Goal: Task Accomplishment & Management: Manage account settings

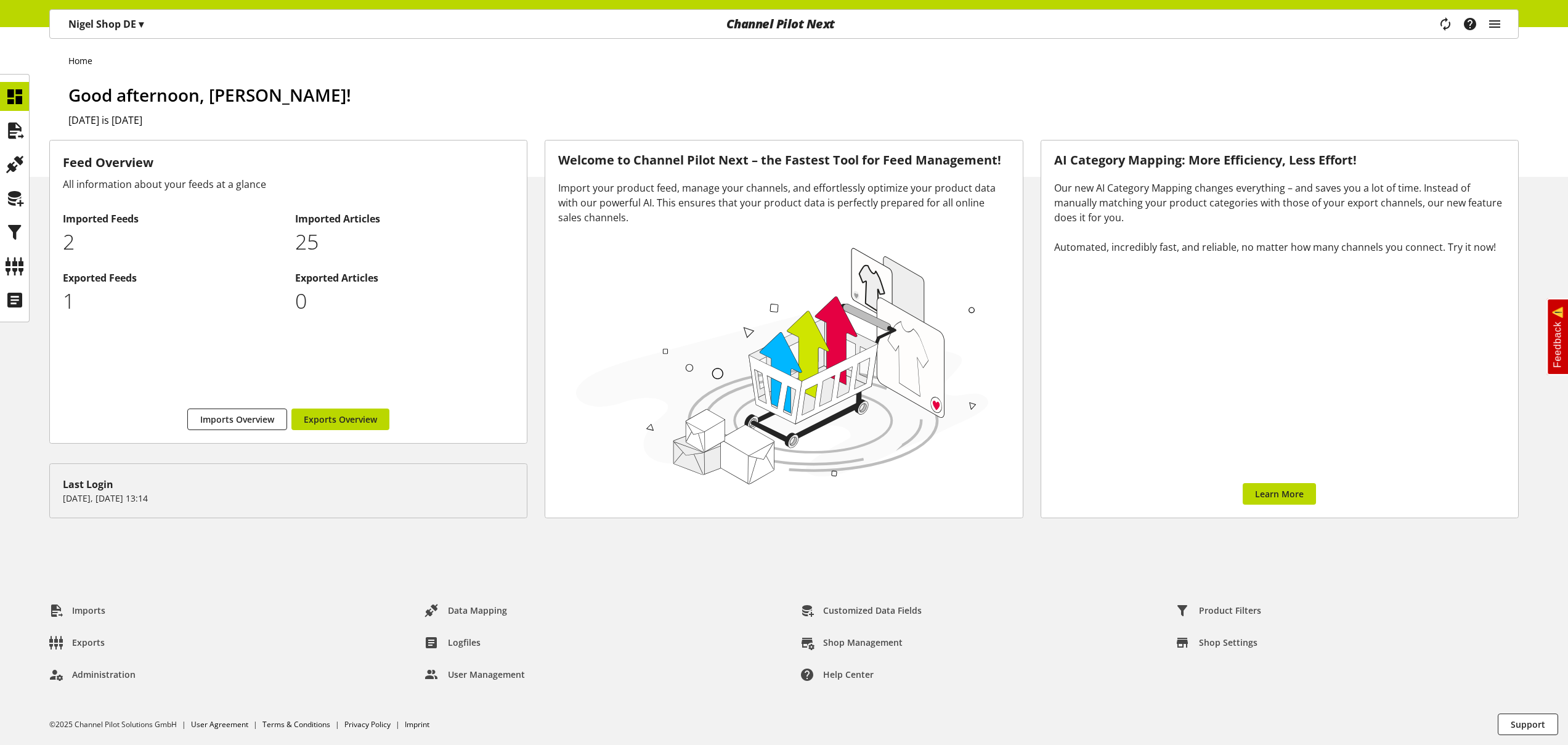
click at [128, 20] on p "[PERSON_NAME] Shop DE ▾" at bounding box center [106, 24] width 75 height 15
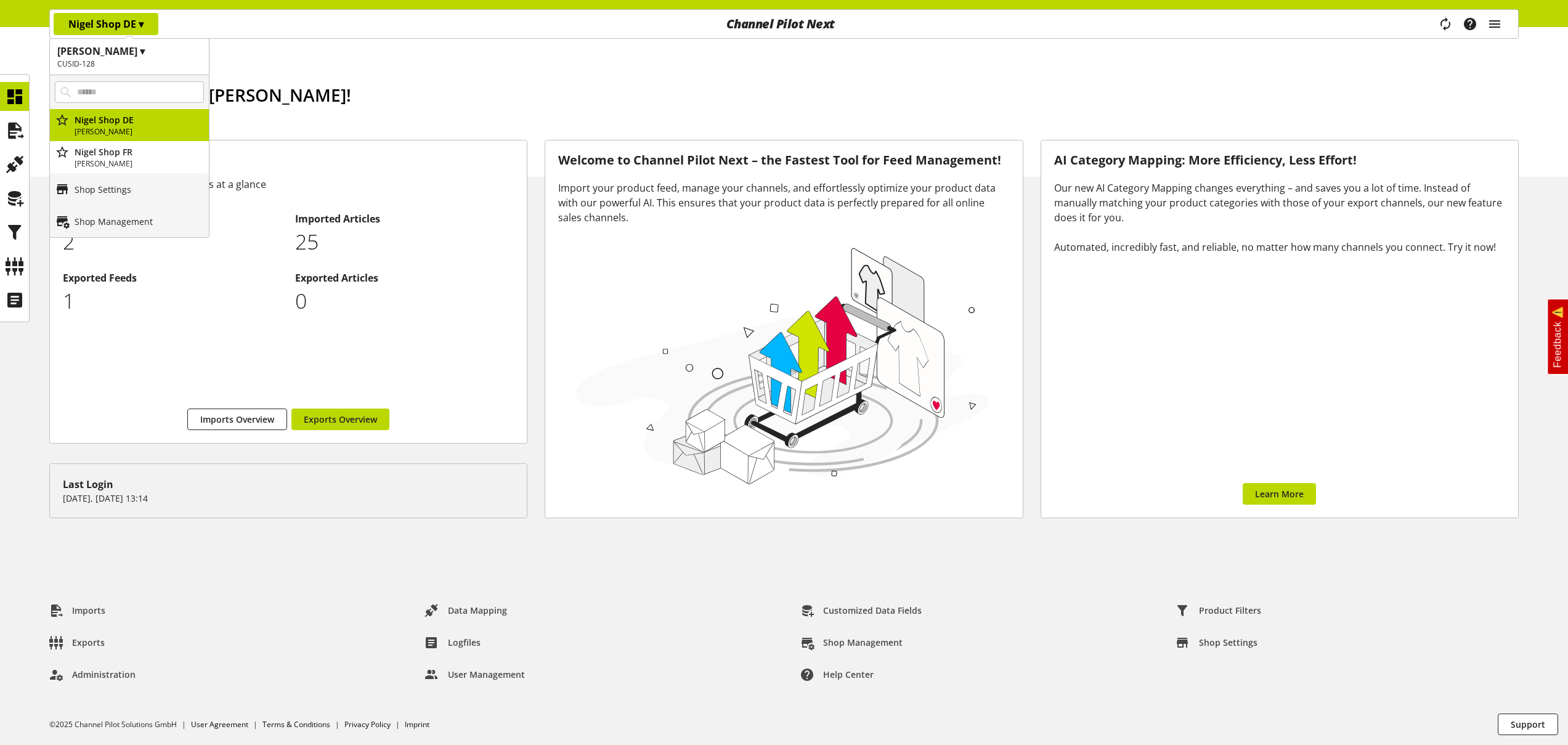
click at [134, 56] on h1 "Nigel Customer ▾" at bounding box center [129, 51] width 144 height 15
click at [122, 163] on p "[PERSON_NAME] Customer 2" at bounding box center [129, 159] width 159 height 32
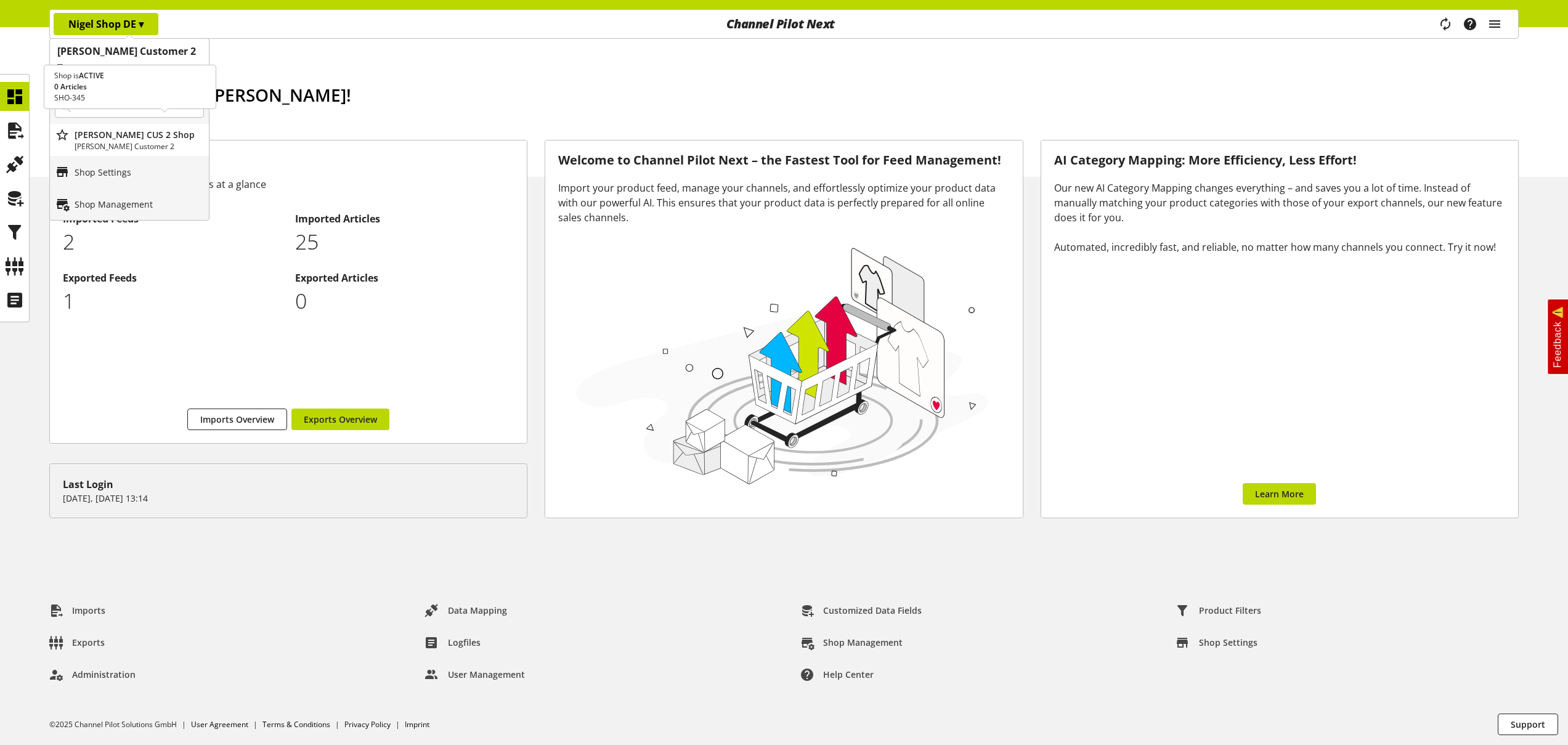
click at [138, 141] on p "[PERSON_NAME] Customer 2" at bounding box center [139, 147] width 129 height 11
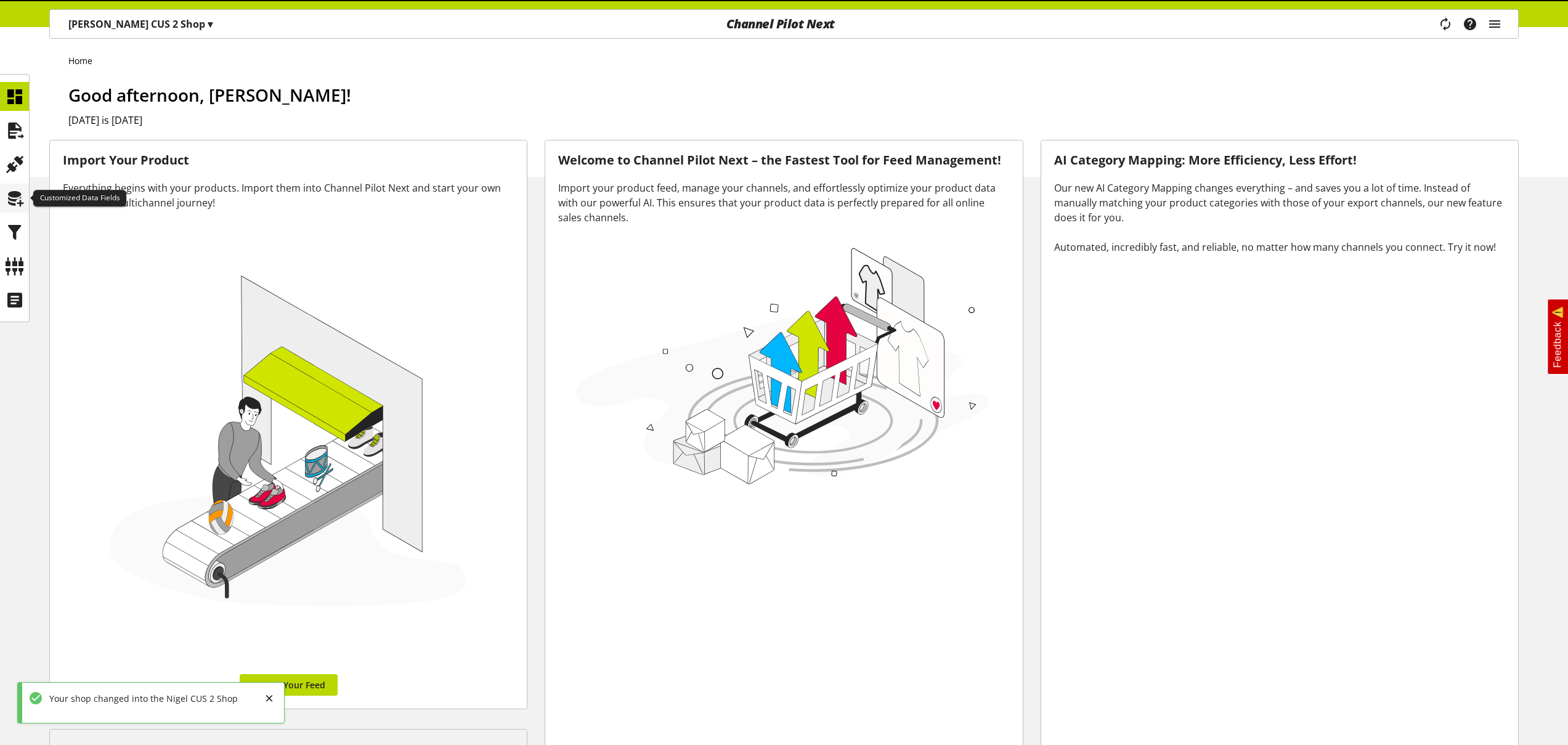
click at [18, 202] on icon at bounding box center [15, 198] width 20 height 25
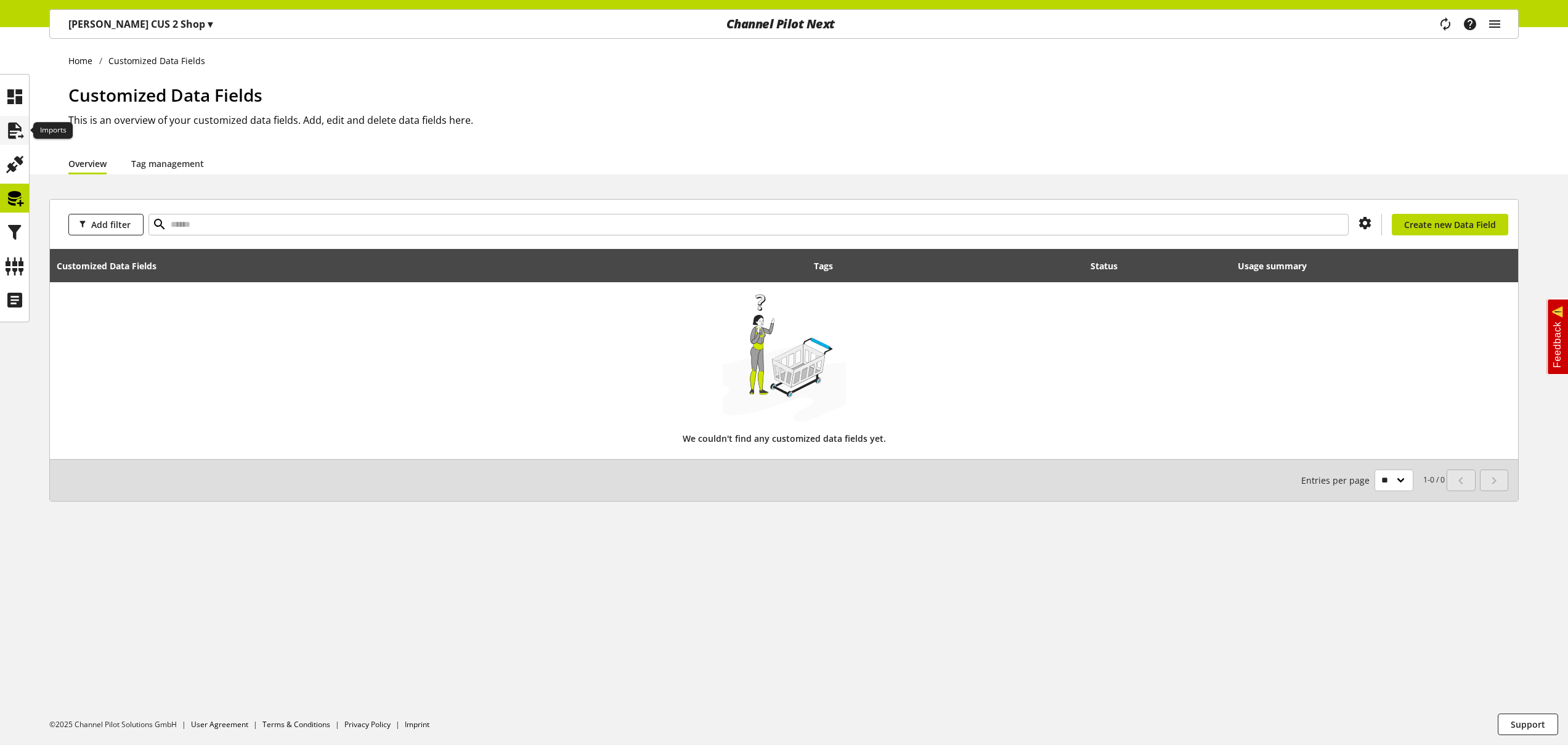
click at [13, 133] on icon at bounding box center [15, 131] width 20 height 25
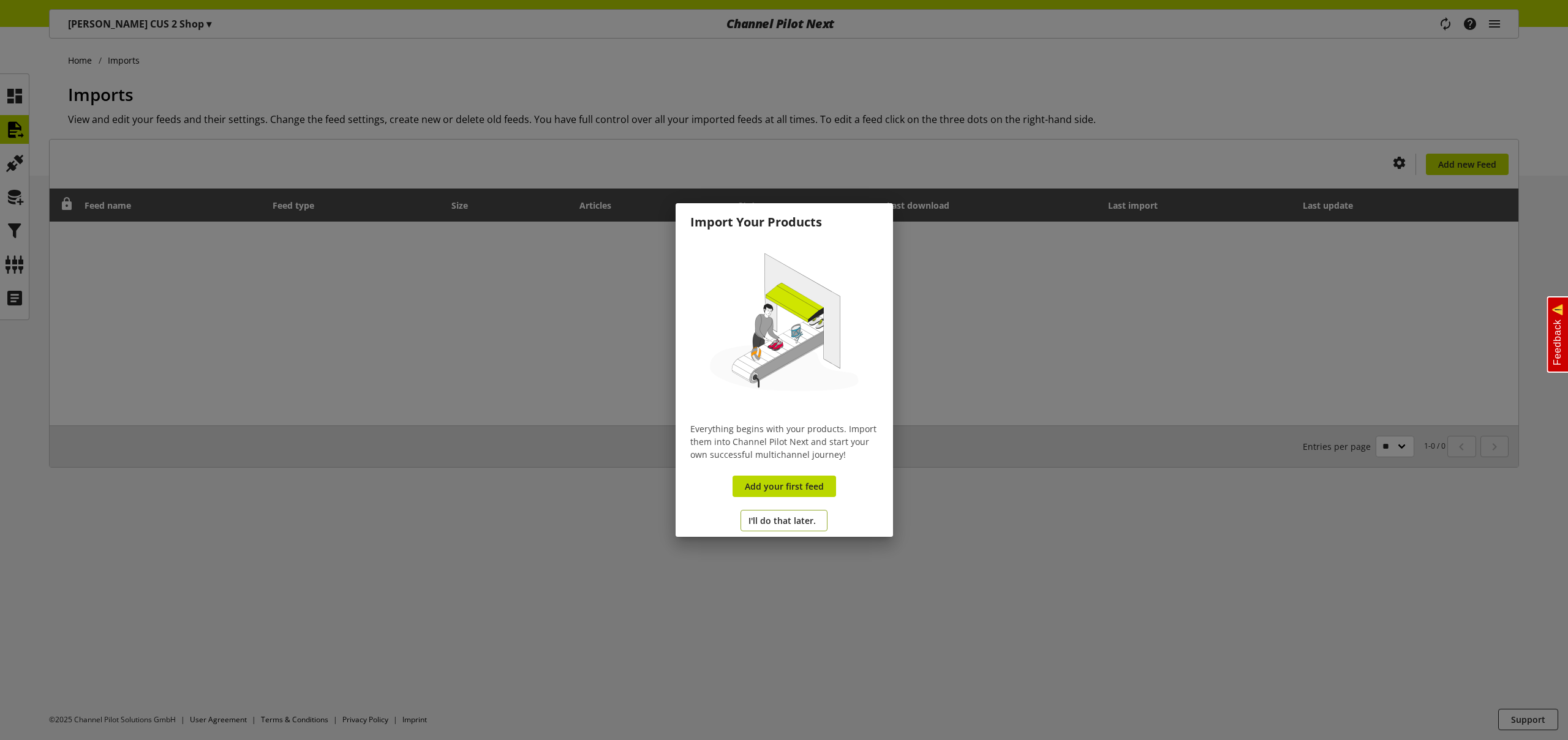
click at [791, 523] on span "I'll do that later." at bounding box center [782, 521] width 67 height 13
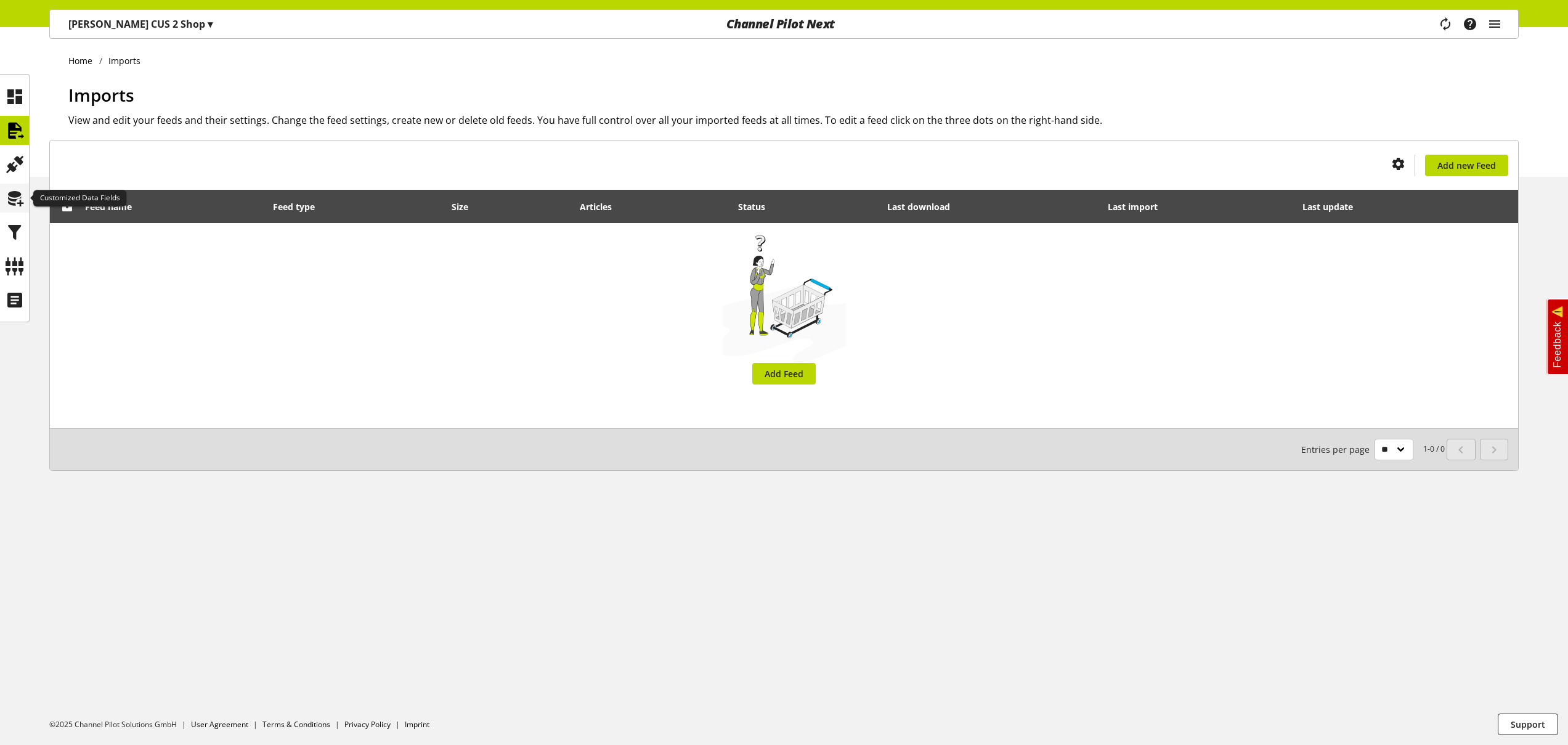
click at [12, 202] on icon at bounding box center [15, 198] width 20 height 25
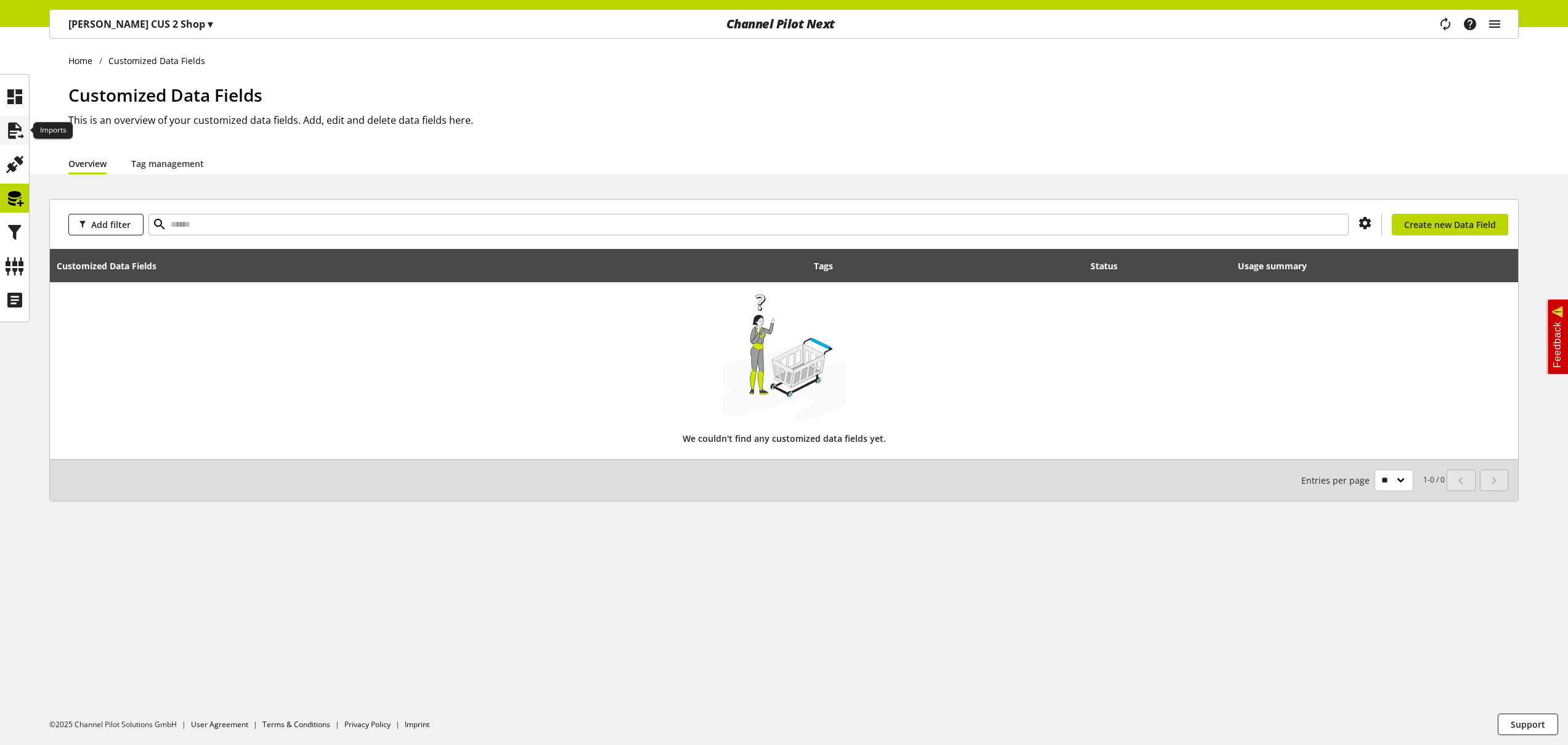
click at [9, 128] on icon at bounding box center [15, 131] width 20 height 25
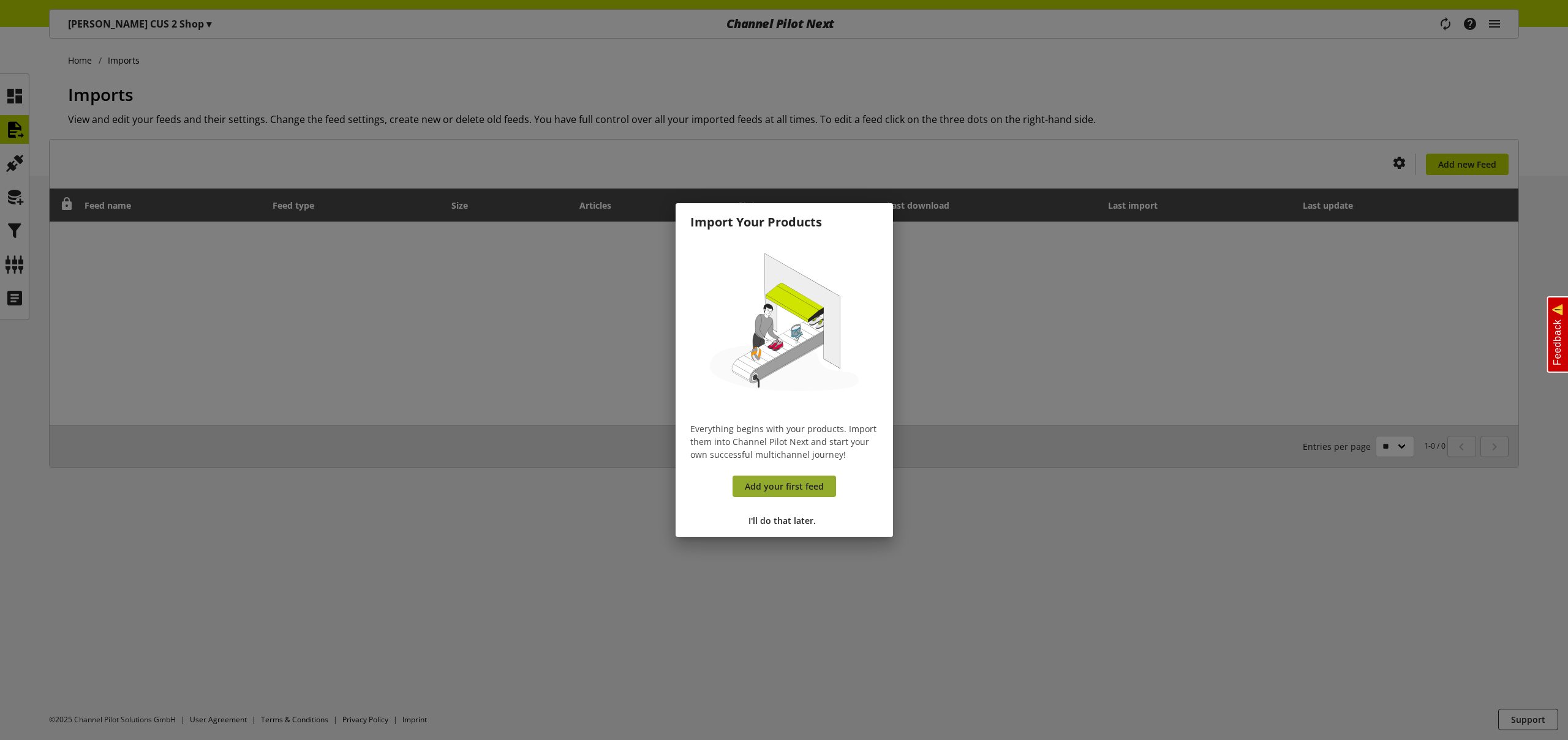
click at [812, 483] on span "Add your first feed" at bounding box center [784, 486] width 79 height 13
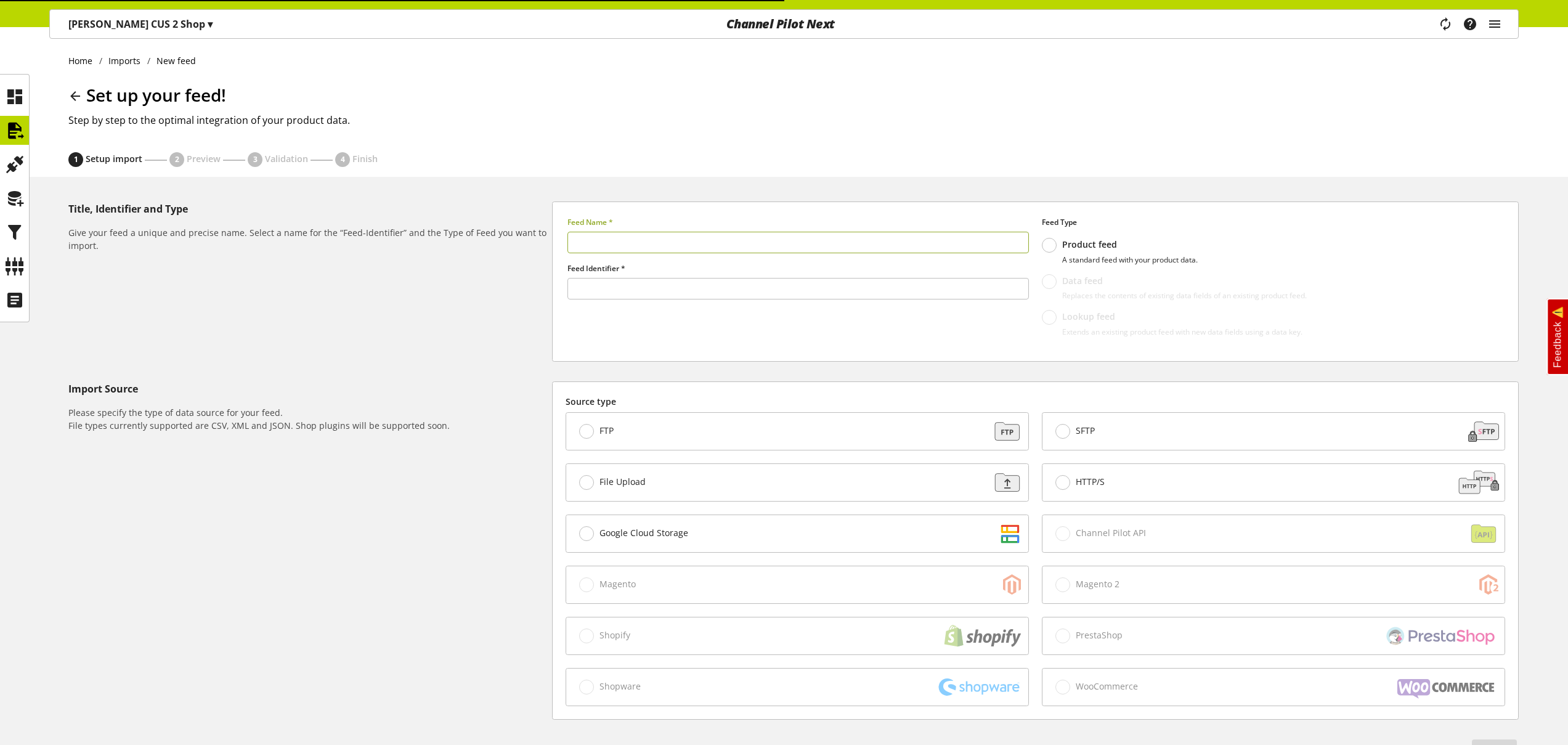
type input "******"
click at [666, 429] on div "FTP" at bounding box center [797, 431] width 462 height 37
click at [642, 236] on input "text" at bounding box center [798, 243] width 461 height 22
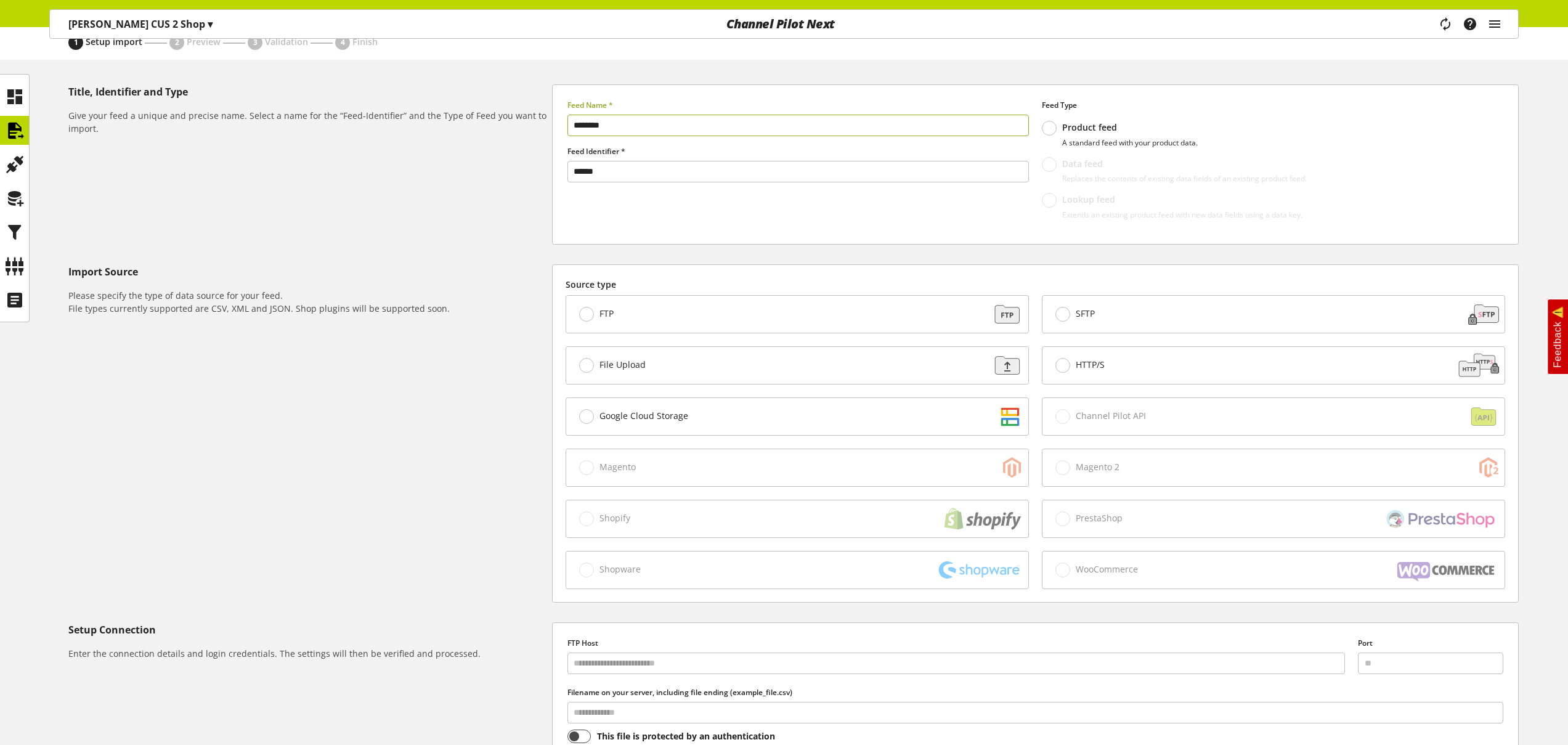
scroll to position [119, 0]
type input "********"
click at [1090, 313] on span "SFTP" at bounding box center [1085, 312] width 19 height 11
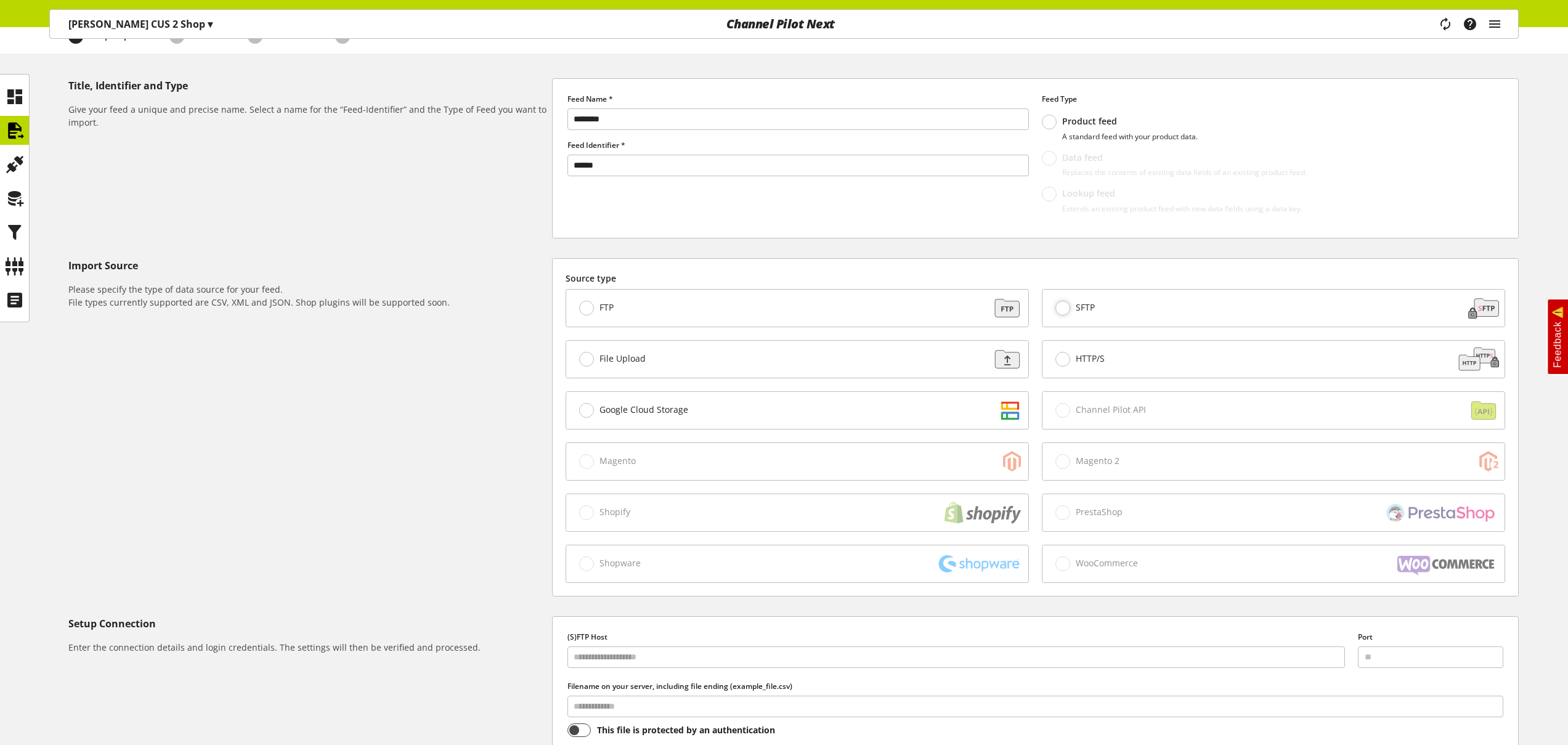
scroll to position [328, 0]
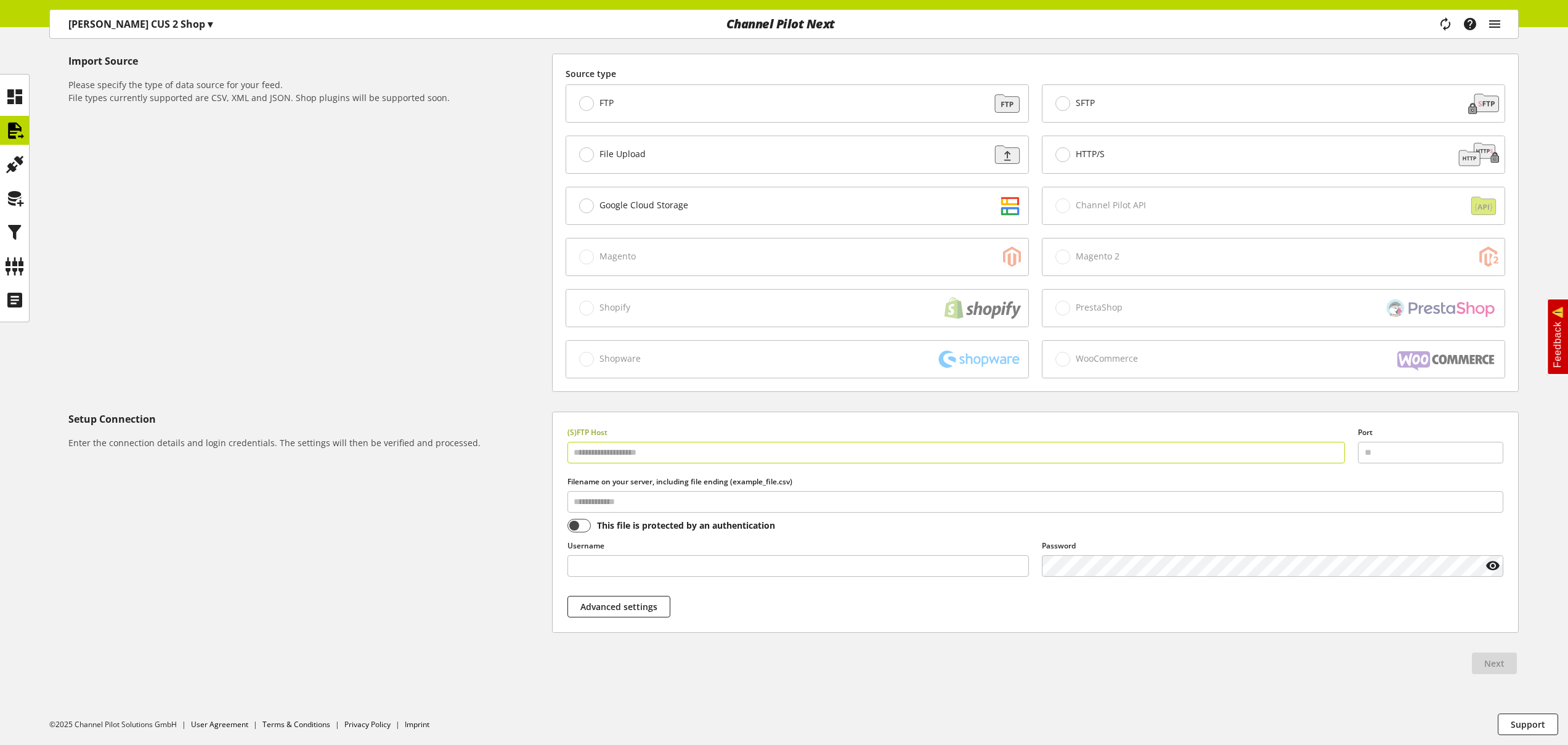
click at [637, 452] on input "text" at bounding box center [957, 452] width 778 height 22
click at [700, 454] on input "text" at bounding box center [957, 452] width 778 height 22
paste input "**********"
type input "**********"
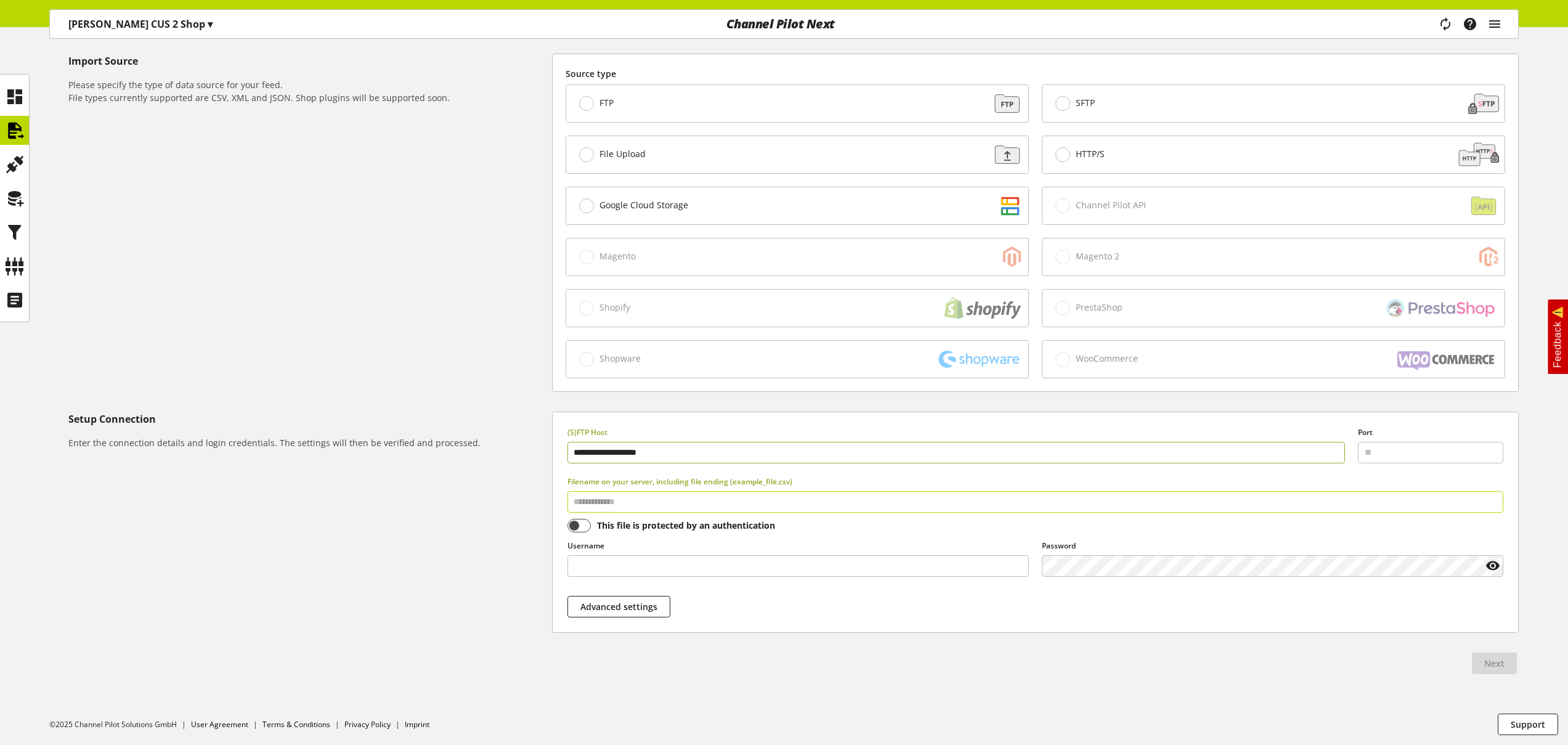
click at [654, 501] on input "text" at bounding box center [1035, 502] width 936 height 22
paste input "**********"
type input "**********"
click at [661, 564] on input "text" at bounding box center [798, 566] width 461 height 22
type input "*********"
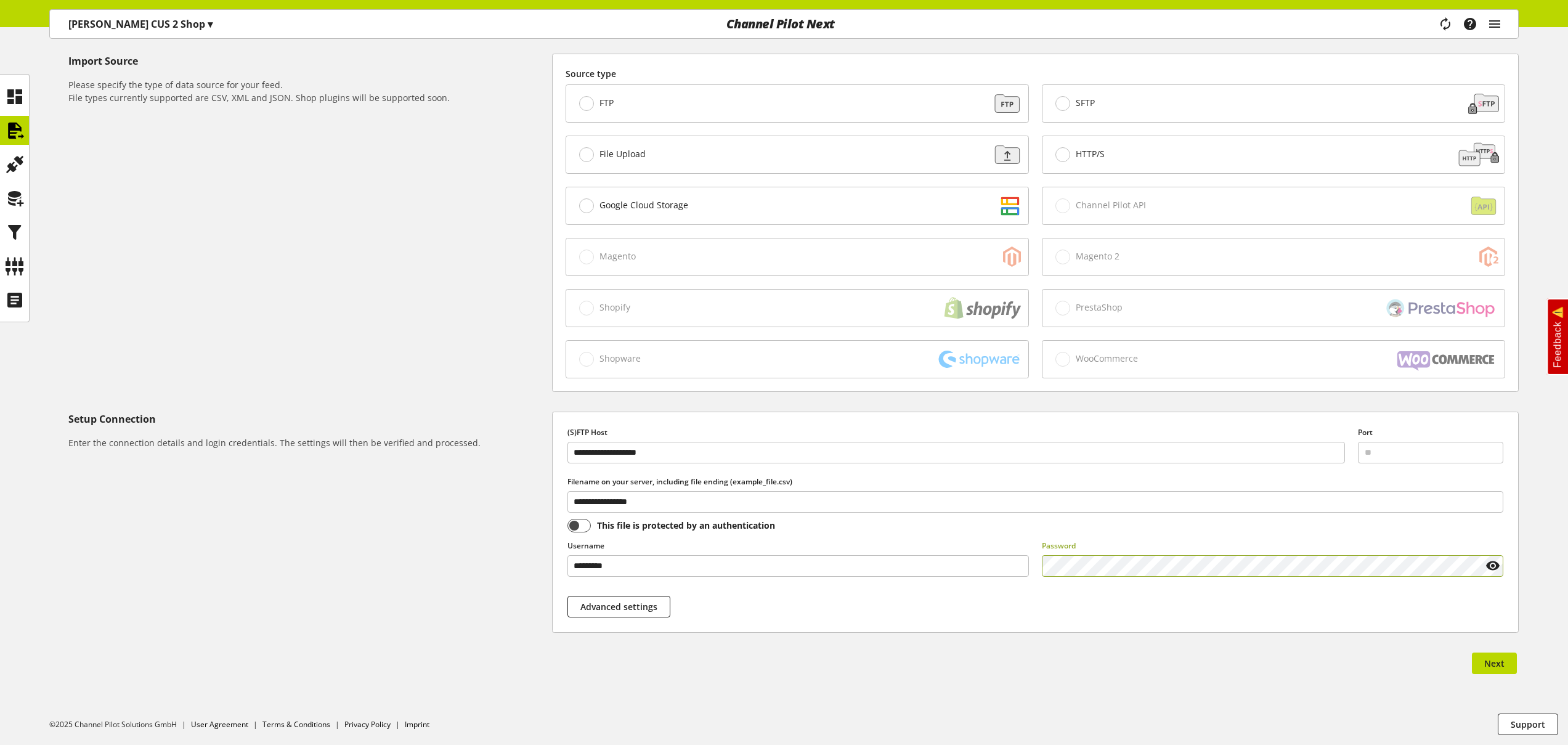
click at [1495, 564] on icon at bounding box center [1493, 565] width 15 height 22
click at [1419, 607] on div "**********" at bounding box center [1035, 523] width 965 height 221
click at [1493, 659] on span "Next" at bounding box center [1494, 663] width 20 height 13
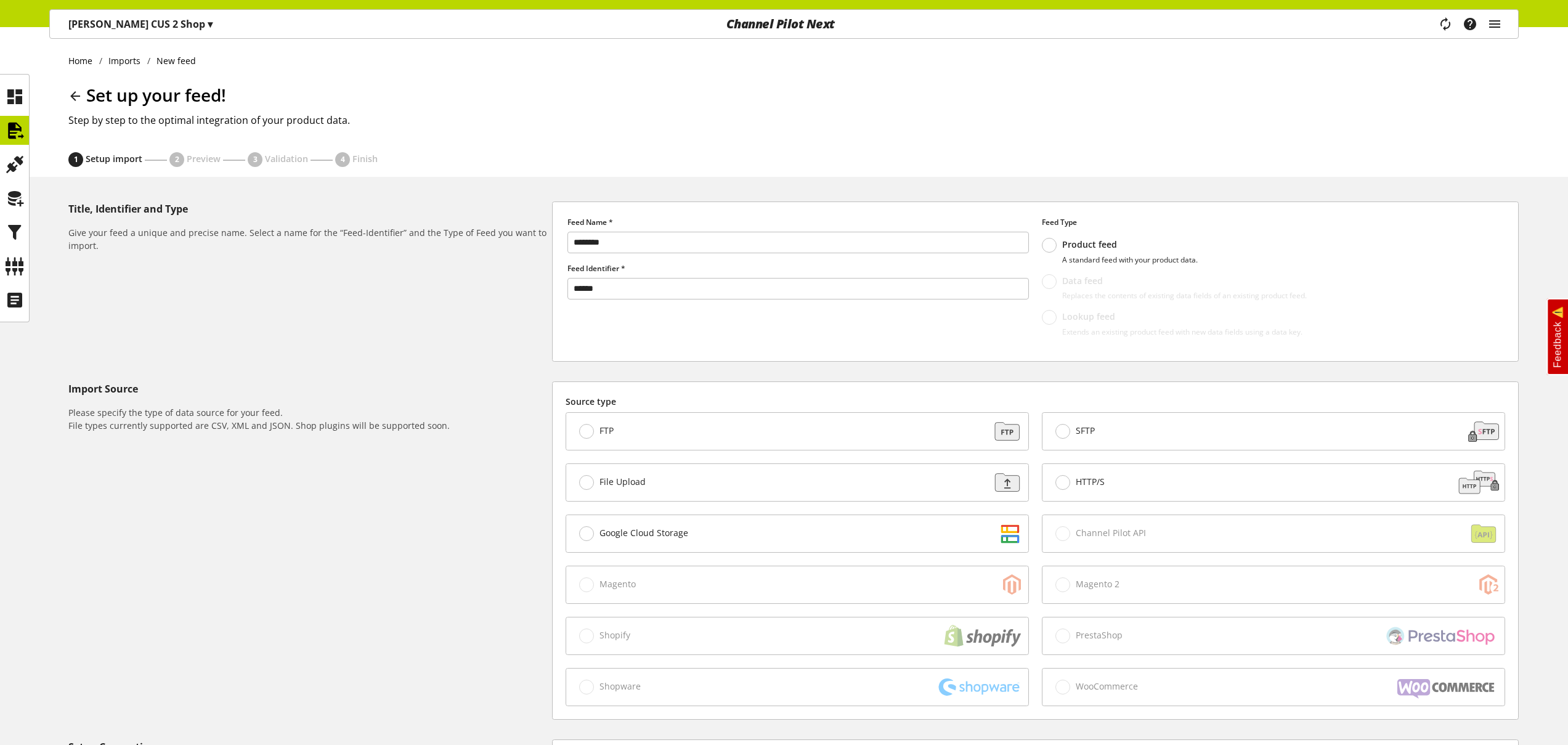
select select "*****"
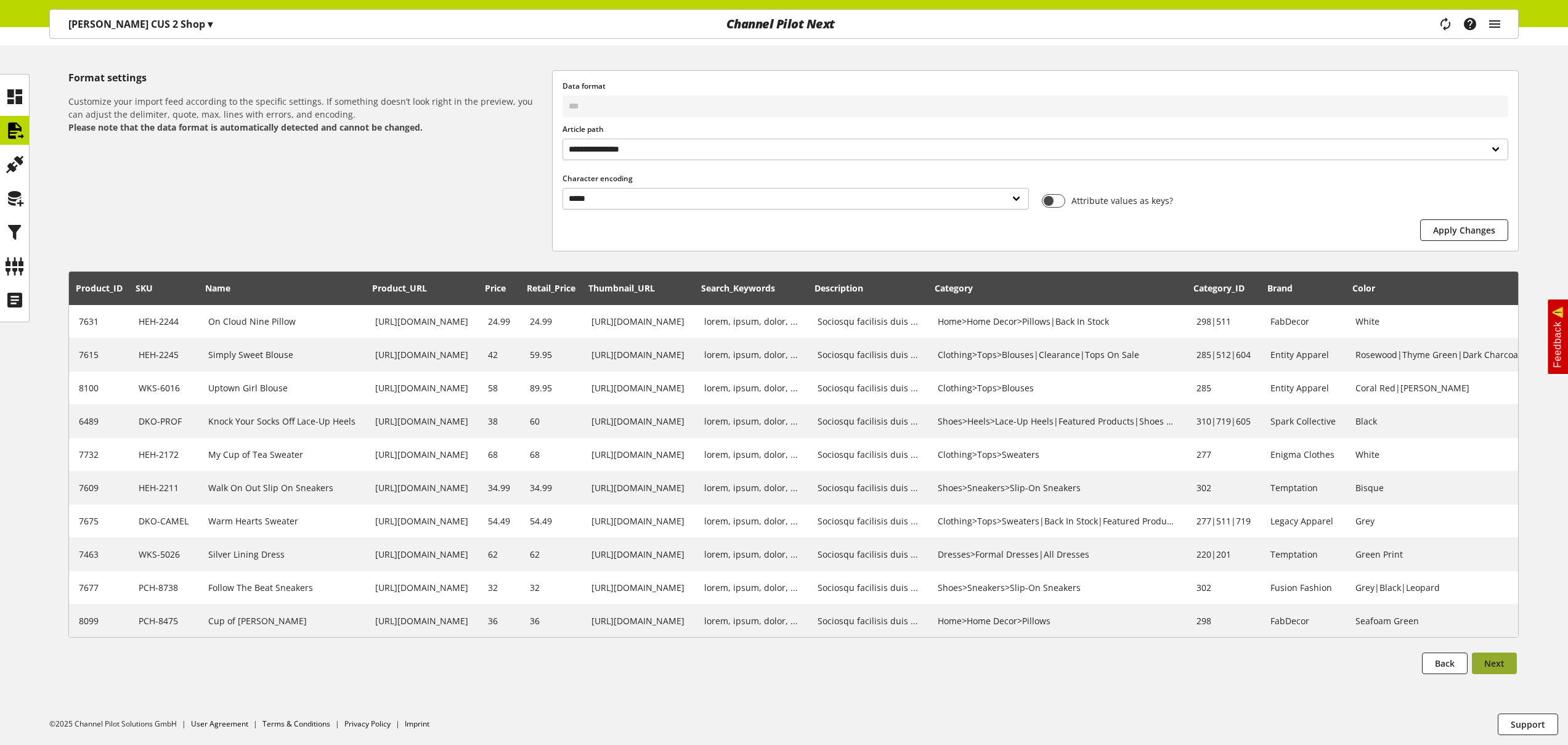
scroll to position [140, 0]
click at [1486, 657] on span "Next" at bounding box center [1494, 663] width 20 height 13
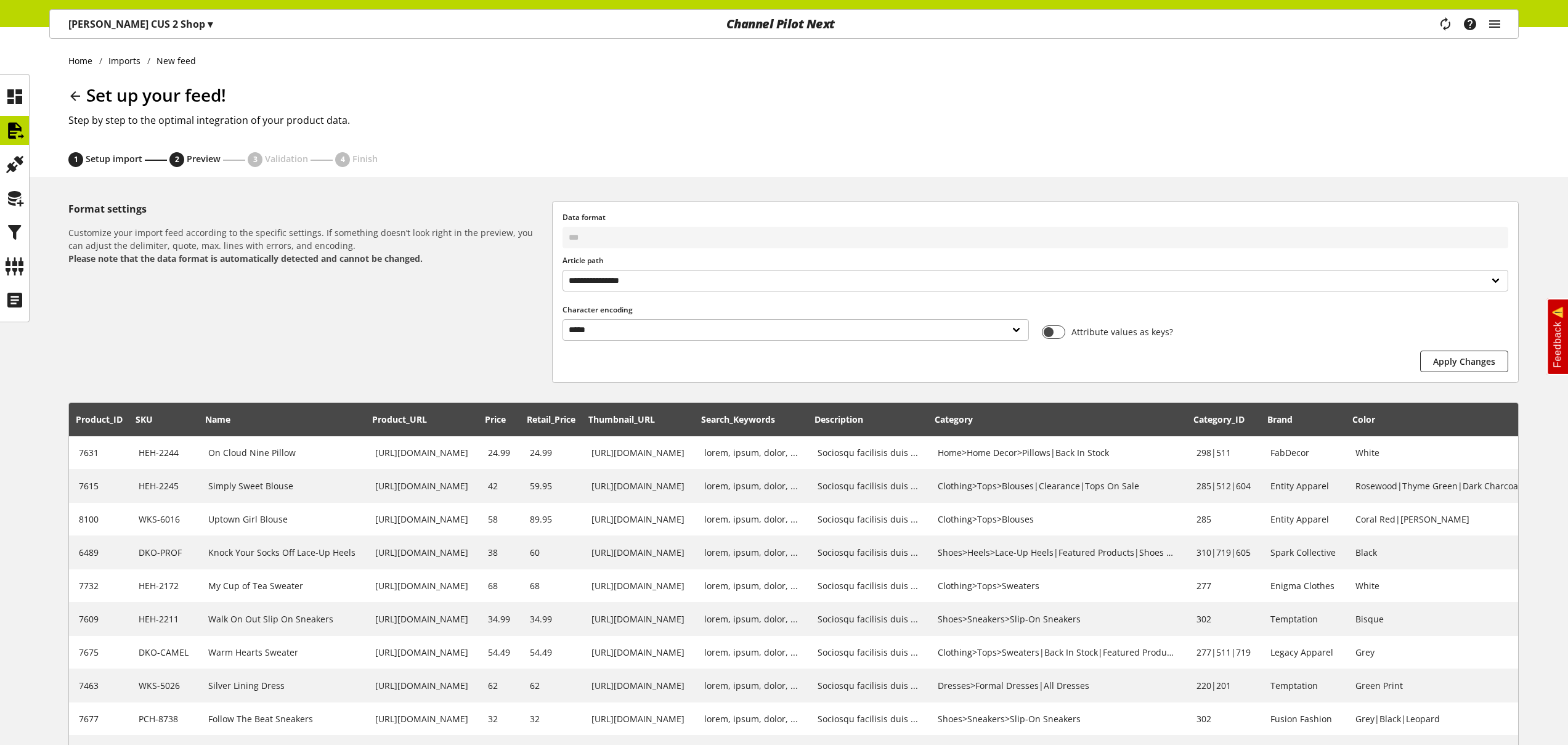
click at [1486, 657] on div "**********" at bounding box center [784, 452] width 1568 height 849
select select
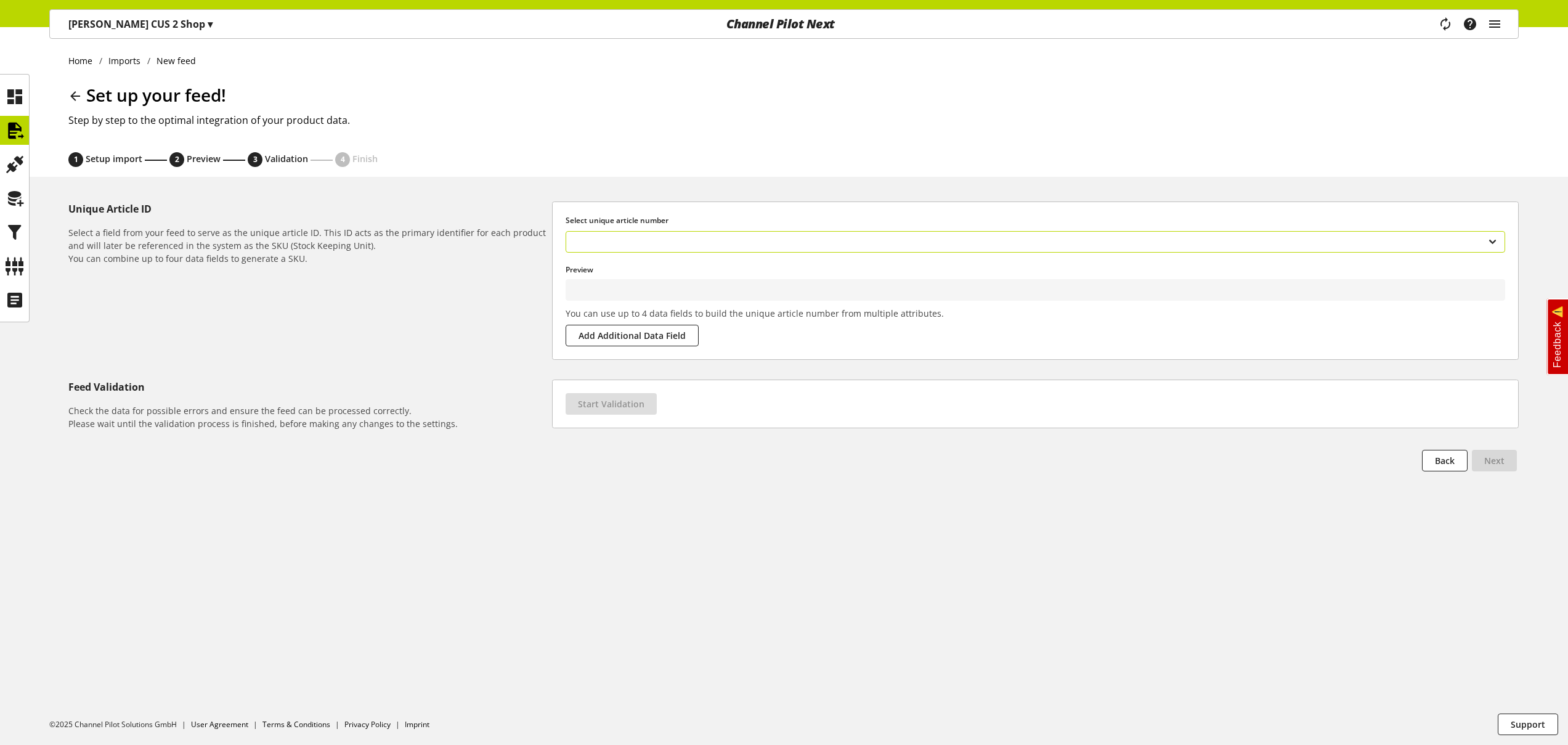
click at [654, 230] on div "**********" at bounding box center [1034, 242] width 953 height 35
click at [639, 245] on select "**********" at bounding box center [1035, 242] width 939 height 22
type input "********"
select select "***"
click at [634, 394] on button "Start Validation" at bounding box center [611, 404] width 91 height 22
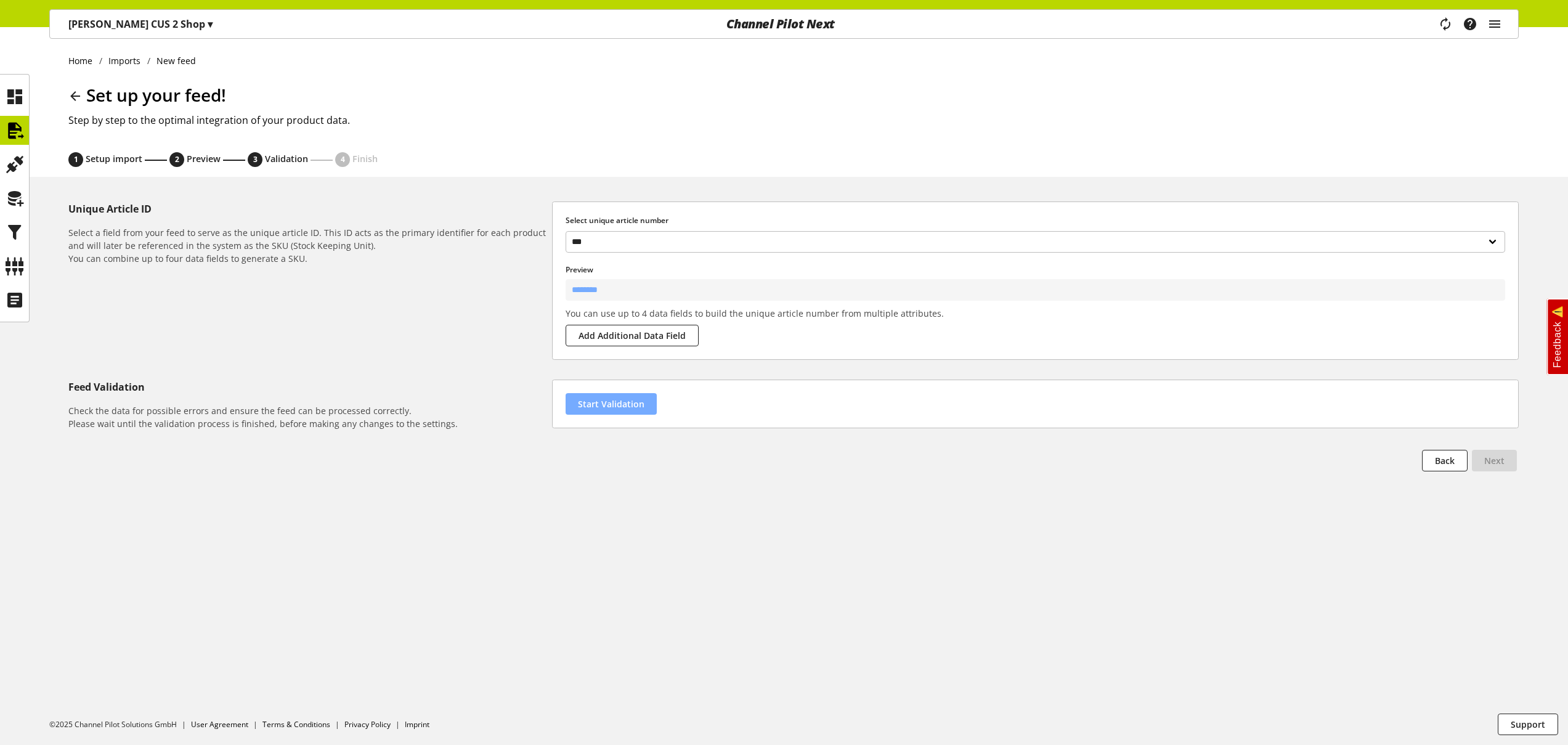
select select "********"
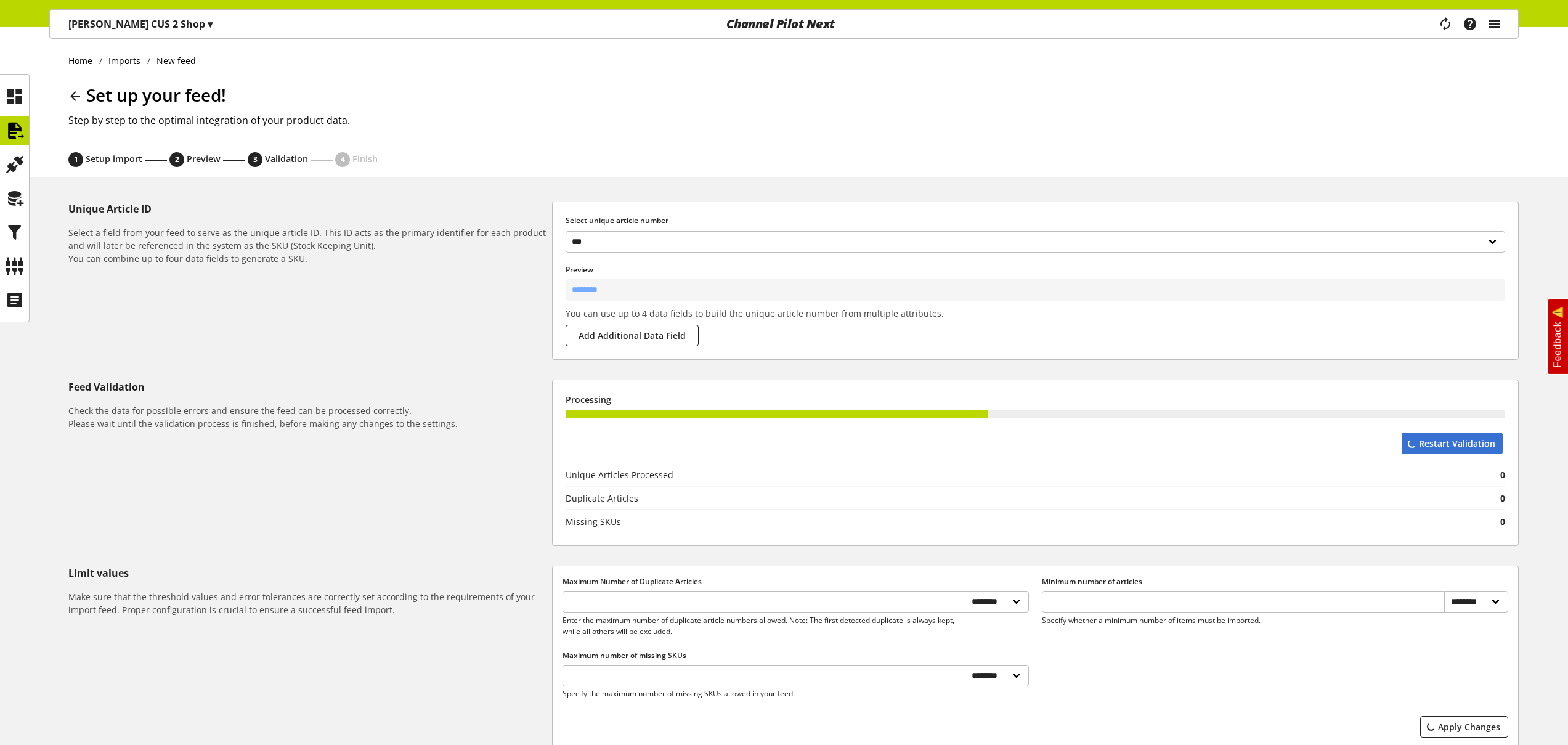
scroll to position [210, 0]
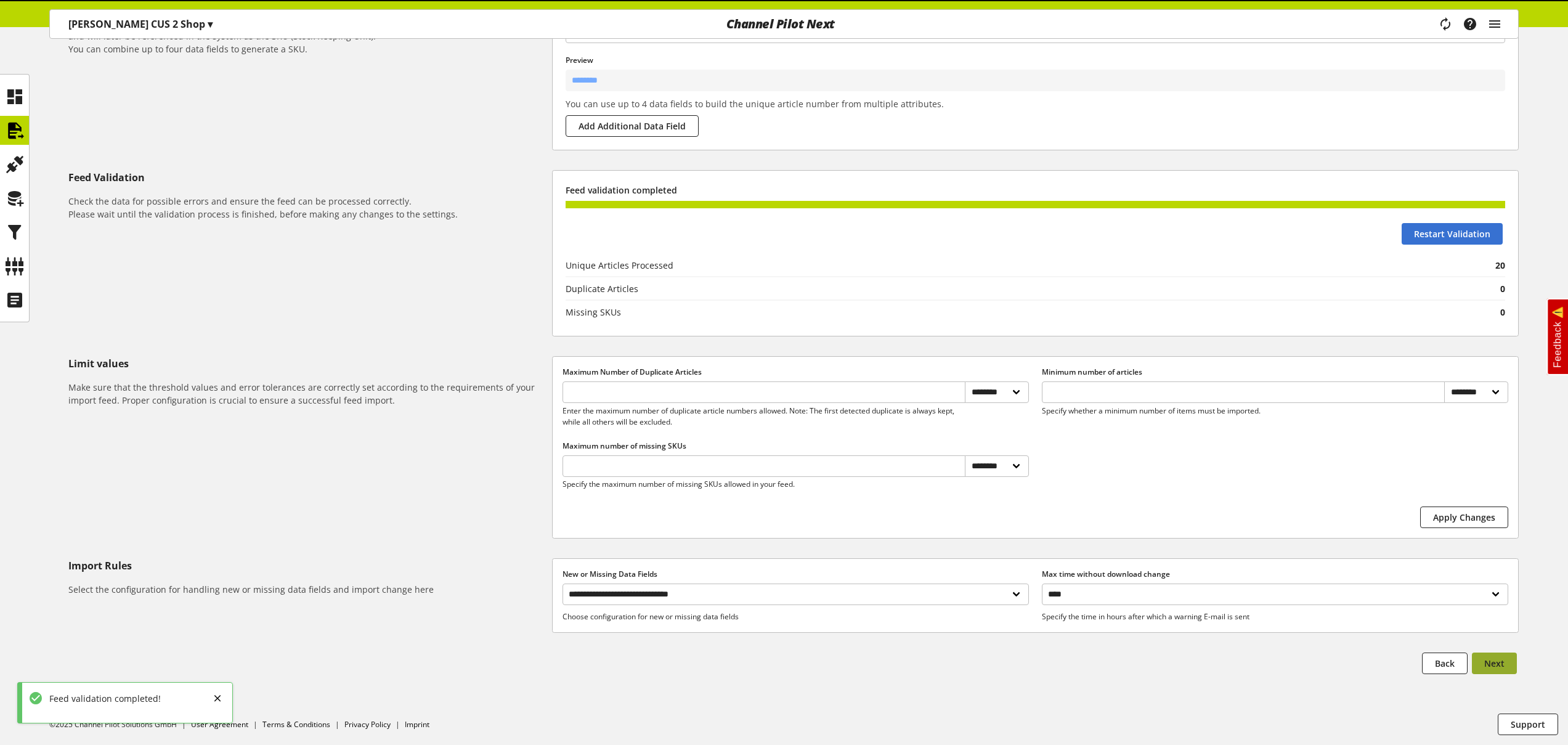
click at [1498, 665] on span "Next" at bounding box center [1494, 663] width 20 height 13
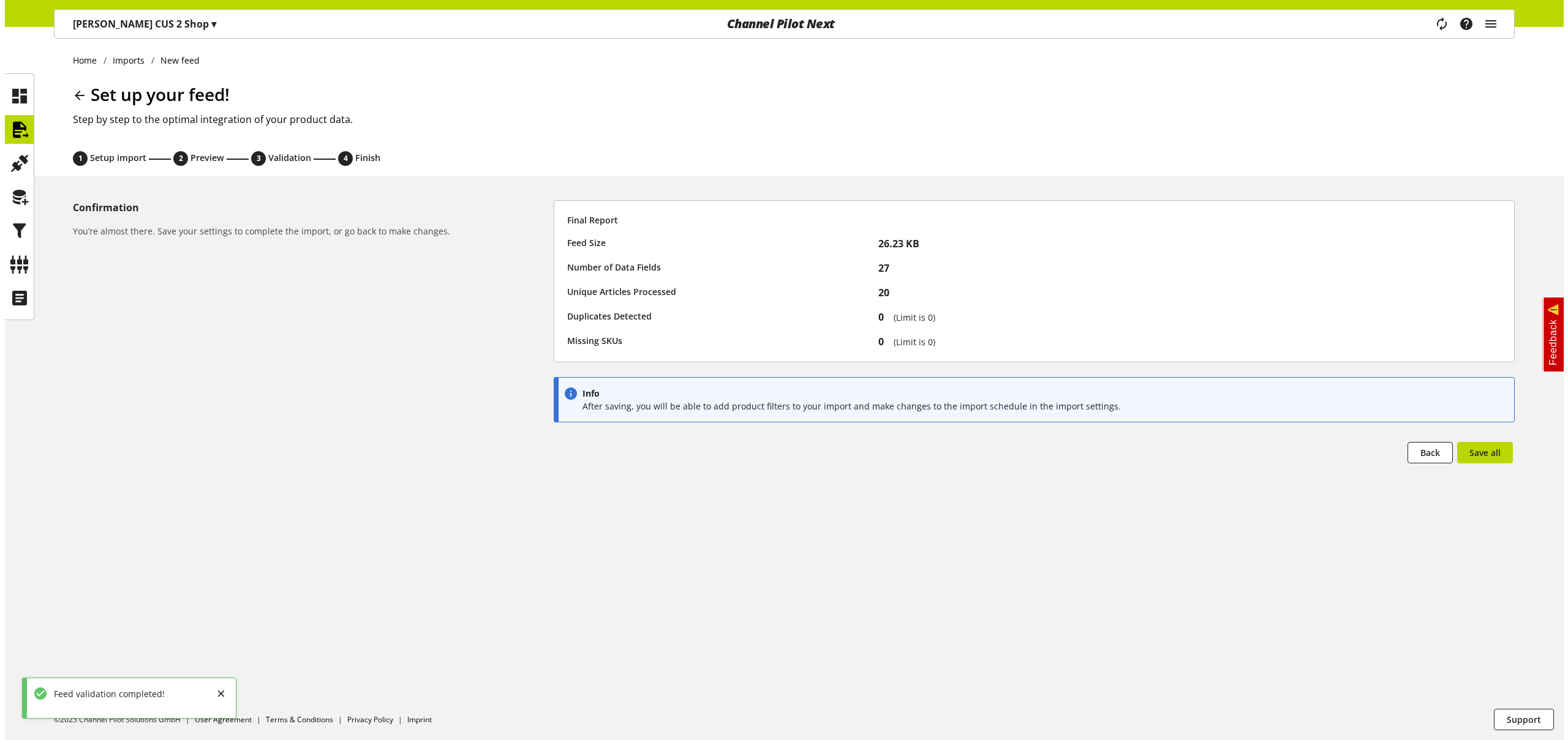
scroll to position [0, 0]
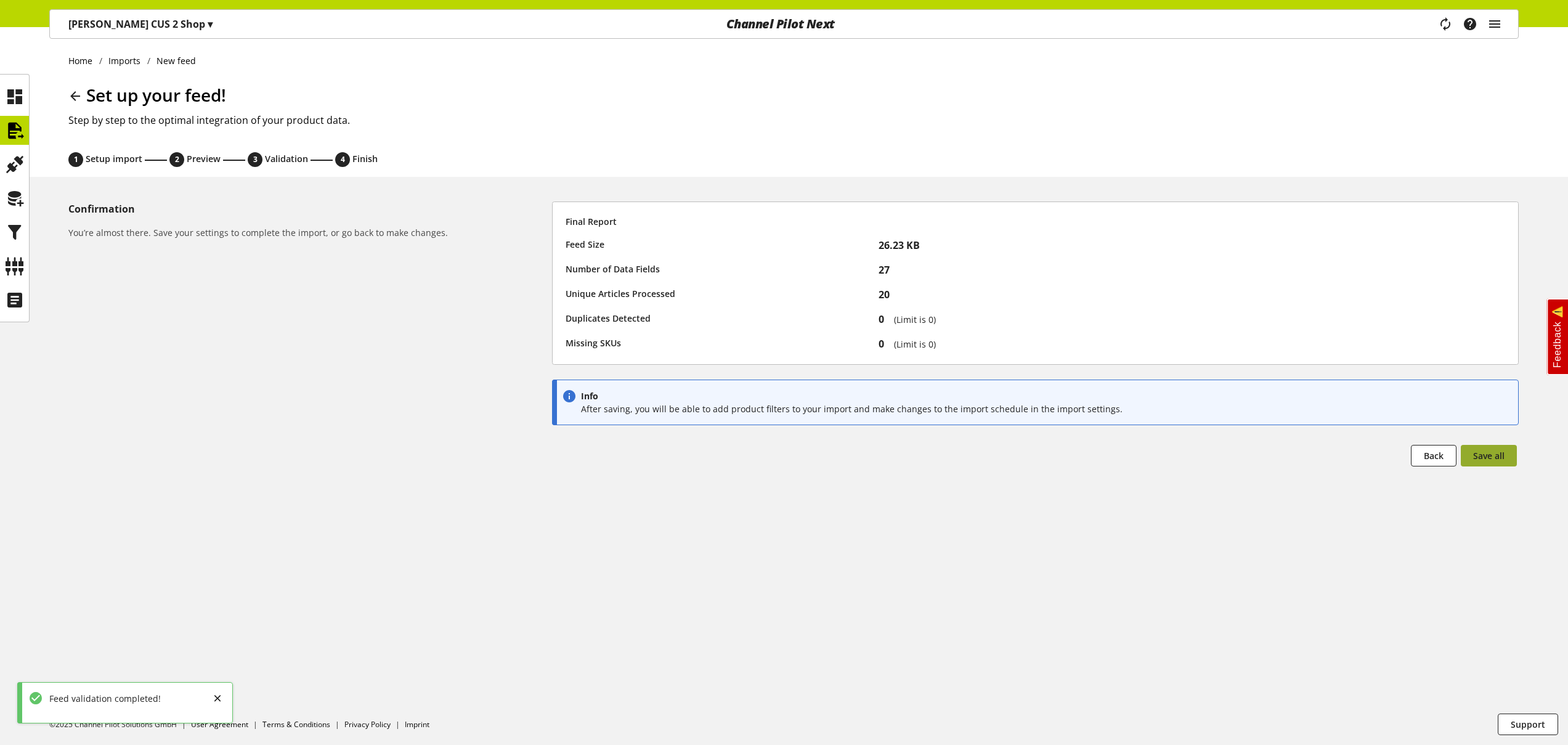
click at [1493, 451] on span "Save all" at bounding box center [1488, 456] width 32 height 13
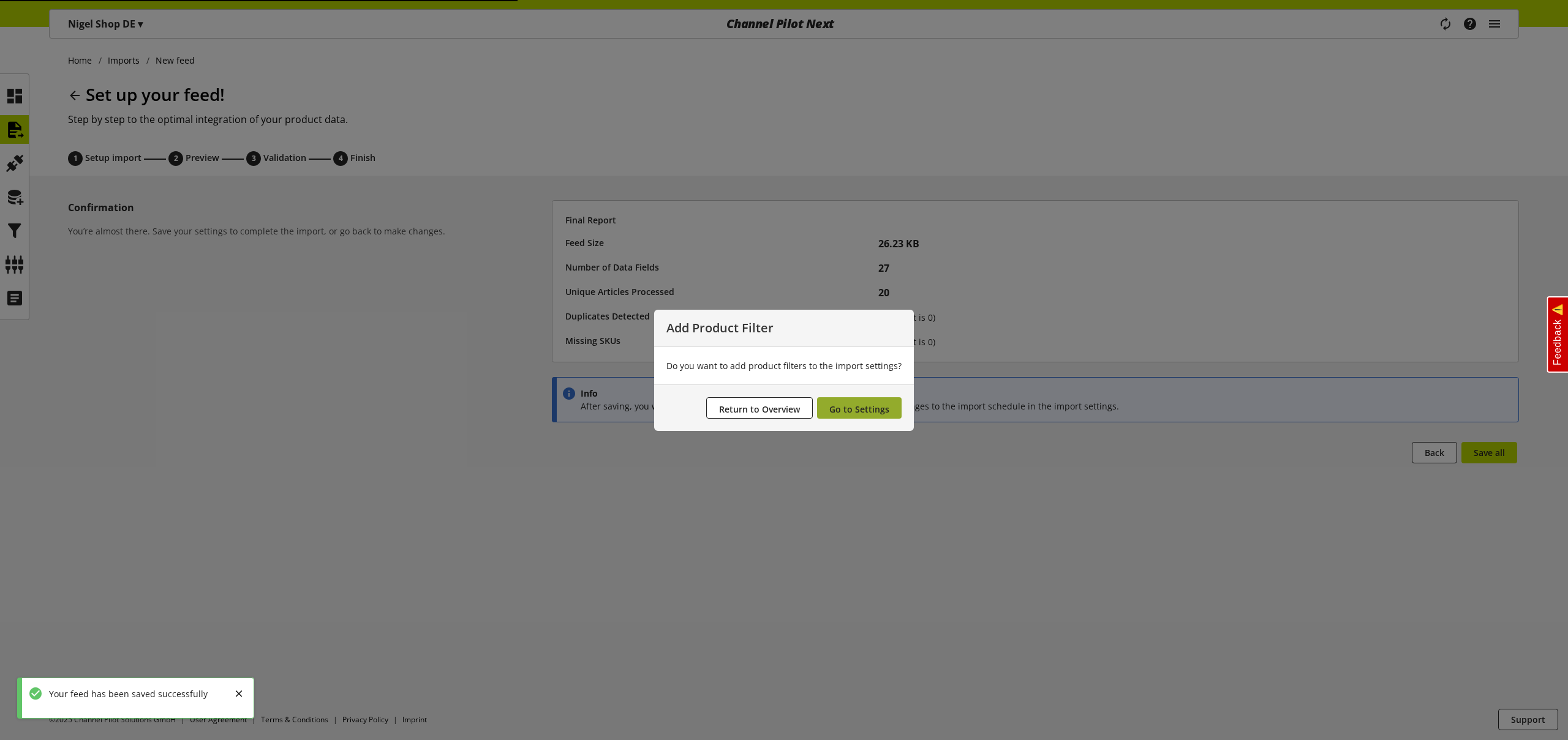
click at [861, 409] on span "Go to Settings" at bounding box center [859, 409] width 60 height 12
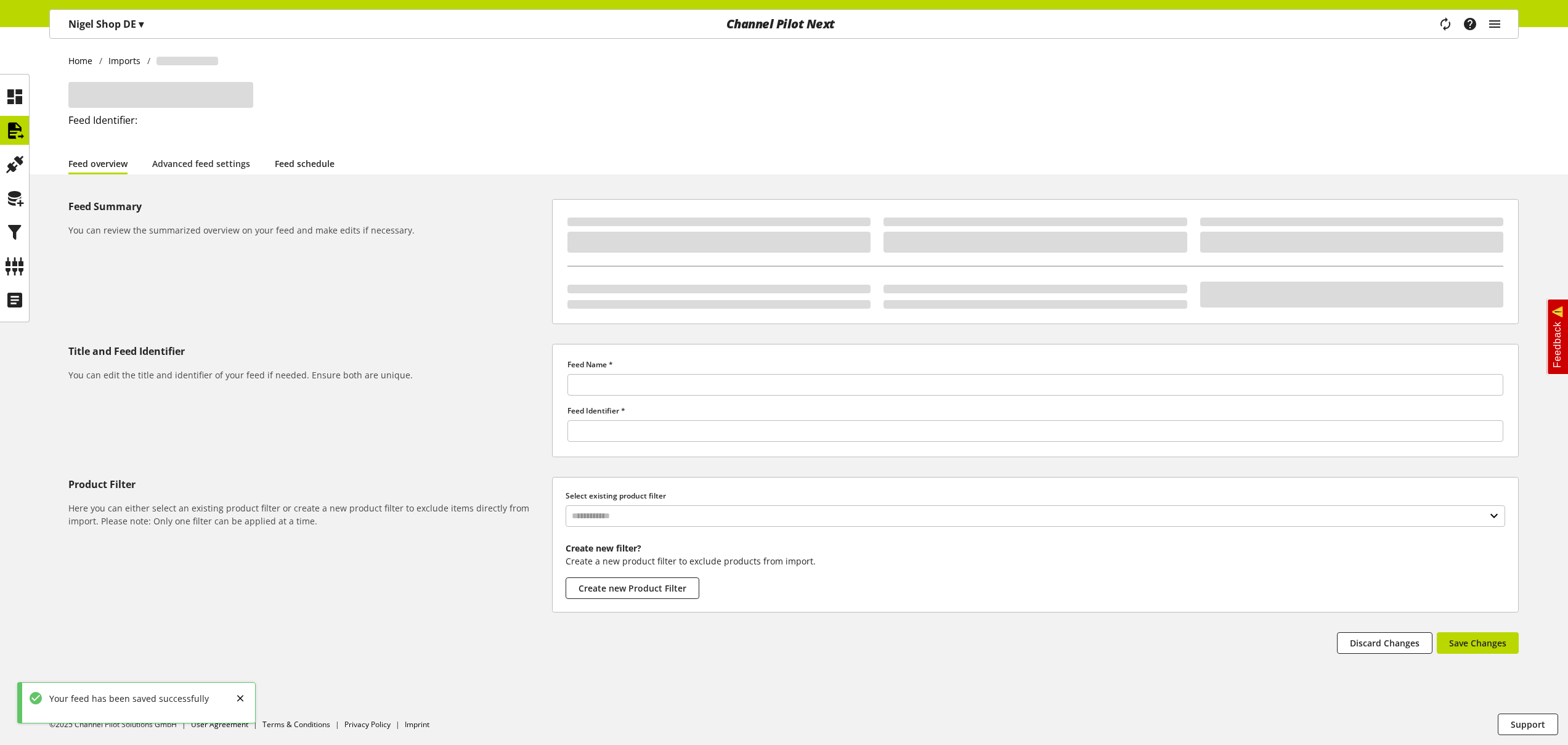
click at [316, 159] on link "Feed schedule" at bounding box center [305, 164] width 60 height 13
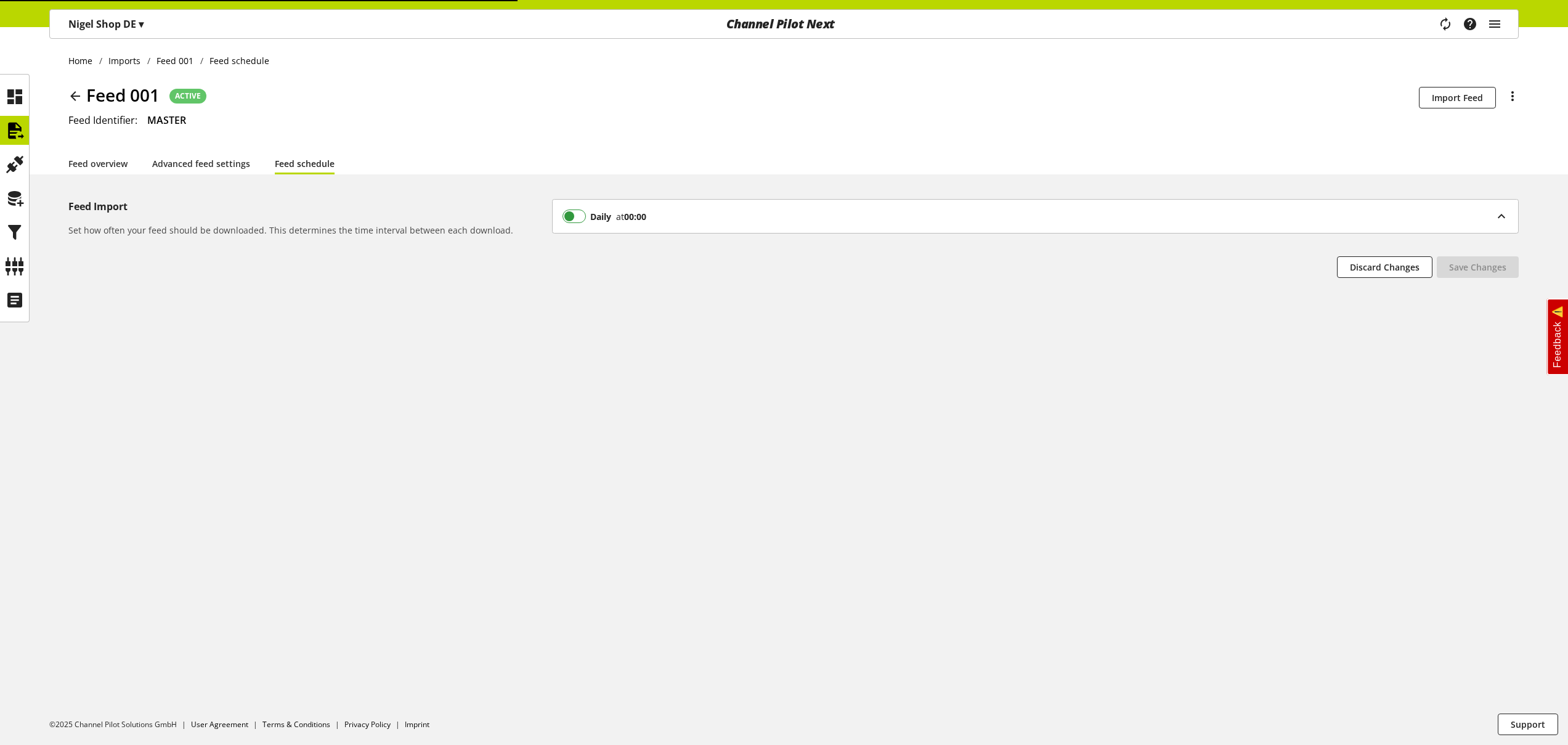
click at [568, 214] on span at bounding box center [575, 216] width 24 height 13
click at [1467, 272] on span "Save Changes" at bounding box center [1477, 267] width 57 height 13
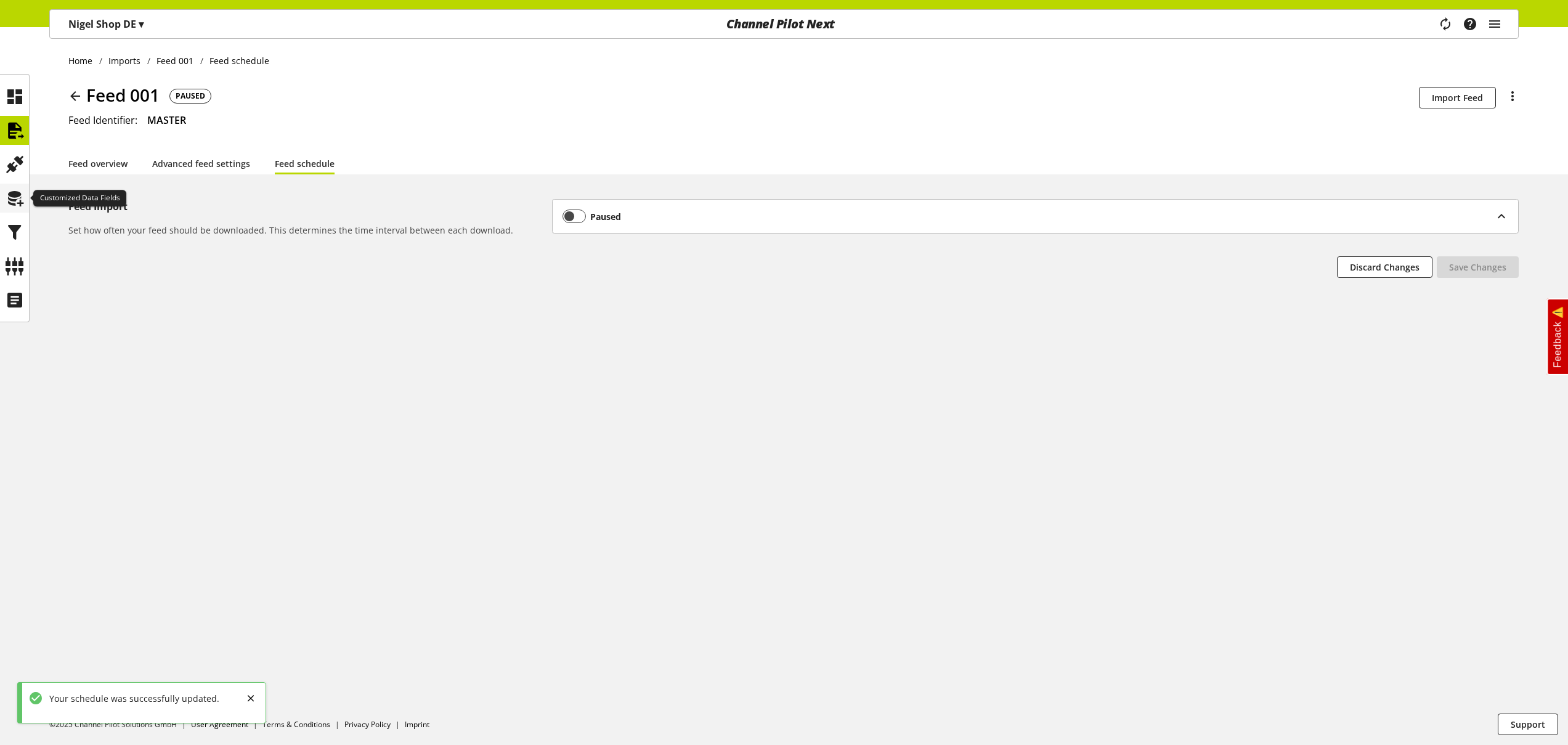
click at [18, 202] on icon at bounding box center [15, 198] width 20 height 25
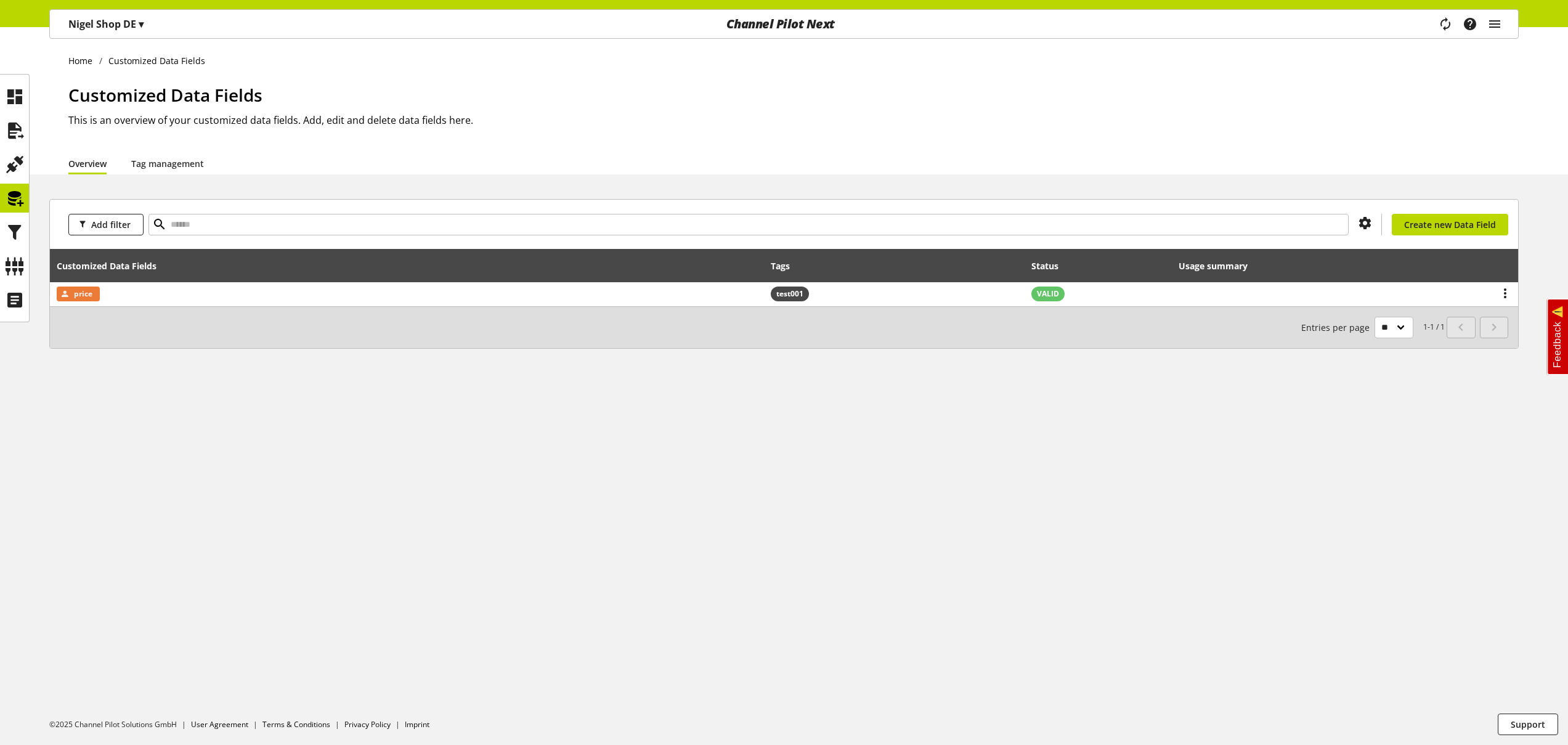
click at [140, 25] on span "▾" at bounding box center [141, 23] width 5 height 13
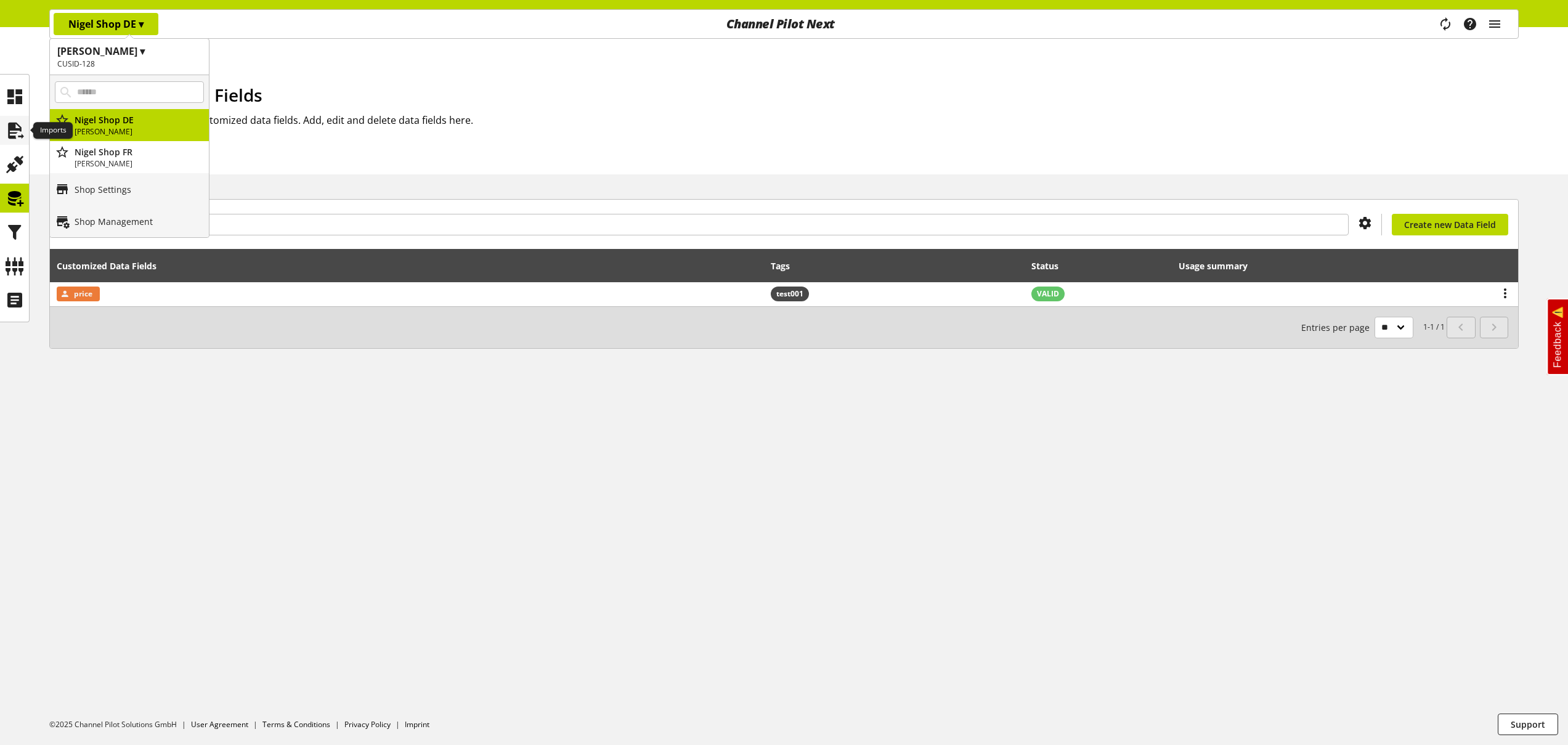
click at [20, 140] on icon at bounding box center [15, 131] width 20 height 25
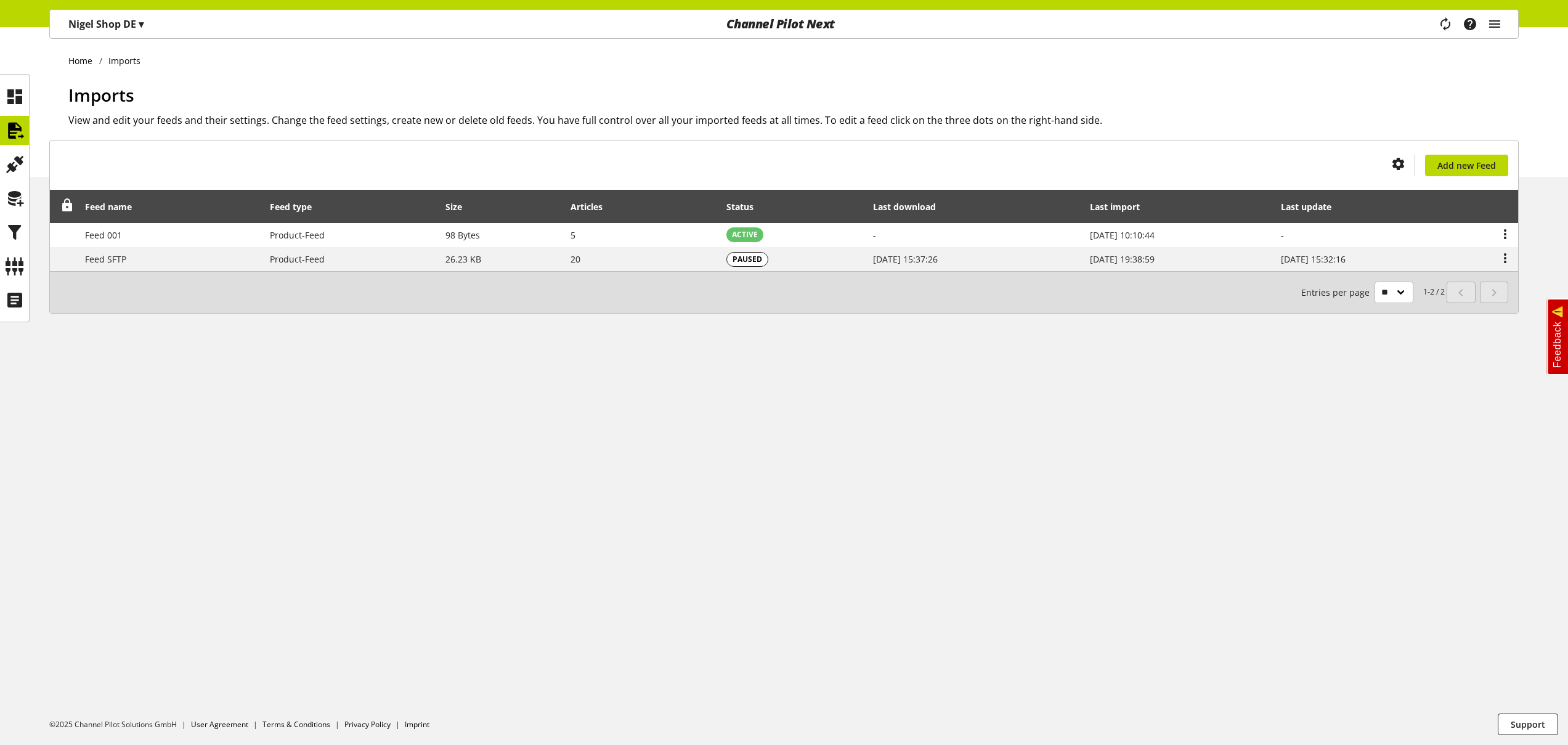
click at [124, 27] on p "[PERSON_NAME] Shop DE ▾" at bounding box center [106, 24] width 75 height 15
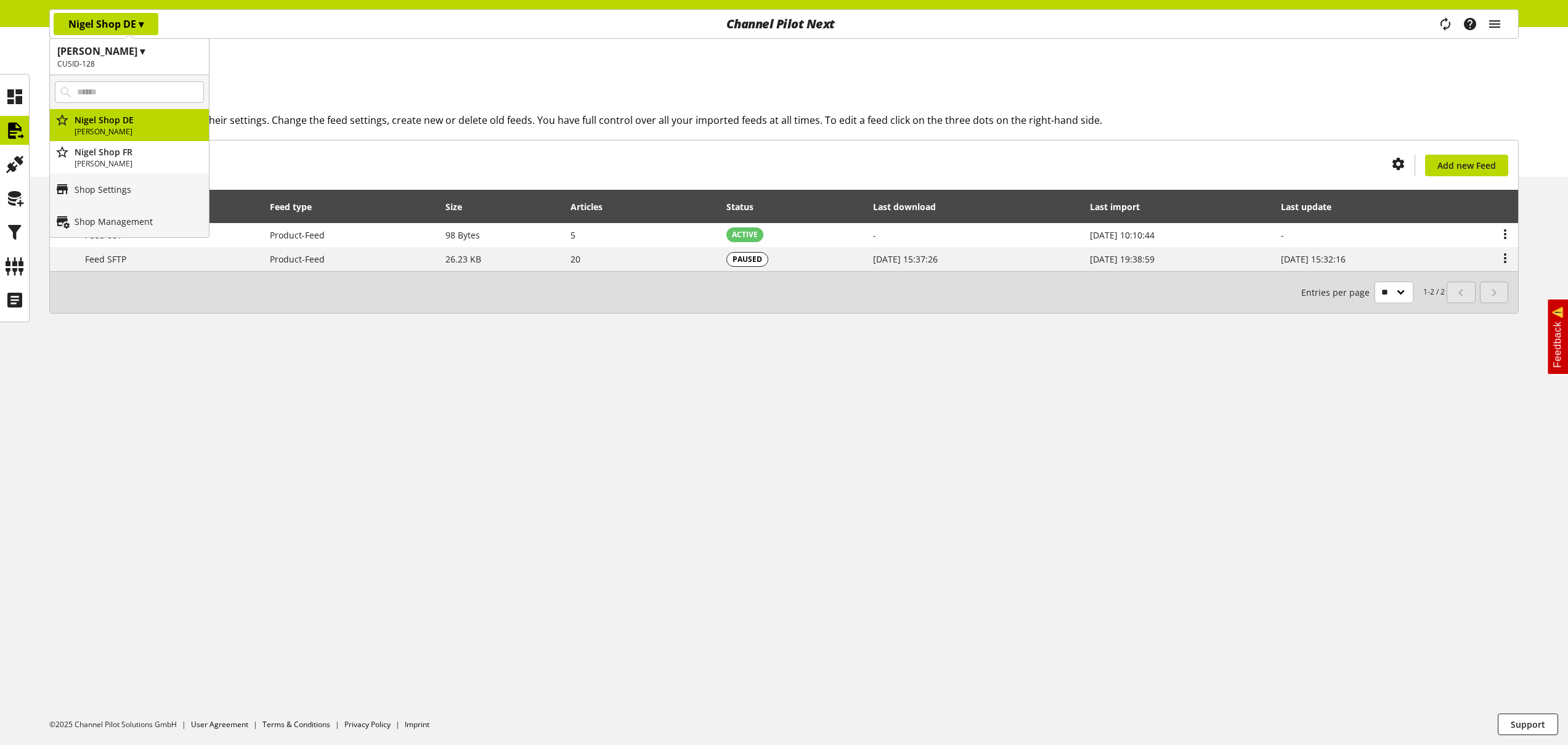
click at [129, 63] on h2 "CUSID-128" at bounding box center [129, 64] width 144 height 11
click at [111, 155] on p "[PERSON_NAME] Customer 2" at bounding box center [129, 159] width 159 height 32
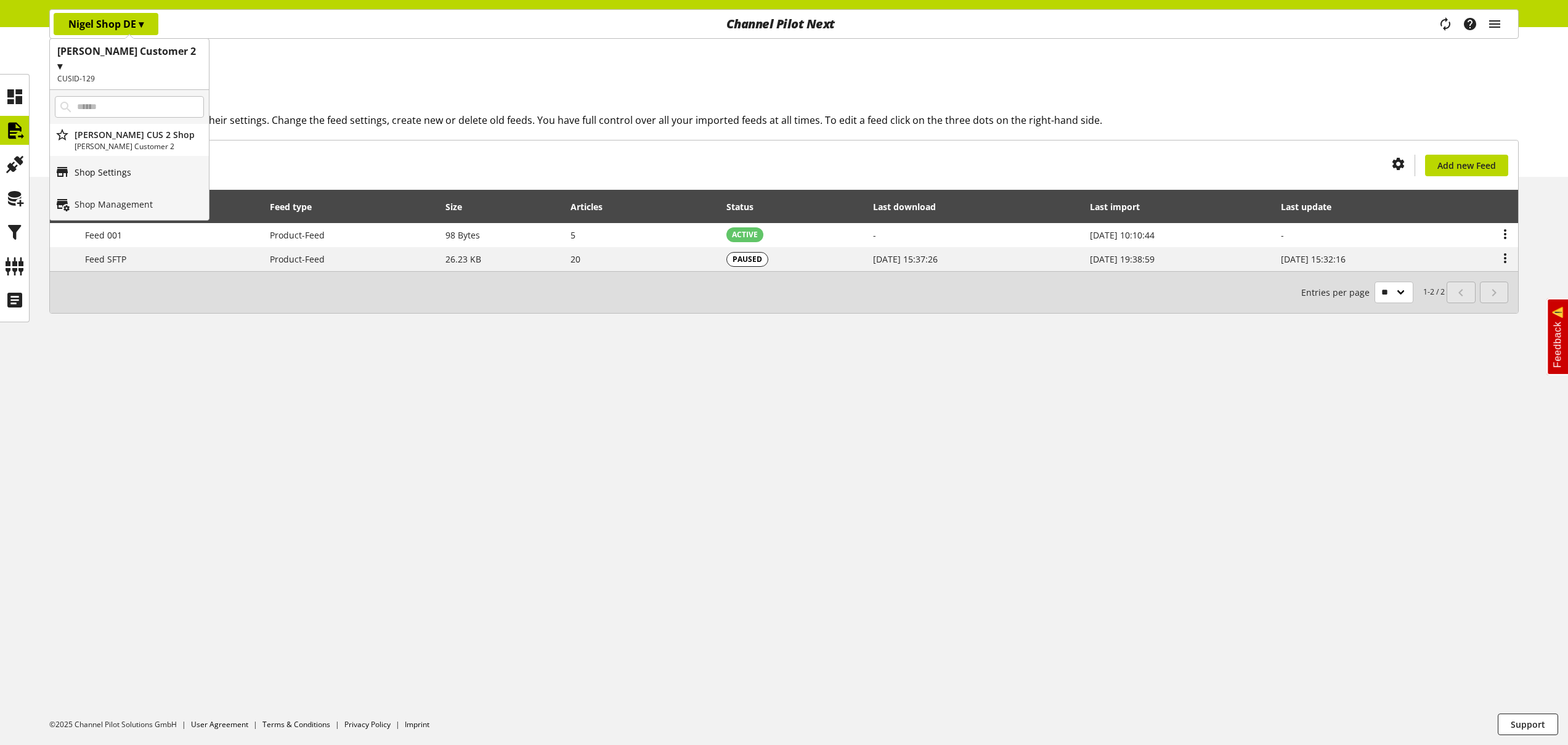
click at [83, 166] on p "Shop Settings" at bounding box center [103, 172] width 56 height 13
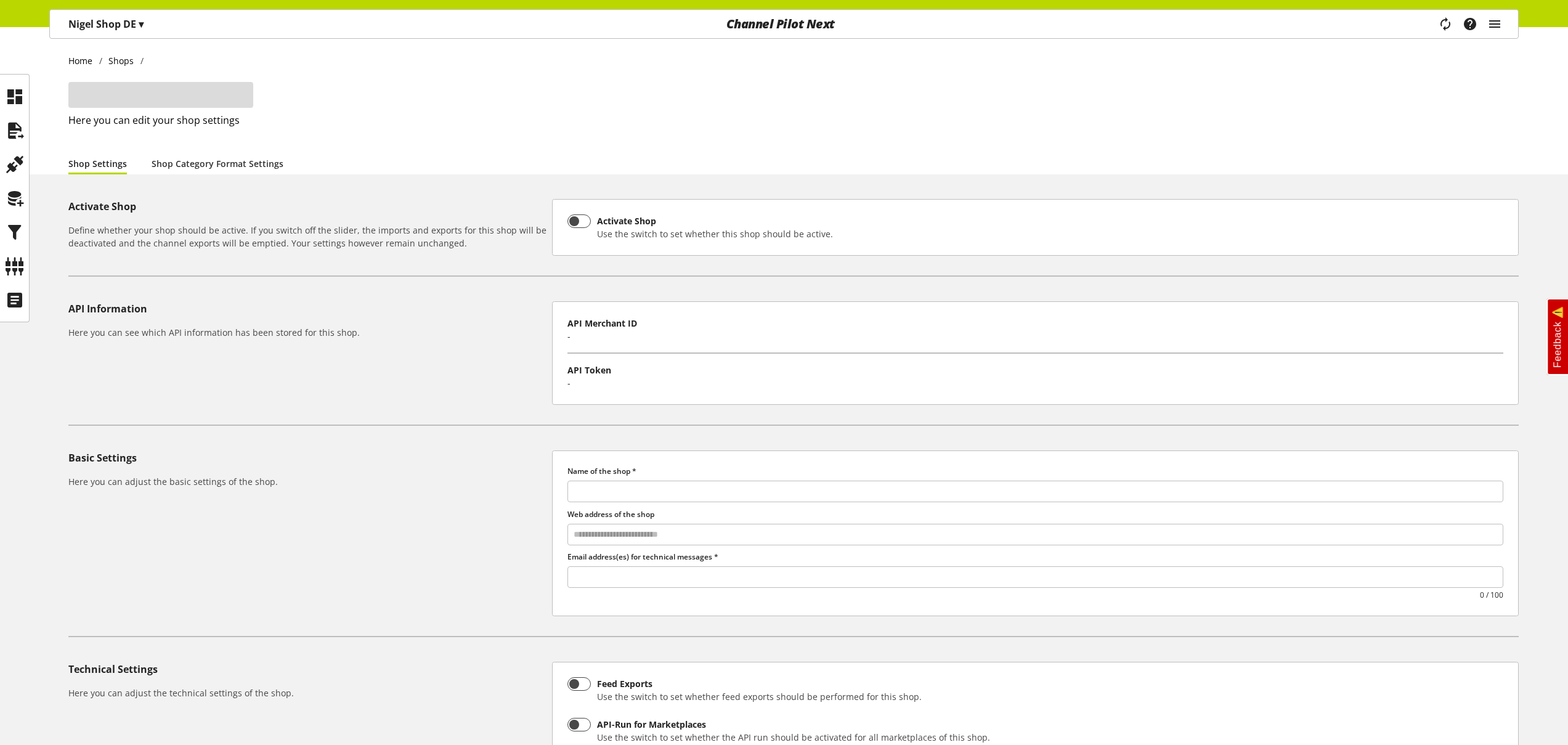
type input "**********"
click at [121, 17] on p "[PERSON_NAME] Shop DE ▾" at bounding box center [106, 24] width 75 height 15
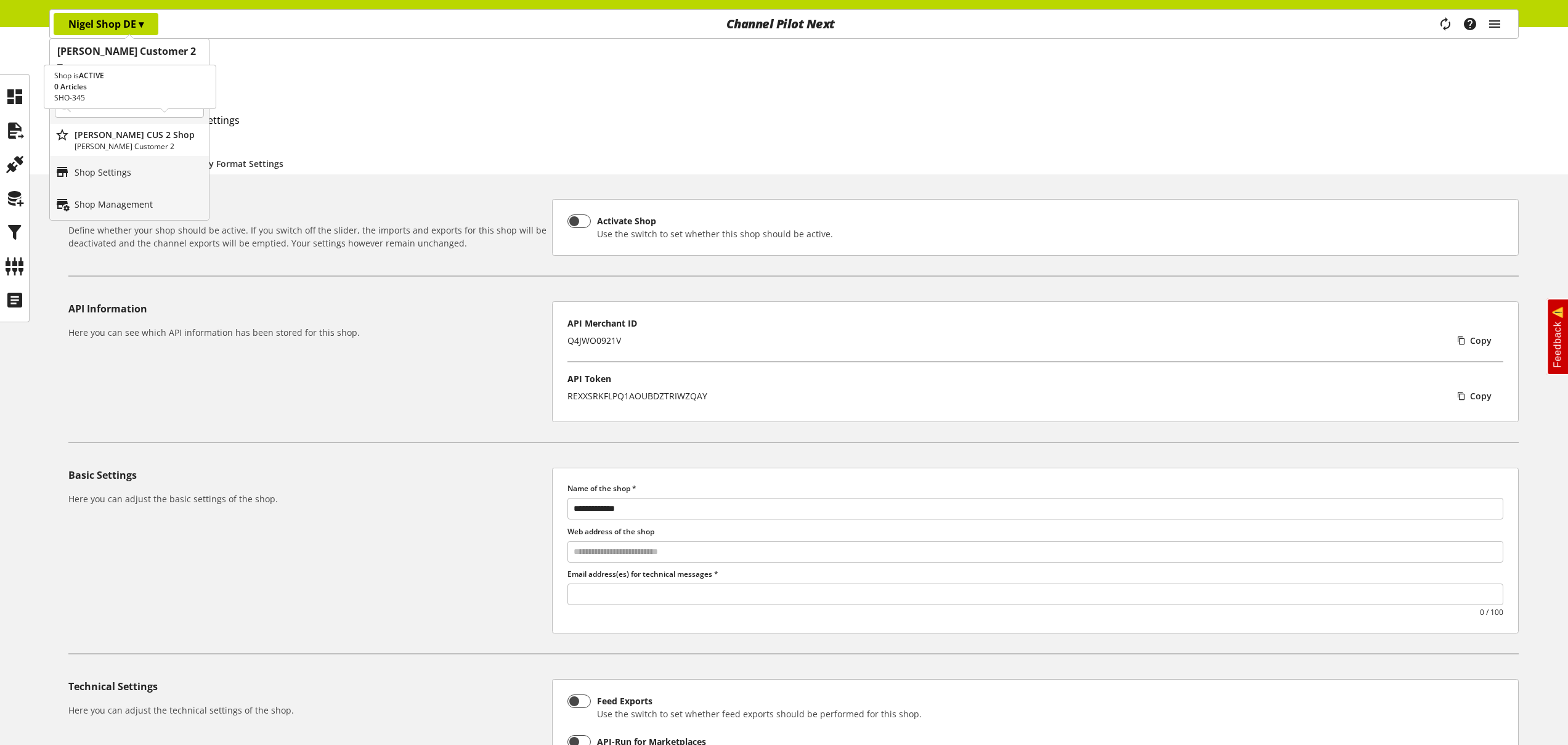
click at [127, 128] on p "[PERSON_NAME] CUS 2 Shop" at bounding box center [139, 135] width 129 height 13
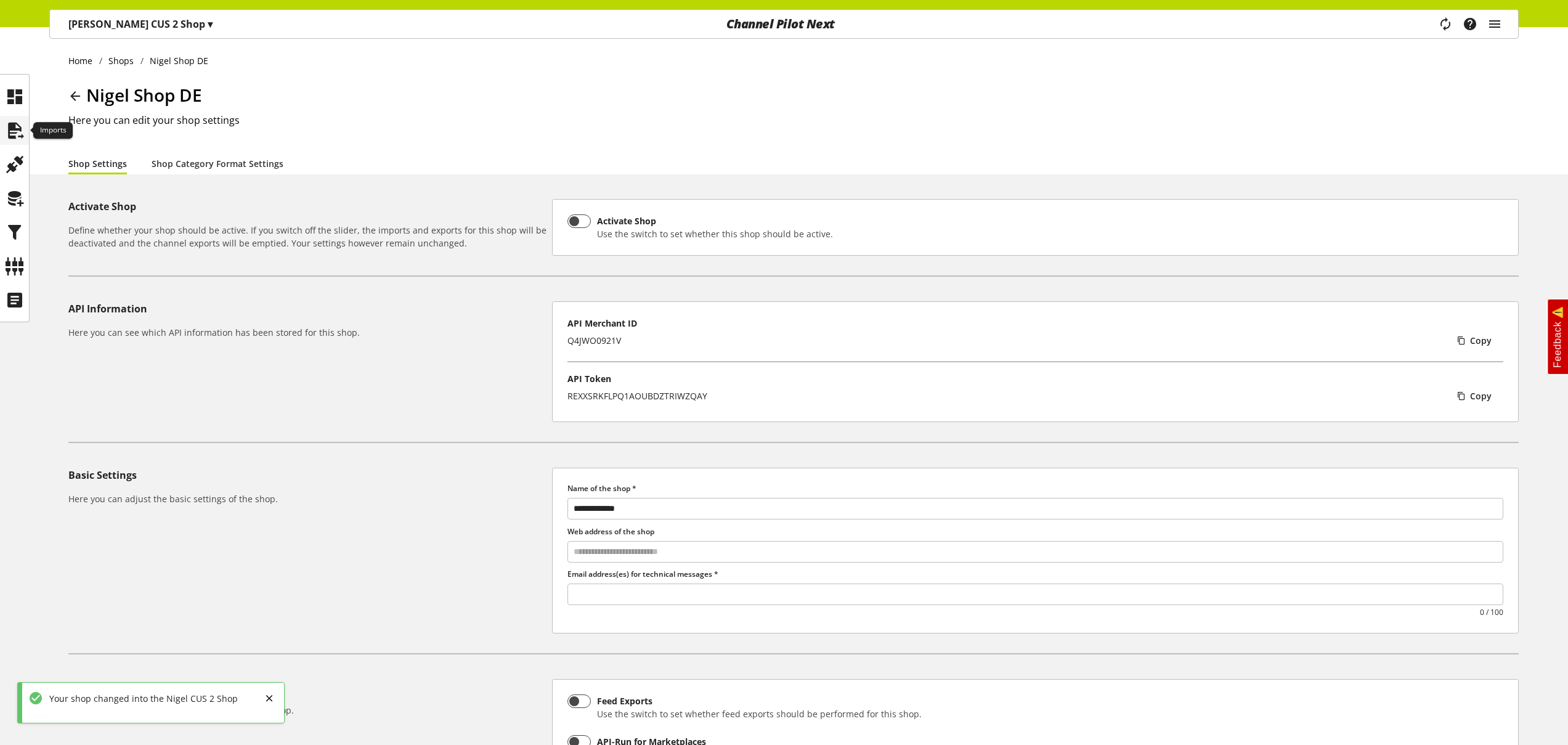
click at [23, 133] on icon at bounding box center [15, 131] width 20 height 25
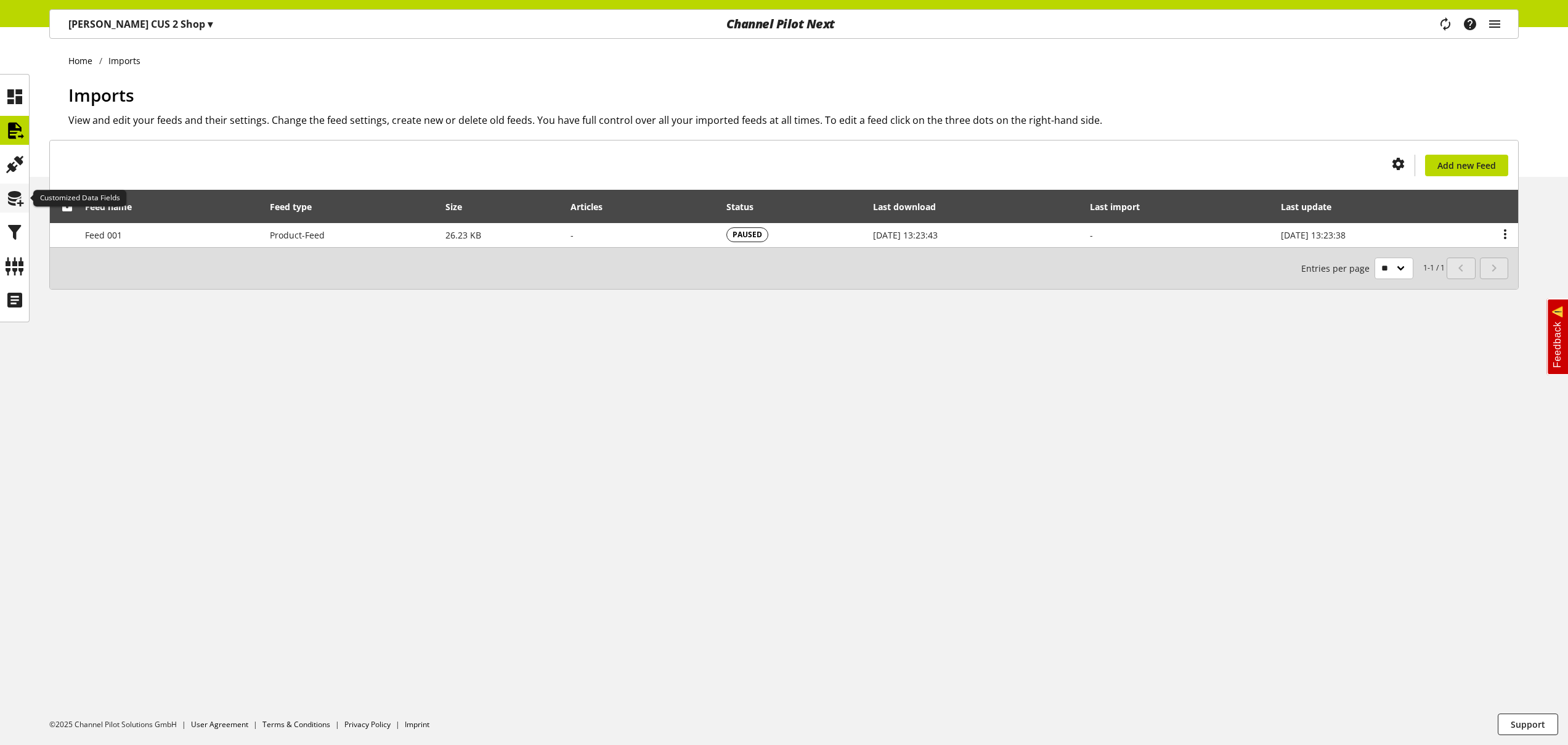
click at [23, 198] on icon at bounding box center [15, 198] width 20 height 25
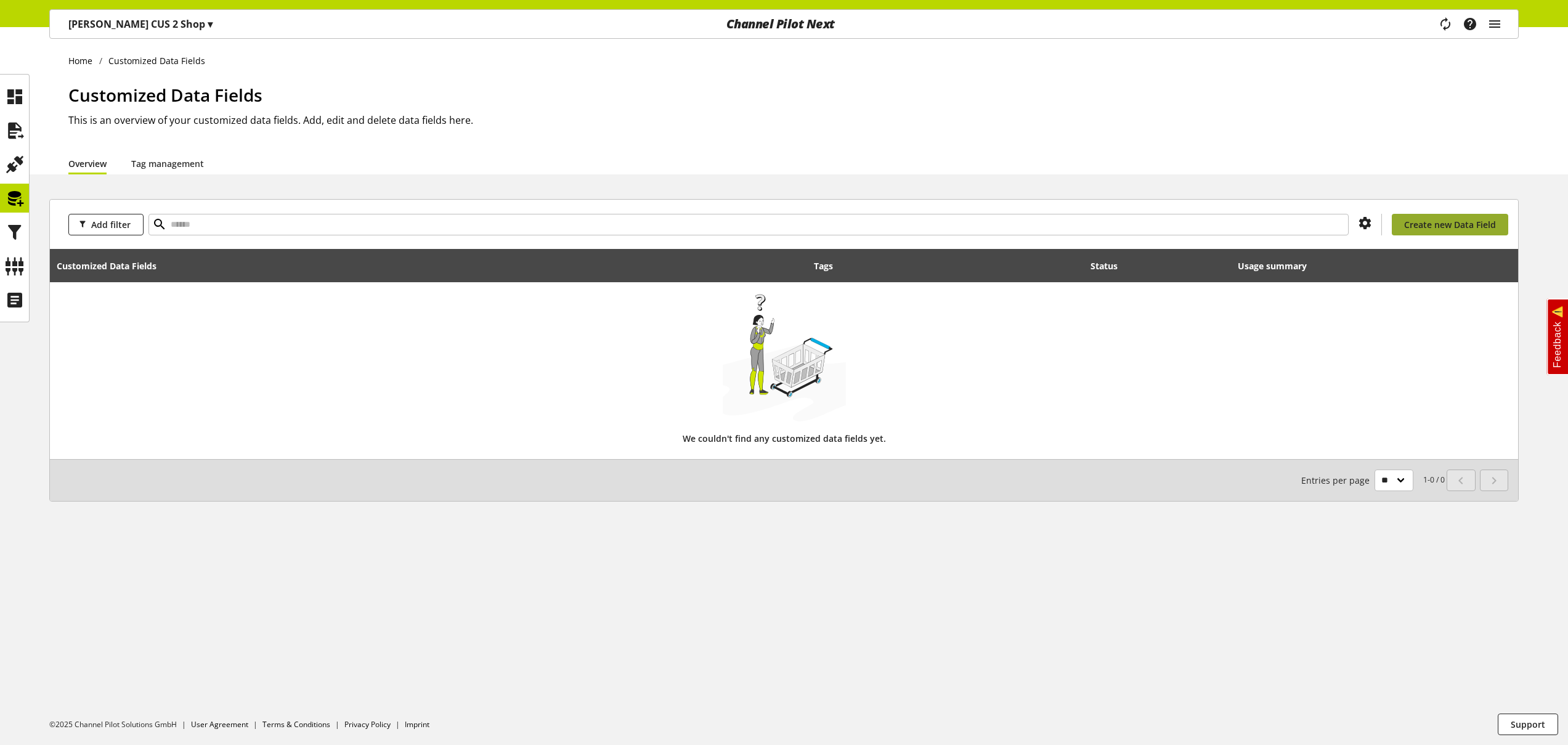
click at [1474, 231] on link "Create new Data Field" at bounding box center [1450, 224] width 116 height 22
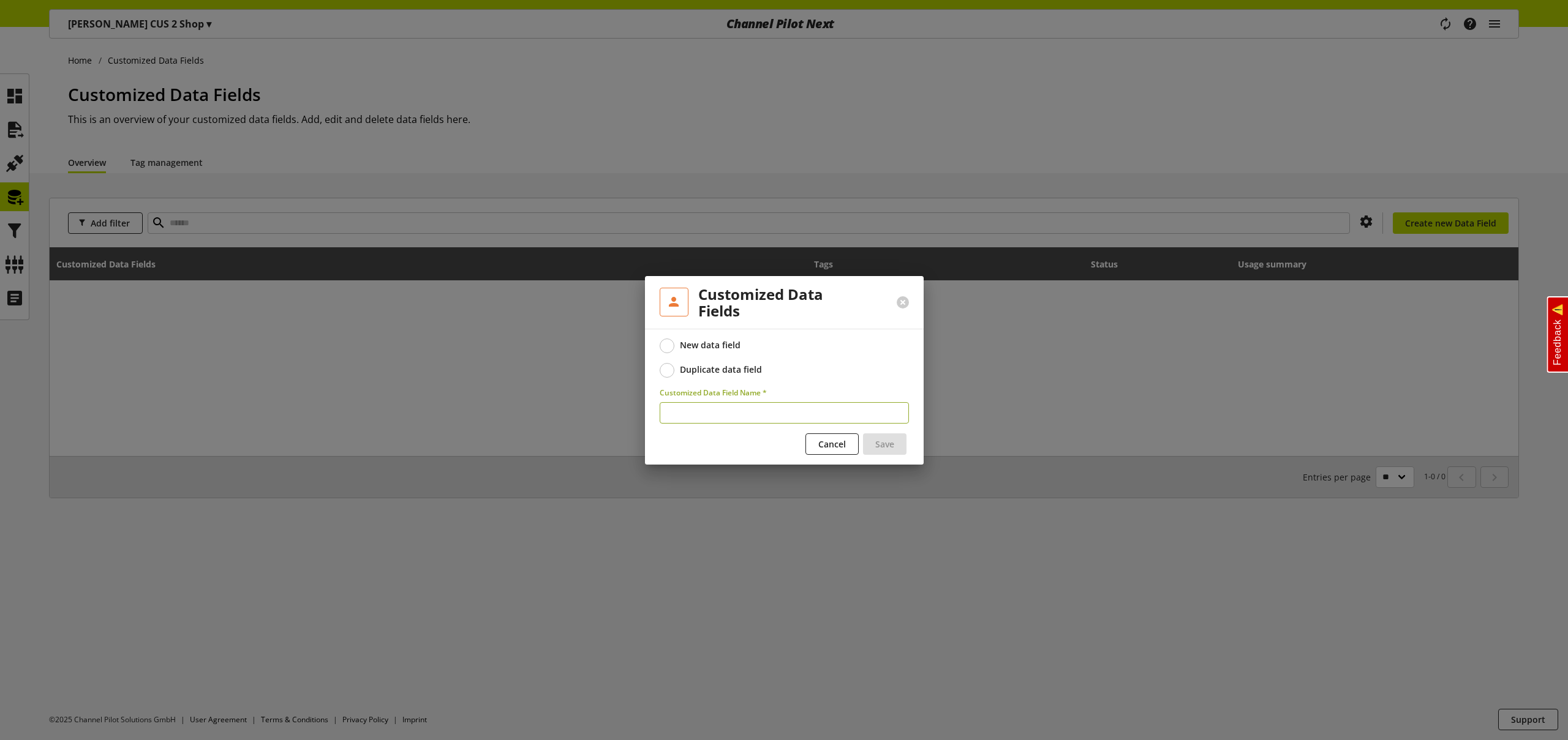
click at [739, 364] on div "Duplicate data field" at bounding box center [721, 370] width 82 height 11
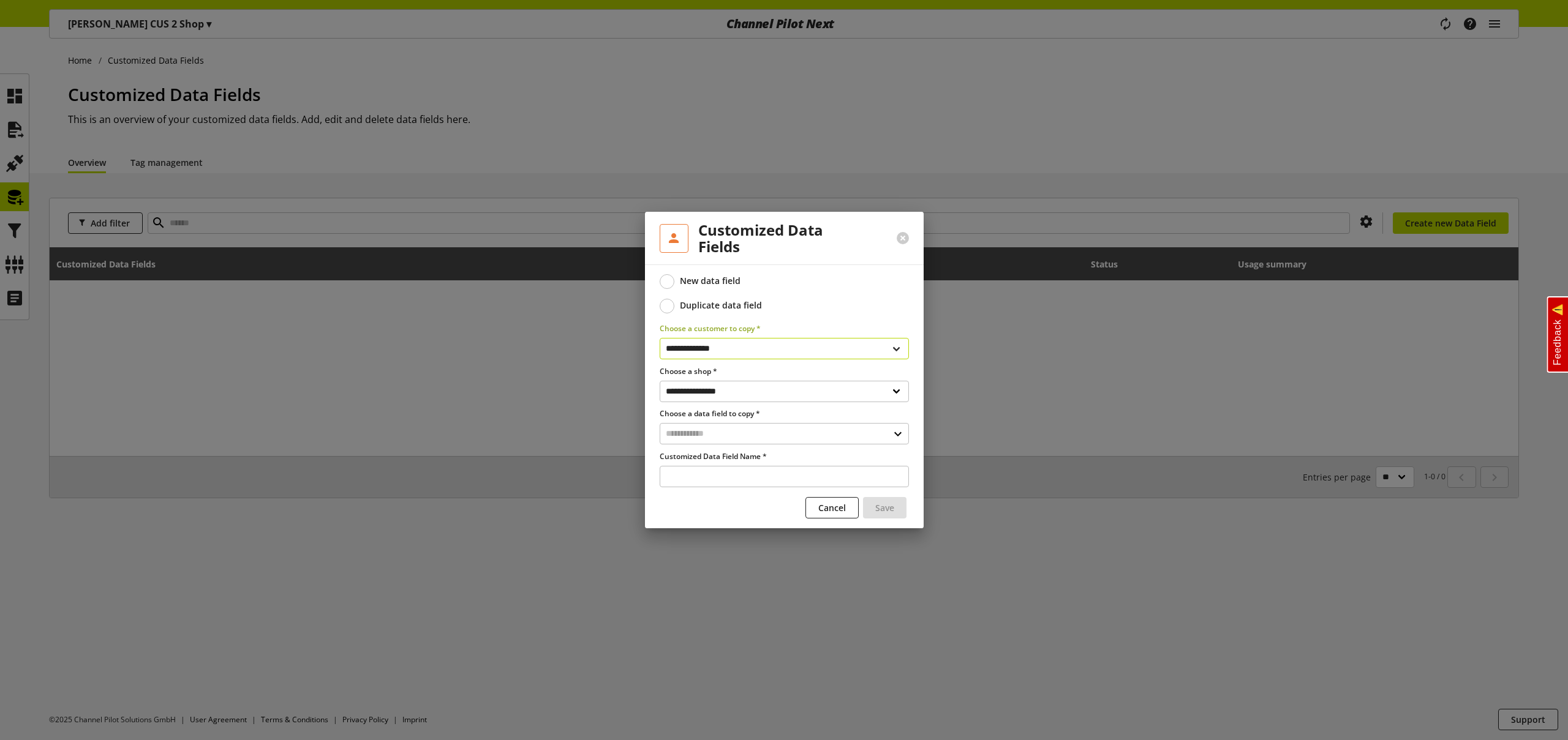
click at [727, 352] on select "**********" at bounding box center [784, 348] width 250 height 22
select select "**********"
click at [660, 338] on select "**********" at bounding box center [784, 348] width 250 height 22
click at [718, 435] on input "text" at bounding box center [784, 434] width 250 height 22
click at [707, 479] on div "Customized Data Fields 1" at bounding box center [784, 486] width 248 height 18
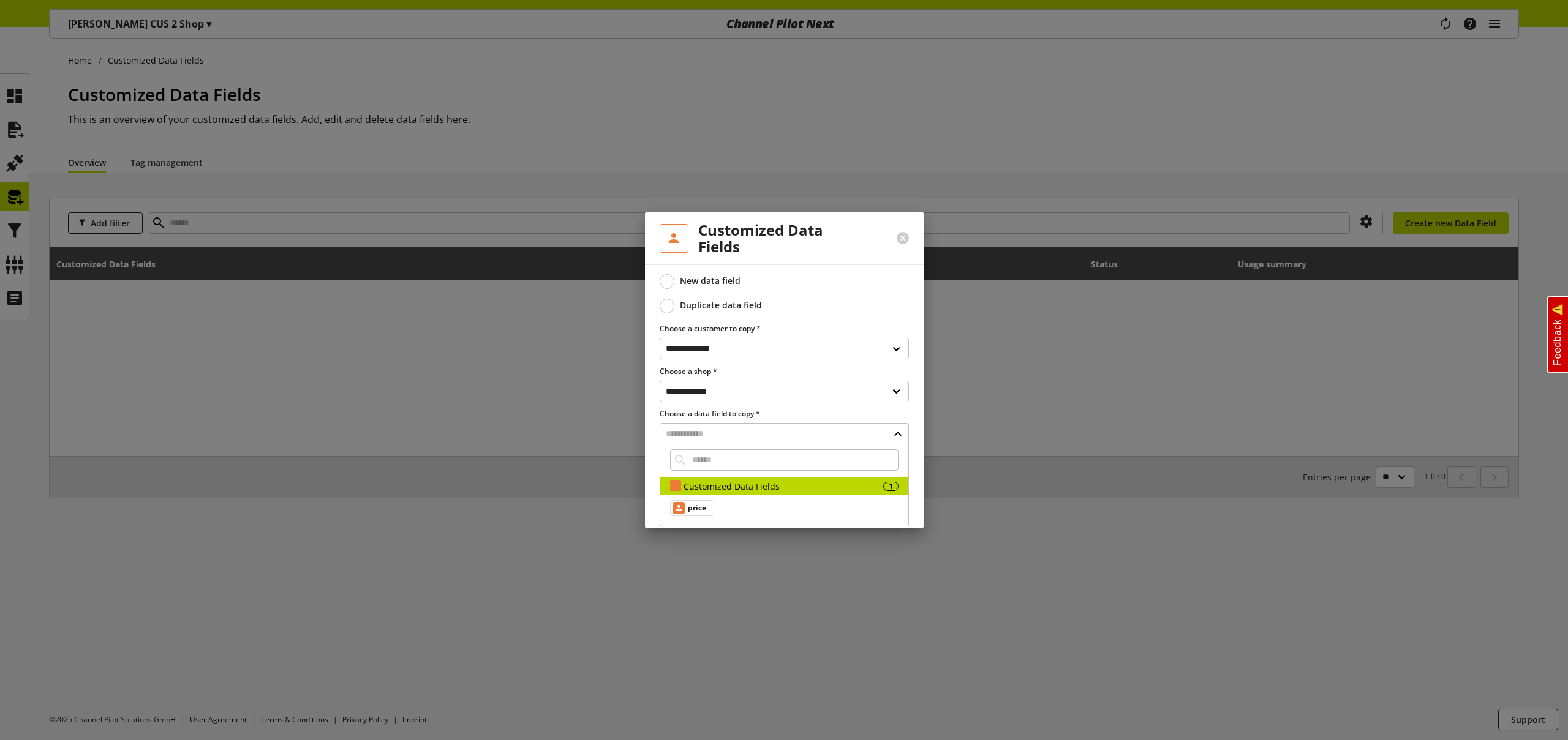
click at [700, 507] on span "price" at bounding box center [697, 508] width 18 height 15
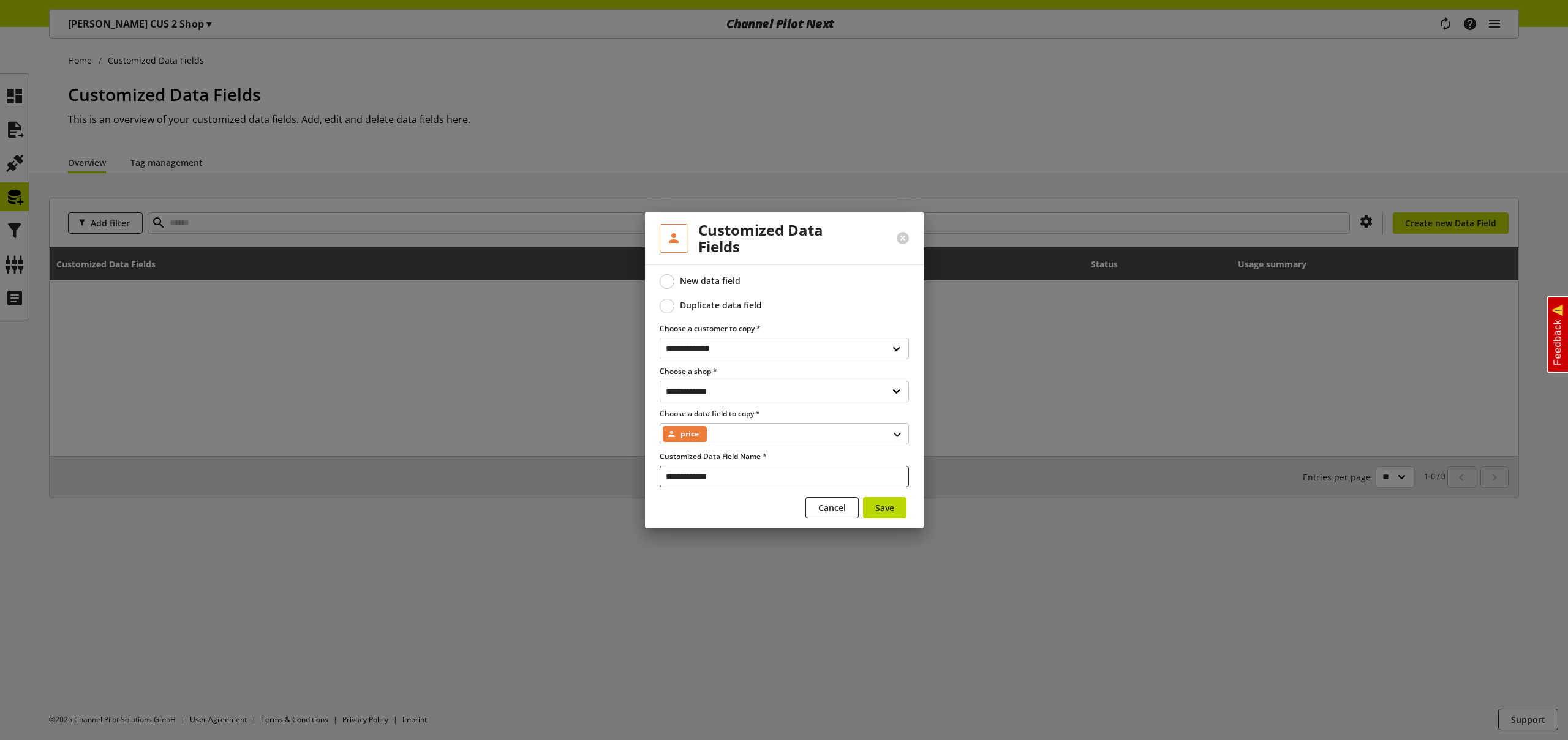
drag, startPoint x: 698, startPoint y: 478, endPoint x: 583, endPoint y: 442, distance: 120.5
click at [651, 467] on div "**********" at bounding box center [784, 396] width 279 height 264
type input "*****"
click at [880, 509] on span "Save" at bounding box center [885, 508] width 19 height 13
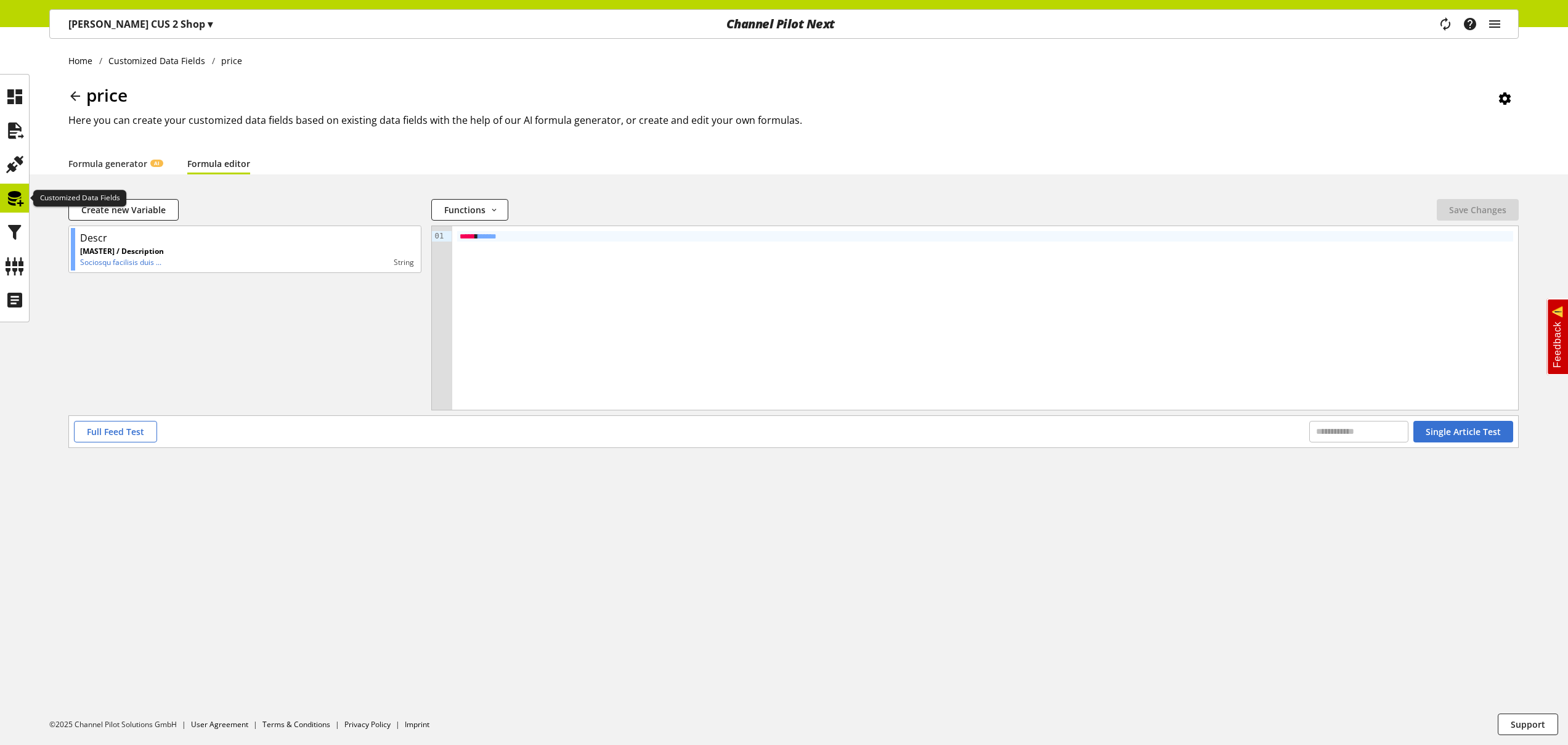
click at [14, 196] on icon at bounding box center [15, 198] width 20 height 25
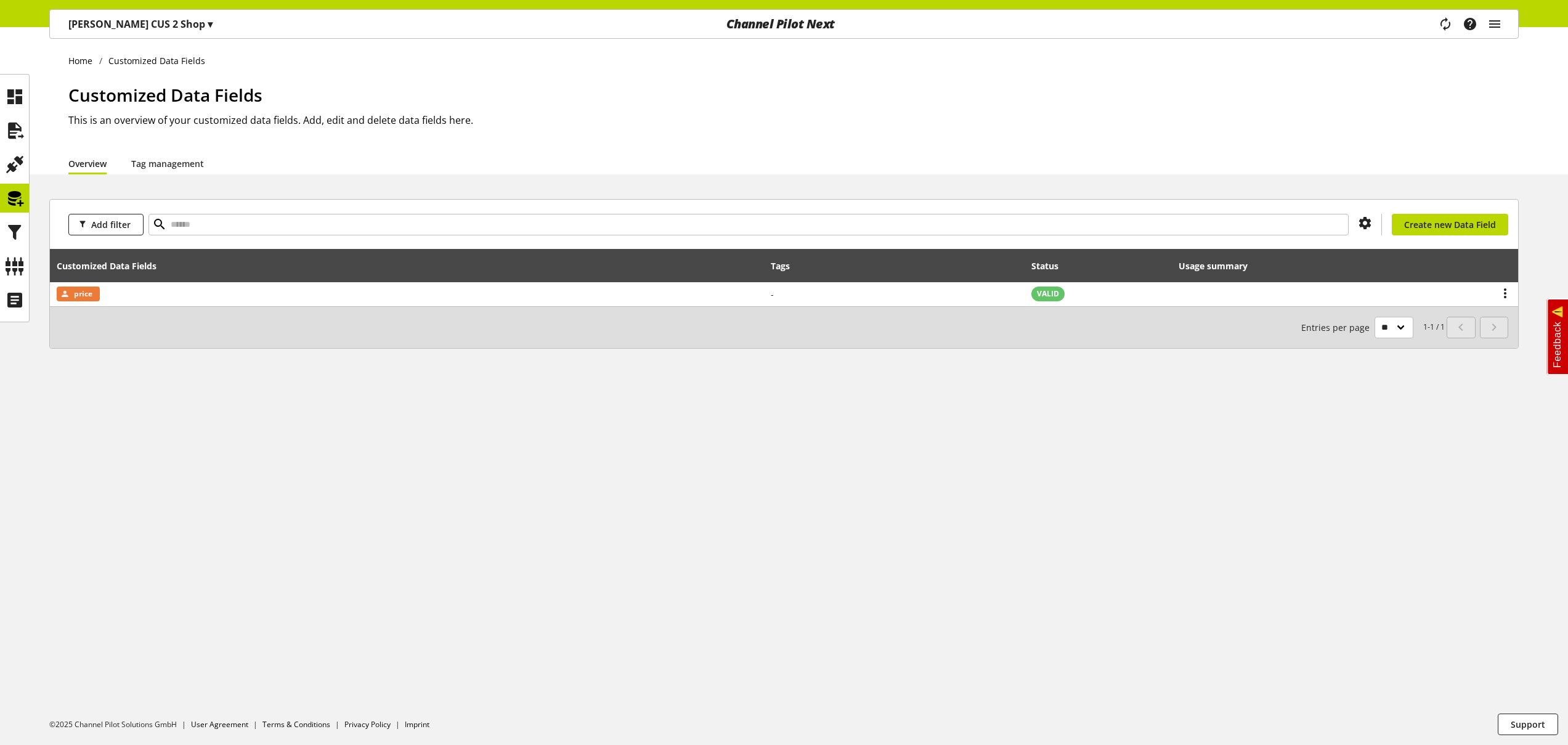
click at [141, 23] on p "[PERSON_NAME] CUS 2 Shop ▾" at bounding box center [140, 24] width 144 height 15
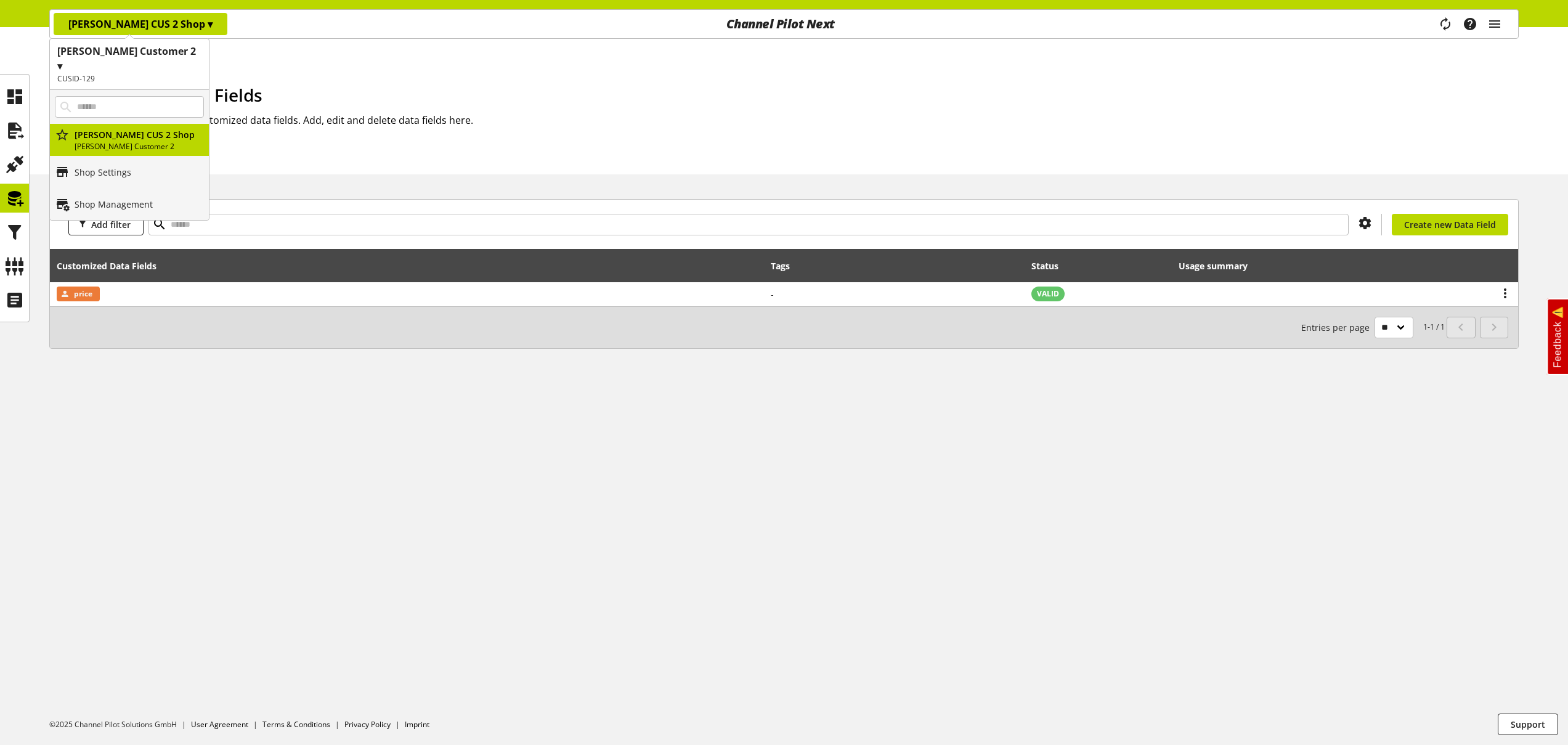
click at [134, 57] on h1 "[PERSON_NAME] Customer 2 ▾" at bounding box center [129, 59] width 144 height 30
click at [133, 129] on p "[PERSON_NAME]" at bounding box center [129, 142] width 159 height 32
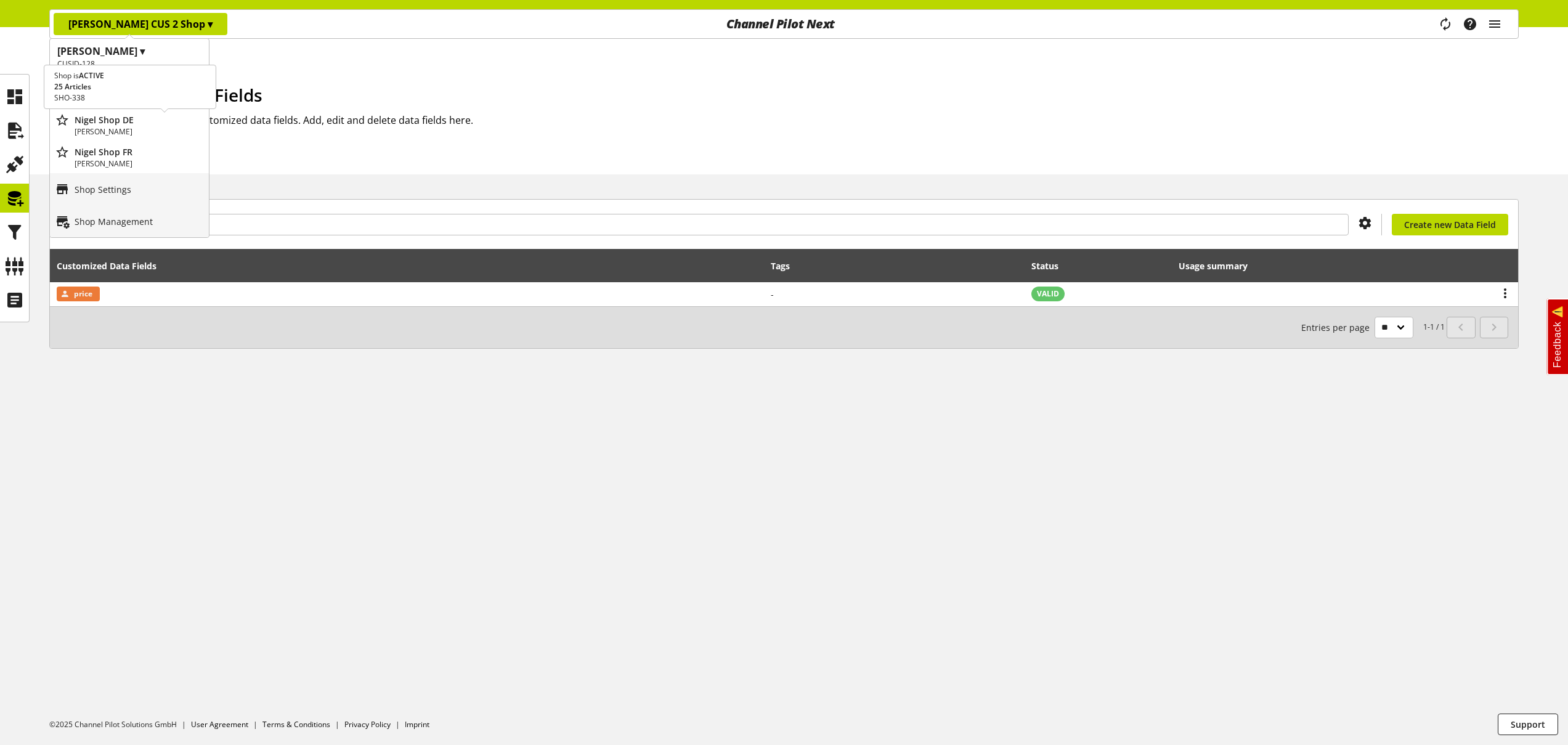
click at [137, 127] on p "[PERSON_NAME]" at bounding box center [139, 132] width 129 height 11
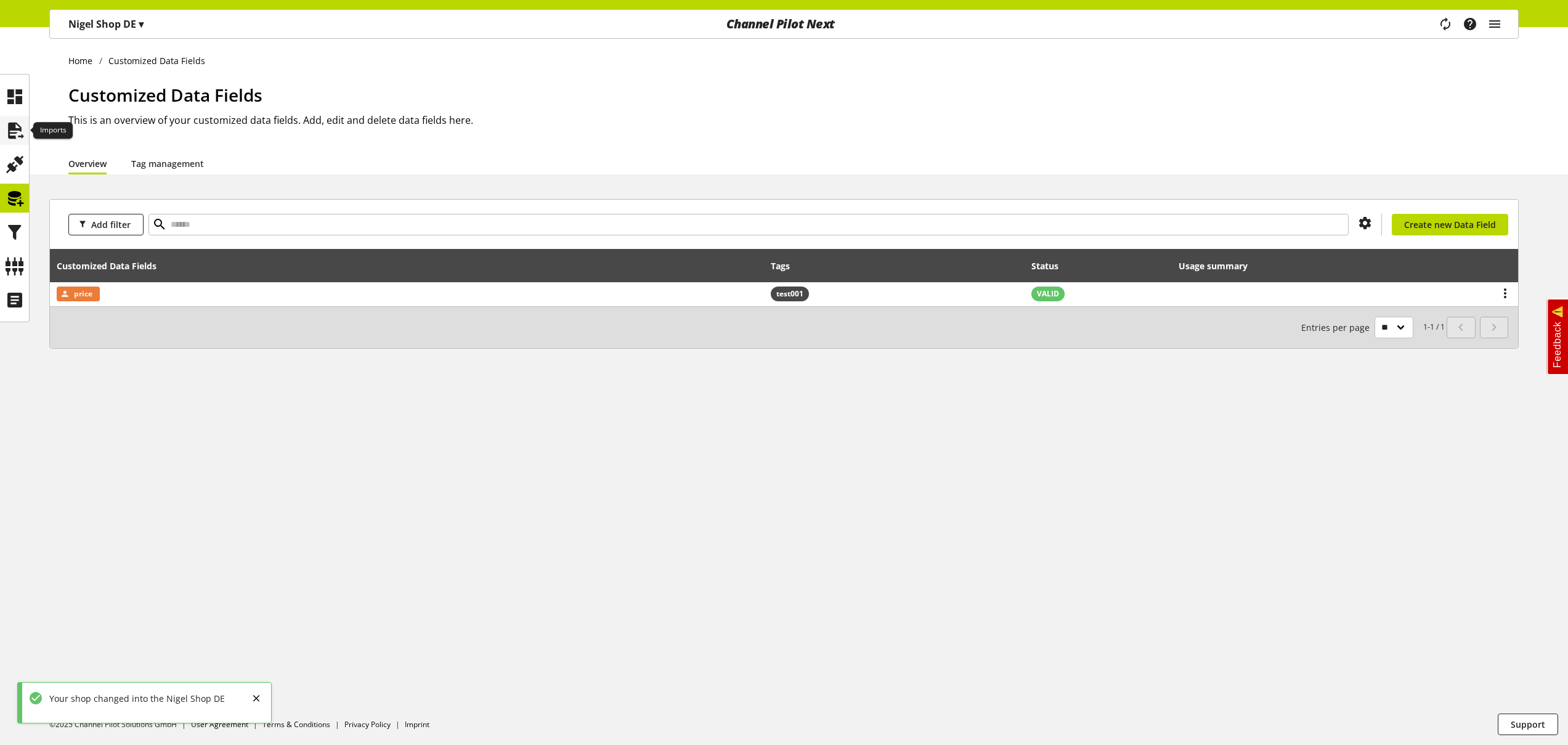
click at [18, 128] on icon at bounding box center [15, 131] width 20 height 25
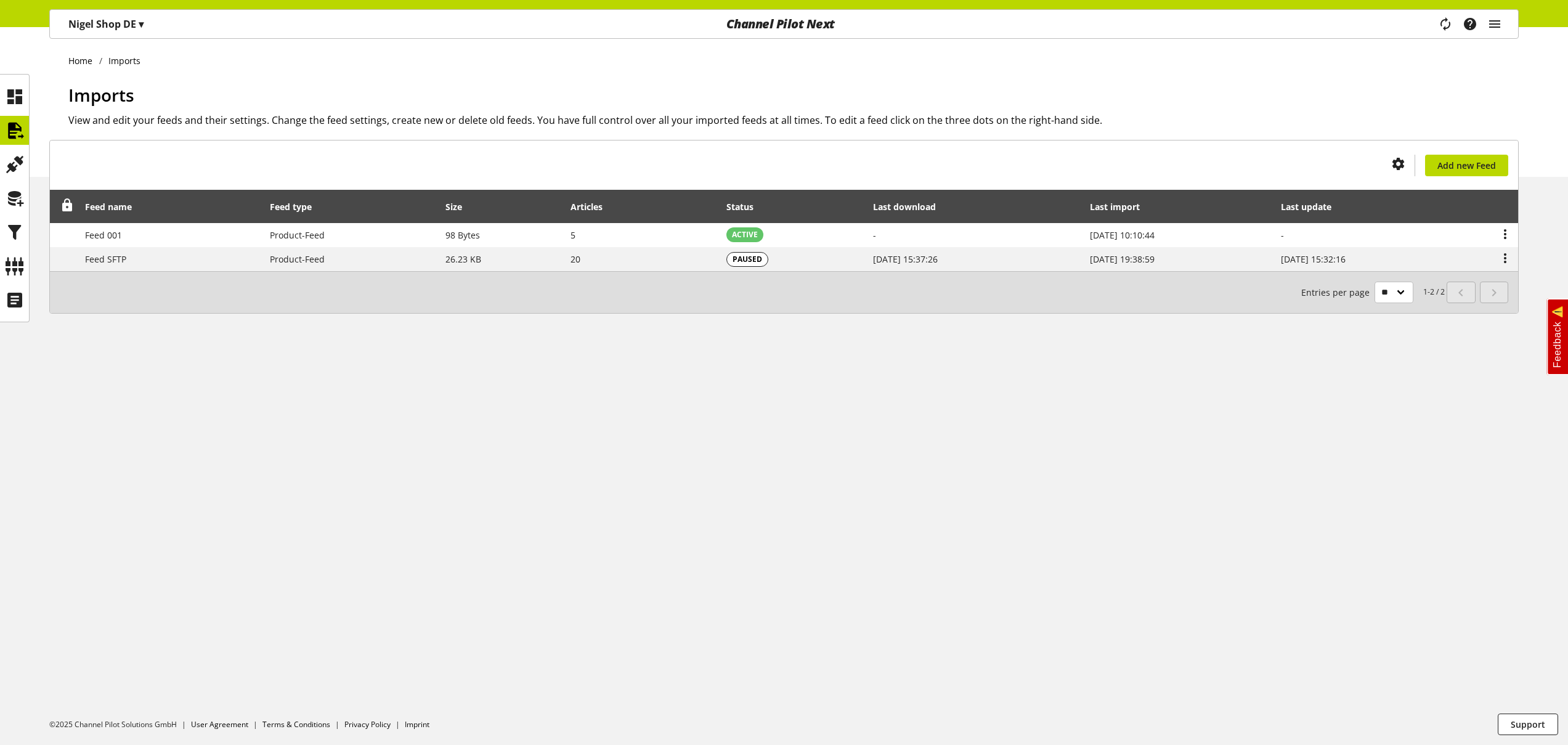
click at [102, 26] on p "[PERSON_NAME] Shop DE ▾" at bounding box center [106, 24] width 75 height 15
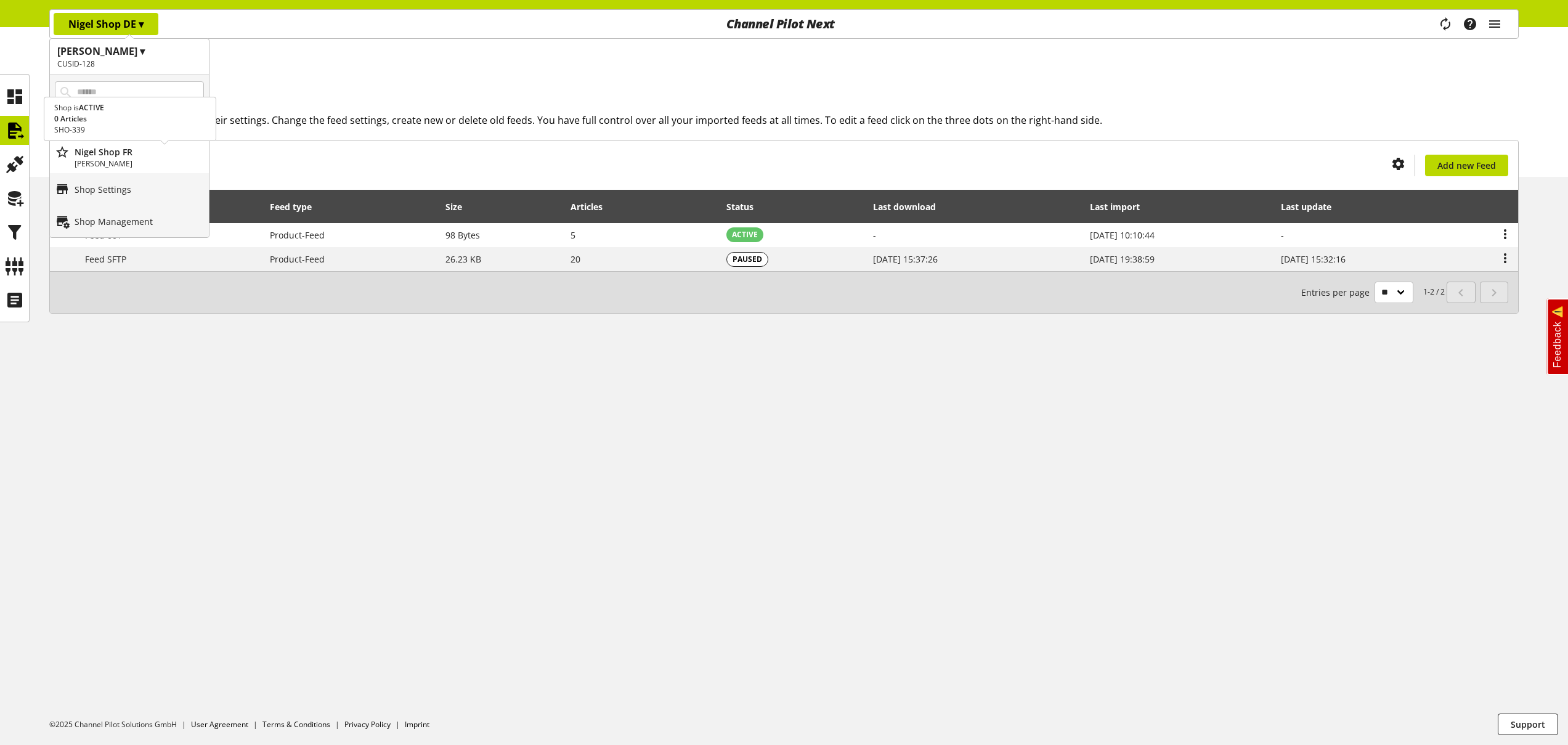
click at [124, 164] on p "[PERSON_NAME]" at bounding box center [139, 164] width 129 height 11
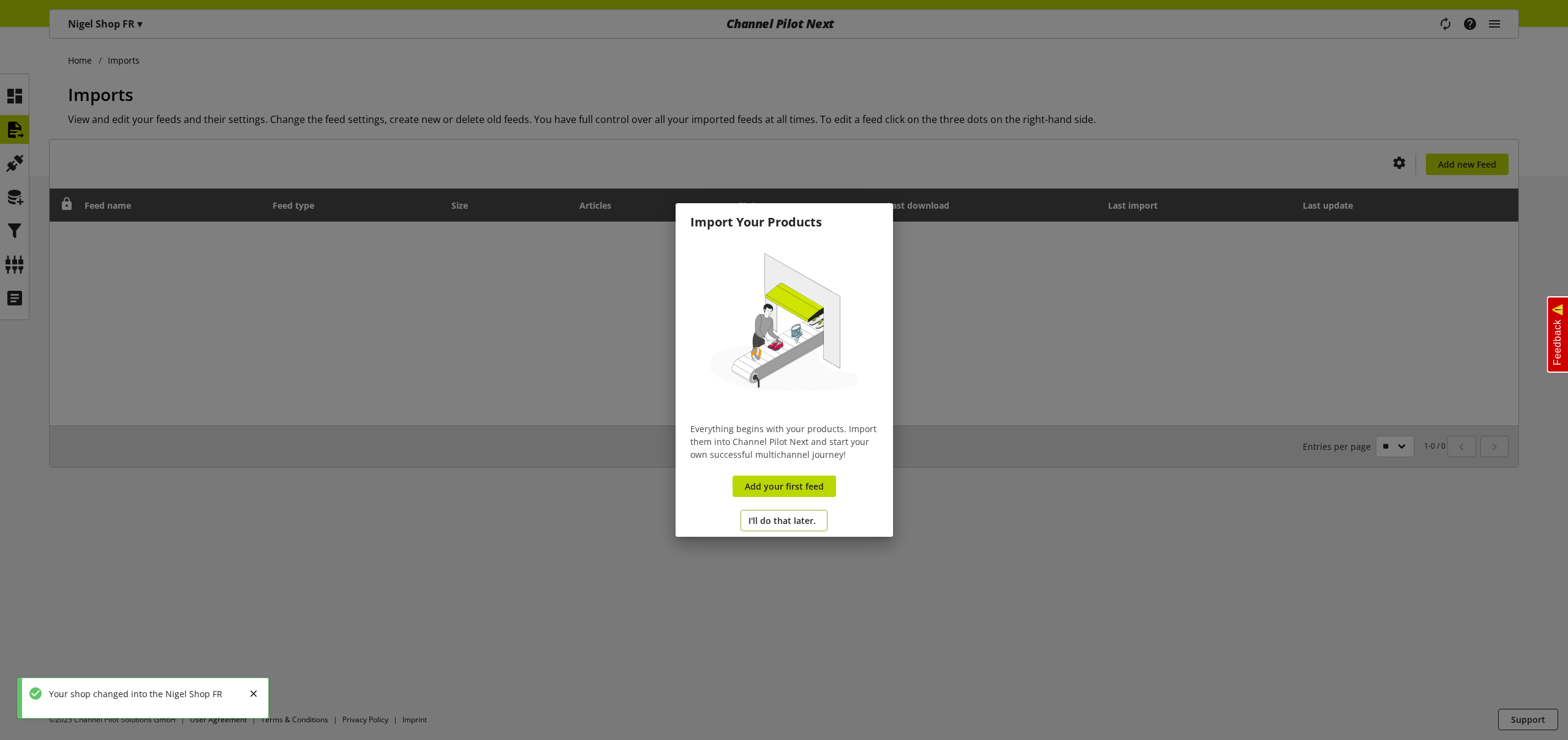
click at [790, 519] on span "I'll do that later." at bounding box center [782, 521] width 67 height 13
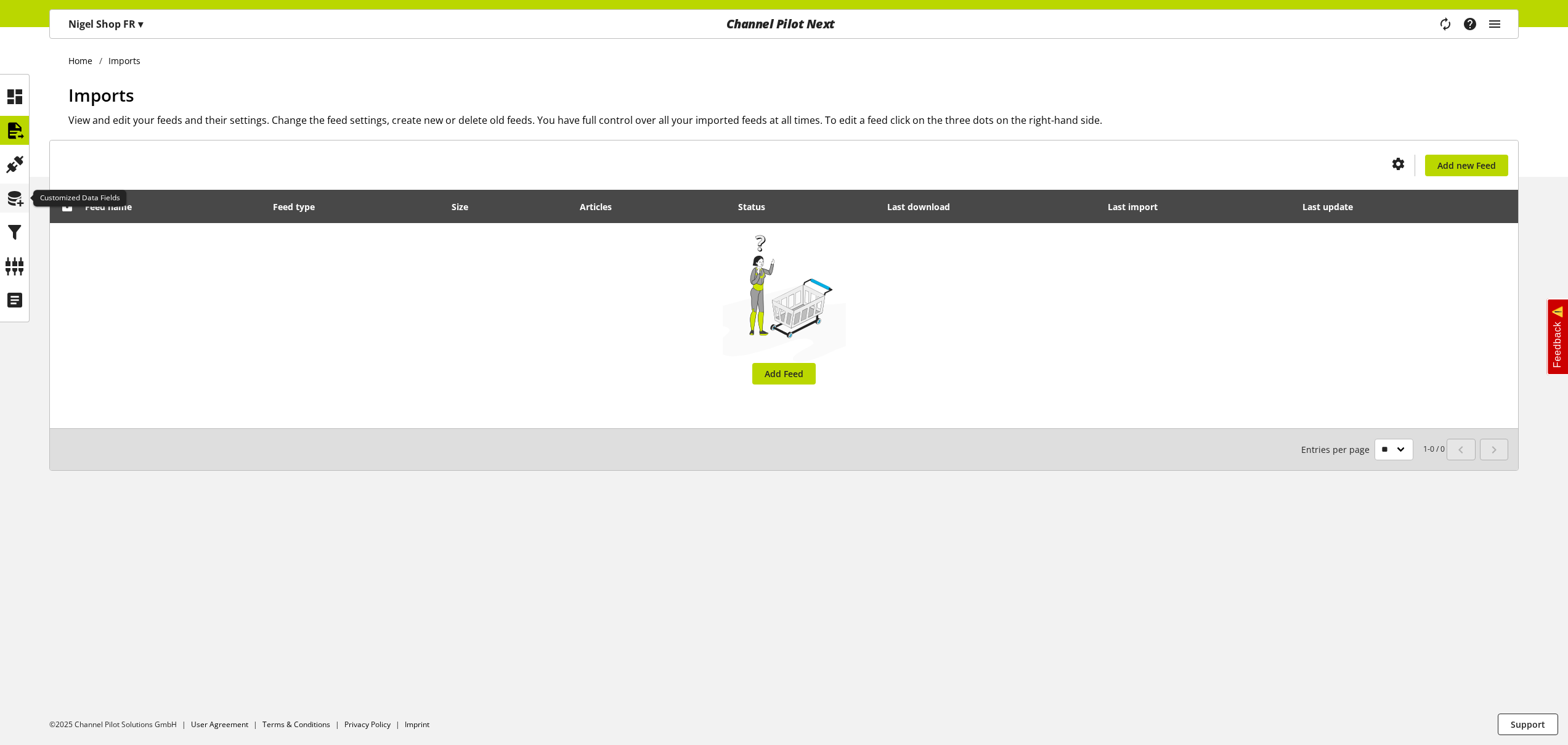
click at [13, 198] on icon at bounding box center [15, 198] width 20 height 25
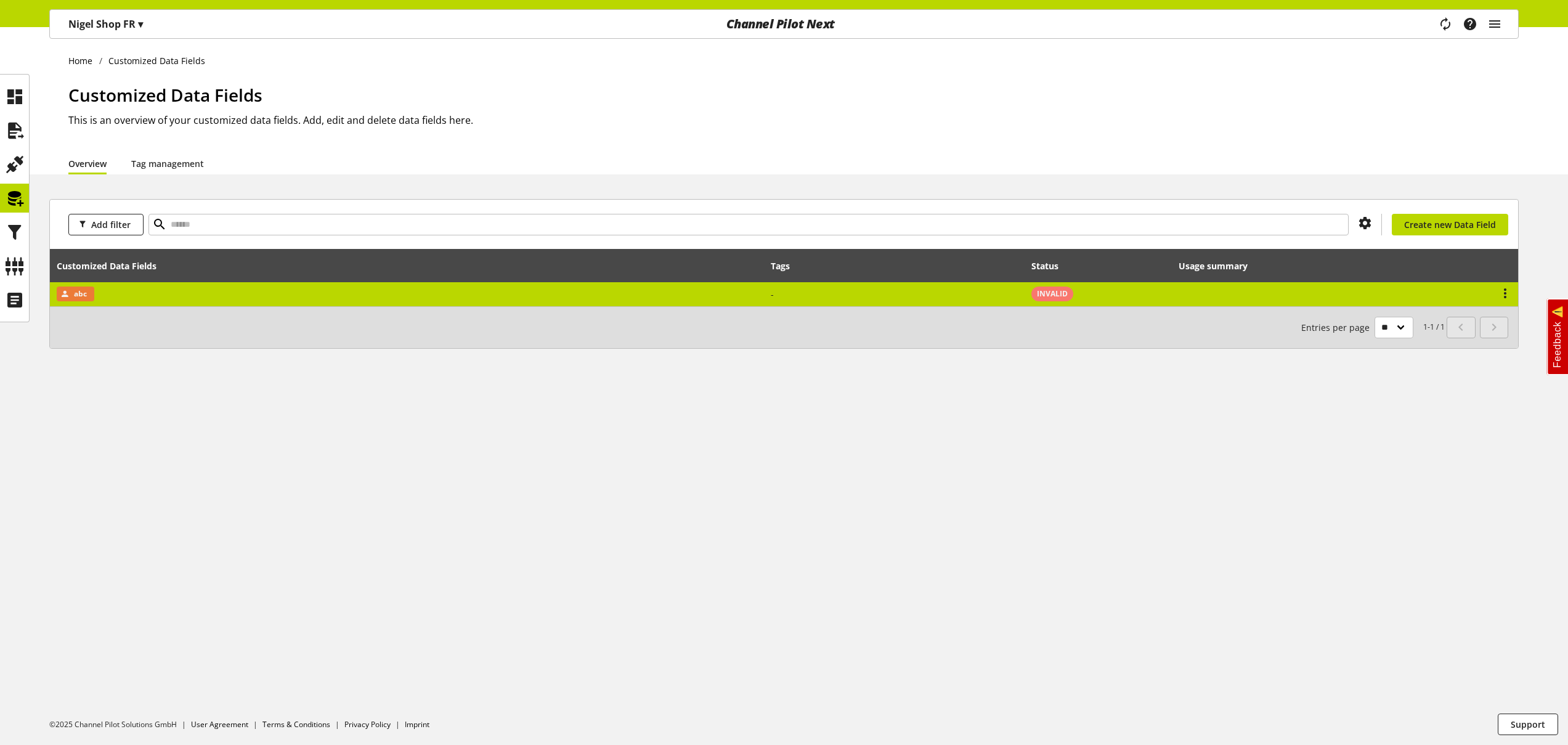
click at [565, 293] on td "abc" at bounding box center [407, 294] width 714 height 24
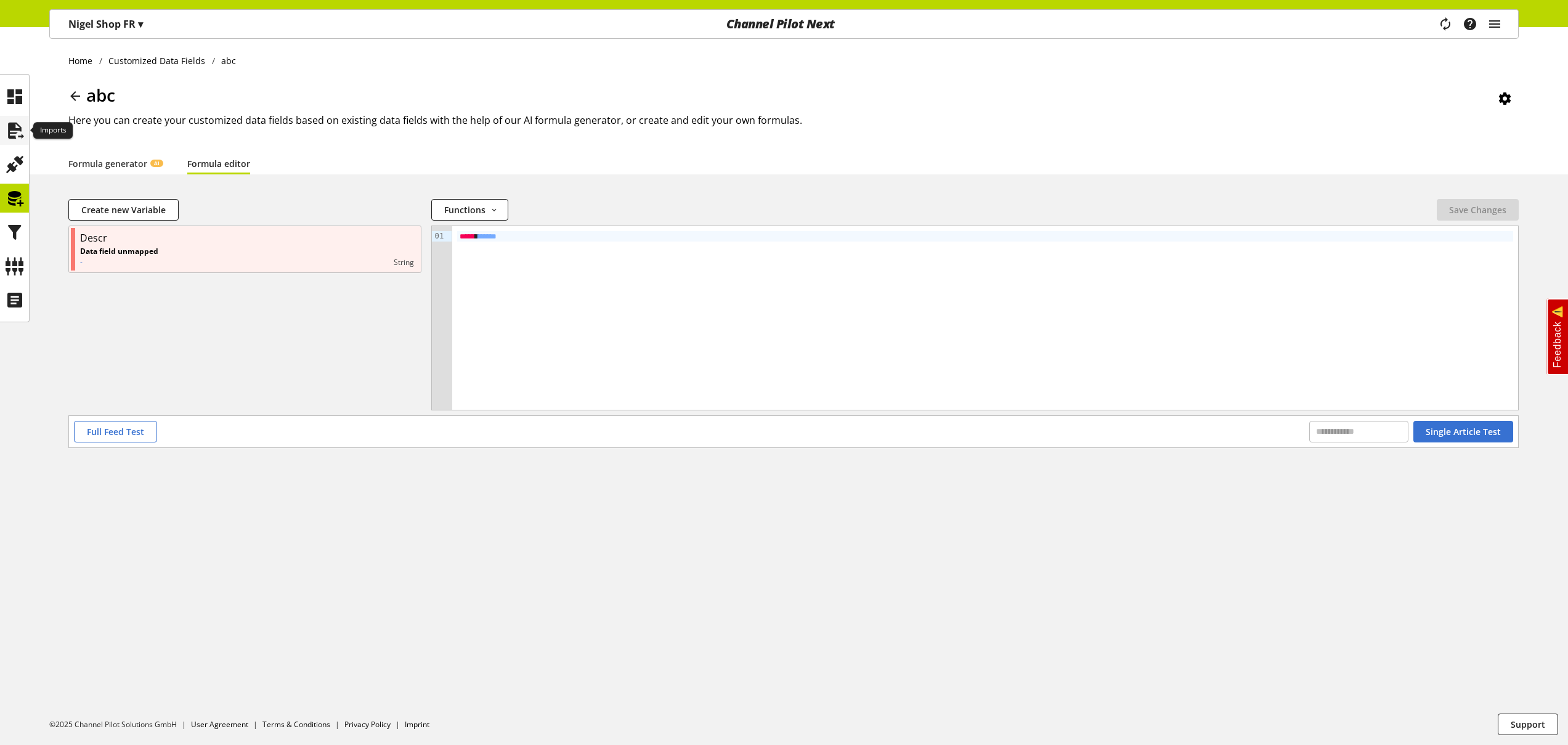
click at [23, 129] on icon at bounding box center [15, 131] width 20 height 25
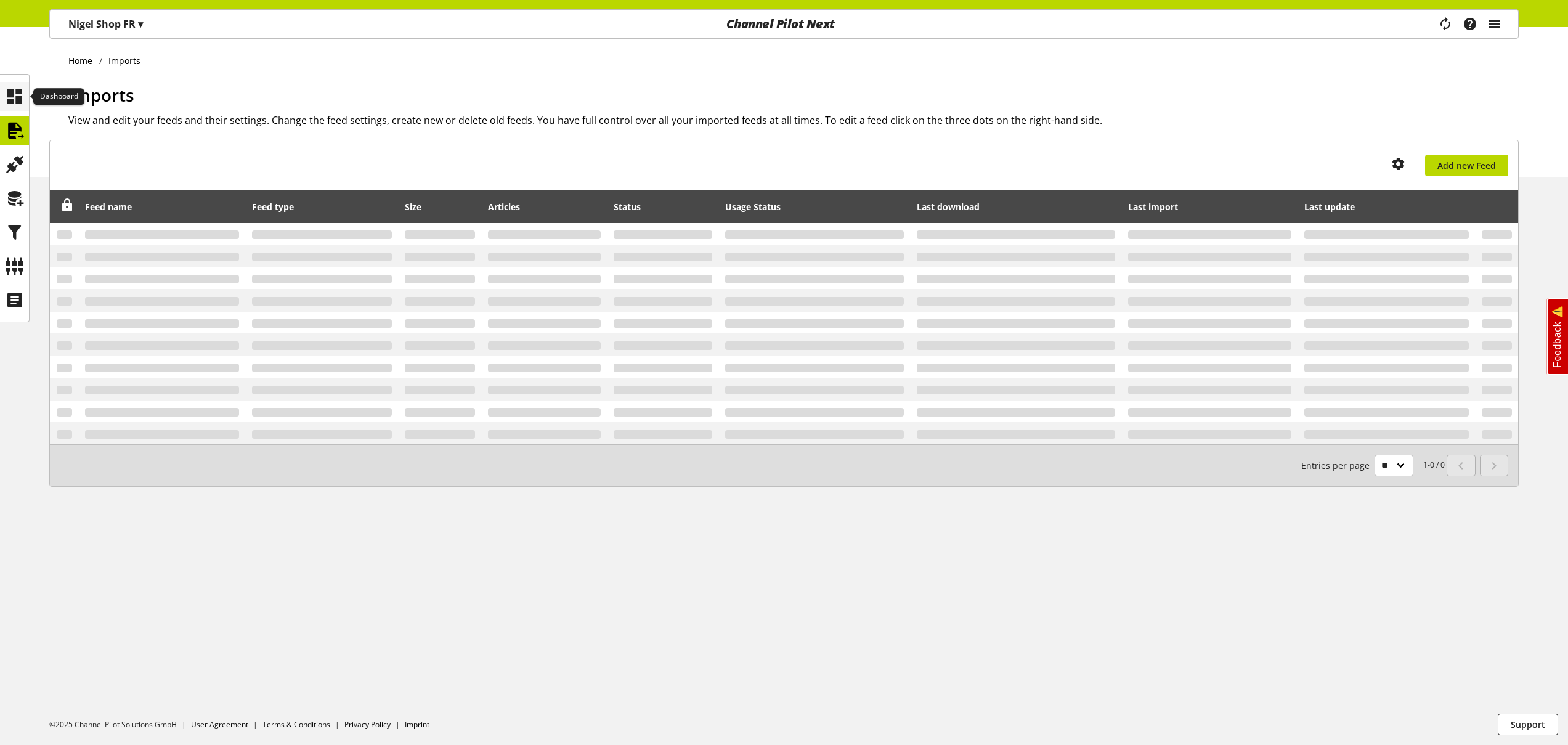
click at [22, 99] on icon at bounding box center [15, 97] width 20 height 25
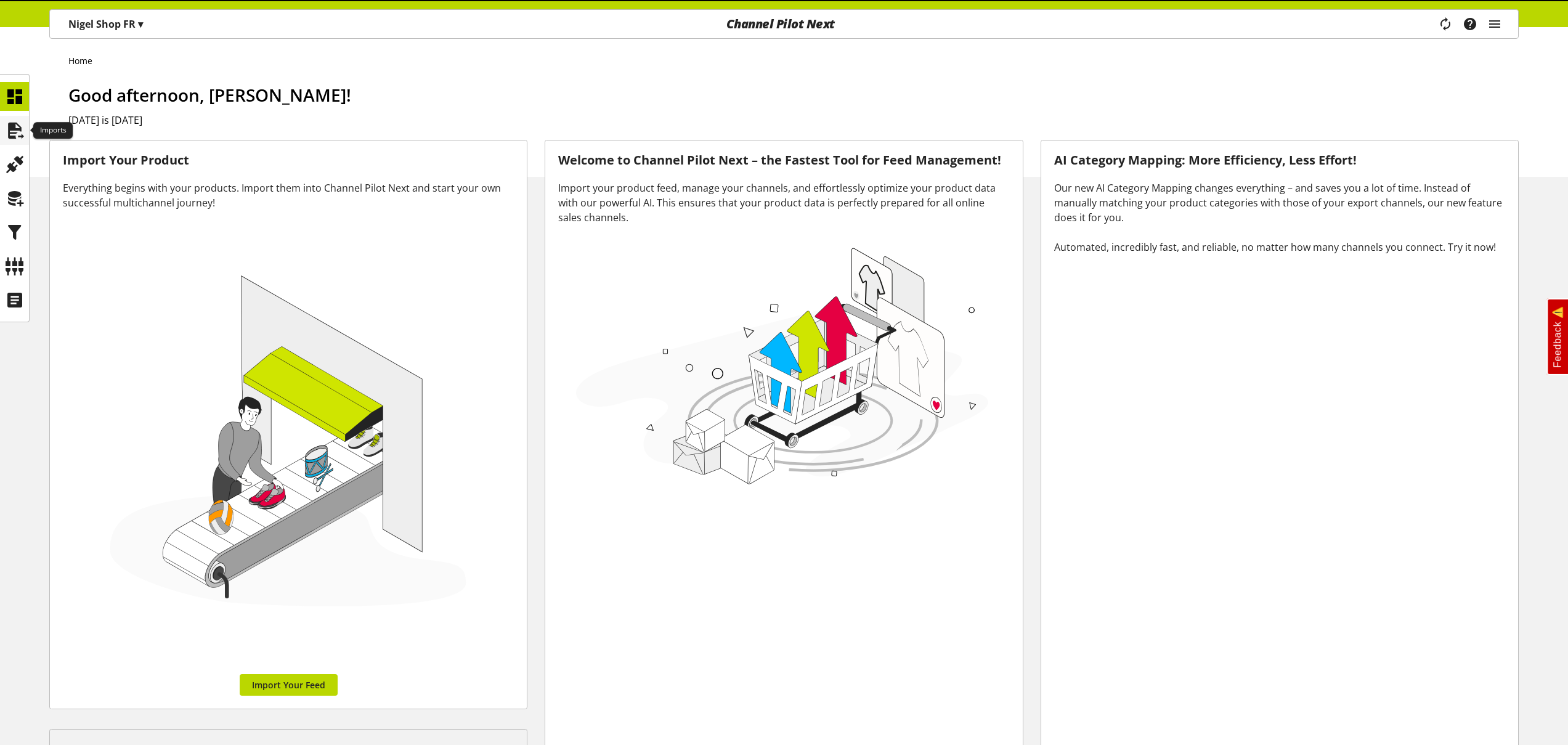
click at [16, 134] on icon at bounding box center [15, 131] width 20 height 25
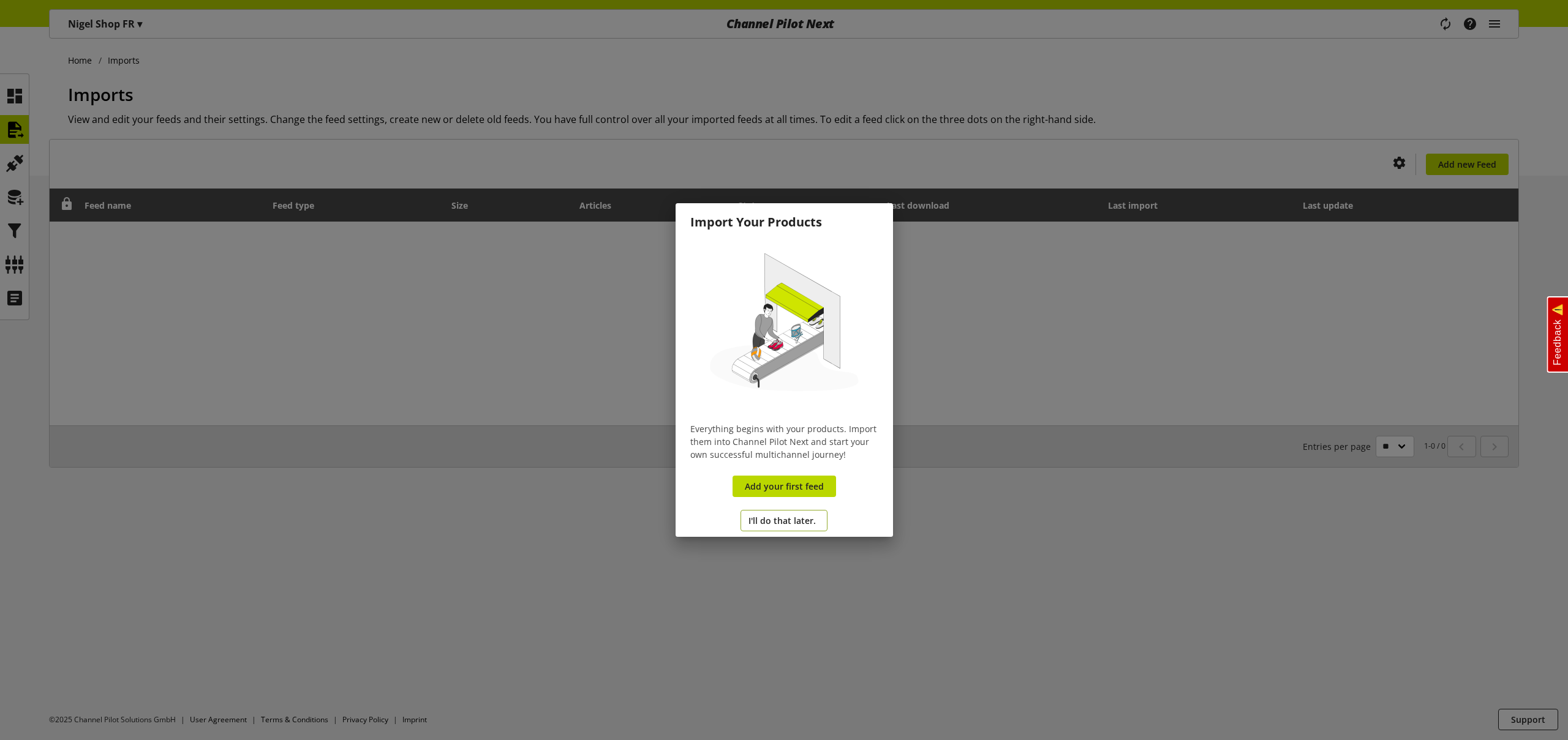
click at [789, 513] on button "I'll do that later." at bounding box center [784, 521] width 87 height 22
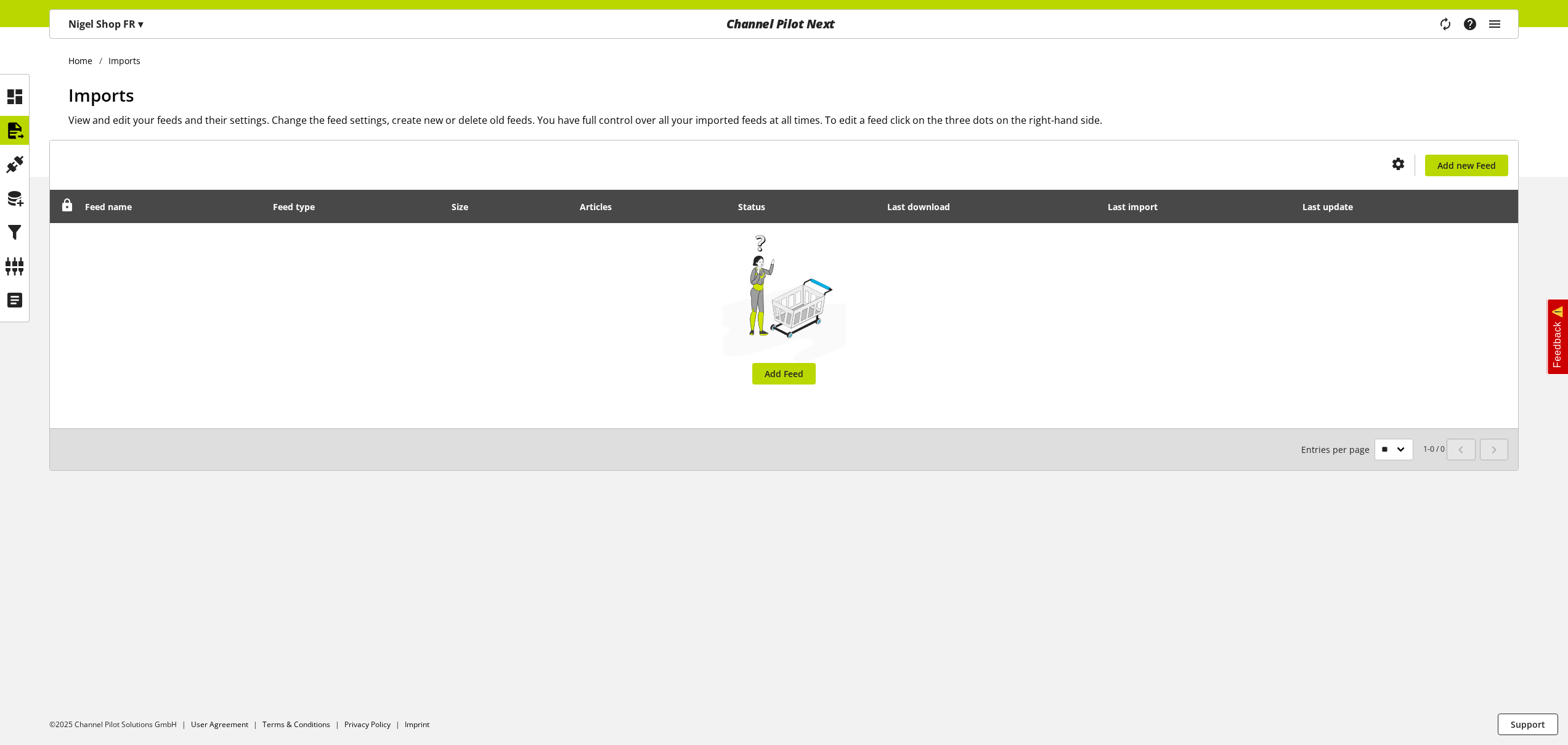
click at [118, 8] on div "Nigel Shop FR ▾ Nigel Customer ▾ CUSID-128 All customers Nigel Customer Nigel C…" at bounding box center [784, 13] width 1568 height 27
click at [112, 23] on p "Nigel Shop FR ▾" at bounding box center [106, 24] width 75 height 15
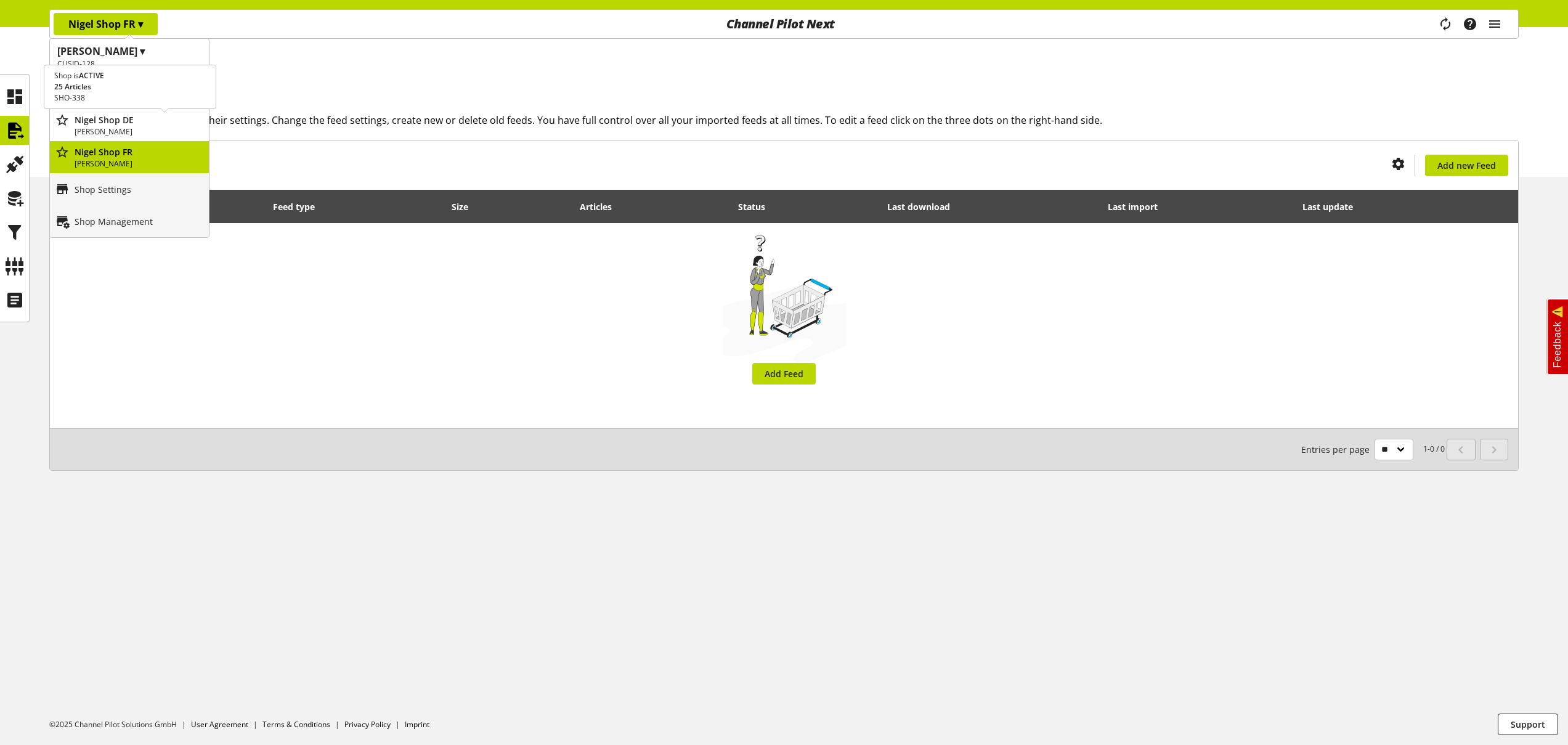
click at [140, 120] on p "Nigel Shop DE" at bounding box center [139, 120] width 129 height 13
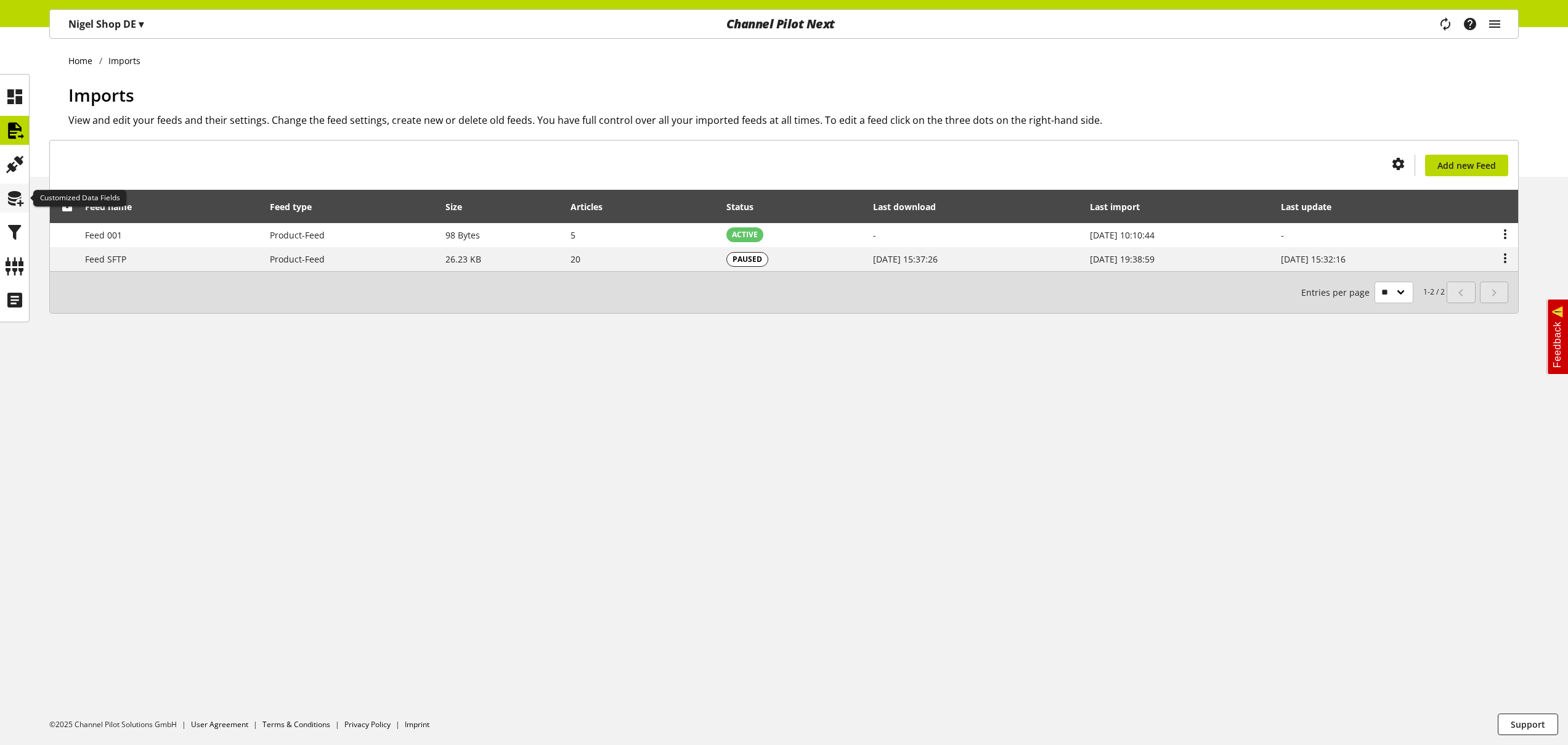
click at [16, 202] on icon at bounding box center [15, 198] width 20 height 25
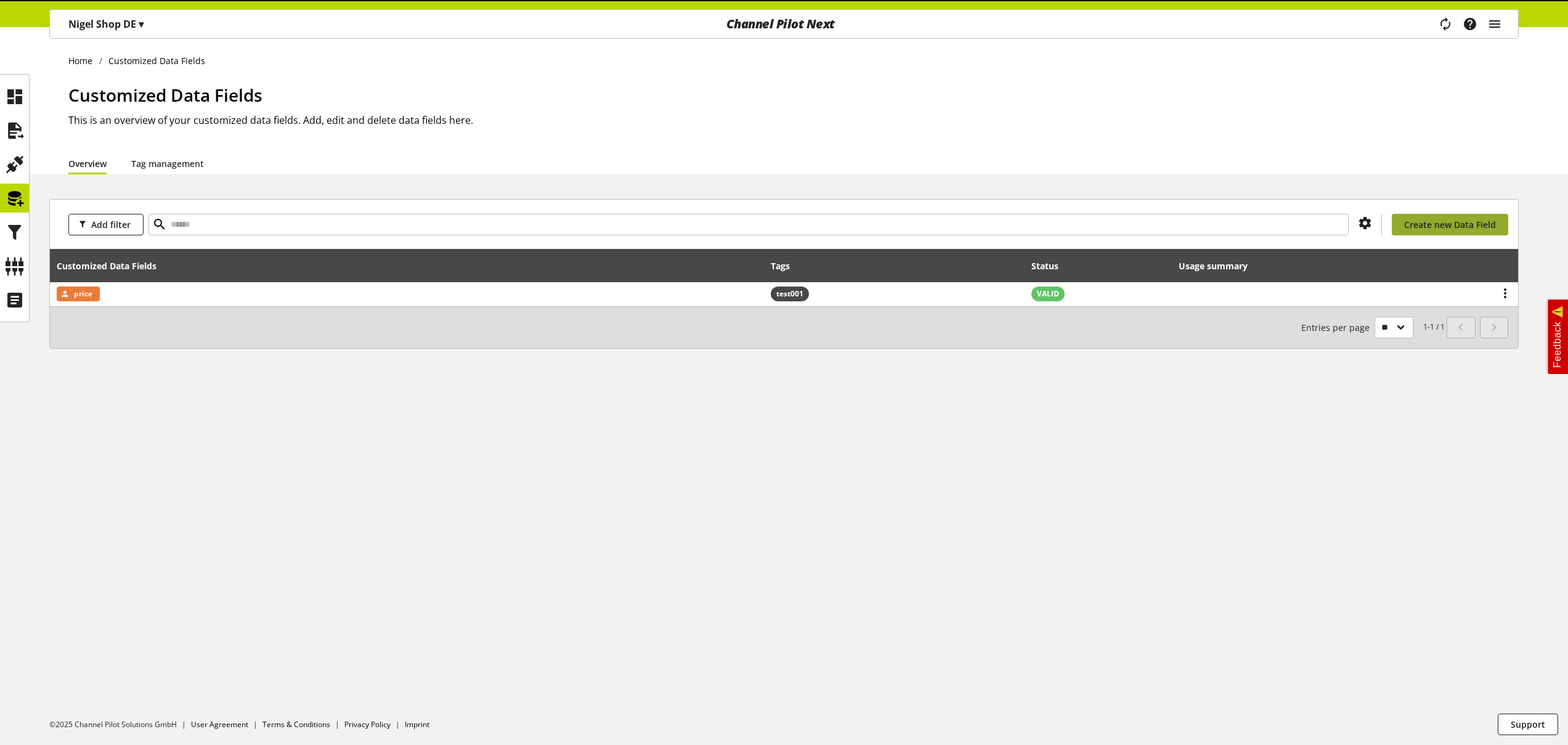
click at [1437, 219] on span "Create new Data Field" at bounding box center [1450, 224] width 92 height 13
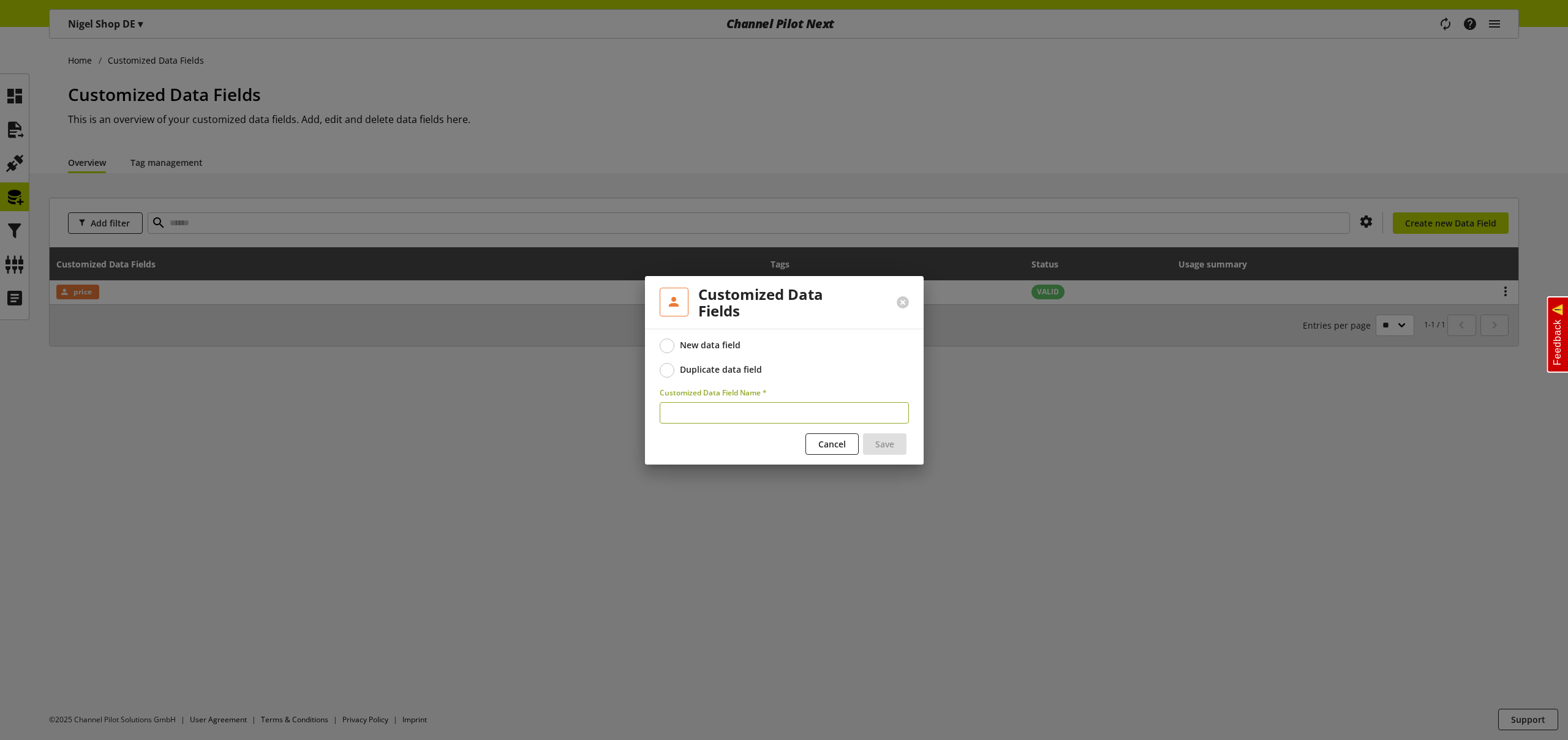
click at [718, 367] on div "Duplicate data field" at bounding box center [721, 370] width 82 height 11
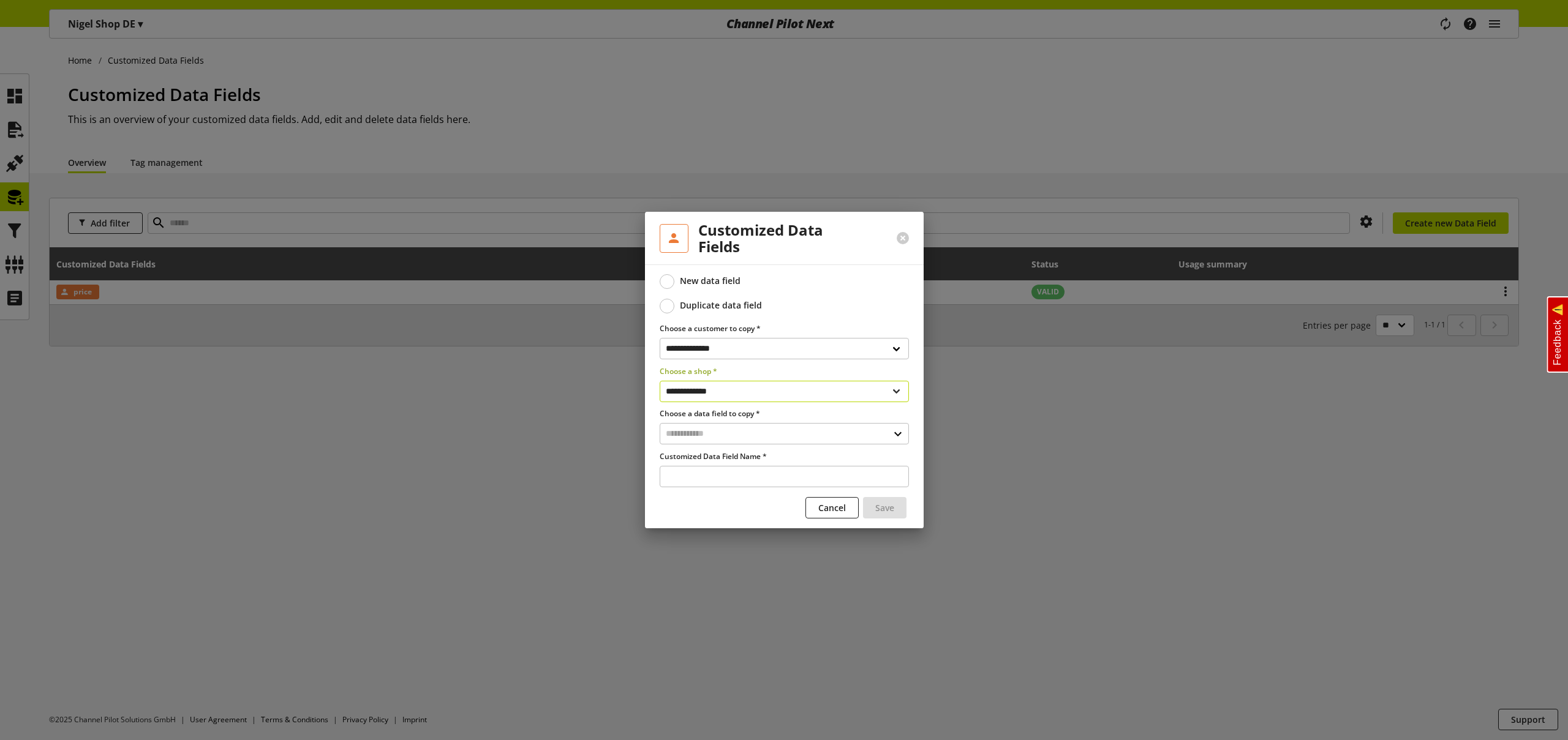
click at [725, 390] on select "**********" at bounding box center [784, 391] width 250 height 22
select select "**********"
click at [660, 381] on select "**********" at bounding box center [784, 391] width 250 height 22
click at [715, 432] on input "text" at bounding box center [784, 434] width 250 height 22
drag, startPoint x: 711, startPoint y: 486, endPoint x: 721, endPoint y: 489, distance: 10.4
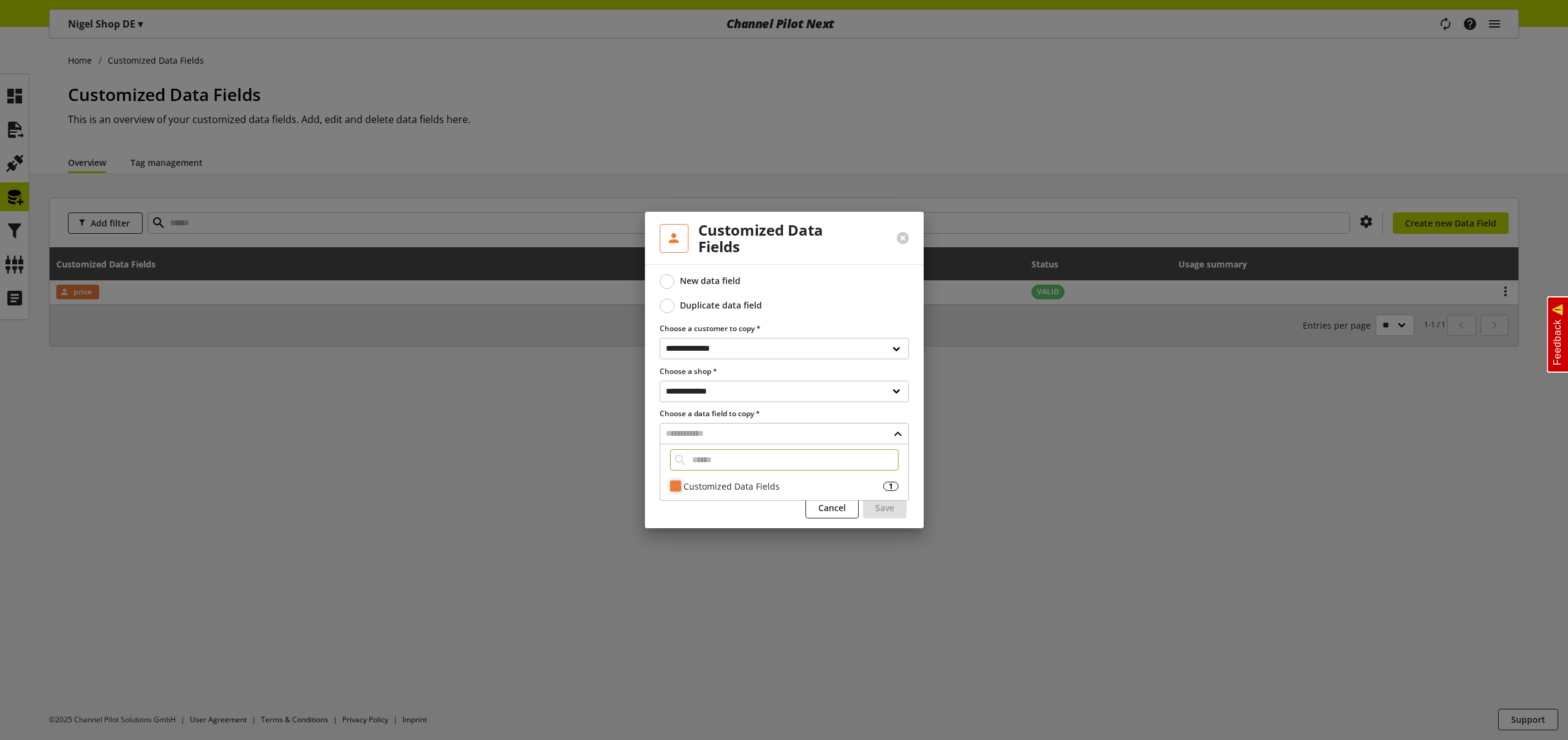
click at [711, 486] on div "Customized Data Fields" at bounding box center [783, 486] width 200 height 13
click at [703, 507] on div "abc" at bounding box center [689, 508] width 39 height 16
type input "***"
click at [882, 509] on span "Save" at bounding box center [885, 508] width 19 height 13
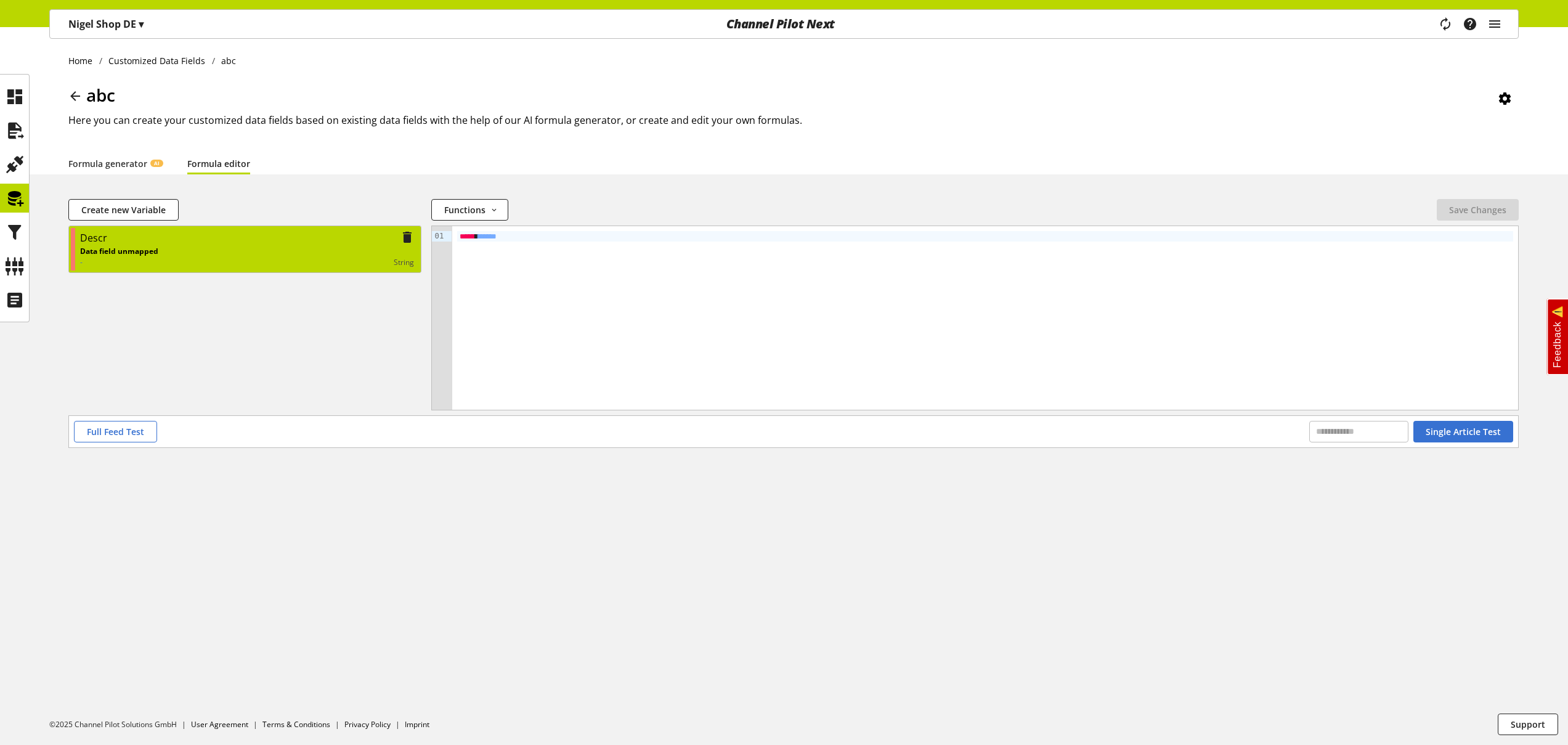
click at [187, 246] on div "Data field unmapped - string" at bounding box center [247, 257] width 334 height 22
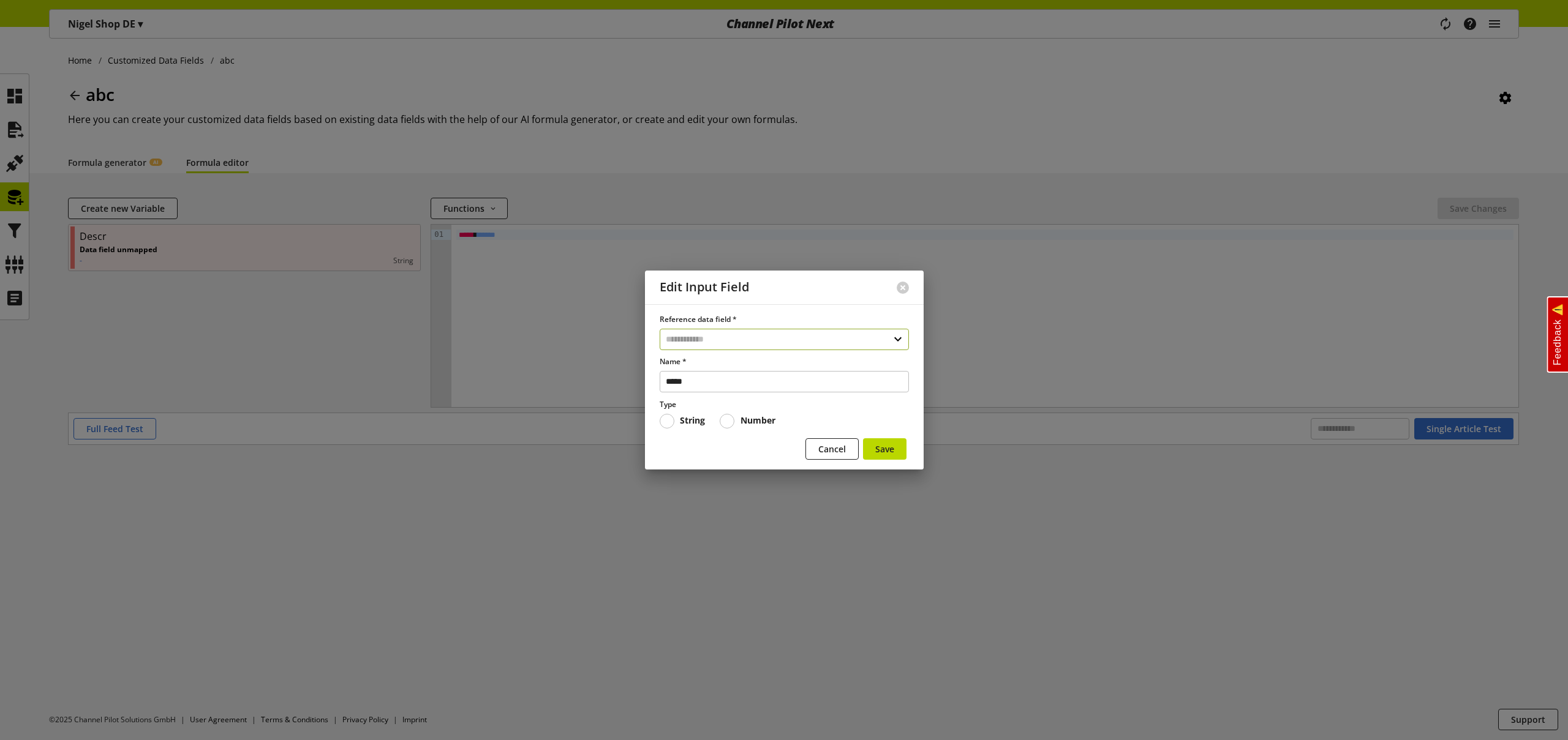
click at [715, 334] on input "text" at bounding box center [784, 339] width 250 height 22
select select "***"
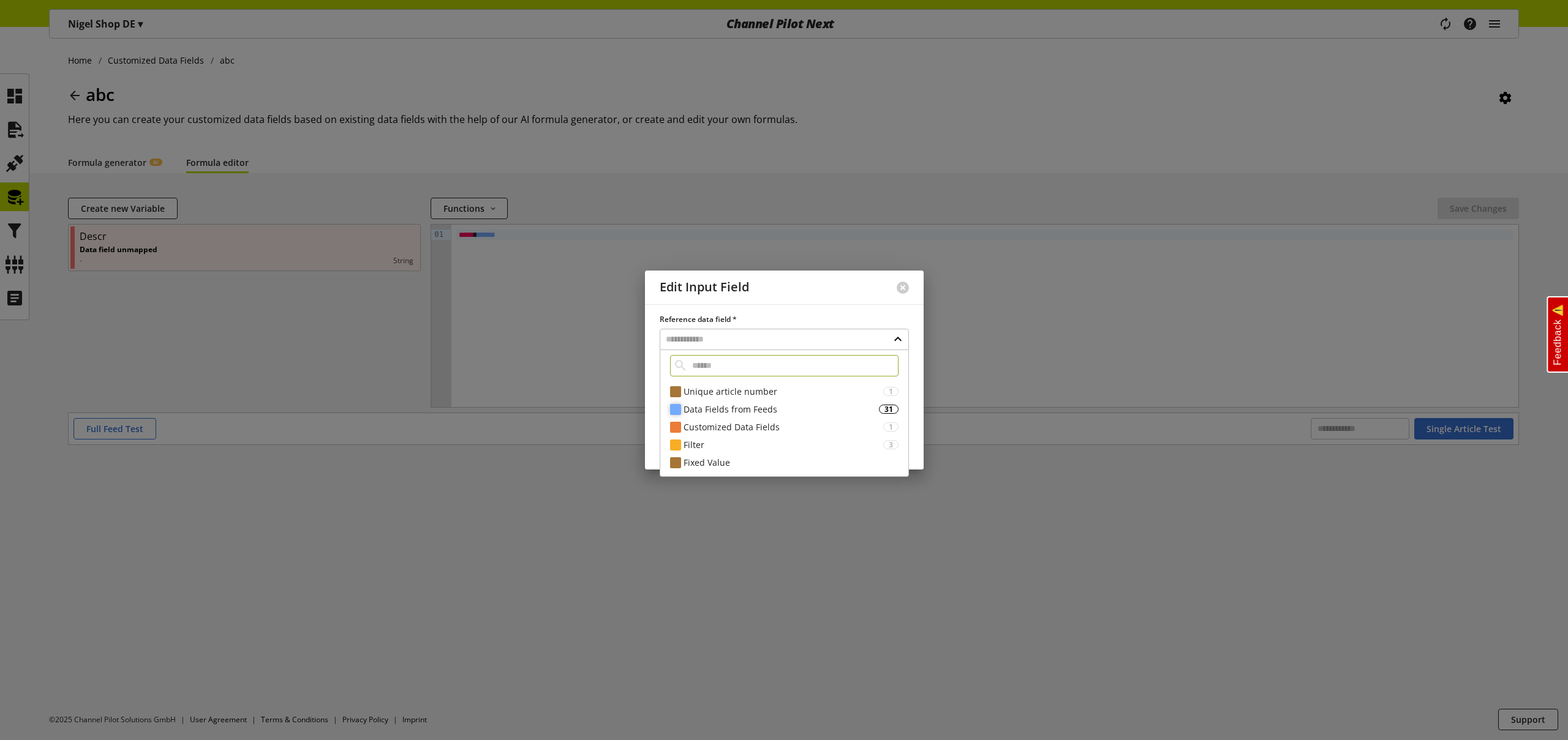
click at [729, 414] on div "Data Fields from Feeds" at bounding box center [781, 409] width 196 height 13
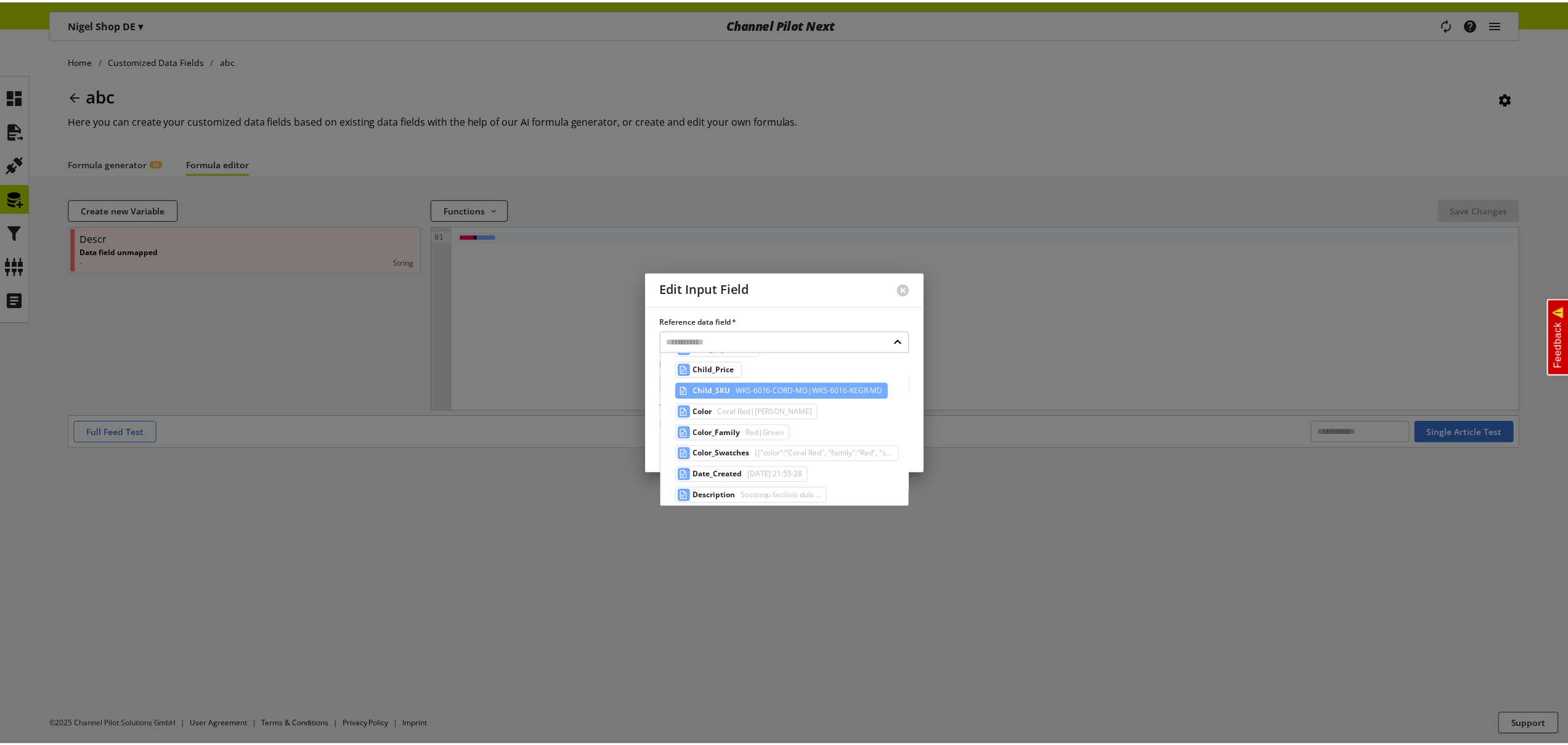
scroll to position [202, 0]
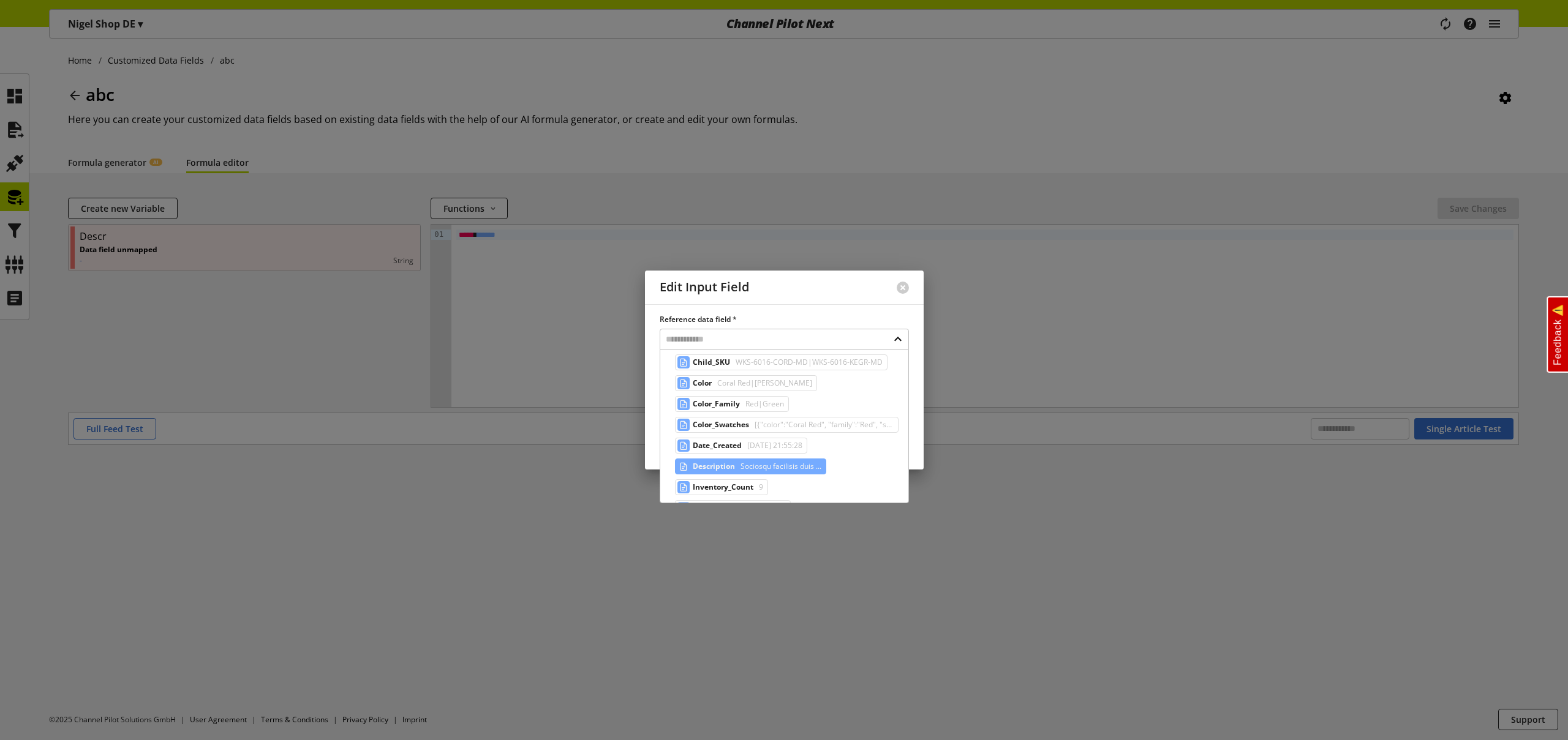
click at [797, 468] on span "Sociosqu facilisis duis ..." at bounding box center [779, 466] width 83 height 15
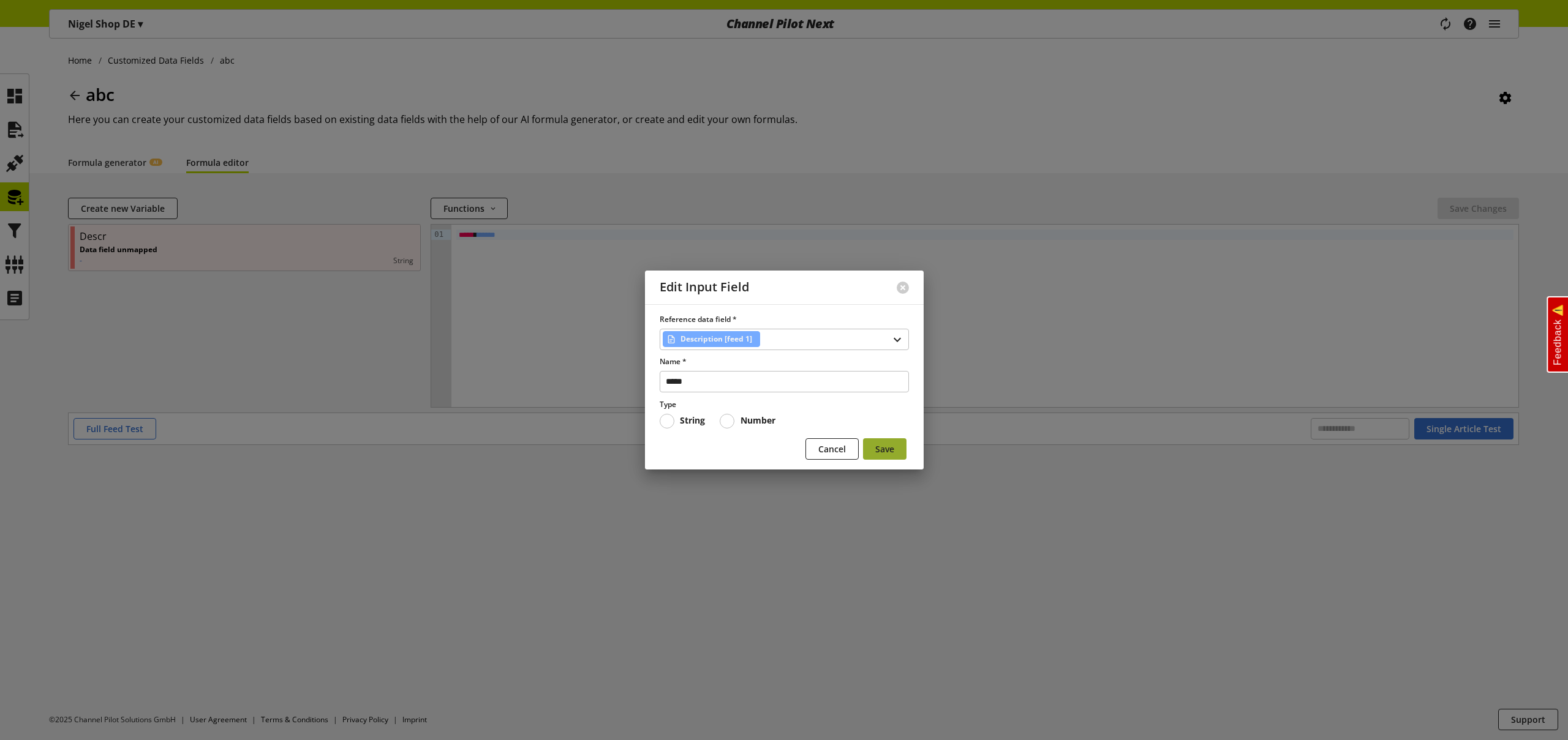
click at [878, 447] on span "Save" at bounding box center [885, 449] width 19 height 13
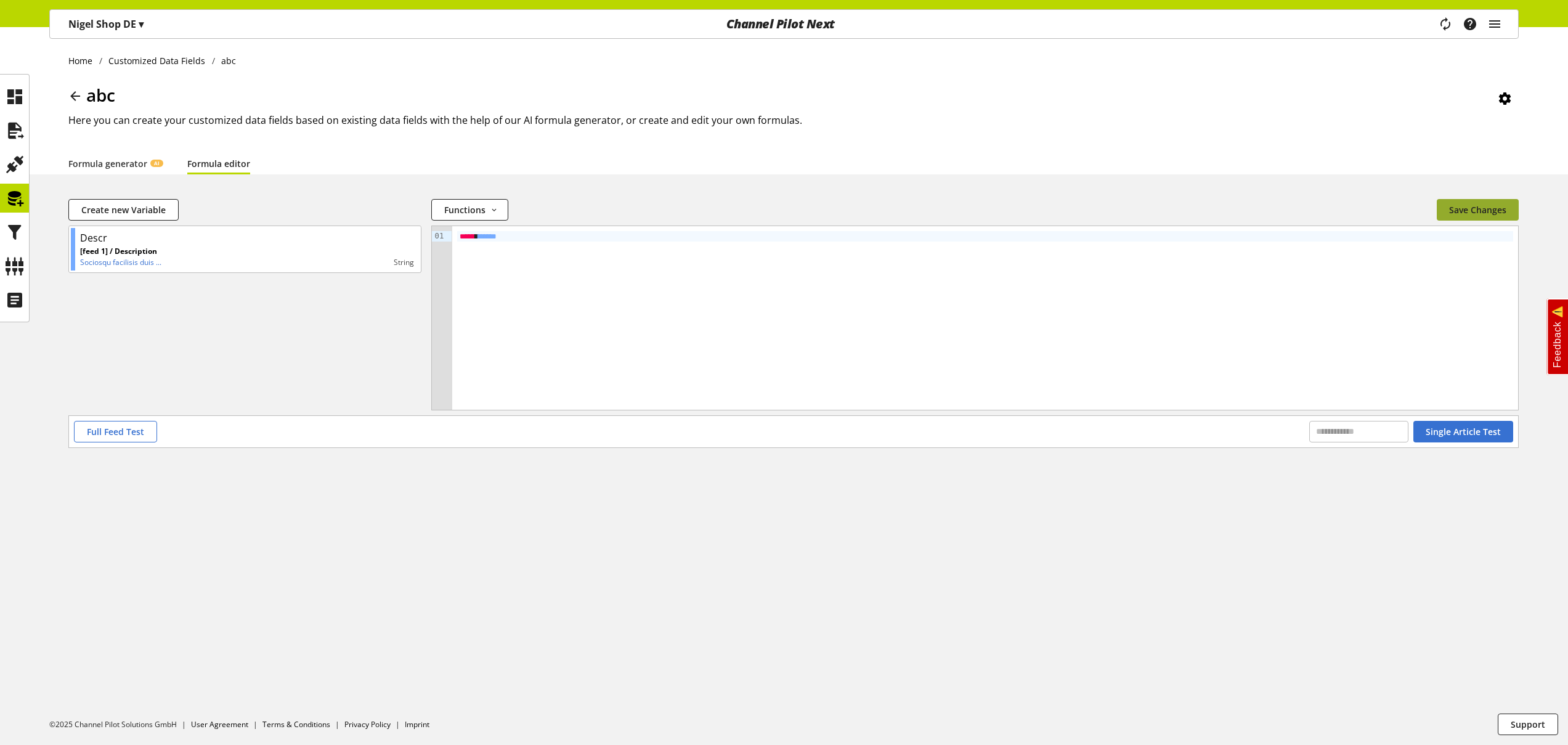
click at [1462, 212] on span "Save Changes" at bounding box center [1477, 210] width 57 height 13
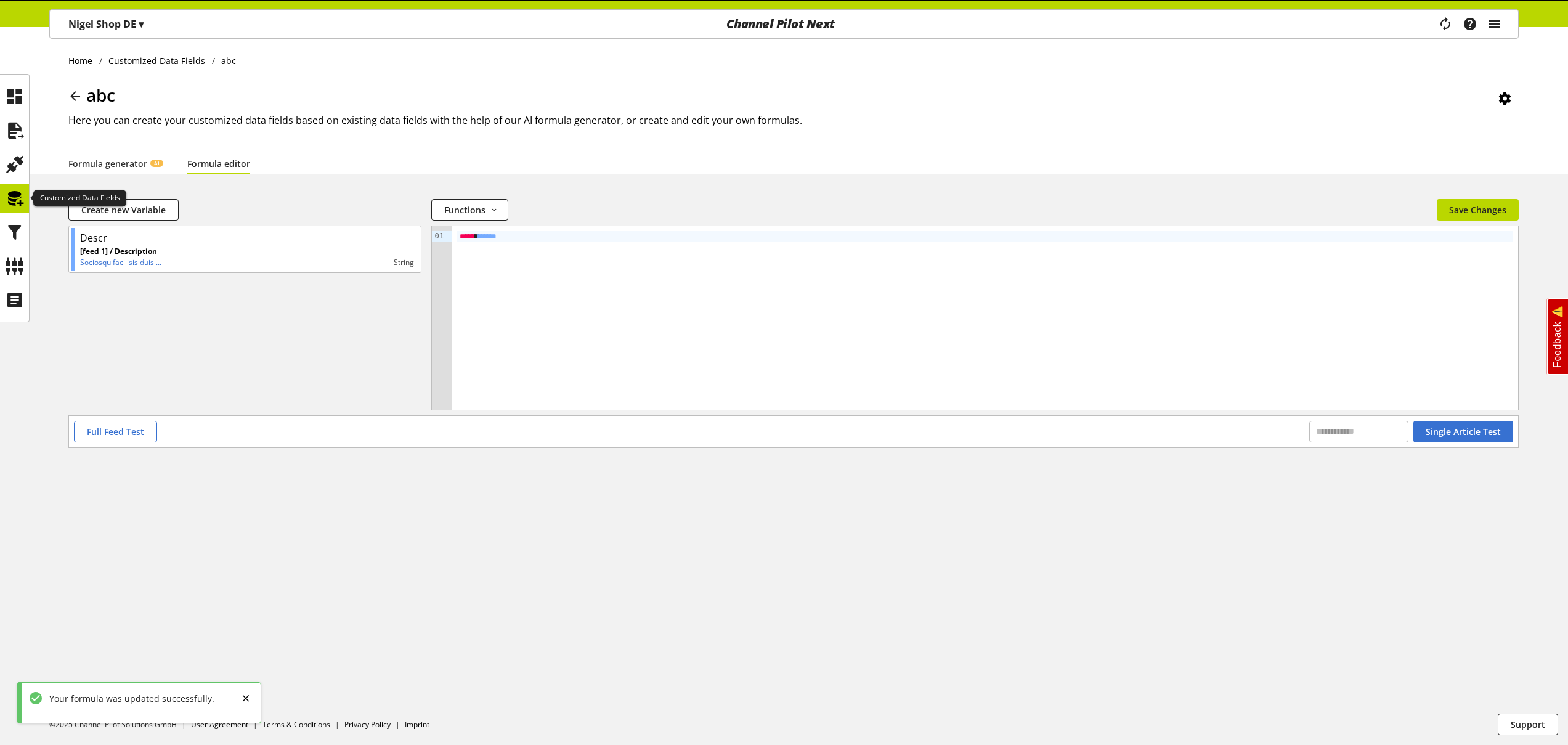
click at [16, 198] on icon at bounding box center [15, 198] width 20 height 25
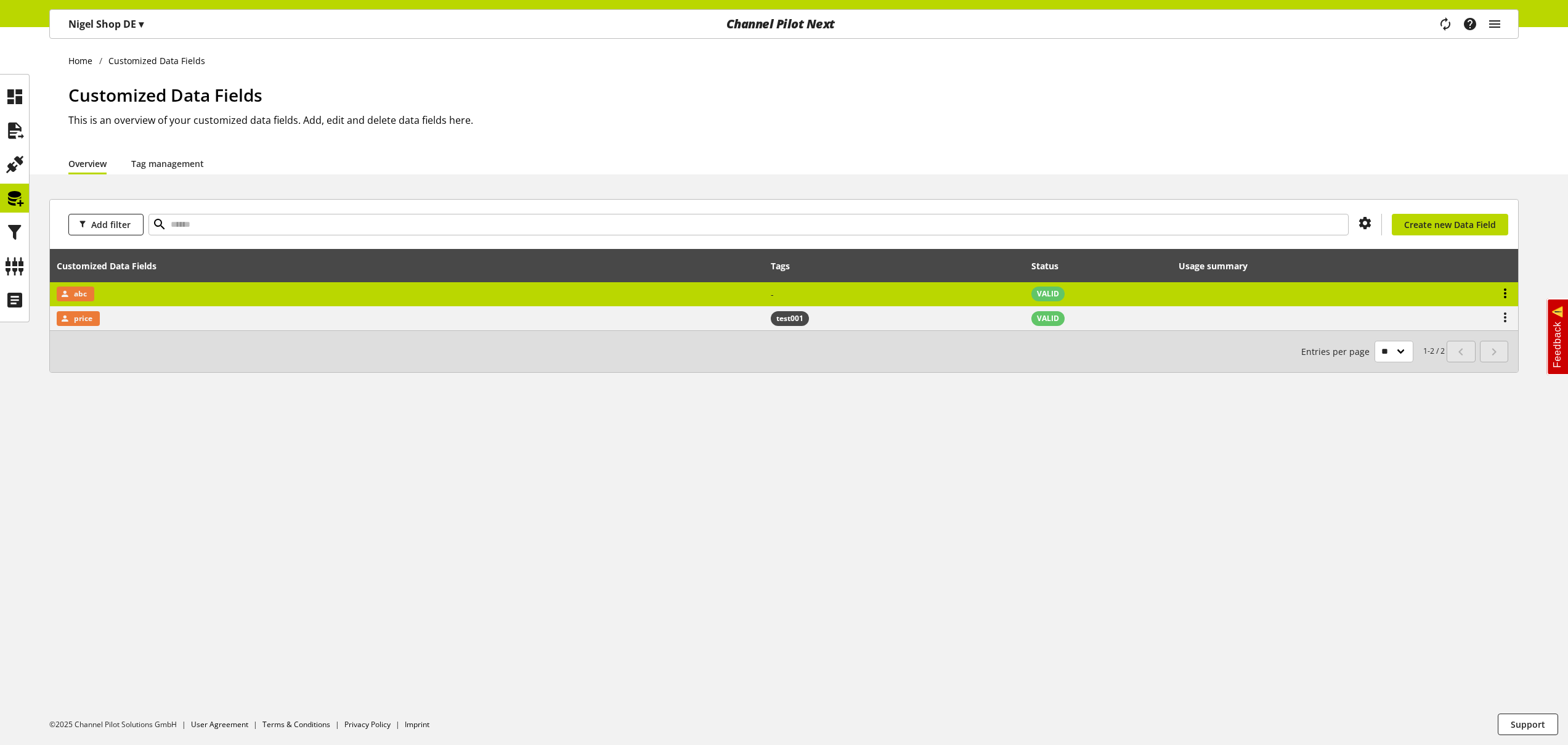
click at [1505, 293] on icon at bounding box center [1505, 293] width 15 height 22
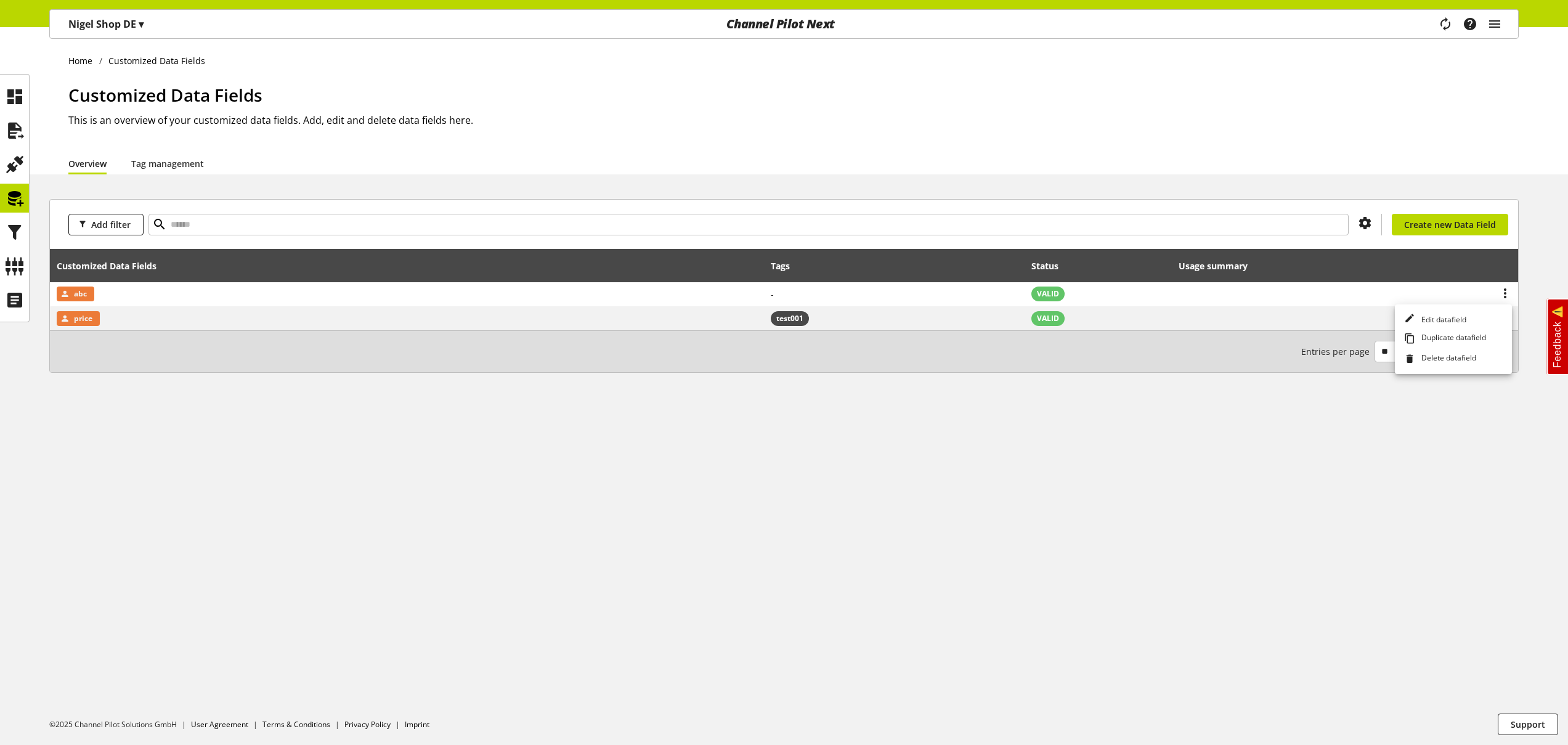
click at [133, 67] on div "Home Customized Data Fields Customized Data Fields This is an overview of your …" at bounding box center [784, 100] width 1568 height 147
click at [137, 30] on p "Nigel Shop DE ▾" at bounding box center [106, 24] width 75 height 15
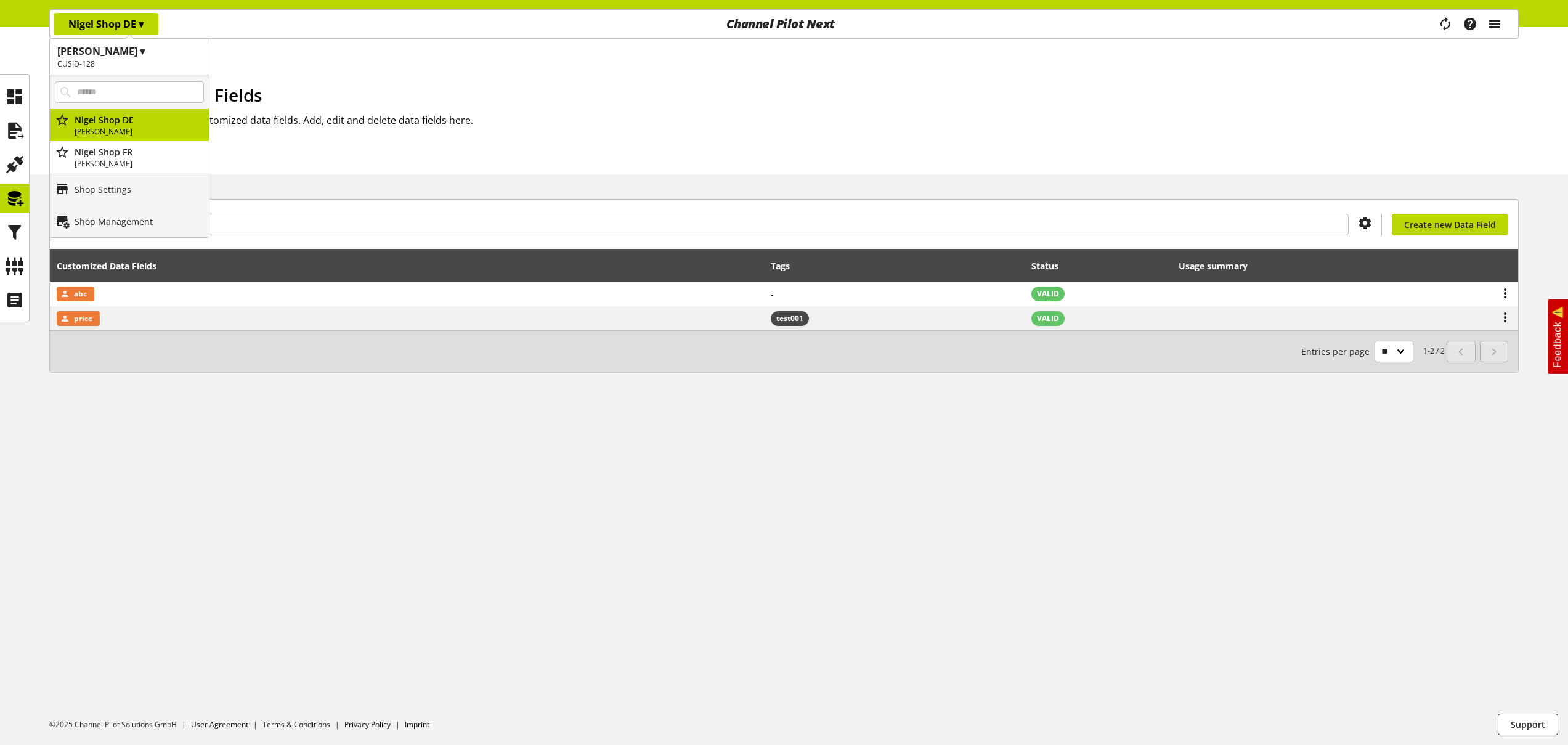
click at [113, 59] on h2 "CUSID-128" at bounding box center [129, 64] width 144 height 11
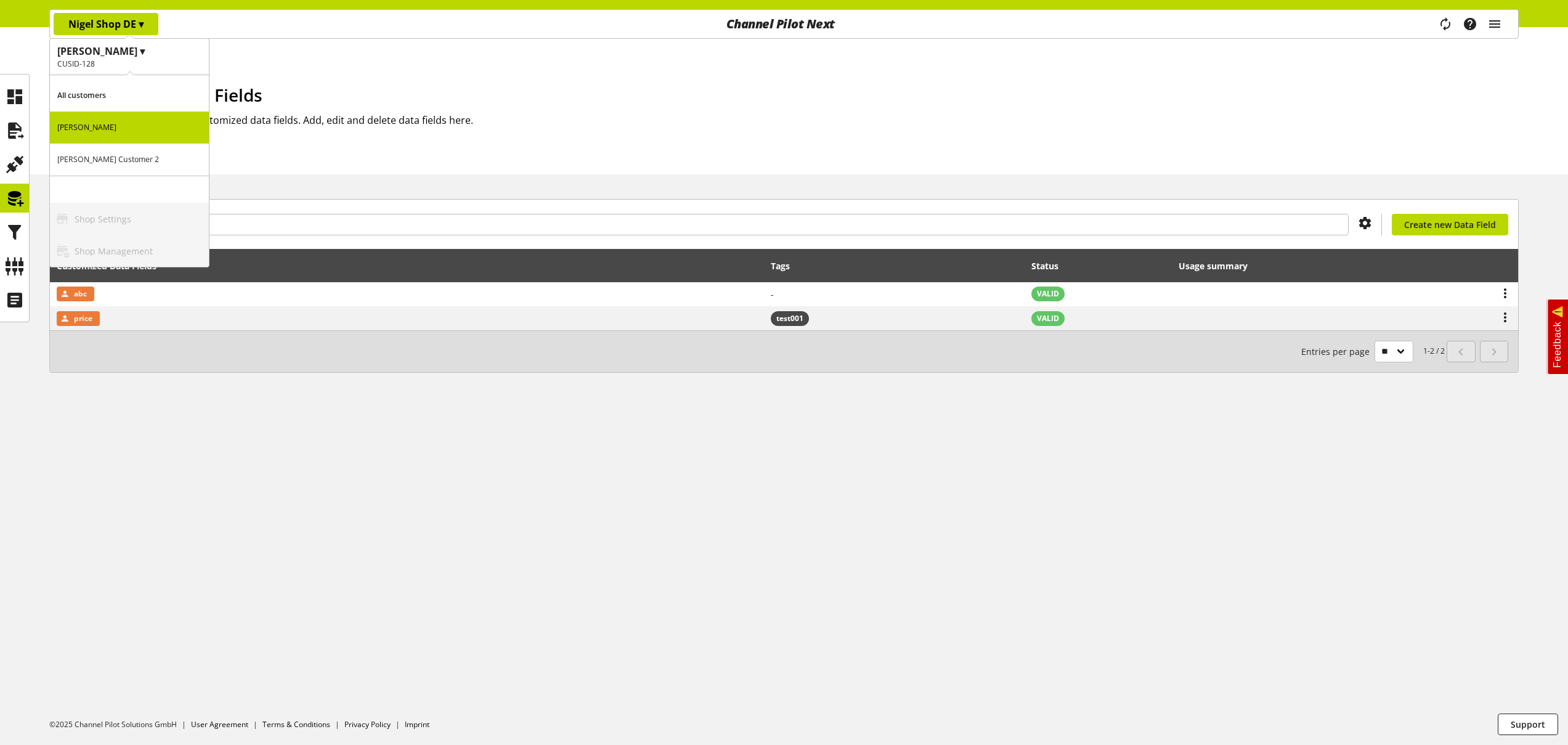
click at [123, 157] on p "Nigel Customer 2" at bounding box center [129, 159] width 159 height 32
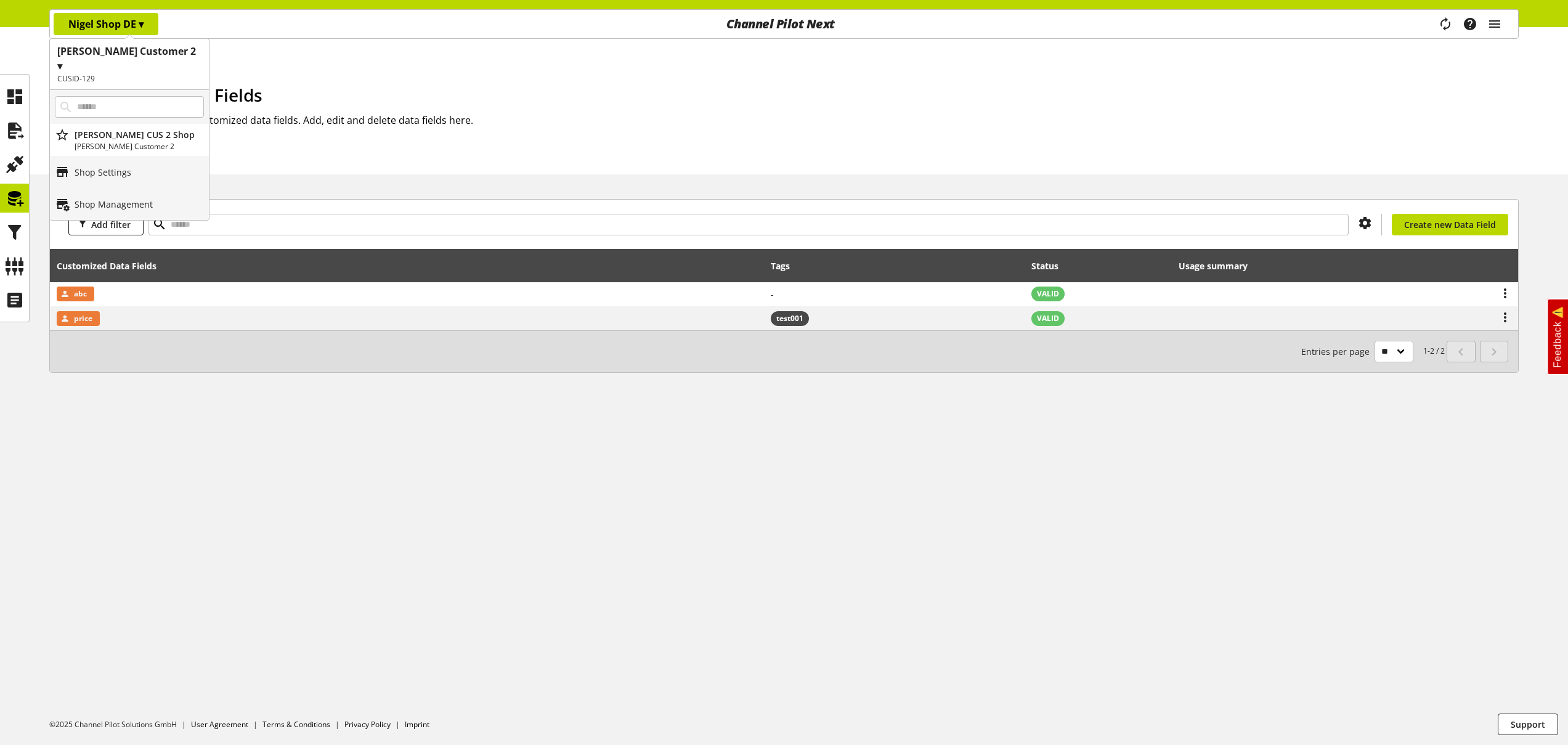
click at [134, 128] on p "Nigel CUS 2 Shop" at bounding box center [139, 135] width 129 height 13
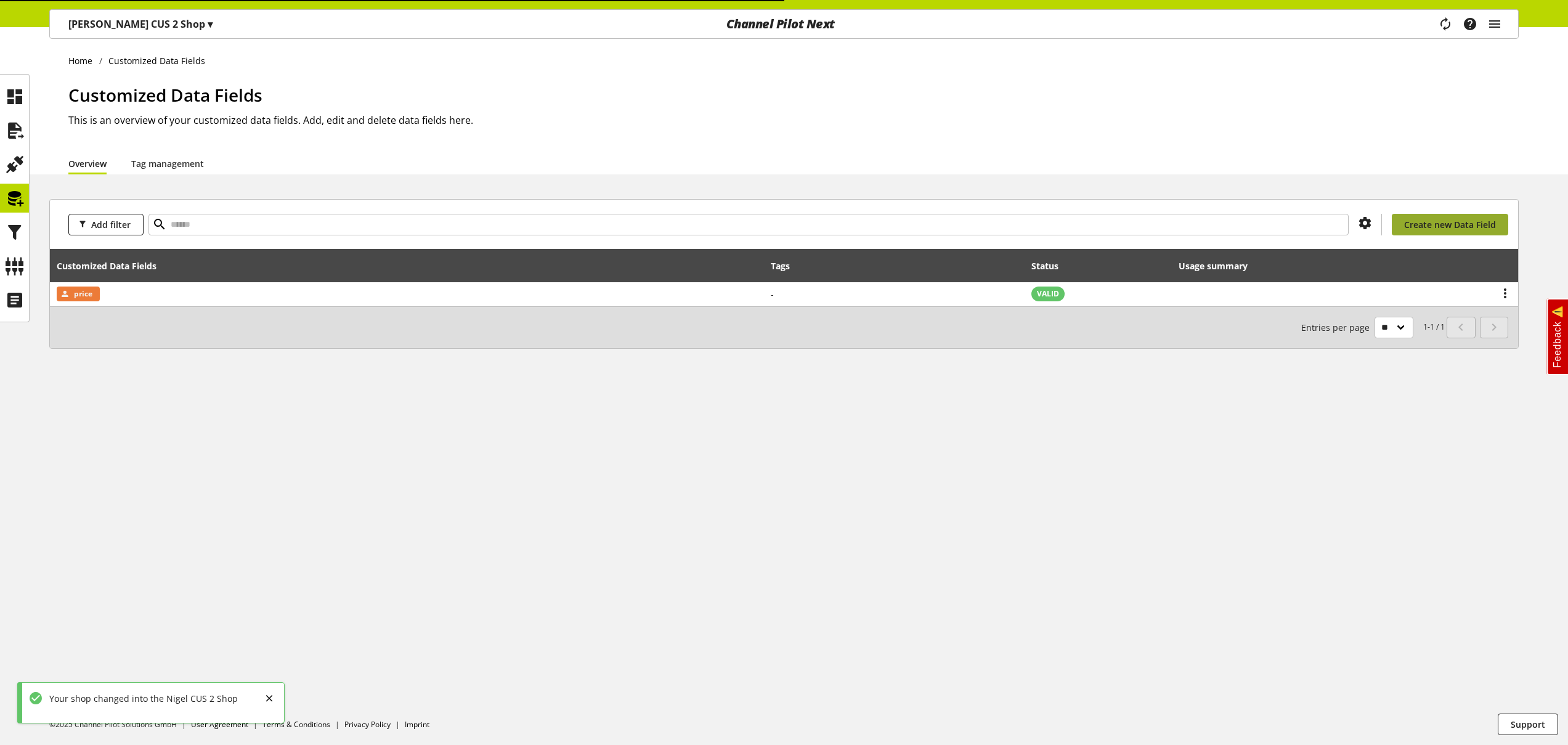
click at [1450, 226] on span "Create new Data Field" at bounding box center [1450, 224] width 92 height 13
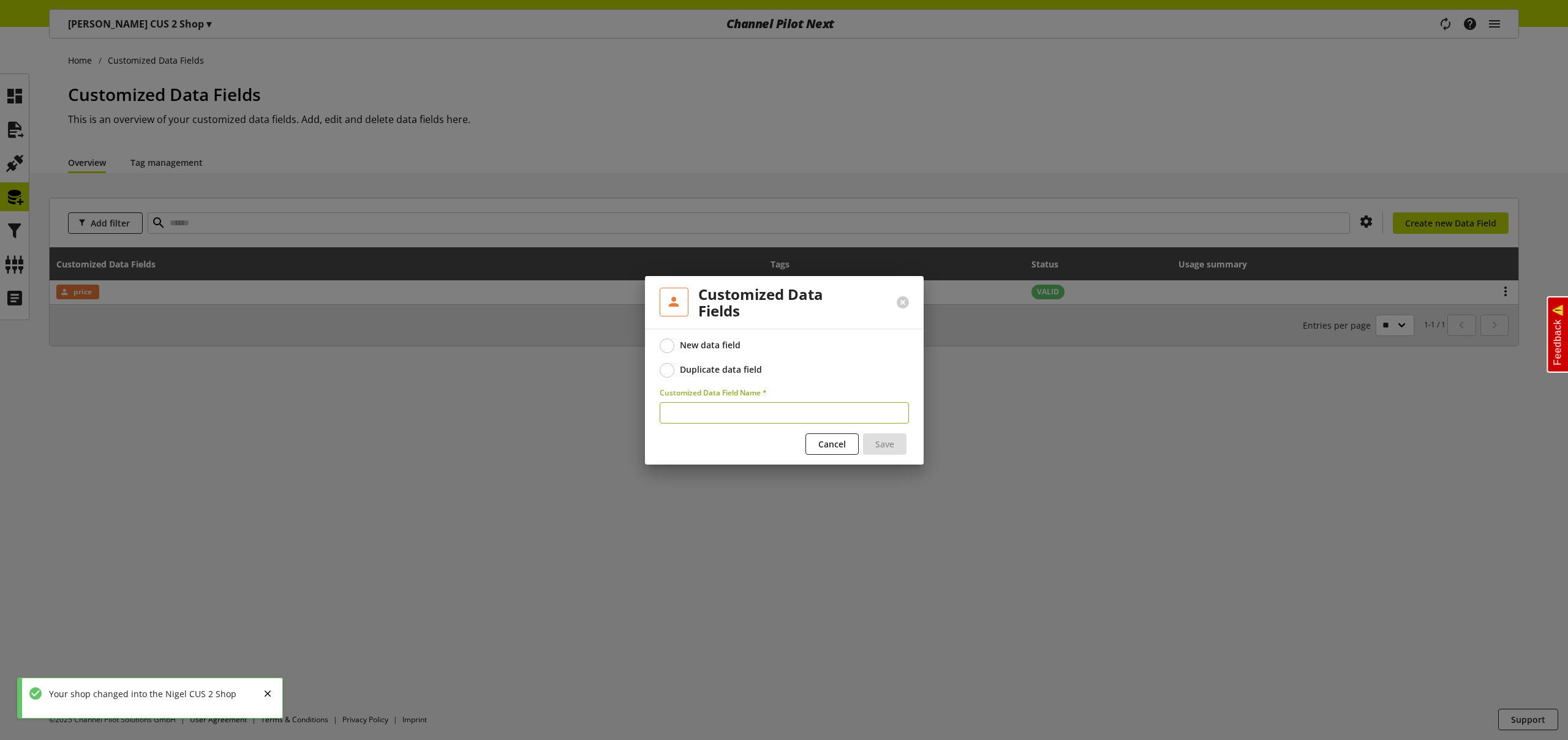
click at [742, 369] on div "Duplicate data field" at bounding box center [721, 370] width 82 height 11
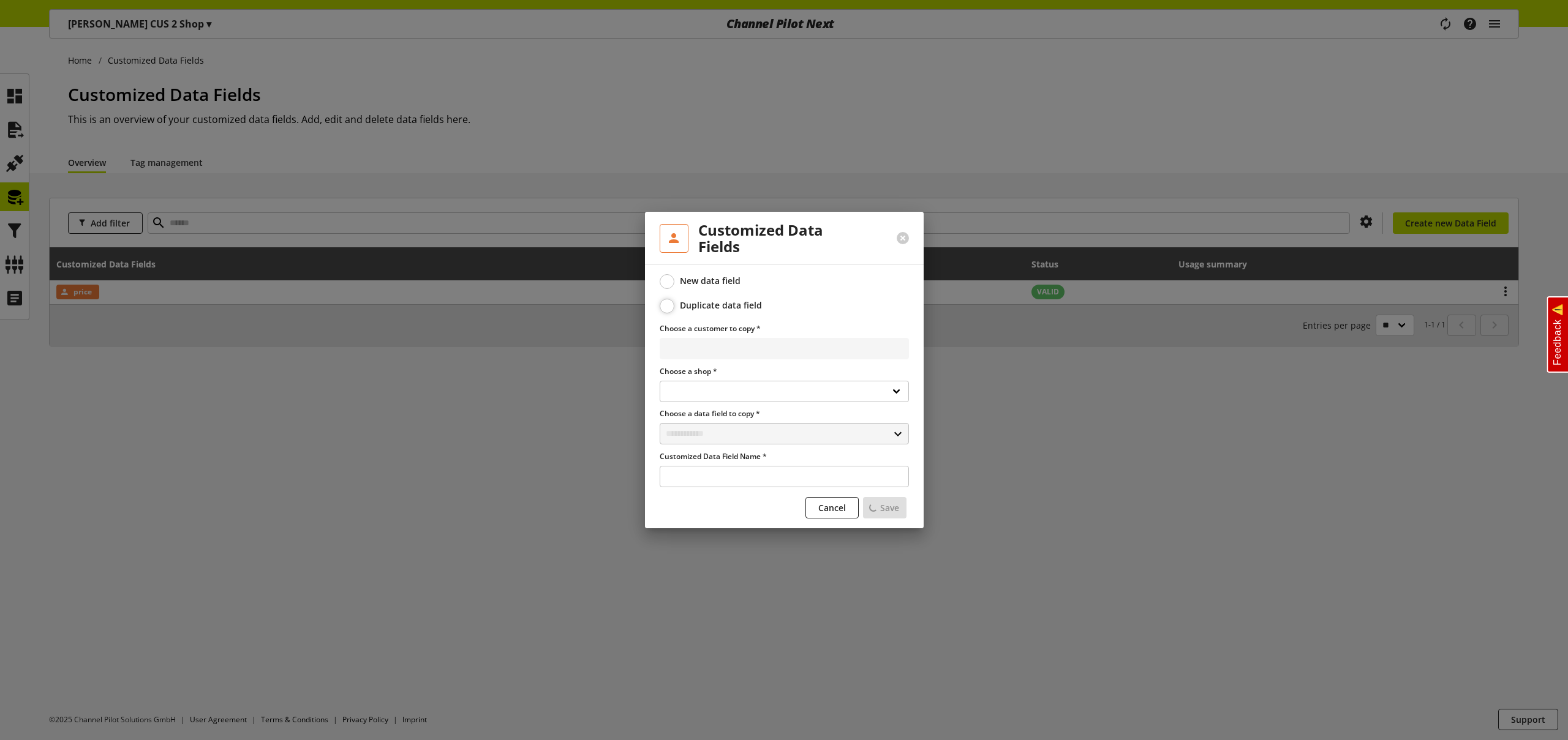
select select
click at [749, 350] on select "**********" at bounding box center [784, 348] width 250 height 22
select select "**********"
click at [660, 338] on select "**********" at bounding box center [784, 348] width 250 height 22
click at [742, 434] on input "text" at bounding box center [784, 434] width 250 height 22
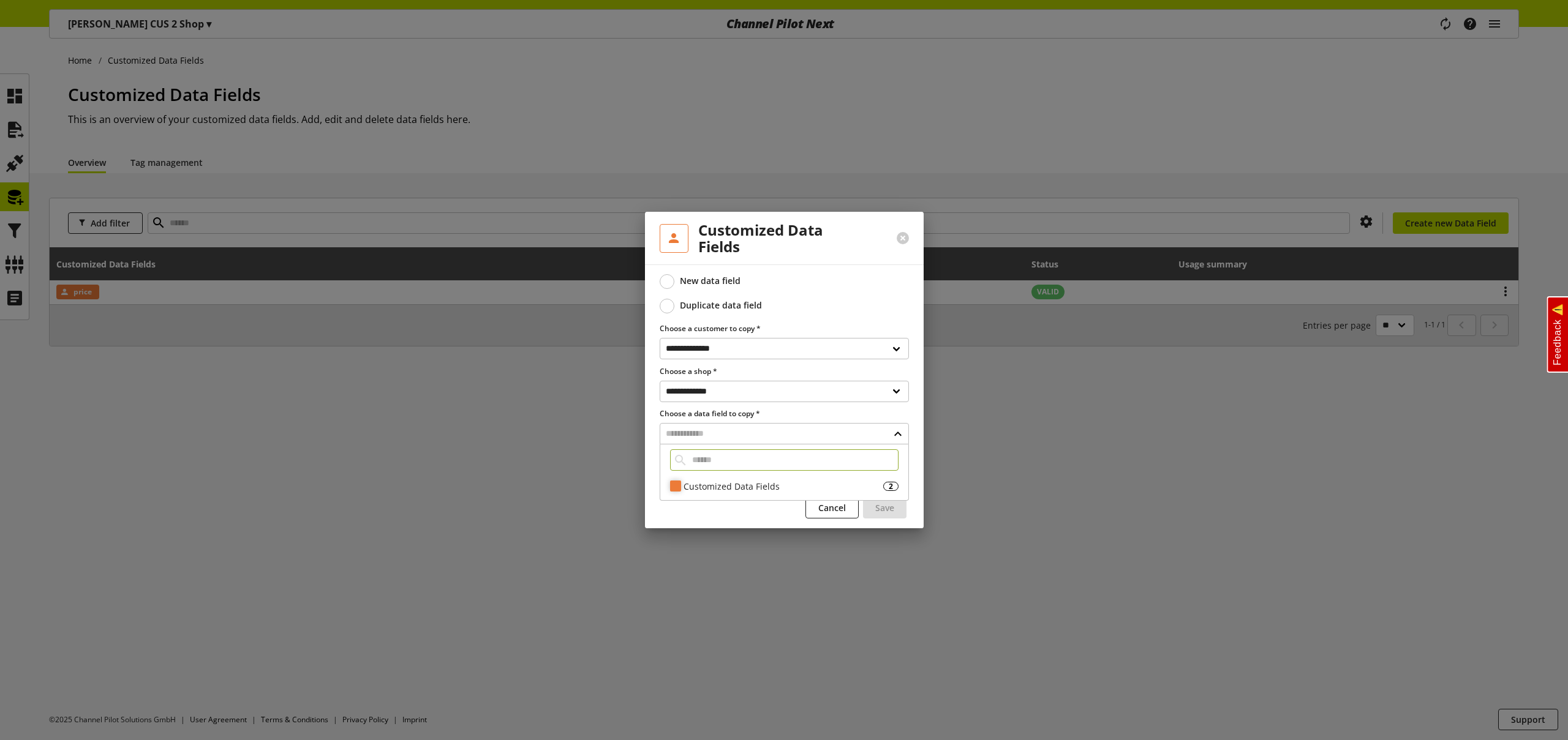
click at [721, 483] on div "Customized Data Fields" at bounding box center [783, 486] width 200 height 13
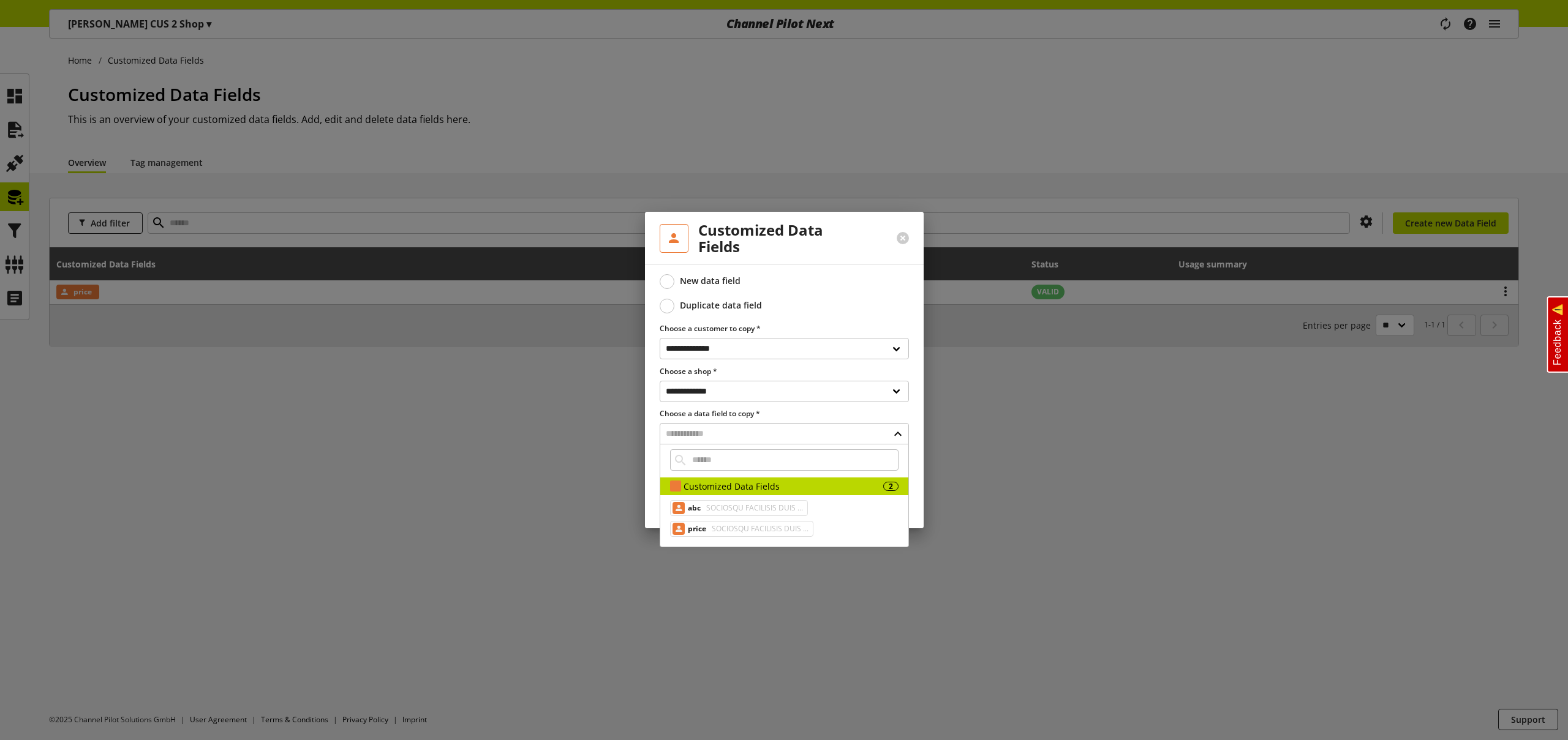
click at [723, 507] on span "SOCIOSQU FACILISIS DUIS ..." at bounding box center [754, 508] width 100 height 15
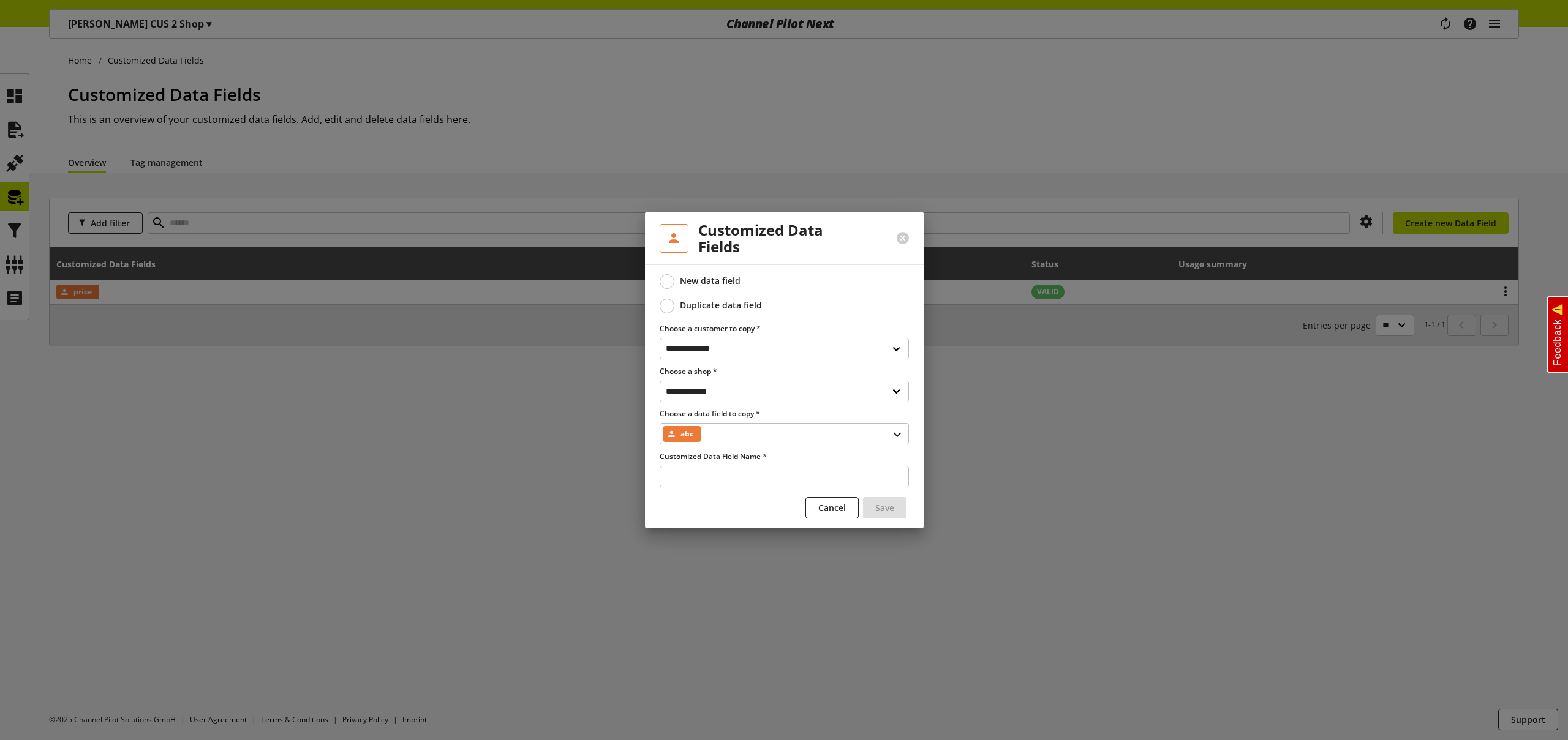
type input "***"
click at [885, 508] on span "Save" at bounding box center [885, 508] width 19 height 13
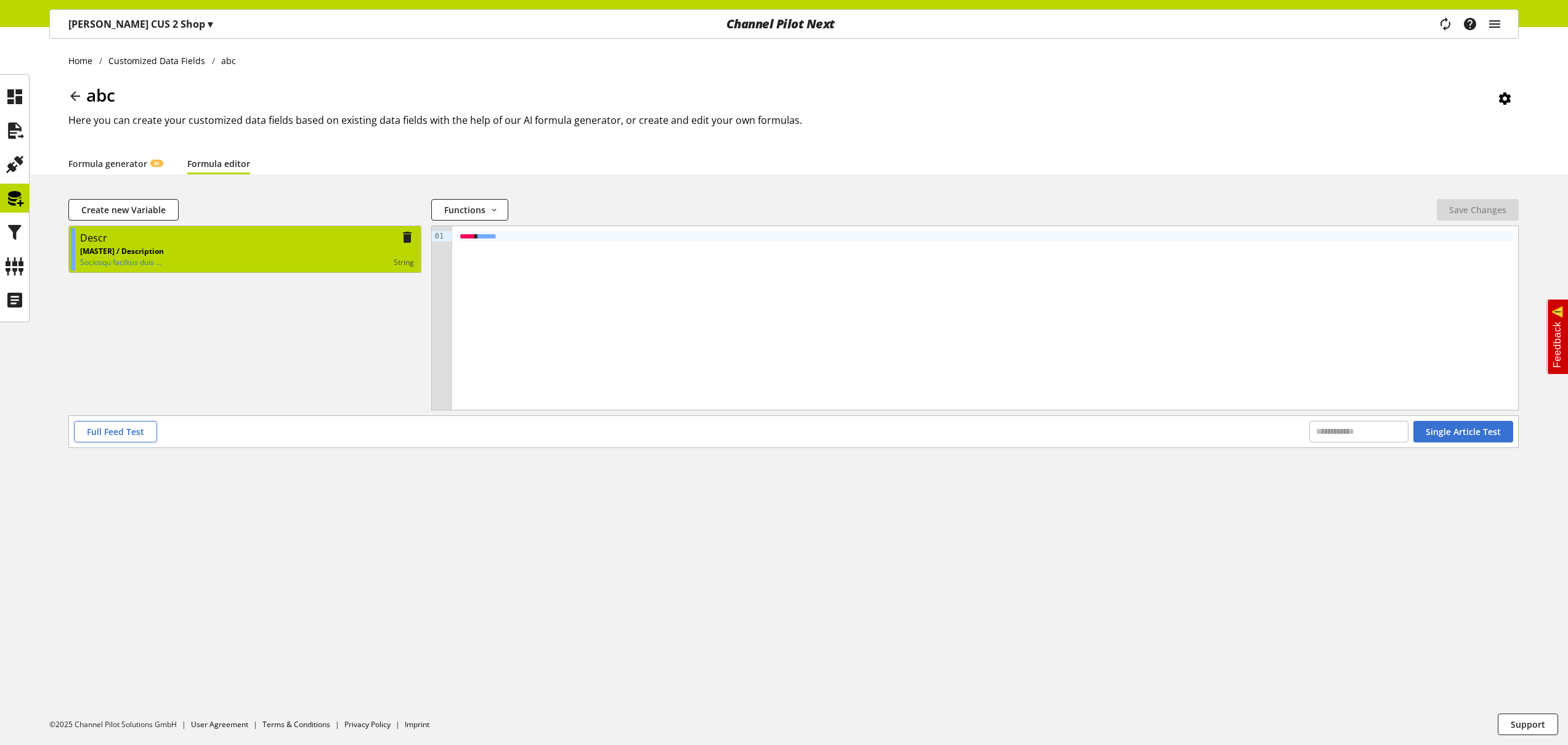
click at [337, 257] on div "string" at bounding box center [288, 262] width 250 height 11
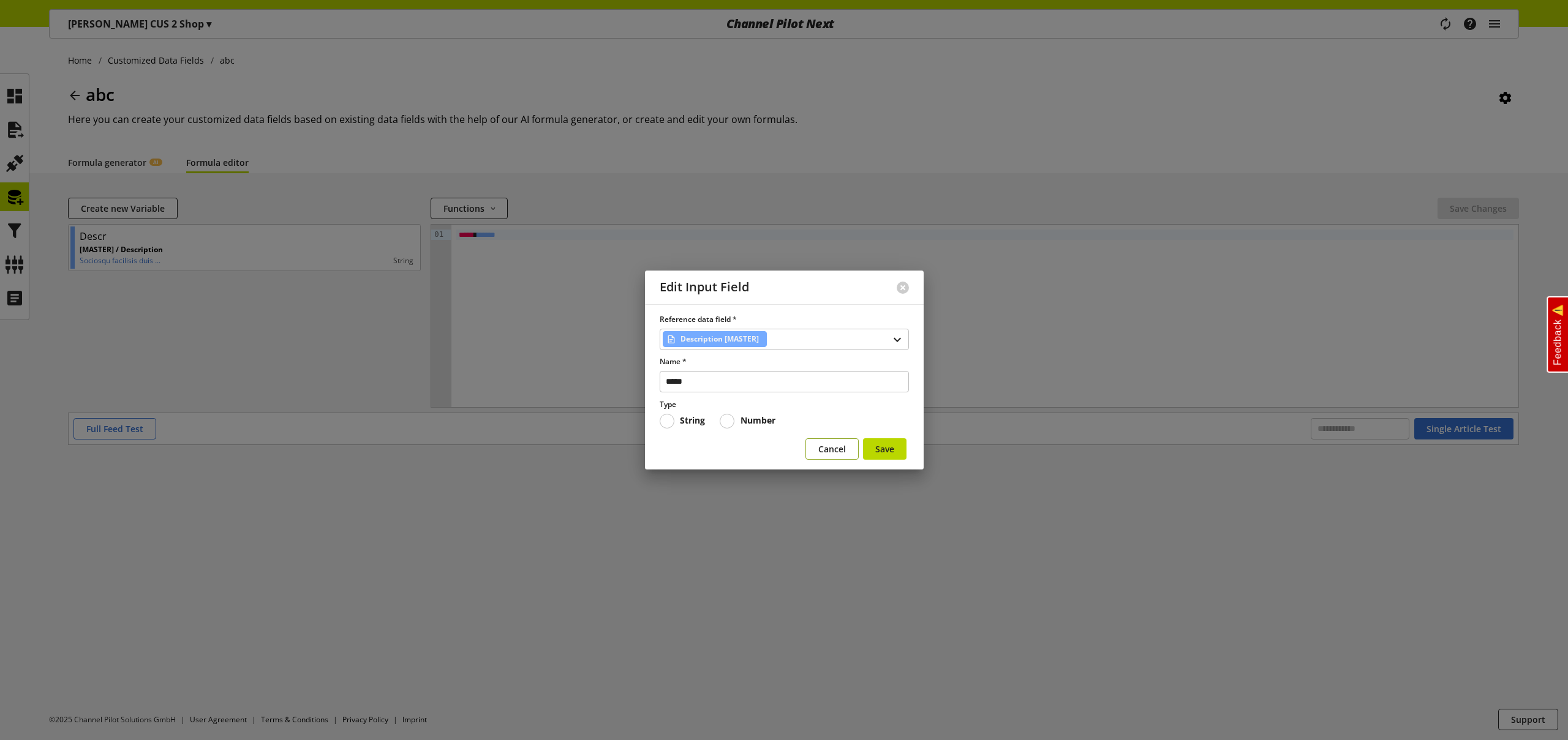
click at [836, 450] on span "Cancel" at bounding box center [831, 449] width 27 height 13
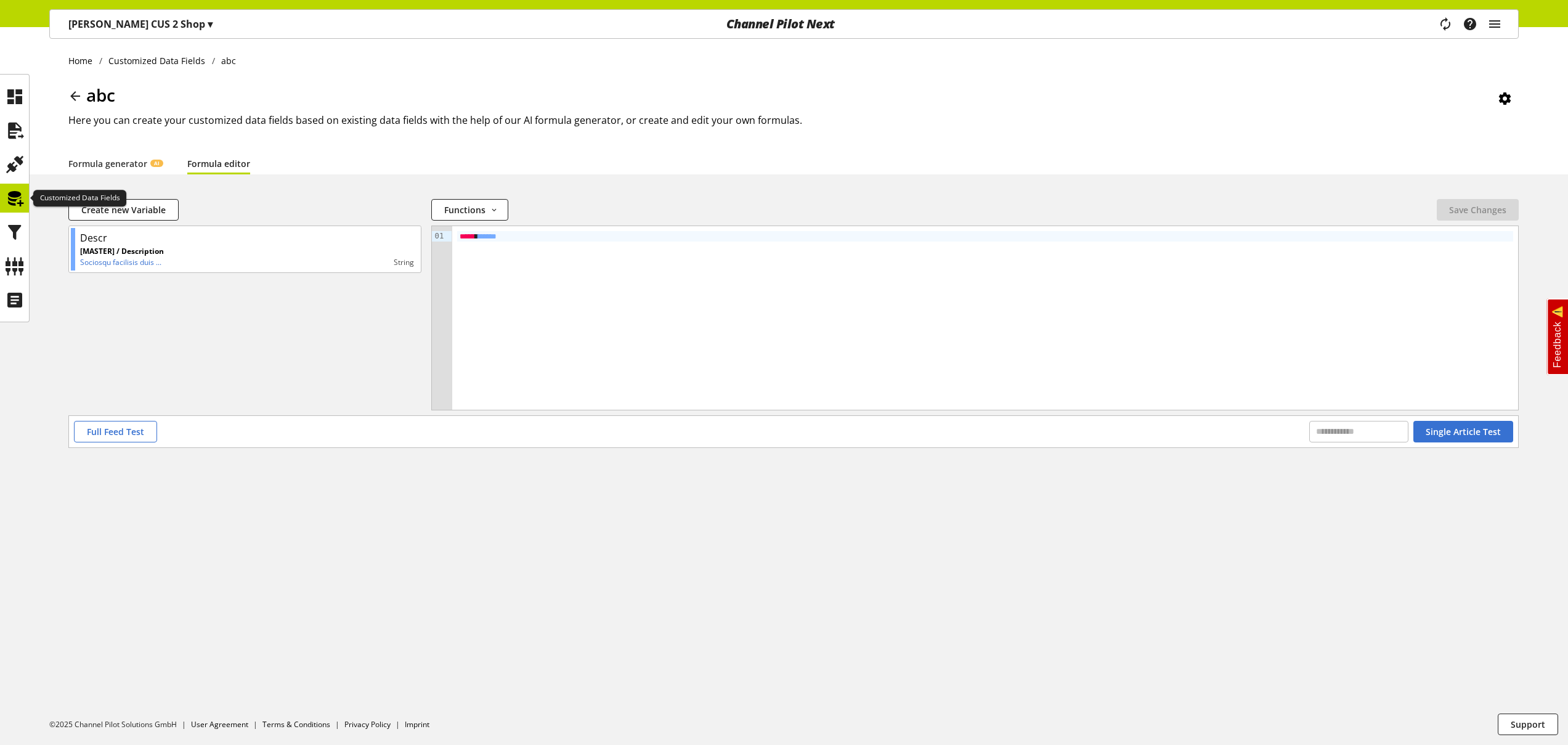
click at [16, 193] on icon at bounding box center [15, 198] width 20 height 25
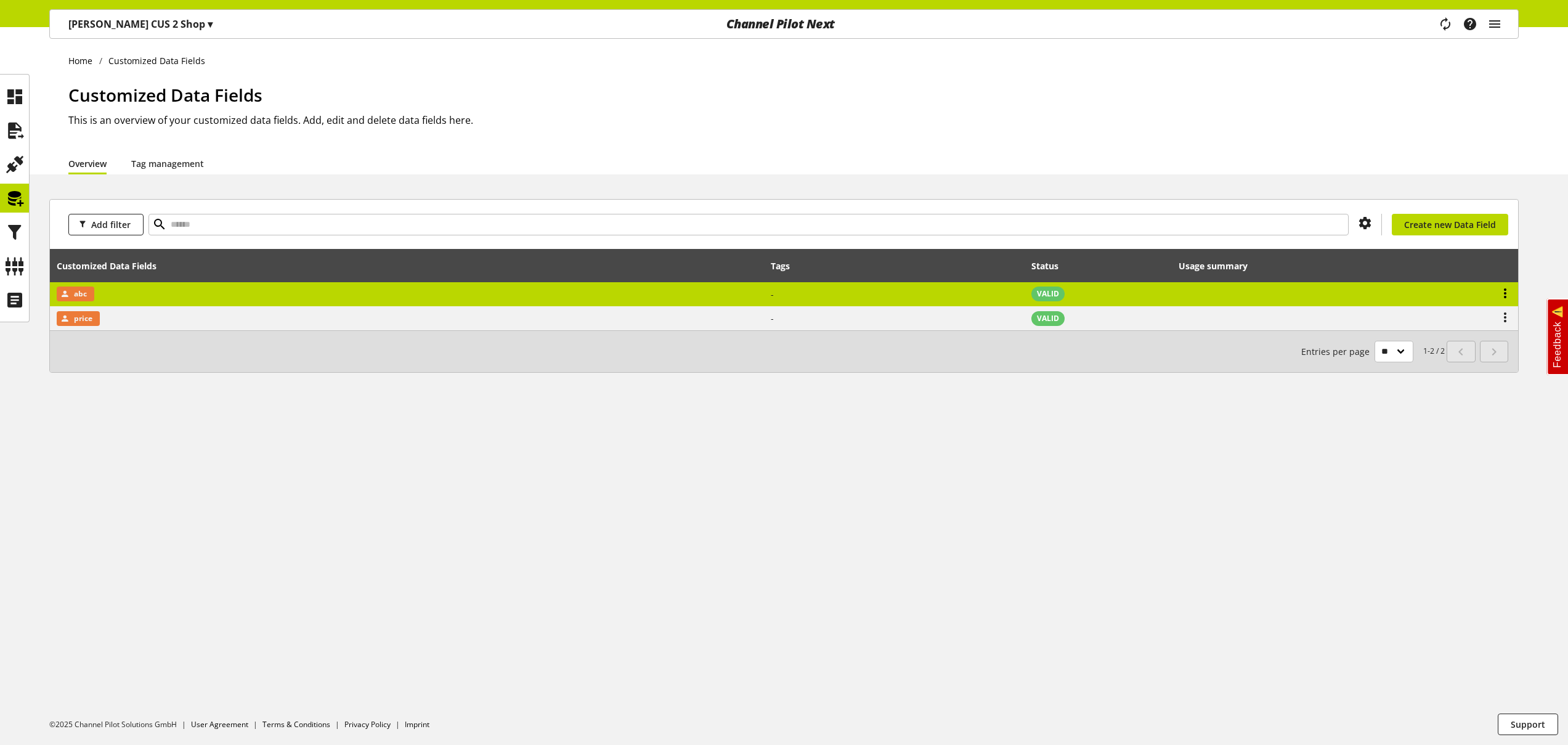
click at [1506, 289] on icon at bounding box center [1505, 293] width 15 height 22
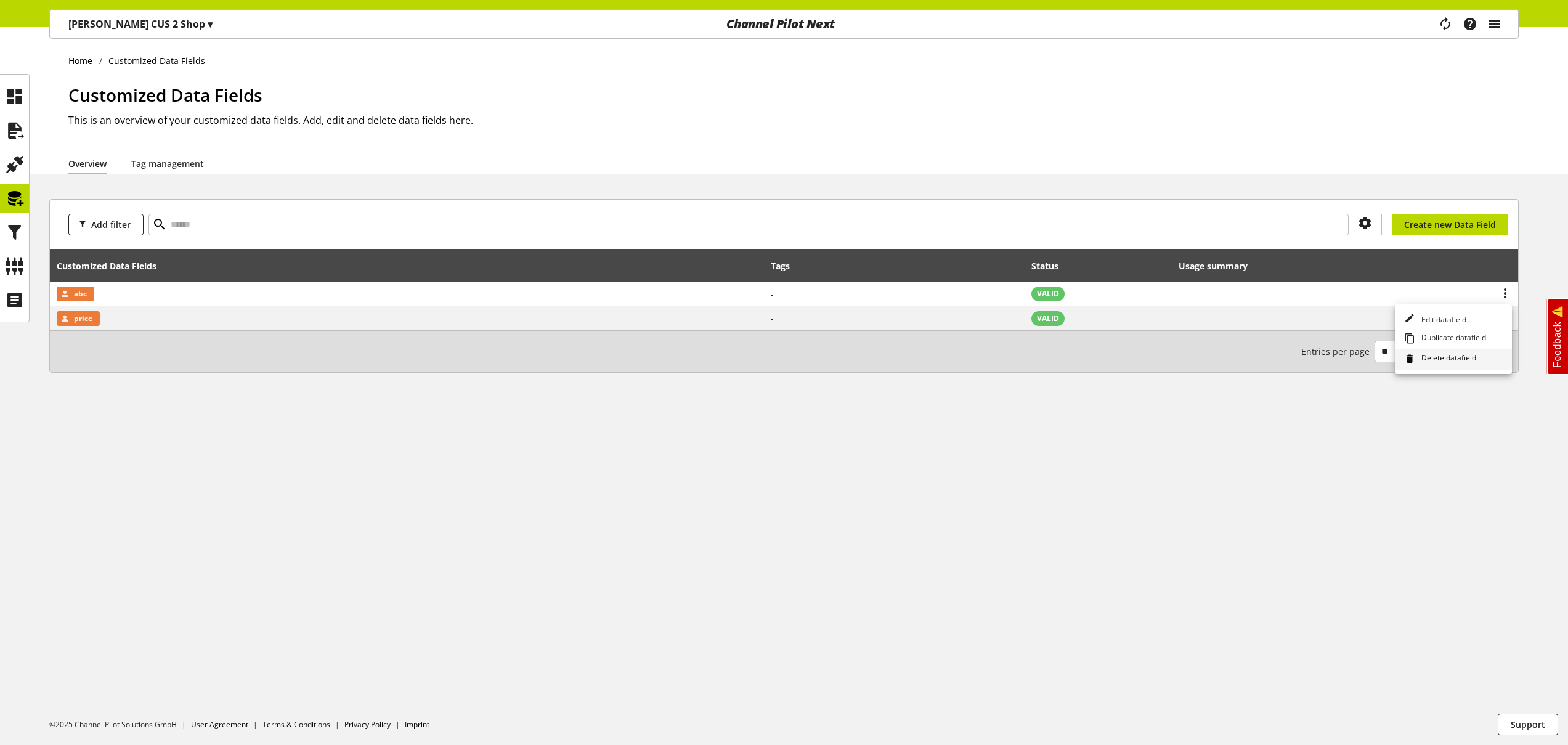
click at [1449, 356] on span "Delete datafield" at bounding box center [1446, 359] width 60 height 13
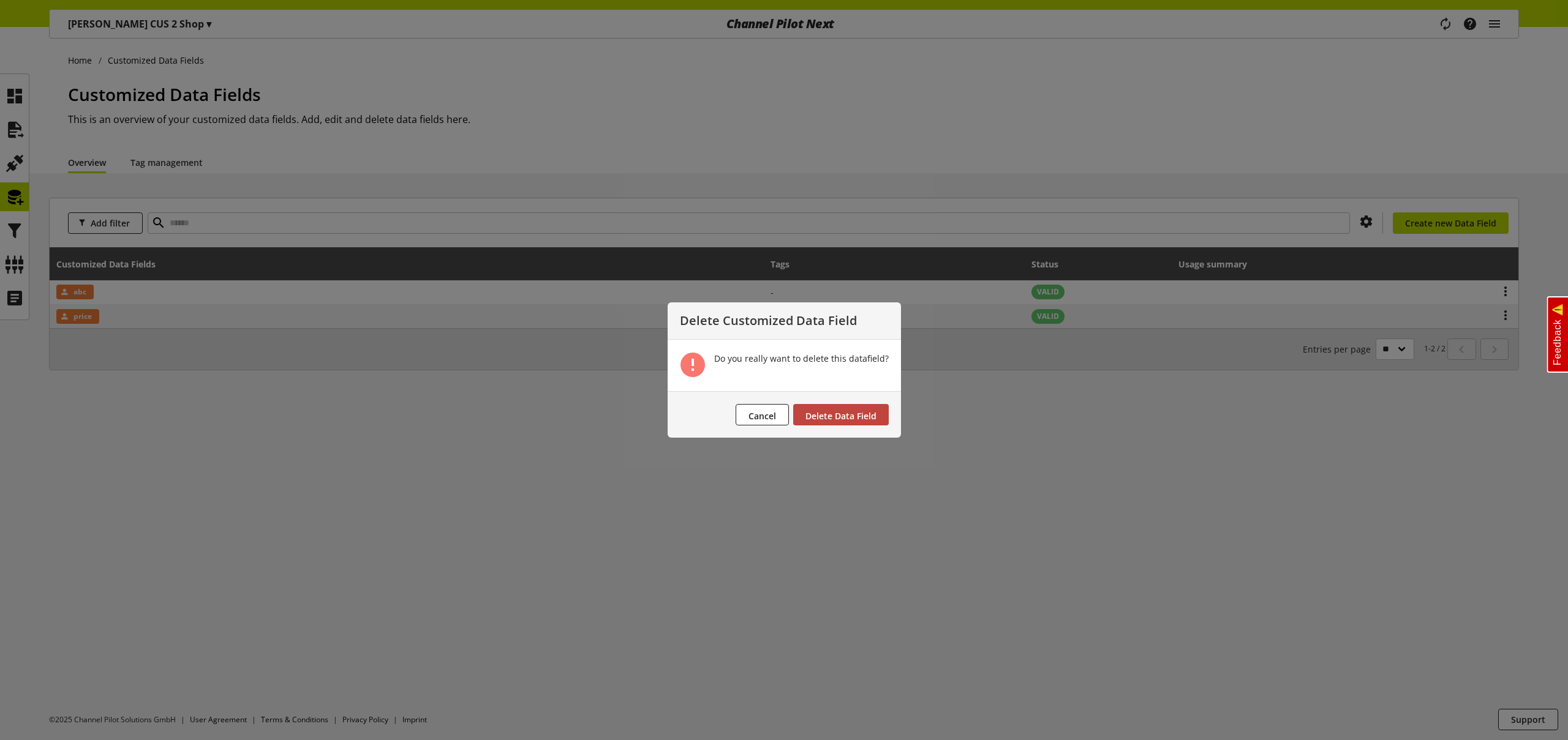
click at [875, 411] on button "Delete Data Field" at bounding box center [841, 415] width 95 height 22
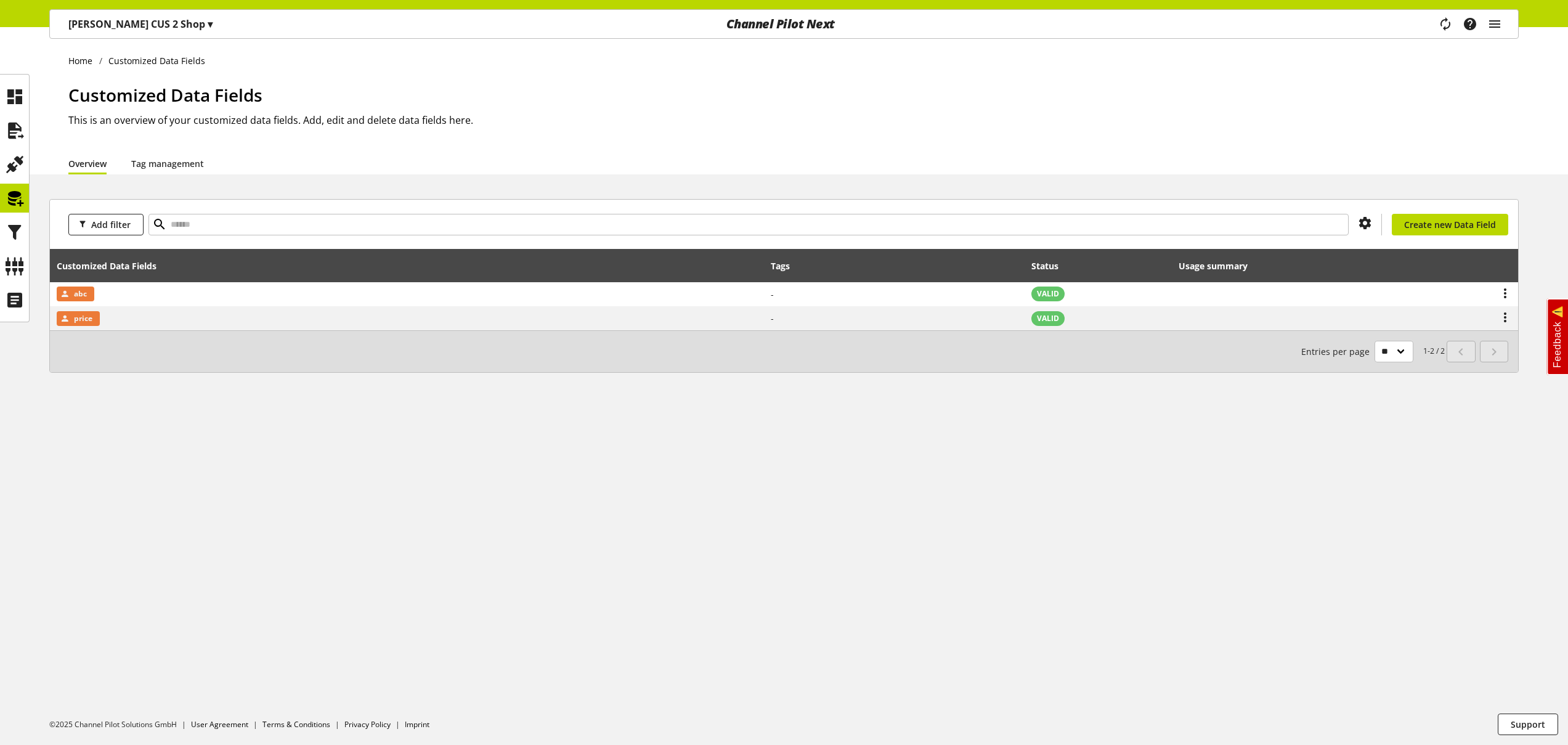
click at [137, 29] on p "Nigel CUS 2 Shop ▾" at bounding box center [140, 24] width 144 height 15
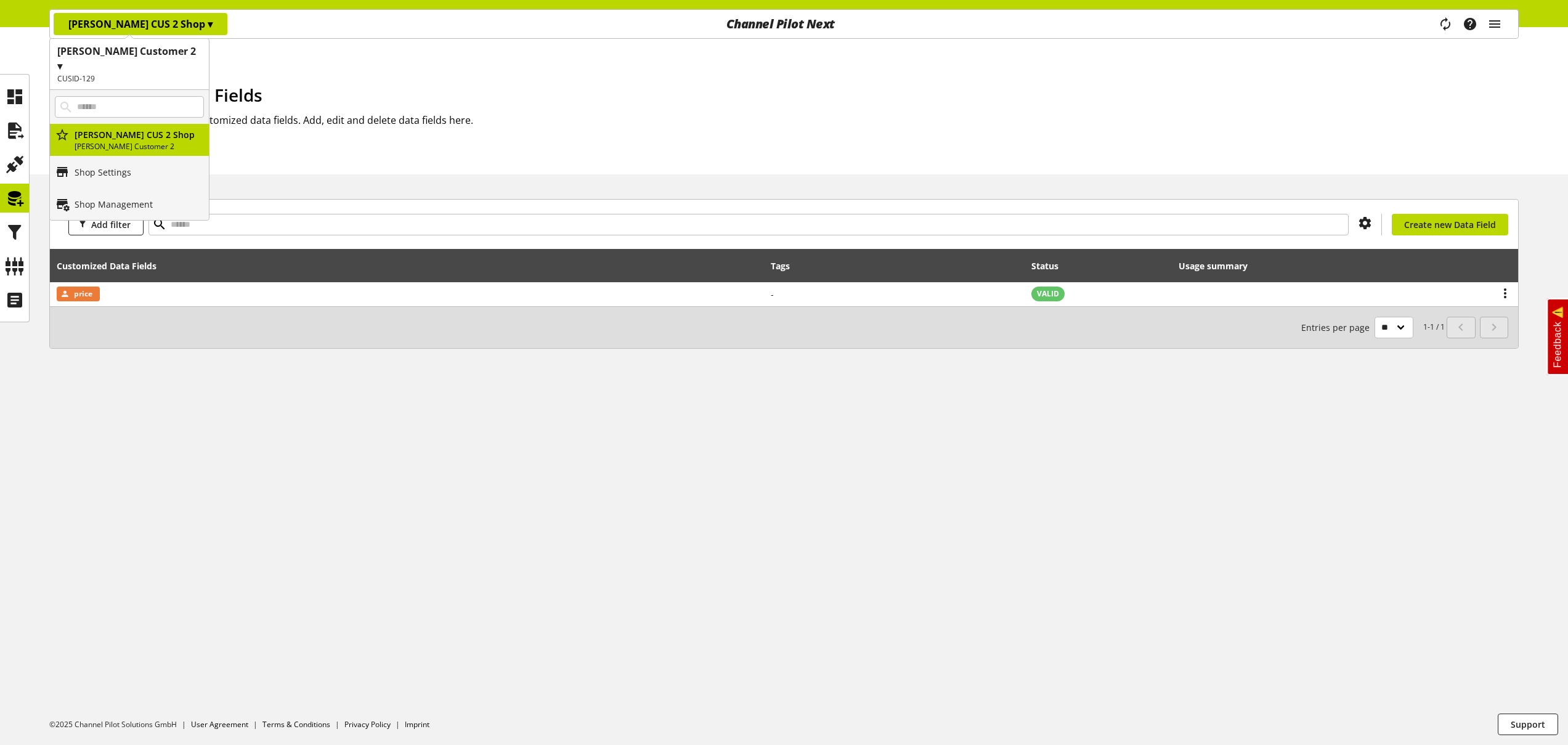
click at [133, 56] on h1 "Nigel Customer 2 ▾" at bounding box center [129, 59] width 144 height 30
click at [131, 126] on p "Nigel Customer" at bounding box center [129, 142] width 159 height 32
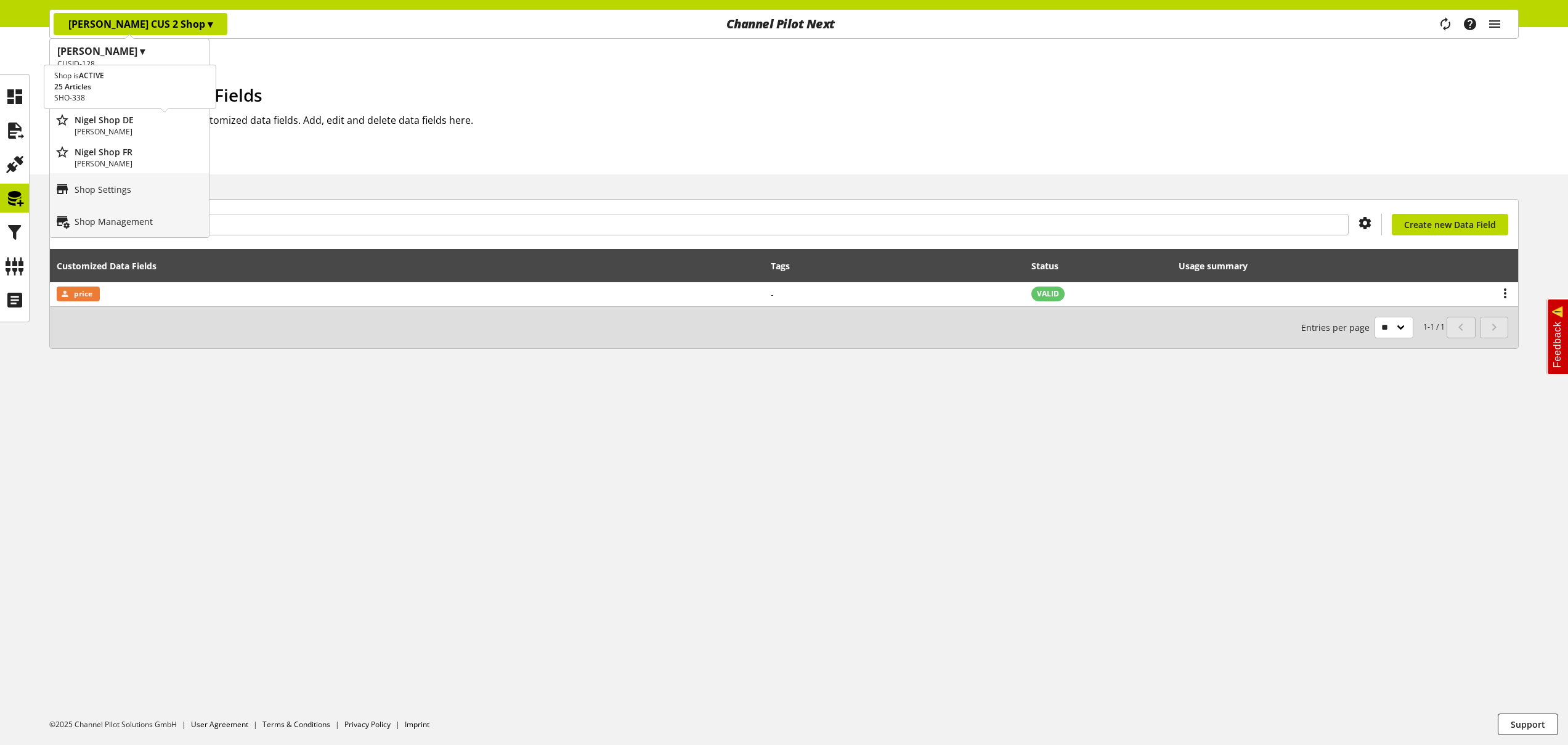
click at [129, 124] on p "Nigel Shop DE" at bounding box center [139, 120] width 129 height 13
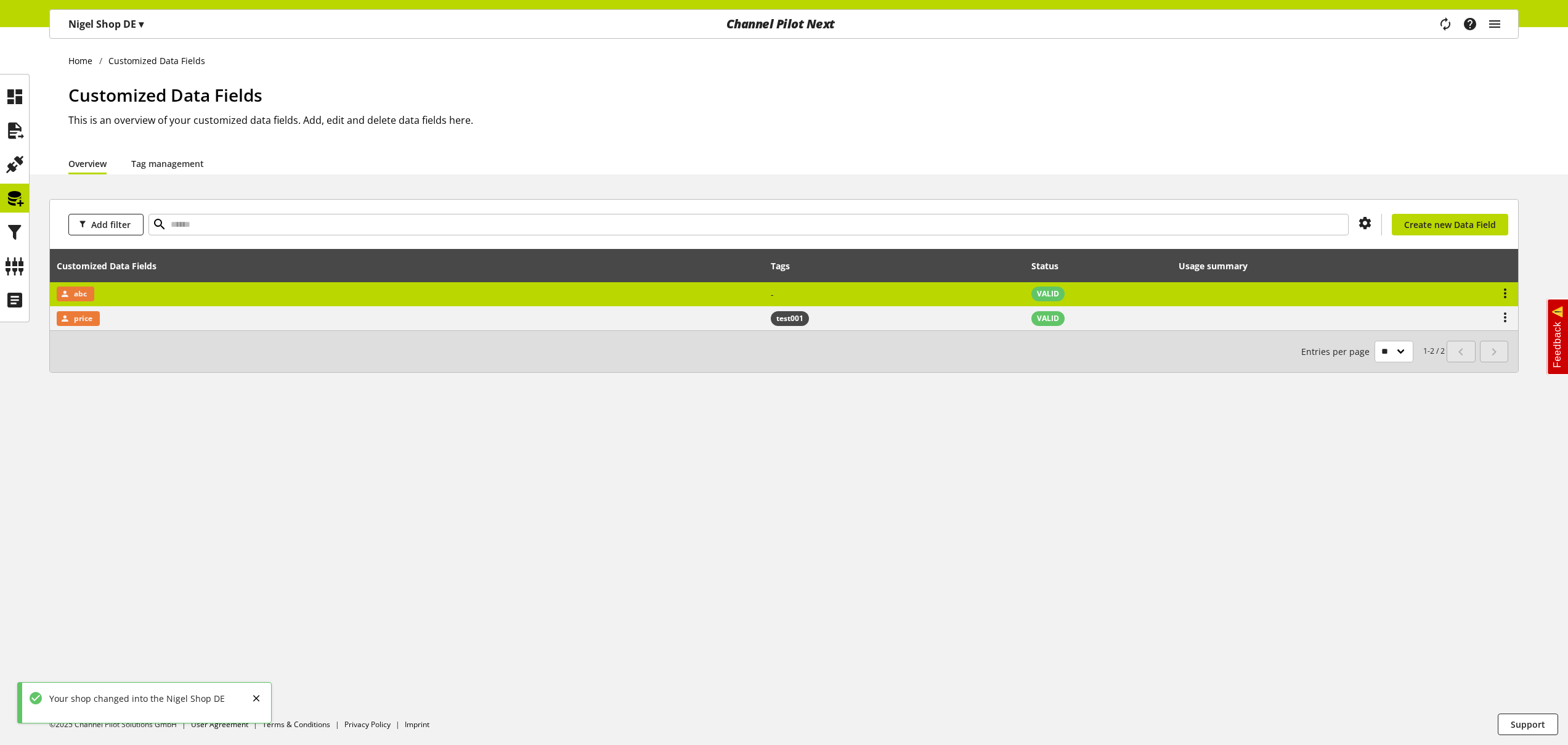
click at [293, 291] on td "abc" at bounding box center [407, 294] width 714 height 25
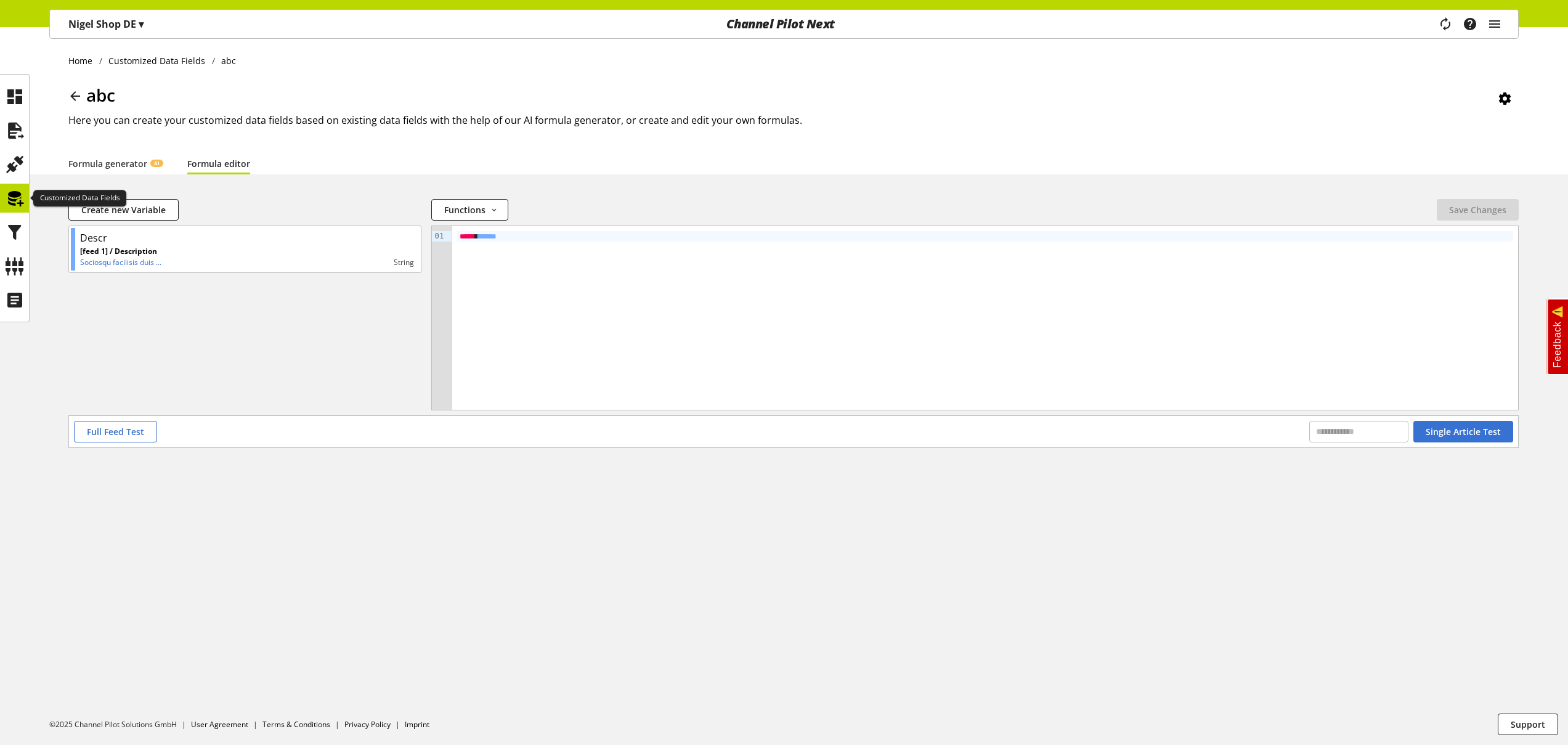
click at [11, 200] on icon at bounding box center [15, 198] width 20 height 25
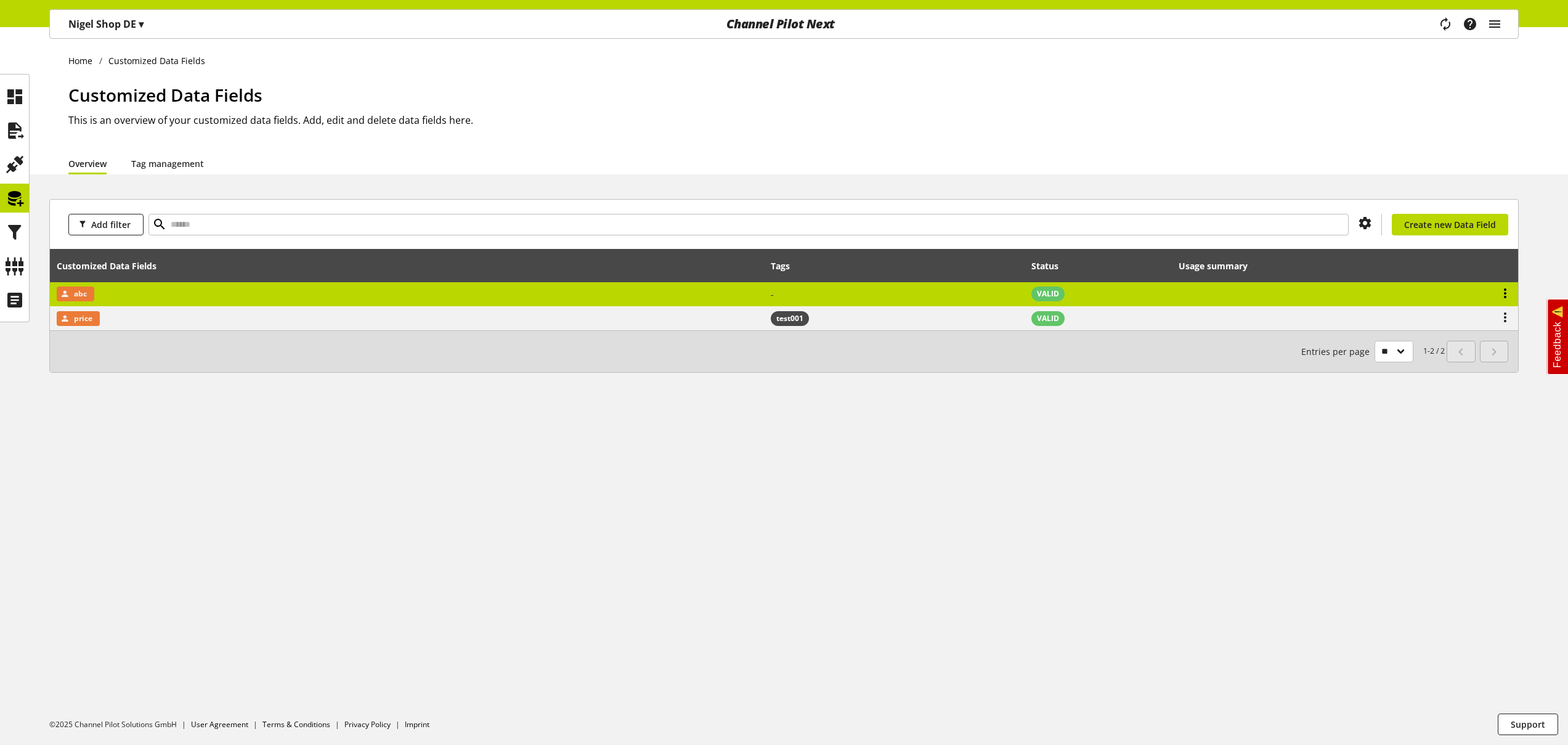
click at [1507, 296] on icon at bounding box center [1505, 293] width 15 height 22
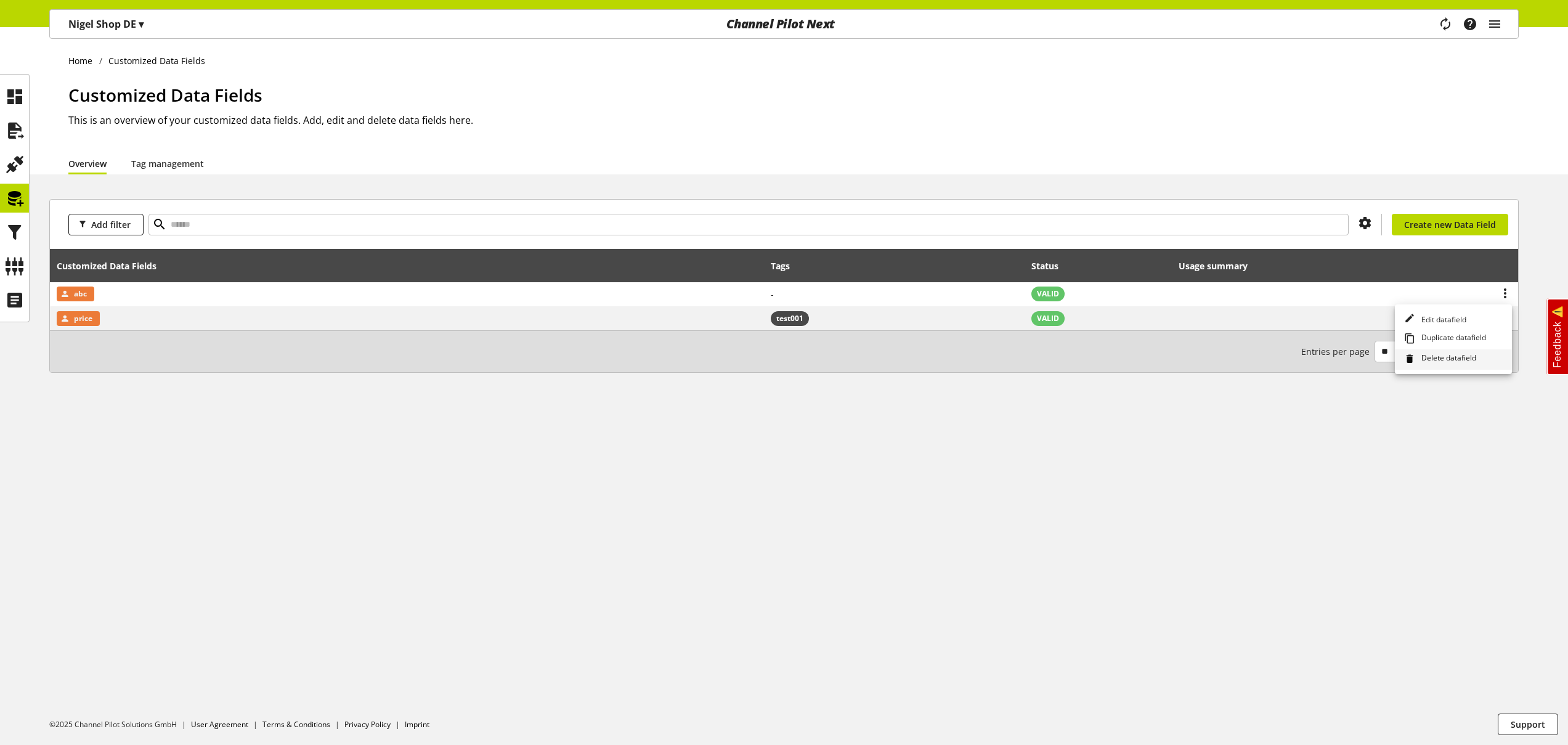
click at [1447, 357] on span "Delete datafield" at bounding box center [1446, 359] width 60 height 13
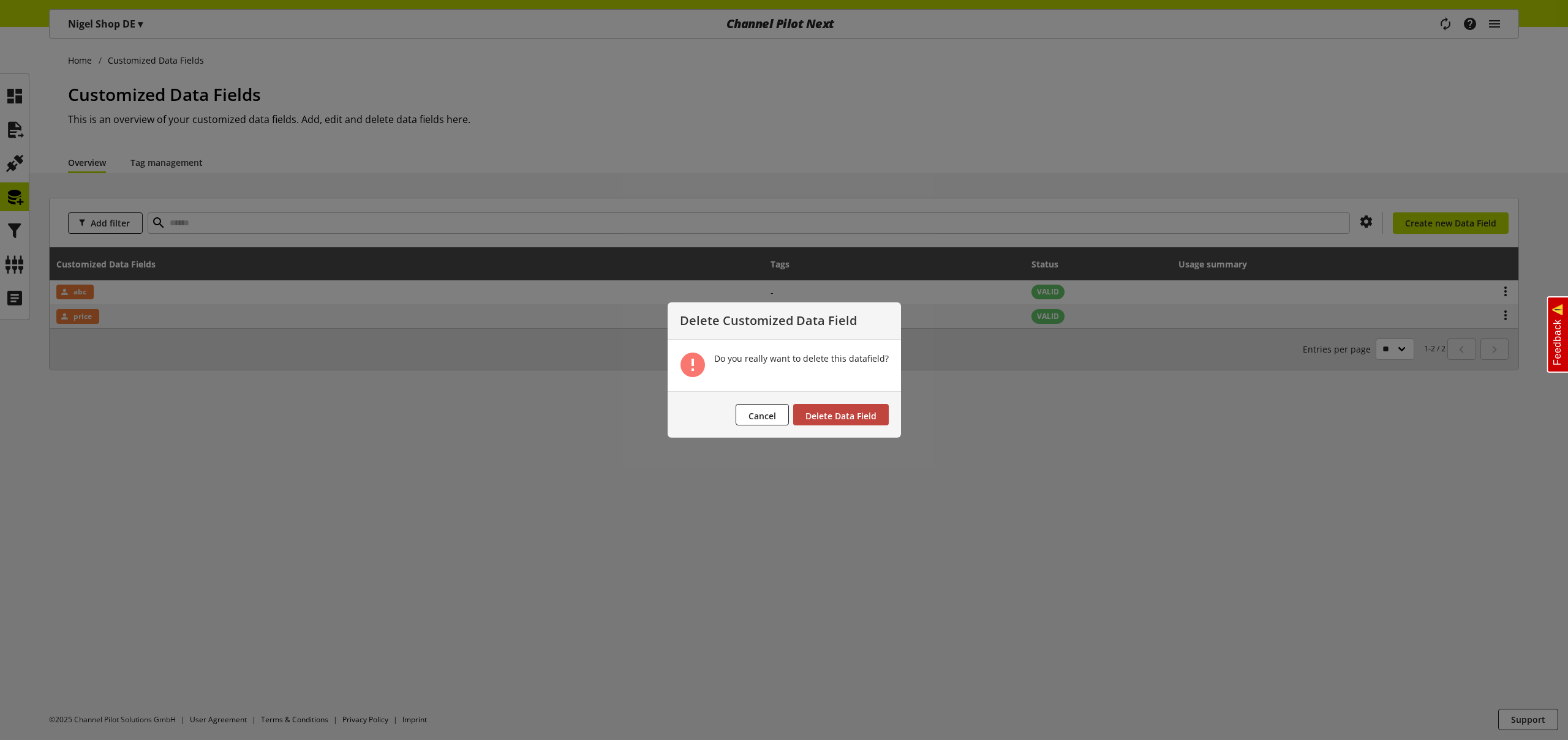
click at [875, 416] on button "Delete Data Field" at bounding box center [841, 415] width 95 height 22
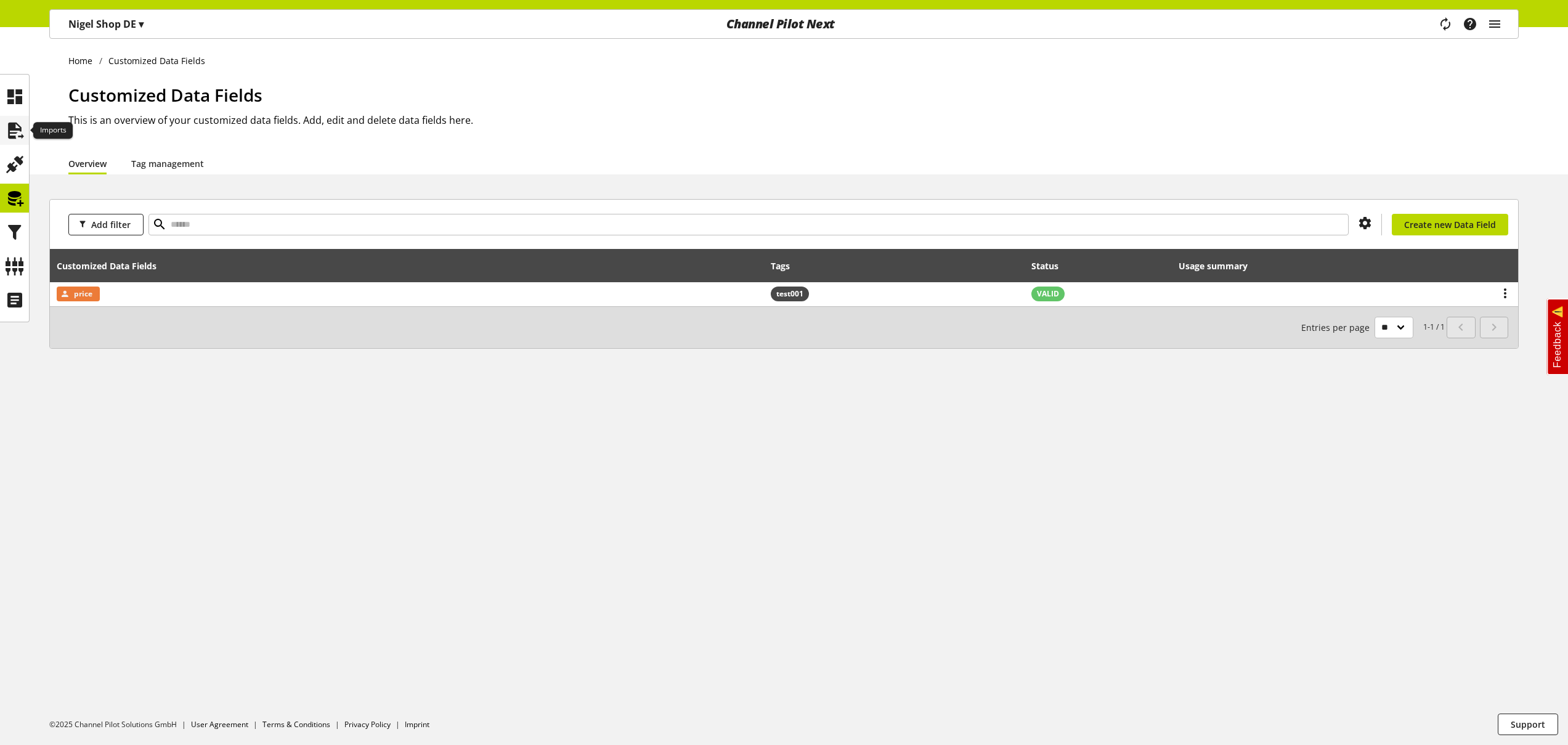
click at [10, 126] on icon at bounding box center [15, 131] width 20 height 25
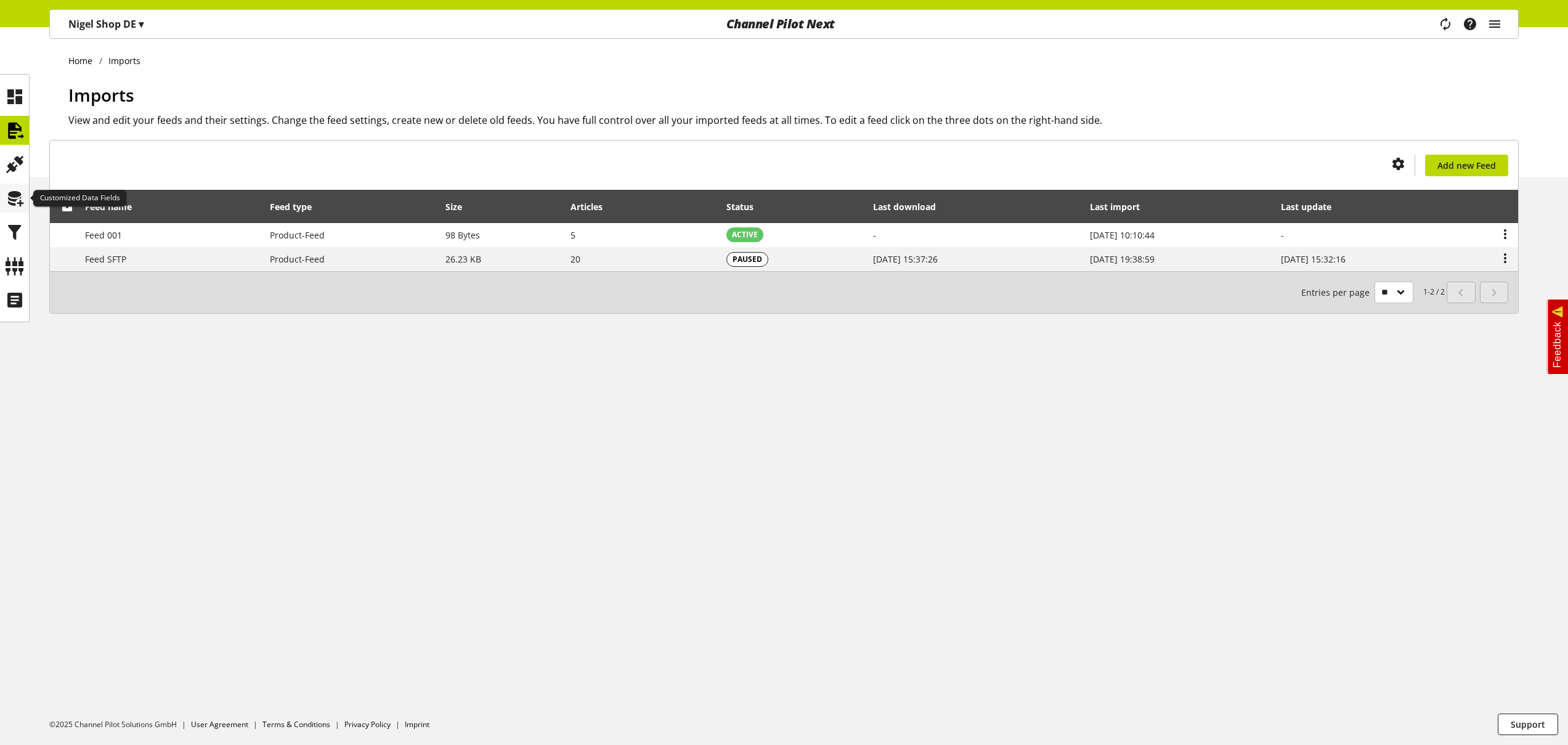
click at [16, 205] on icon at bounding box center [15, 198] width 20 height 25
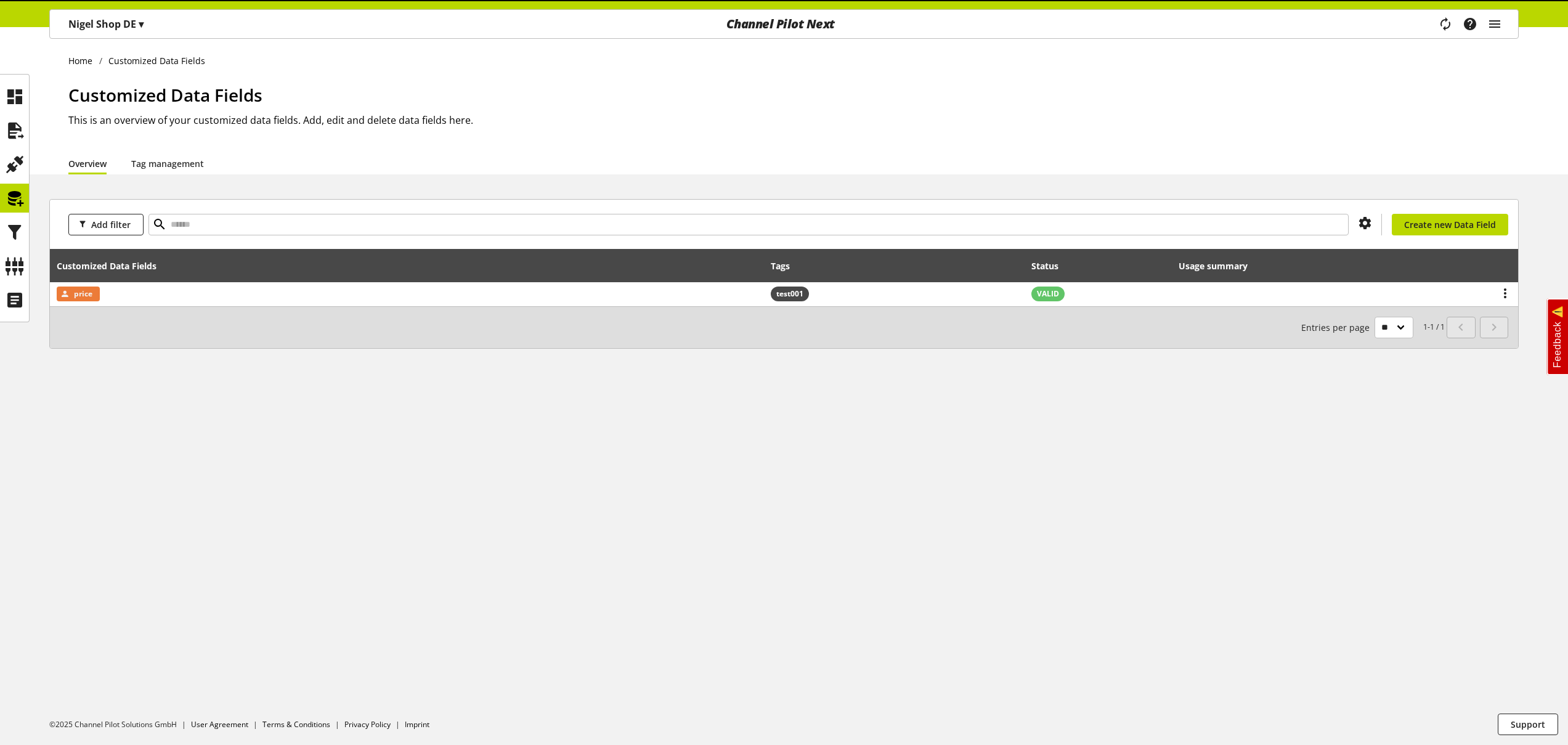
click at [256, 298] on td "price" at bounding box center [407, 294] width 714 height 24
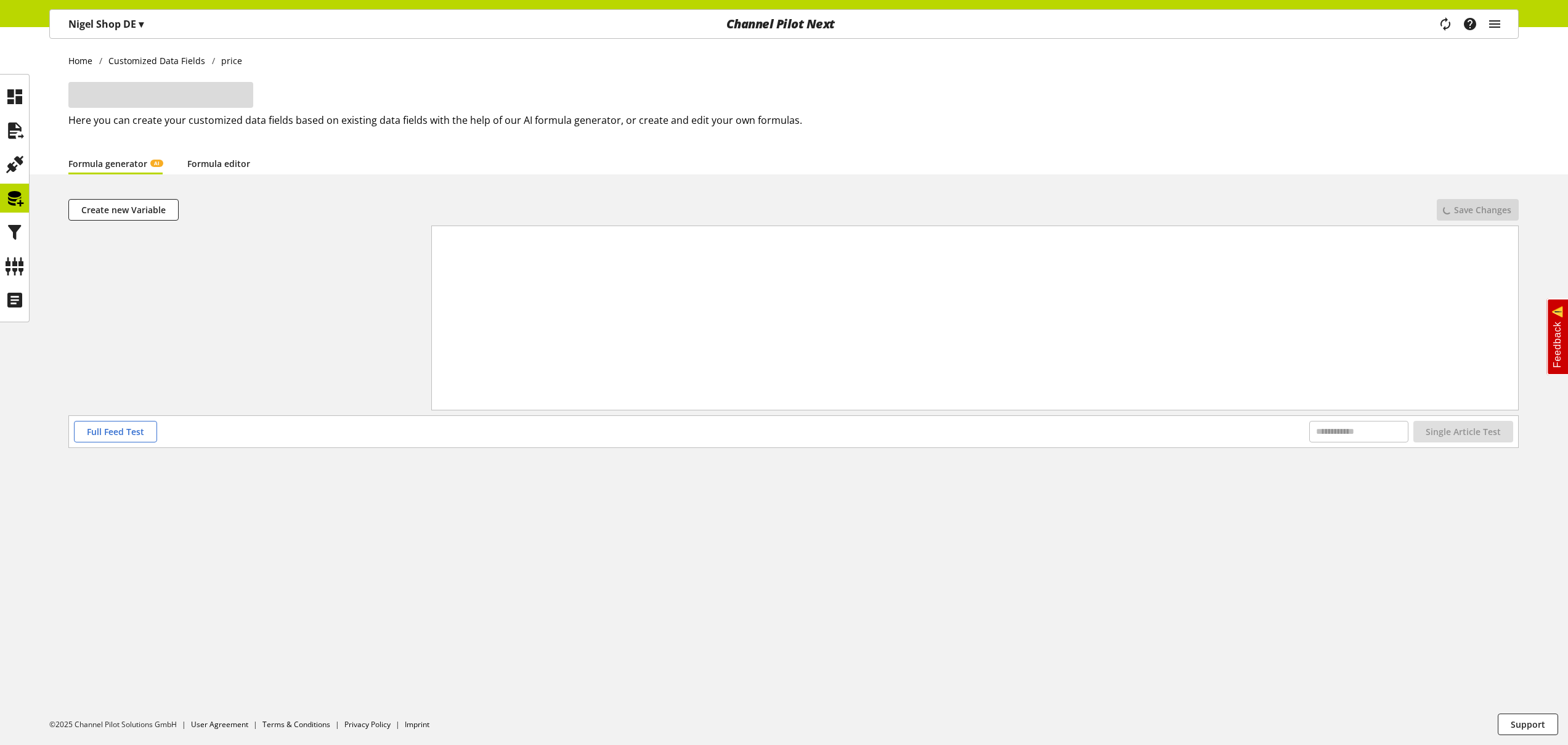
click at [237, 166] on link "Formula editor" at bounding box center [219, 164] width 63 height 13
drag, startPoint x: 139, startPoint y: 432, endPoint x: 369, endPoint y: 433, distance: 230.0
click at [139, 432] on span "Full Feed Test" at bounding box center [115, 432] width 57 height 13
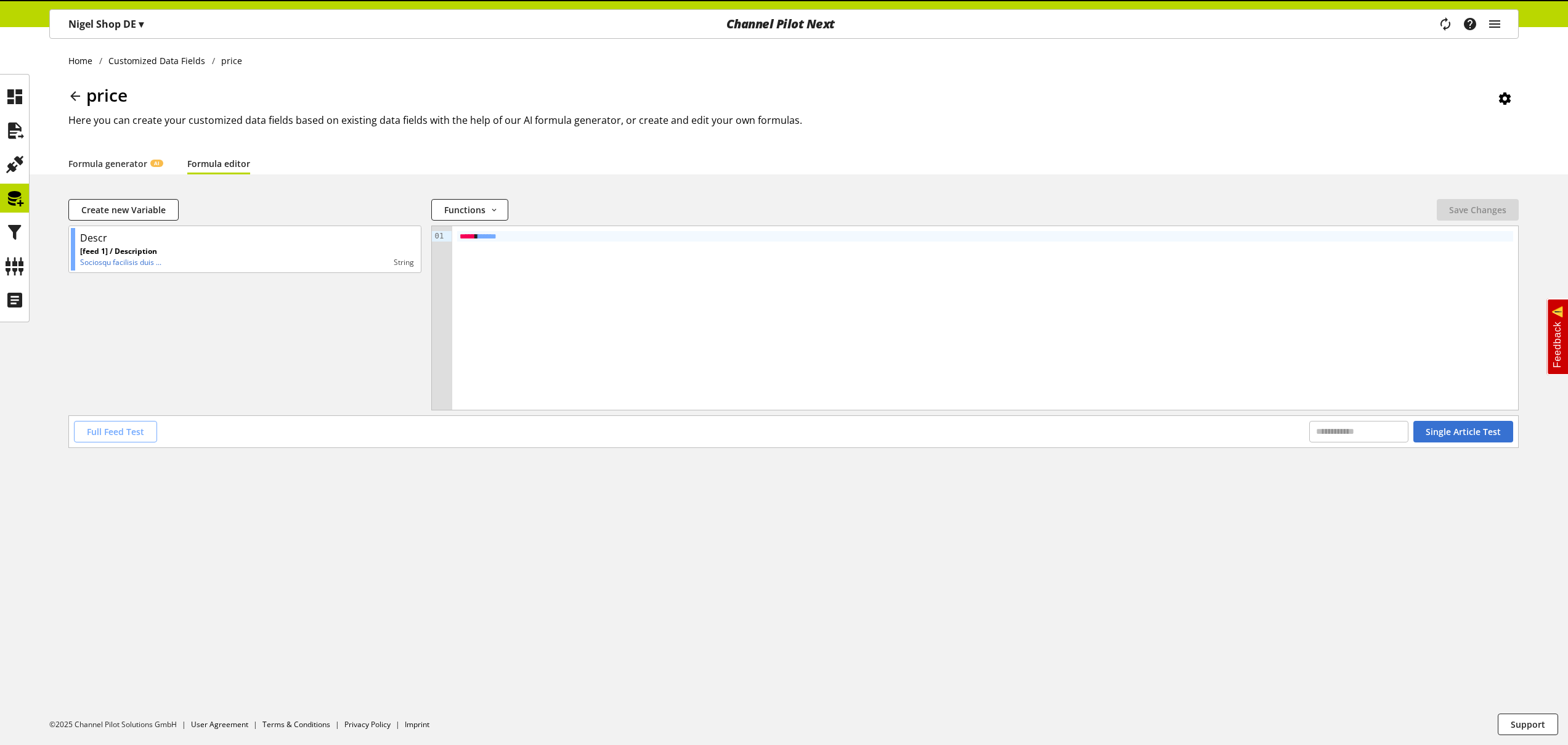
click at [119, 435] on span "Full Feed Test" at bounding box center [115, 432] width 57 height 13
click at [120, 435] on span "Full Feed Test" at bounding box center [115, 432] width 57 height 13
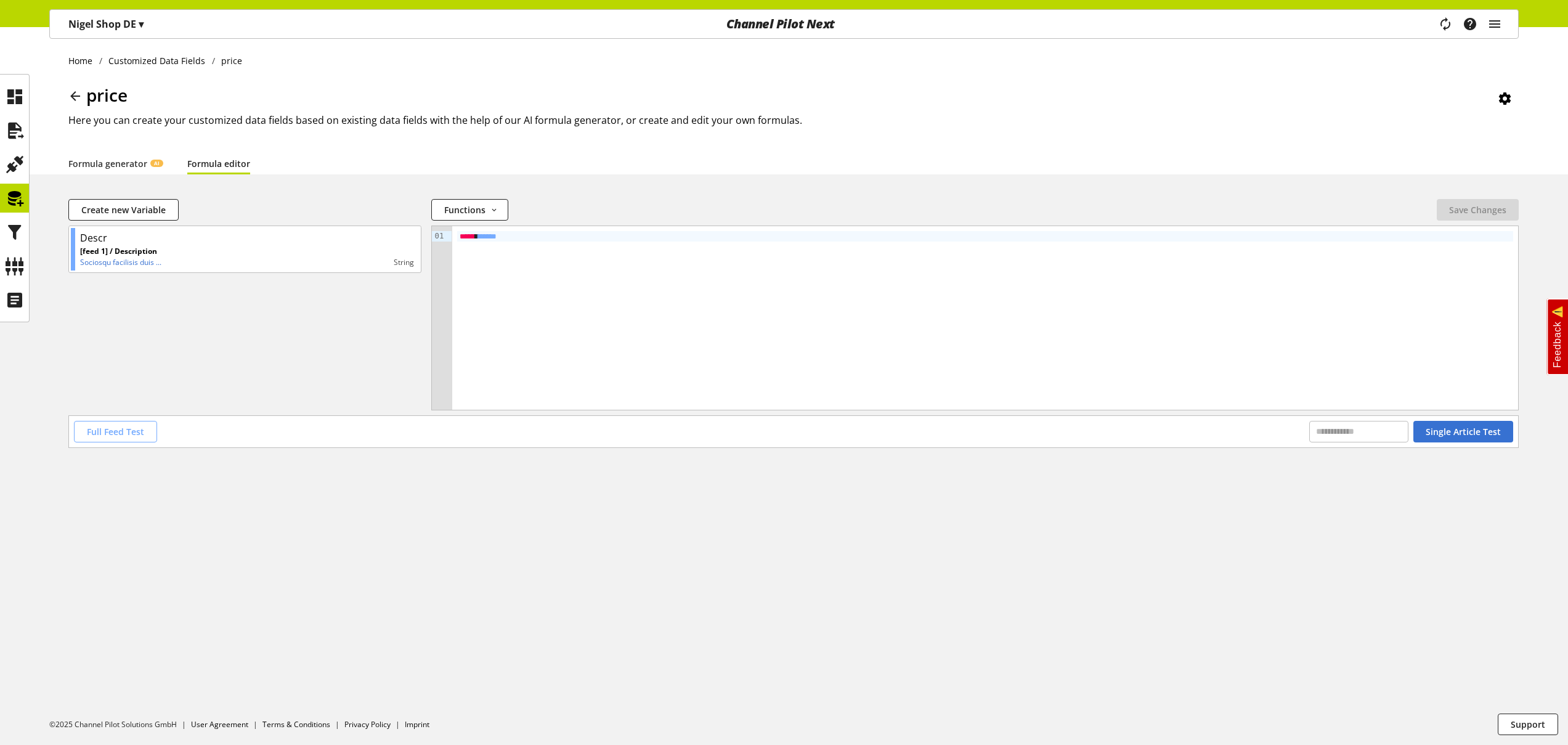
click at [120, 435] on span "Full Feed Test" at bounding box center [115, 432] width 57 height 13
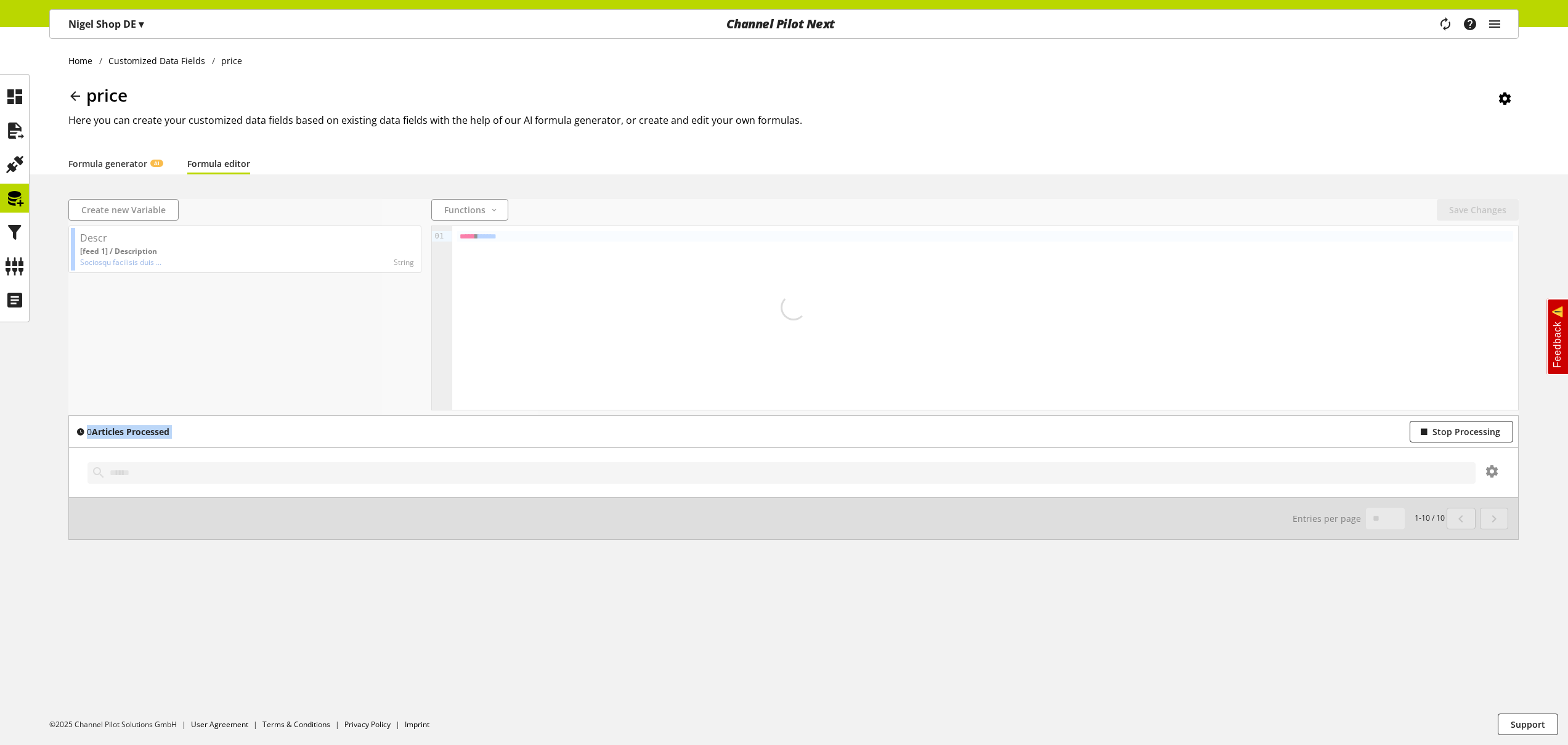
click at [120, 435] on b "Articles Processed" at bounding box center [130, 432] width 78 height 12
click at [582, 435] on div "0 Articles Processed Stop Processing" at bounding box center [793, 432] width 1439 height 22
drag, startPoint x: 87, startPoint y: 434, endPoint x: 133, endPoint y: 437, distance: 46.1
click at [125, 437] on span "0 Articles Processed" at bounding box center [128, 432] width 82 height 12
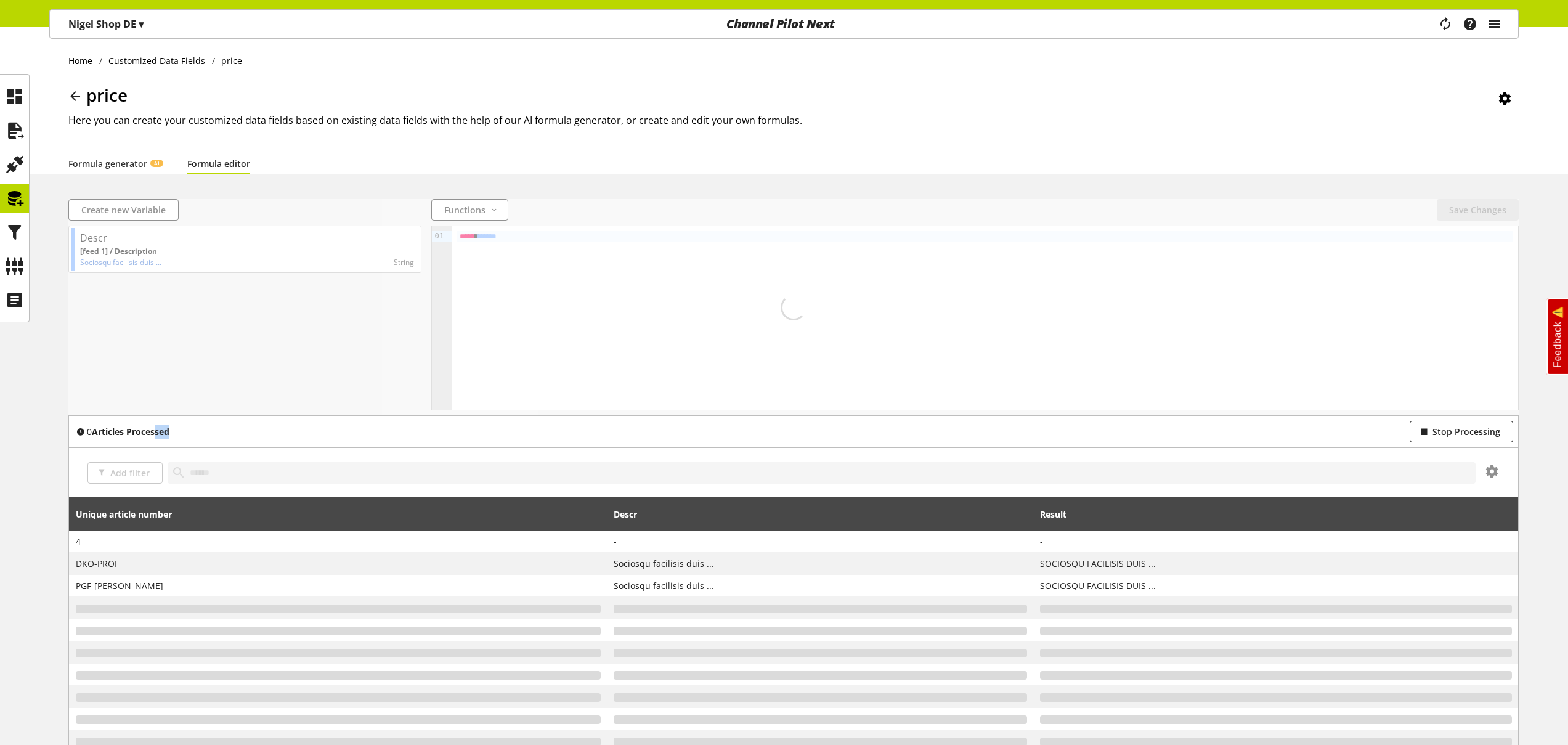
drag, startPoint x: 173, startPoint y: 435, endPoint x: 185, endPoint y: 435, distance: 12.0
click at [179, 435] on div "0 Articles Processed Stop Processing" at bounding box center [793, 432] width 1439 height 22
click at [237, 435] on div "0 Articles Processed Stop Processing" at bounding box center [793, 432] width 1439 height 22
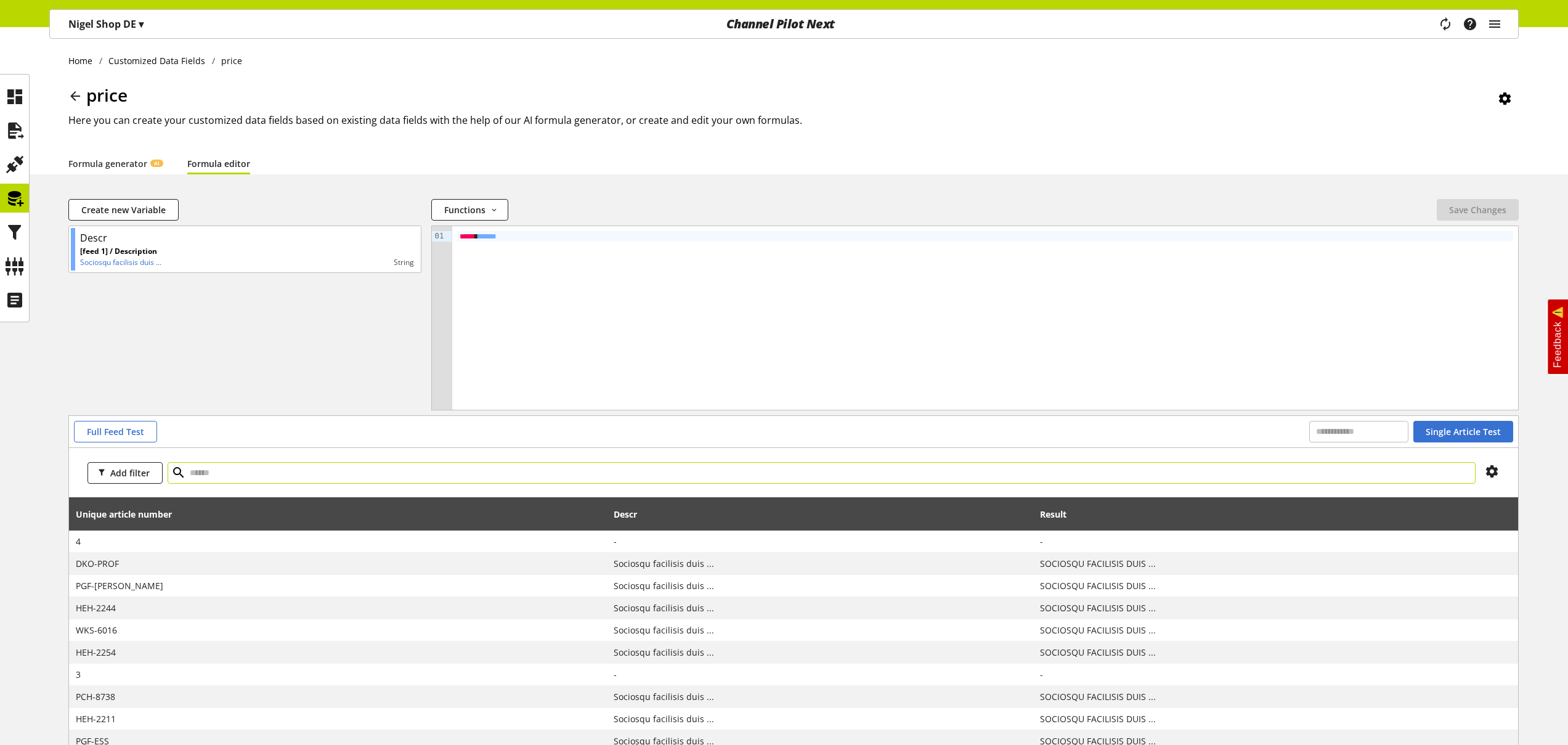
click at [257, 478] on input "text" at bounding box center [821, 473] width 1308 height 22
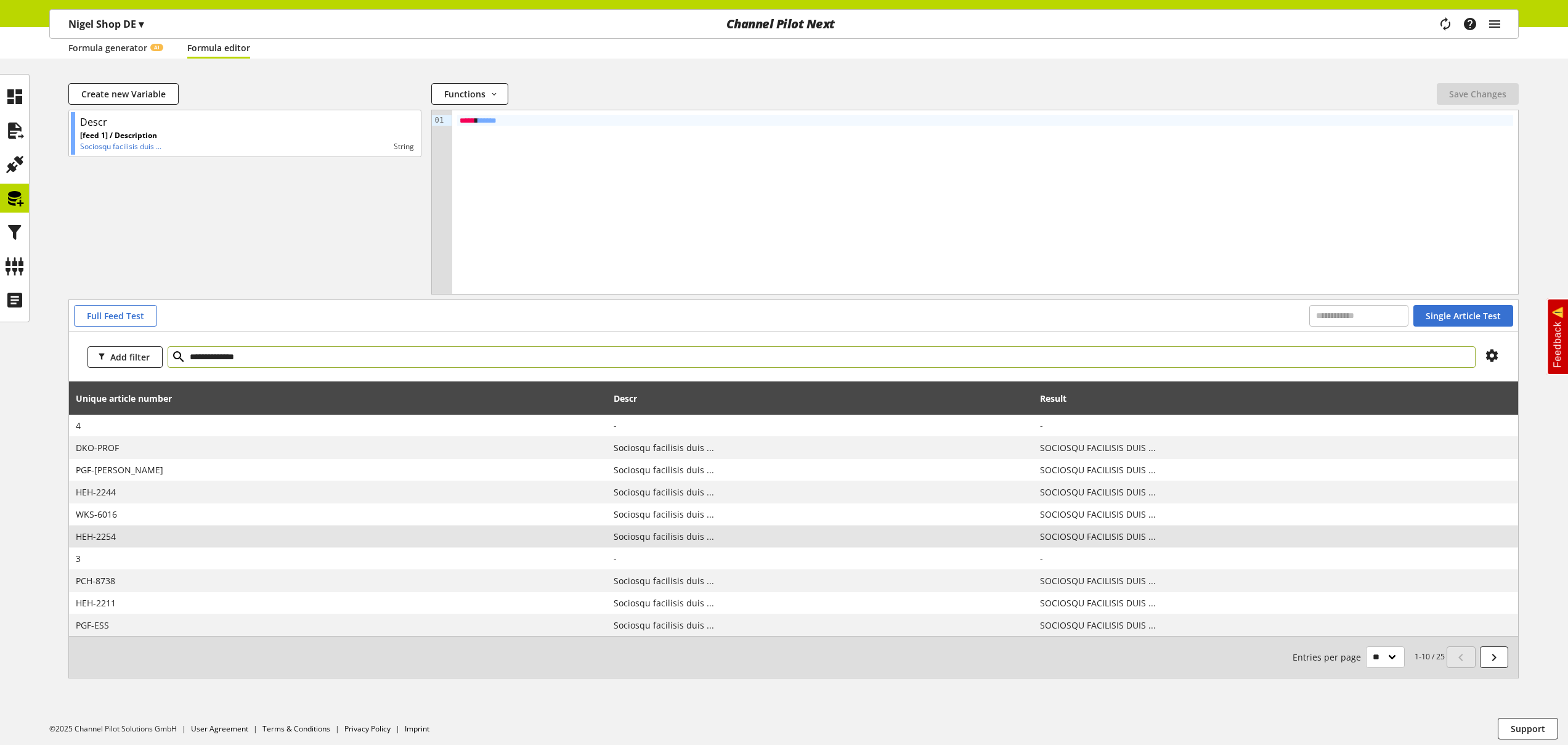
scroll to position [120, 0]
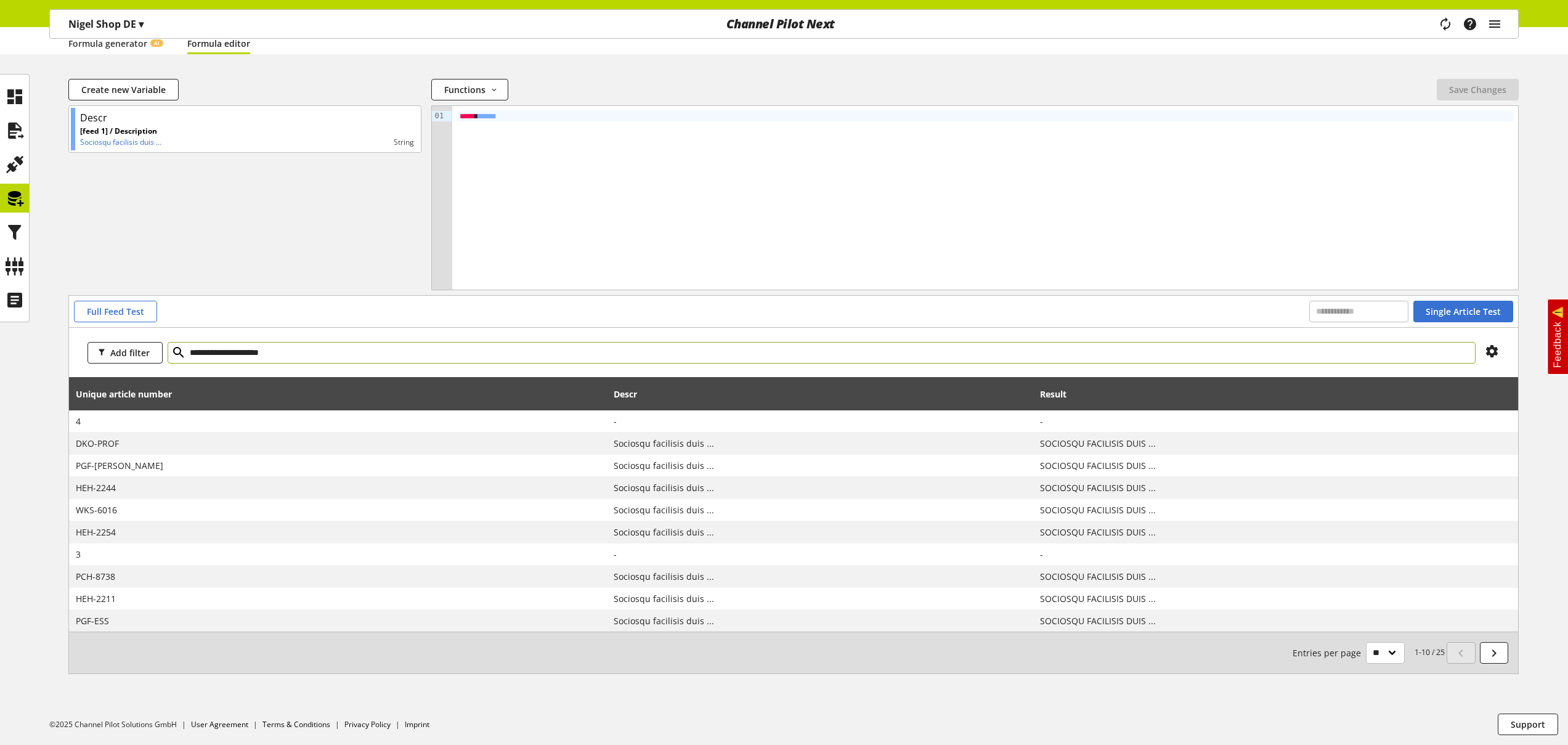
type input "**********"
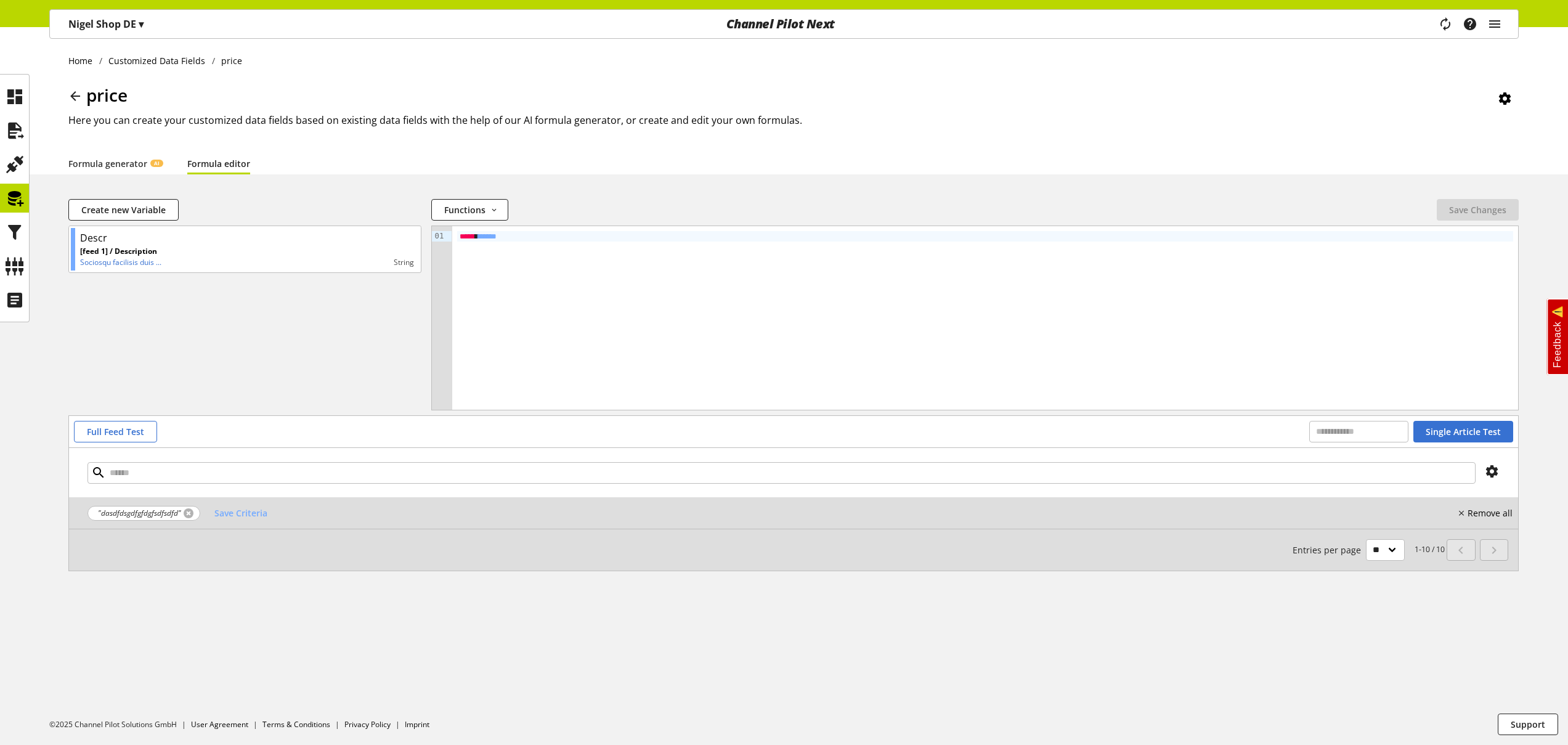
click at [191, 515] on link at bounding box center [188, 514] width 10 height 10
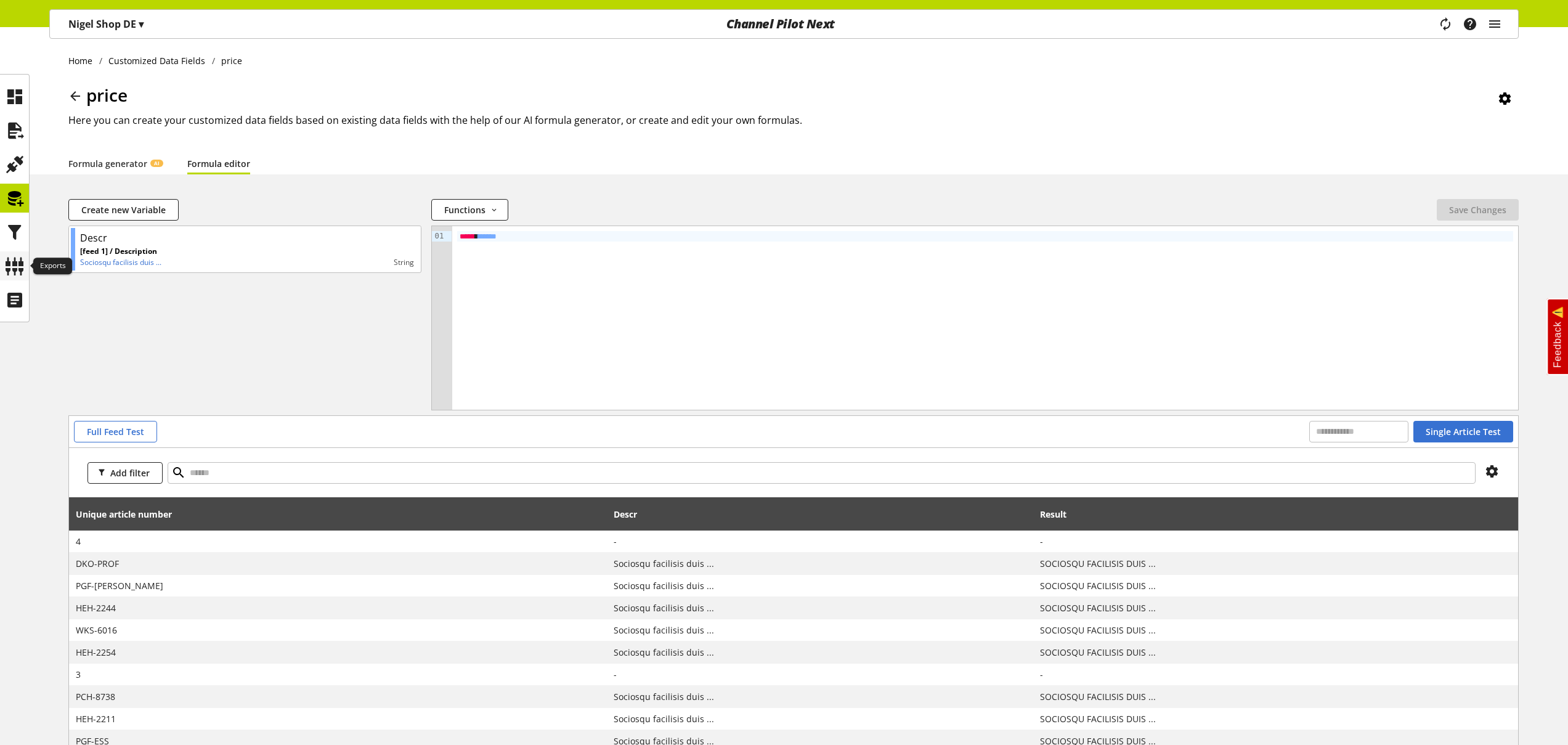
click at [17, 279] on div at bounding box center [14, 265] width 29 height 29
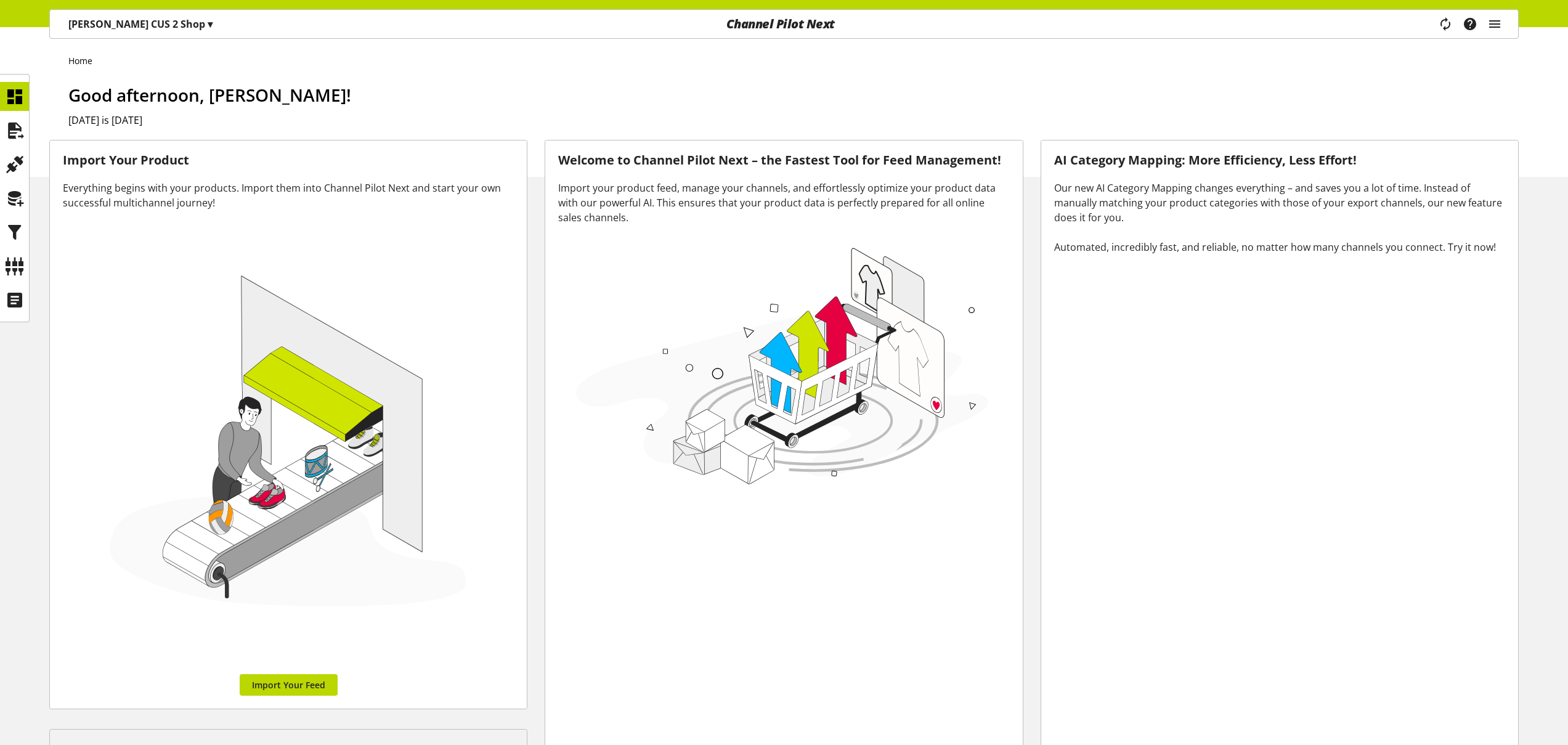
click at [116, 25] on p "Nigel CUS 2 Shop ▾" at bounding box center [140, 24] width 144 height 15
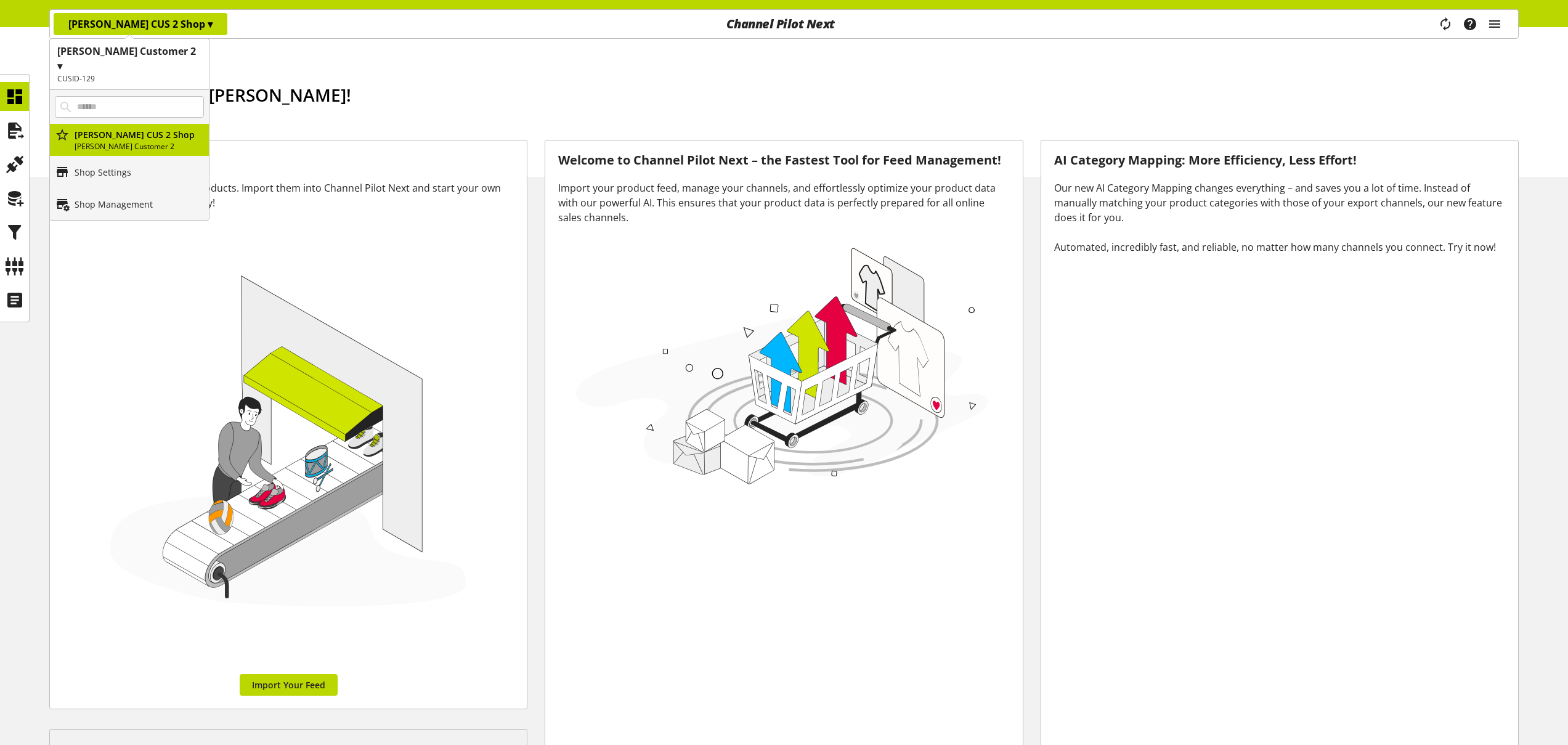
click at [134, 45] on h1 "Nigel Customer 2 ▾" at bounding box center [129, 59] width 144 height 30
click at [125, 126] on p "Nigel Customer" at bounding box center [129, 142] width 159 height 32
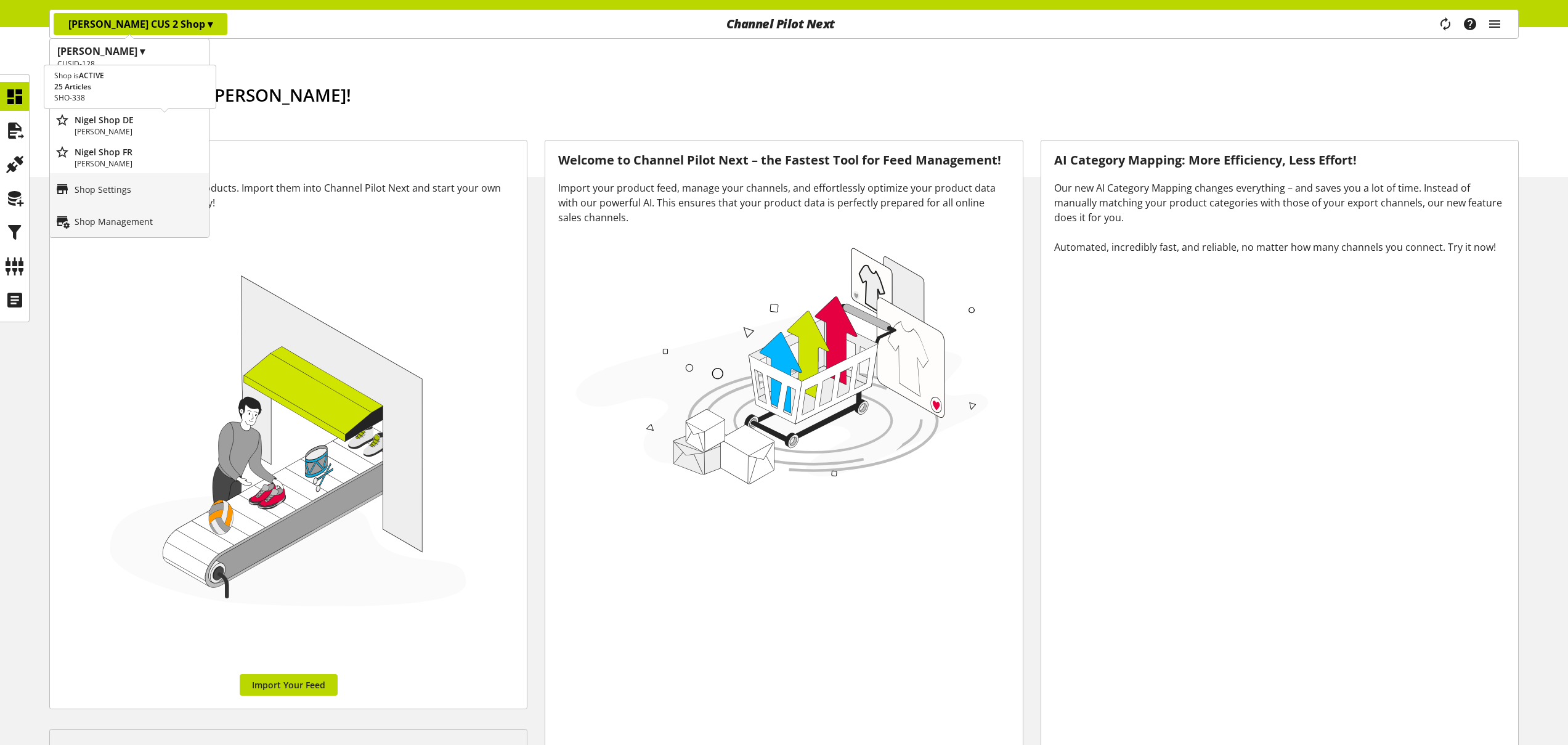
click at [130, 123] on p "Nigel Shop DE" at bounding box center [139, 120] width 129 height 13
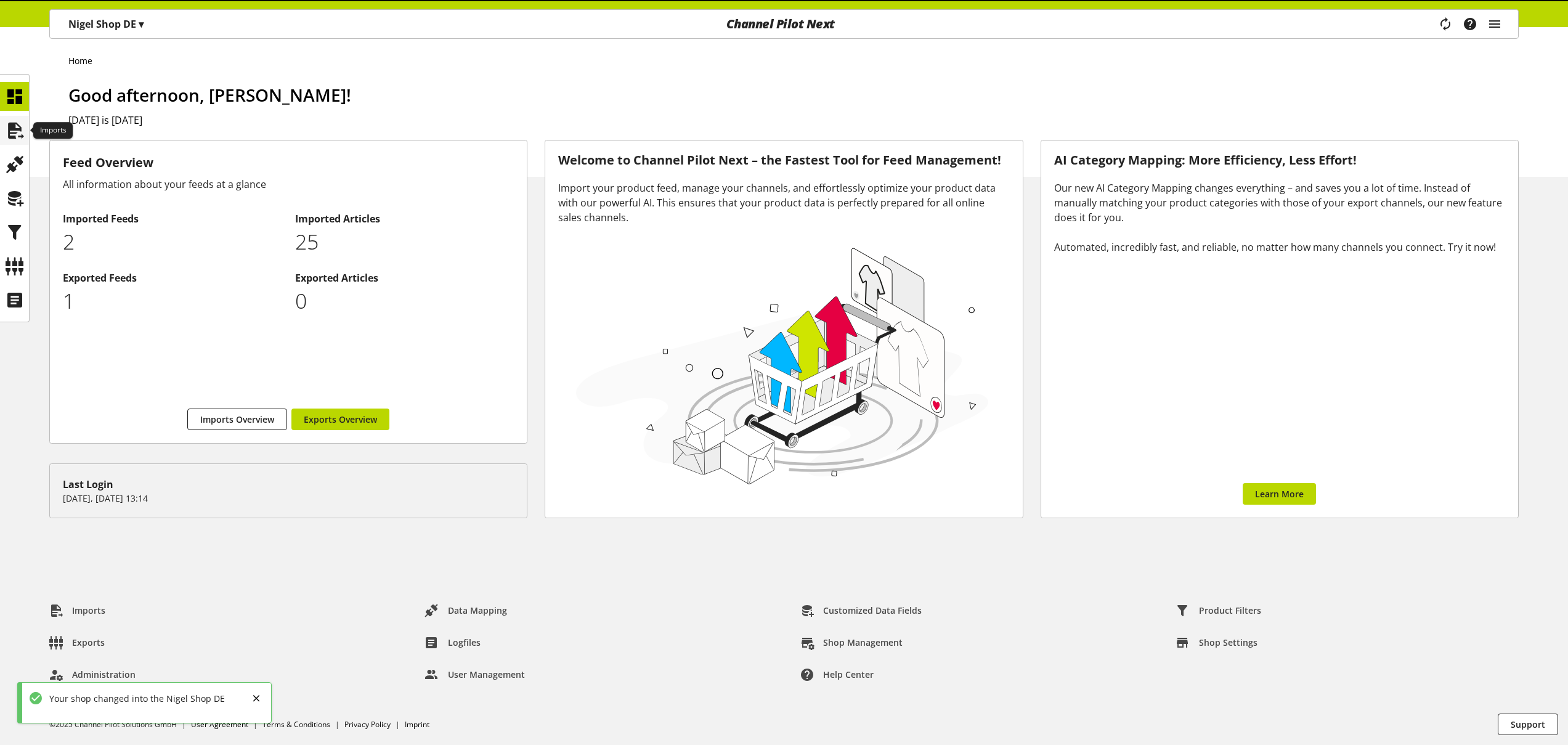
click at [24, 144] on div at bounding box center [14, 130] width 29 height 29
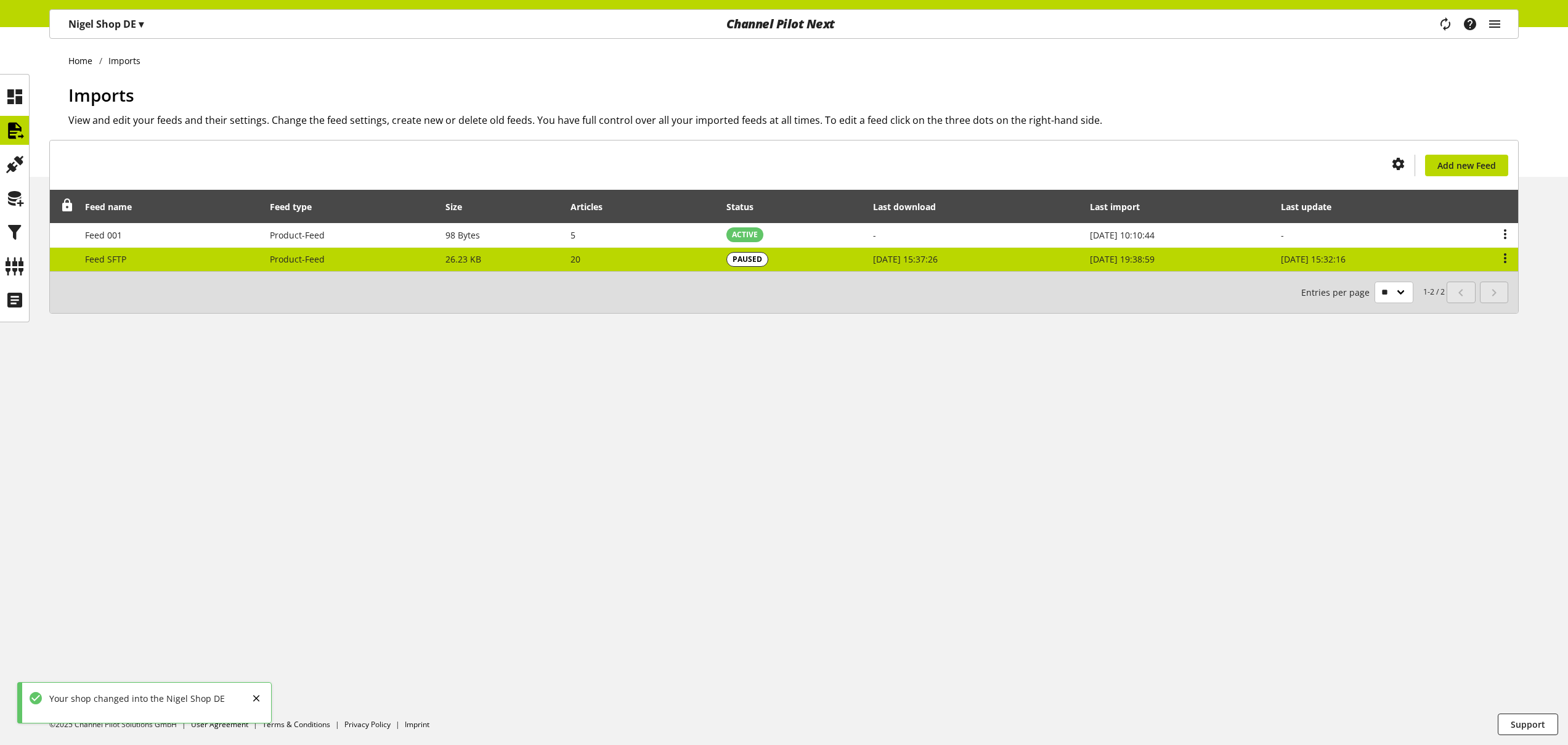
click at [587, 264] on td "20" at bounding box center [642, 260] width 156 height 24
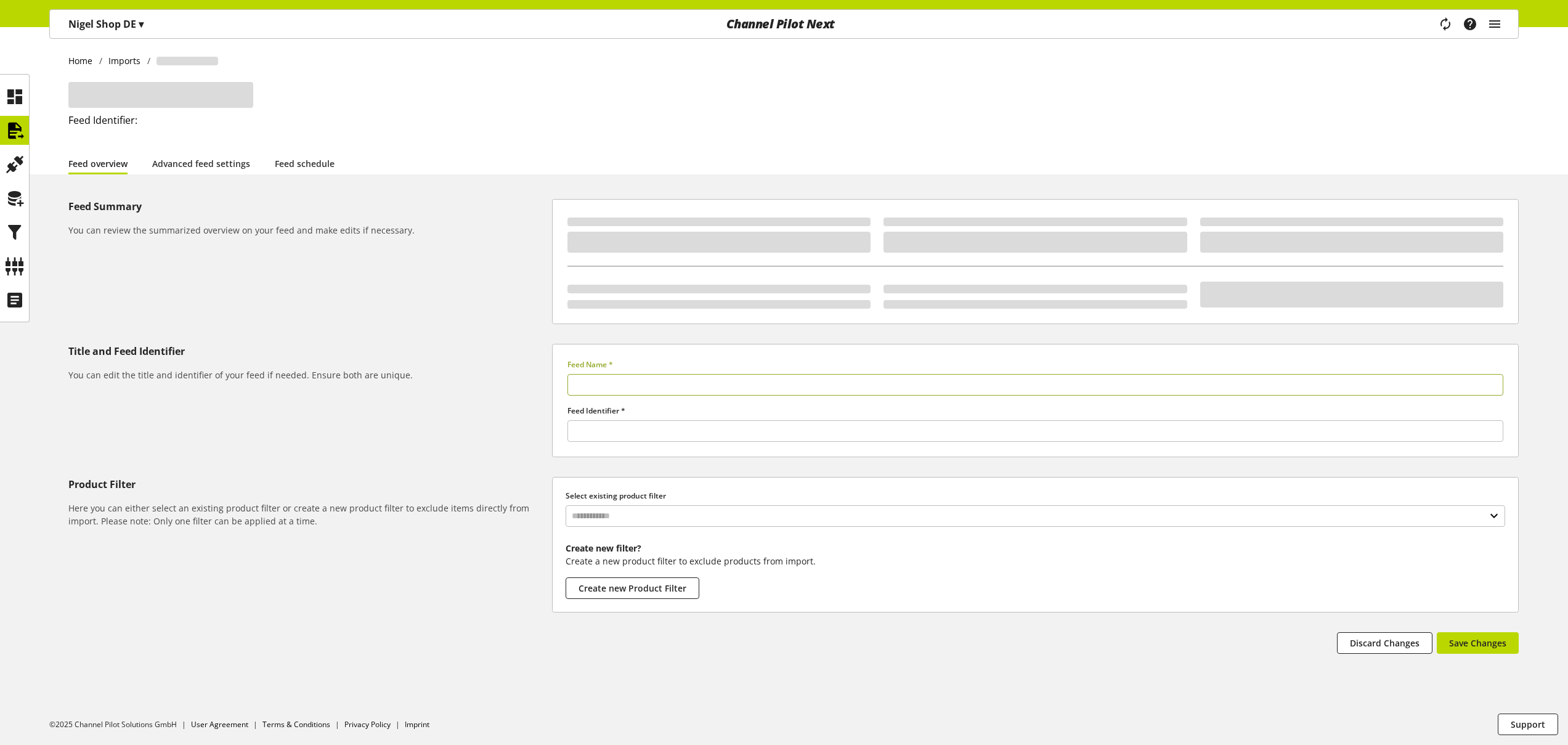
type input "*********"
type input "******"
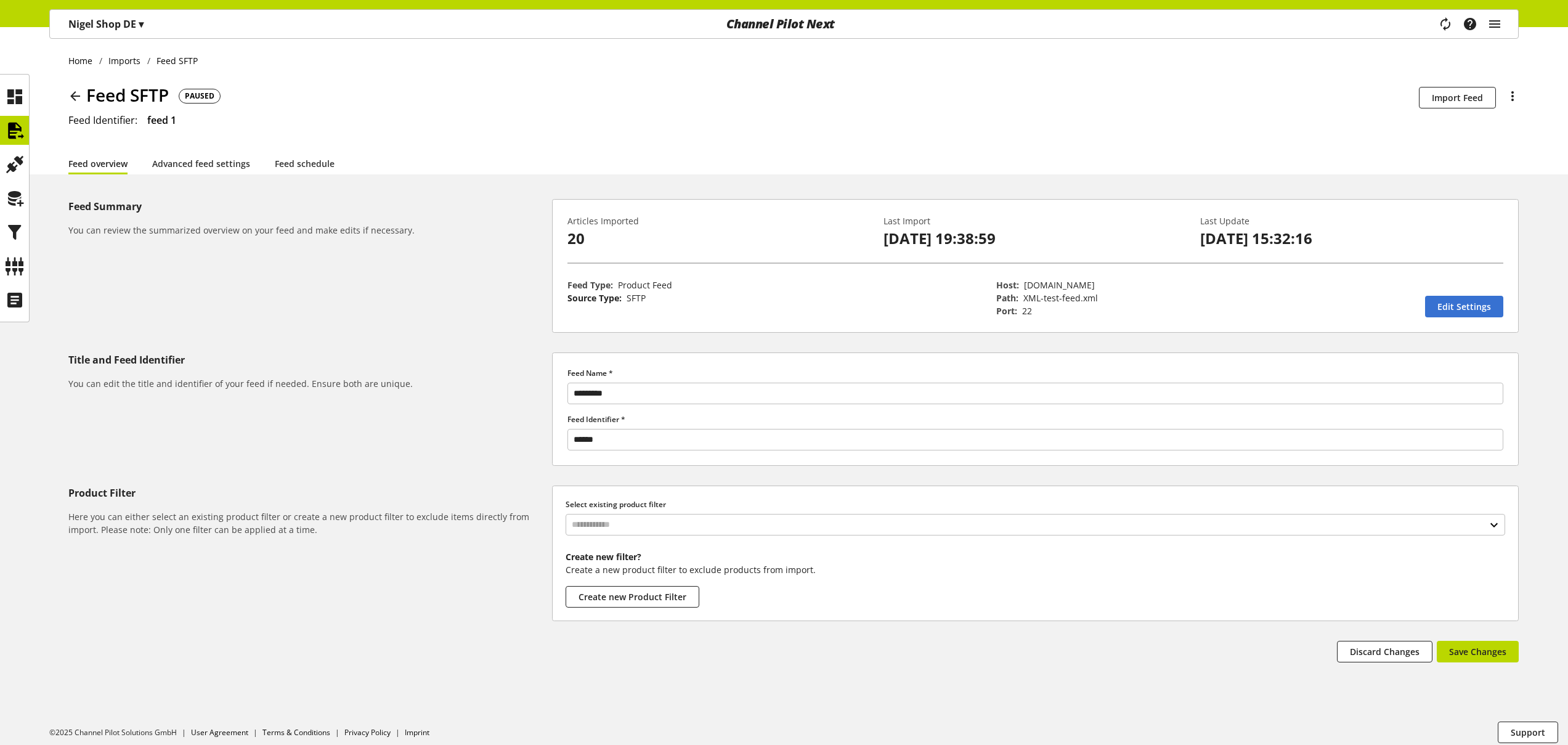
drag, startPoint x: 1084, startPoint y: 283, endPoint x: 1092, endPoint y: 283, distance: 8.0
click at [1091, 283] on span "ftp.channelpilot.com" at bounding box center [1059, 285] width 71 height 12
drag, startPoint x: 1092, startPoint y: 283, endPoint x: 1108, endPoint y: 286, distance: 16.3
click at [1108, 286] on p "Host: ftp.channelpilot.com" at bounding box center [1204, 285] width 416 height 13
click at [1082, 283] on span "ftp.channelpilot.com" at bounding box center [1059, 285] width 71 height 12
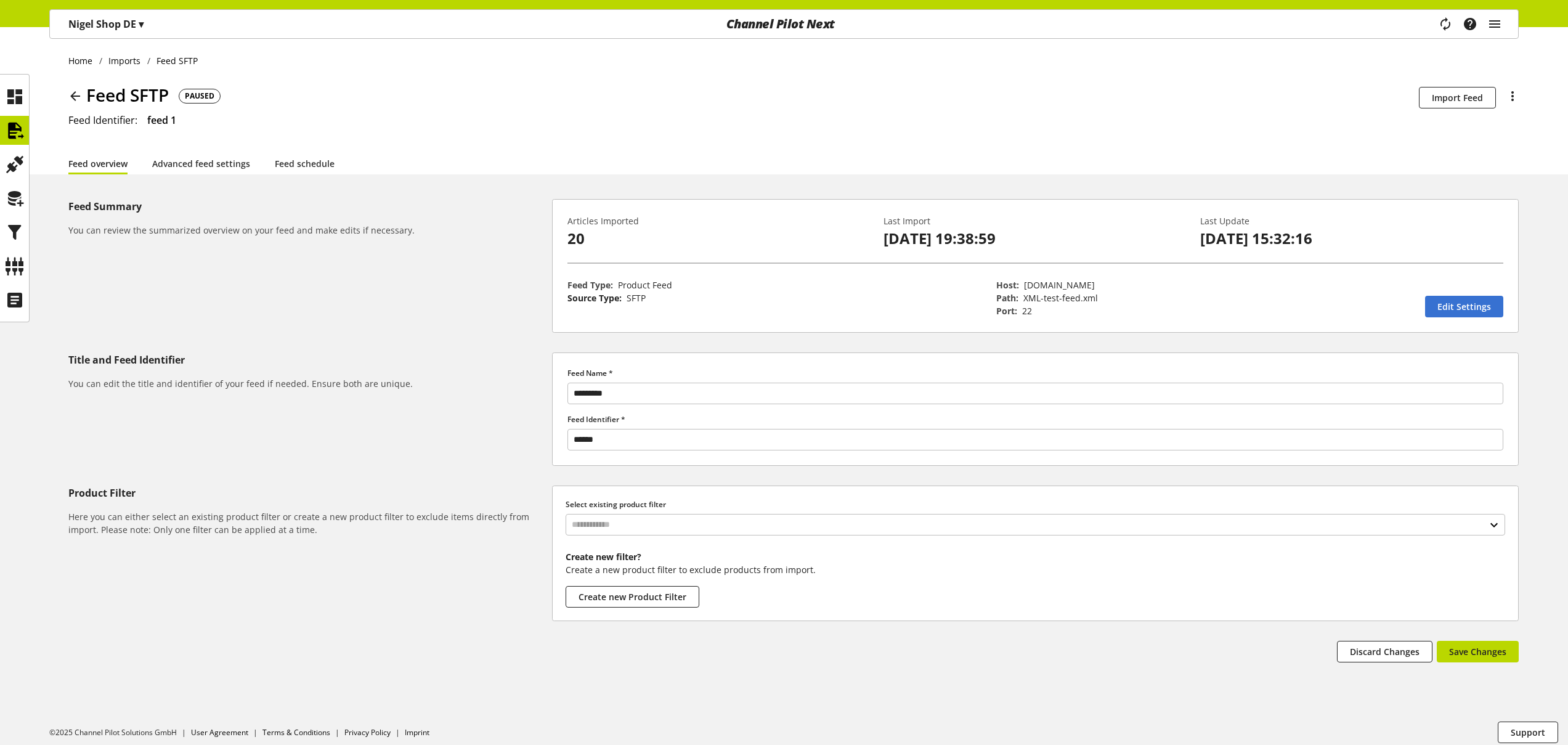
click at [1082, 283] on span "ftp.channelpilot.com" at bounding box center [1059, 285] width 71 height 12
drag, startPoint x: 1026, startPoint y: 286, endPoint x: 1081, endPoint y: 285, distance: 55.0
click at [1082, 285] on span "ftp.channelpilot.com" at bounding box center [1059, 285] width 71 height 12
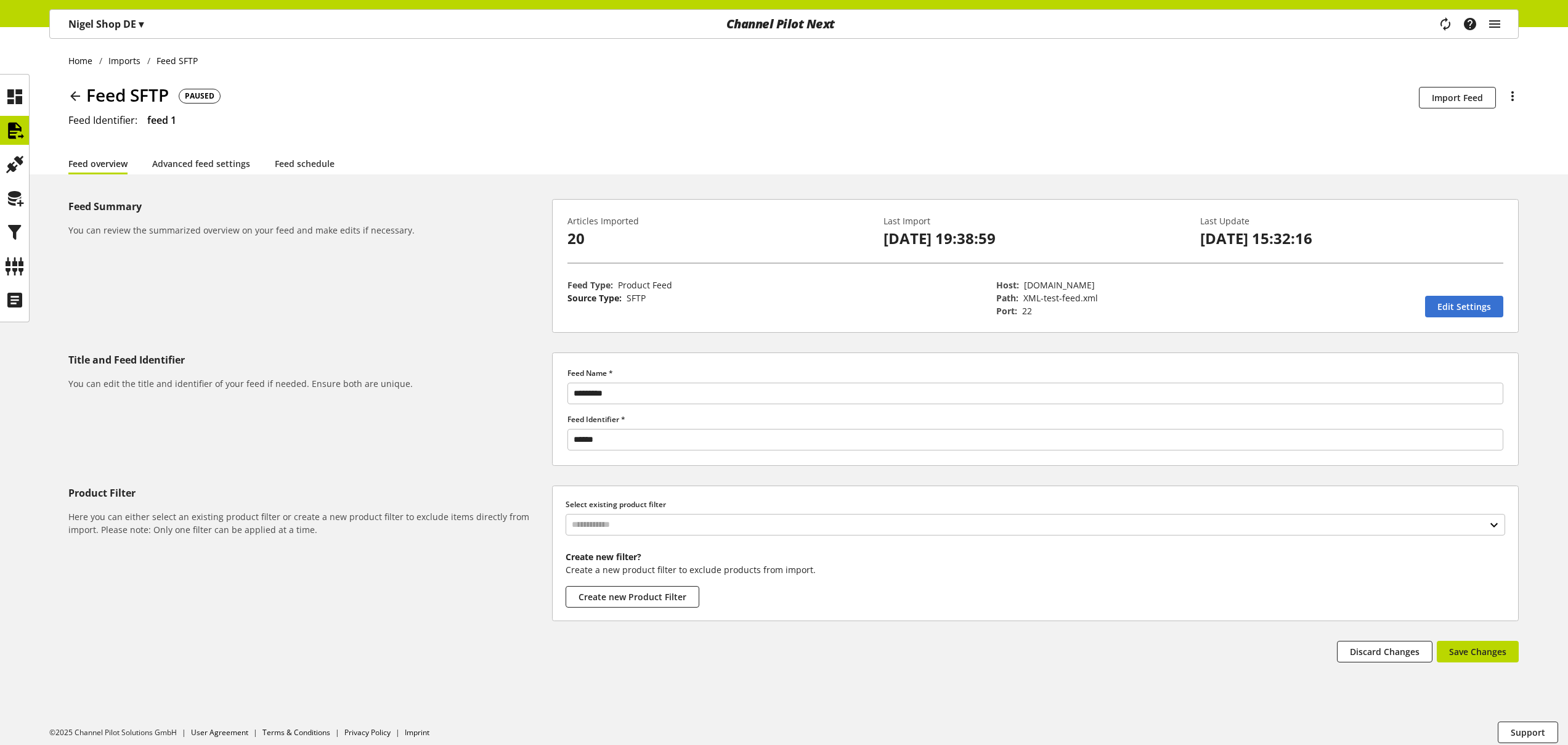
drag, startPoint x: 1024, startPoint y: 284, endPoint x: 1105, endPoint y: 286, distance: 81.0
click at [1095, 286] on span "ftp.channelpilot.com" at bounding box center [1059, 285] width 71 height 12
copy span "ftp.channelpilot.com"
drag, startPoint x: 1027, startPoint y: 299, endPoint x: 1106, endPoint y: 301, distance: 79.0
click at [1106, 301] on p "Path: XML-test-feed.xml" at bounding box center [1204, 298] width 416 height 13
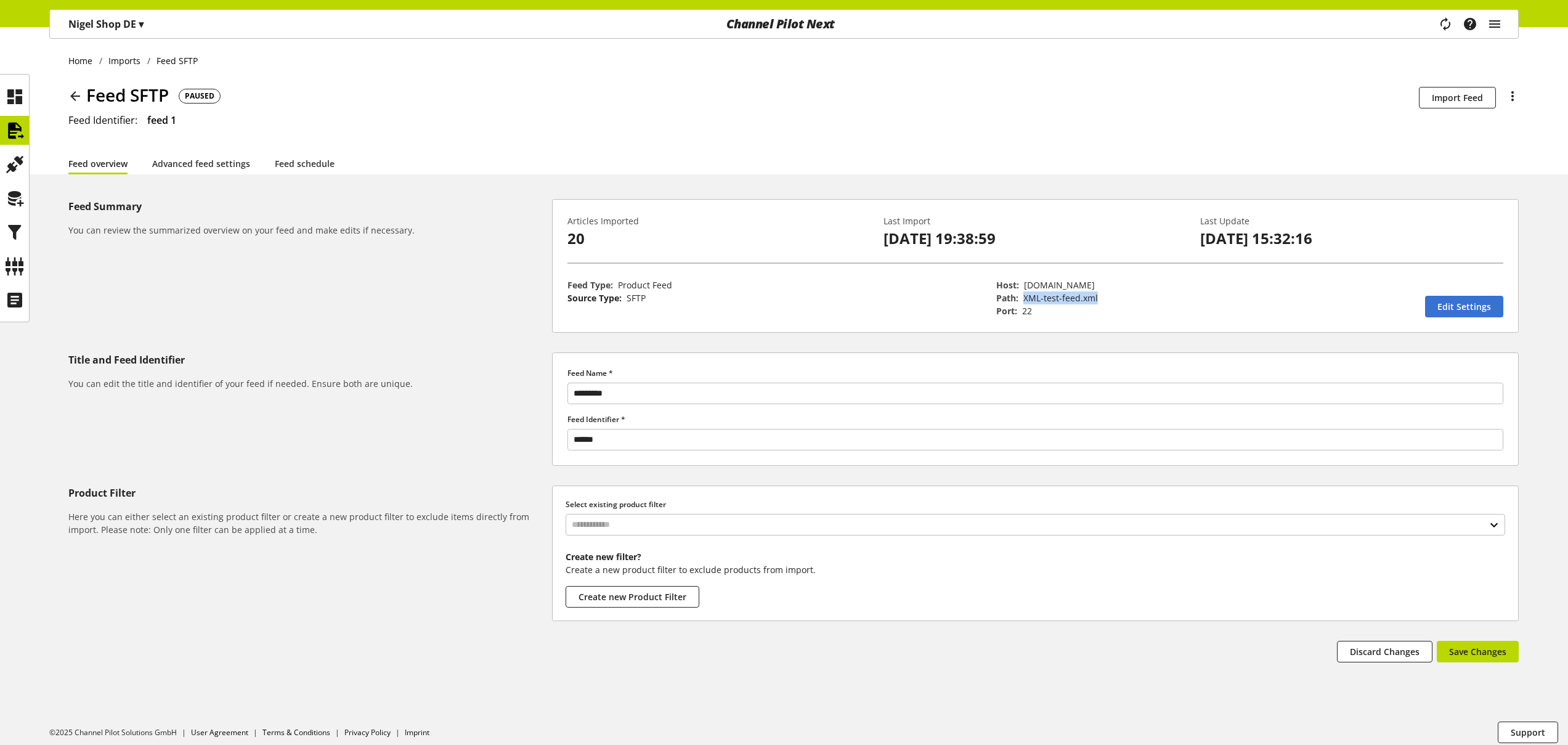
copy span "XML-test-feed.xml"
click at [1445, 303] on span "Edit Settings" at bounding box center [1464, 307] width 54 height 13
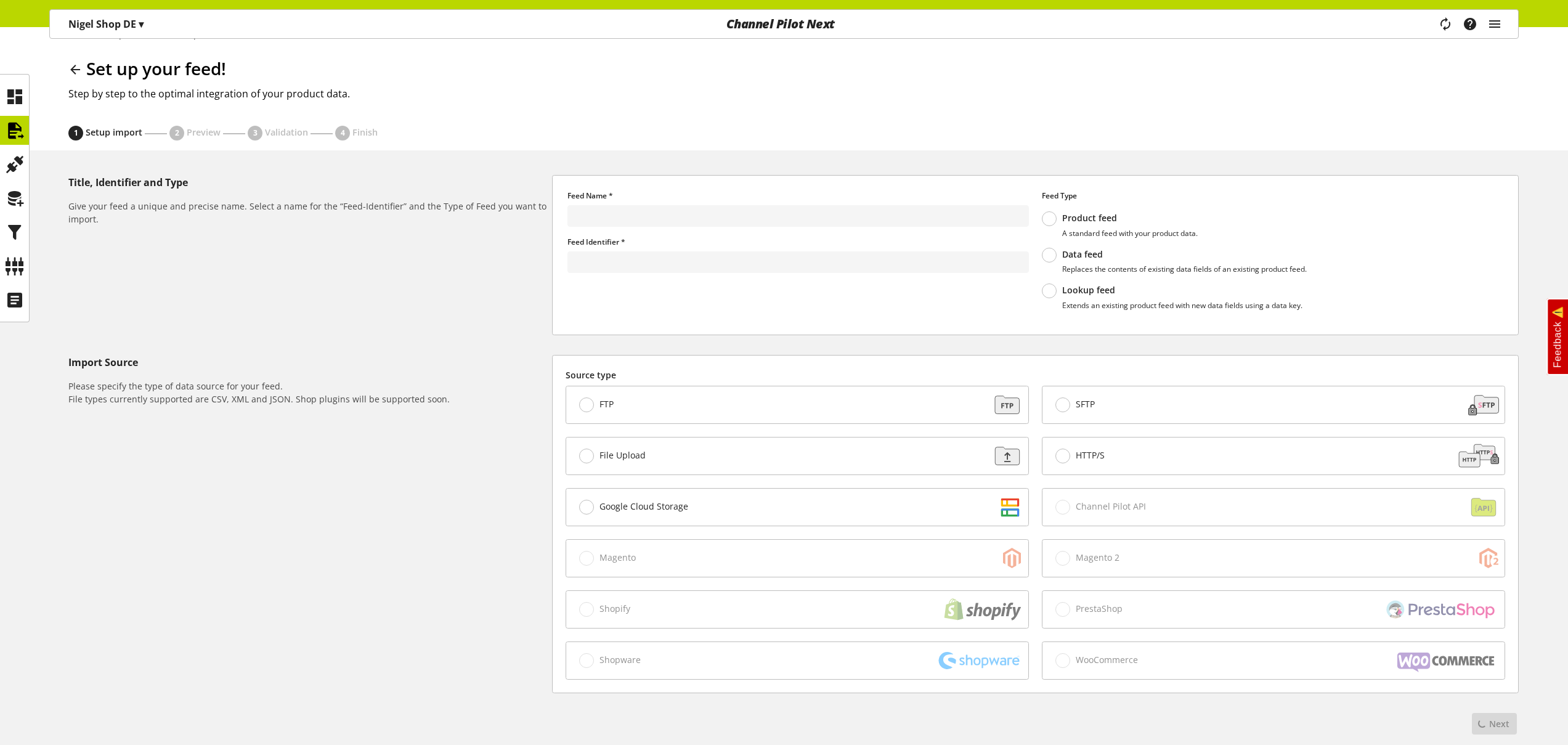
scroll to position [87, 0]
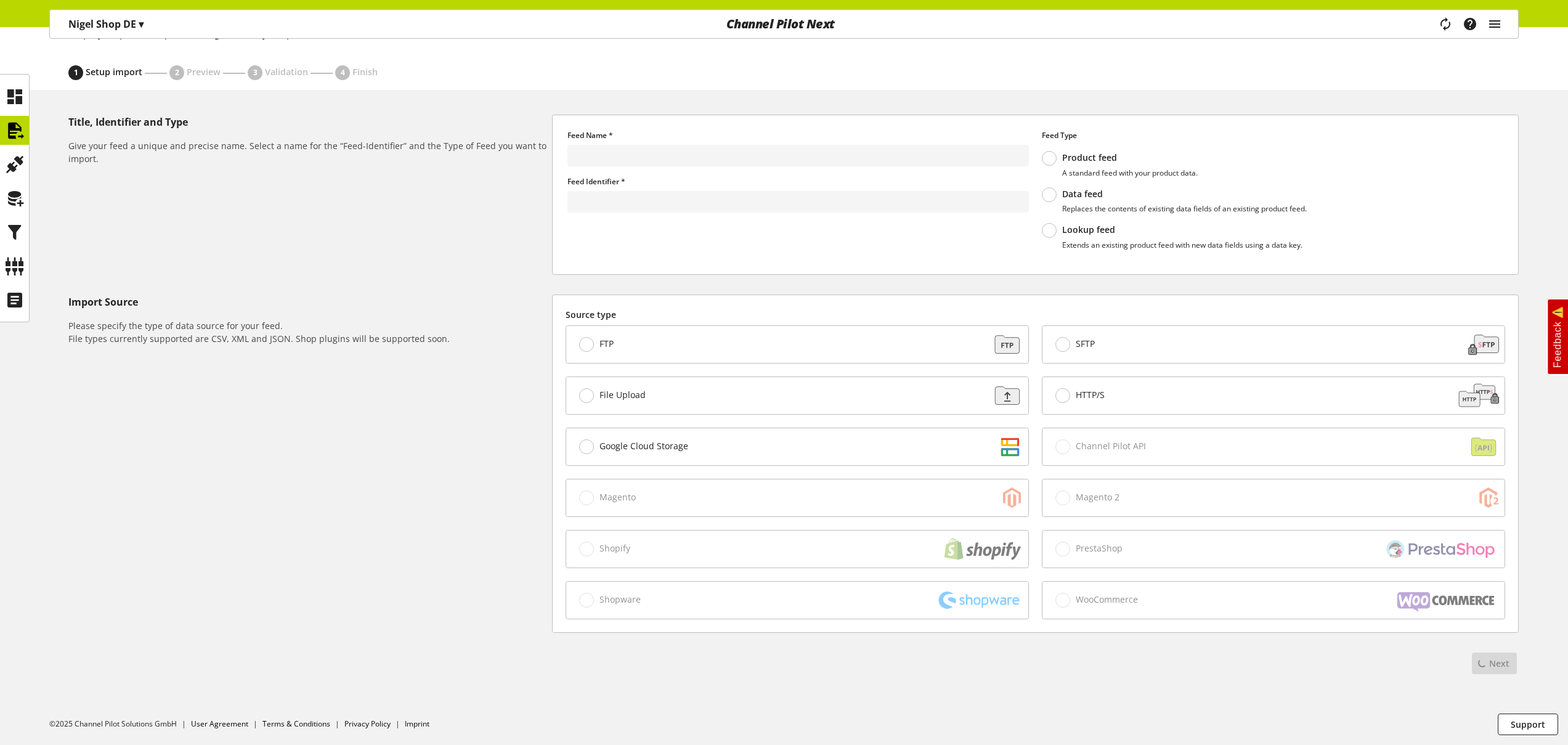
click at [1072, 341] on span "SFTP" at bounding box center [1083, 344] width 25 height 11
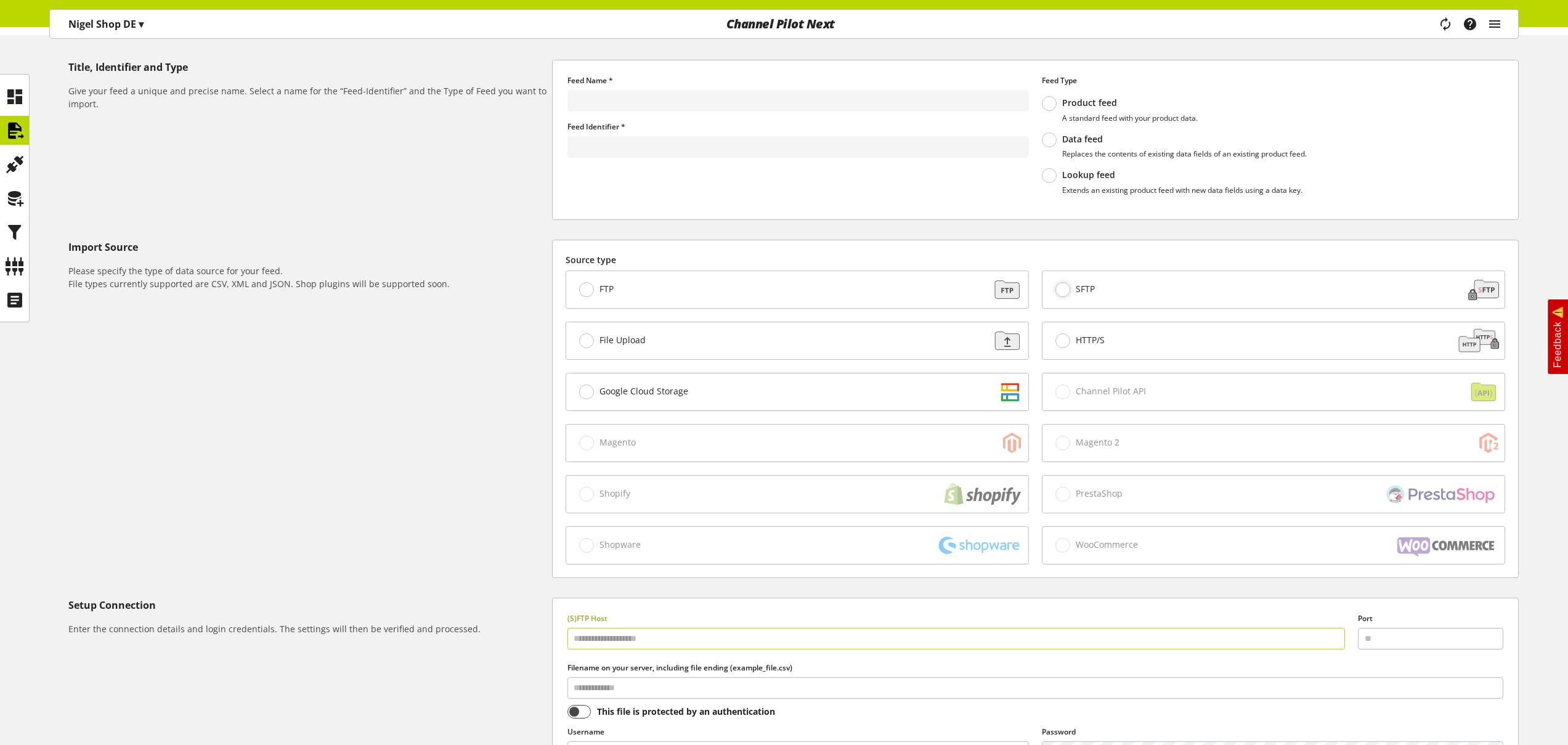
scroll to position [0, 0]
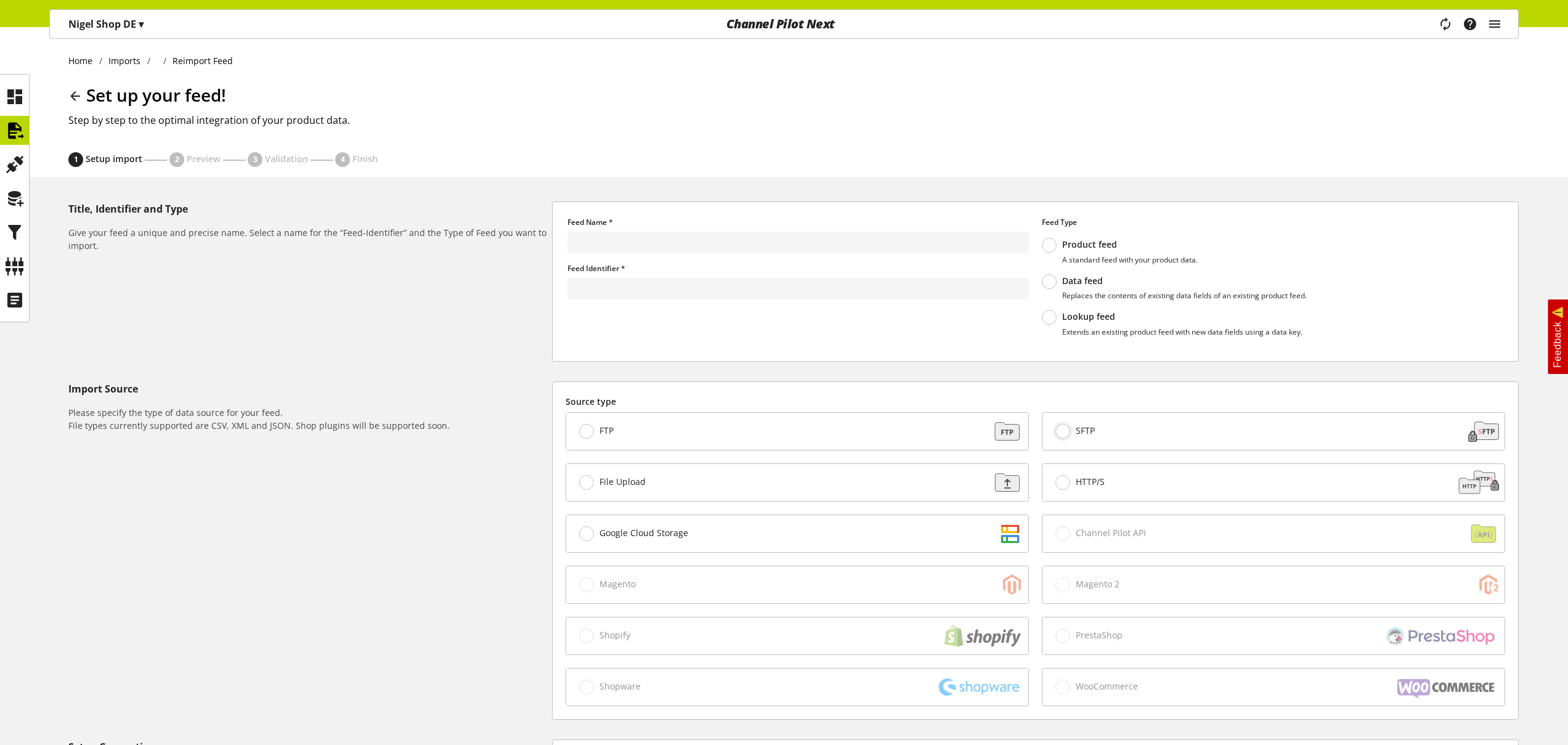
type input "*********"
type input "******"
type input "**********"
type input "*********"
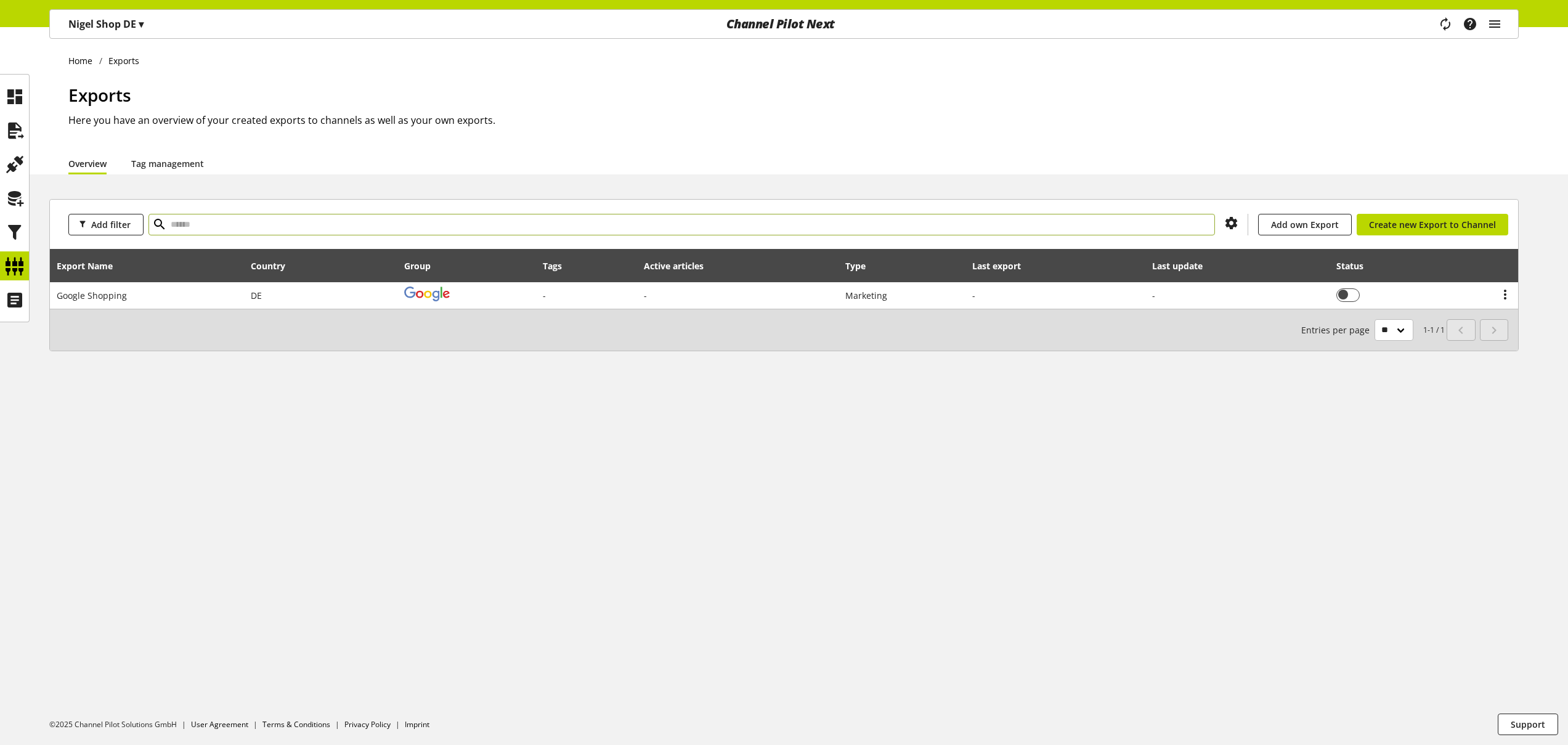
click at [718, 225] on input "text" at bounding box center [682, 224] width 1066 height 22
type input "**********"
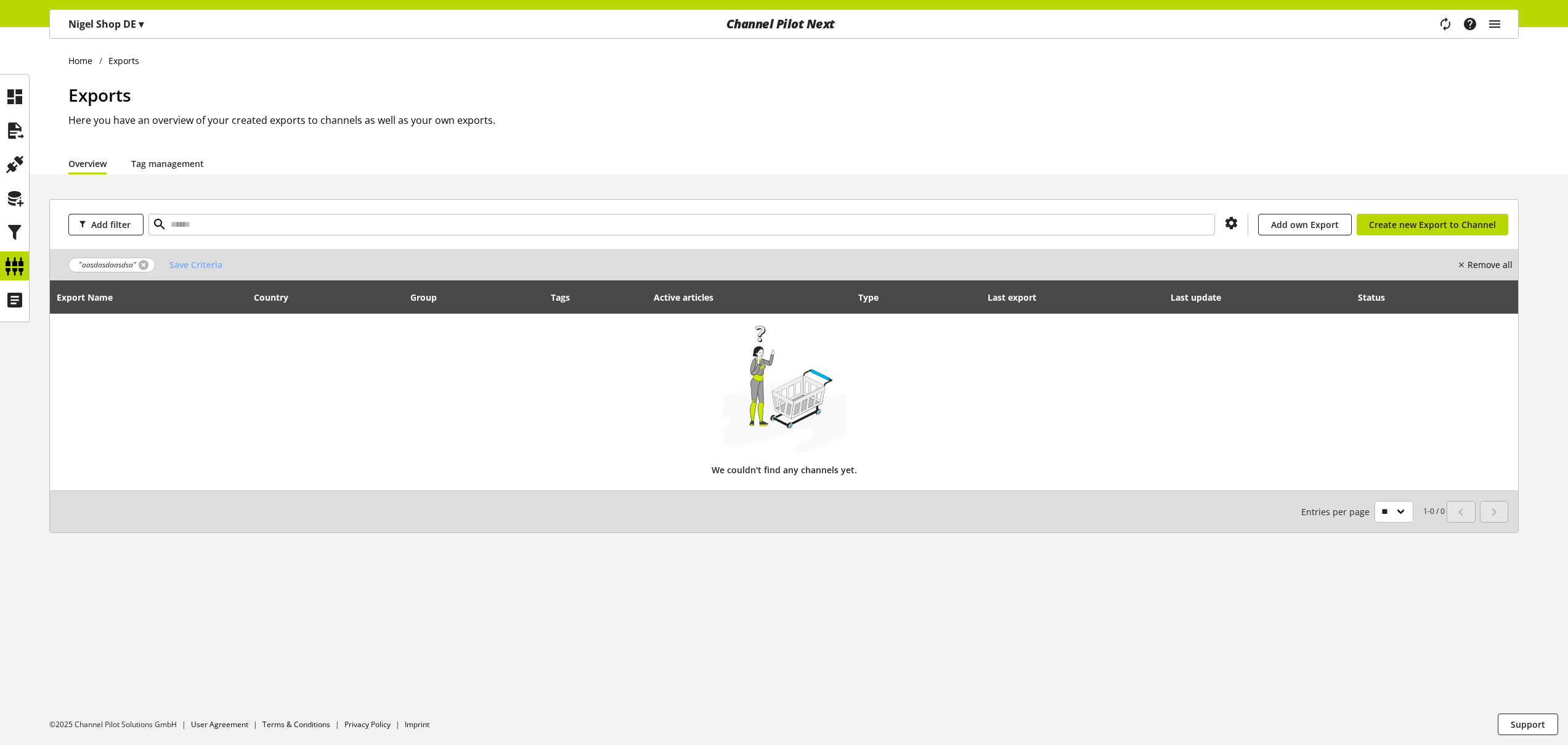
click at [143, 265] on link at bounding box center [144, 265] width 10 height 10
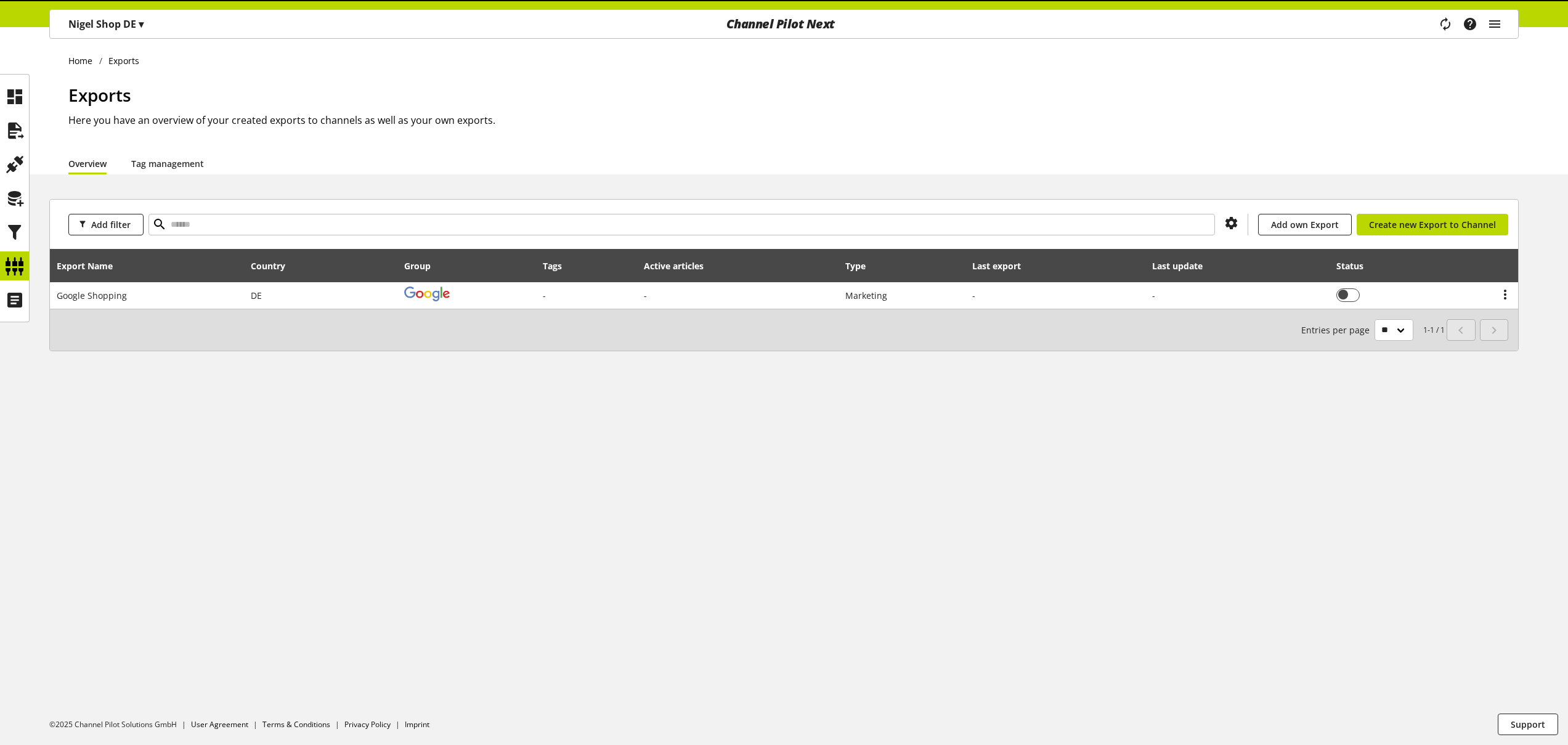
click at [843, 61] on ul "Home Exports" at bounding box center [793, 61] width 1450 height 13
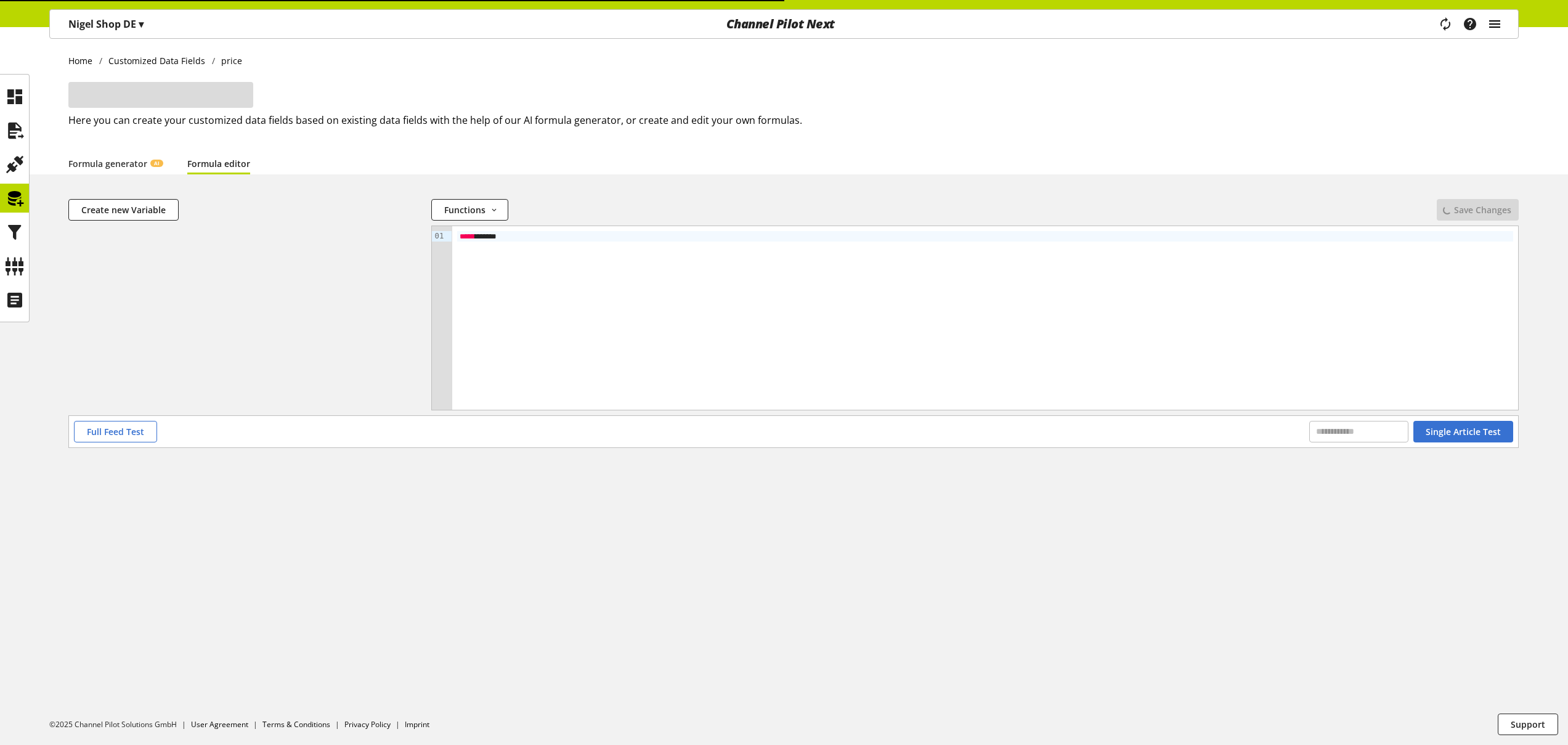
click at [1501, 27] on icon "main navigation" at bounding box center [1494, 23] width 15 height 22
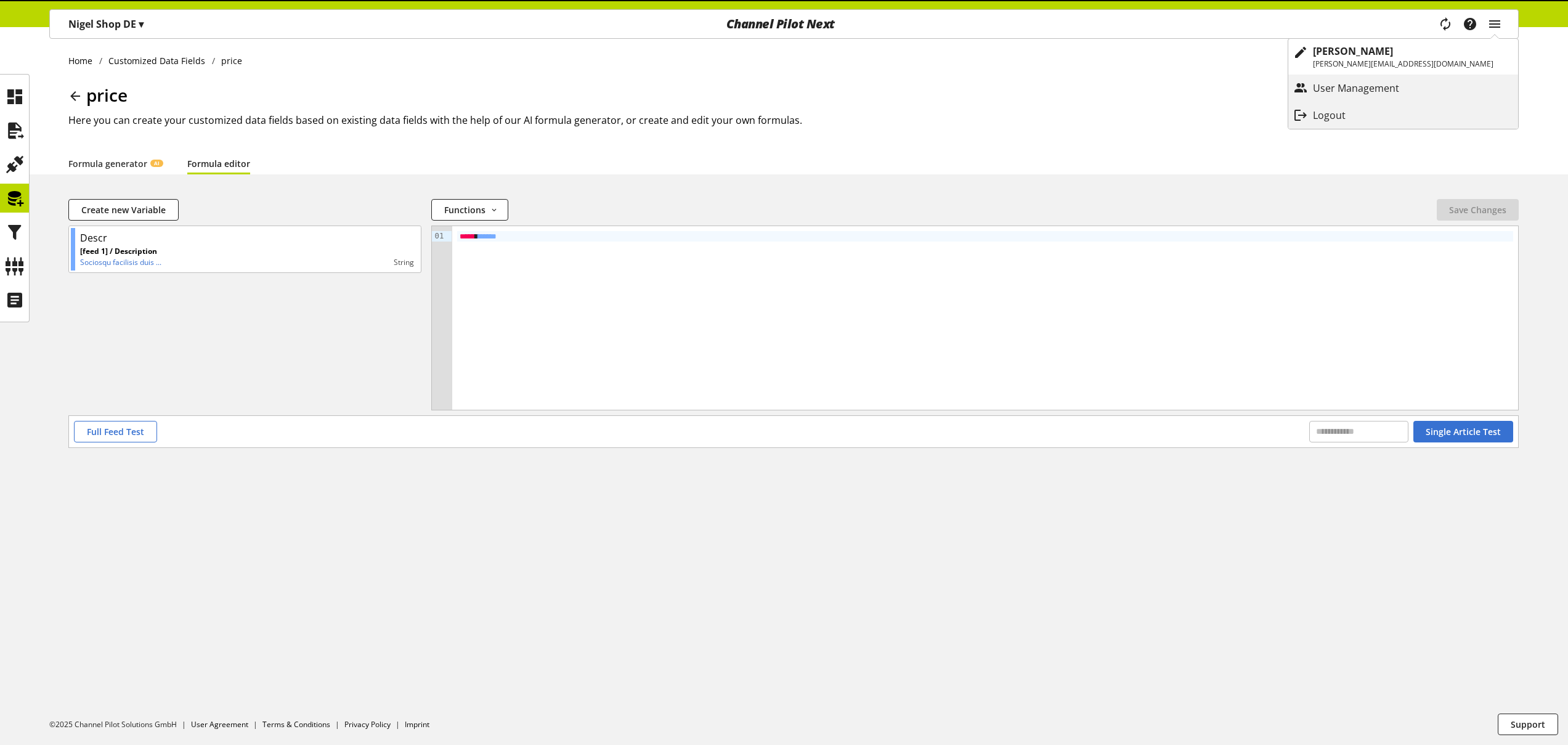
click at [1118, 66] on ul "Home Customized Data Fields price" at bounding box center [793, 61] width 1450 height 13
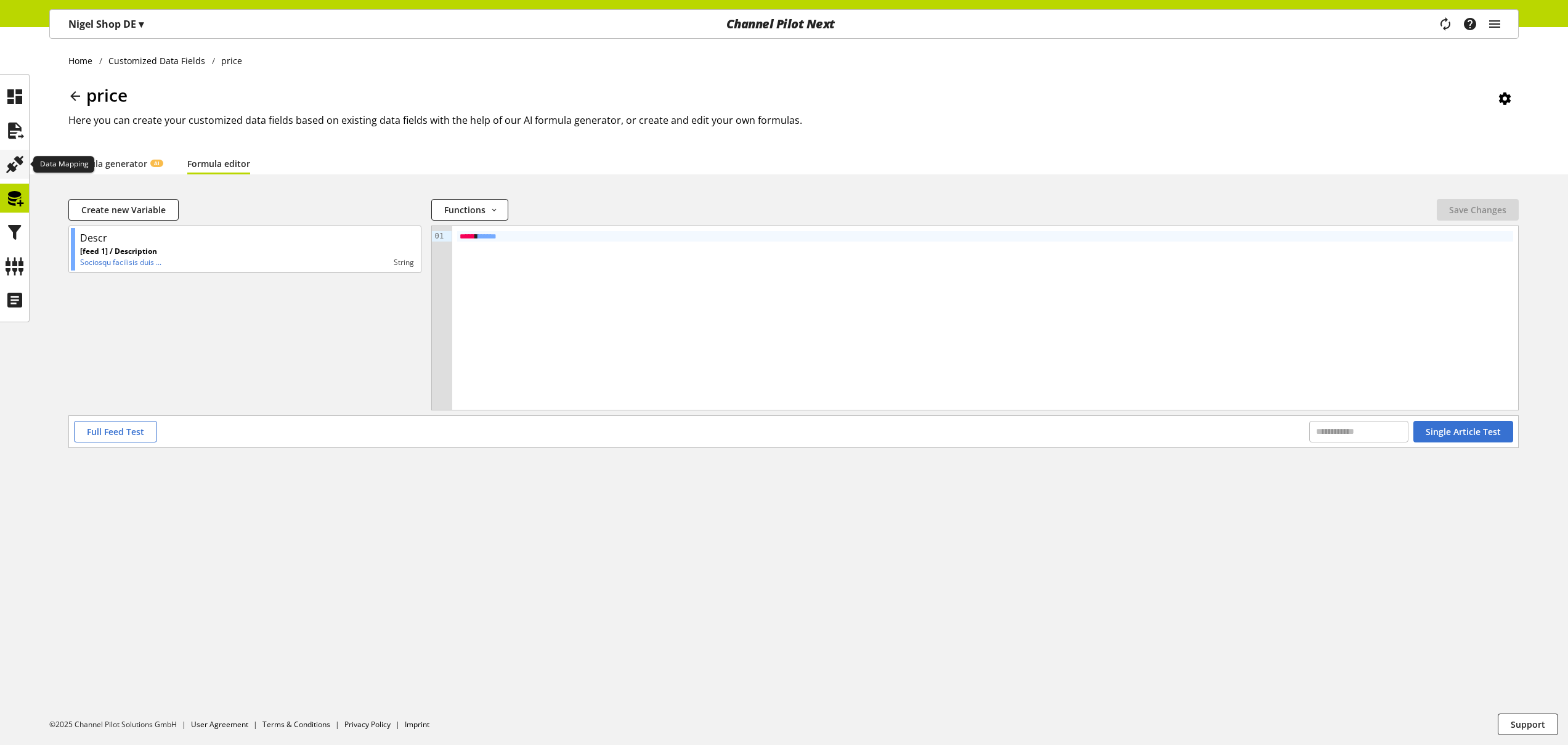
click at [20, 164] on icon at bounding box center [15, 164] width 20 height 25
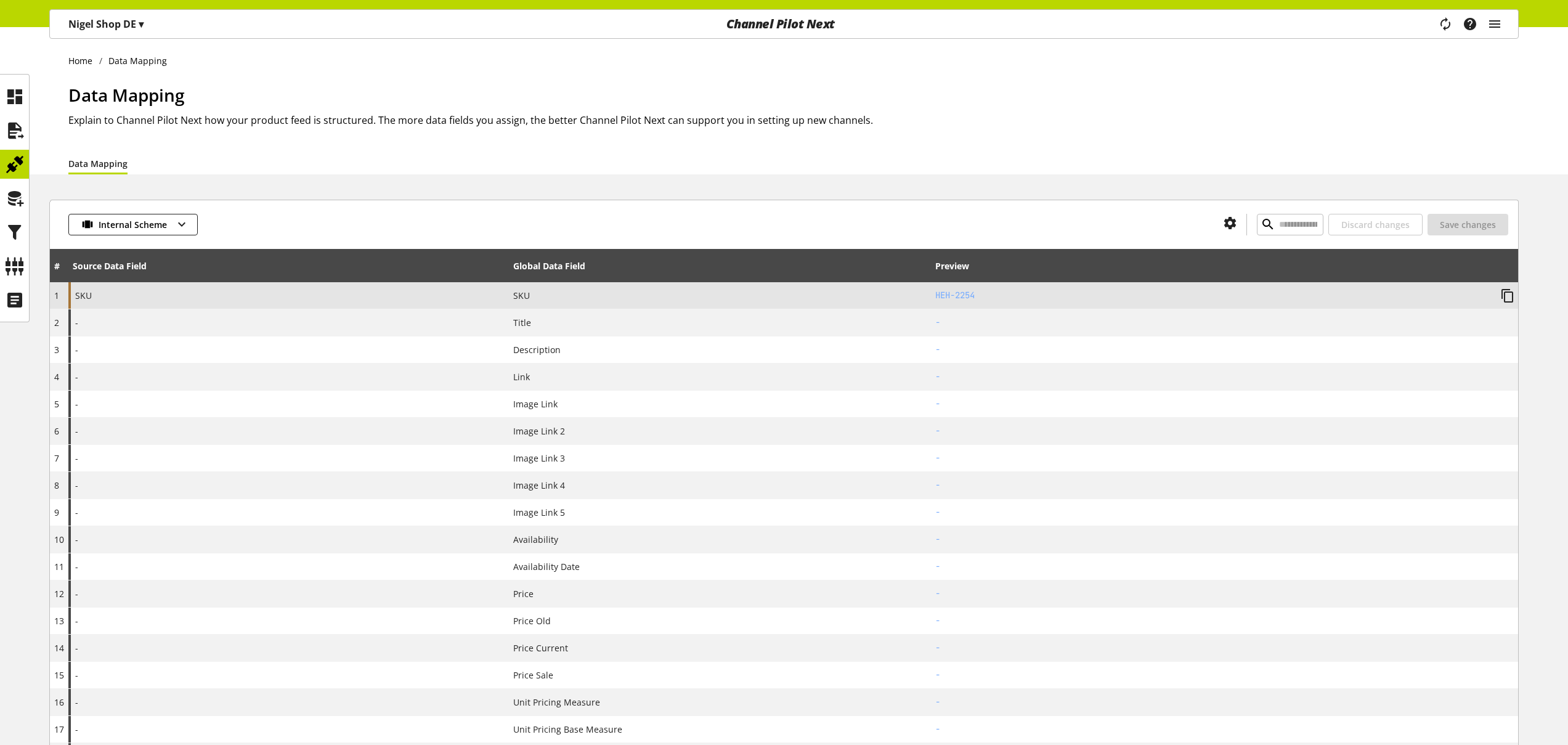
click at [427, 308] on div "SKU" at bounding box center [288, 296] width 441 height 27
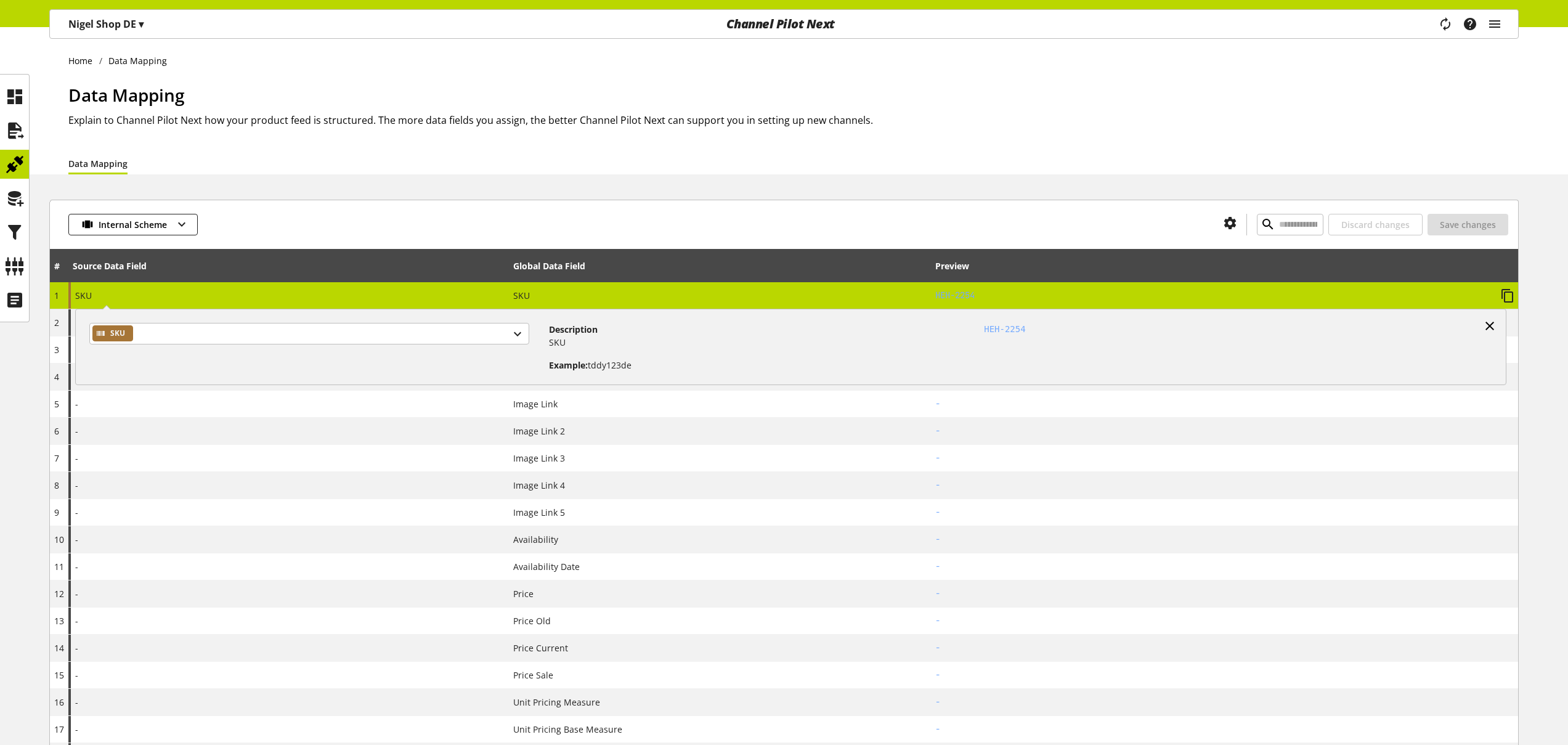
click at [1490, 325] on icon at bounding box center [1489, 325] width 15 height 22
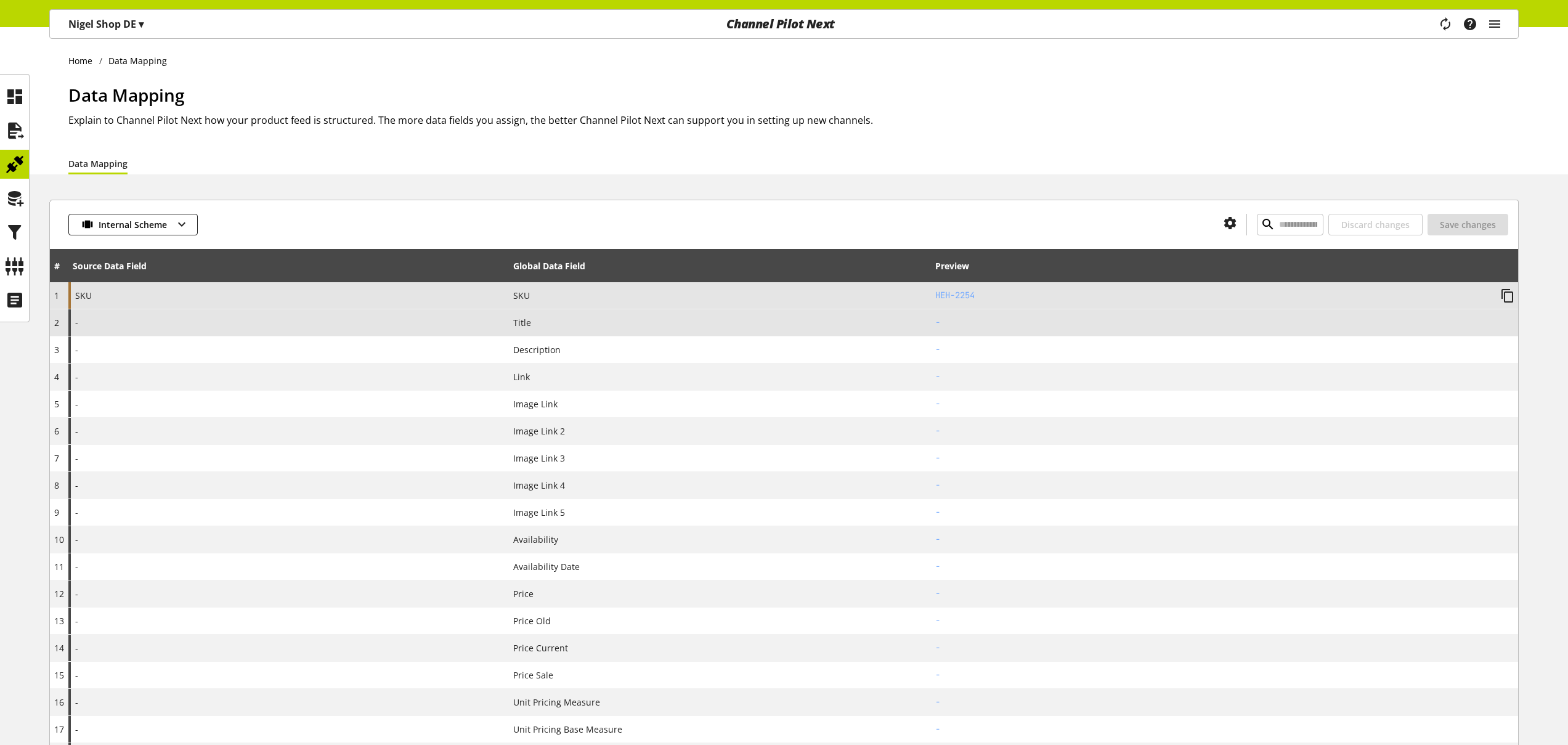
click at [378, 322] on div "-" at bounding box center [288, 323] width 441 height 27
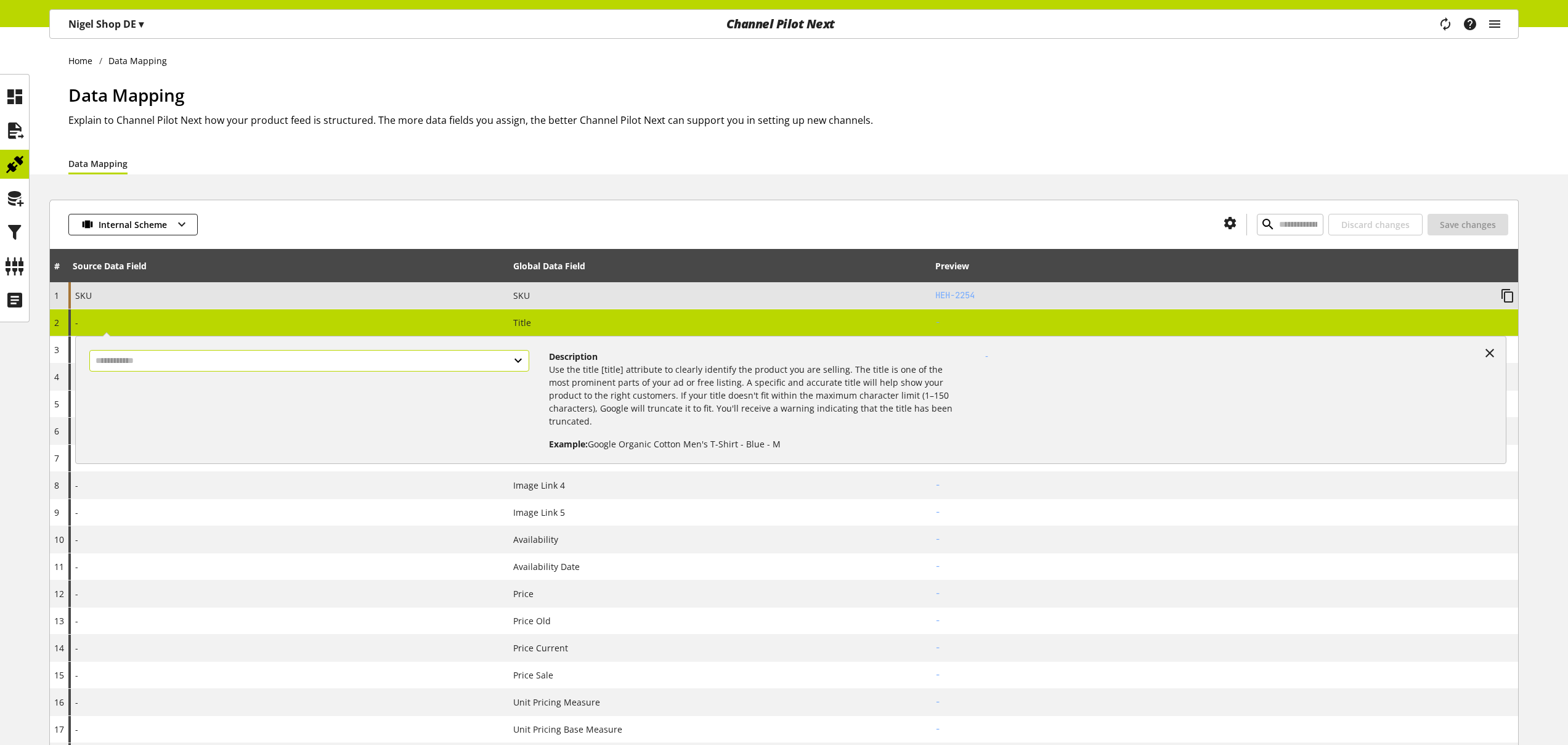
click at [520, 358] on input "text" at bounding box center [310, 361] width 440 height 22
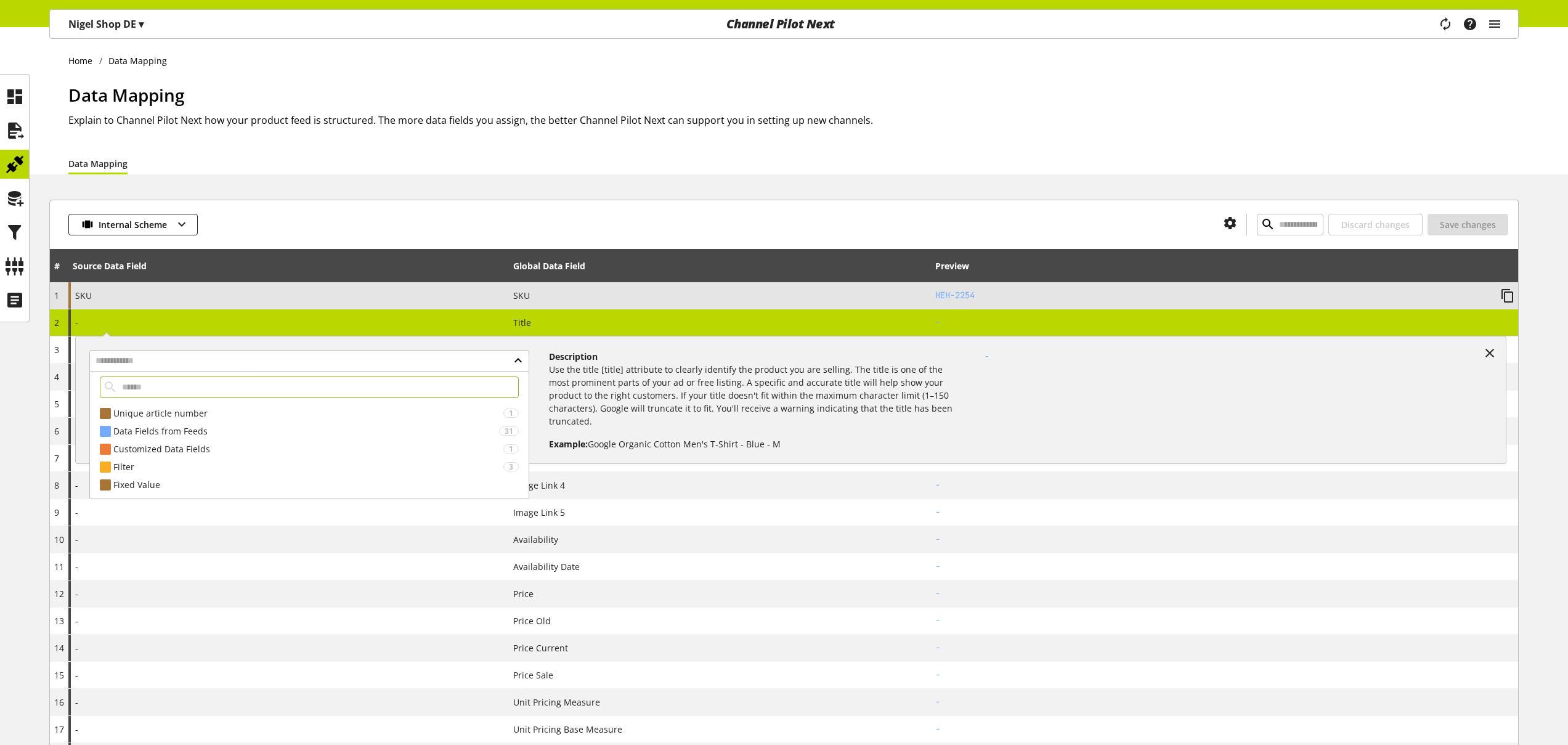
click at [525, 140] on div "Data Mapping Explain to Channel Pilot Next how your product feed is structured.…" at bounding box center [793, 117] width 1450 height 71
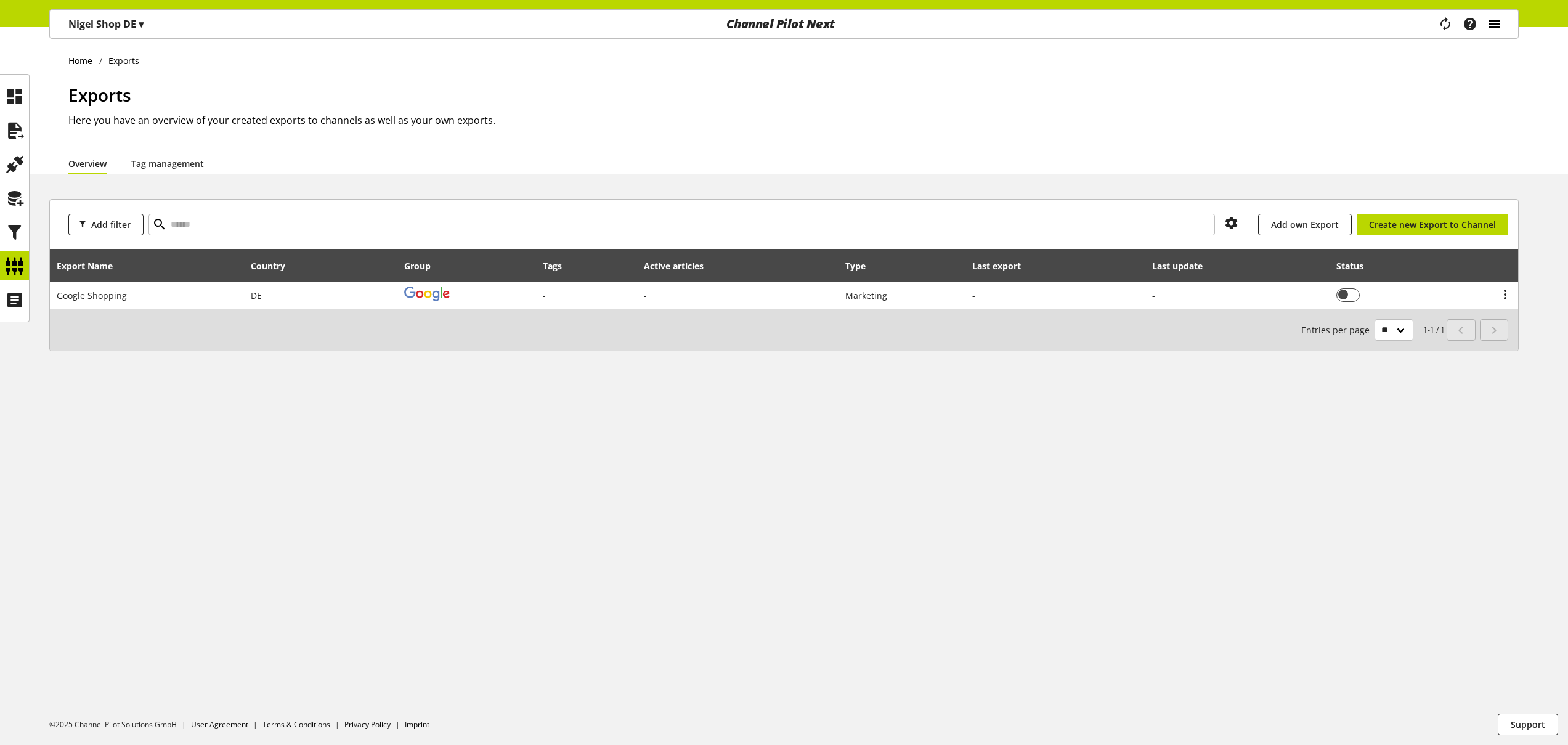
click at [1492, 22] on icon "main navigation" at bounding box center [1494, 23] width 15 height 22
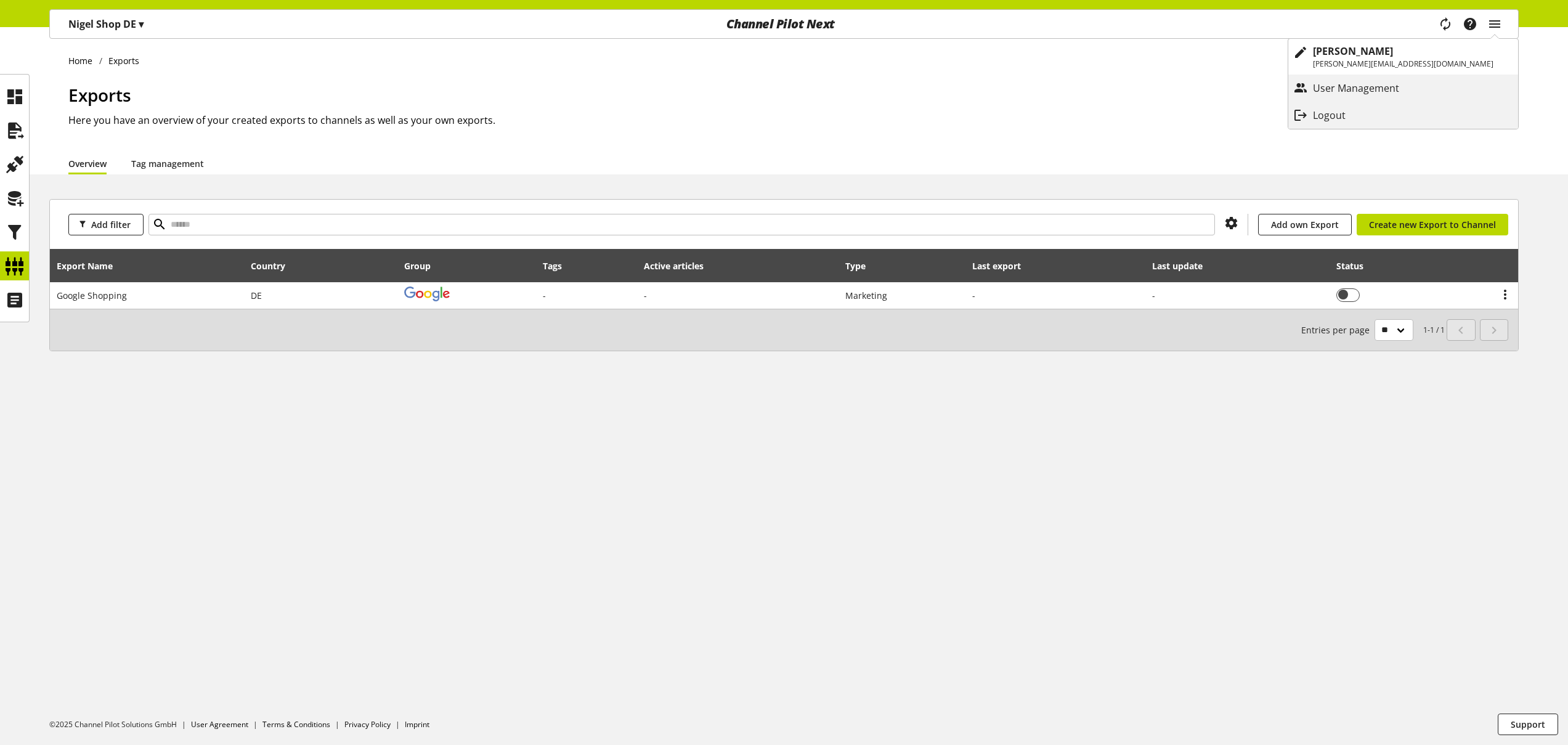
click at [1148, 65] on ul "Home Exports" at bounding box center [793, 61] width 1450 height 13
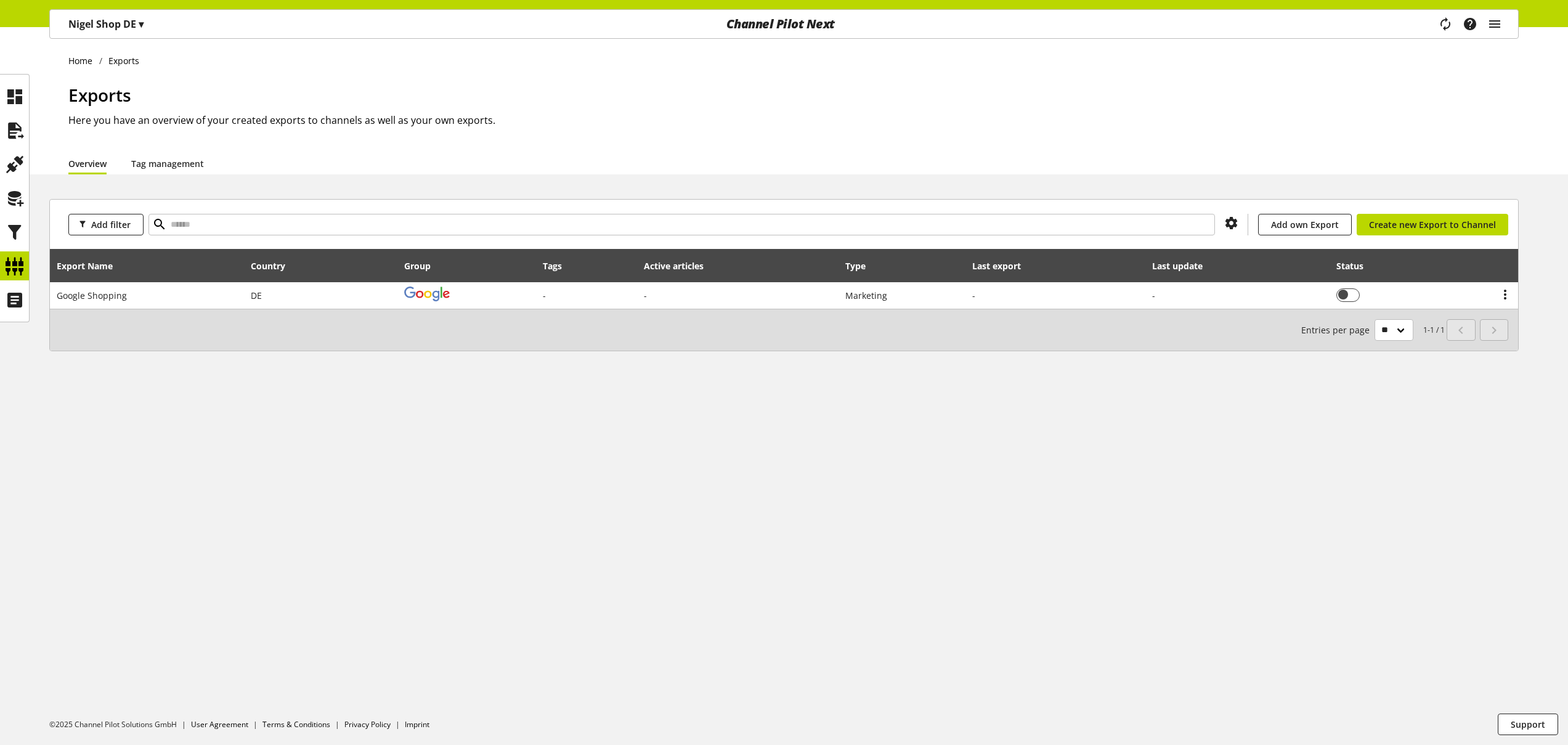
click at [234, 211] on div "Add filter You don't have permission to add a channel. Add own Export You don't…" at bounding box center [784, 224] width 1468 height 49
click at [230, 219] on input "text" at bounding box center [682, 224] width 1066 height 22
type input "**********"
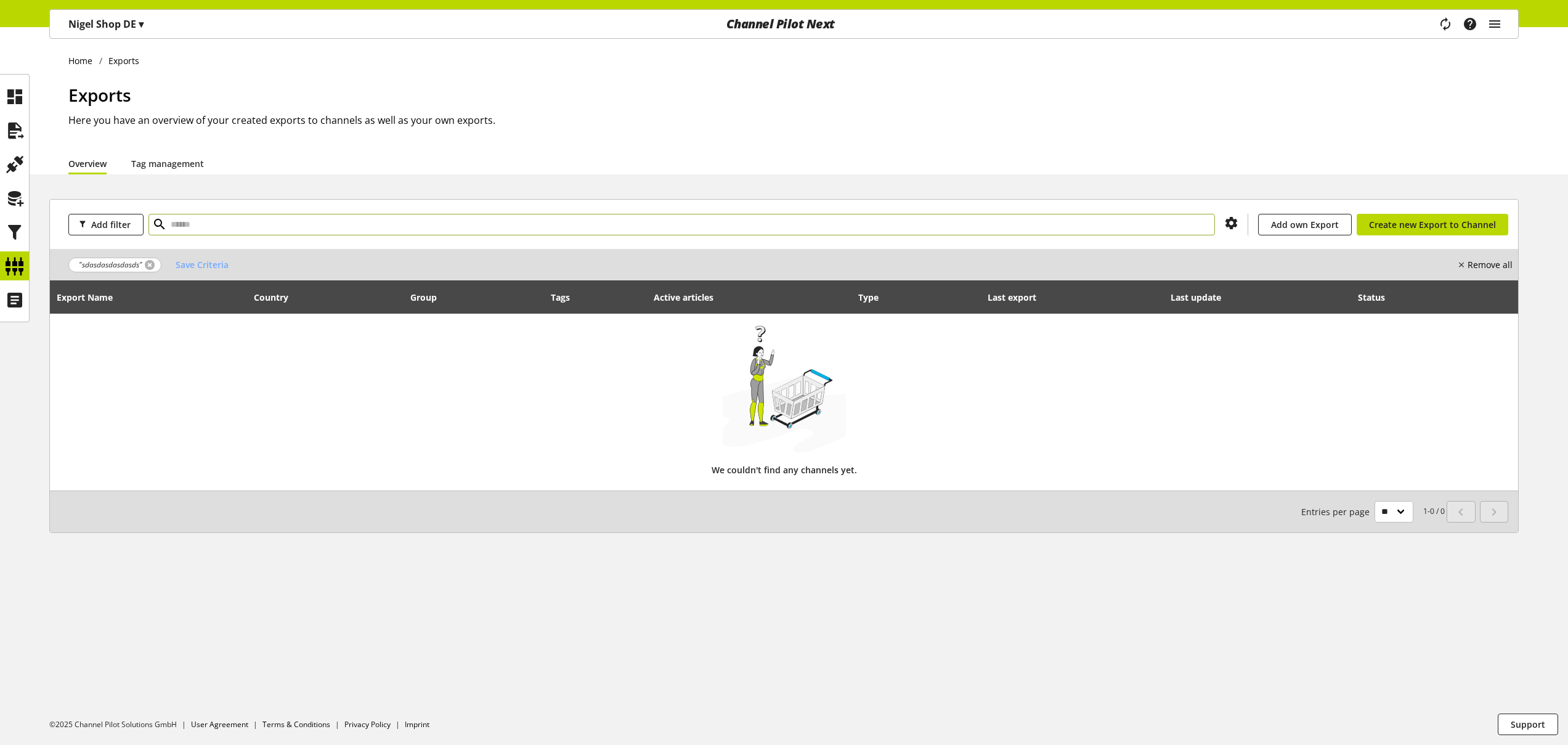
drag, startPoint x: 151, startPoint y: 265, endPoint x: 242, endPoint y: 237, distance: 95.2
click at [151, 265] on link at bounding box center [149, 265] width 10 height 10
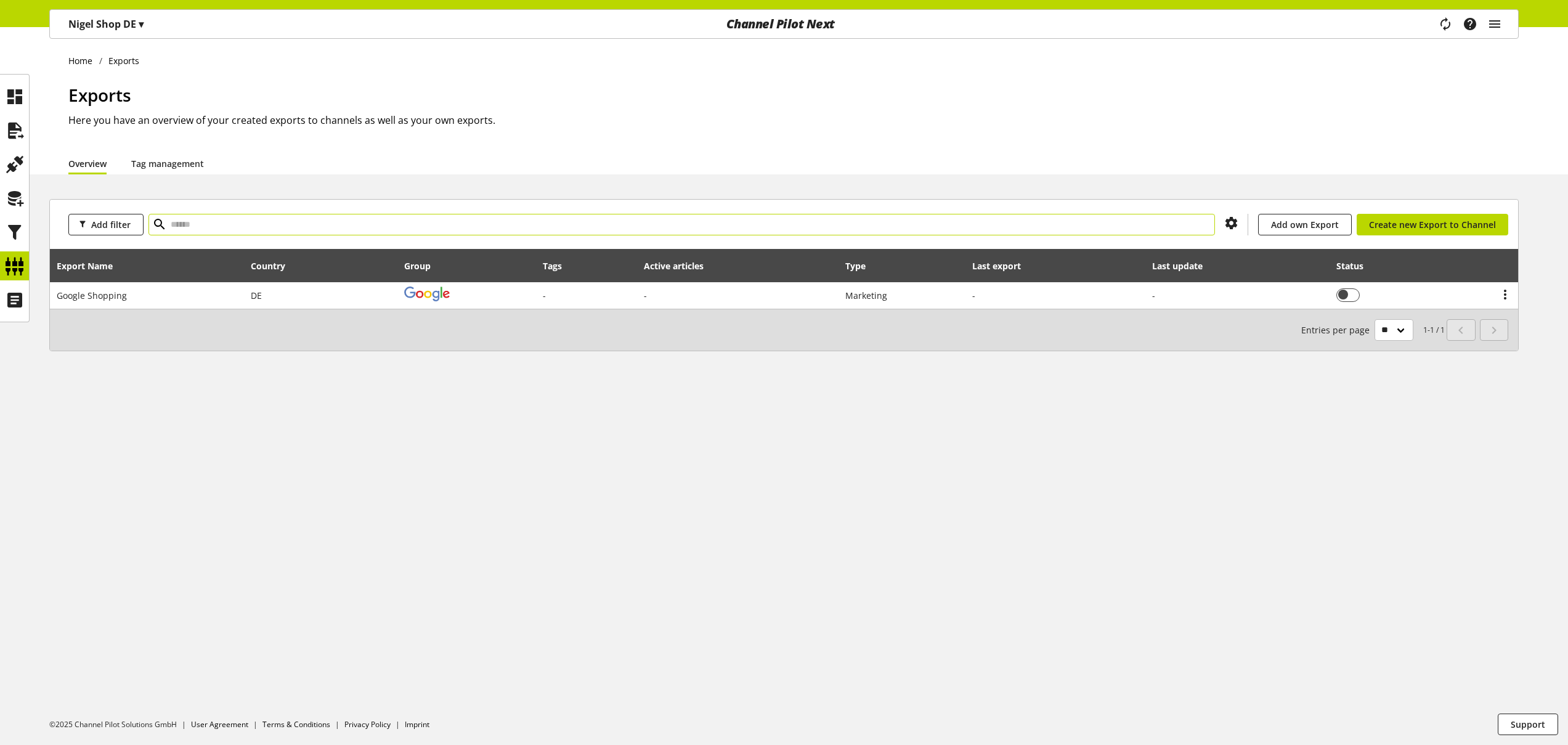
click at [360, 226] on input "text" at bounding box center [682, 224] width 1066 height 22
type input "**********"
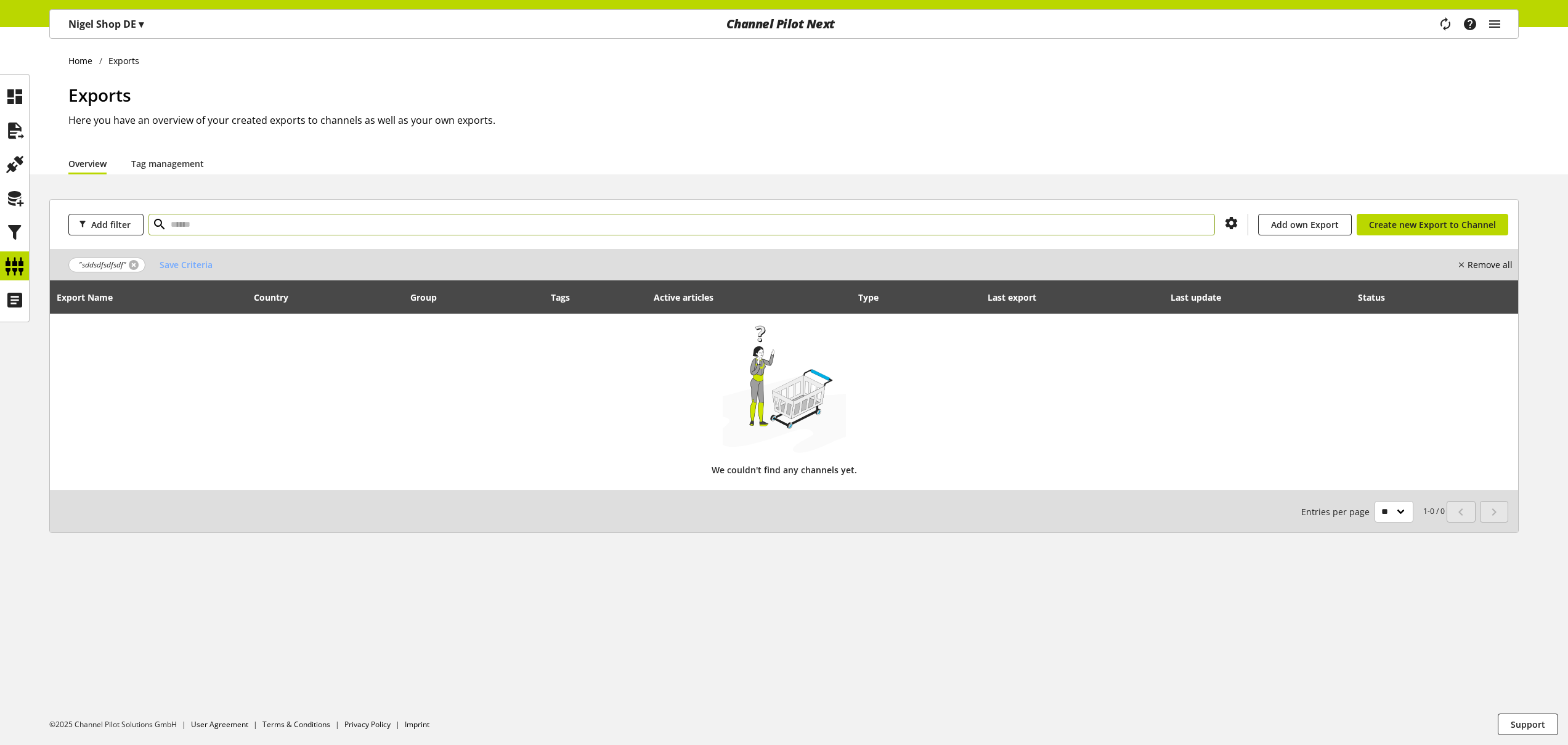
click at [132, 265] on link at bounding box center [134, 265] width 10 height 10
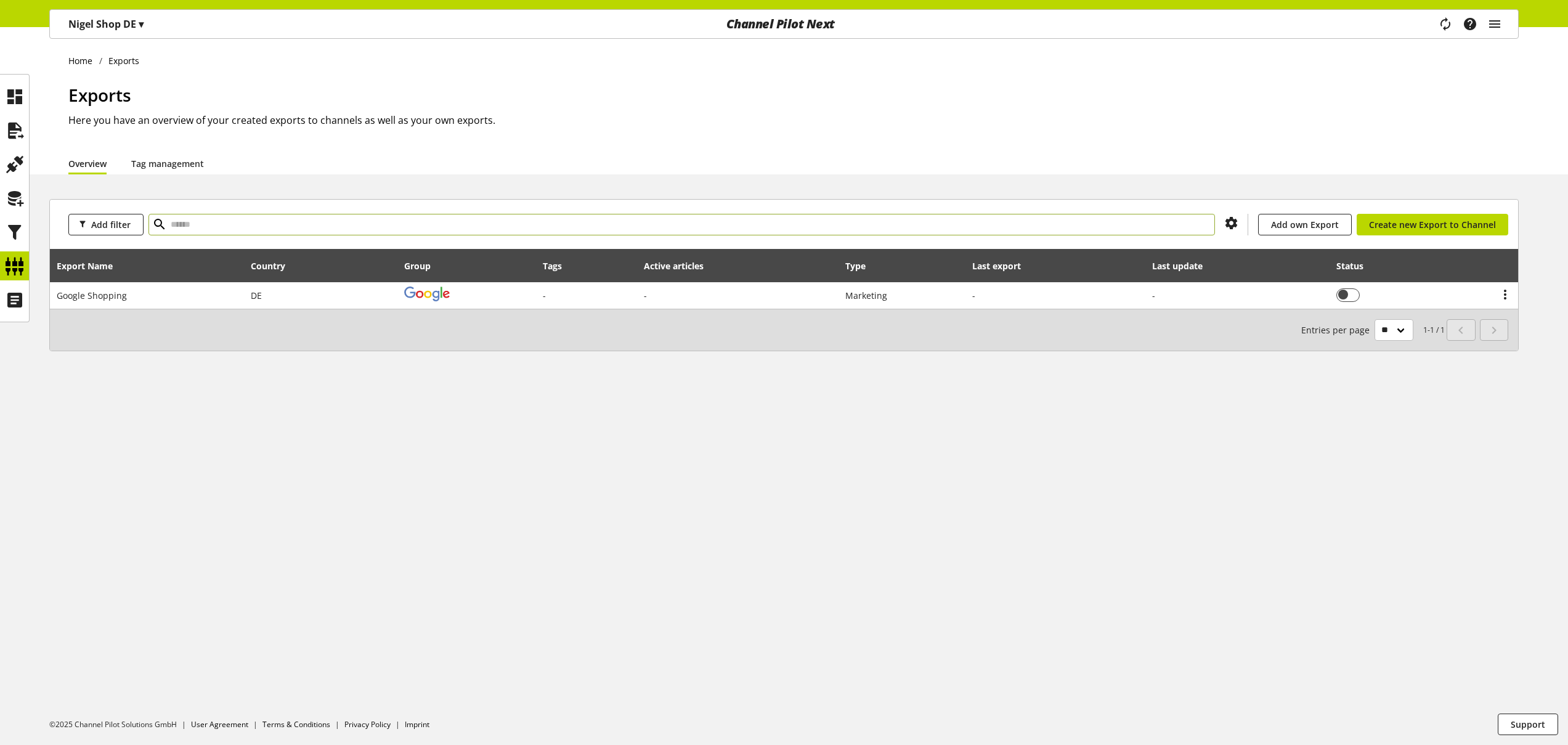
click at [207, 226] on input "text" at bounding box center [682, 224] width 1066 height 22
type input "******"
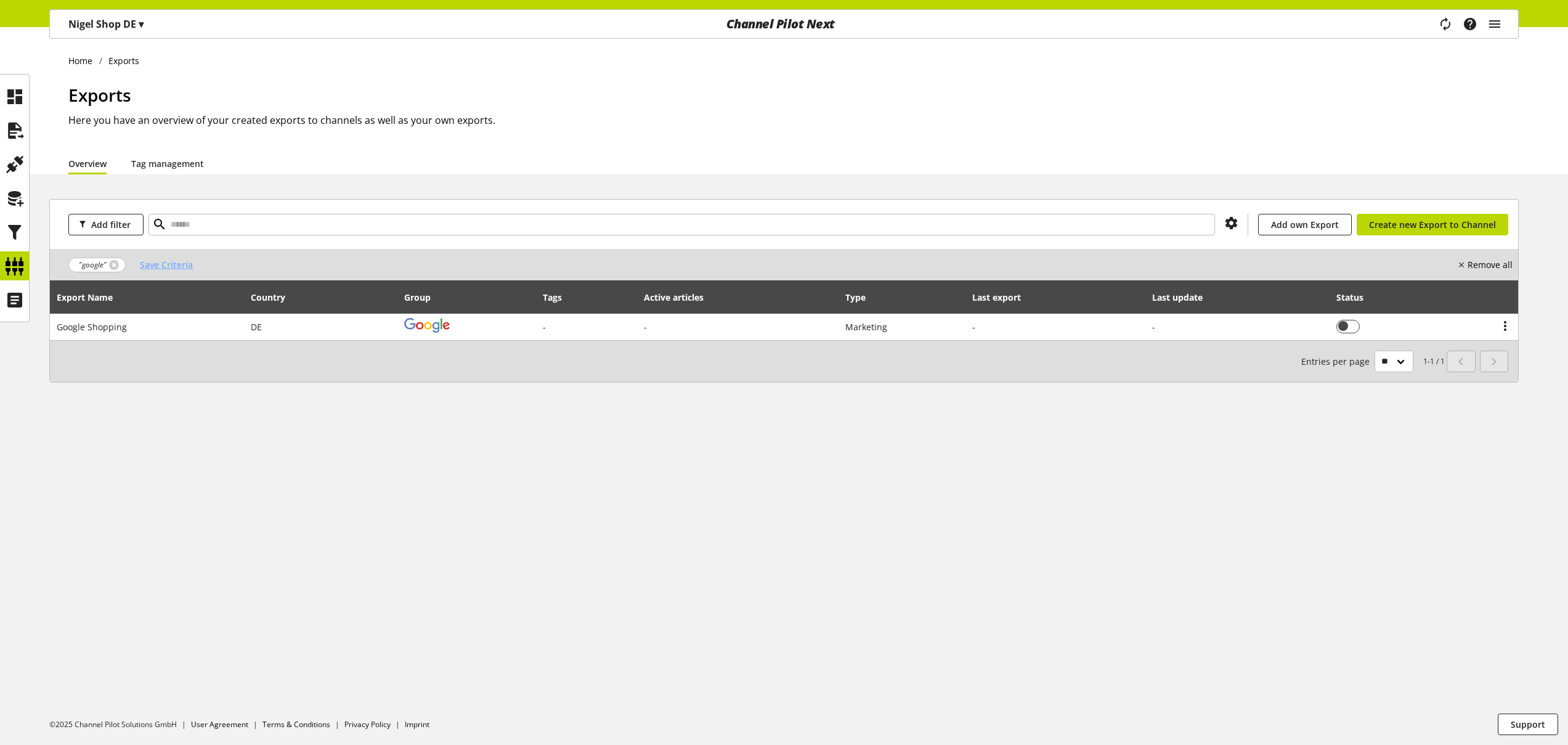
click at [162, 265] on span "Save Criteria" at bounding box center [166, 265] width 53 height 13
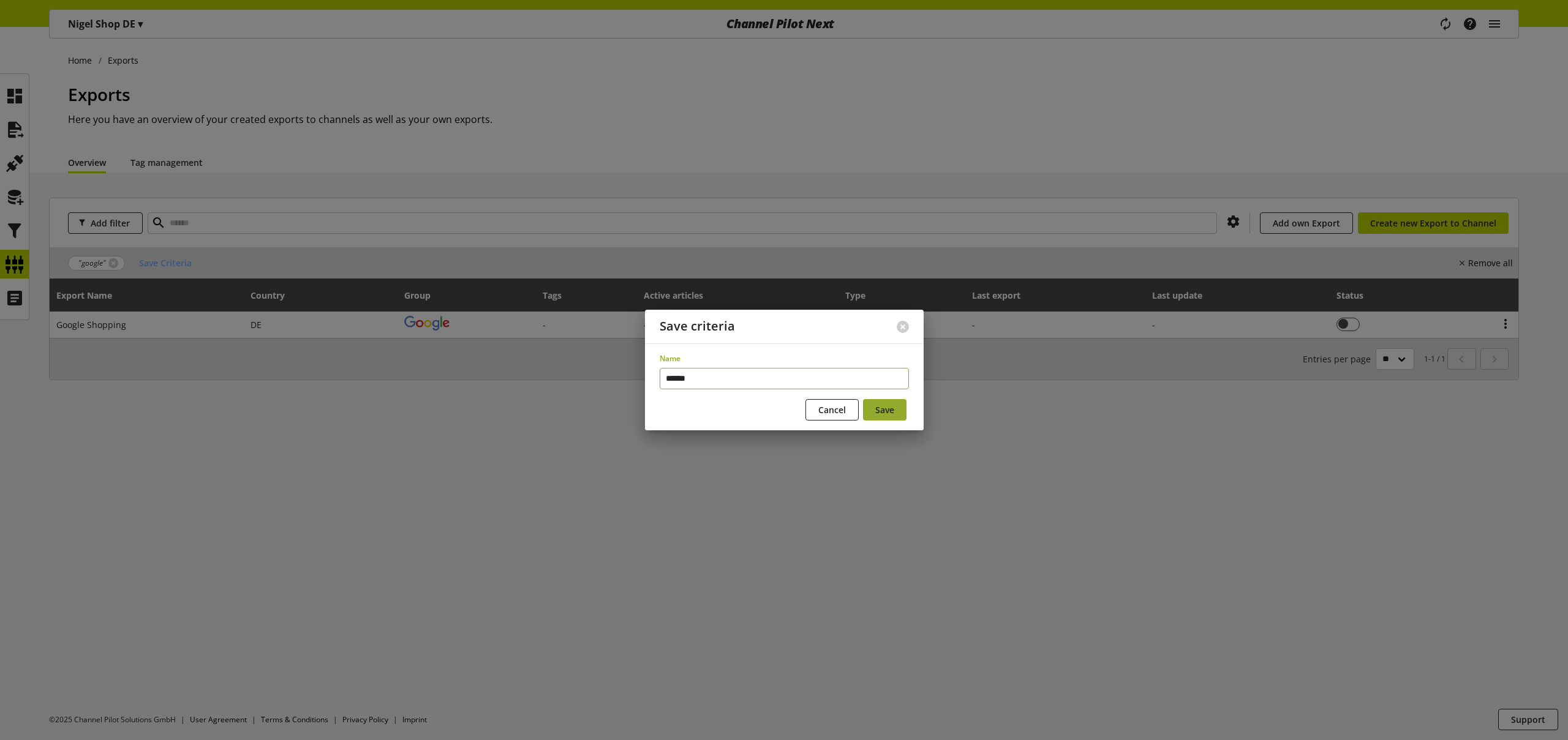
type input "******"
click at [895, 410] on button "Save" at bounding box center [885, 410] width 43 height 22
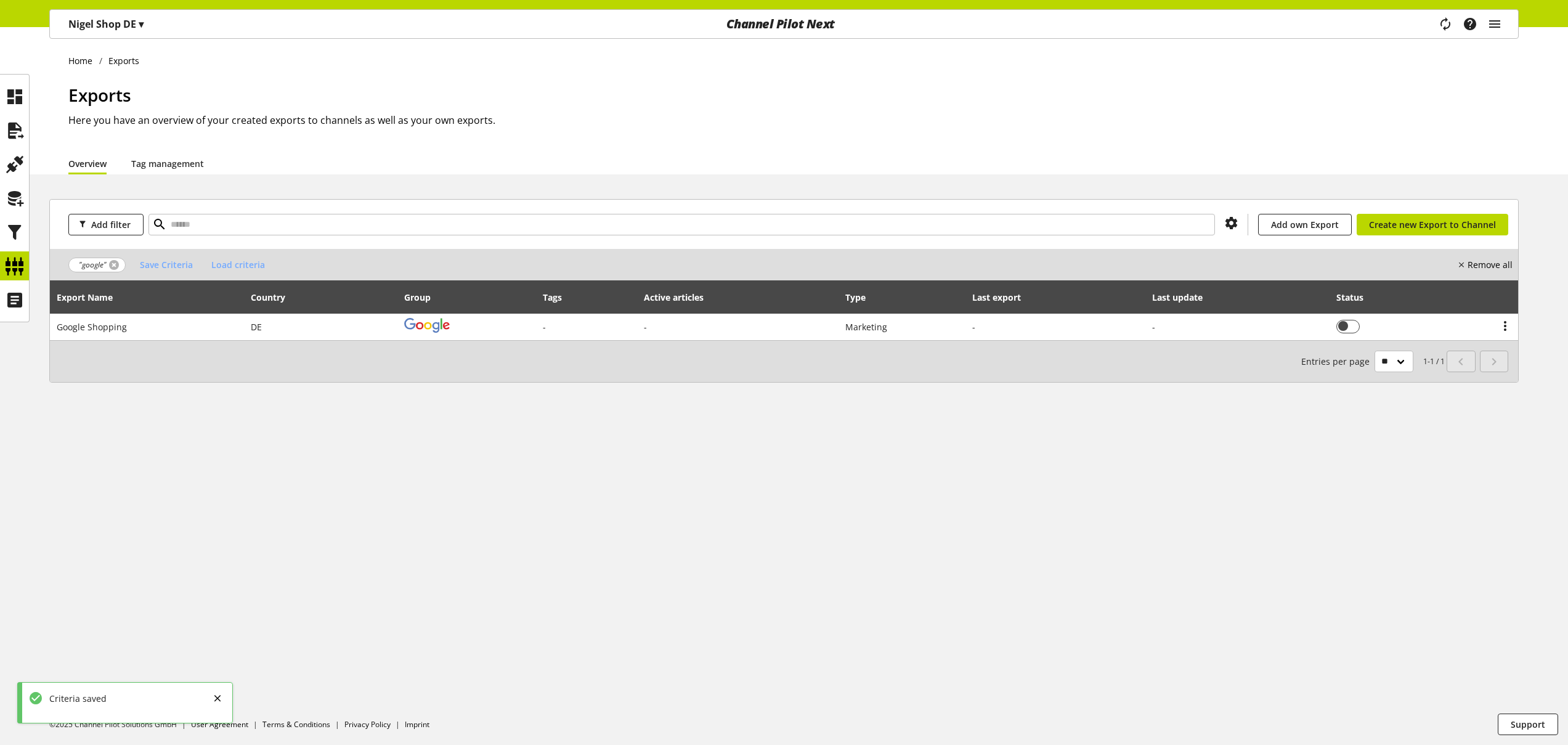
click at [116, 265] on link at bounding box center [114, 265] width 10 height 10
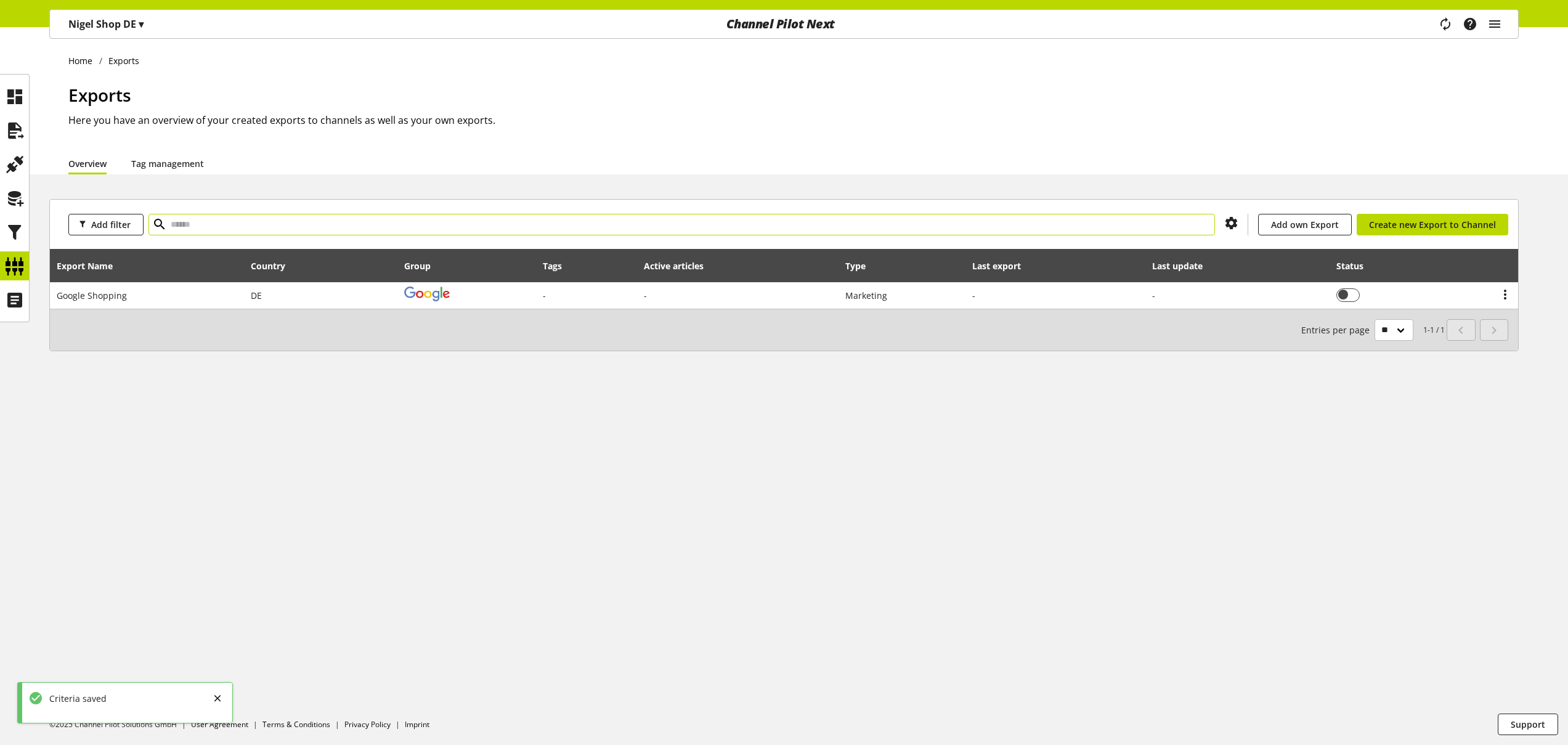
click at [189, 218] on input "text" at bounding box center [682, 224] width 1066 height 22
type input "*"
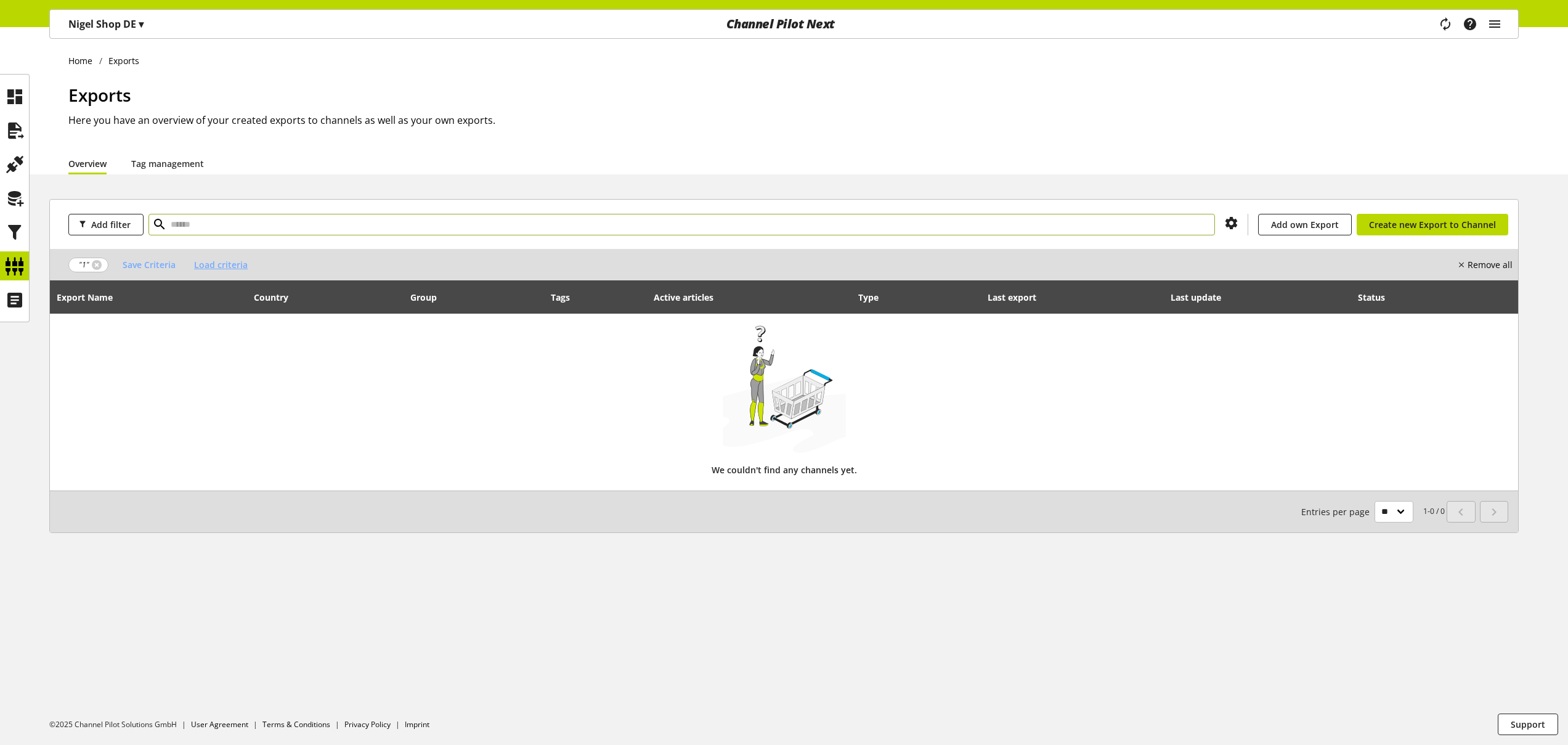
click at [230, 267] on span "Load criteria" at bounding box center [221, 265] width 54 height 13
click at [240, 293] on icon at bounding box center [243, 293] width 7 height 11
click at [98, 265] on link at bounding box center [97, 265] width 10 height 10
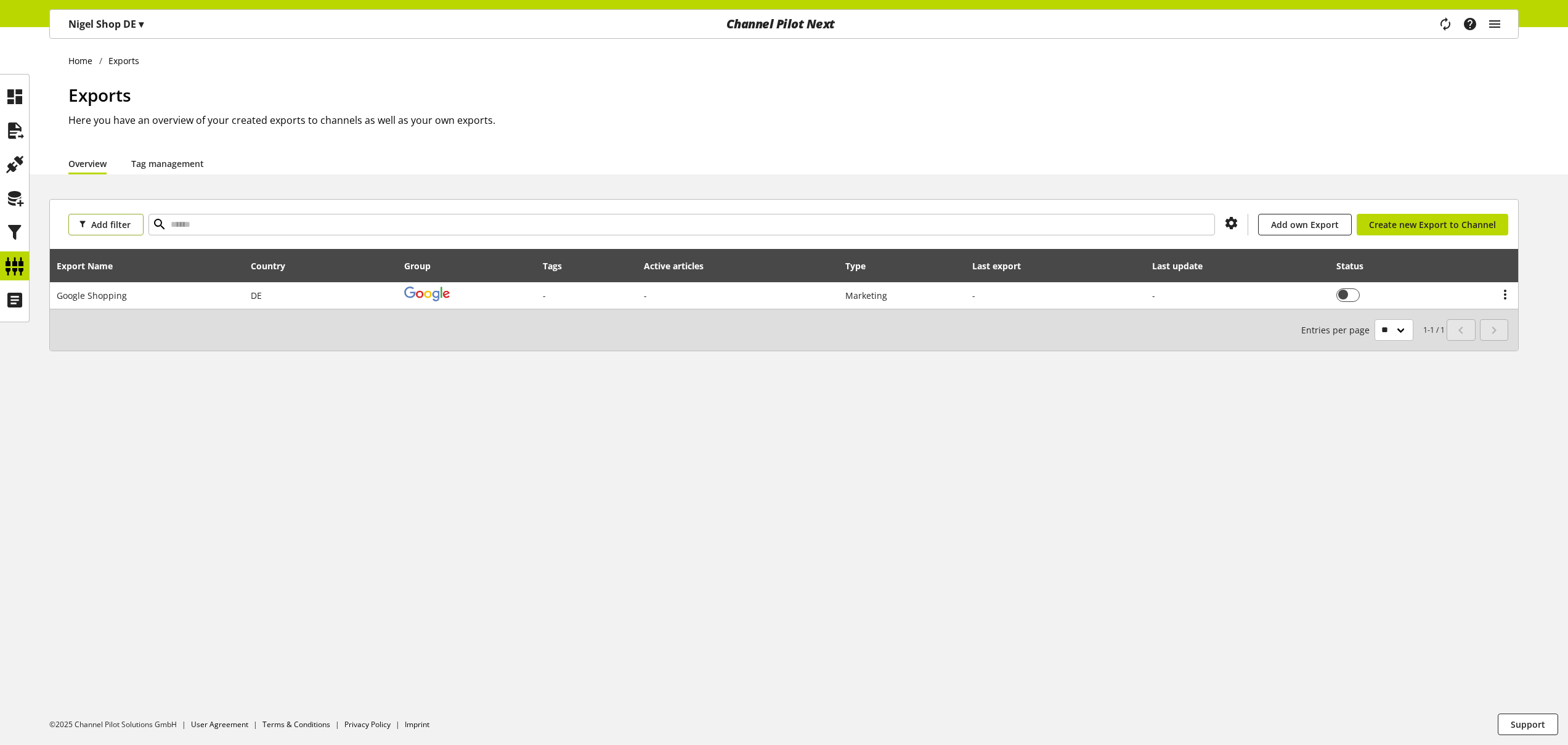
click at [124, 231] on span "Add filter" at bounding box center [111, 224] width 39 height 13
click at [293, 418] on div "Home Exports Exports Here you have an overview of your created exports to chann…" at bounding box center [784, 386] width 1568 height 718
click at [254, 226] on input "text" at bounding box center [682, 224] width 1066 height 22
click at [123, 267] on icon at bounding box center [122, 266] width 15 height 22
click at [231, 267] on icon at bounding box center [229, 264] width 15 height 22
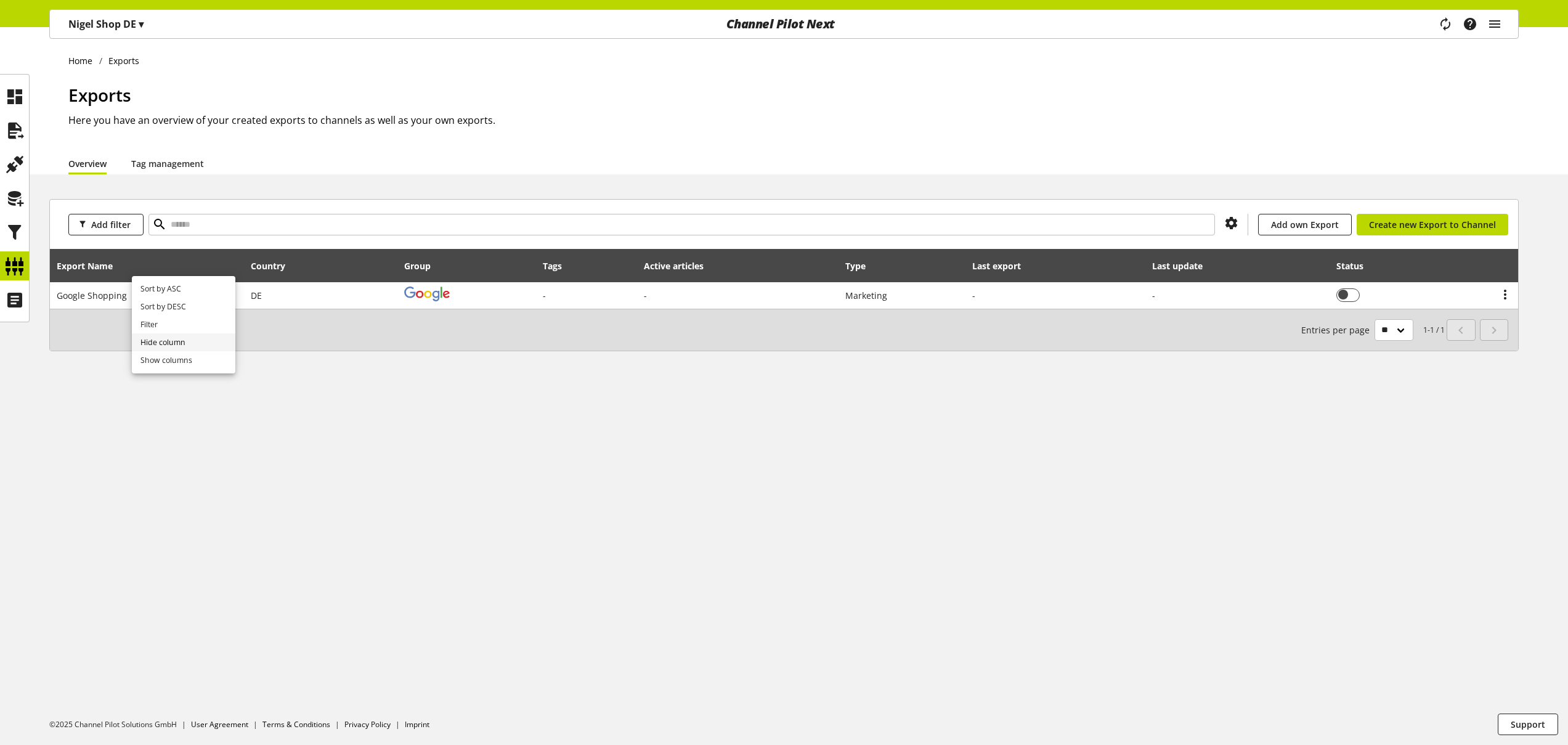
click at [173, 341] on link "Hide column" at bounding box center [183, 342] width 104 height 18
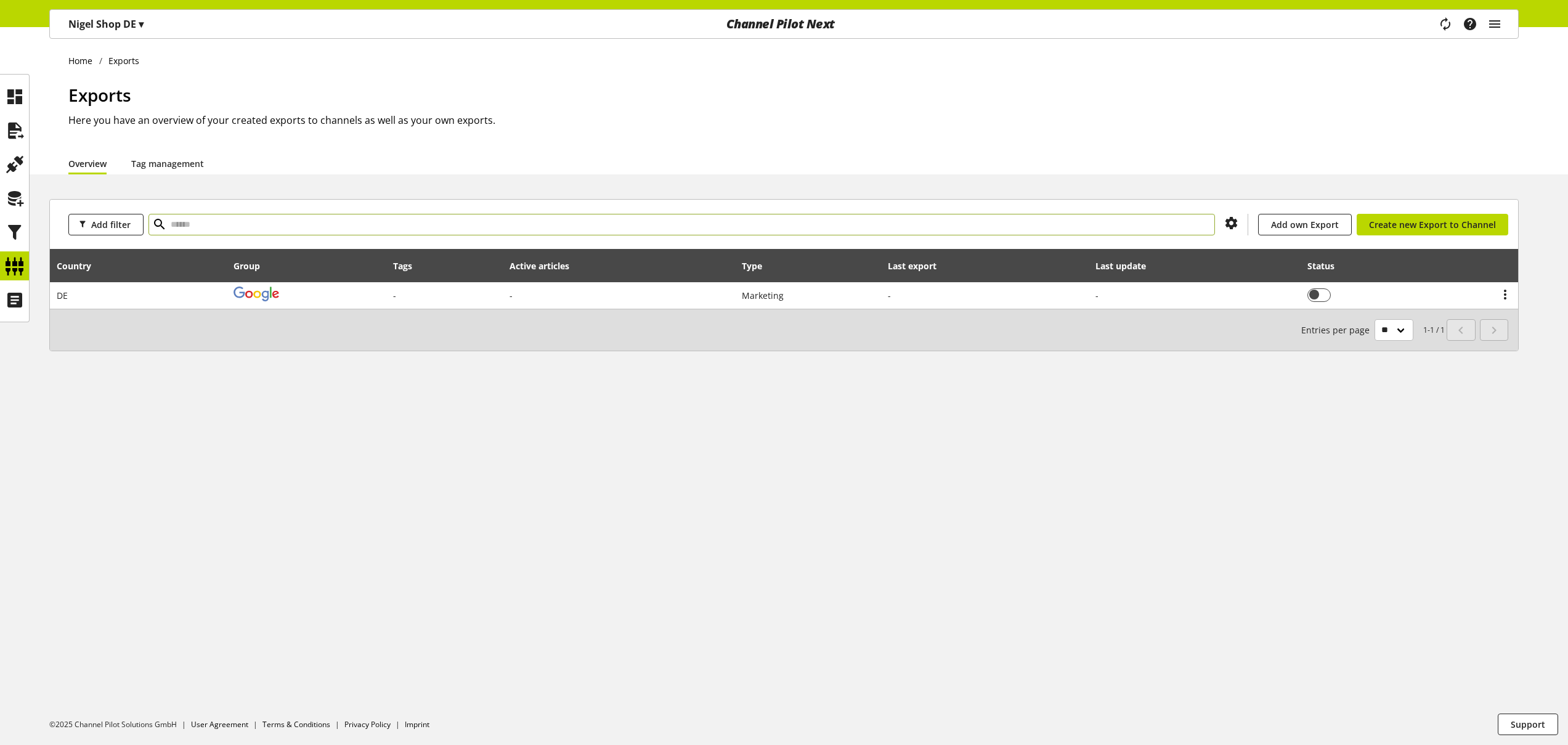
click at [213, 228] on input "text" at bounding box center [682, 224] width 1066 height 22
type input "******"
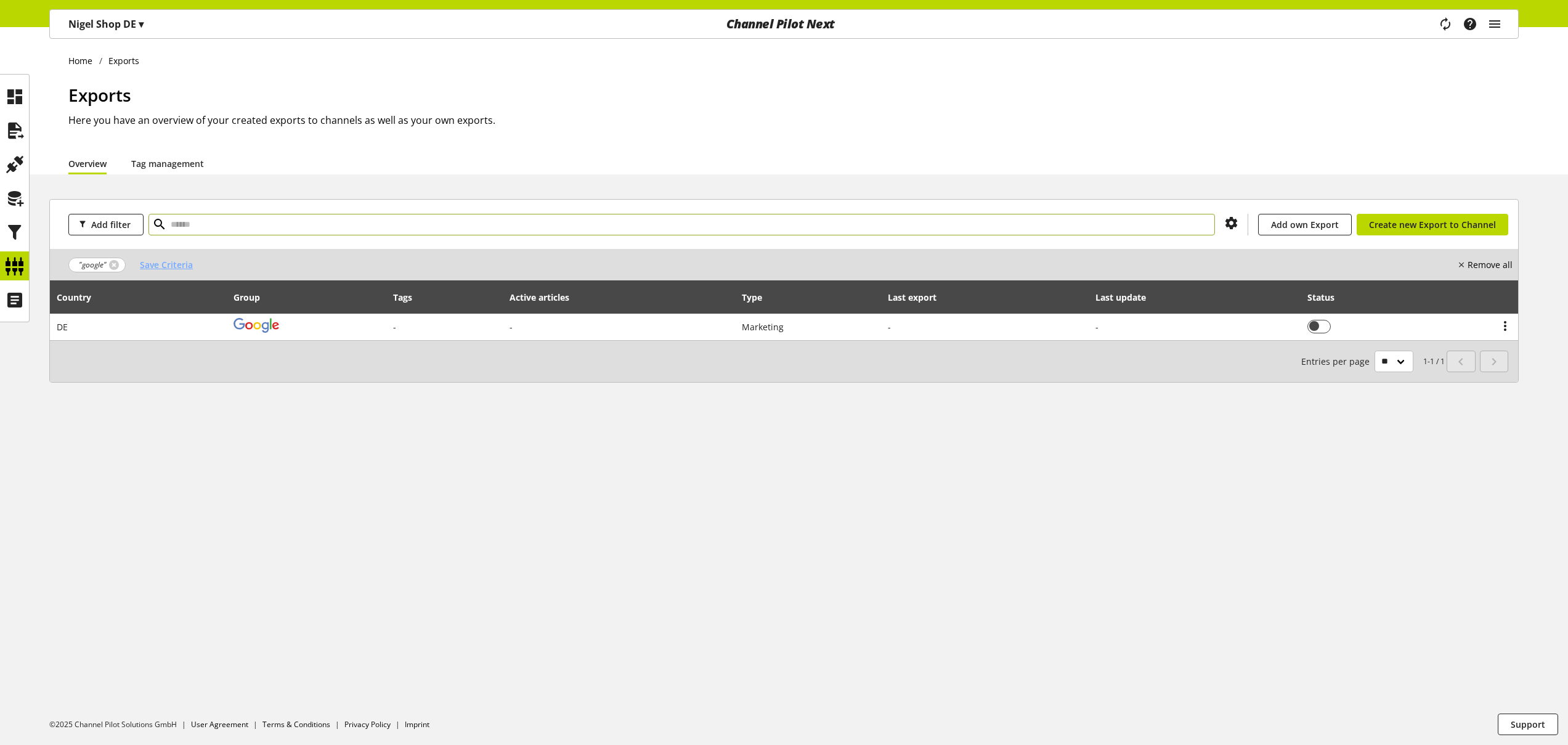
click at [182, 270] on span "Save Criteria" at bounding box center [166, 265] width 53 height 13
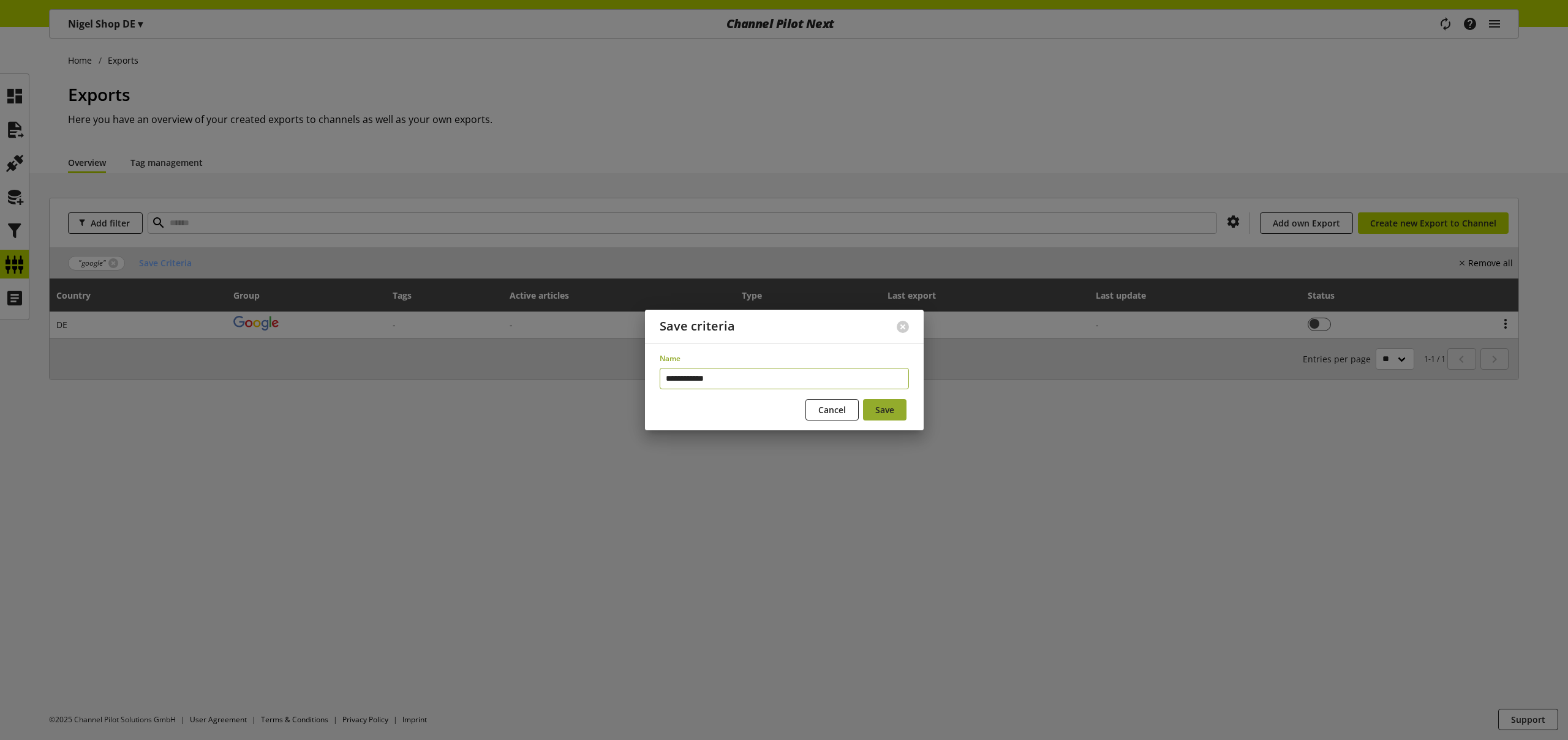
type input "**********"
click at [890, 410] on span "Save" at bounding box center [885, 410] width 19 height 13
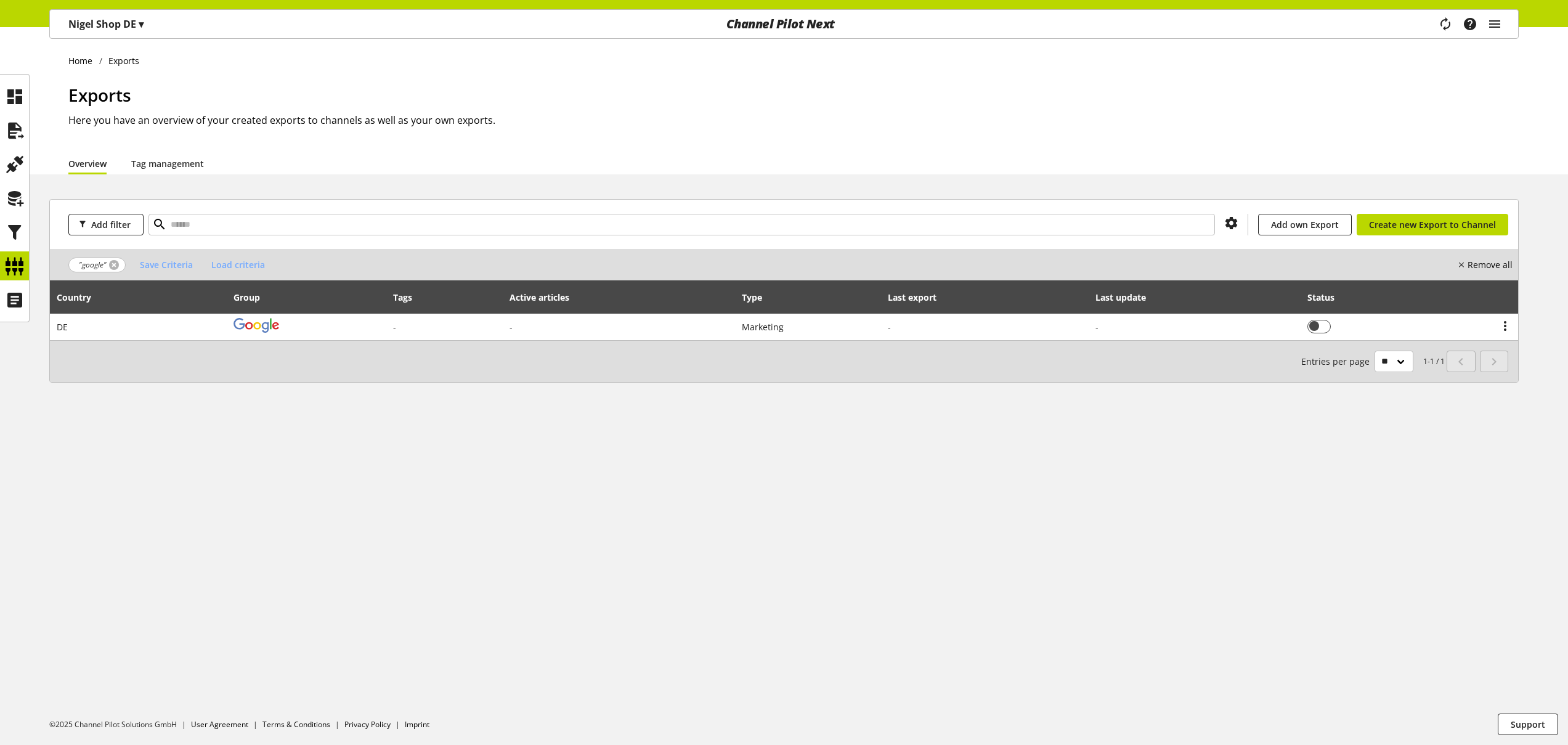
click at [114, 261] on link at bounding box center [114, 265] width 10 height 10
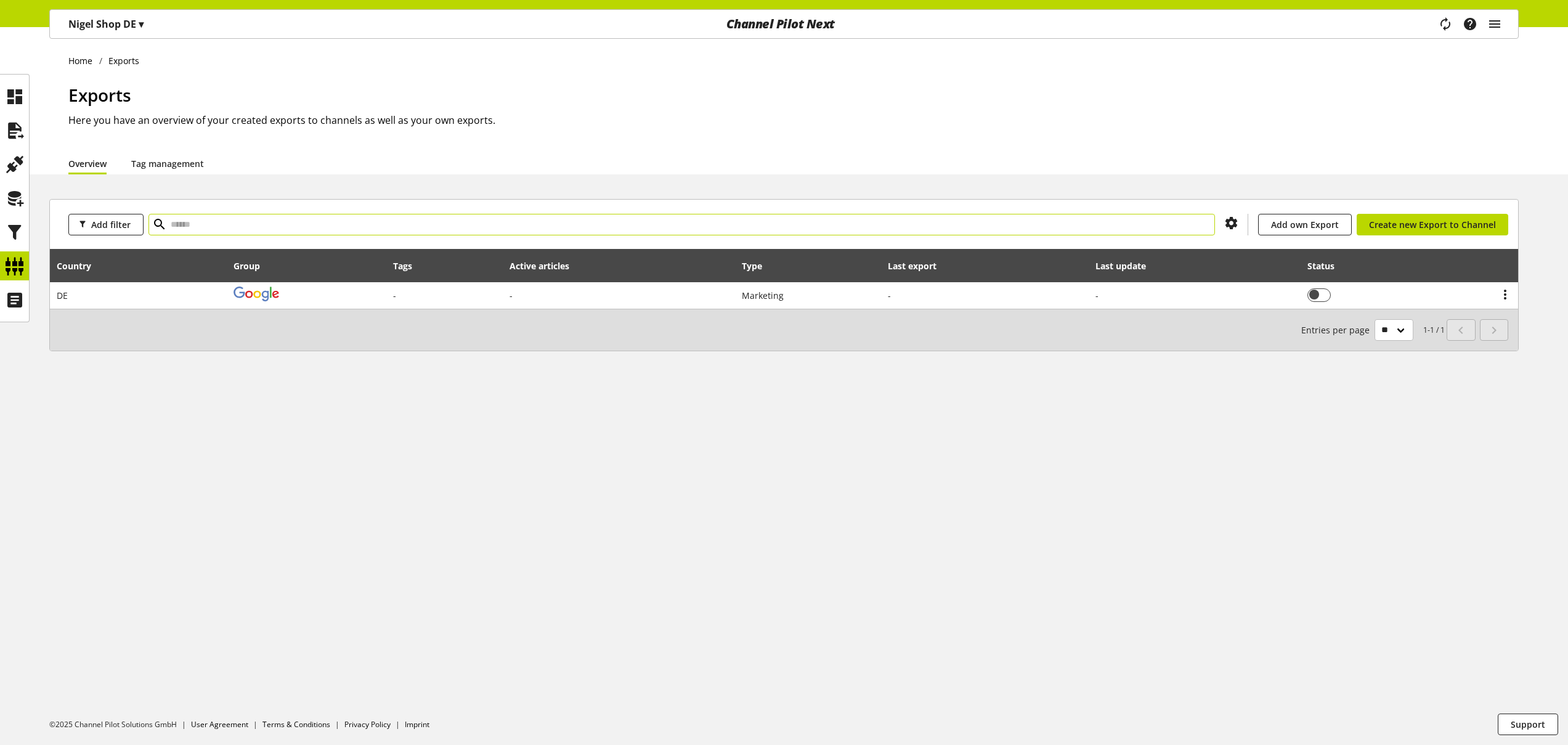
click at [222, 222] on input "text" at bounding box center [682, 224] width 1066 height 22
type input "*"
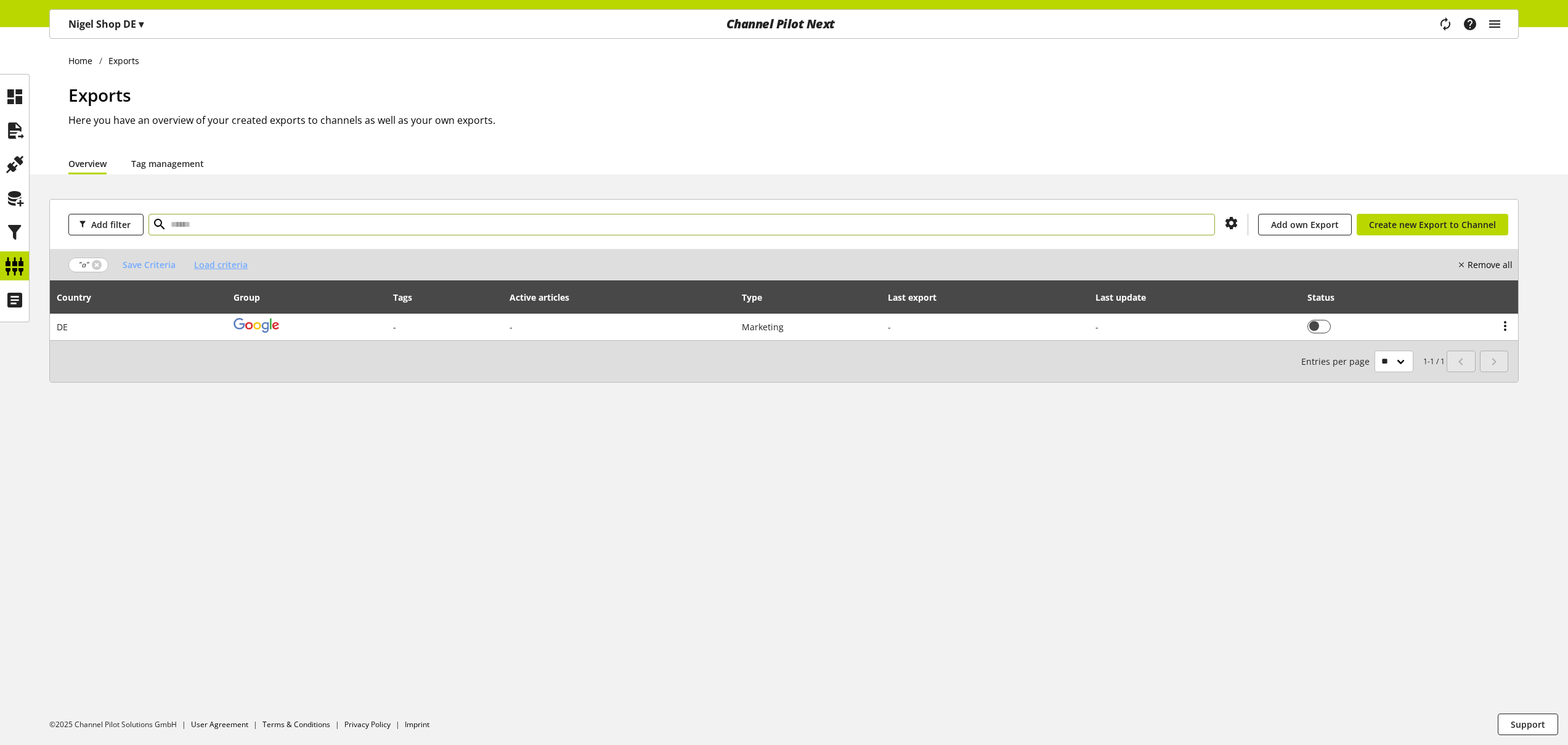
click at [235, 266] on span "Load criteria" at bounding box center [221, 265] width 54 height 13
click at [97, 373] on div "1-1 / 1 Entries per page ** ** ** ***" at bounding box center [784, 361] width 1468 height 42
click at [97, 265] on link at bounding box center [97, 265] width 10 height 10
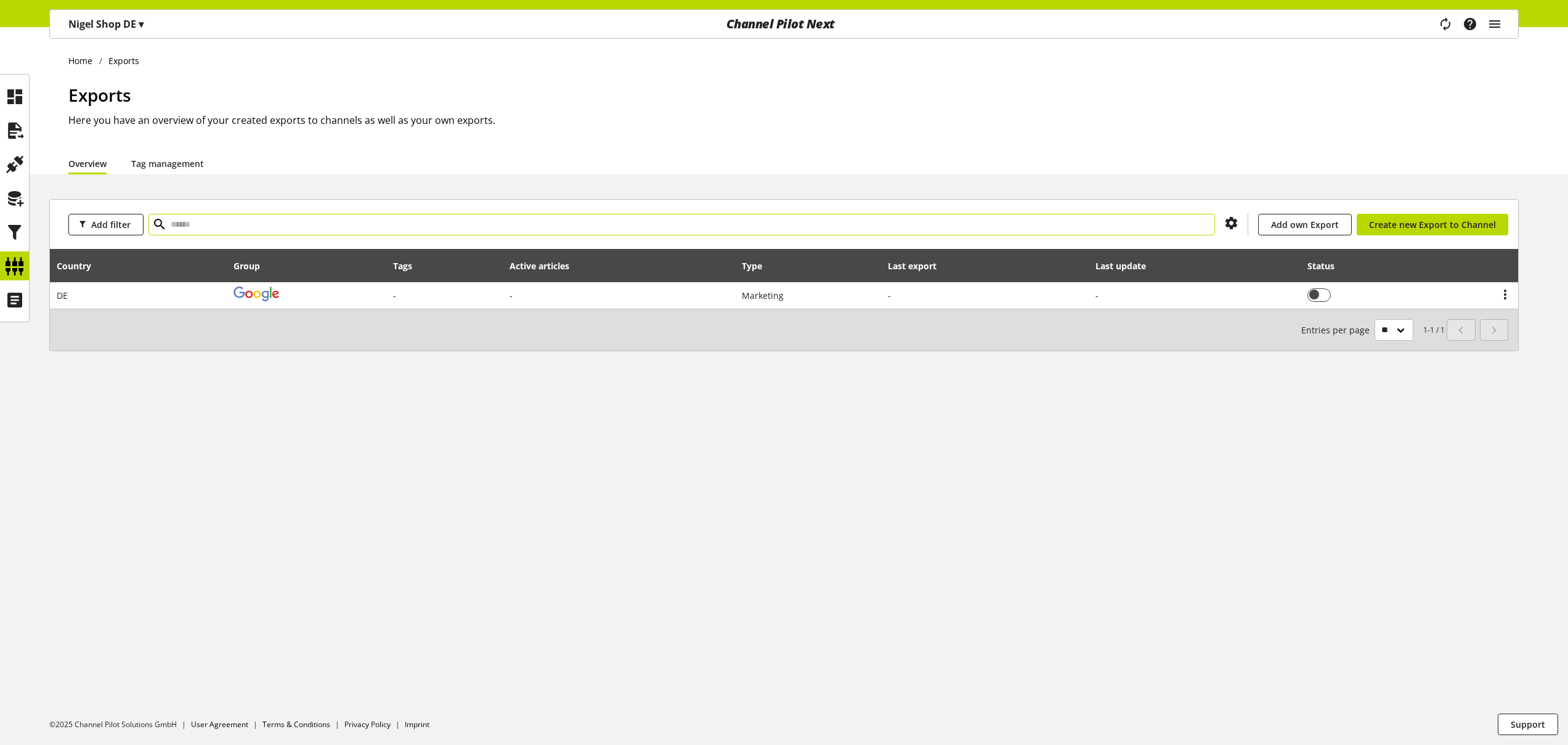
click at [207, 227] on input "text" at bounding box center [682, 224] width 1066 height 22
type input "*"
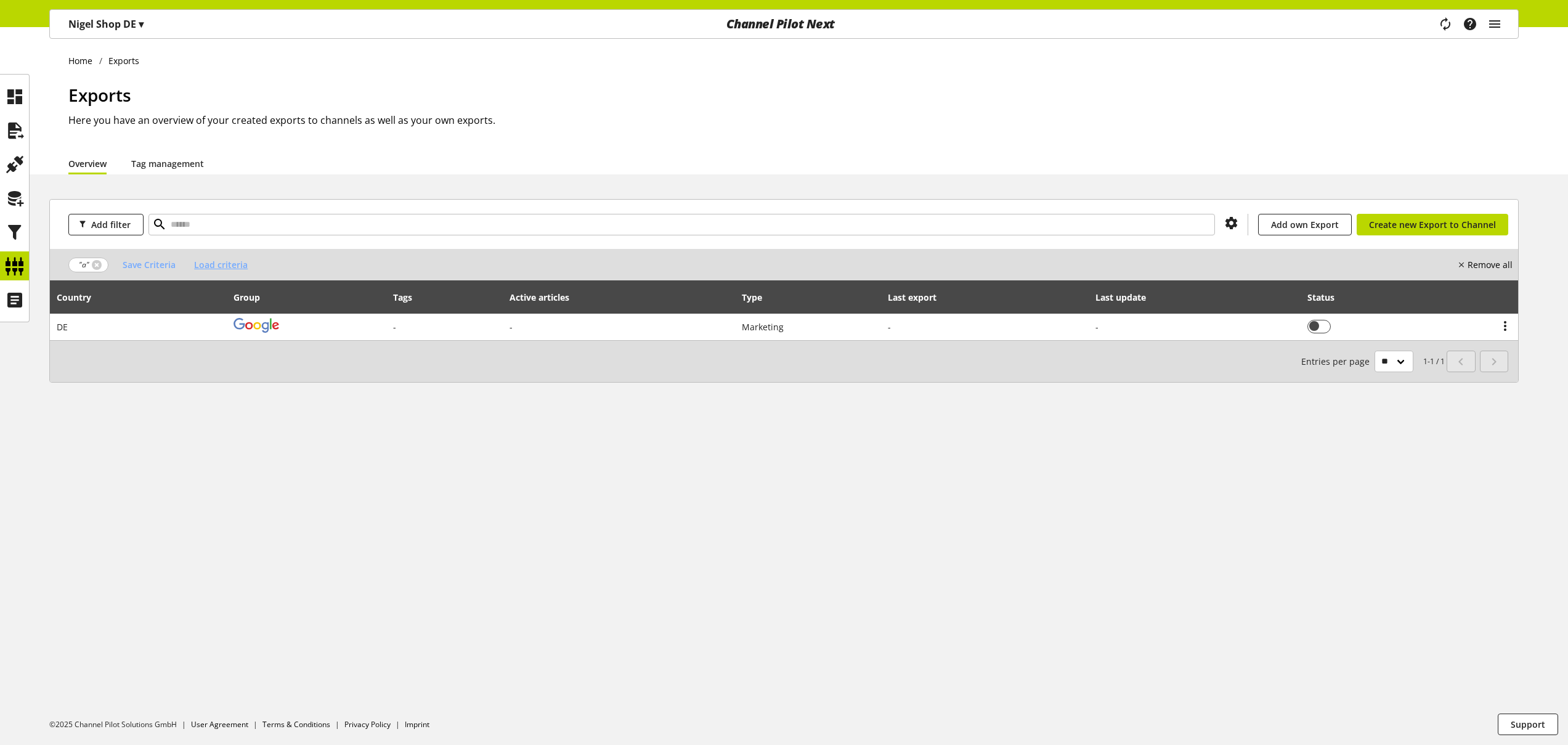
click at [225, 262] on span "Load criteria" at bounding box center [221, 265] width 54 height 13
click at [207, 291] on p "googleNoName" at bounding box center [195, 293] width 66 height 13
click at [116, 265] on link at bounding box center [114, 265] width 10 height 10
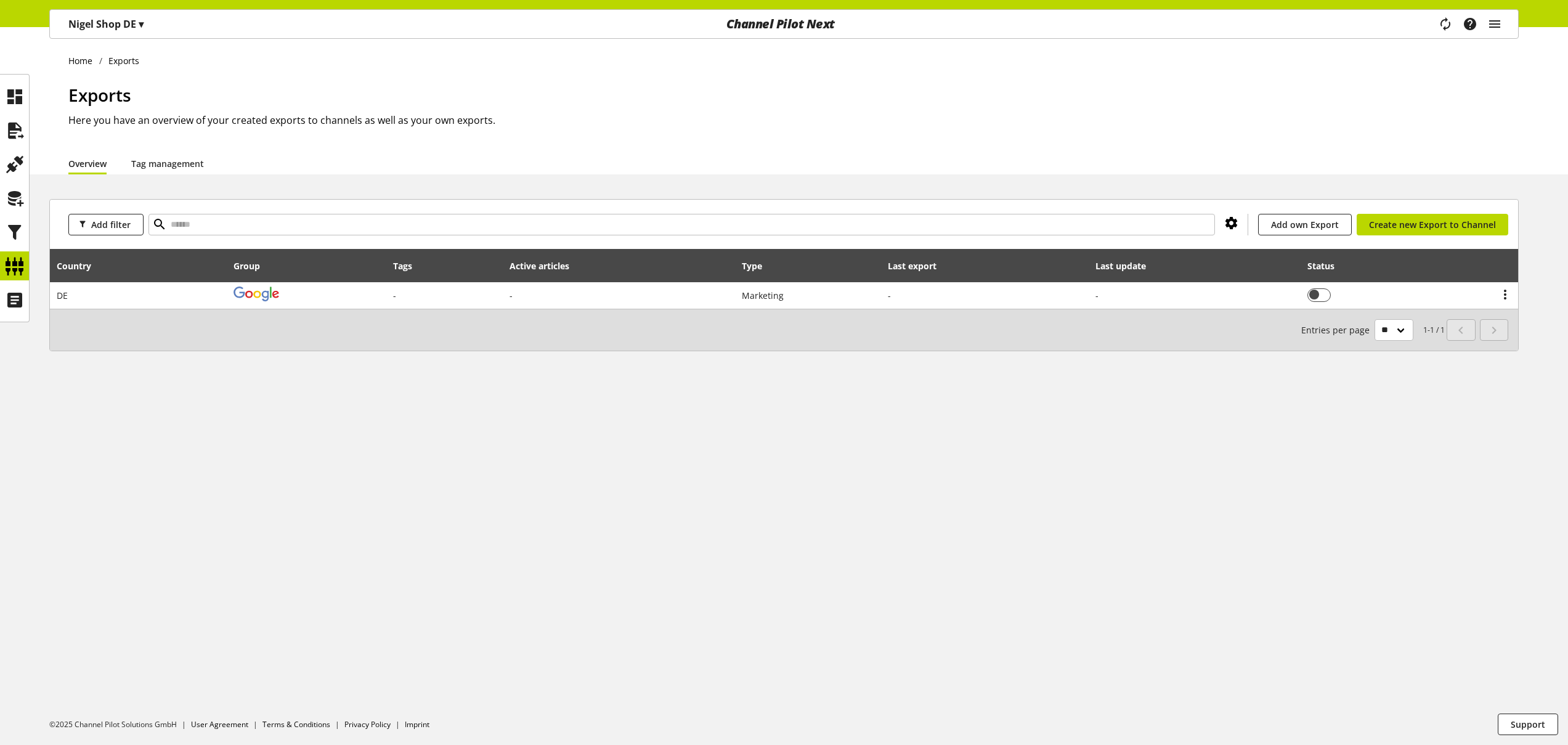
click at [1238, 226] on icon at bounding box center [1231, 223] width 15 height 22
click at [1174, 274] on span "Show / hide columns" at bounding box center [1192, 274] width 86 height 13
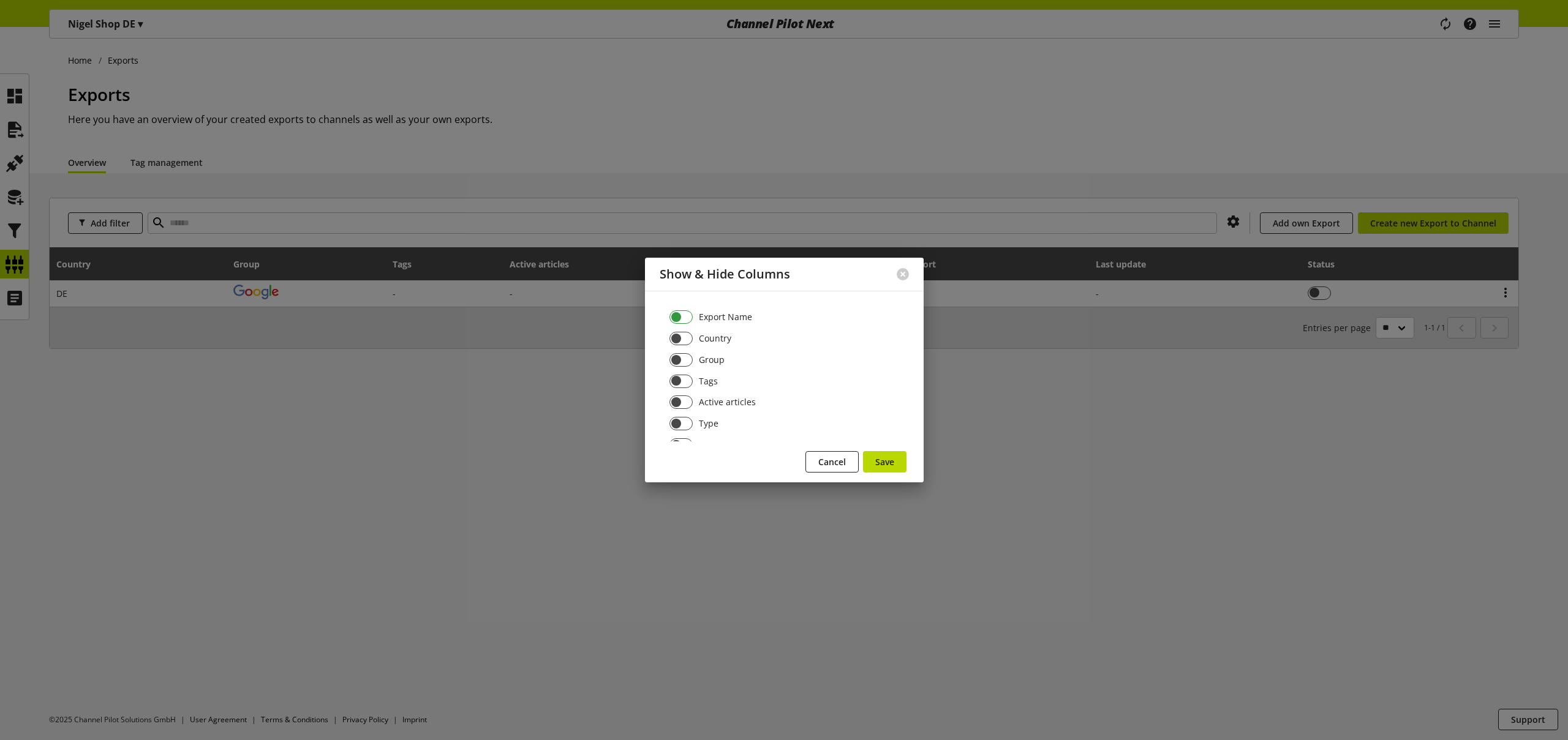
click at [687, 313] on span at bounding box center [681, 317] width 24 height 13
drag, startPoint x: 884, startPoint y: 460, endPoint x: 864, endPoint y: 458, distance: 20.1
click at [884, 460] on span "Save" at bounding box center [885, 462] width 19 height 13
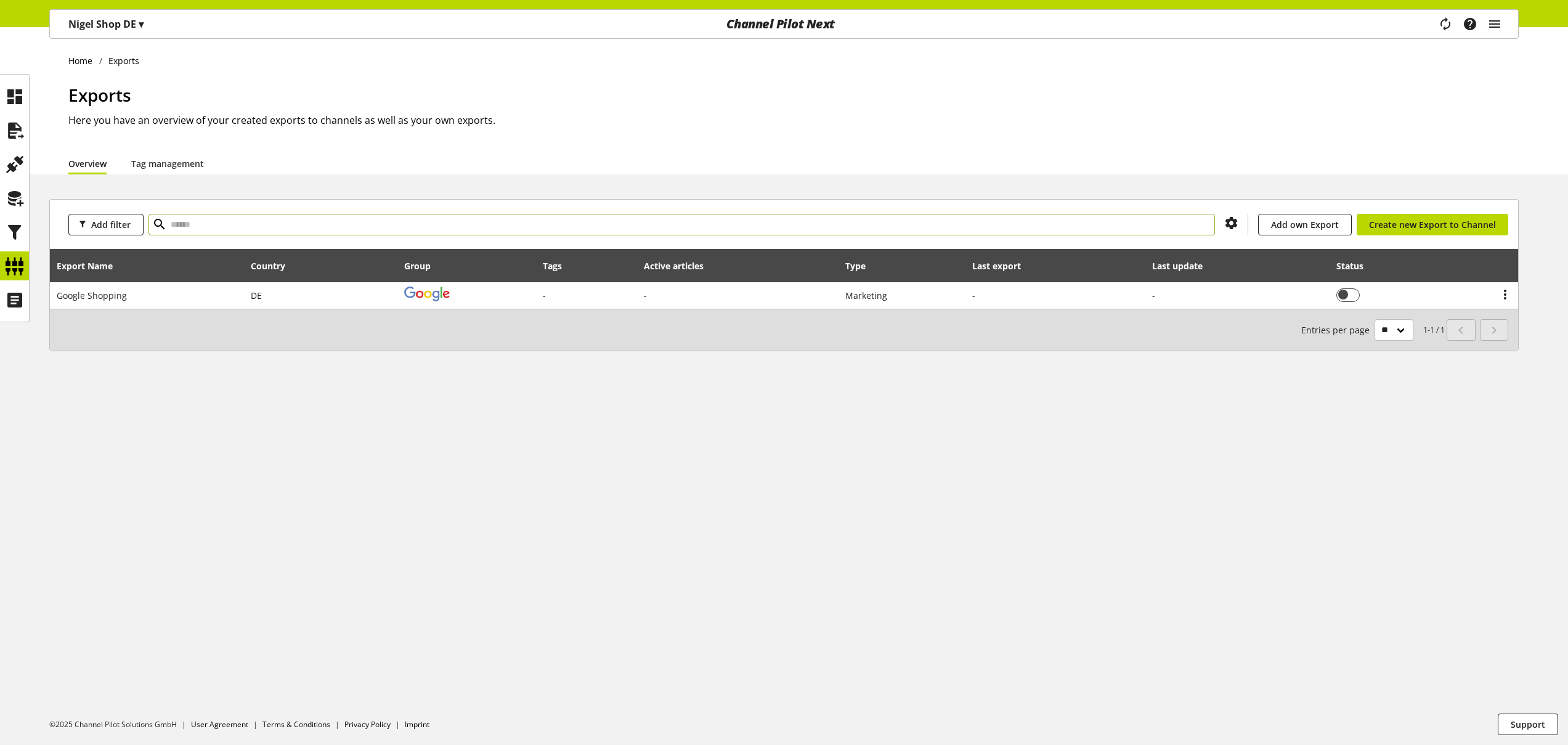
click at [334, 231] on input "text" at bounding box center [682, 224] width 1066 height 22
type input "*"
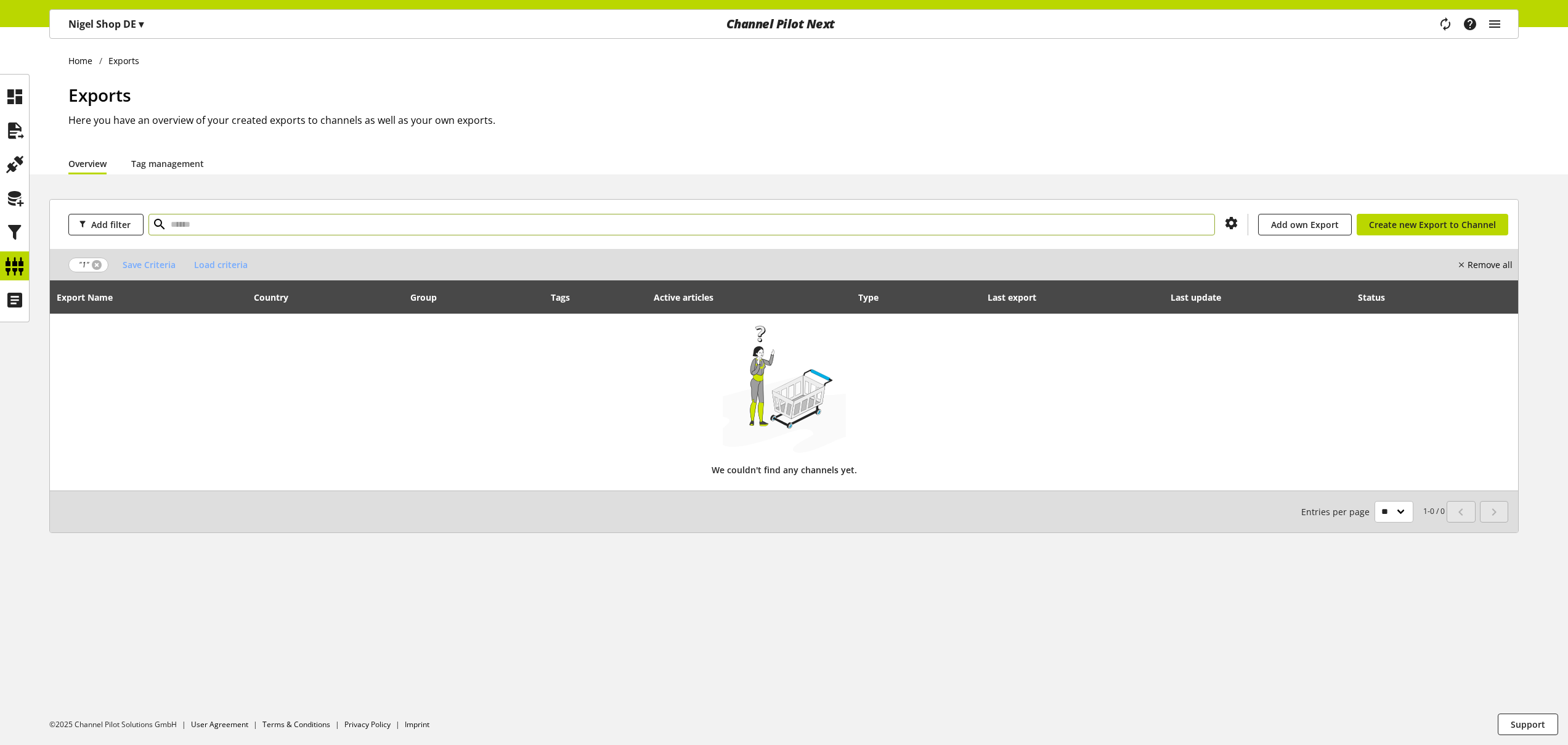
click at [94, 262] on link at bounding box center [97, 265] width 10 height 10
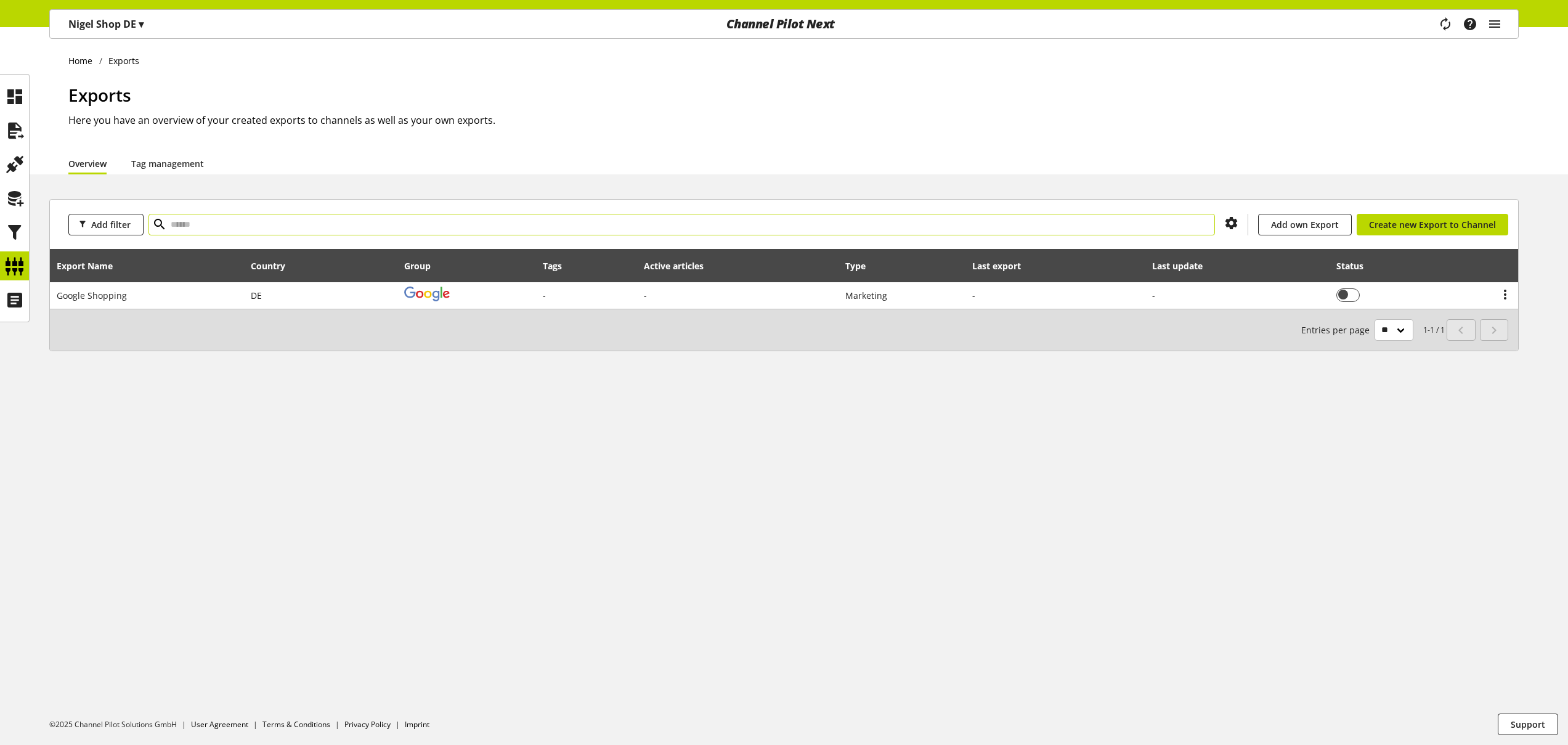
click at [202, 226] on input "text" at bounding box center [682, 224] width 1066 height 22
type input "******"
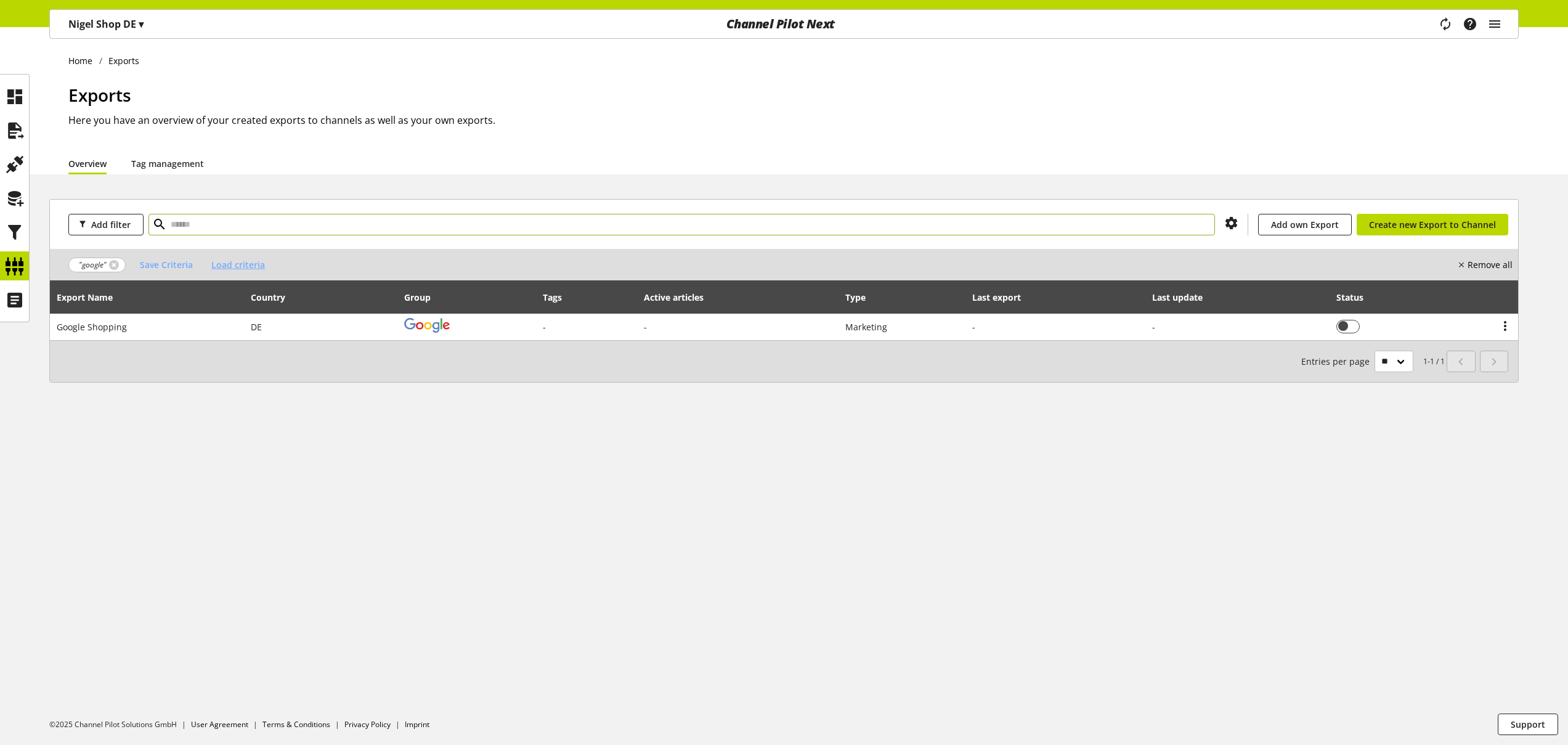
click at [247, 261] on span "Load criteria" at bounding box center [238, 265] width 54 height 13
click at [207, 294] on p "googleNoName" at bounding box center [212, 293] width 66 height 13
click at [111, 262] on link at bounding box center [114, 265] width 10 height 10
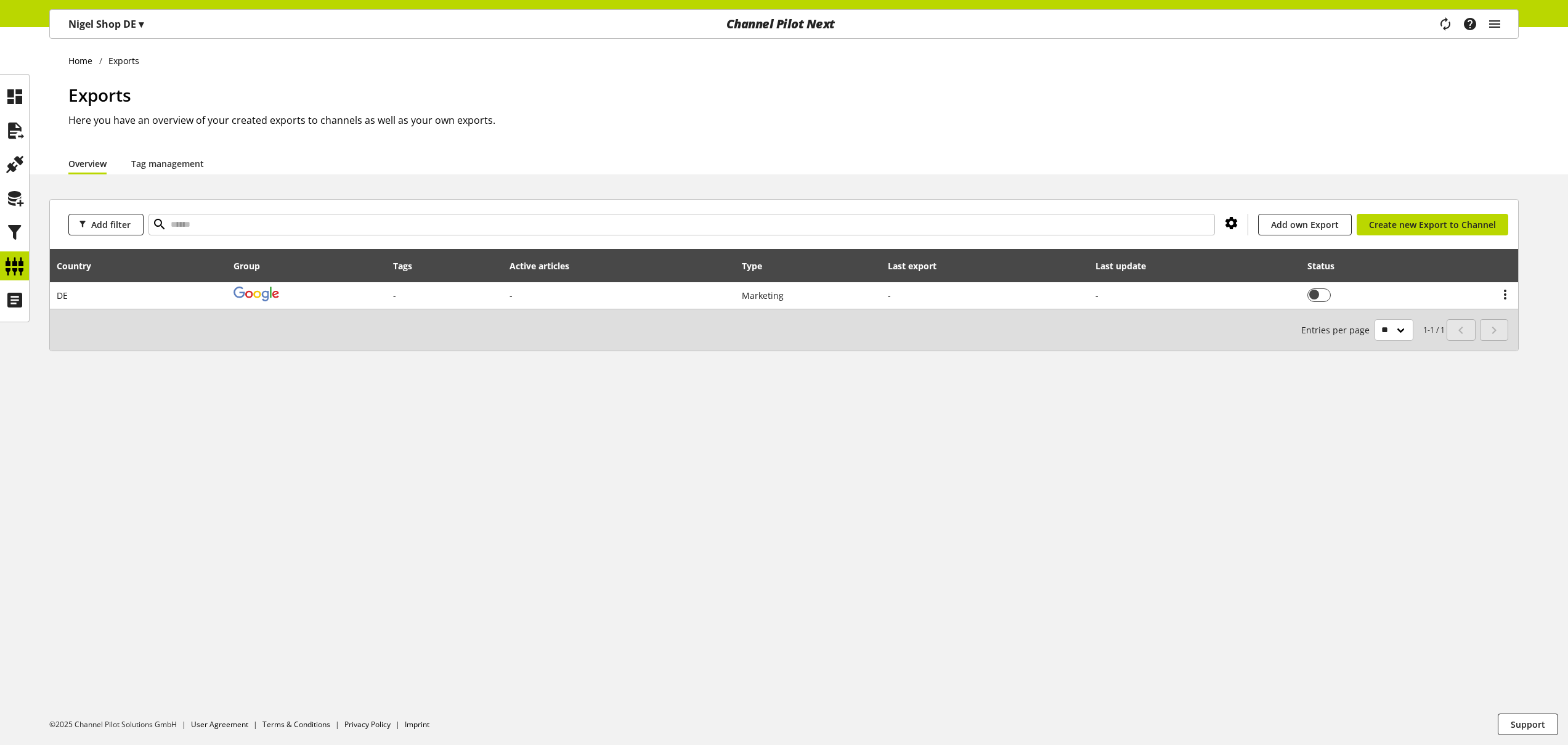
click at [1235, 222] on icon at bounding box center [1231, 223] width 15 height 22
drag, startPoint x: 275, startPoint y: 423, endPoint x: 259, endPoint y: 411, distance: 20.0
click at [275, 423] on div "Home Exports Exports Here you have an overview of your created exports to chann…" at bounding box center [784, 386] width 1568 height 718
click at [118, 224] on span "Add filter" at bounding box center [111, 224] width 39 height 13
click at [254, 396] on div "Home Exports Exports Here you have an overview of your created exports to chann…" at bounding box center [784, 386] width 1568 height 718
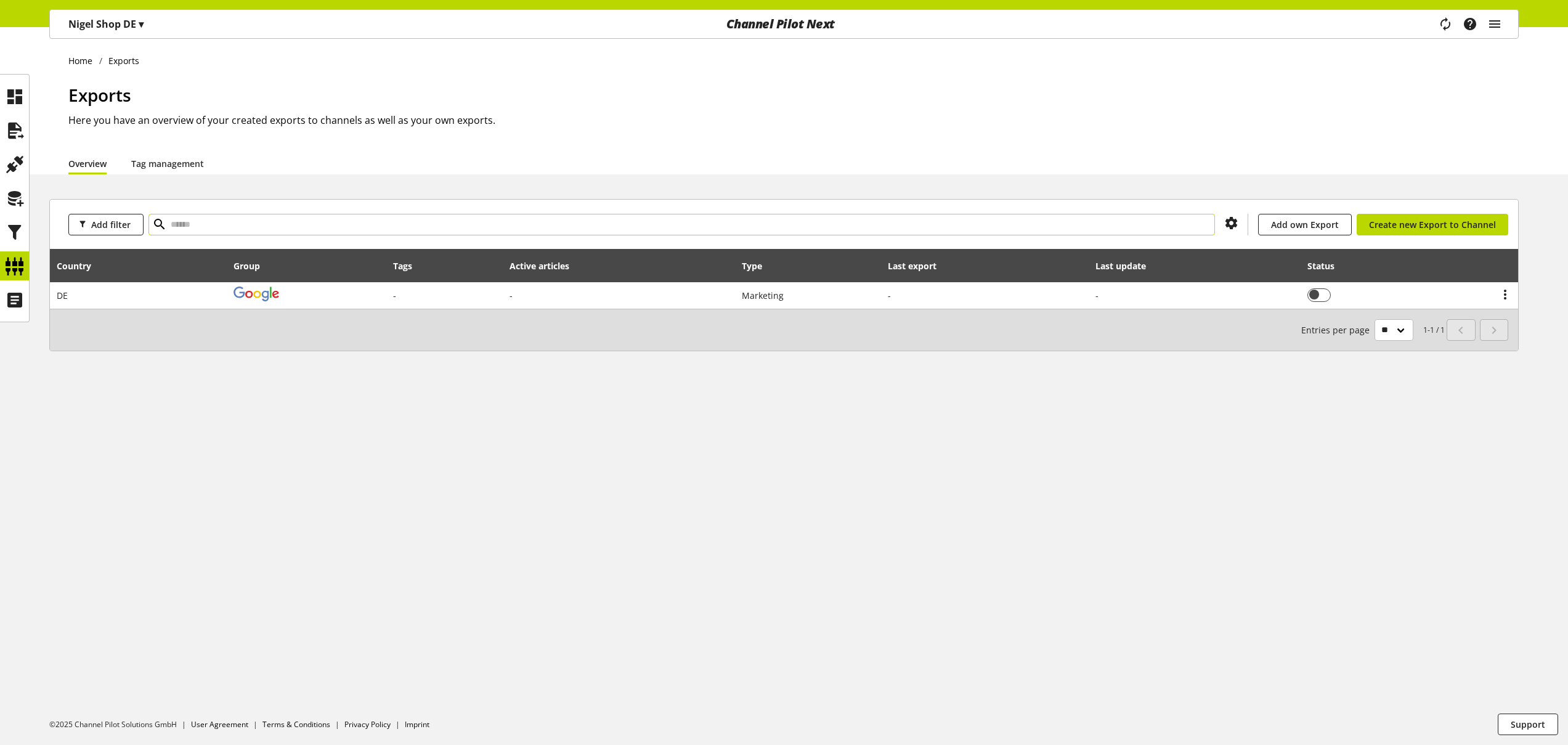
click at [231, 222] on input "text" at bounding box center [682, 224] width 1066 height 22
type input "******"
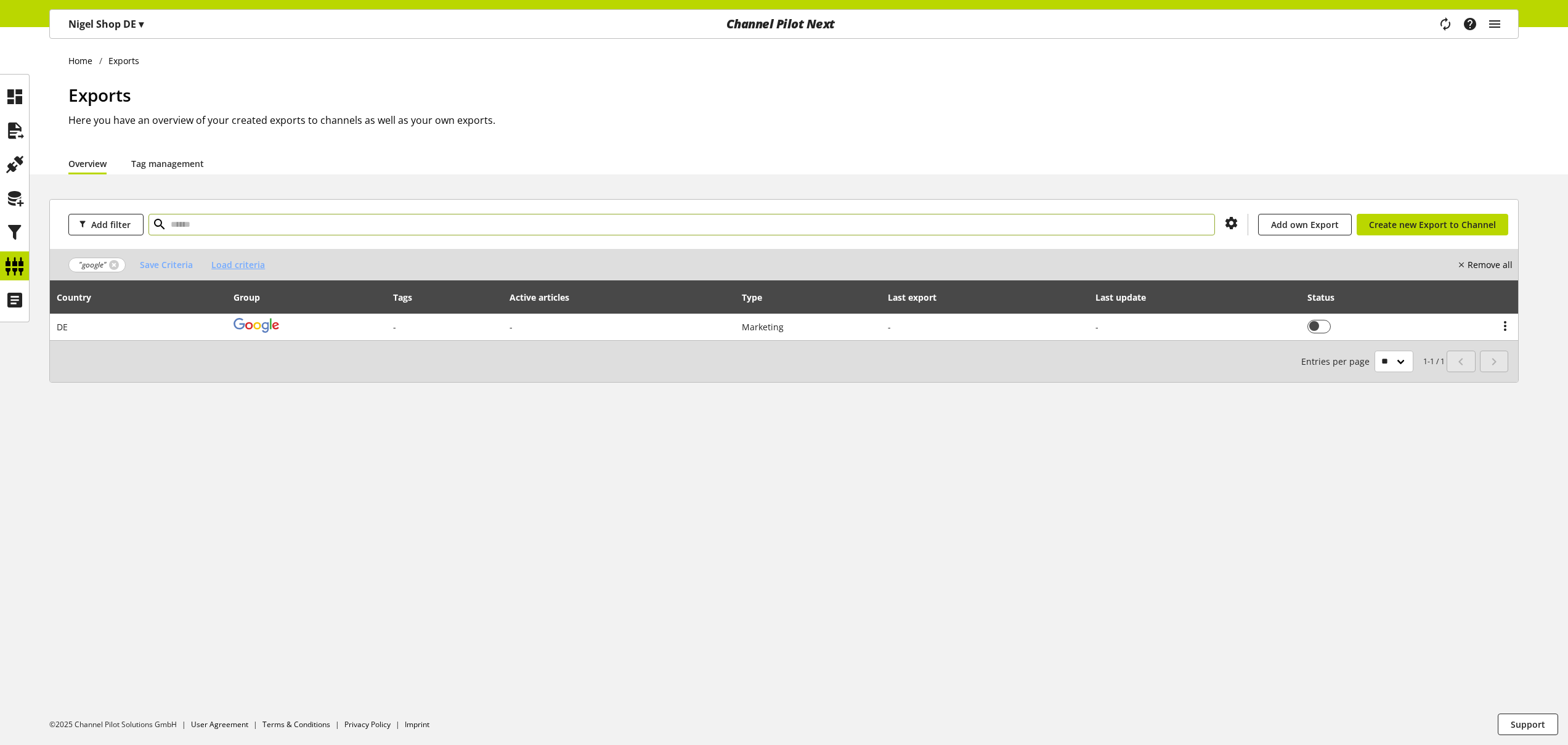
click at [249, 266] on span "Load criteria" at bounding box center [238, 265] width 54 height 13
click at [261, 293] on icon at bounding box center [259, 293] width 7 height 11
click at [114, 265] on link at bounding box center [114, 265] width 10 height 10
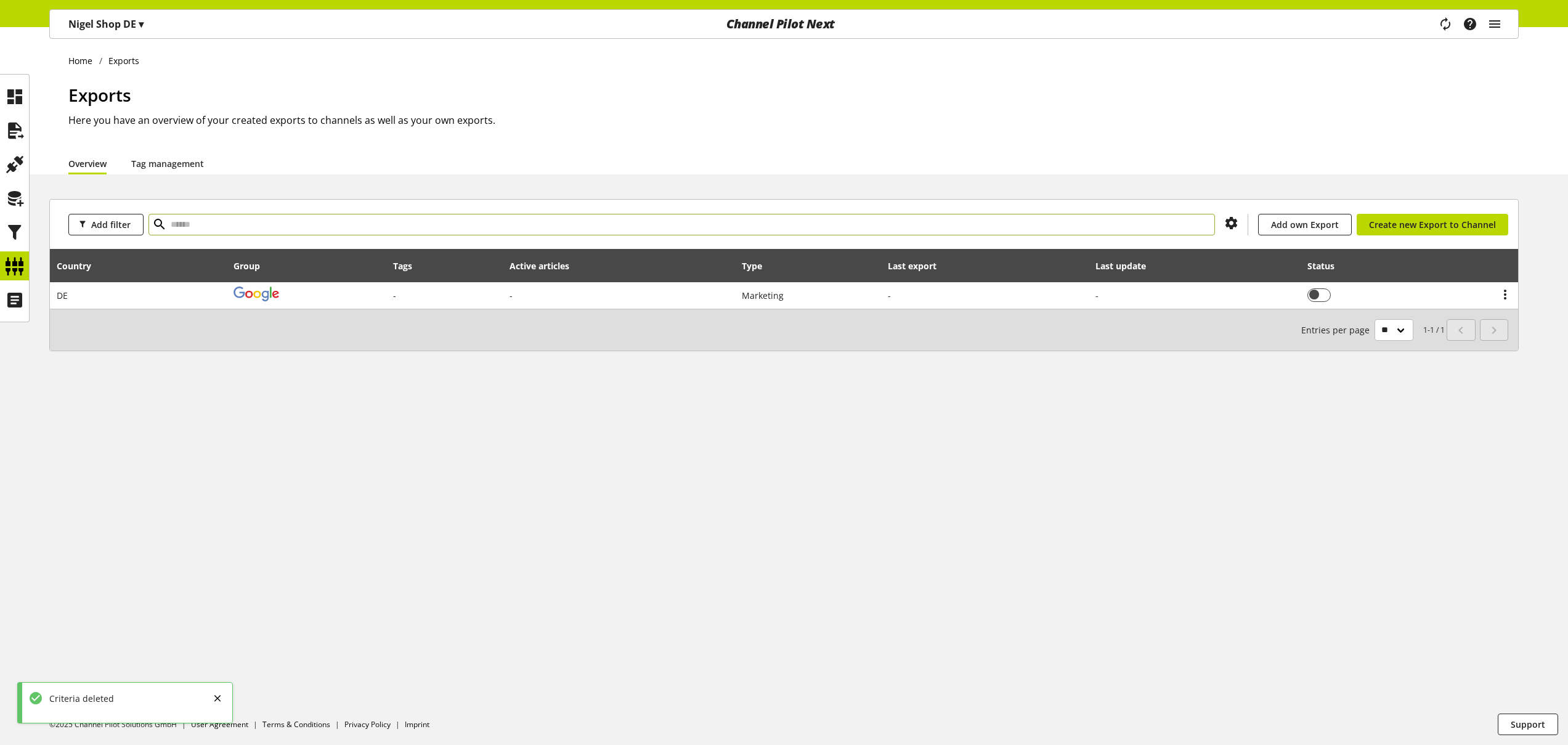
click at [183, 224] on input "text" at bounding box center [682, 224] width 1066 height 22
type input "******"
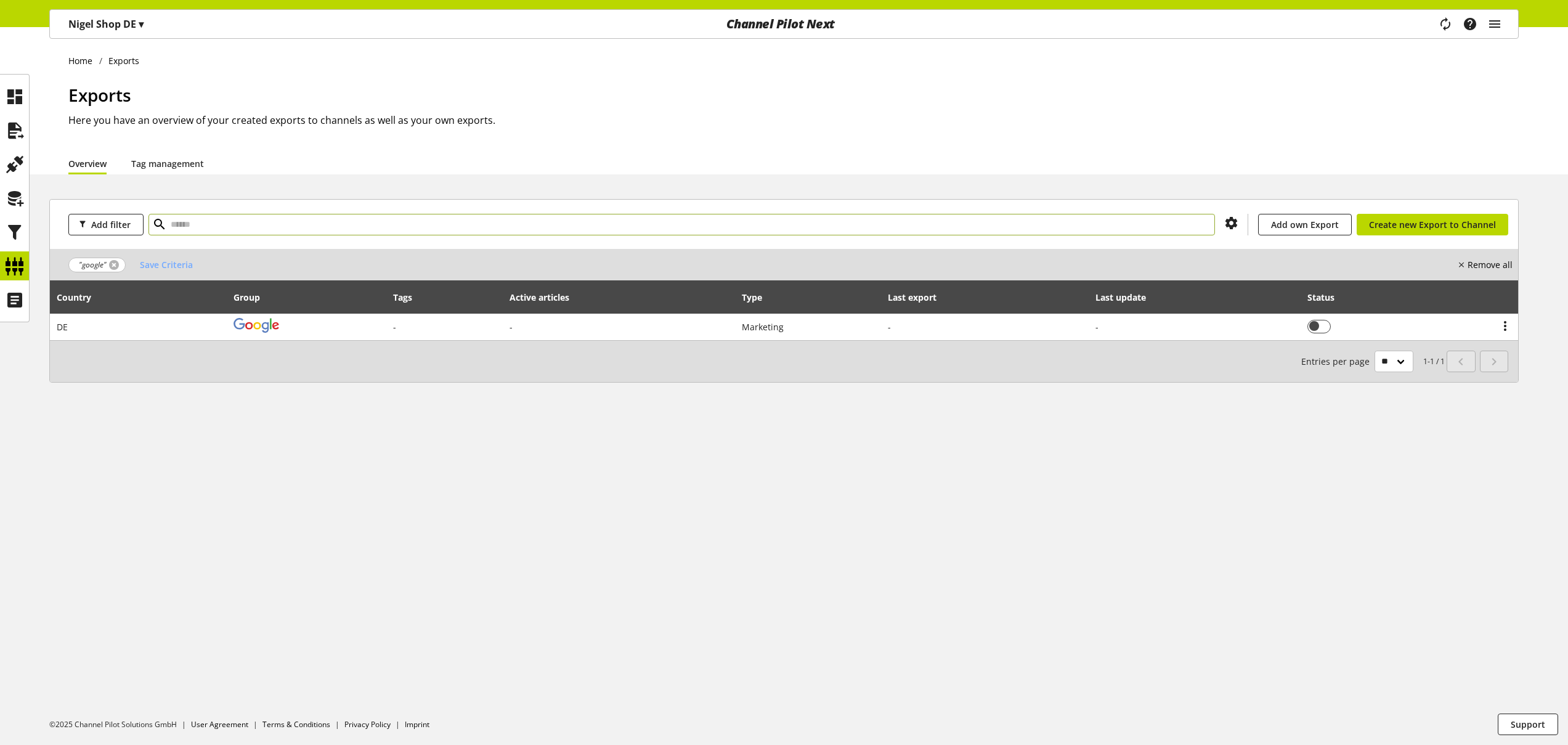
click at [115, 264] on link at bounding box center [114, 265] width 10 height 10
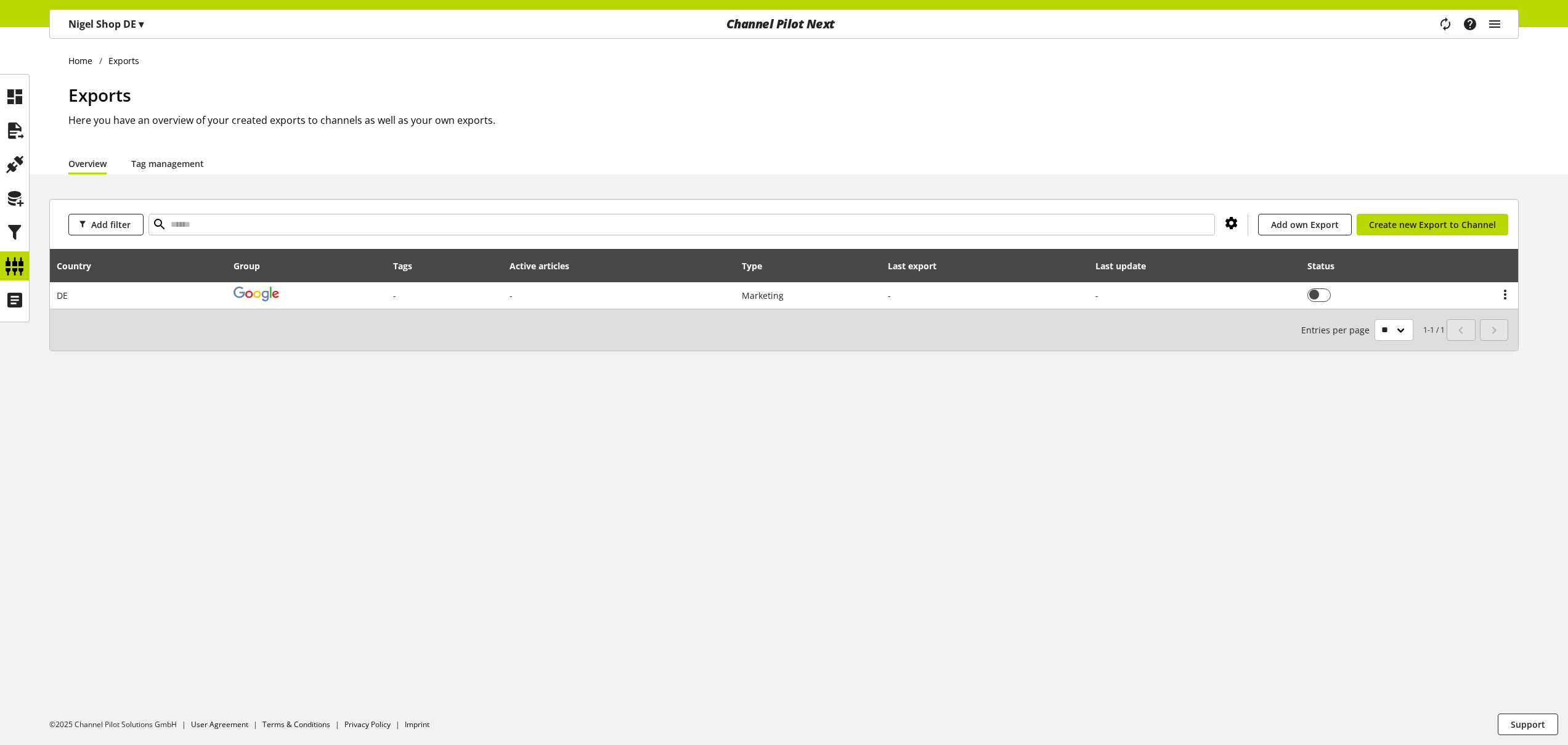
click at [1233, 225] on icon at bounding box center [1231, 223] width 15 height 22
click at [1116, 190] on div "Home Exports Exports Here you have an overview of your created exports to chann…" at bounding box center [784, 386] width 1568 height 718
click at [12, 165] on icon at bounding box center [15, 164] width 20 height 25
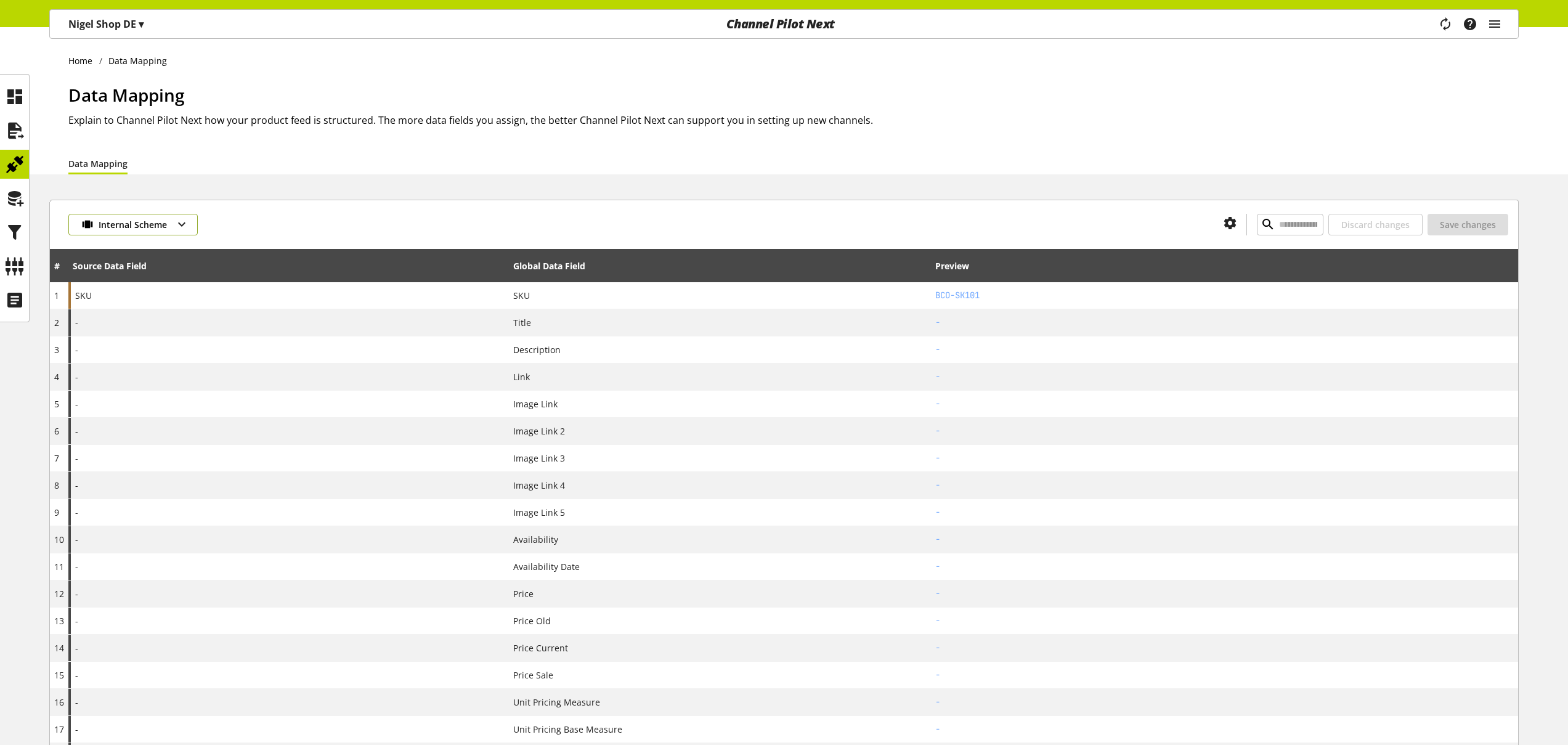
click at [127, 227] on span "Internal Scheme" at bounding box center [133, 224] width 68 height 13
click at [124, 333] on span "Google Shopping (DE)" at bounding box center [142, 327] width 90 height 16
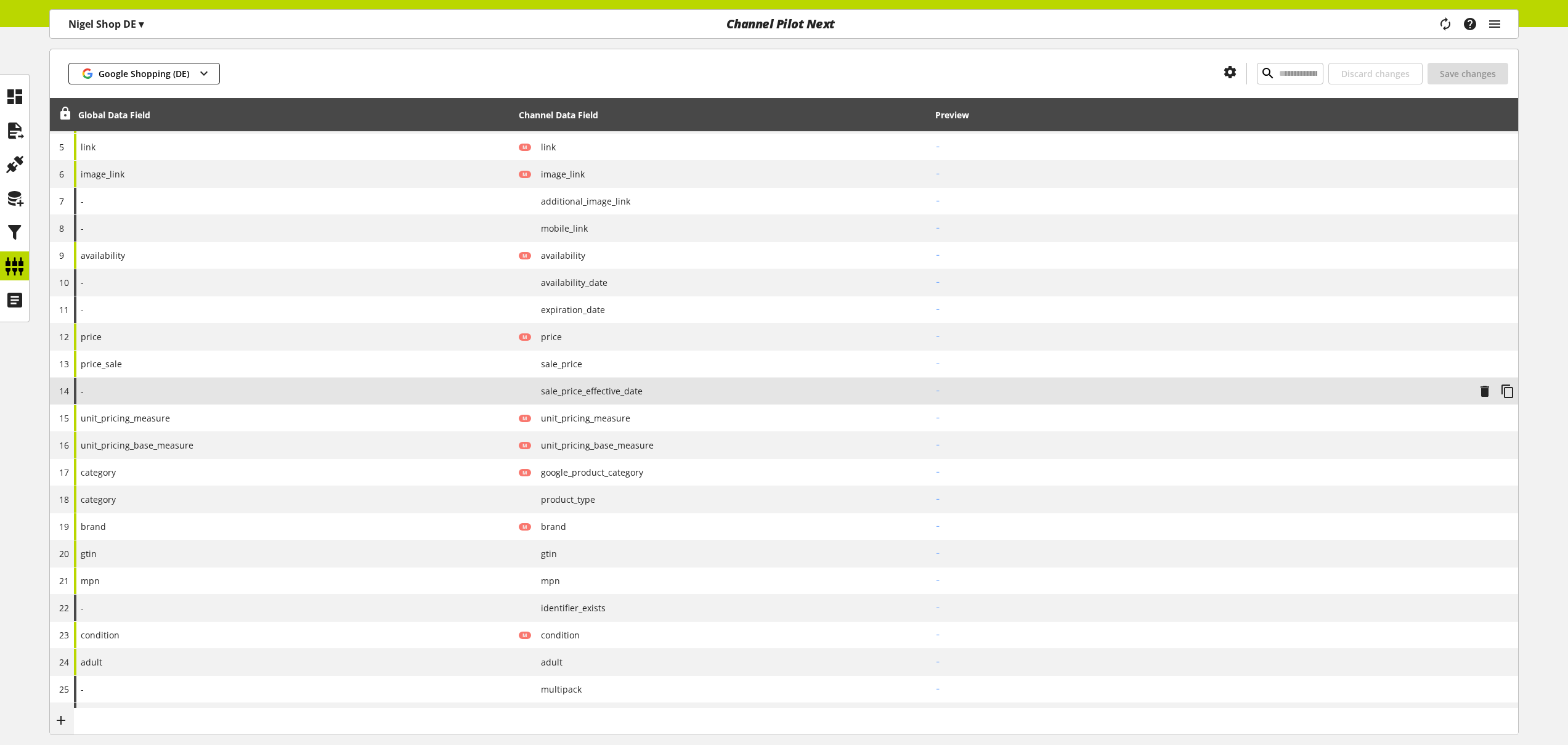
scroll to position [96, 0]
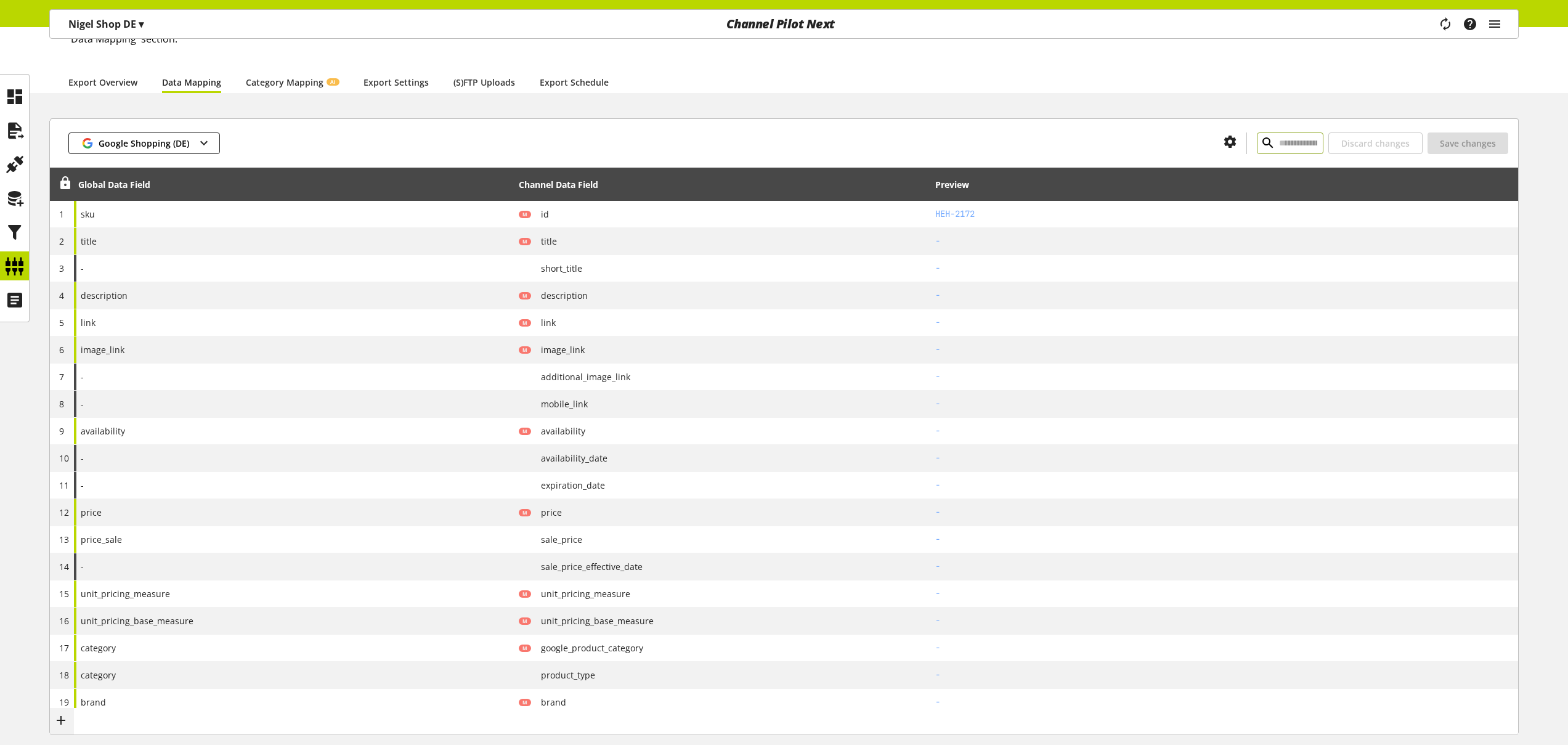
click at [1281, 146] on input "text" at bounding box center [1290, 143] width 66 height 22
type input "*"
drag, startPoint x: 1227, startPoint y: 143, endPoint x: 1120, endPoint y: 135, distance: 107.3
click at [1256, 140] on div "*" at bounding box center [1290, 143] width 66 height 22
click at [20, 167] on icon at bounding box center [15, 164] width 20 height 25
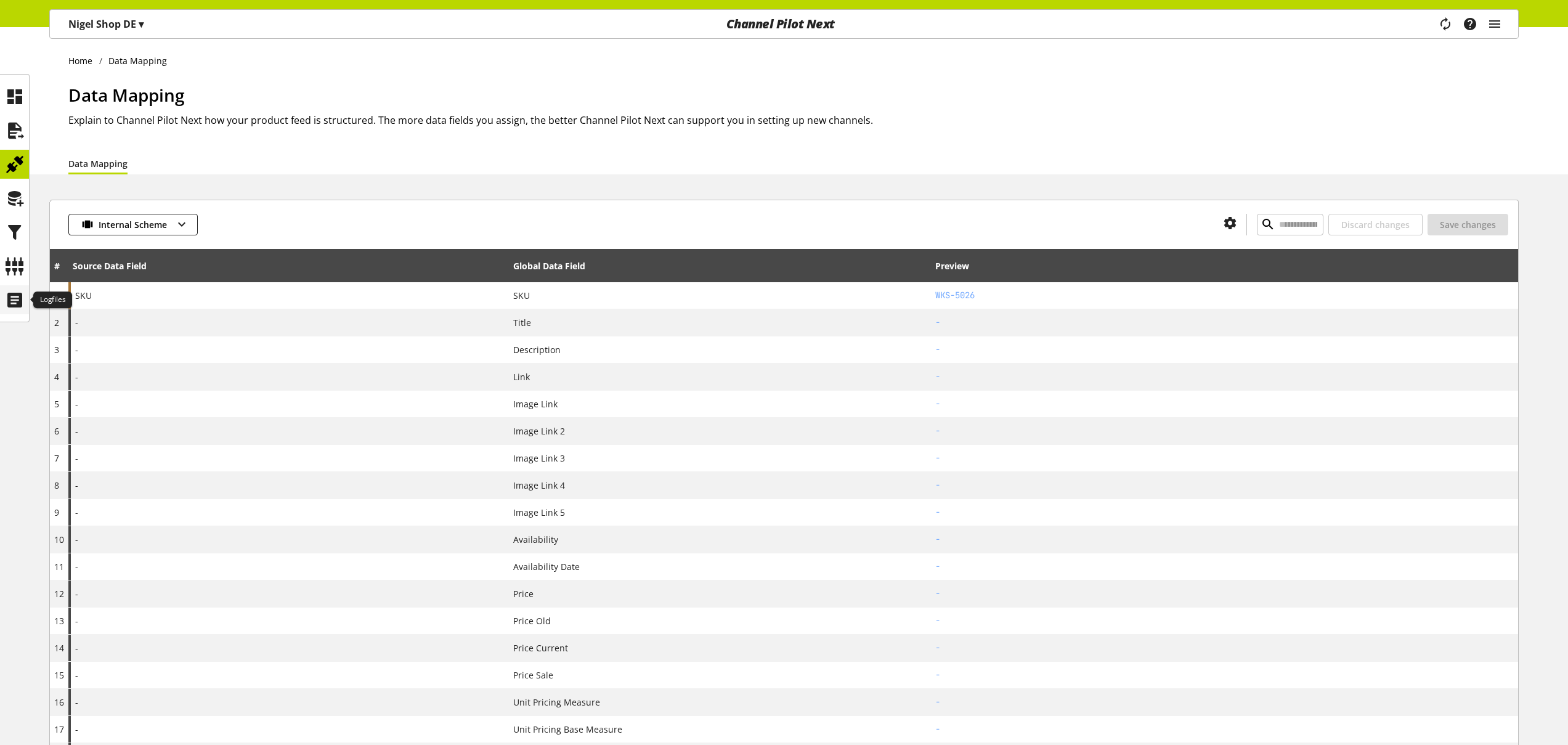
click at [19, 301] on icon at bounding box center [15, 300] width 20 height 25
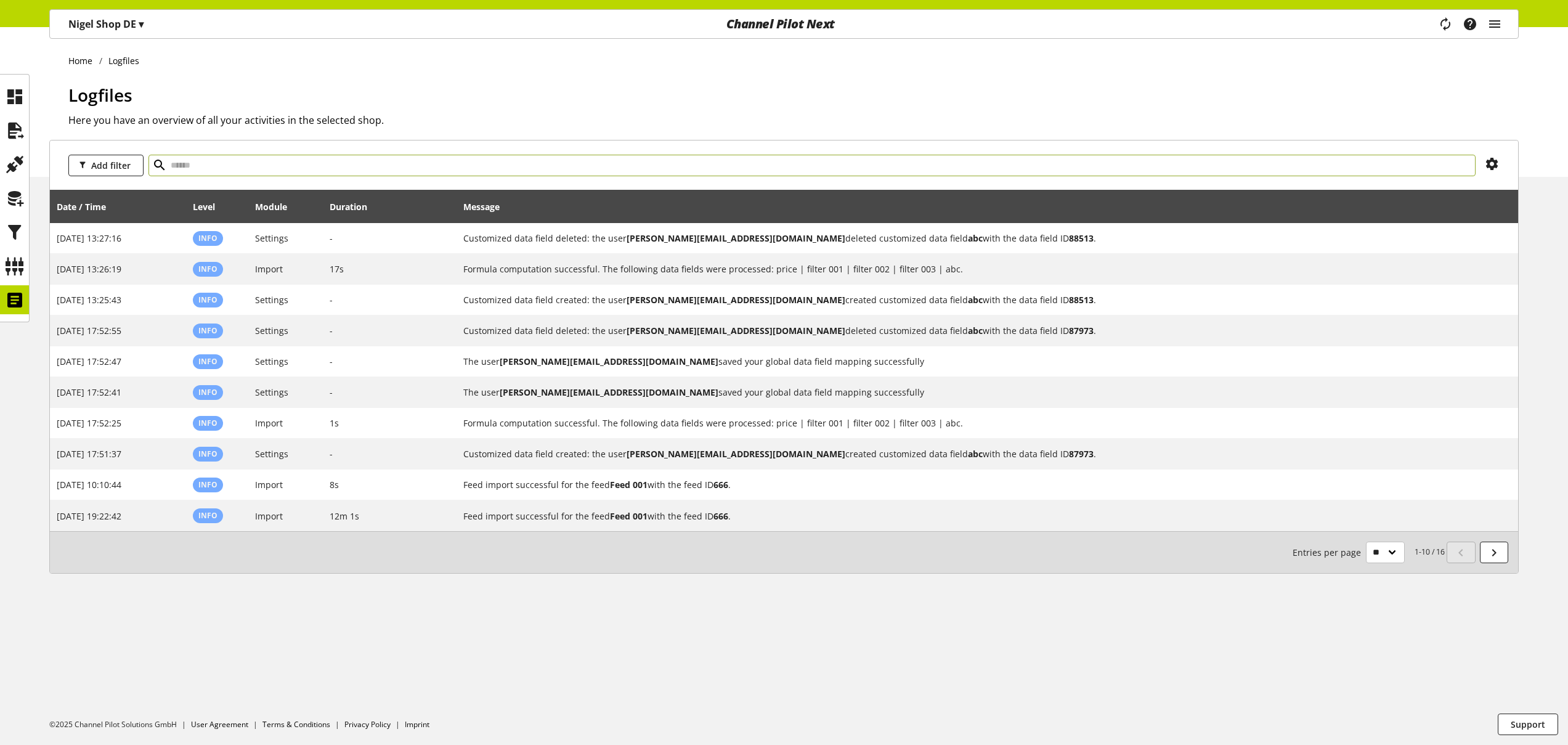
click at [415, 169] on input "text" at bounding box center [812, 165] width 1327 height 22
type input "****"
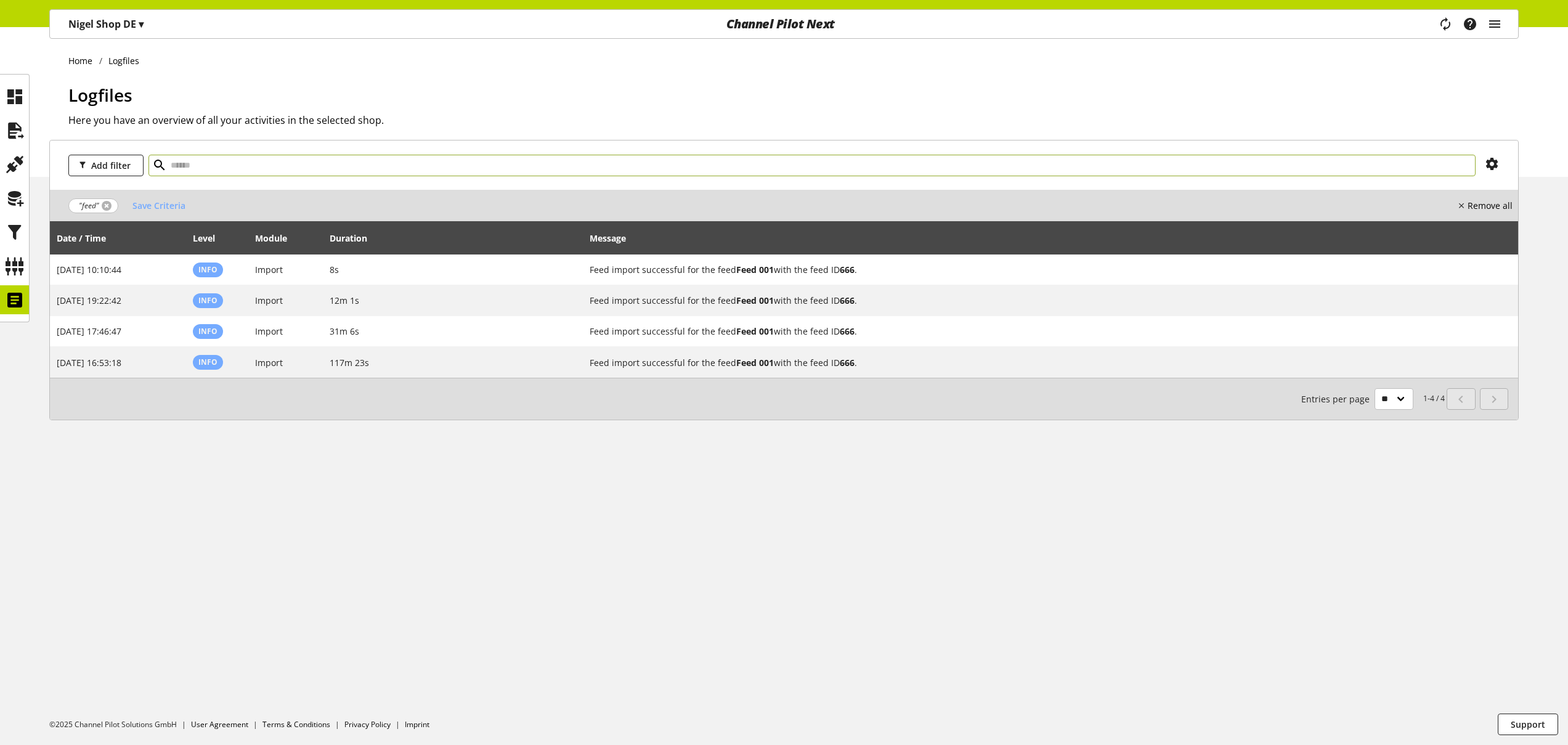
click at [109, 204] on link at bounding box center [106, 206] width 10 height 10
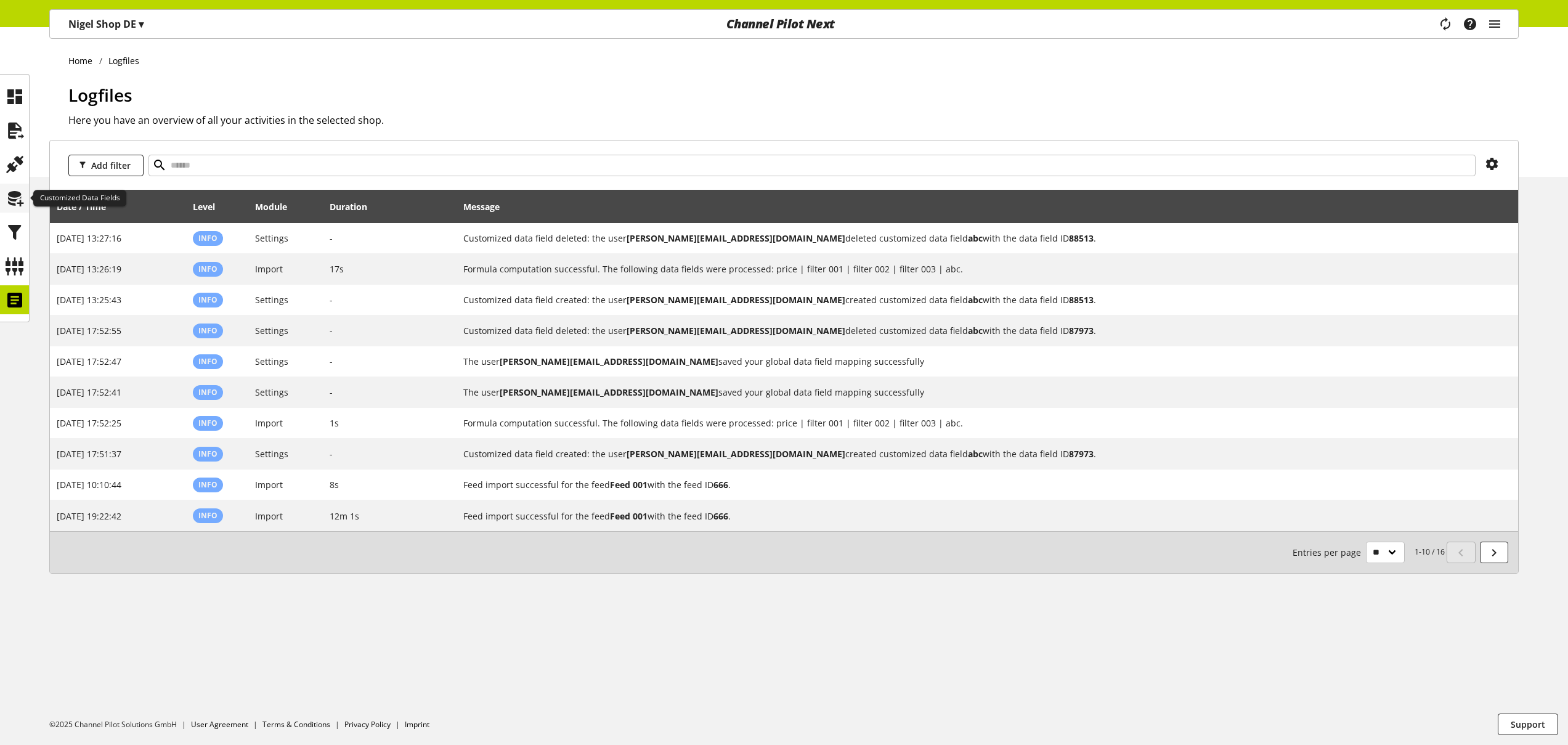
click at [19, 195] on icon at bounding box center [15, 198] width 20 height 25
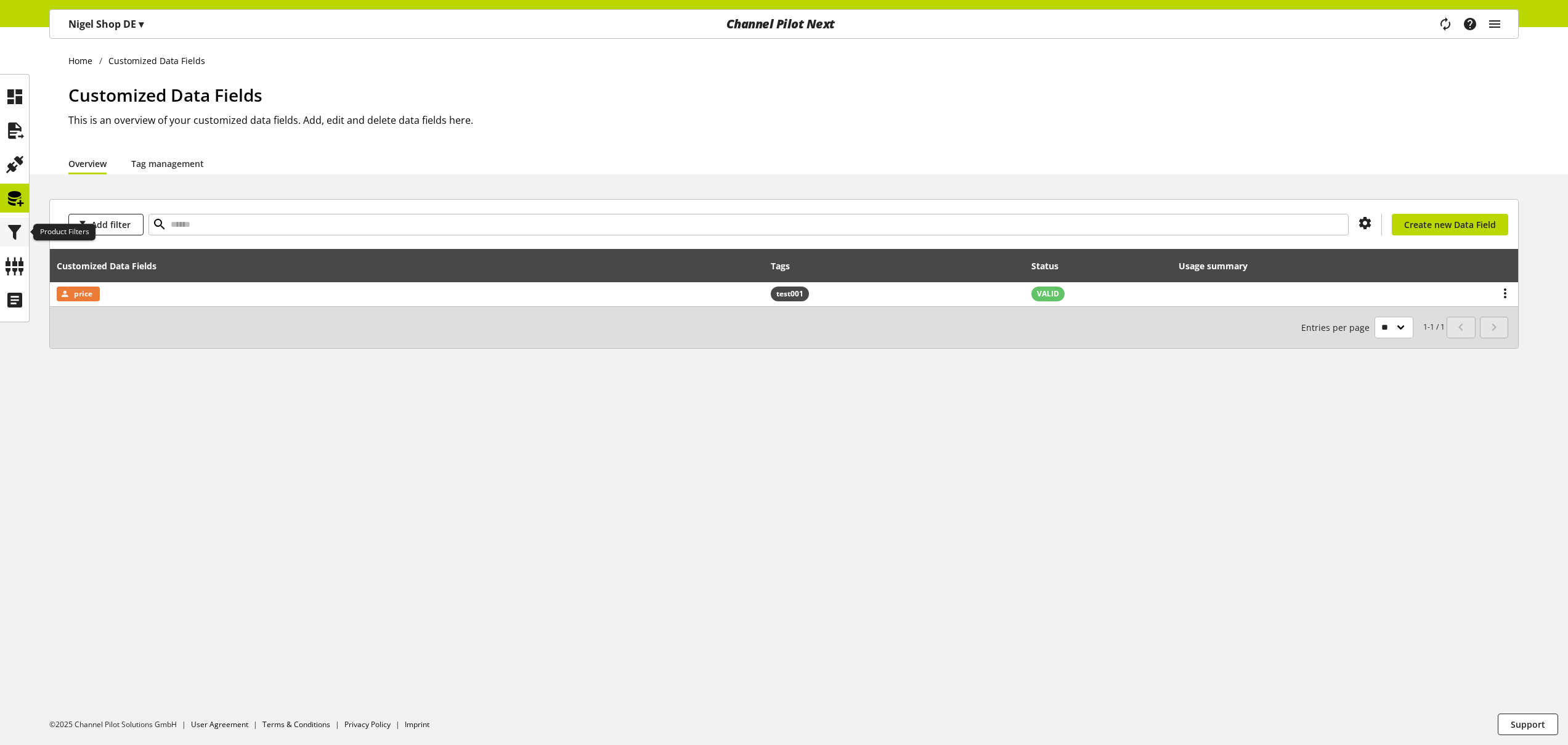
click at [18, 227] on icon at bounding box center [15, 232] width 20 height 25
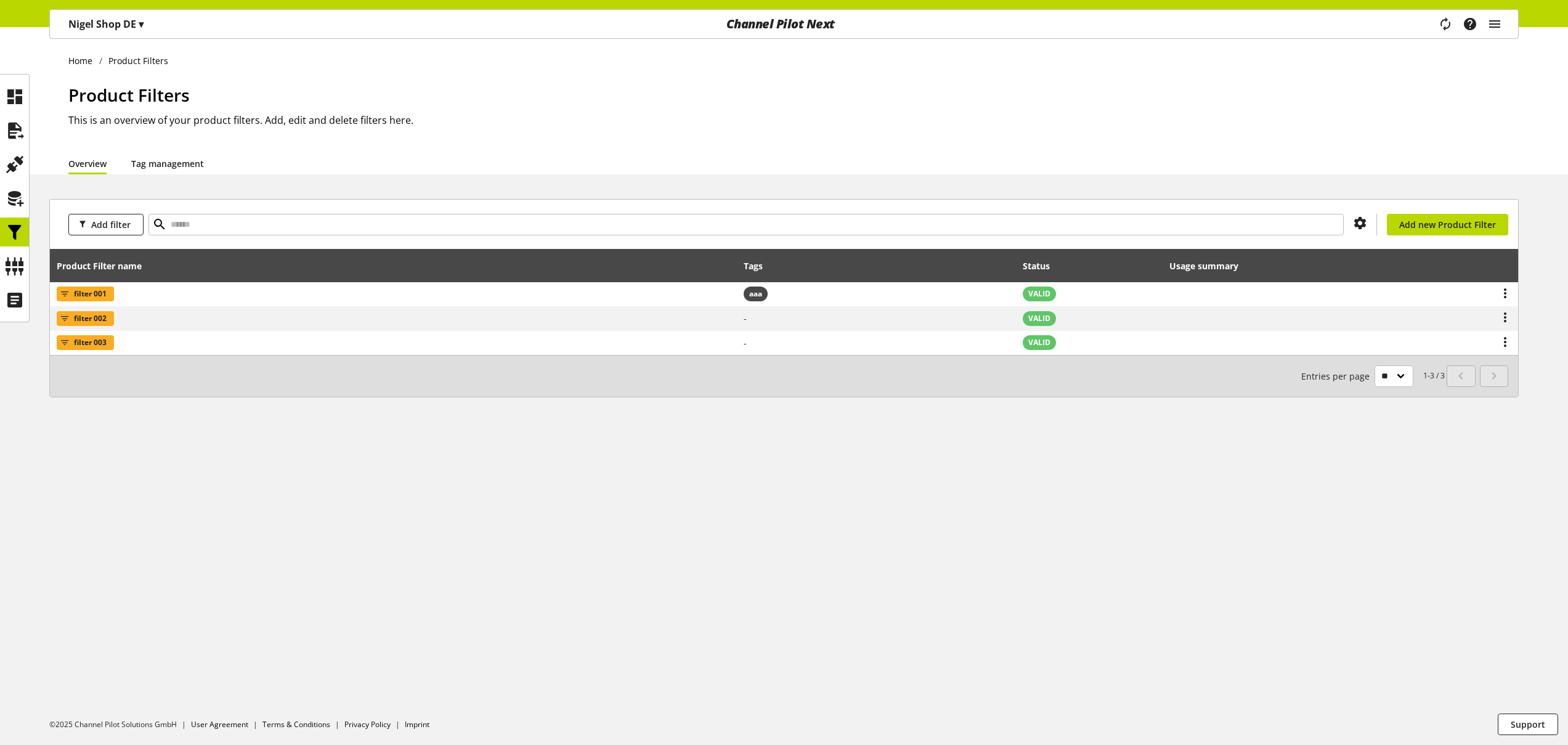
click at [159, 157] on link "Tag management" at bounding box center [167, 164] width 73 height 13
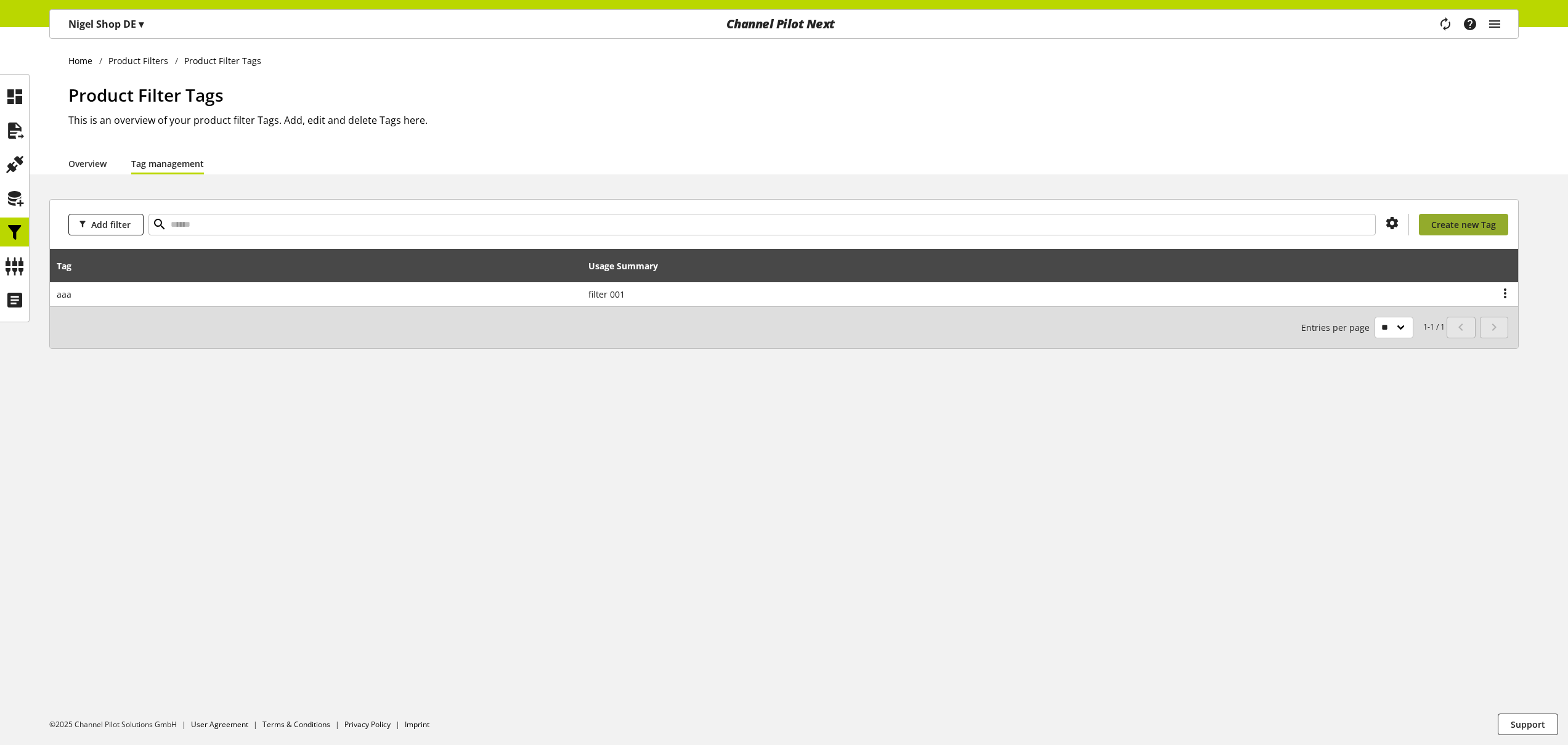
click at [1452, 222] on span "Create new Tag" at bounding box center [1464, 224] width 65 height 13
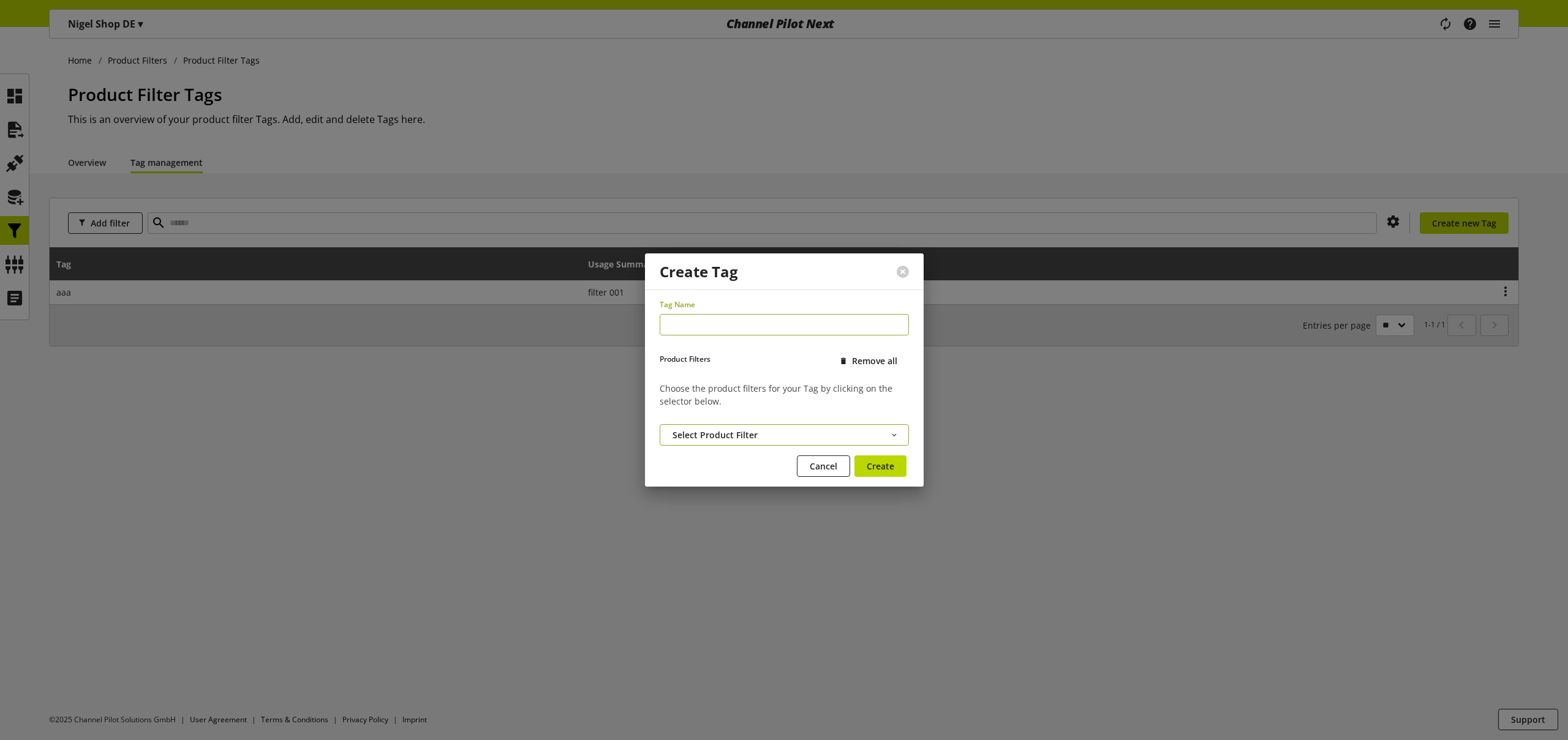
click at [700, 429] on span "Select Product Filter" at bounding box center [714, 435] width 85 height 13
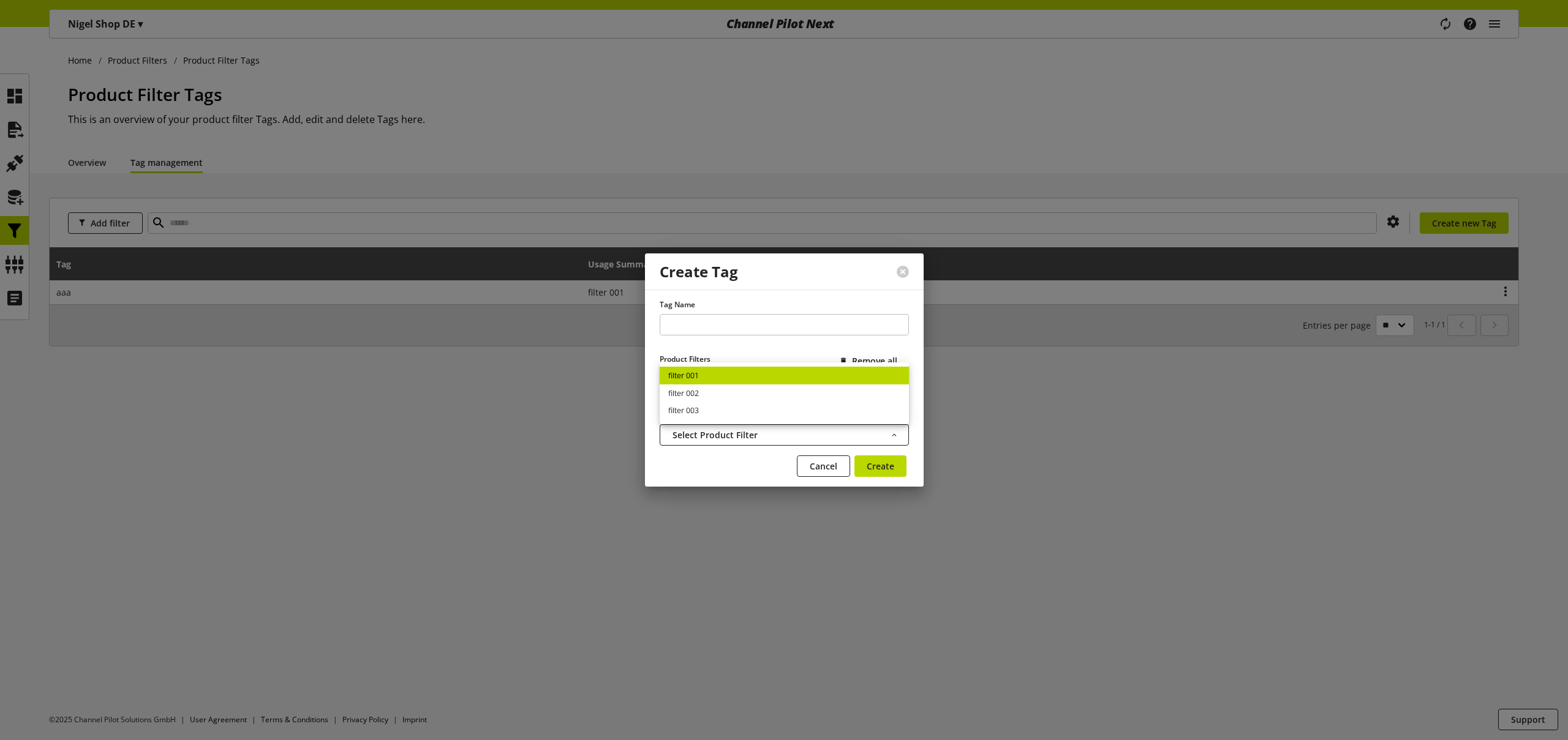
click at [704, 376] on link "filter 001" at bounding box center [784, 375] width 250 height 18
drag, startPoint x: 674, startPoint y: 392, endPoint x: 706, endPoint y: 392, distance: 32.0
click at [706, 392] on span "filter 001" at bounding box center [686, 394] width 53 height 15
click at [679, 409] on div "filter 001" at bounding box center [784, 396] width 250 height 39
drag, startPoint x: 676, startPoint y: 394, endPoint x: 686, endPoint y: 391, distance: 10.4
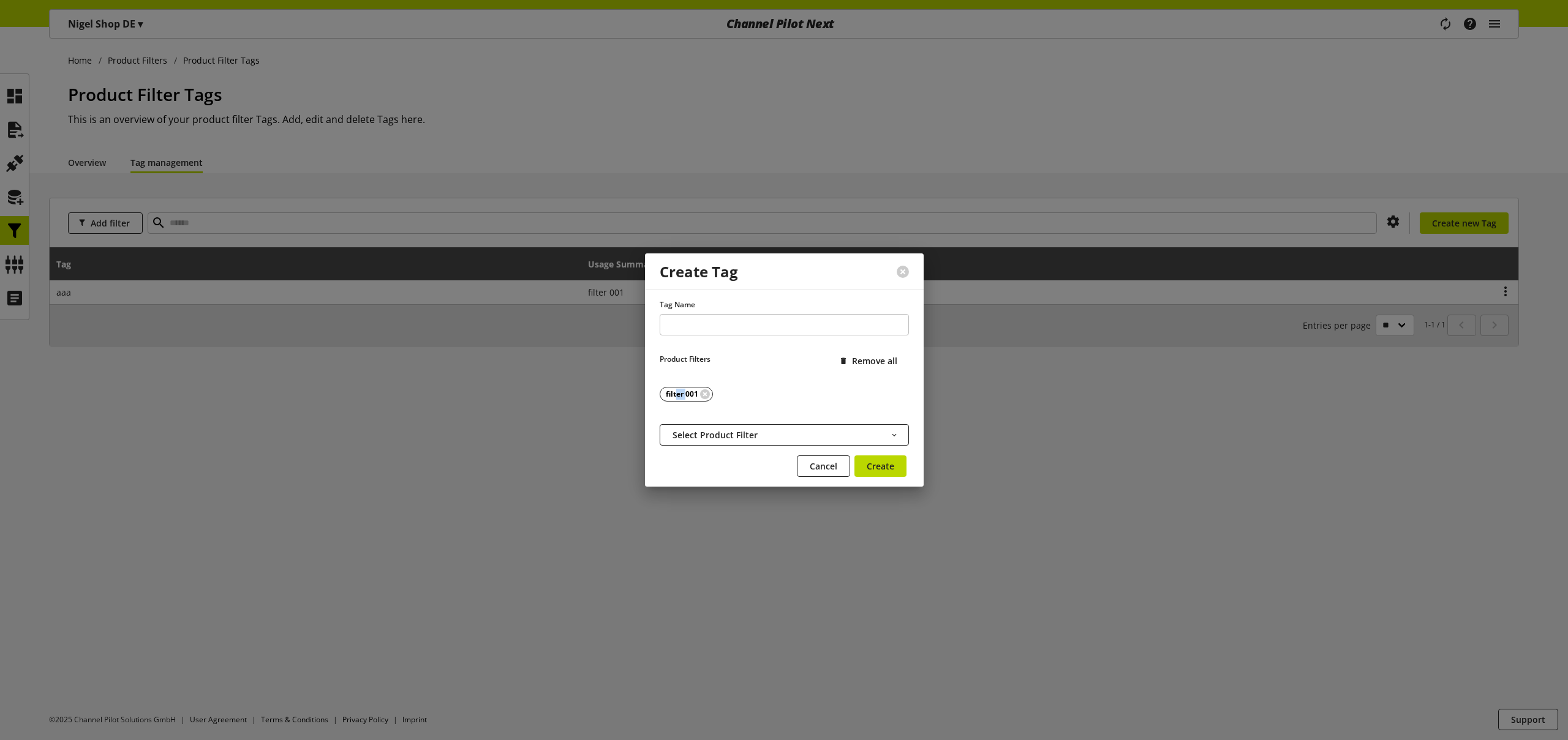
click at [686, 391] on div "filter 001" at bounding box center [682, 395] width 32 height 11
click at [714, 411] on div "filter 001" at bounding box center [784, 396] width 250 height 39
click at [830, 465] on span "Cancel" at bounding box center [823, 466] width 27 height 13
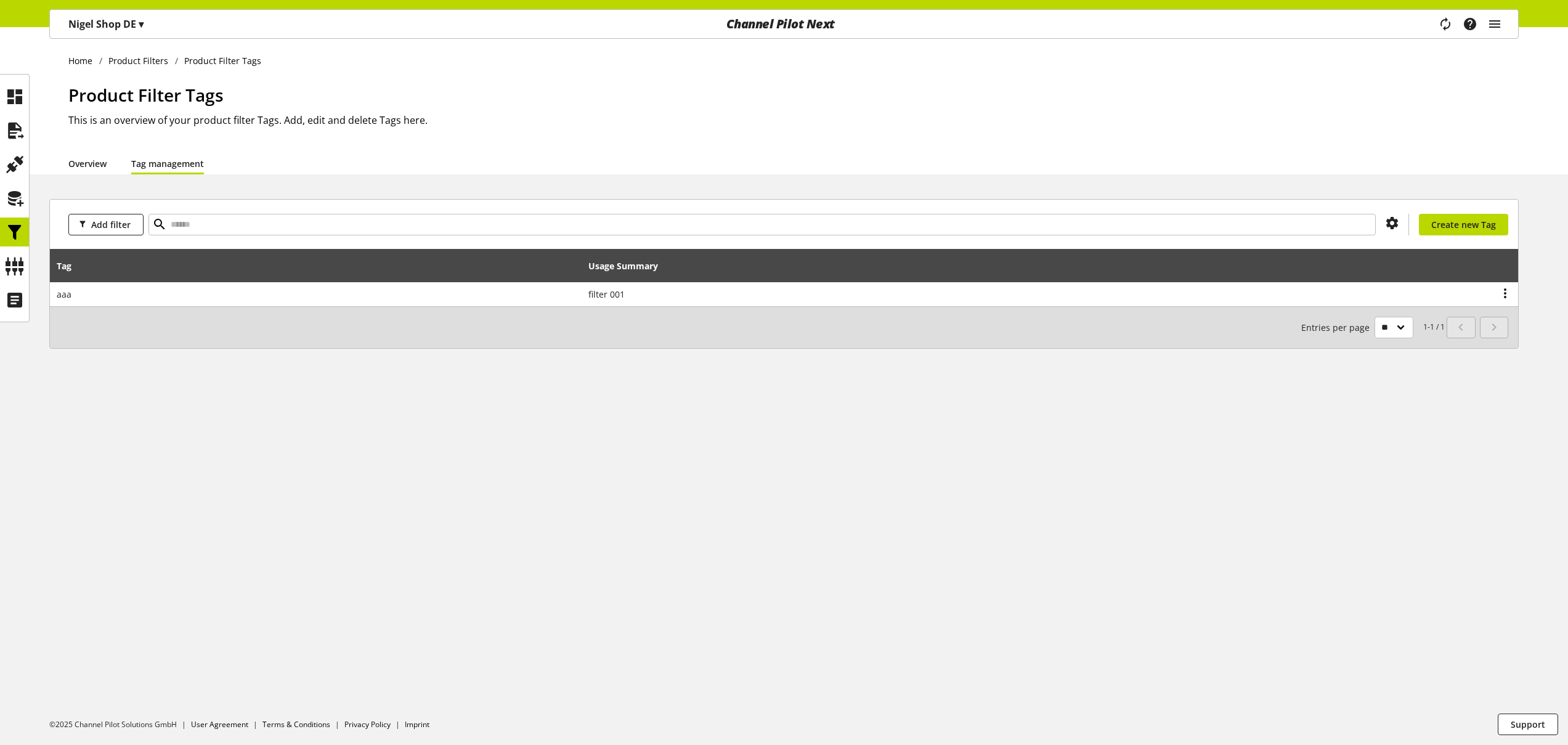
click at [97, 164] on link "Overview" at bounding box center [87, 164] width 38 height 13
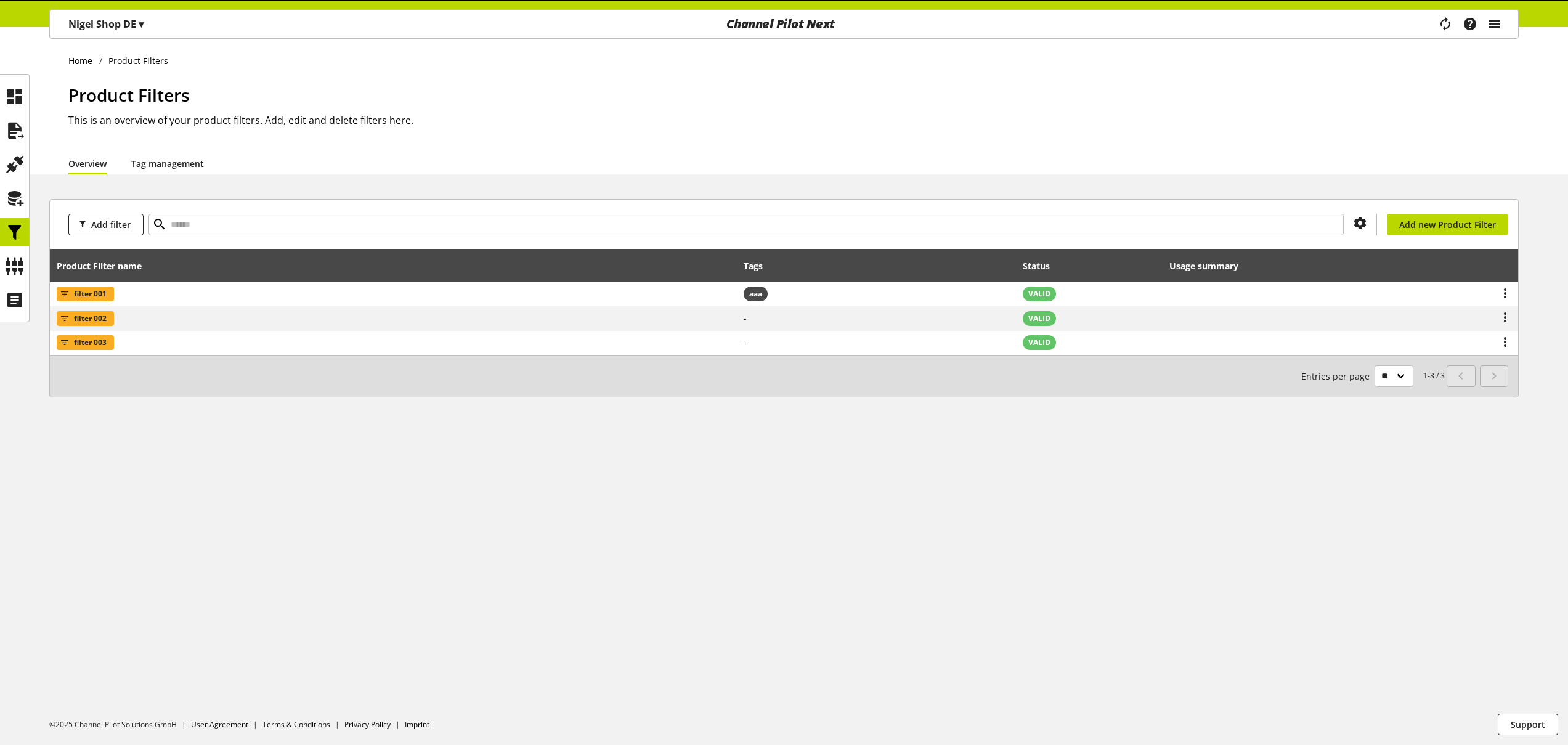
click at [165, 165] on link "Tag management" at bounding box center [167, 164] width 73 height 13
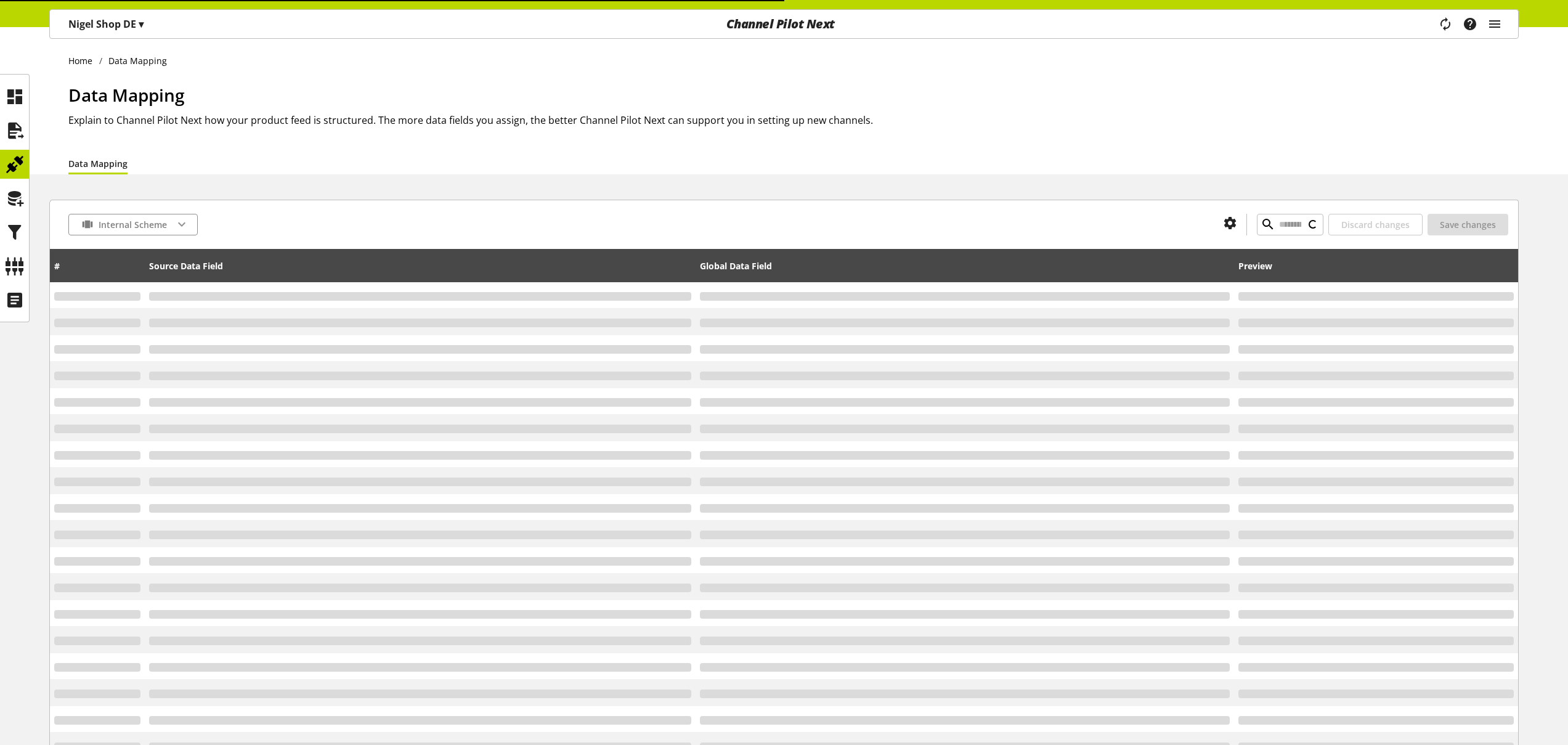
type input "********"
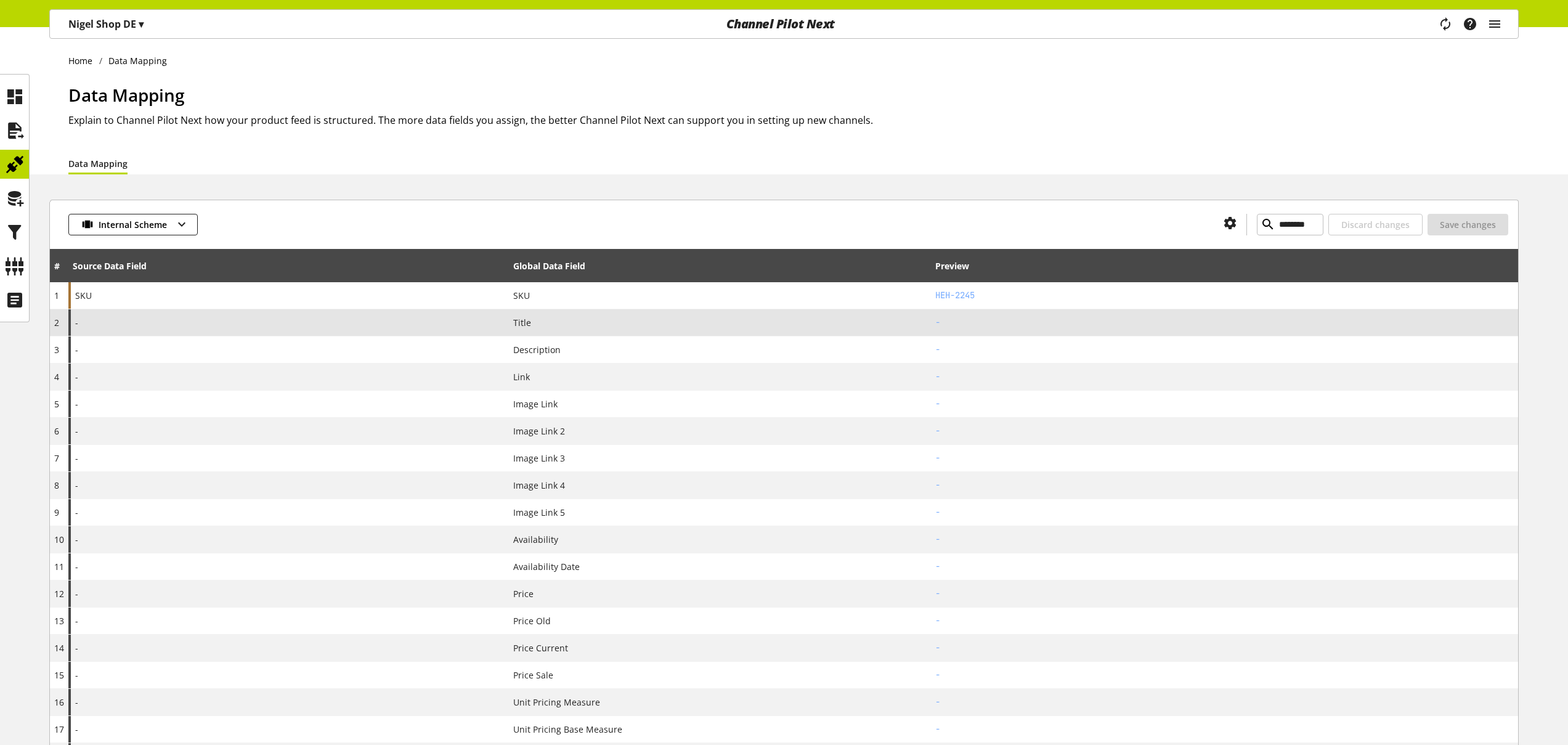
click at [374, 322] on div "-" at bounding box center [288, 323] width 441 height 27
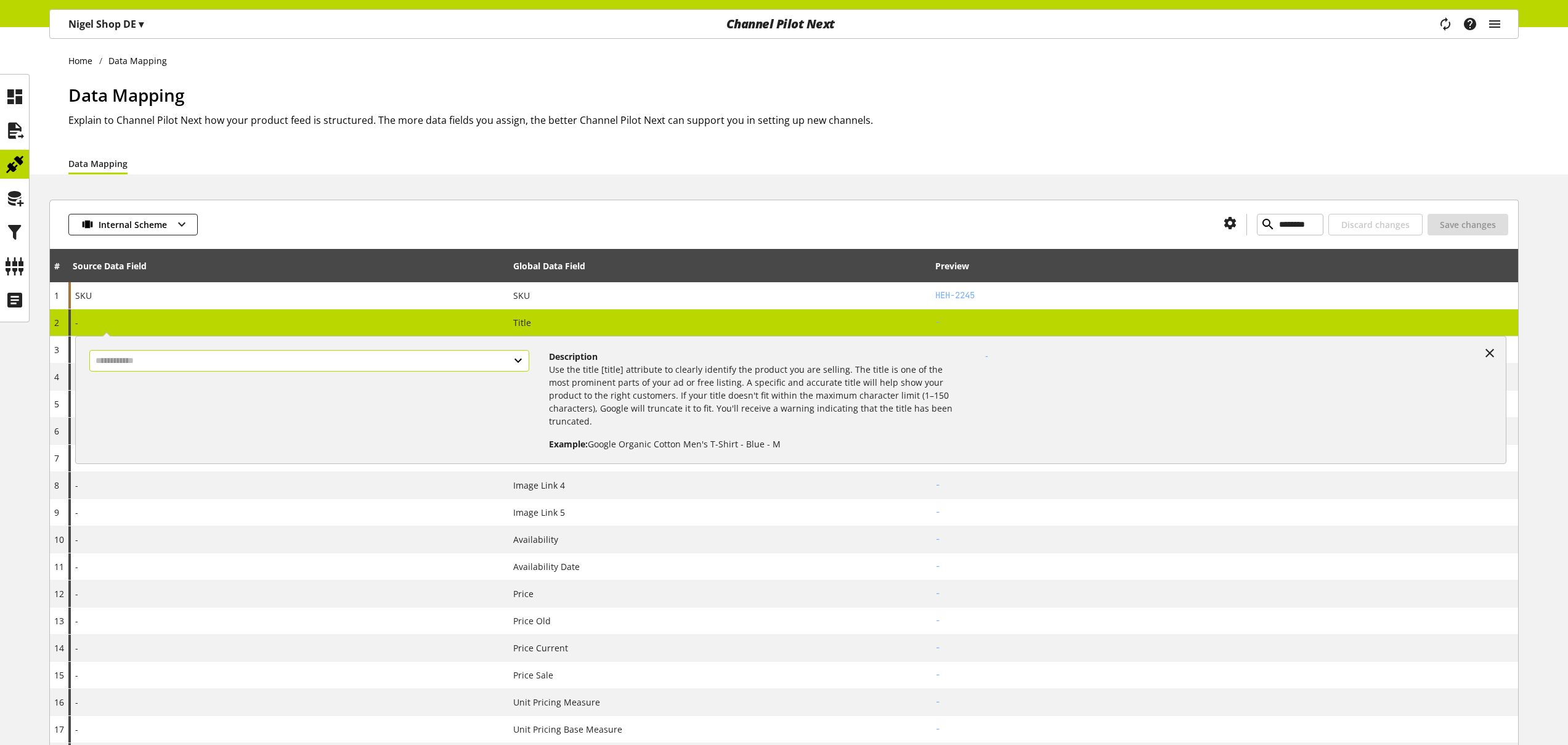
click at [373, 362] on input "text" at bounding box center [310, 361] width 440 height 22
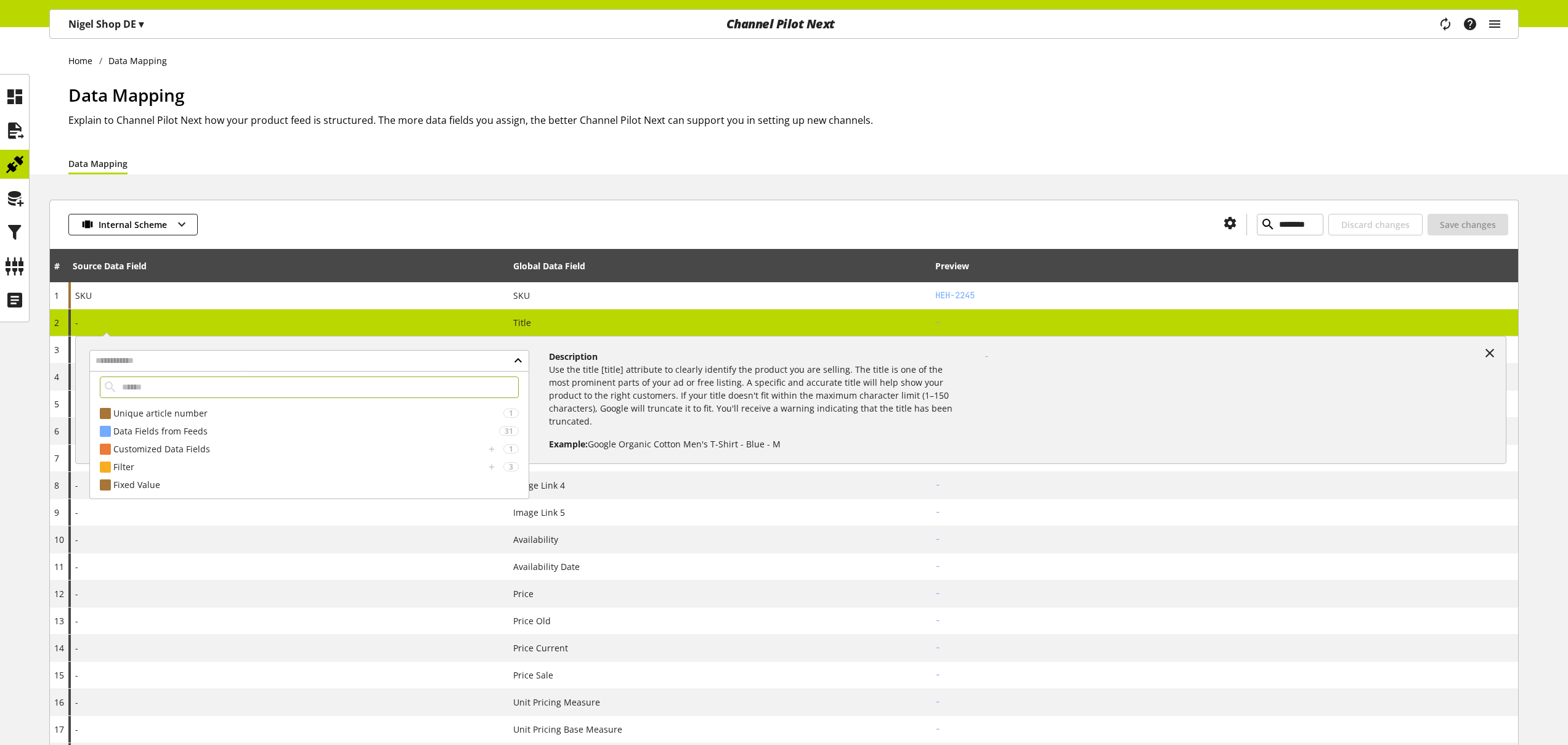
click at [506, 157] on div "Data Mapping" at bounding box center [793, 163] width 1450 height 22
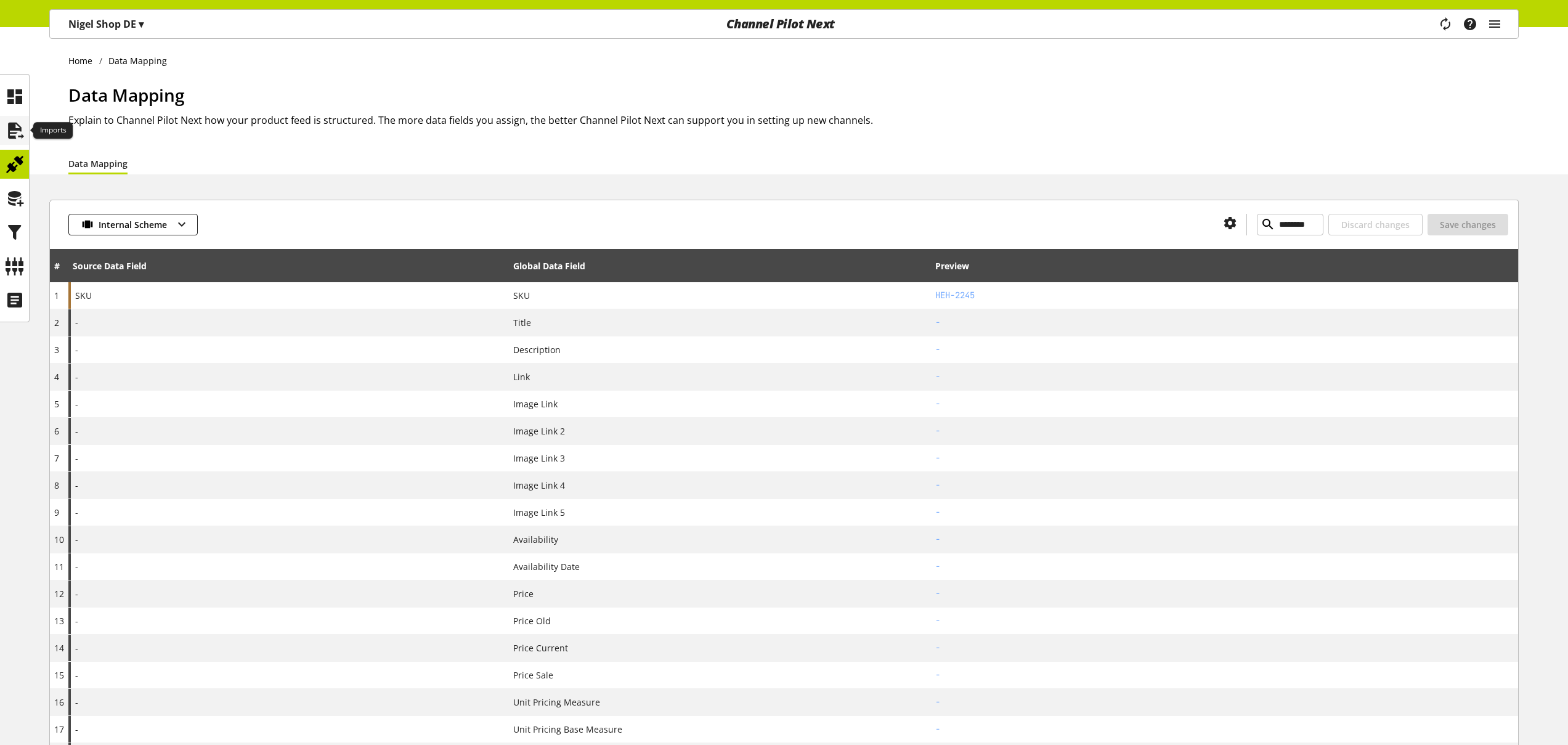
click at [13, 126] on icon at bounding box center [15, 131] width 20 height 25
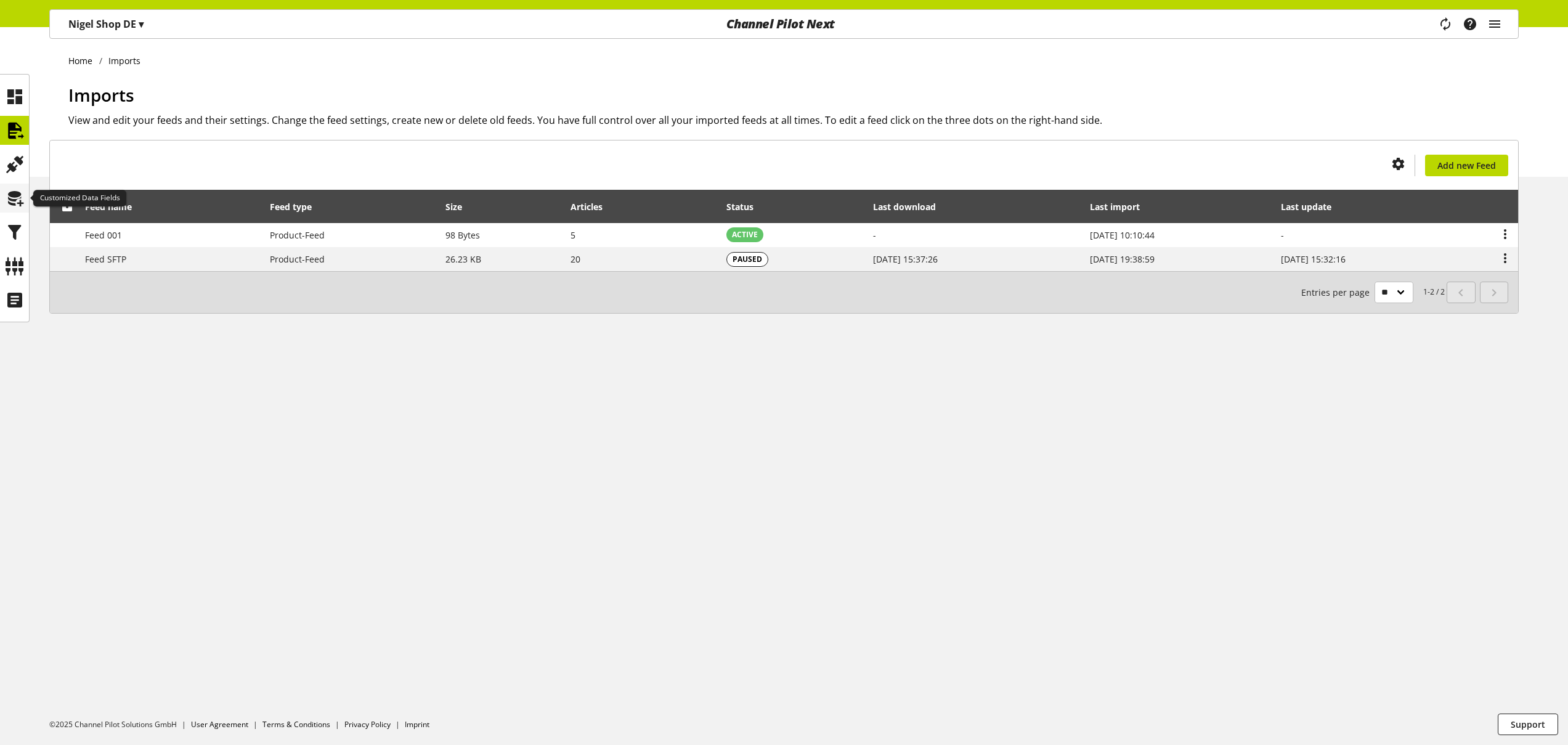
click at [20, 200] on icon at bounding box center [15, 198] width 20 height 25
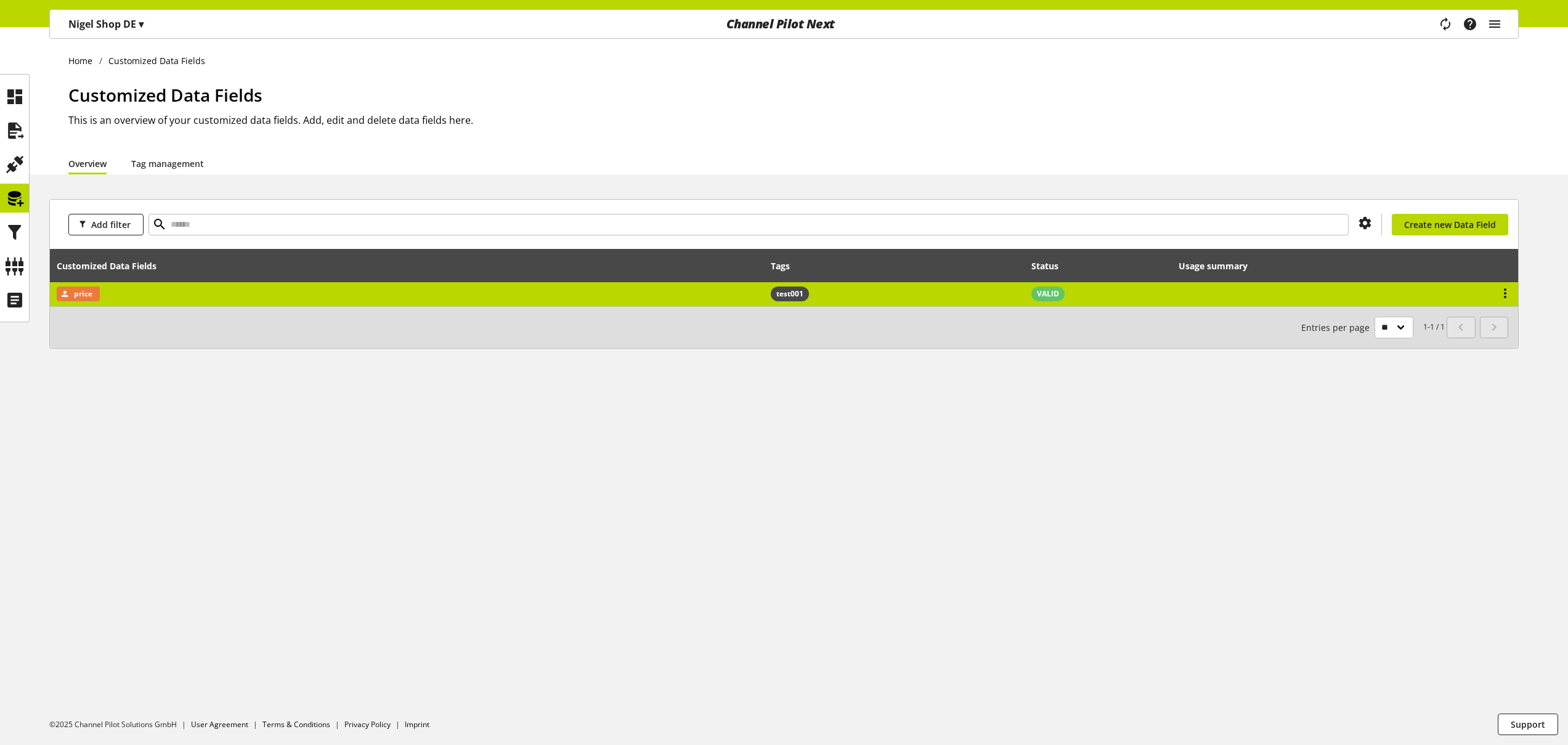
click at [276, 294] on td "price" at bounding box center [407, 294] width 714 height 24
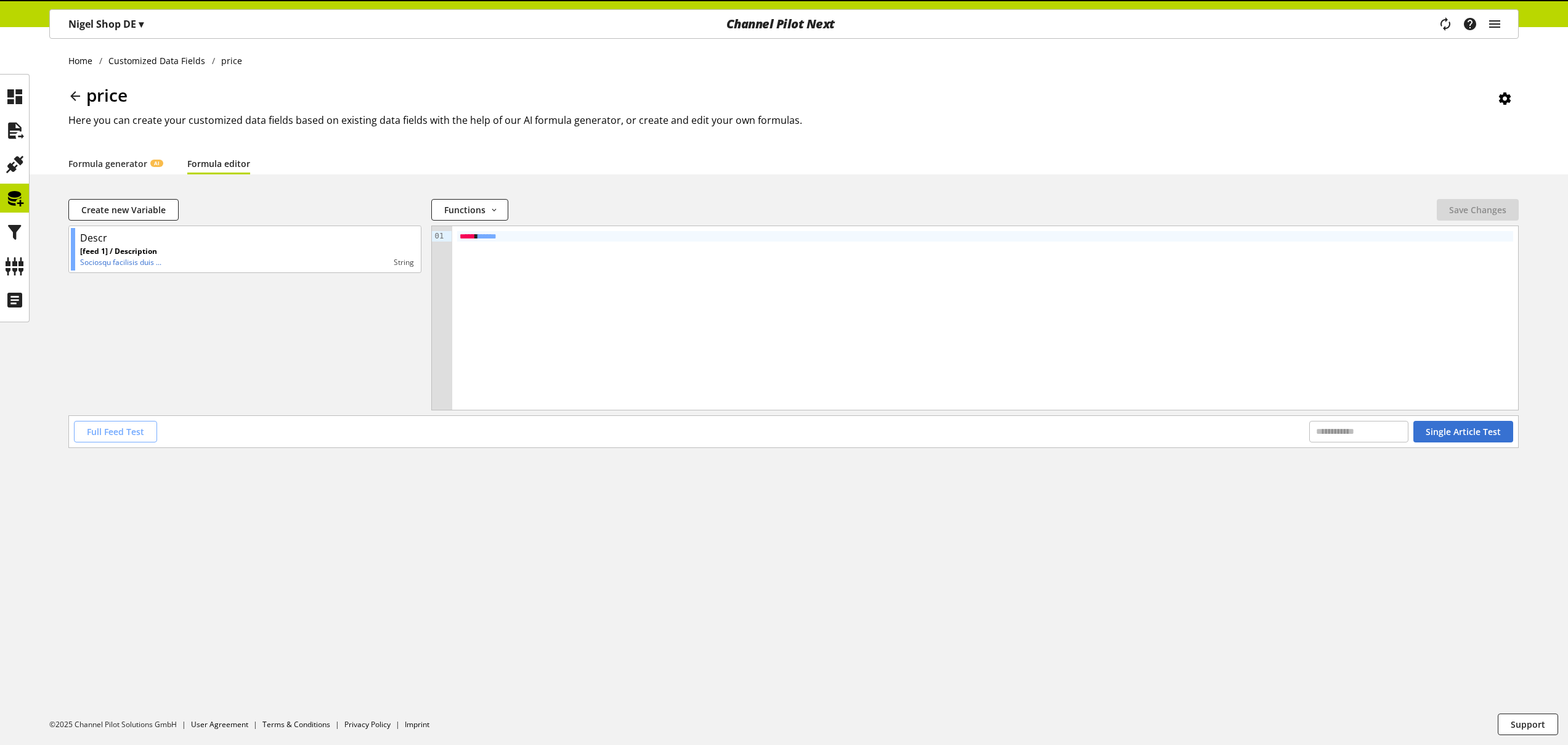
click at [117, 431] on span "Full Feed Test" at bounding box center [115, 432] width 57 height 13
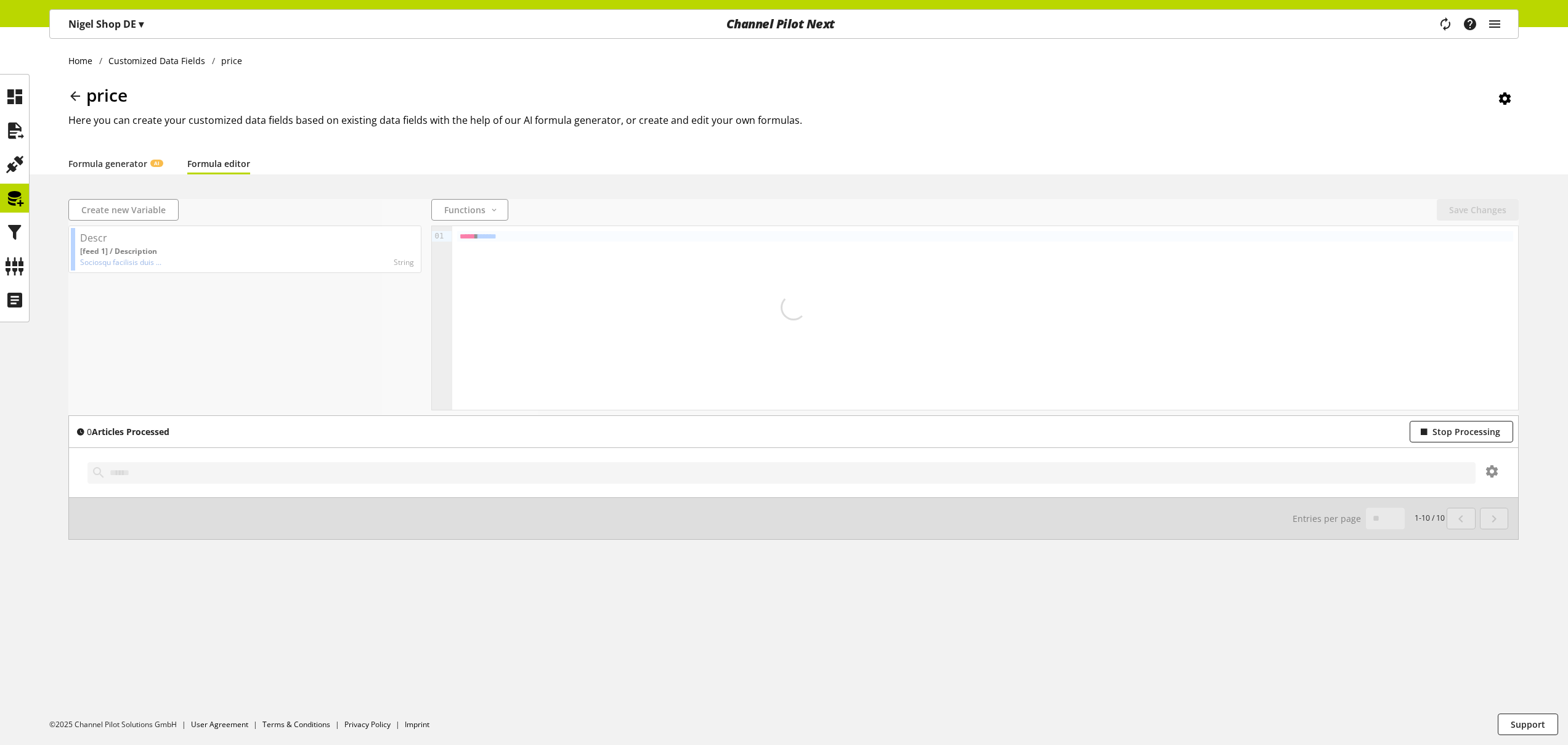
click at [117, 431] on b "Articles Processed" at bounding box center [130, 432] width 78 height 12
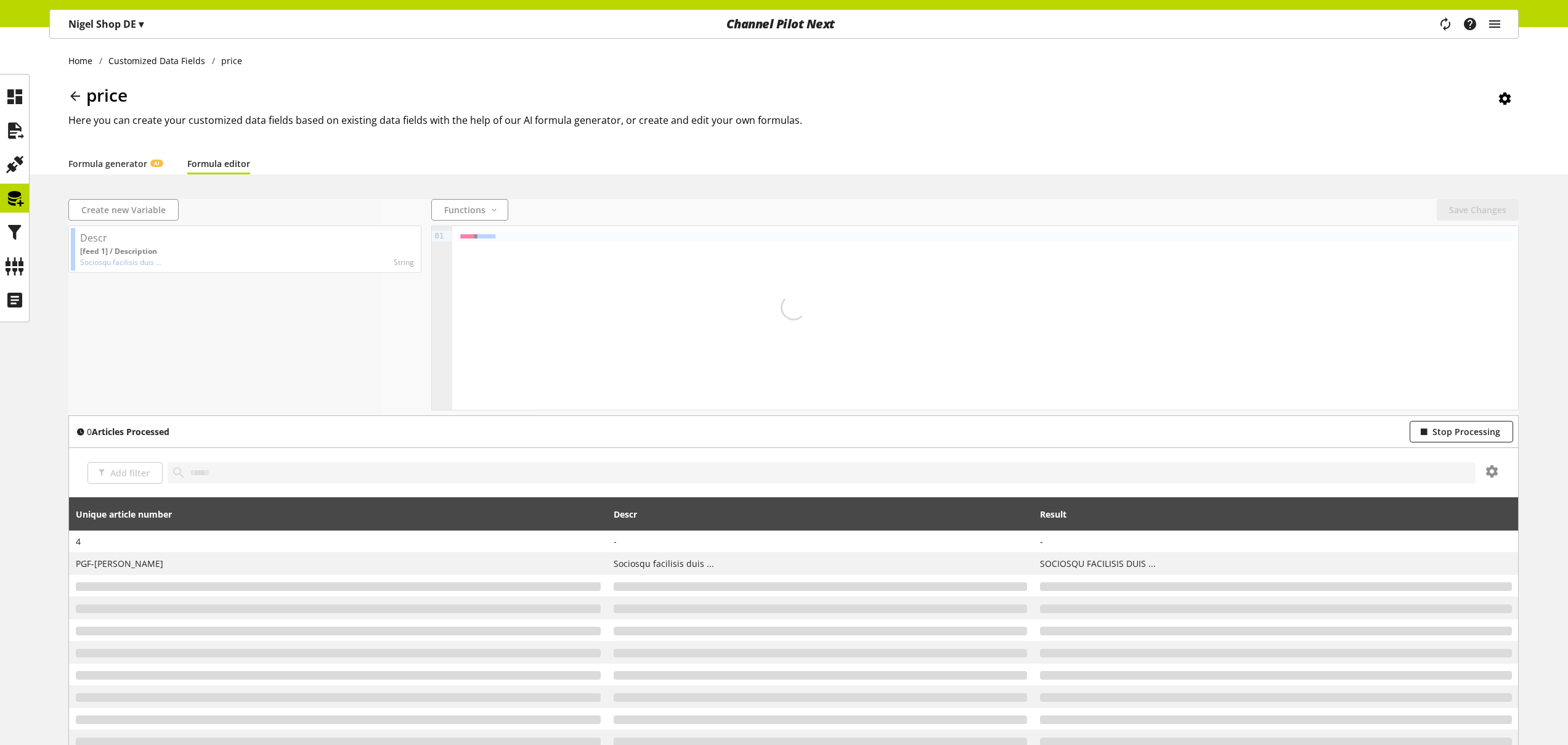
click at [292, 406] on div at bounding box center [793, 307] width 1450 height 217
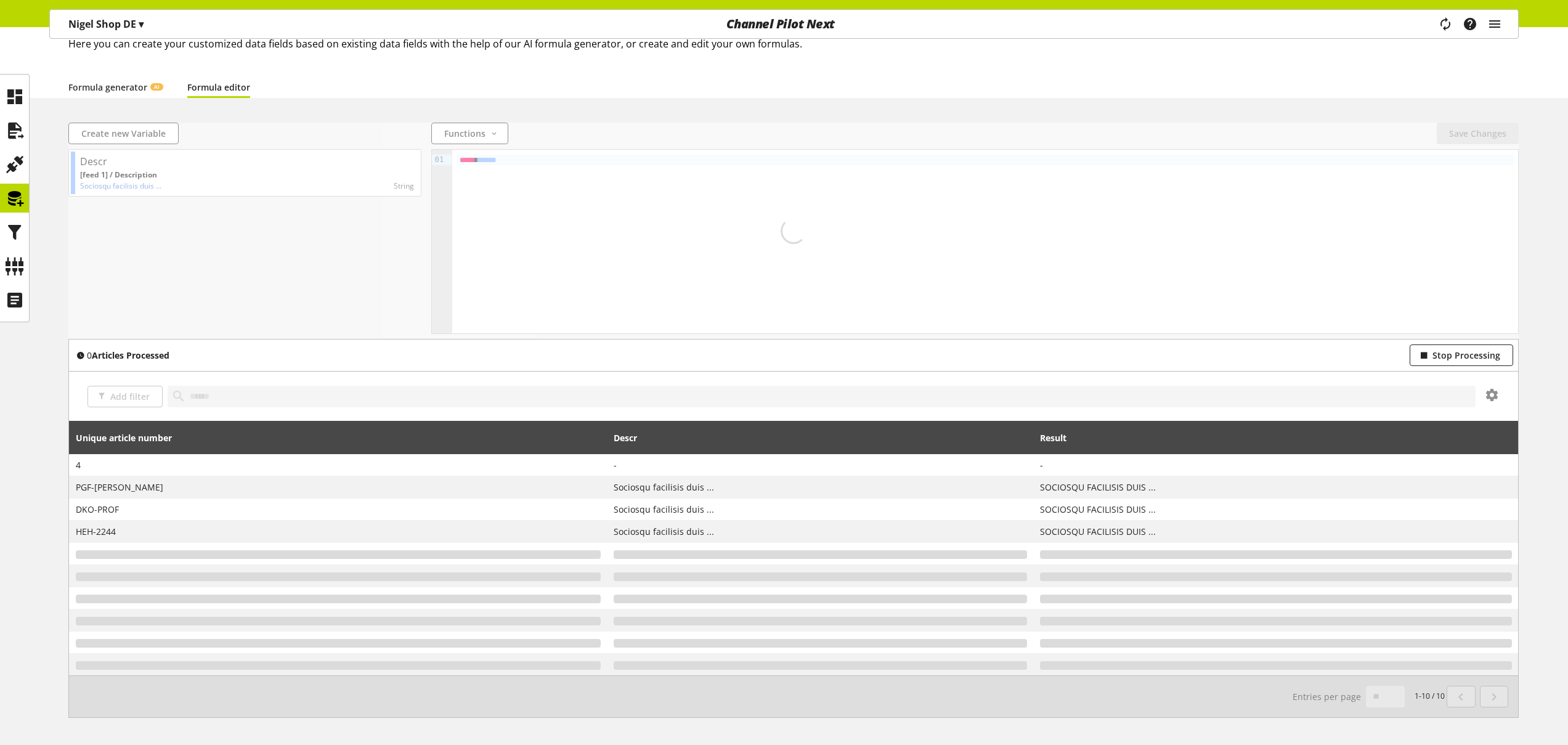
scroll to position [120, 0]
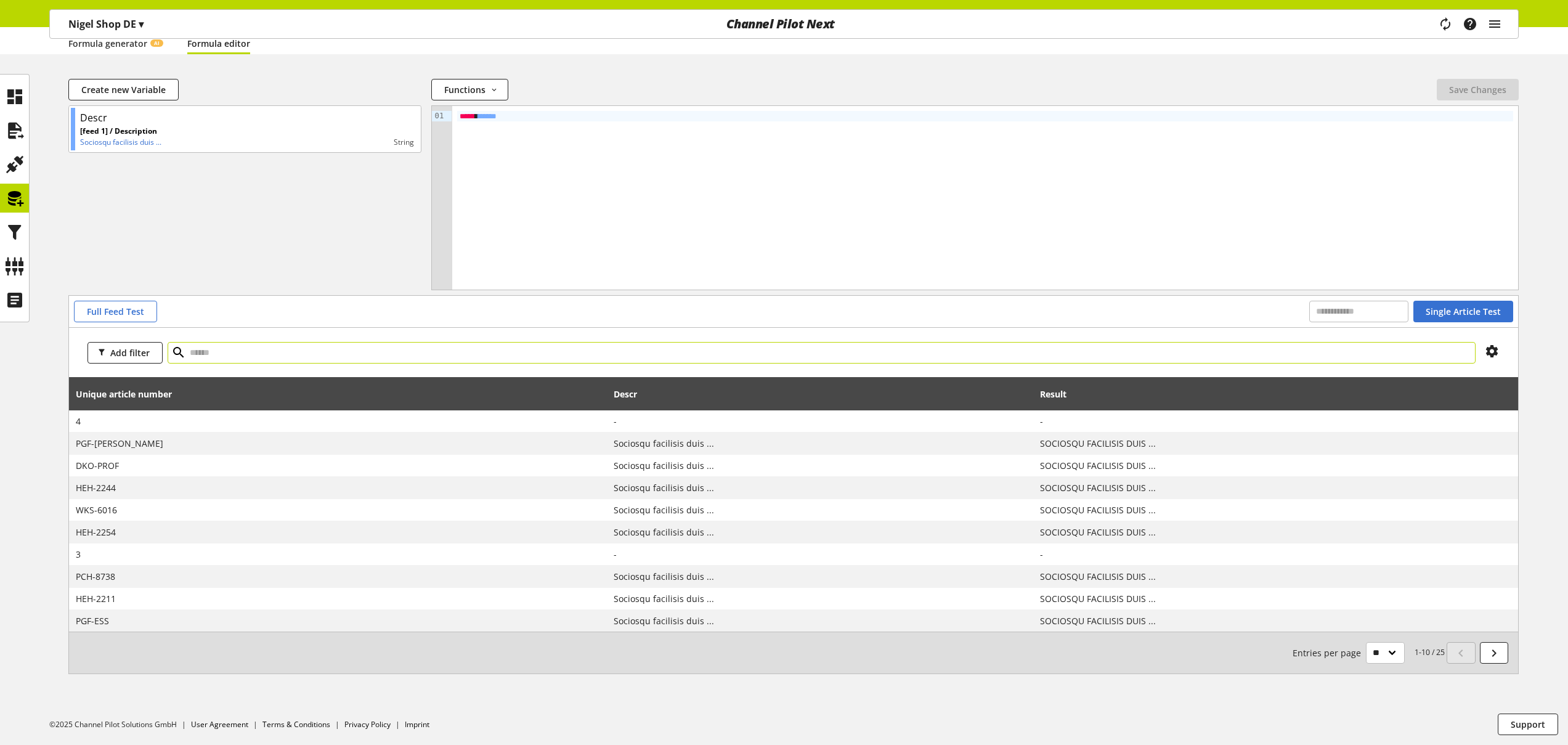
click at [351, 354] on input "text" at bounding box center [821, 353] width 1308 height 22
type input "**********"
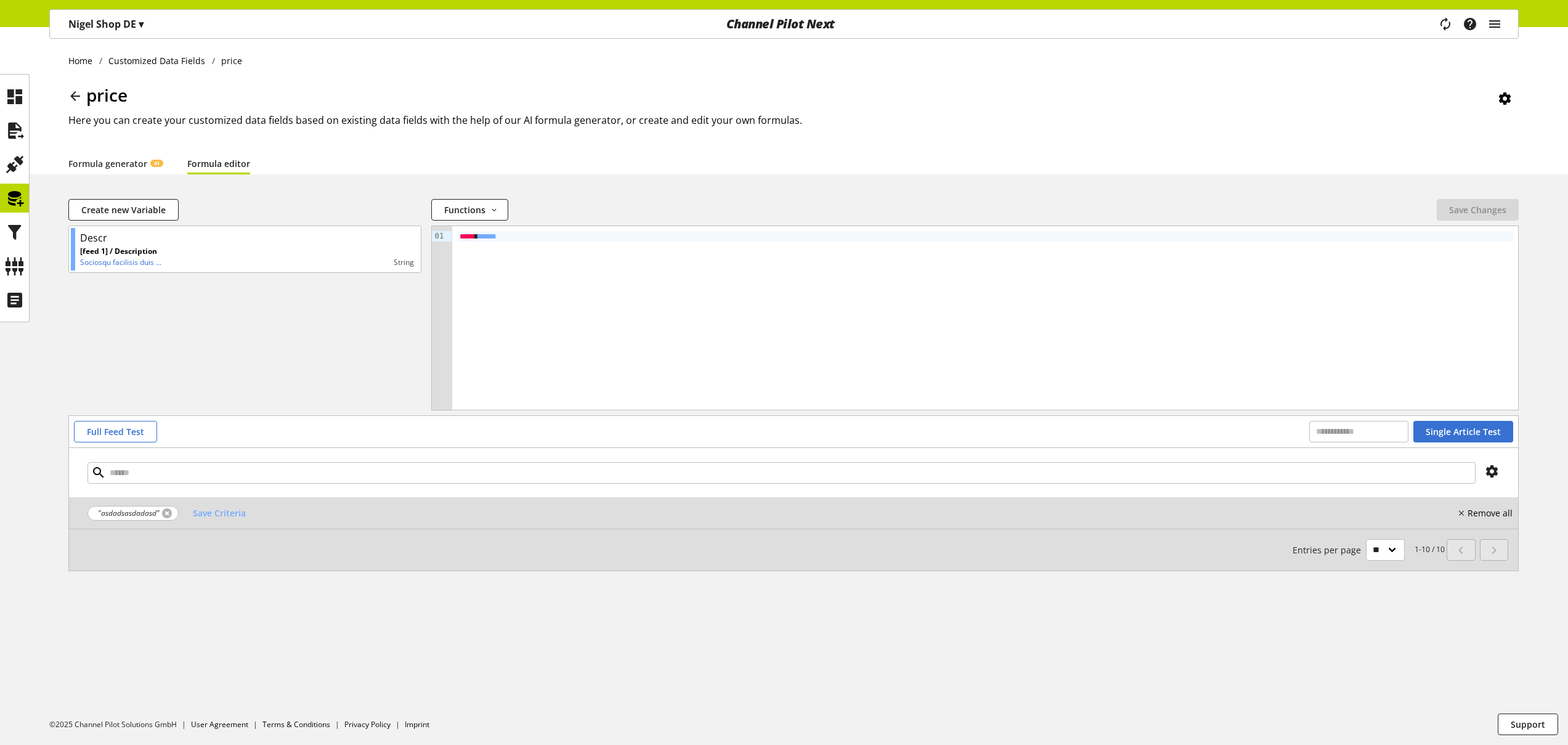
click at [169, 514] on link at bounding box center [167, 514] width 10 height 10
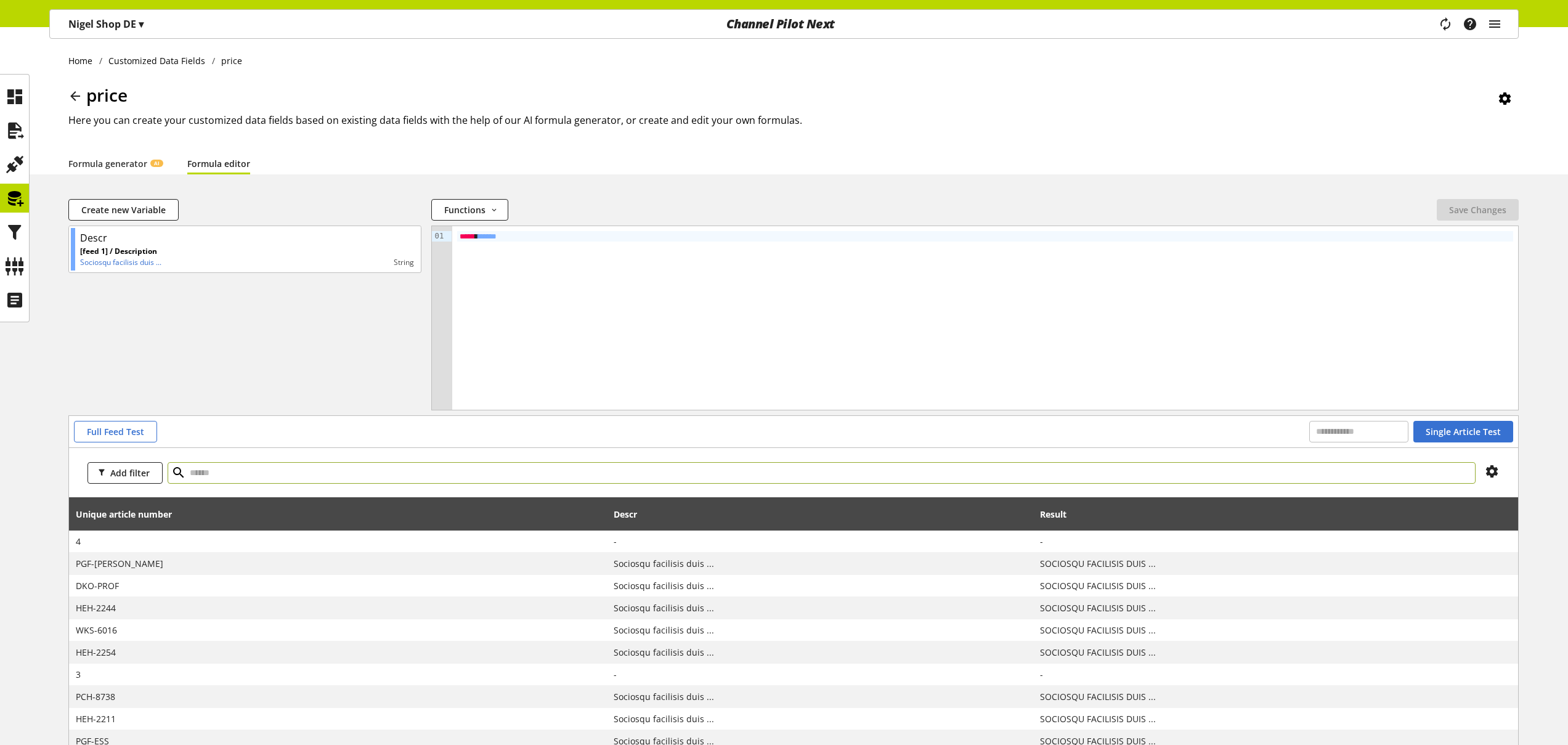
click at [446, 464] on input "text" at bounding box center [821, 473] width 1308 height 22
type input "**********"
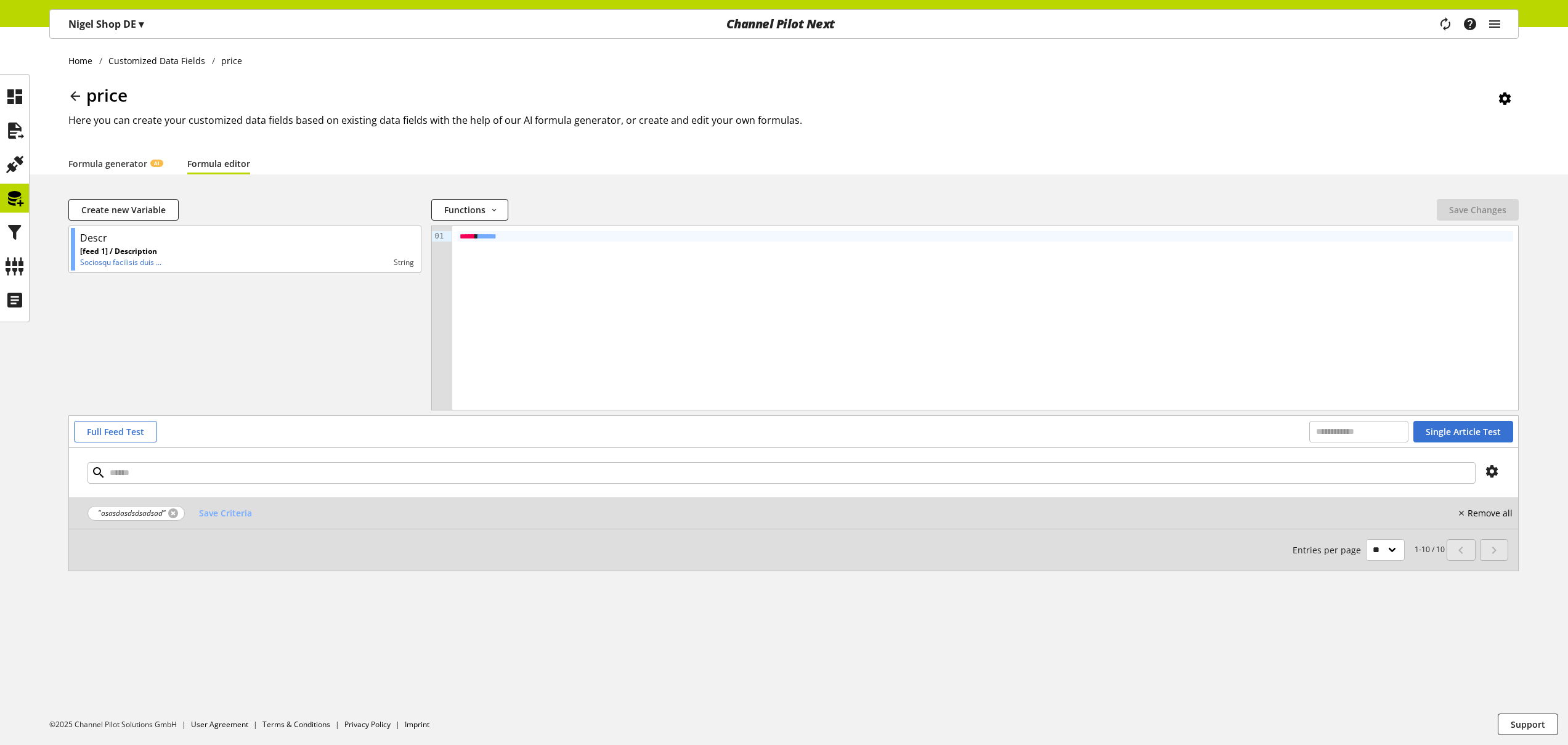
click at [174, 512] on link at bounding box center [173, 514] width 10 height 10
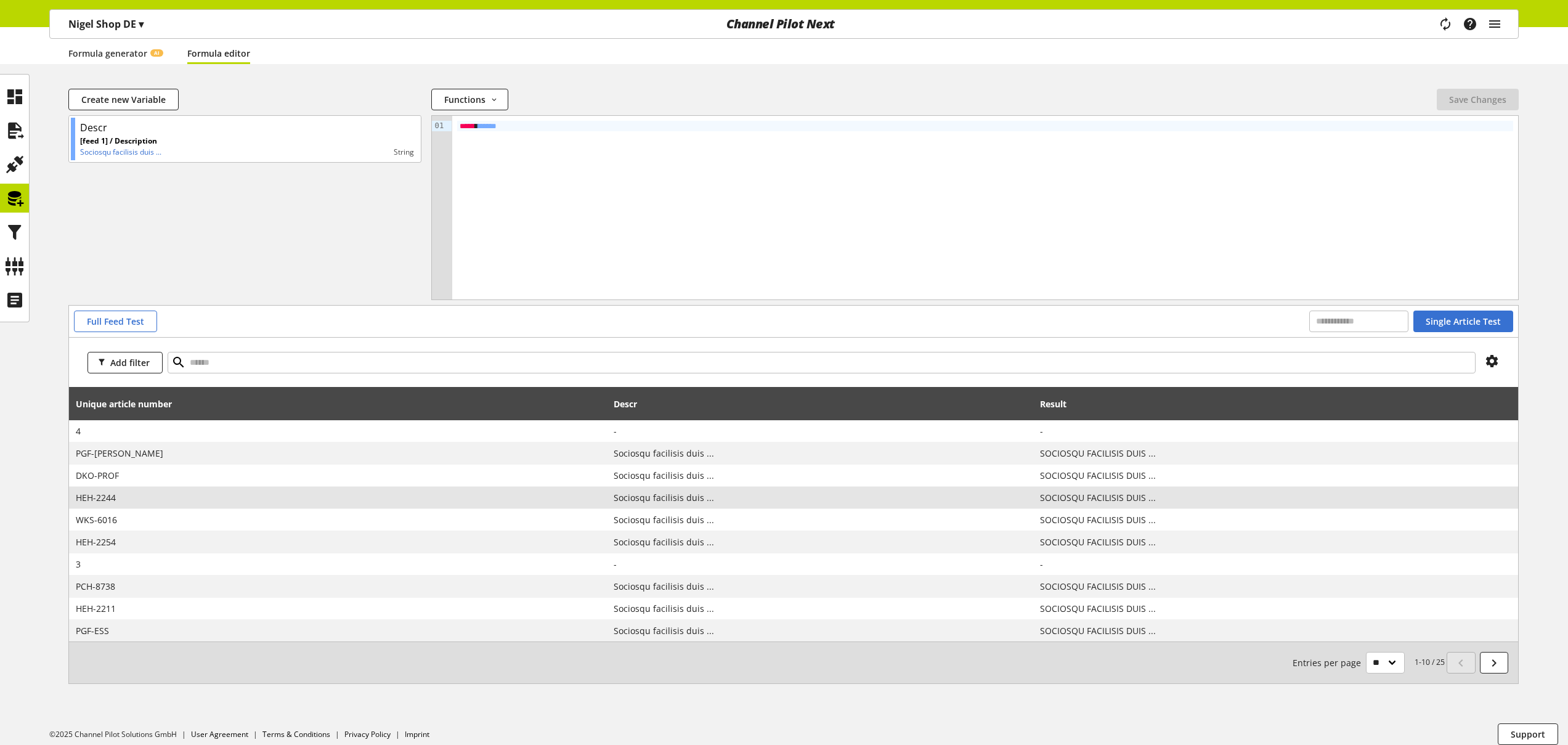
scroll to position [120, 0]
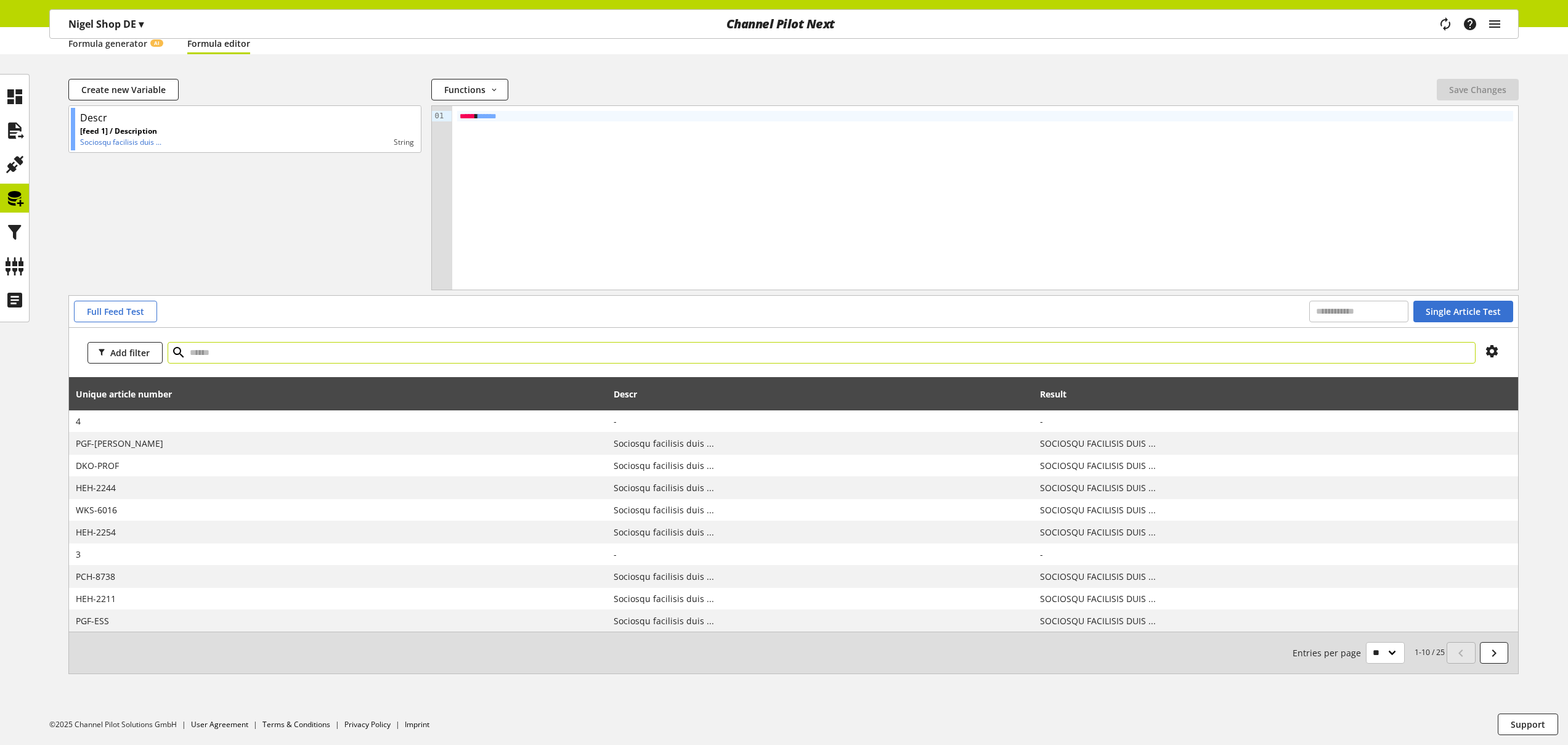
click at [231, 353] on input "text" at bounding box center [821, 353] width 1308 height 22
type input "*"
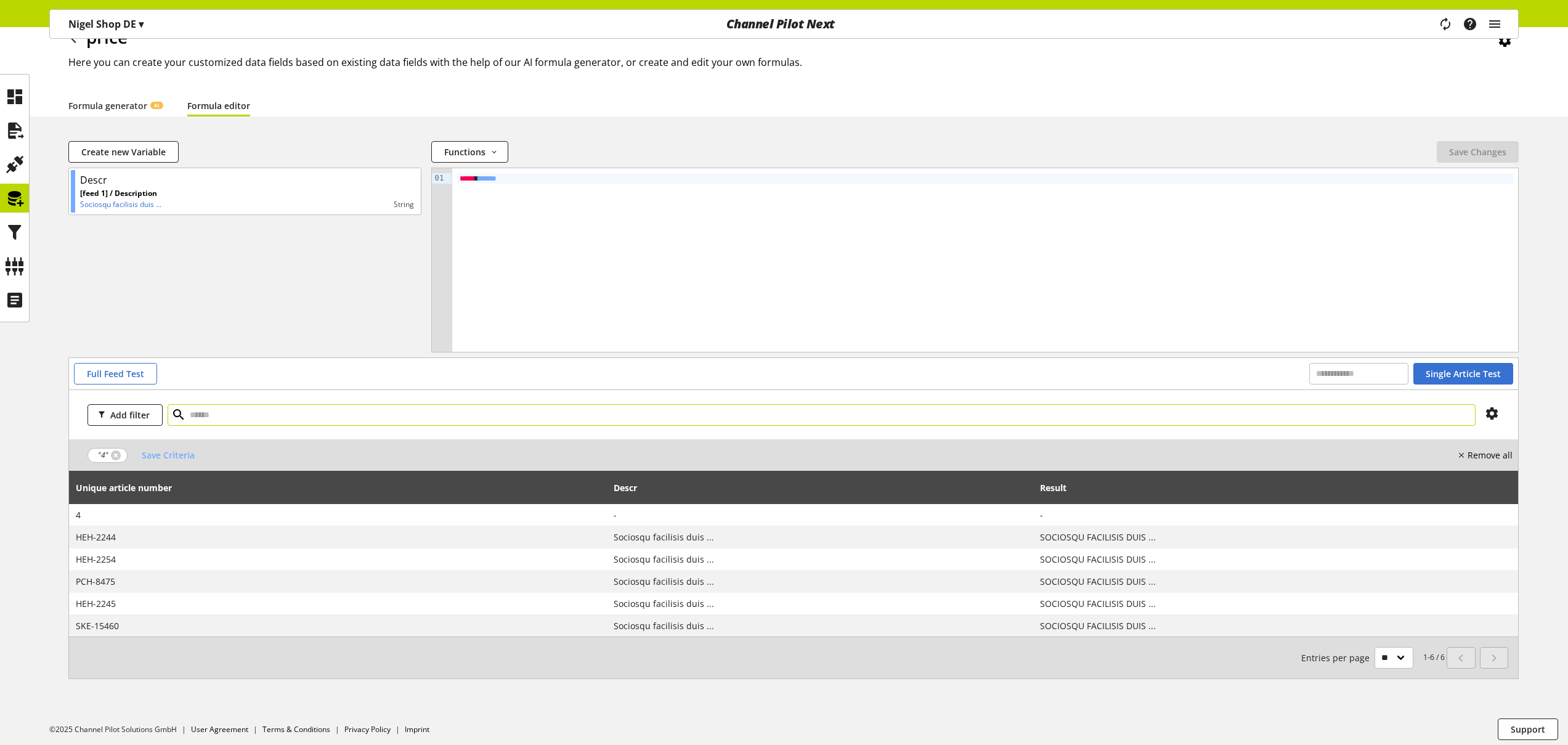
scroll to position [63, 0]
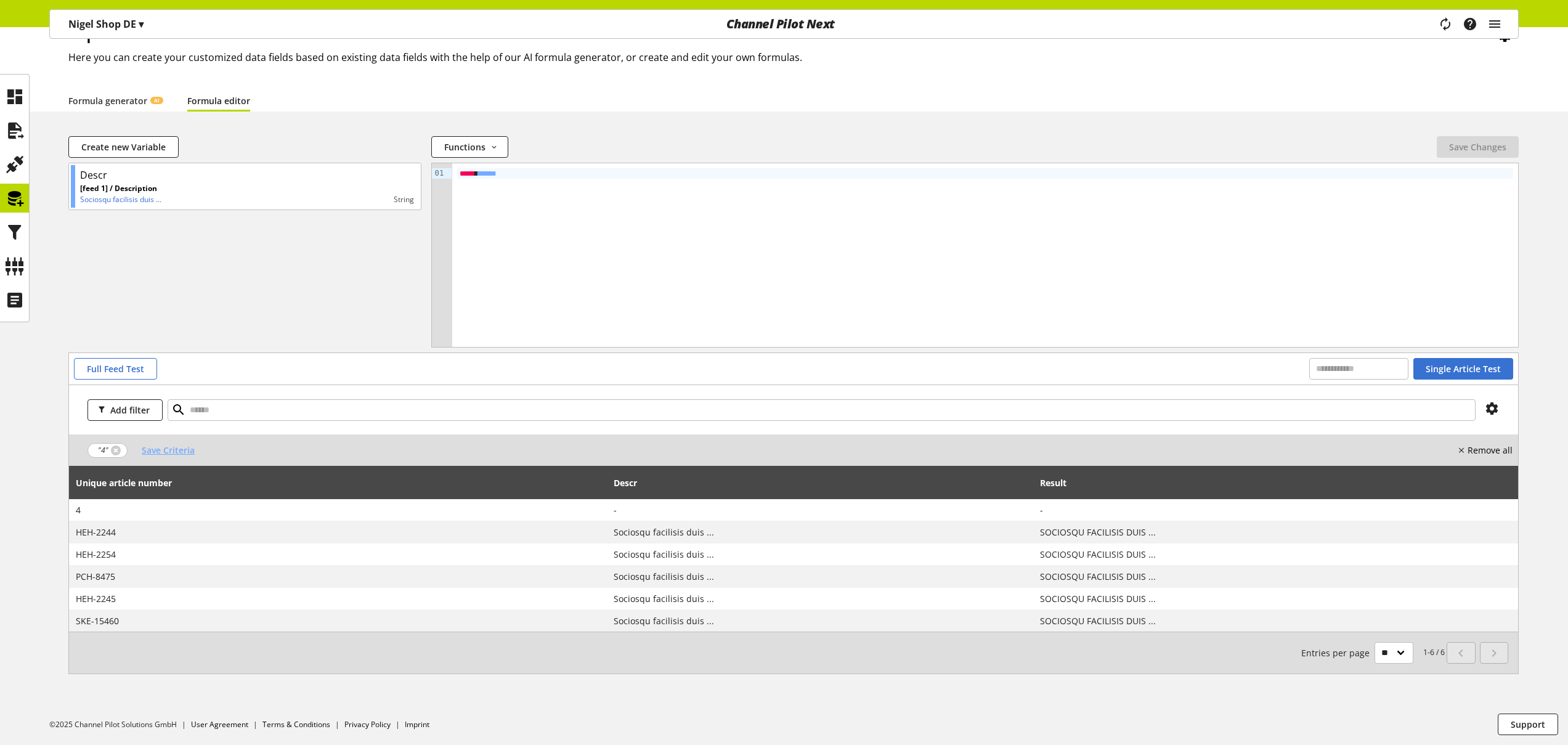
click at [185, 449] on span "Save Criteria" at bounding box center [168, 450] width 53 height 13
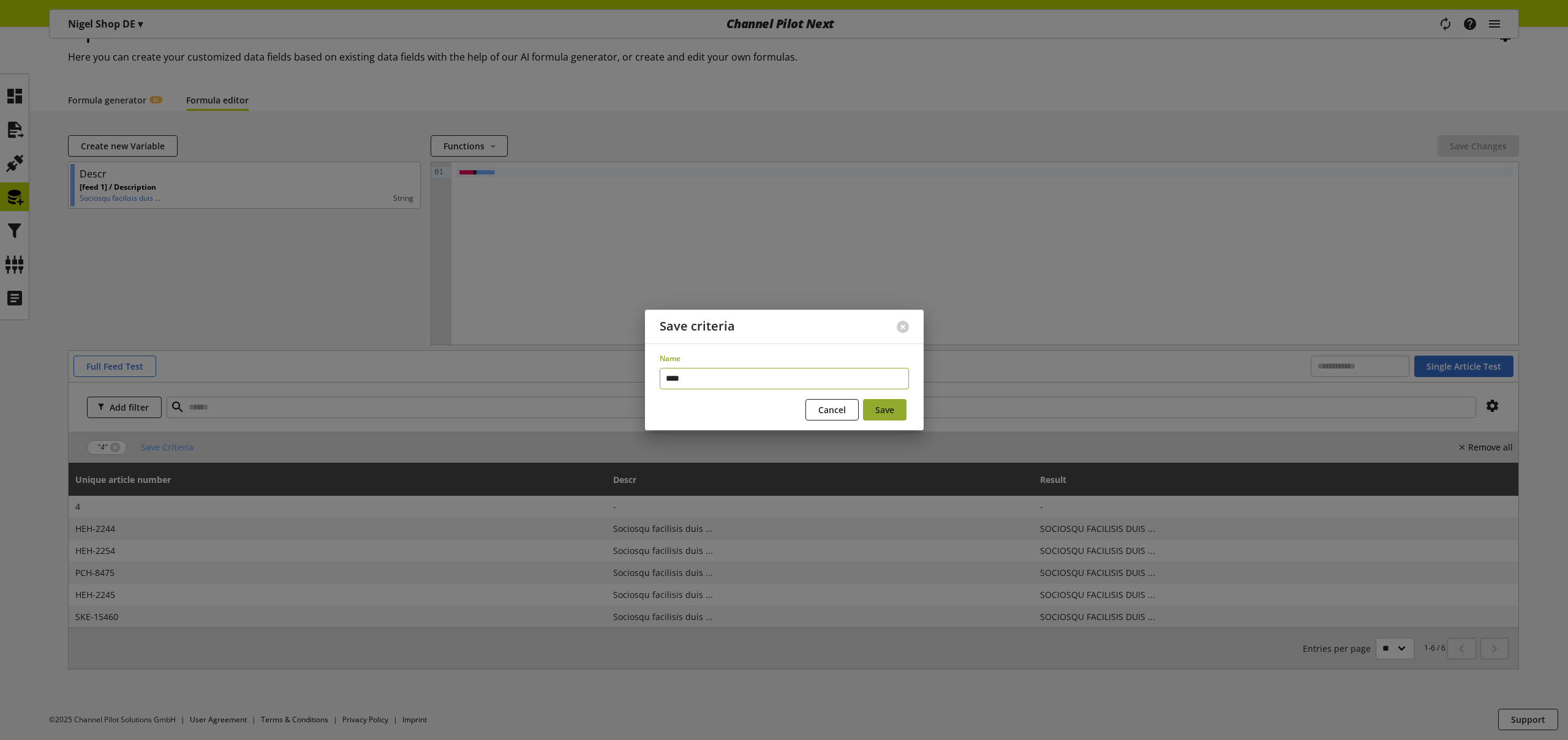
type input "****"
click at [887, 404] on span "Save" at bounding box center [885, 410] width 19 height 13
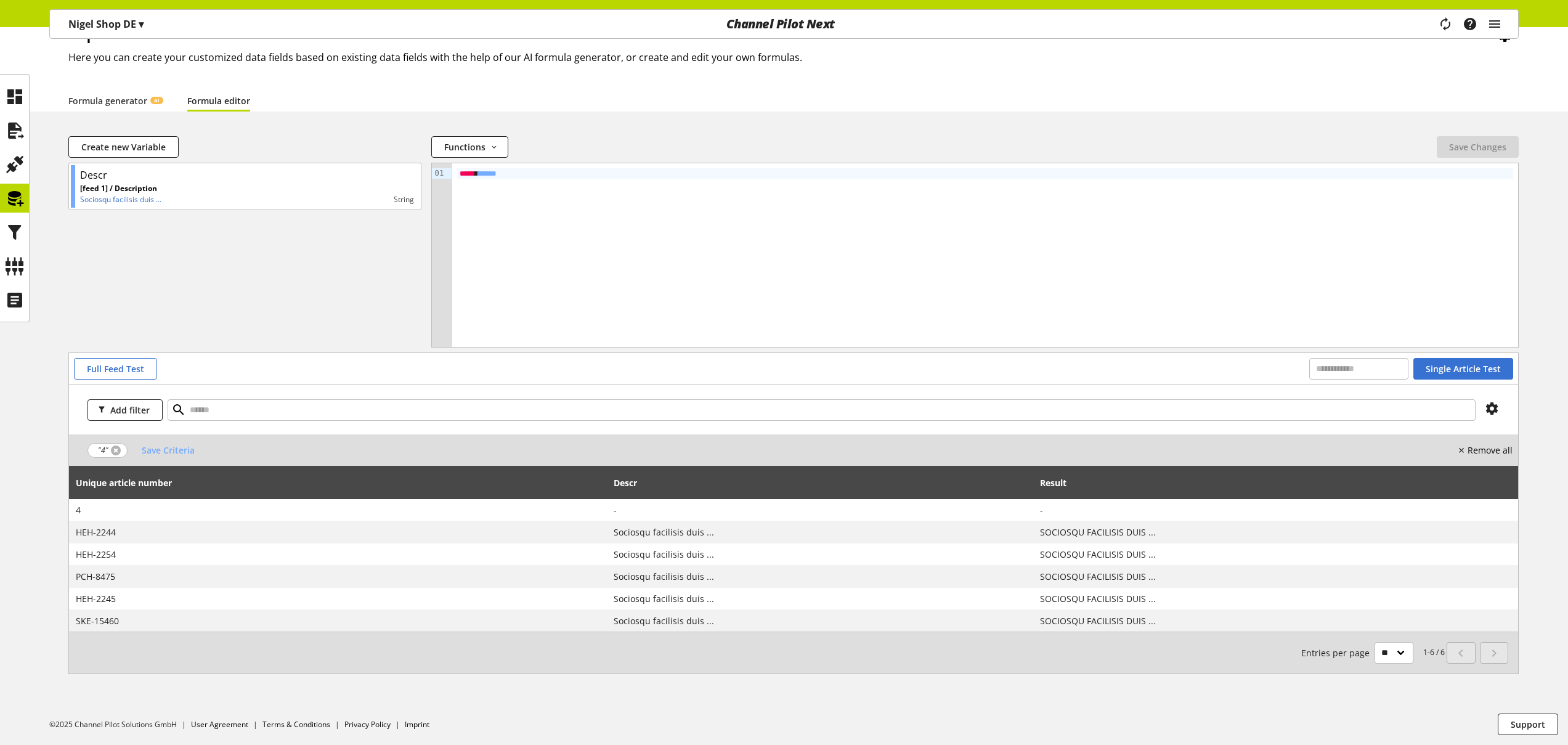
click at [116, 450] on link at bounding box center [116, 451] width 10 height 10
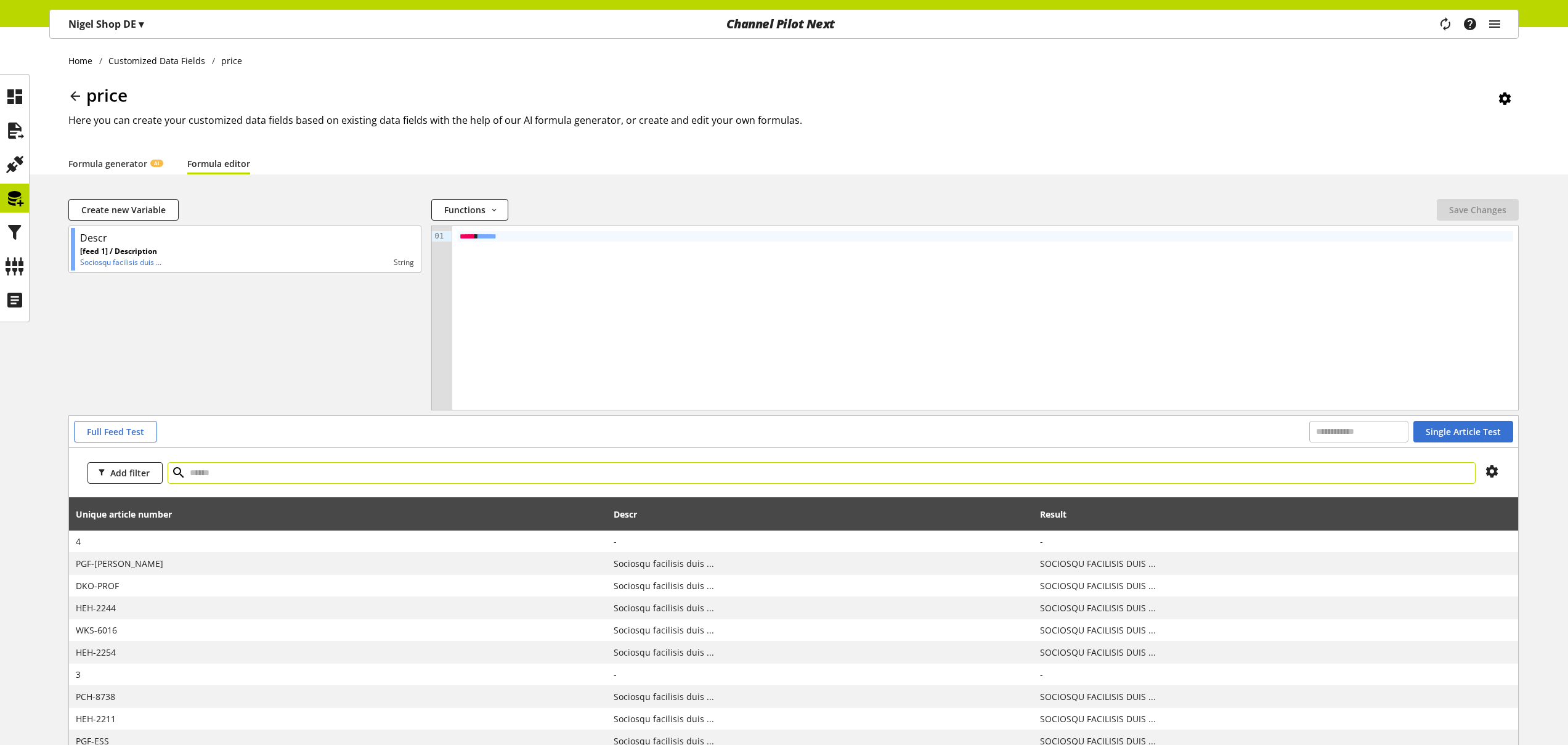
click at [223, 476] on input "text" at bounding box center [821, 473] width 1308 height 22
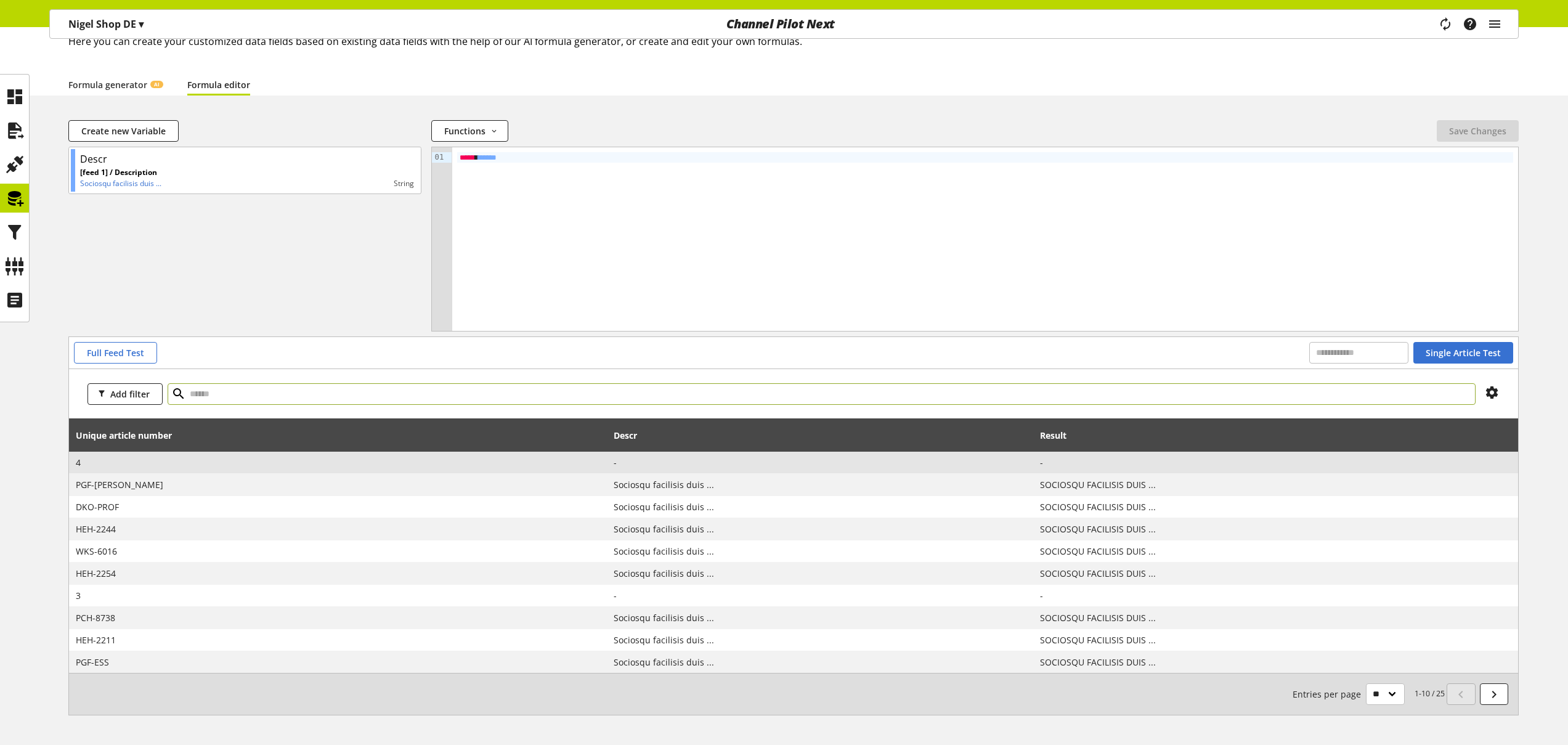
scroll to position [90, 0]
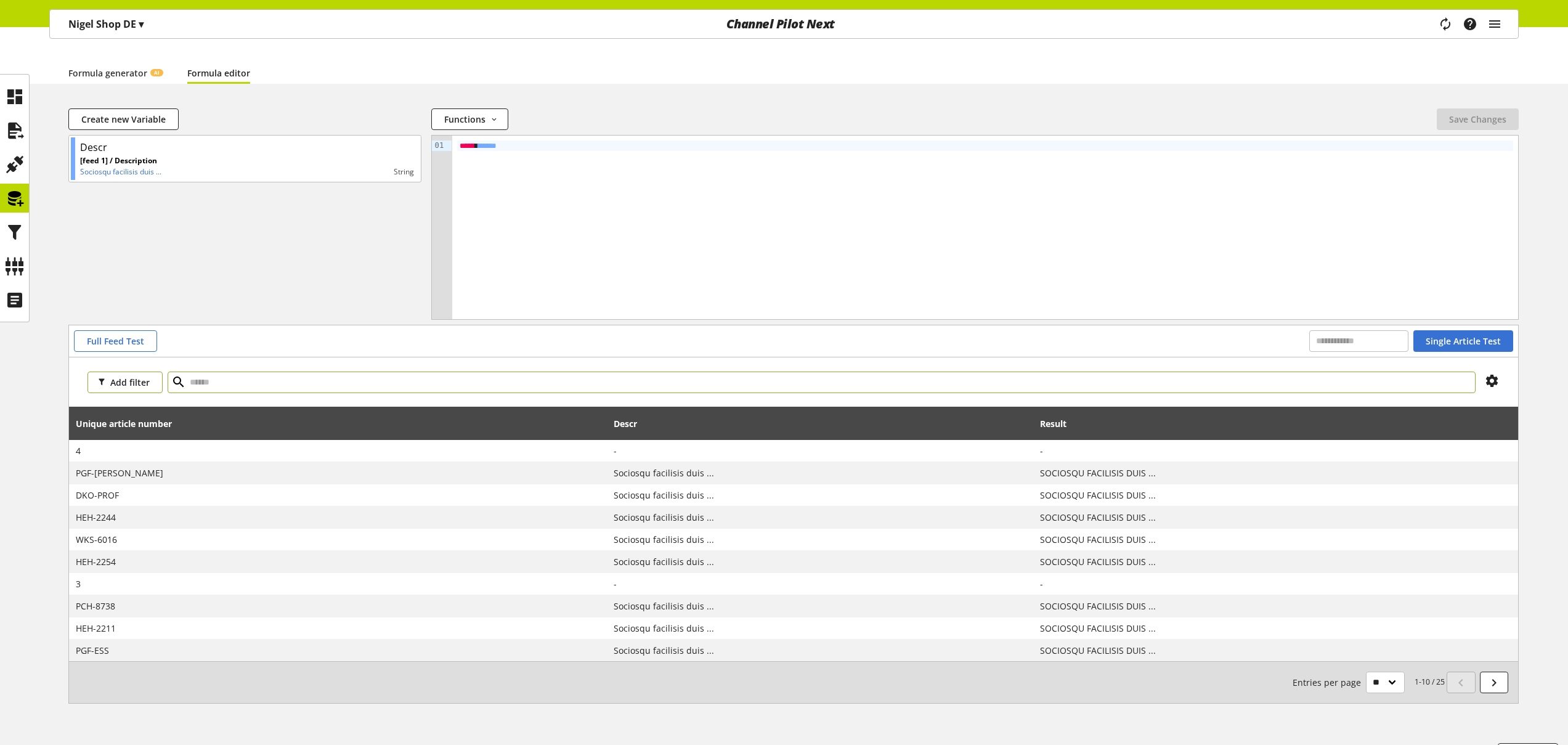
click at [142, 384] on span "Add filter" at bounding box center [130, 382] width 39 height 13
click at [251, 388] on input "text" at bounding box center [821, 382] width 1308 height 22
type input "*"
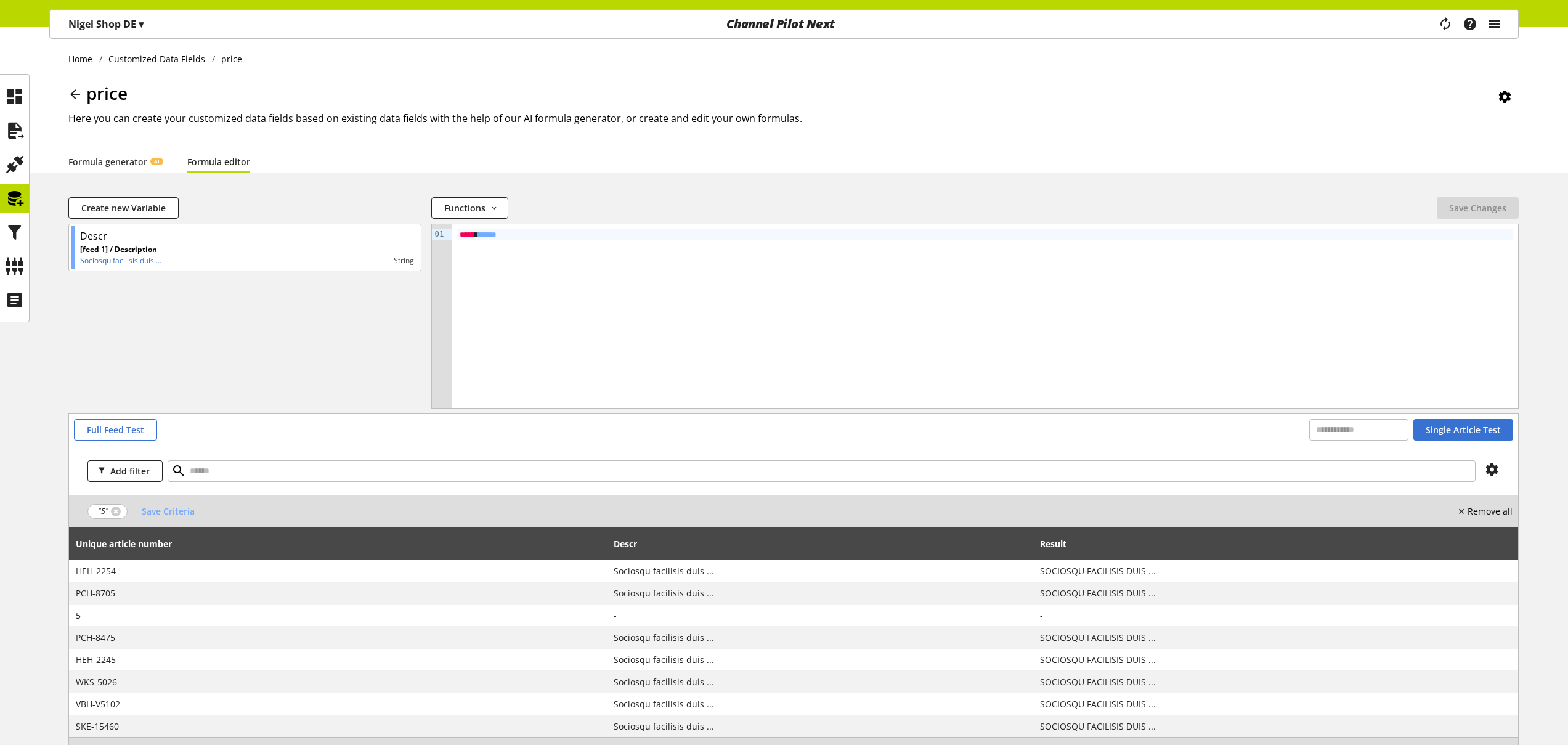
scroll to position [2, 0]
click at [116, 509] on link at bounding box center [116, 511] width 10 height 10
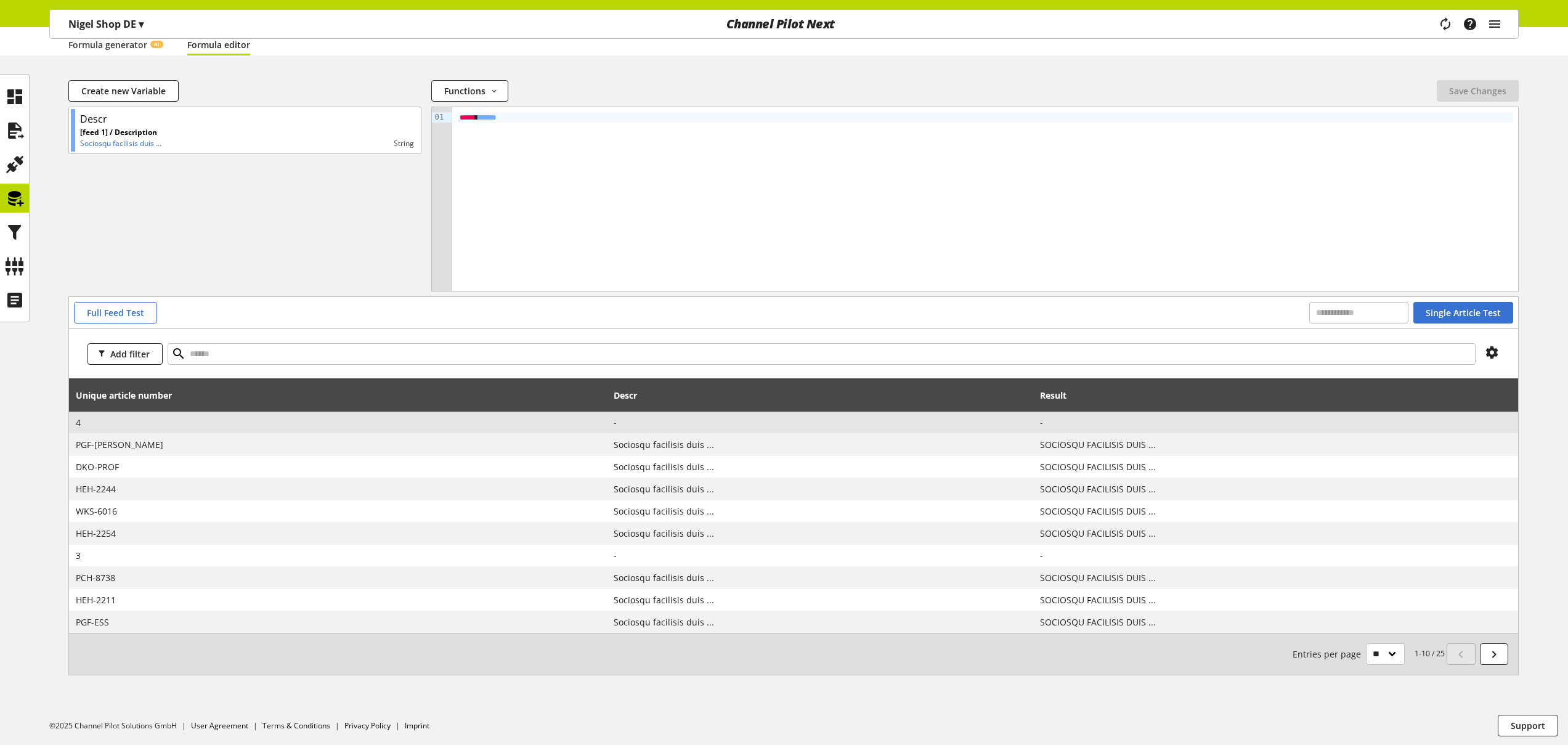
scroll to position [120, 0]
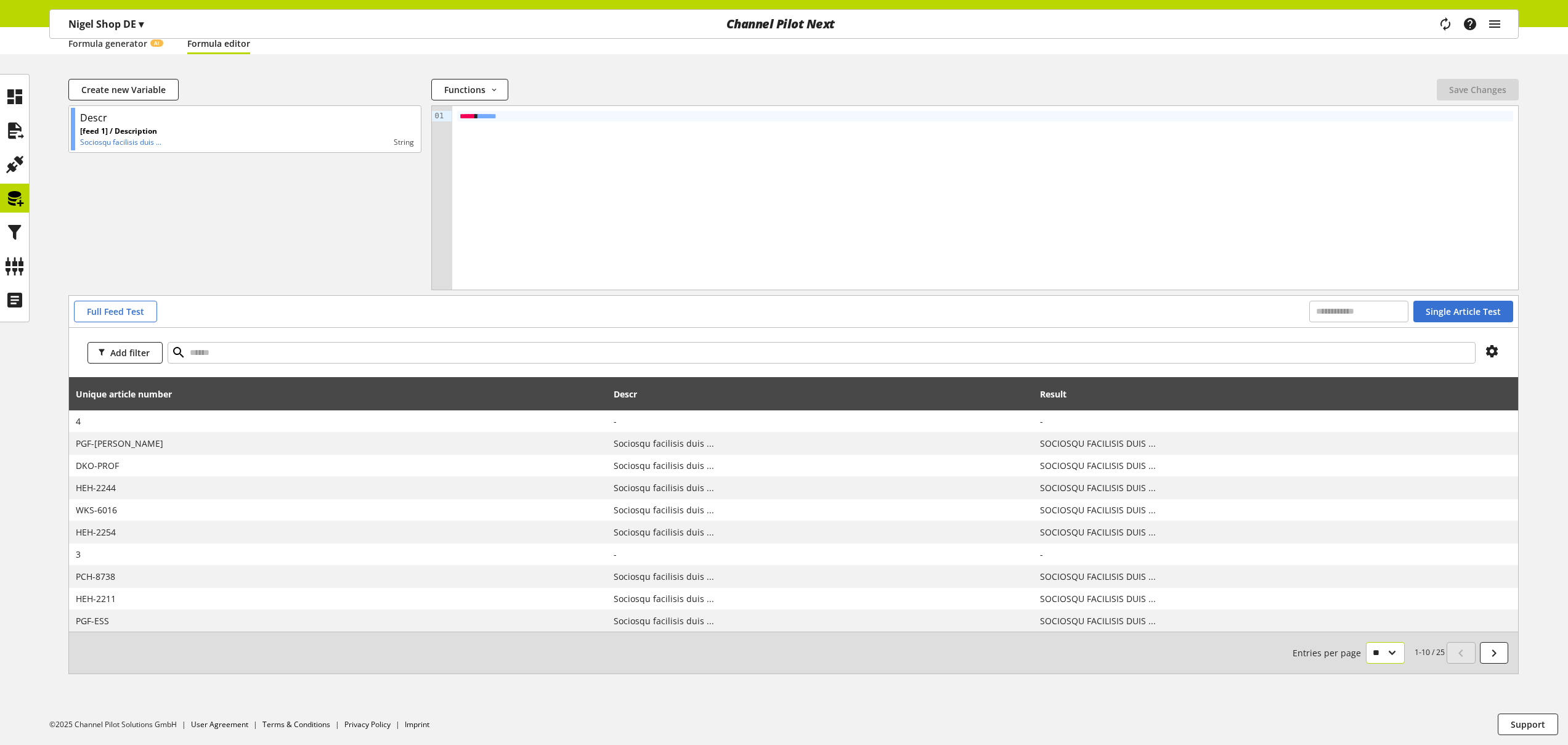
click at [1380, 655] on select "** ** ** ***" at bounding box center [1385, 653] width 39 height 22
drag, startPoint x: 1430, startPoint y: 654, endPoint x: 1447, endPoint y: 652, distance: 17.1
click at [1447, 652] on nav "1-10 / 25 Entries per page ** ** ** ***" at bounding box center [1401, 653] width 218 height 22
drag, startPoint x: 1417, startPoint y: 654, endPoint x: 1402, endPoint y: 655, distance: 15.0
click at [1417, 654] on small "1-10 / 25 Entries per page ** ** ** ***" at bounding box center [1368, 653] width 152 height 22
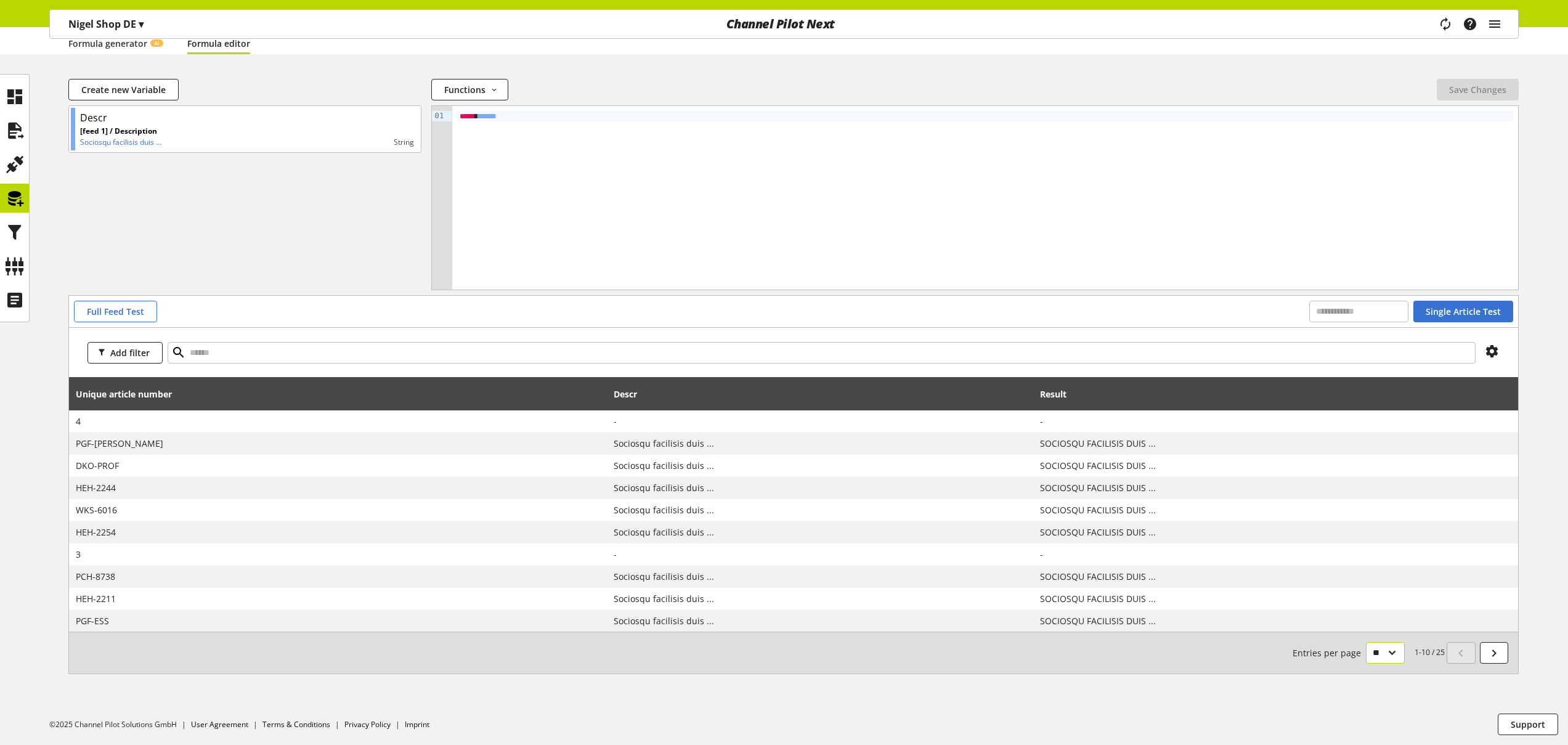
click at [1393, 655] on select "** ** ** ***" at bounding box center [1385, 653] width 39 height 22
select select "**"
click at [1366, 642] on select "** ** ** ***" at bounding box center [1385, 653] width 39 height 22
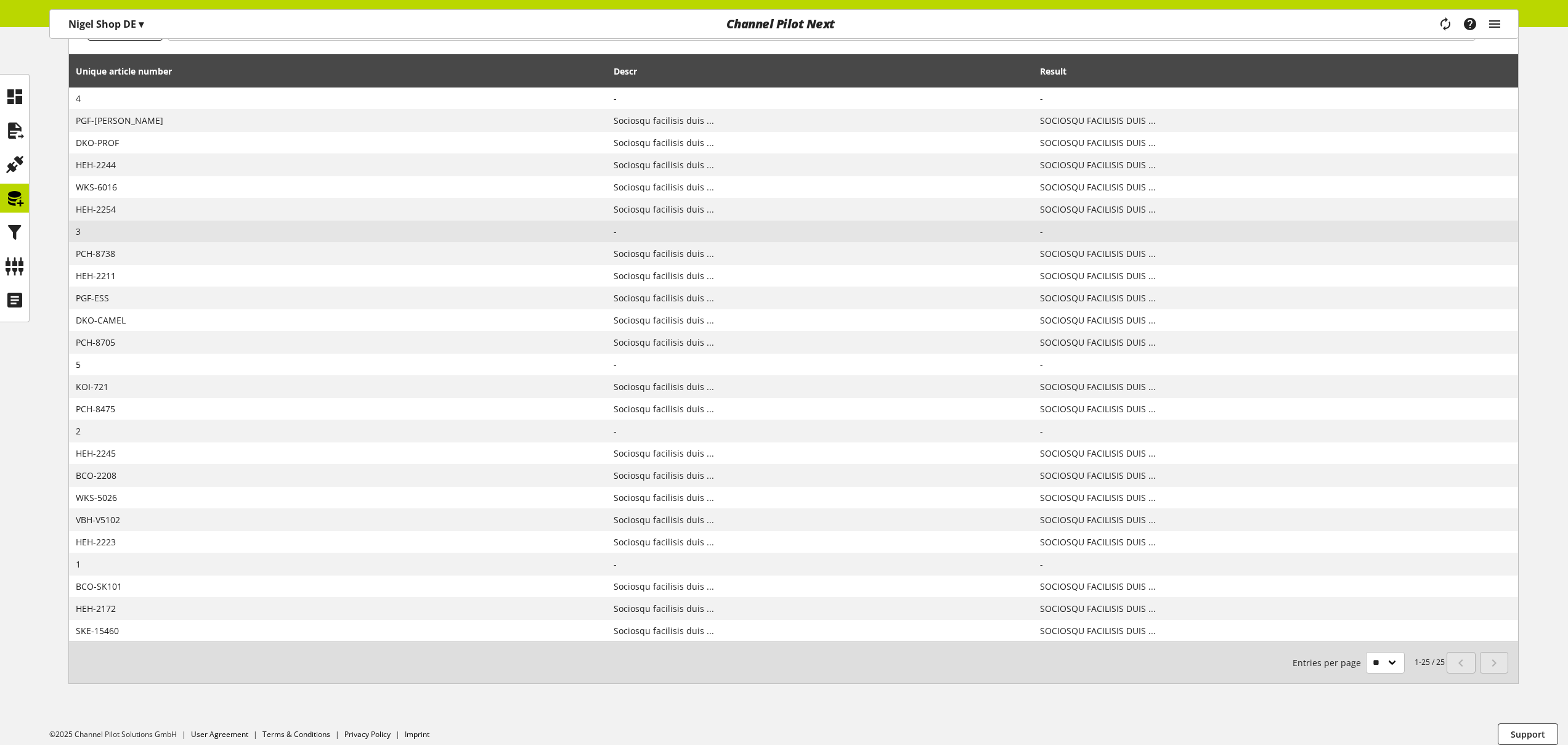
scroll to position [351, 0]
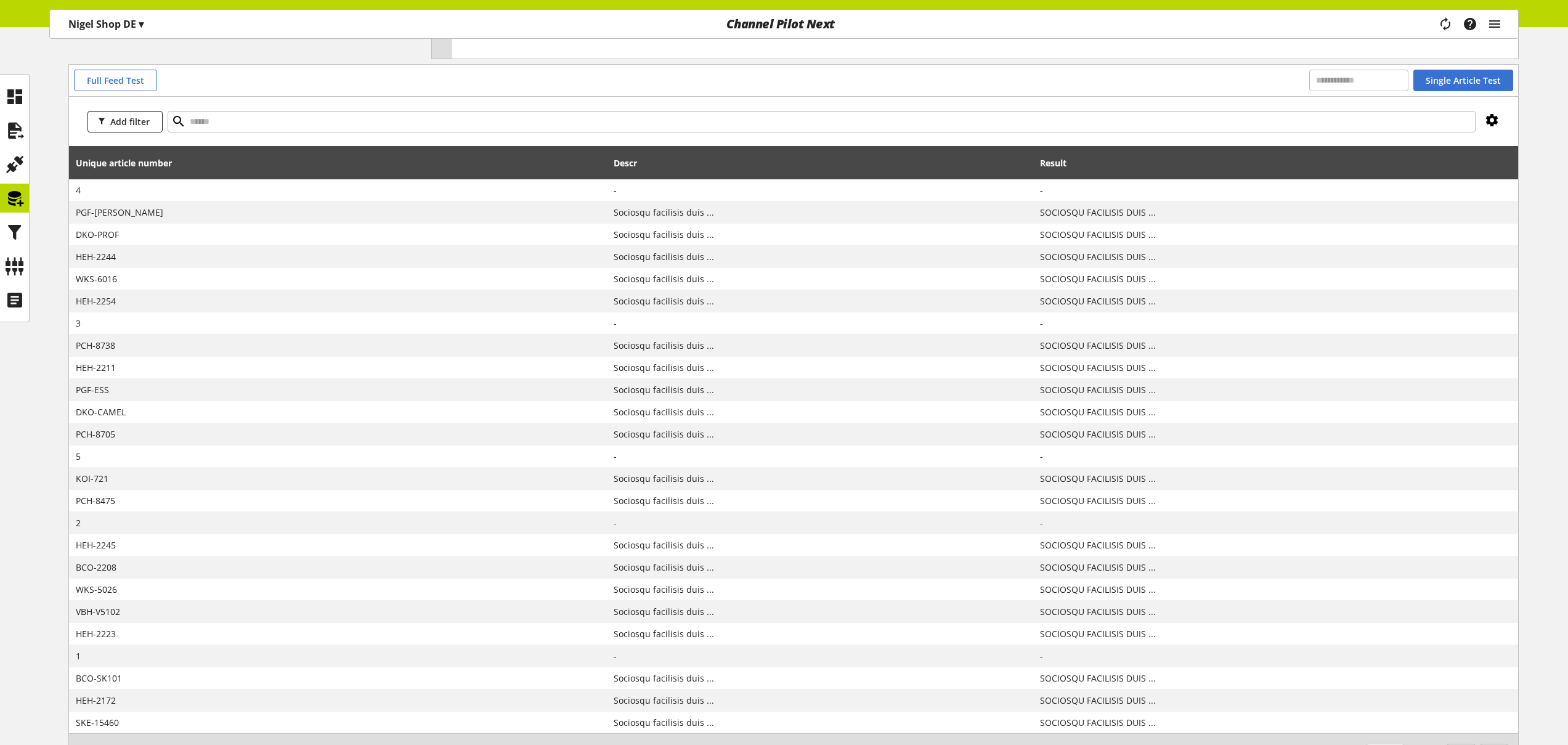
click at [1490, 121] on icon at bounding box center [1492, 120] width 15 height 22
click at [1437, 202] on div "Export Comma separated values (.csv) Microsoft Excel (.xls)" at bounding box center [1439, 205] width 124 height 24
click at [1494, 121] on icon at bounding box center [1492, 120] width 15 height 22
click at [1415, 238] on span "Comma separated values (.csv)" at bounding box center [1411, 238] width 128 height 12
click at [599, 162] on icon at bounding box center [592, 161] width 15 height 22
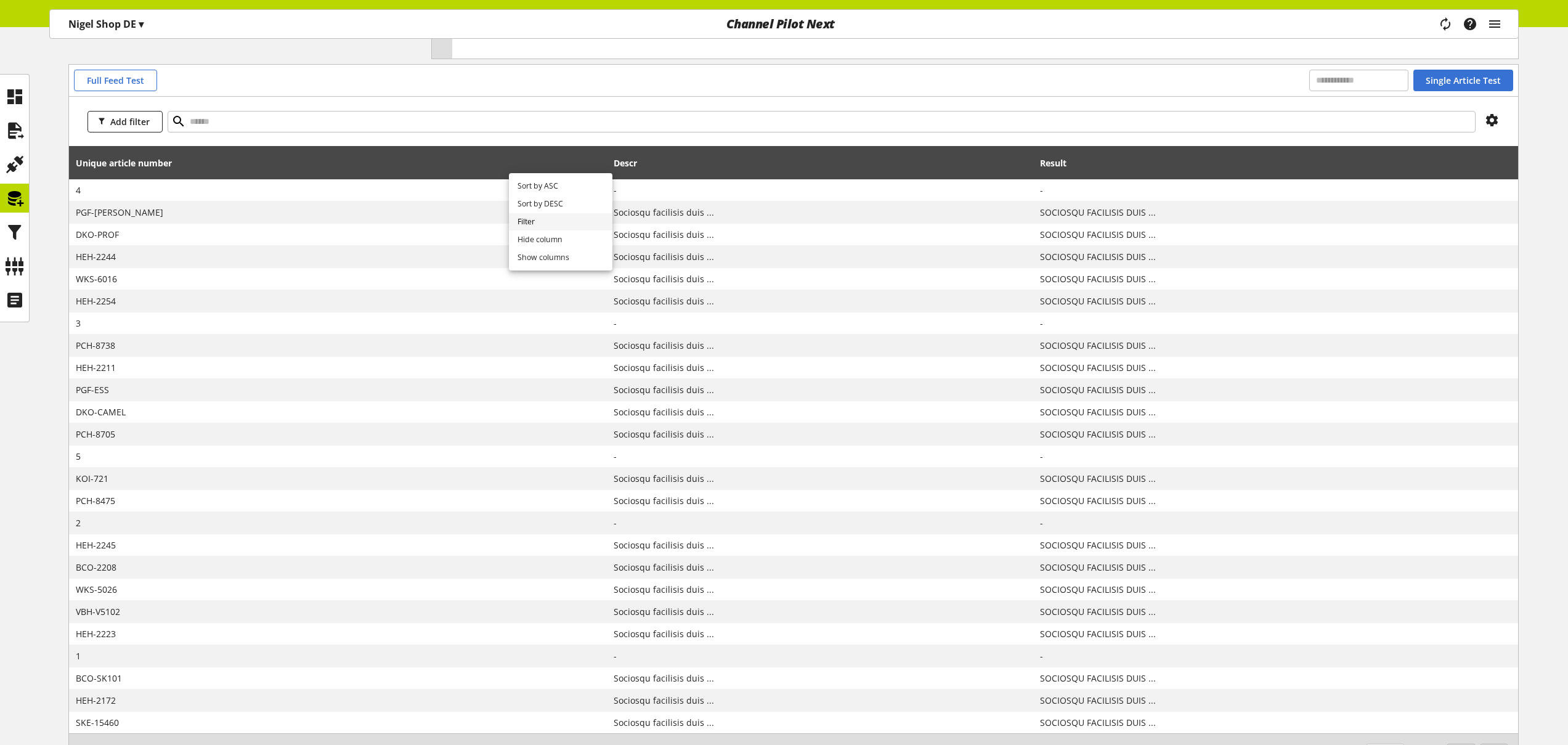
click at [565, 219] on link "Filter" at bounding box center [561, 222] width 104 height 18
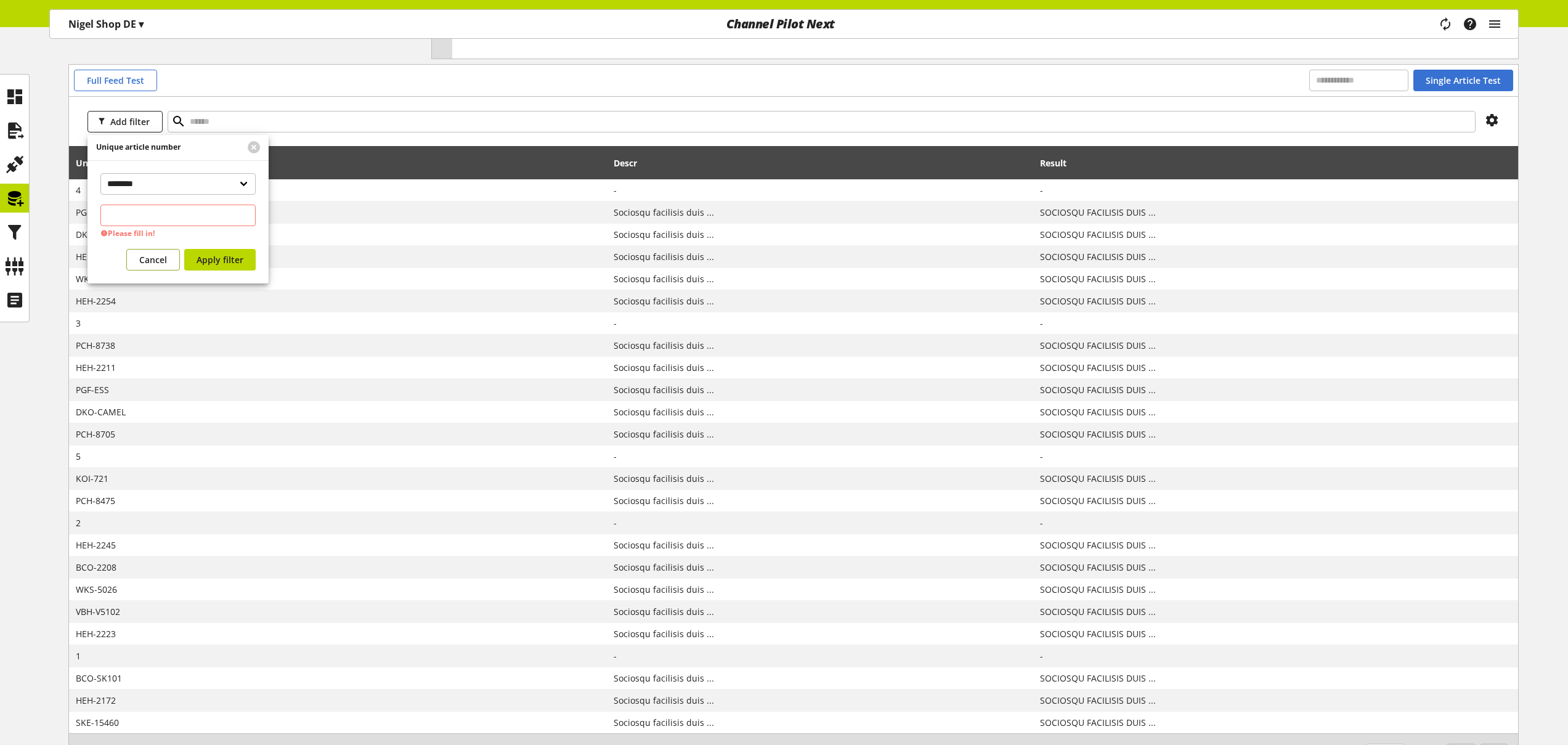
click at [159, 243] on div "**********" at bounding box center [178, 222] width 181 height 124
click at [607, 164] on th "Unique article number" at bounding box center [338, 162] width 538 height 33
drag, startPoint x: 622, startPoint y: 166, endPoint x: 609, endPoint y: 167, distance: 13.0
click at [622, 166] on th "Descr" at bounding box center [820, 162] width 427 height 33
click at [169, 256] on button "Cancel" at bounding box center [153, 260] width 54 height 22
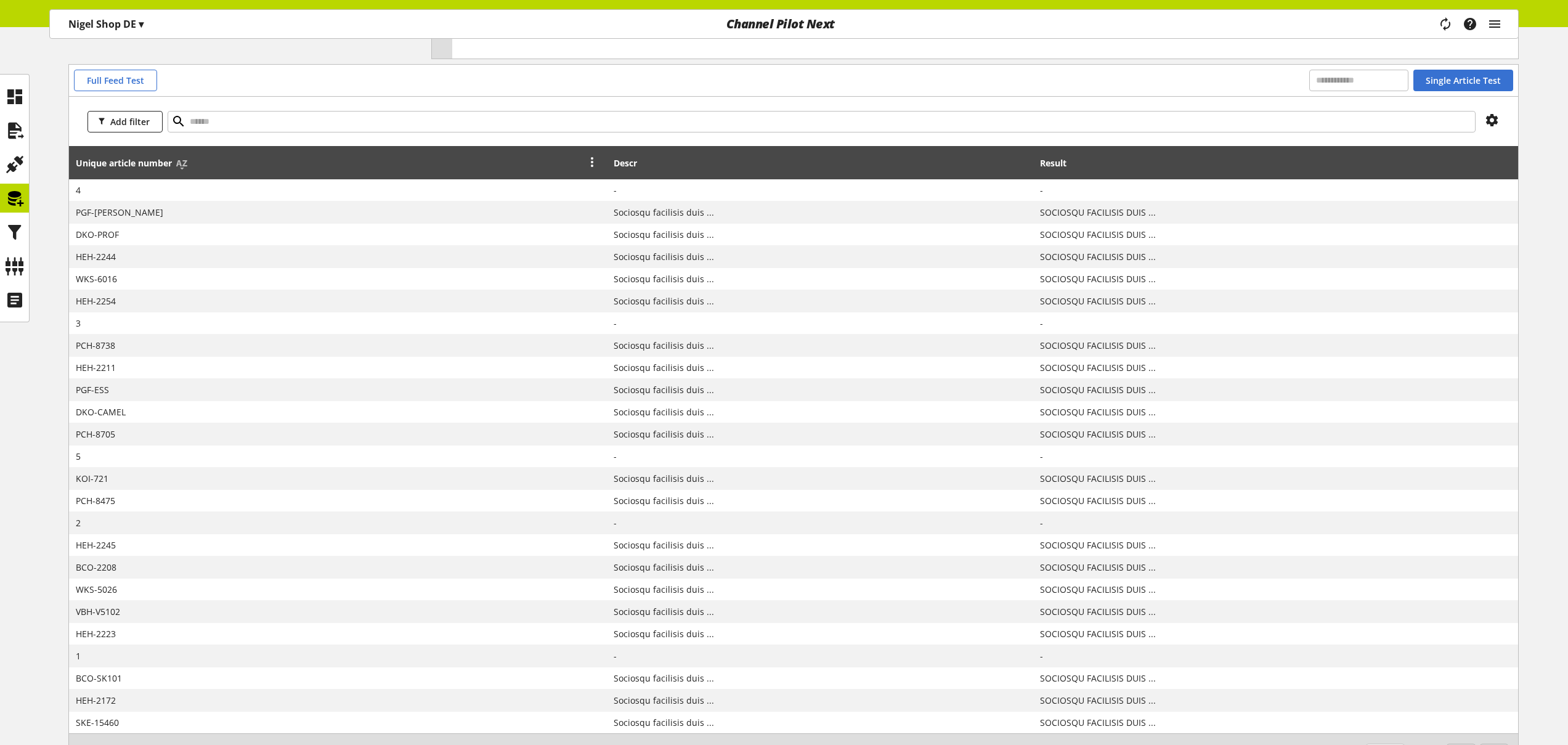
click at [599, 166] on icon at bounding box center [592, 161] width 15 height 22
click at [537, 220] on link "Filter" at bounding box center [561, 222] width 104 height 18
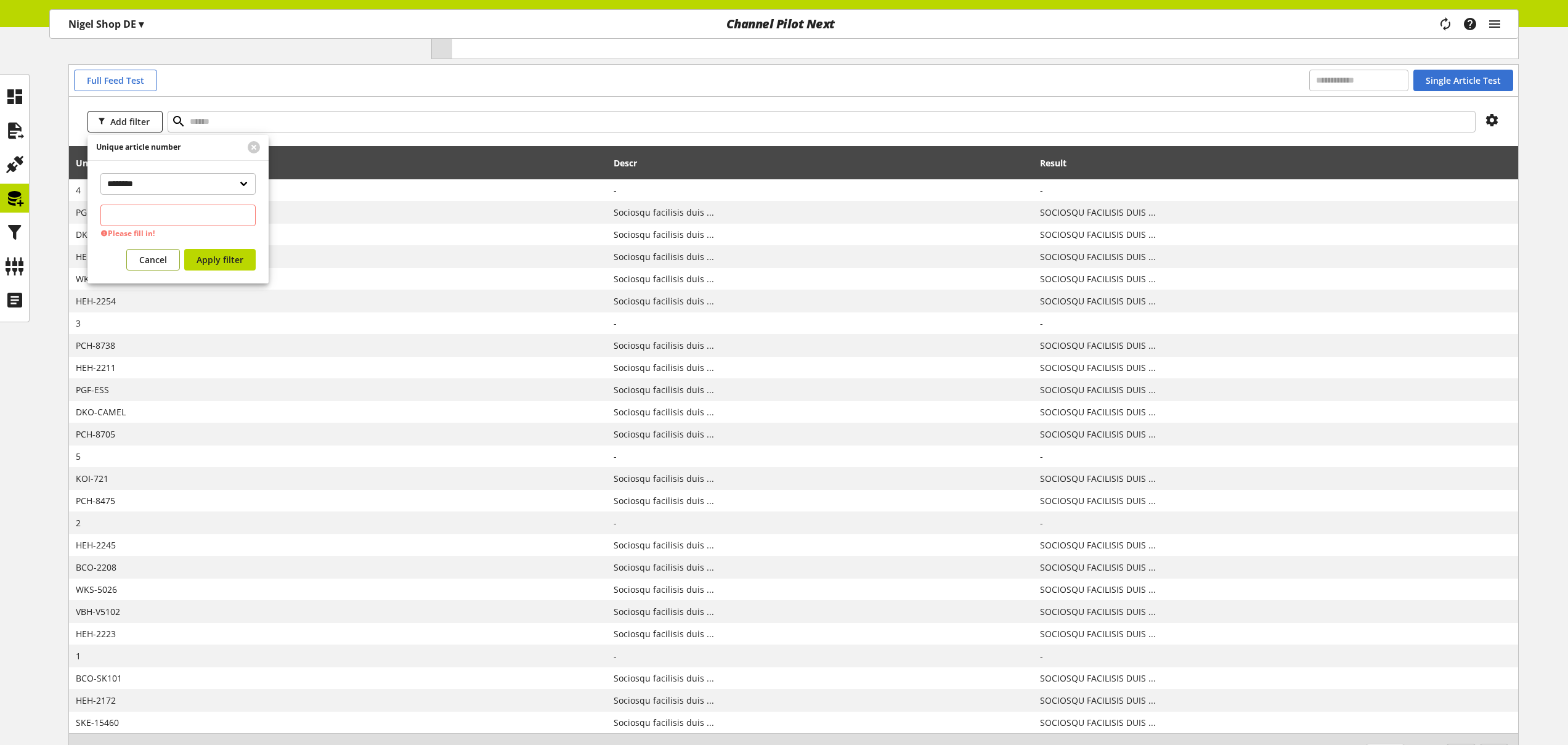
click at [153, 255] on span "Cancel" at bounding box center [152, 260] width 27 height 13
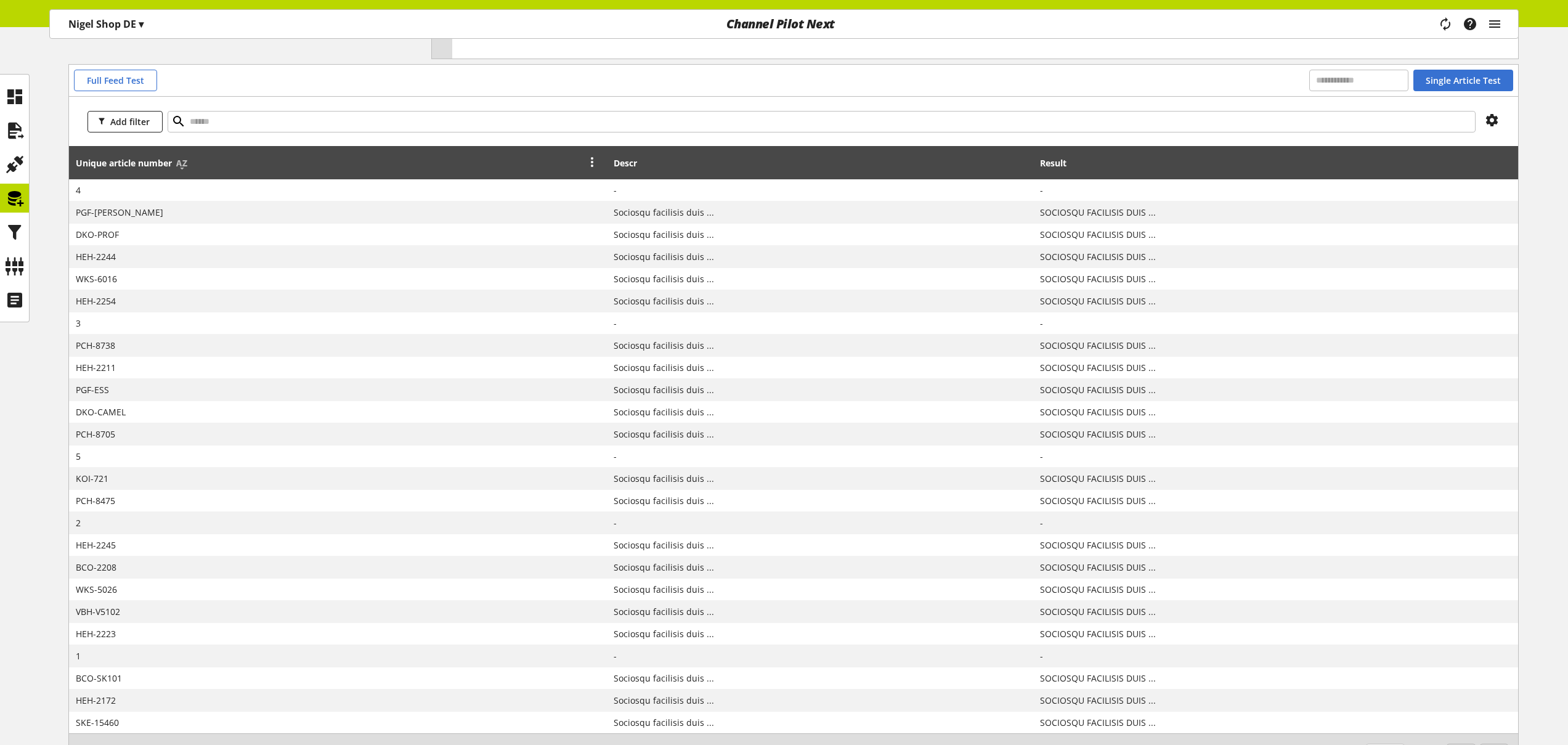
click at [599, 162] on icon at bounding box center [592, 161] width 15 height 22
click at [568, 243] on link "Hide column" at bounding box center [561, 239] width 104 height 18
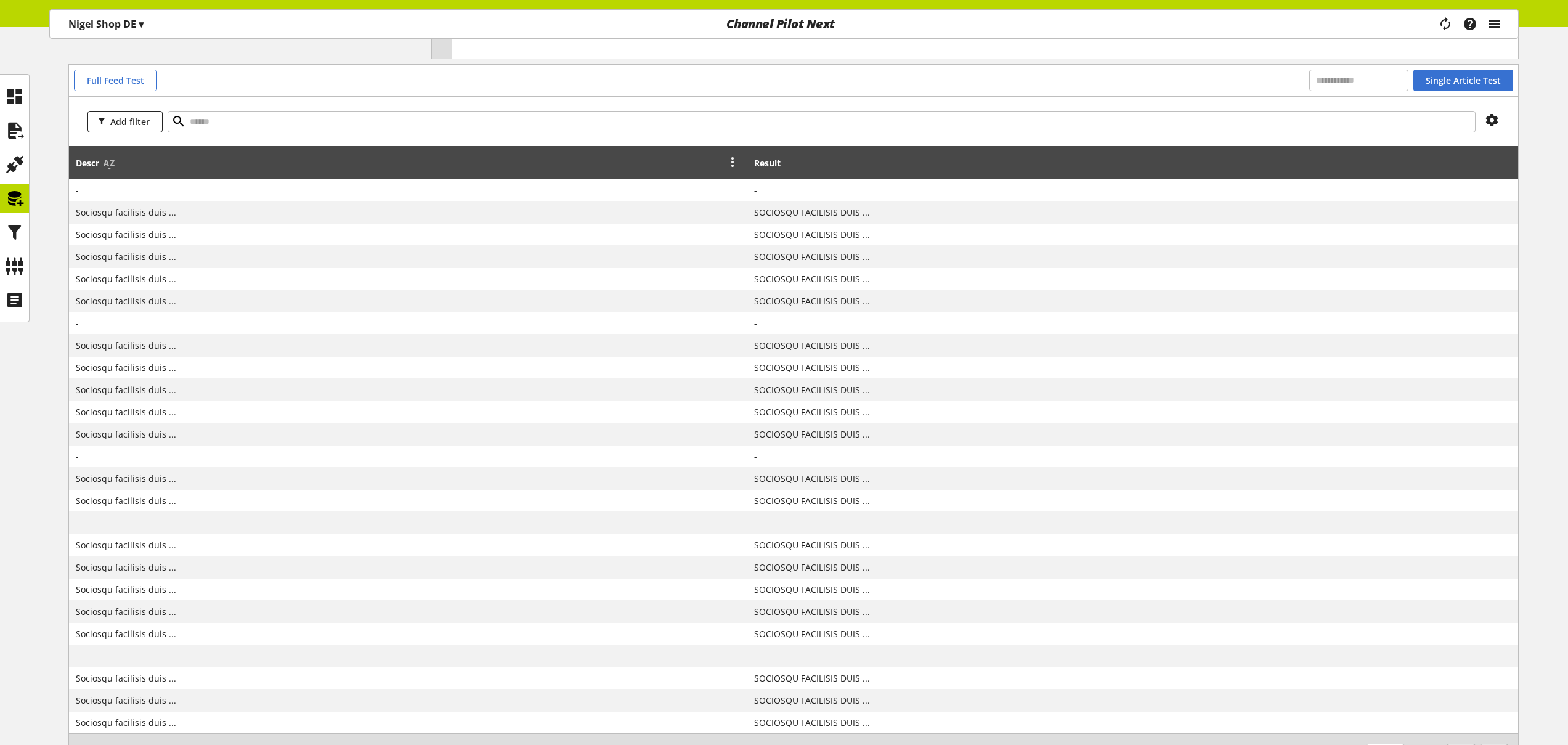
click at [725, 159] on icon at bounding box center [732, 161] width 15 height 22
click at [680, 237] on link "Hide column" at bounding box center [677, 239] width 104 height 18
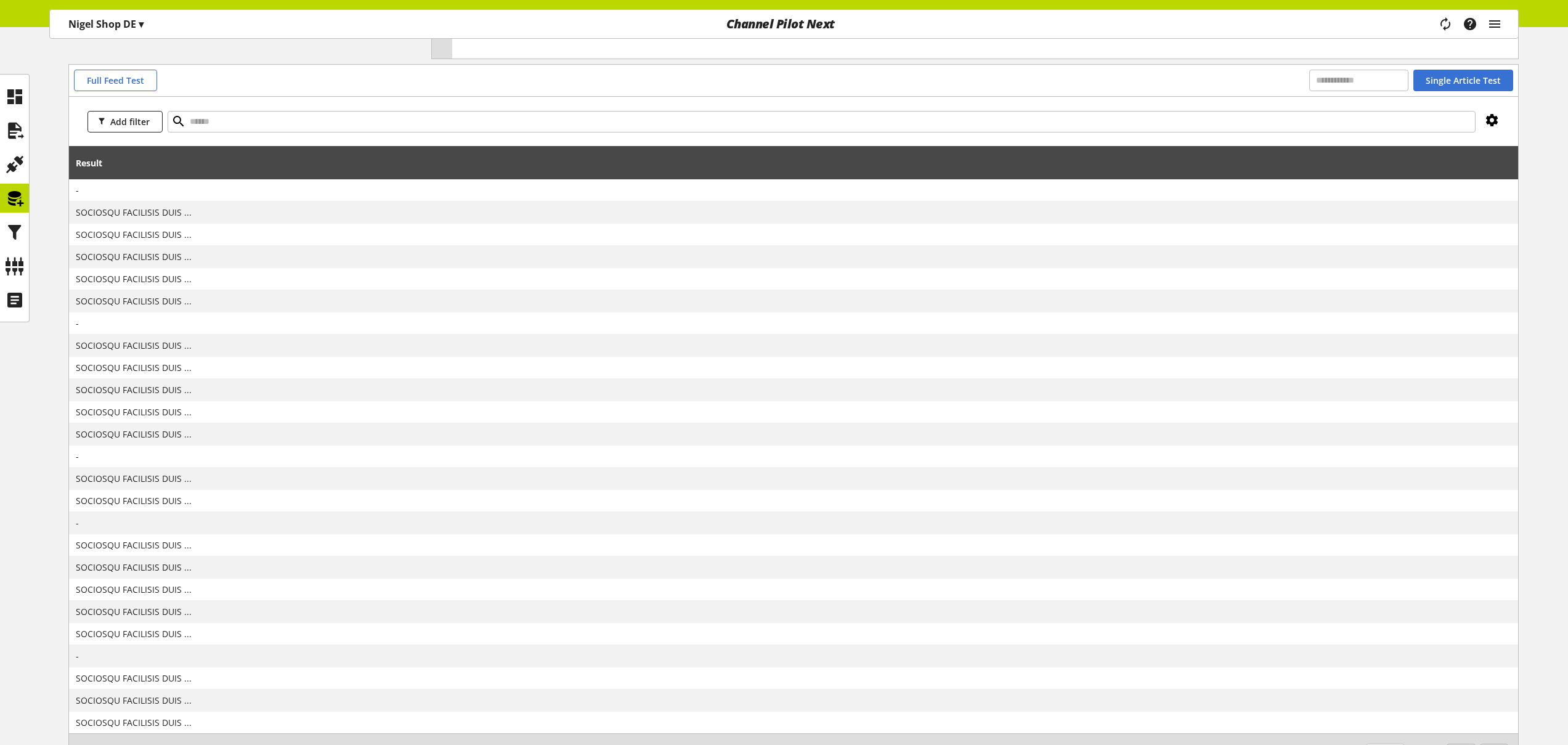
click at [1496, 116] on icon at bounding box center [1492, 120] width 15 height 22
click at [1420, 169] on span "Show / hide columns" at bounding box center [1447, 171] width 86 height 13
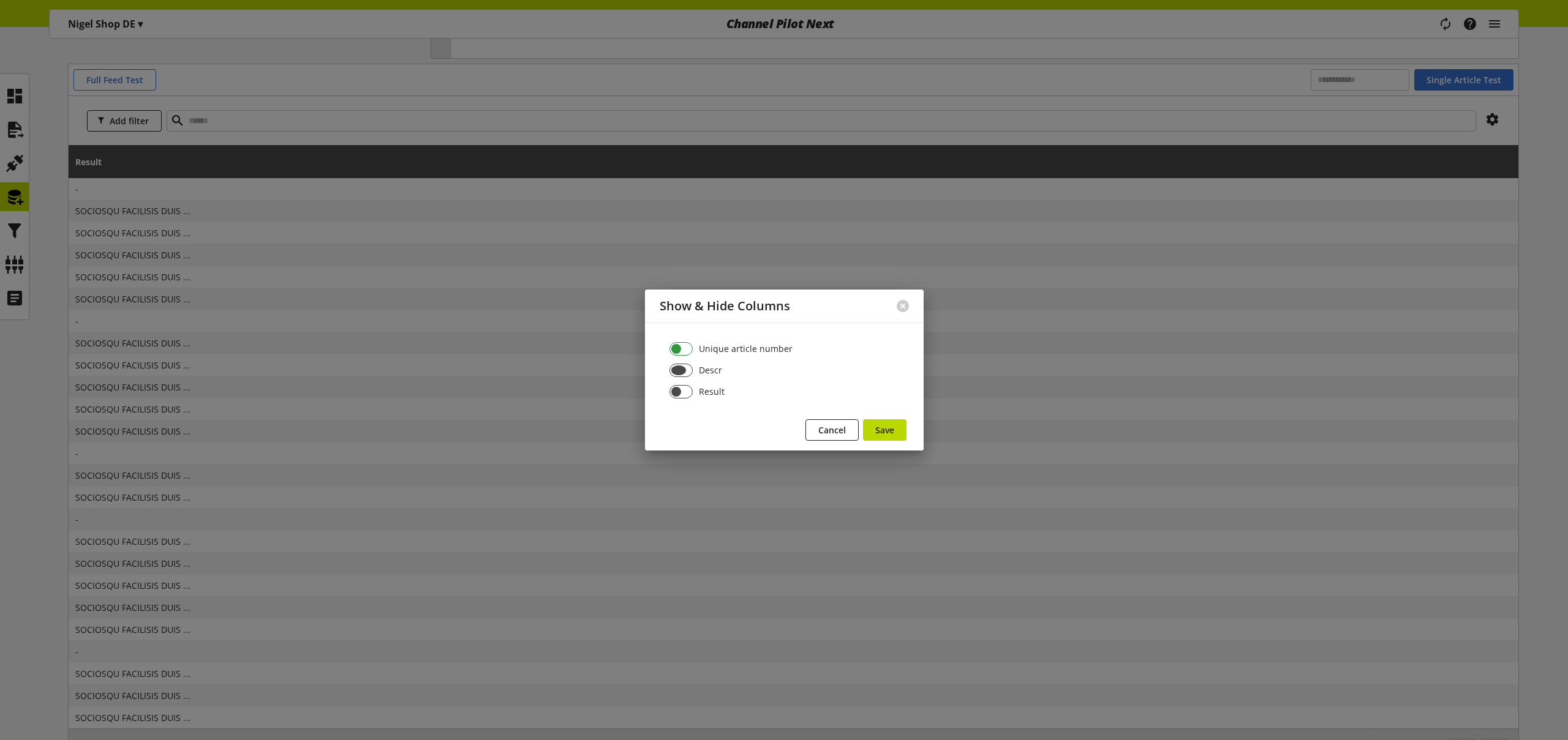
drag, startPoint x: 683, startPoint y: 372, endPoint x: 686, endPoint y: 352, distance: 20.2
click at [683, 372] on span at bounding box center [681, 370] width 24 height 13
click at [687, 347] on span at bounding box center [681, 348] width 24 height 13
click at [882, 427] on span "Save" at bounding box center [885, 430] width 19 height 13
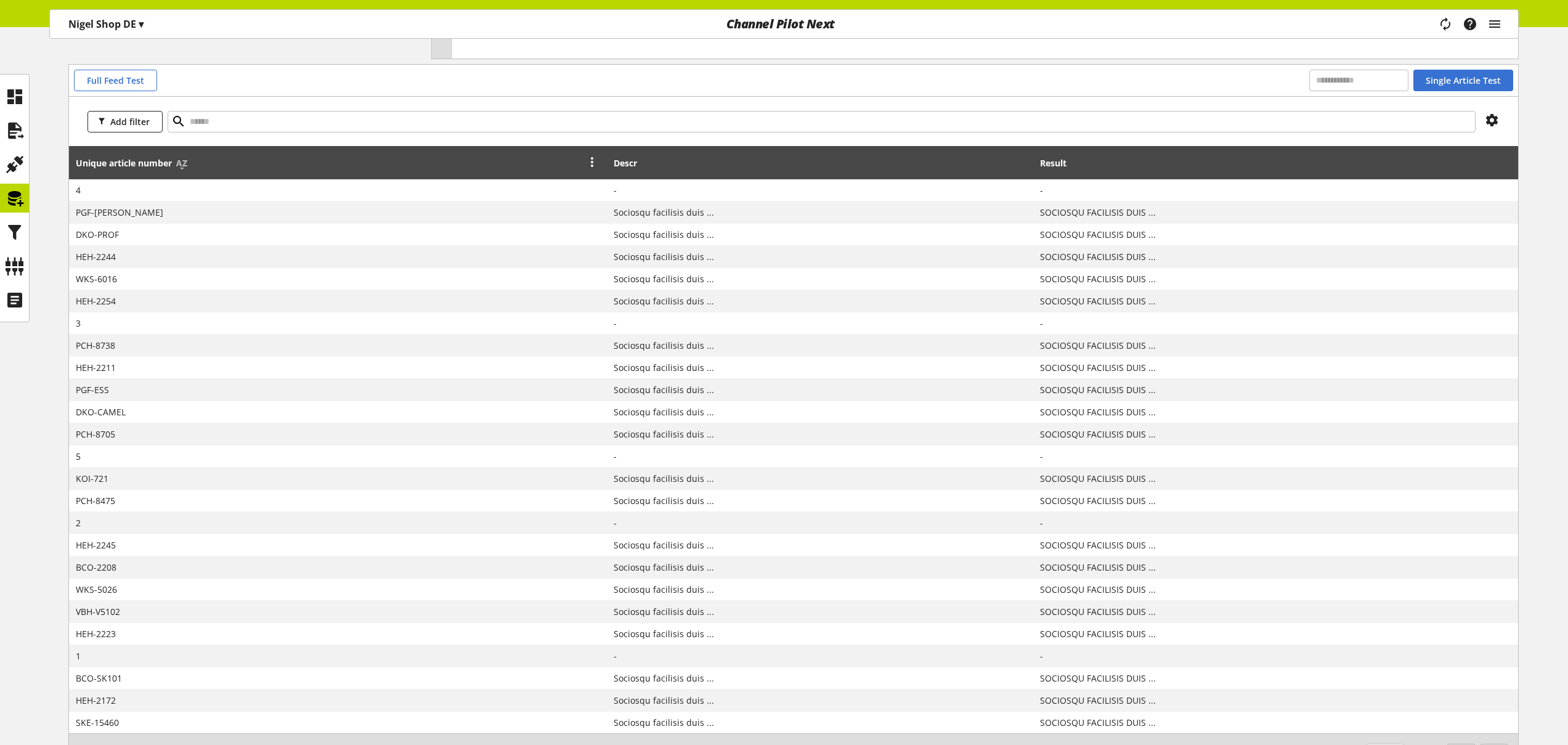
click at [599, 162] on icon at bounding box center [592, 161] width 15 height 22
click at [443, 138] on div "Add filter" at bounding box center [793, 121] width 1449 height 49
click at [188, 168] on icon at bounding box center [181, 163] width 15 height 22
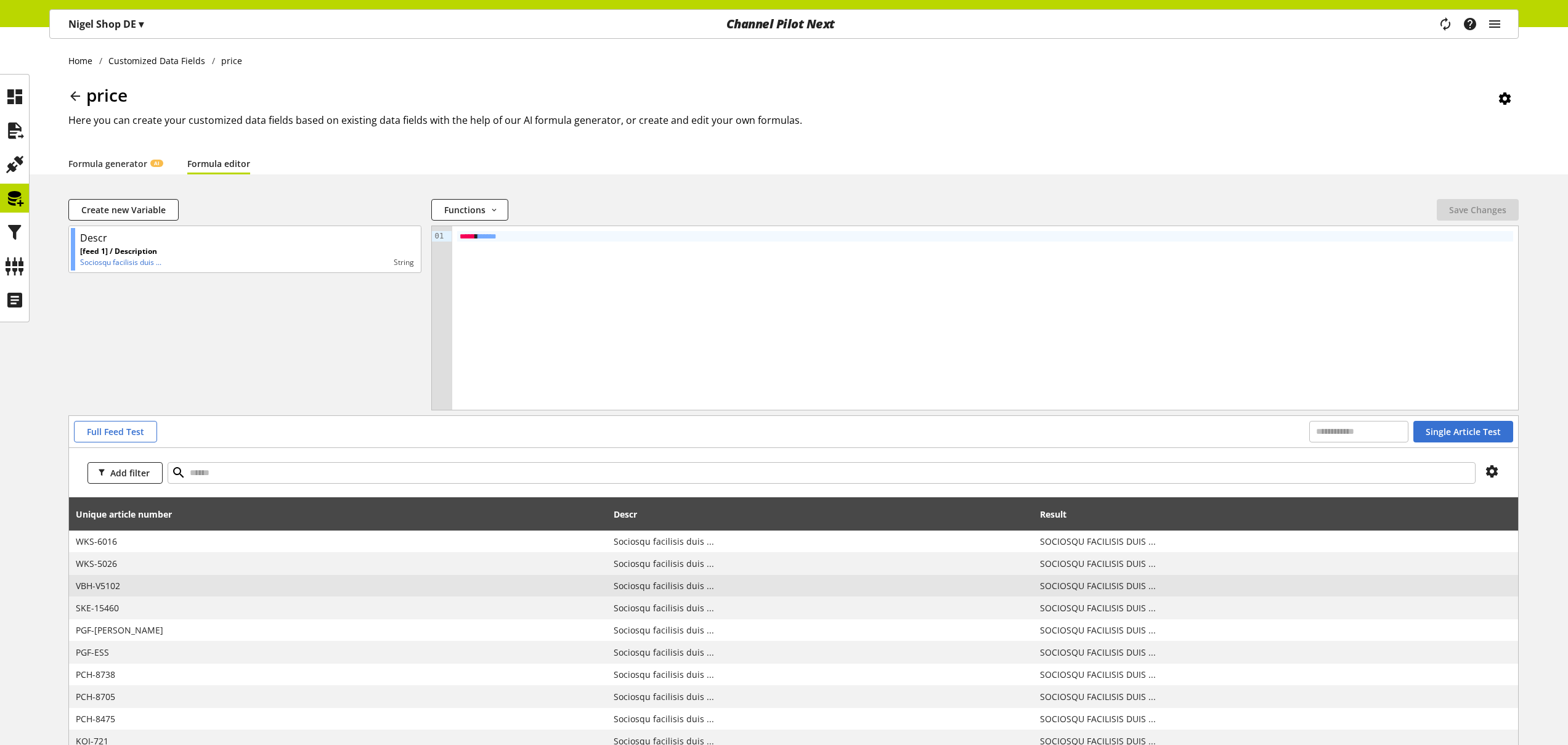
scroll to position [399, 0]
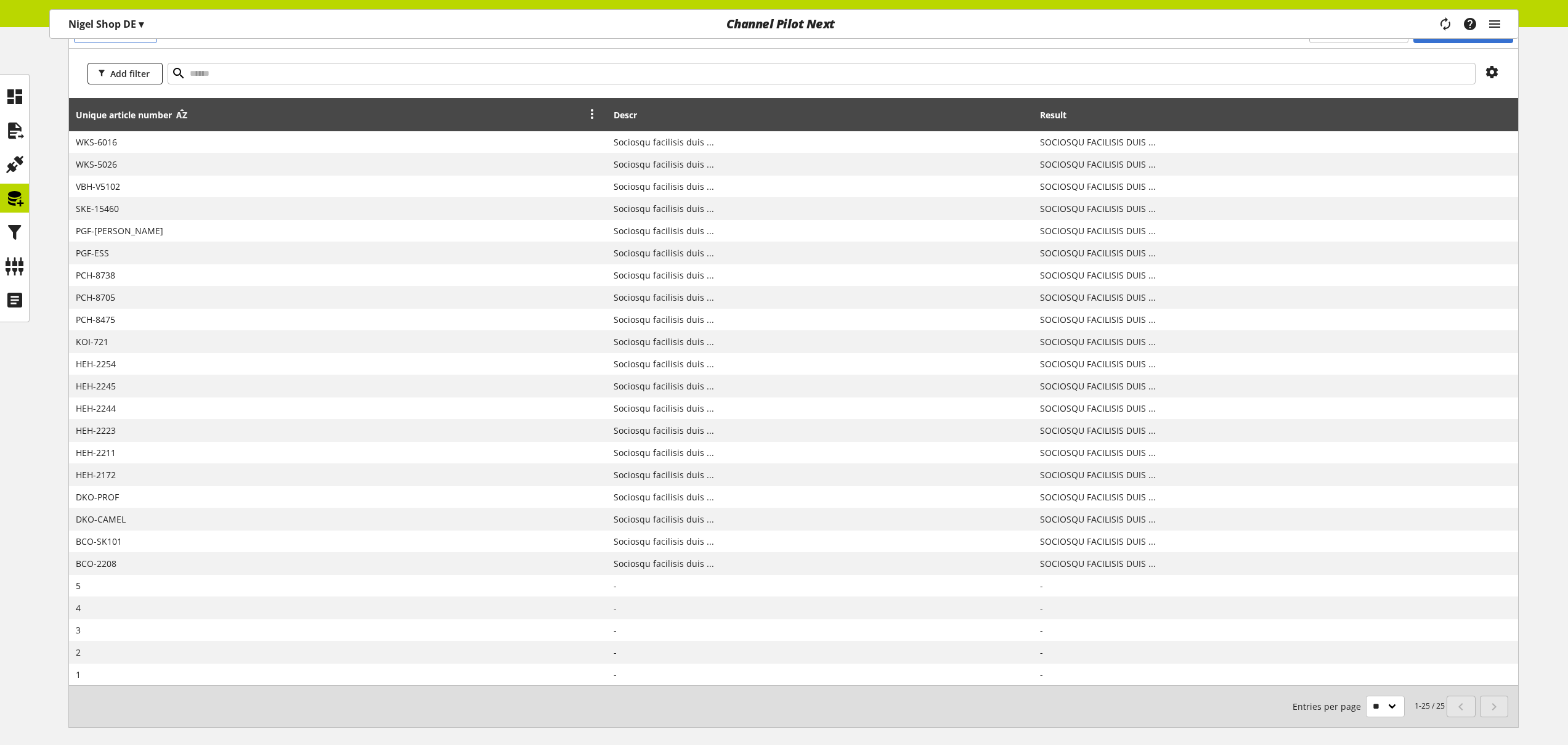
click at [185, 118] on icon at bounding box center [181, 115] width 15 height 22
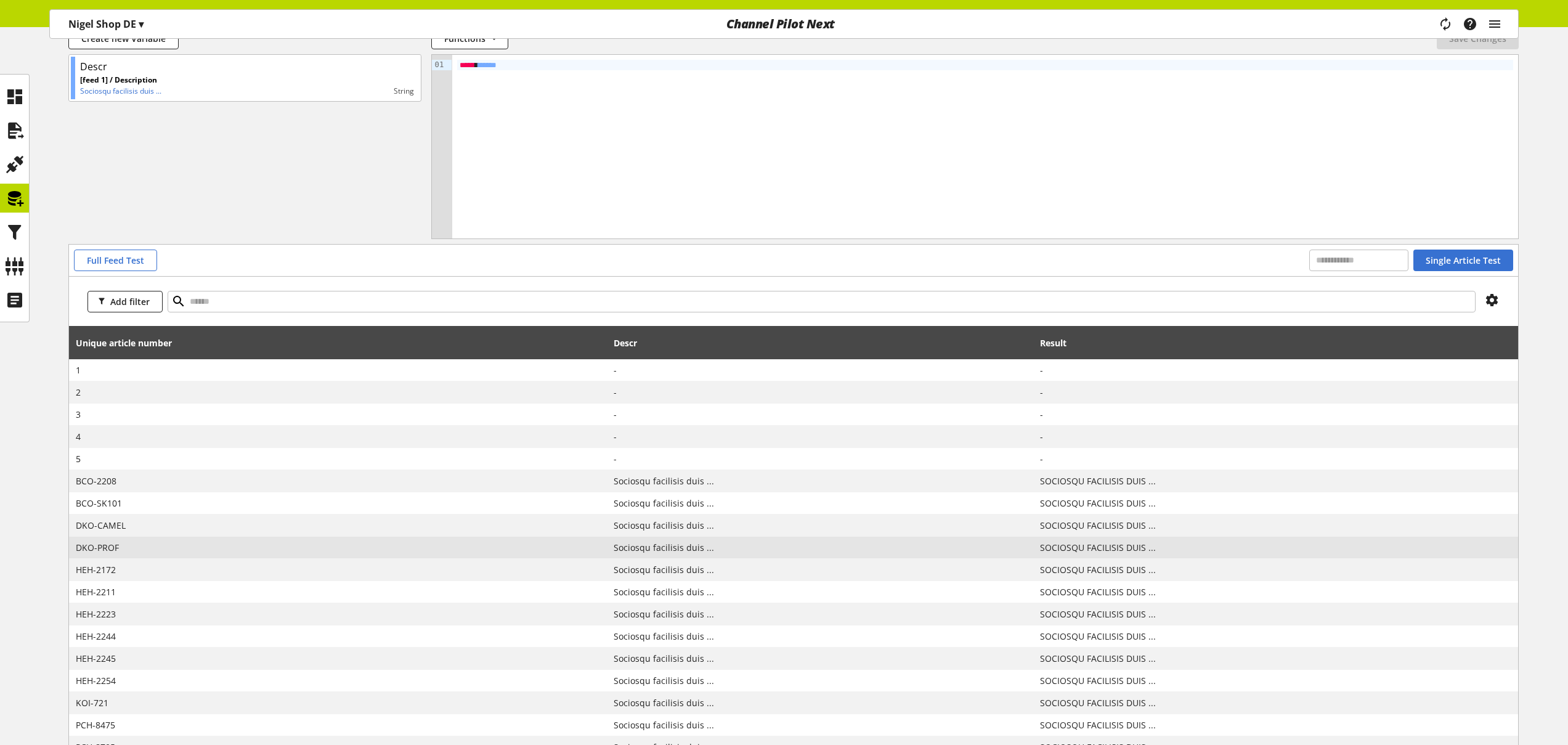
scroll to position [318, 0]
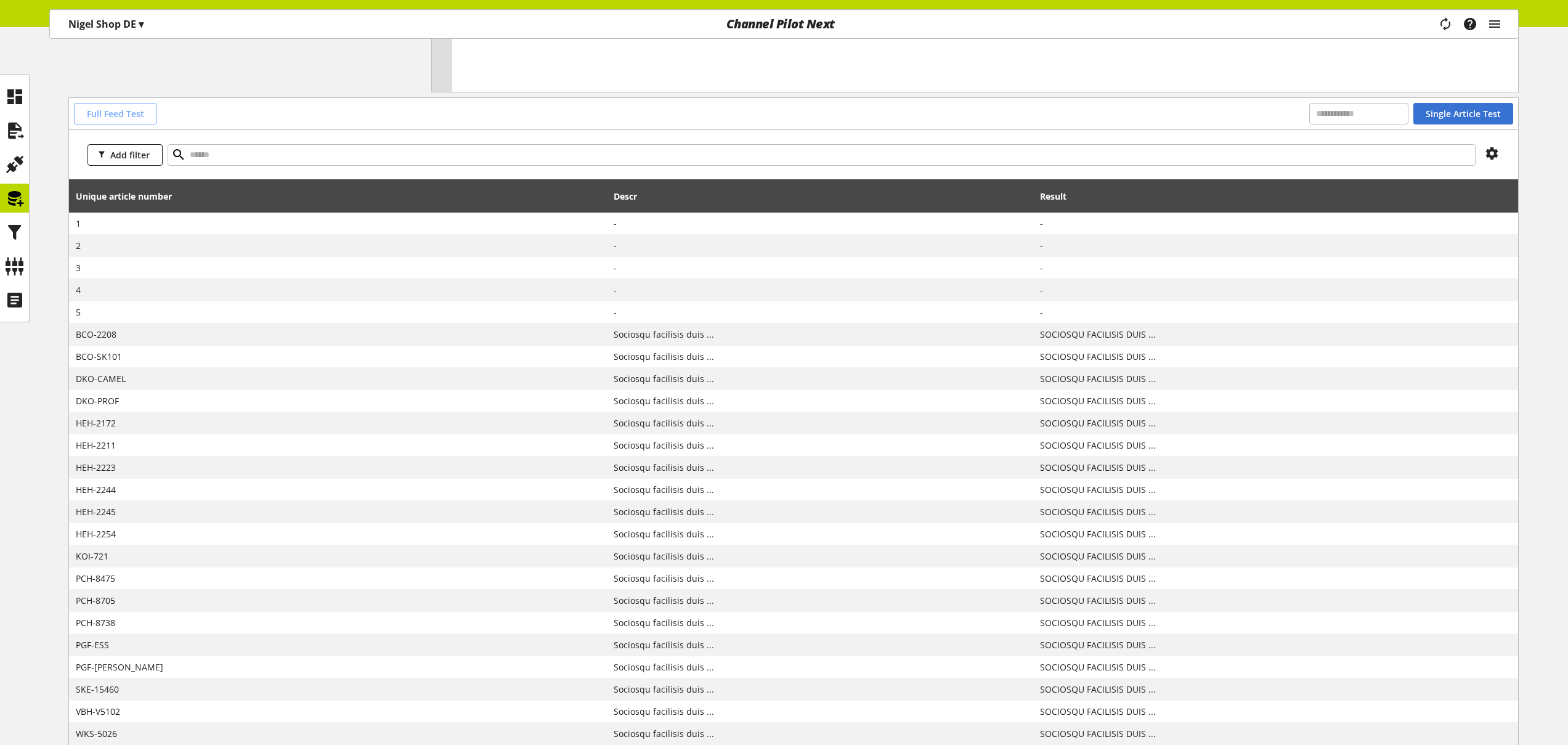
click at [130, 116] on span "Full Feed Test" at bounding box center [115, 114] width 57 height 13
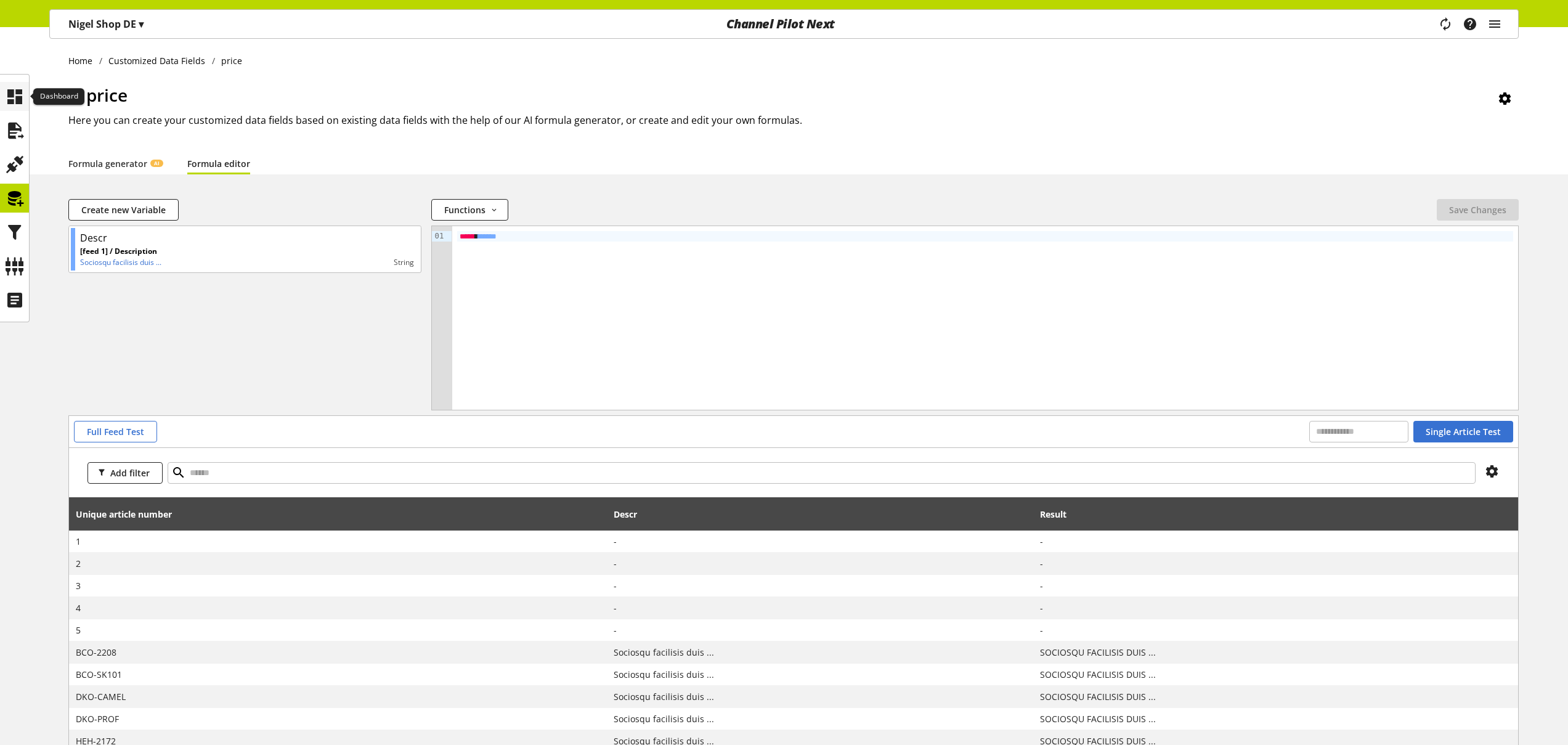
click at [13, 101] on icon at bounding box center [15, 97] width 20 height 25
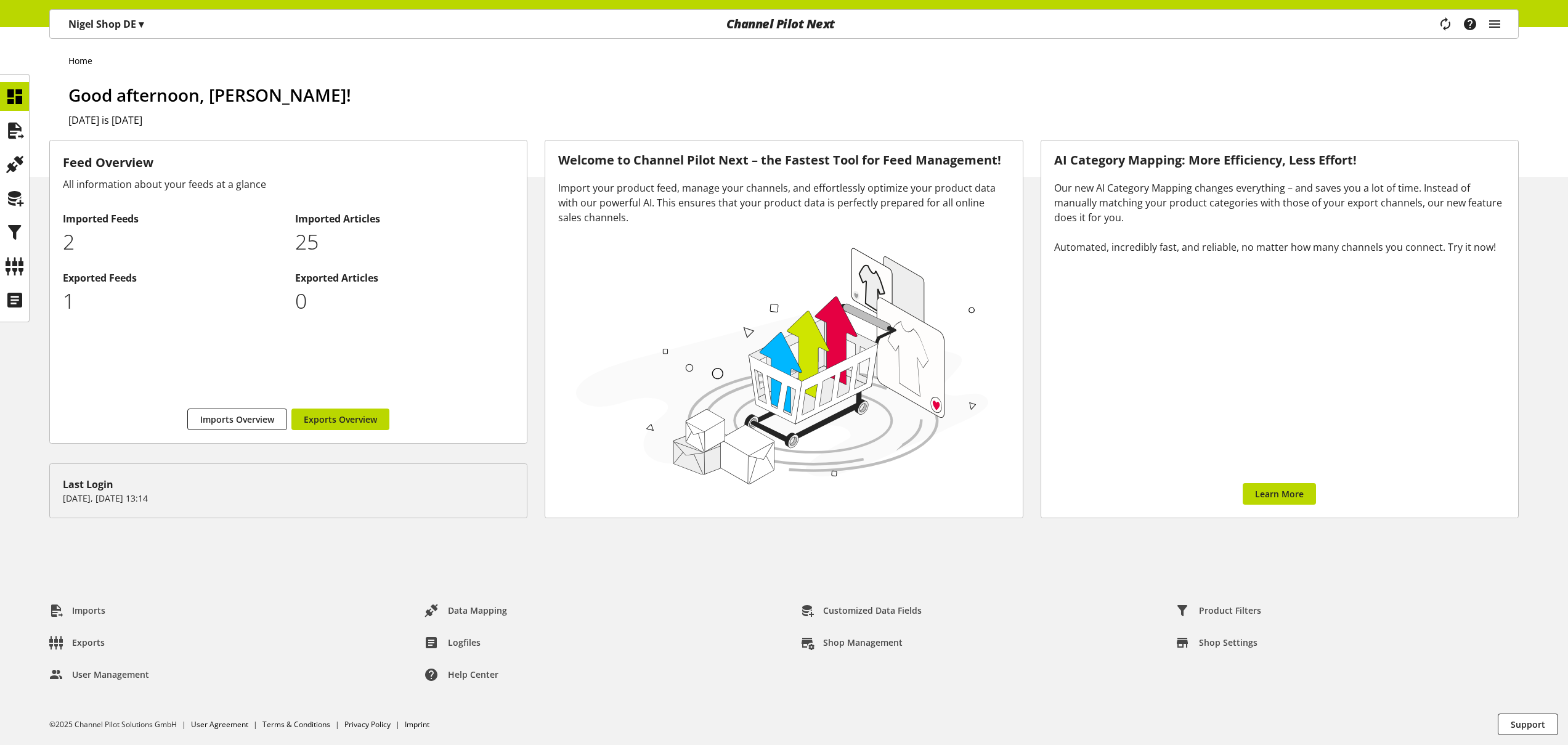
click at [130, 25] on p "Nigel Shop DE ▾" at bounding box center [106, 24] width 75 height 15
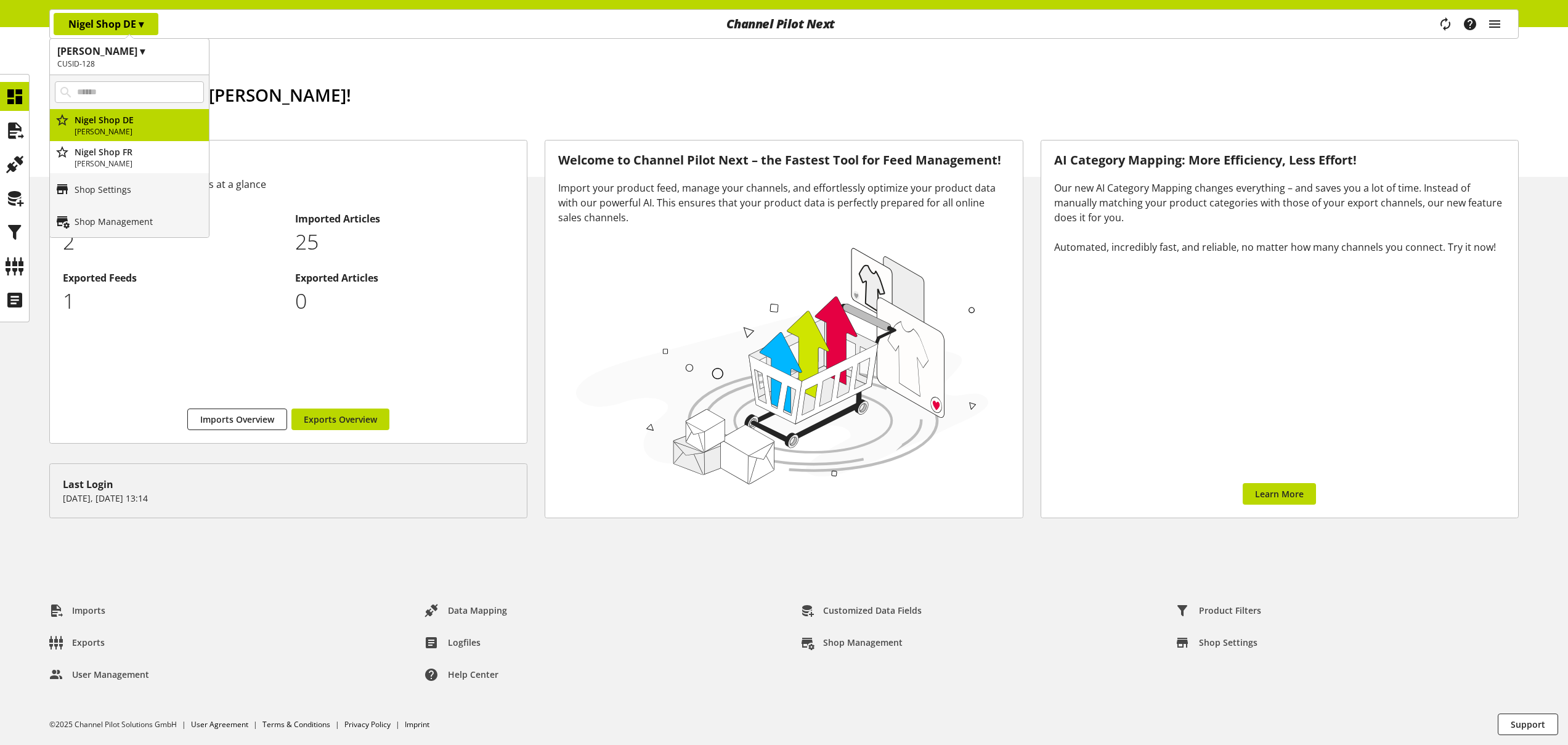
click at [115, 52] on h1 "Nigel Customer ▾" at bounding box center [129, 51] width 144 height 15
click at [376, 49] on div "Home Good afternoon, Nigel Rowe! Today is August 27, 2025" at bounding box center [784, 102] width 1568 height 150
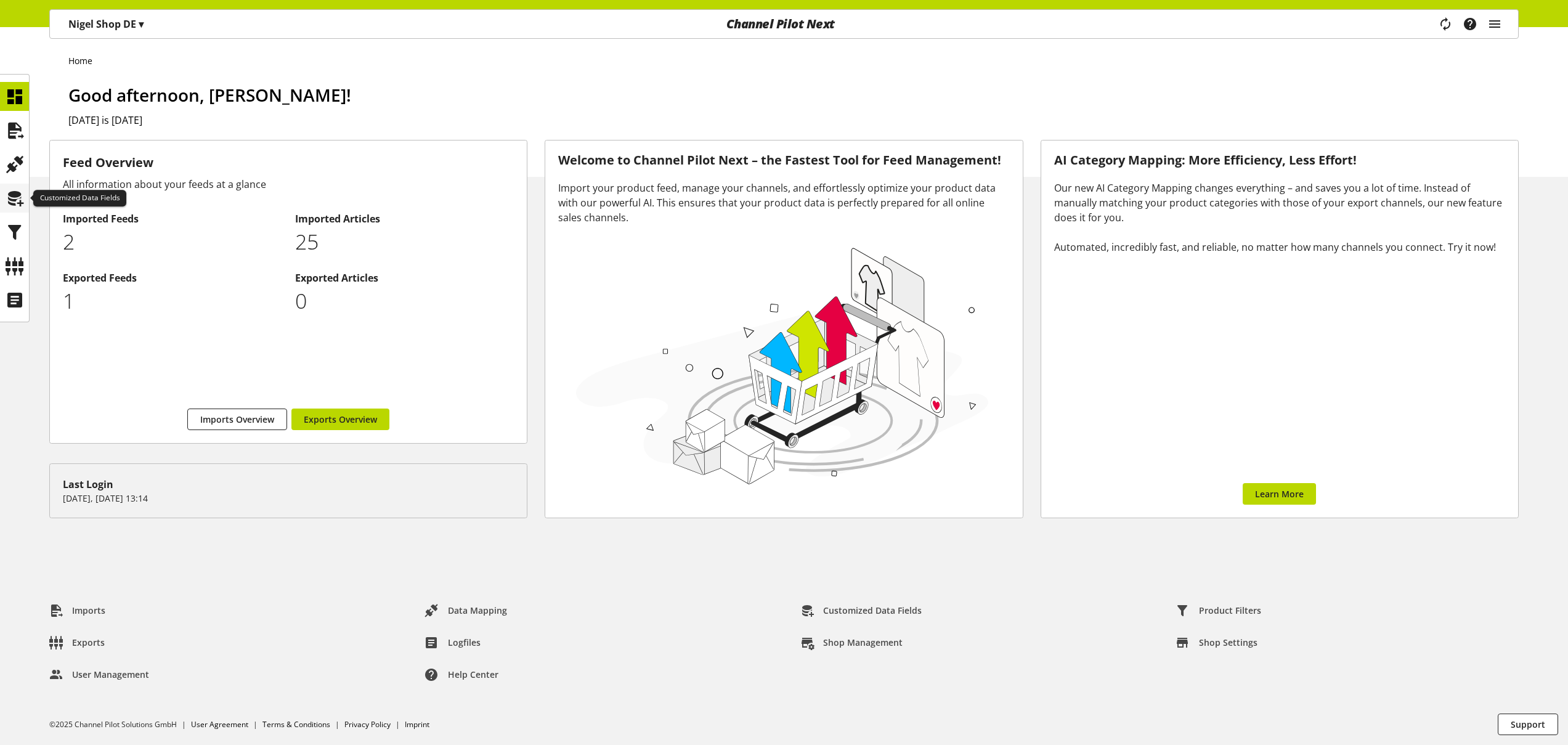
click at [20, 200] on icon at bounding box center [15, 198] width 20 height 25
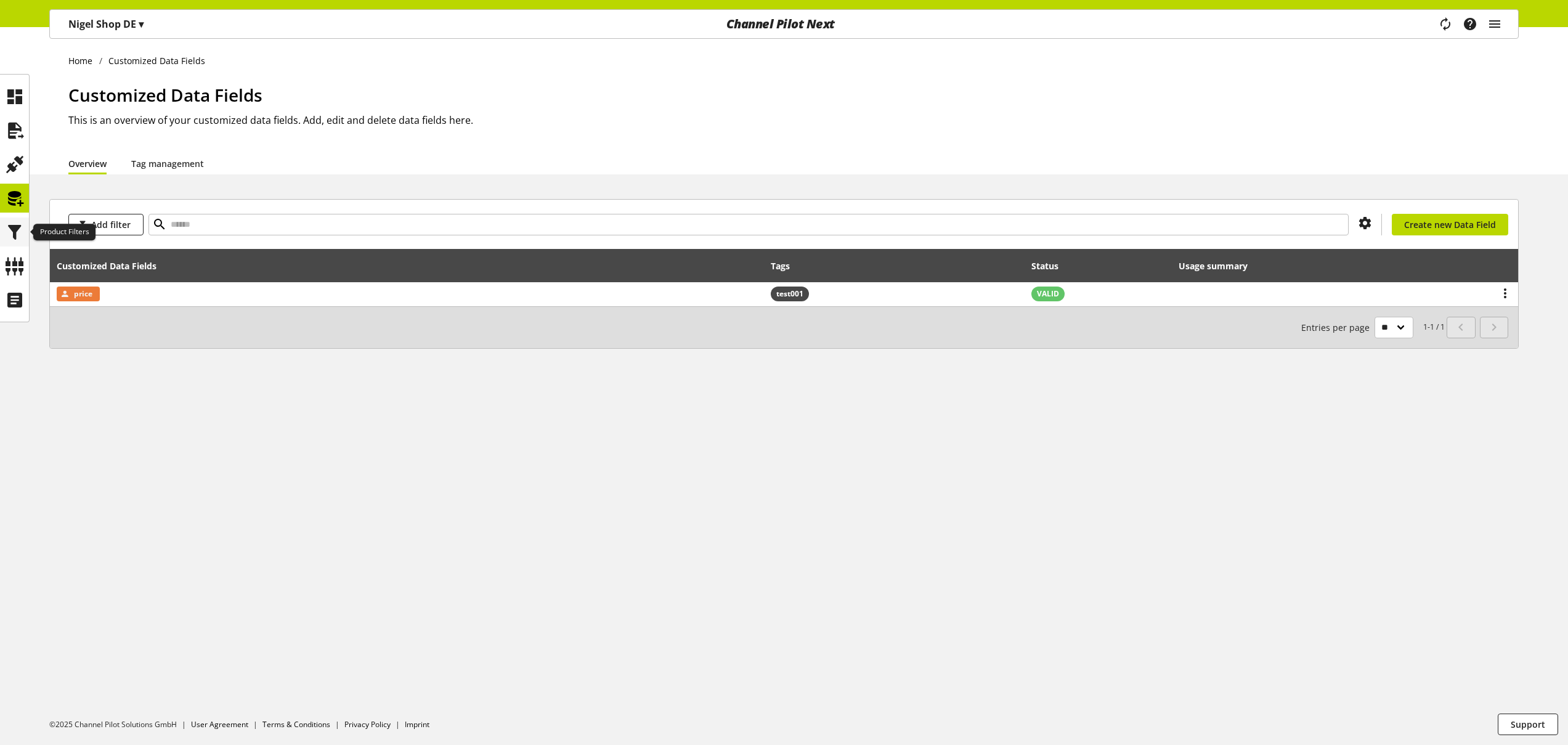
click at [18, 234] on icon at bounding box center [15, 232] width 20 height 25
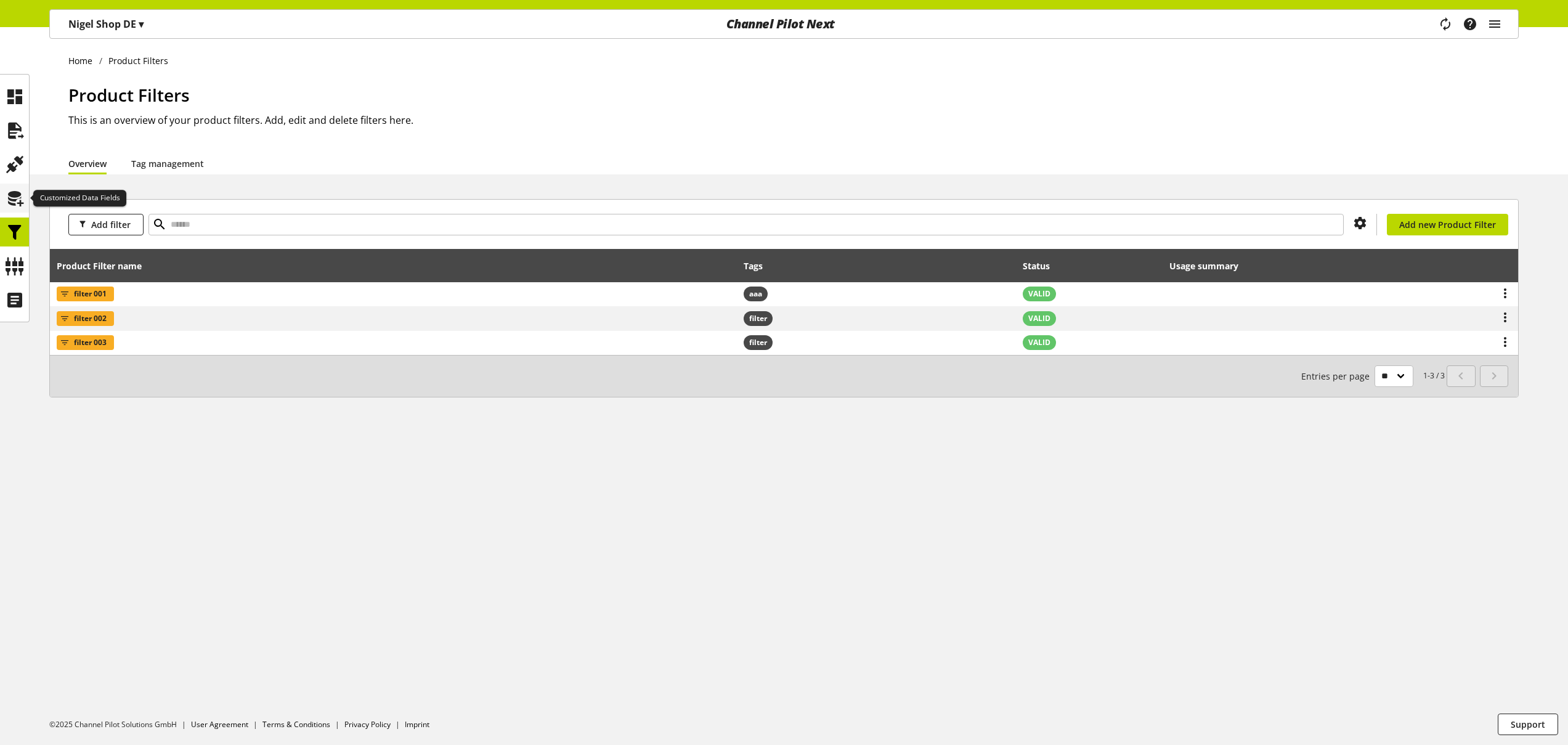
click at [22, 201] on icon at bounding box center [15, 198] width 20 height 25
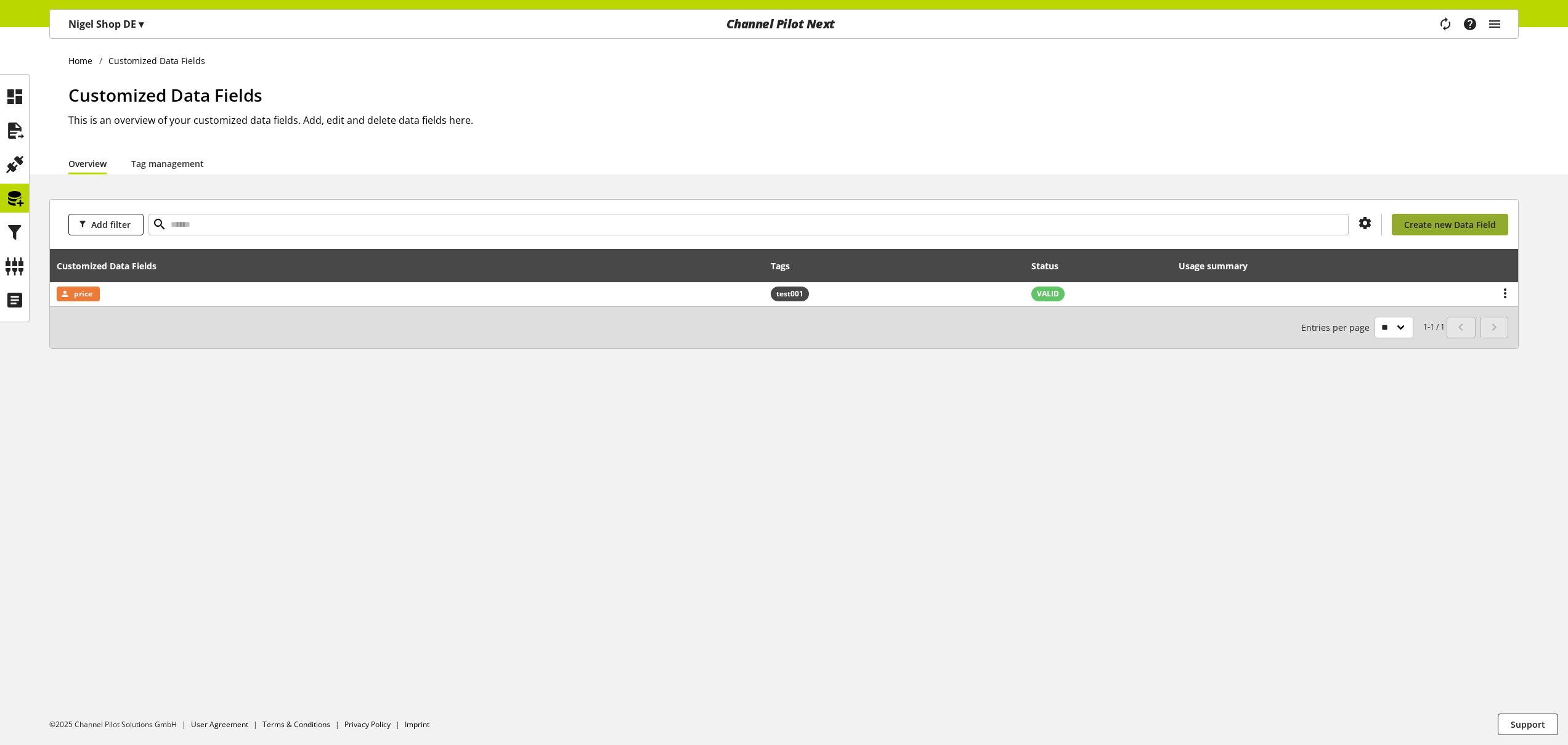
click at [1432, 225] on span "Create new Data Field" at bounding box center [1450, 224] width 92 height 13
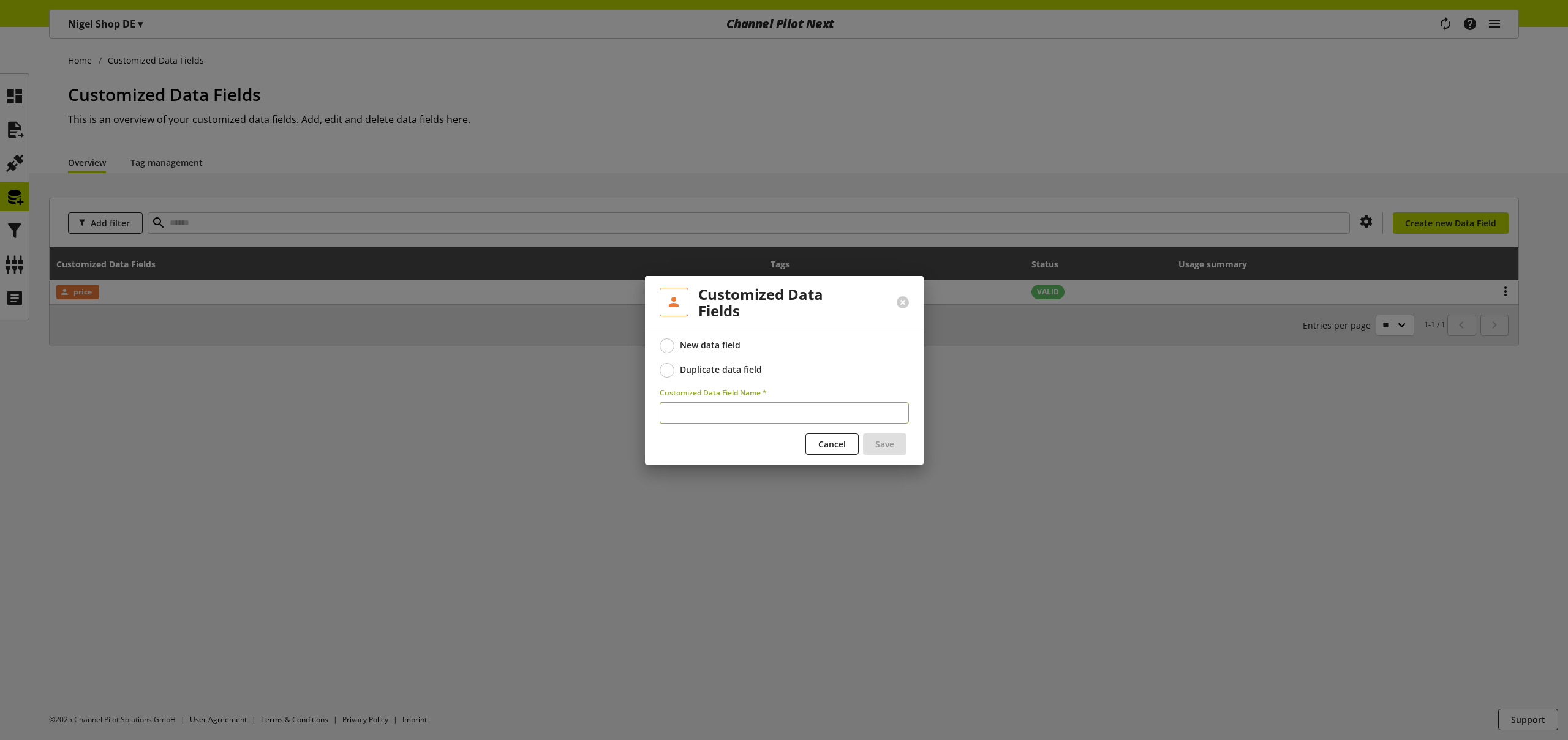
click at [667, 369] on span at bounding box center [667, 370] width 15 height 15
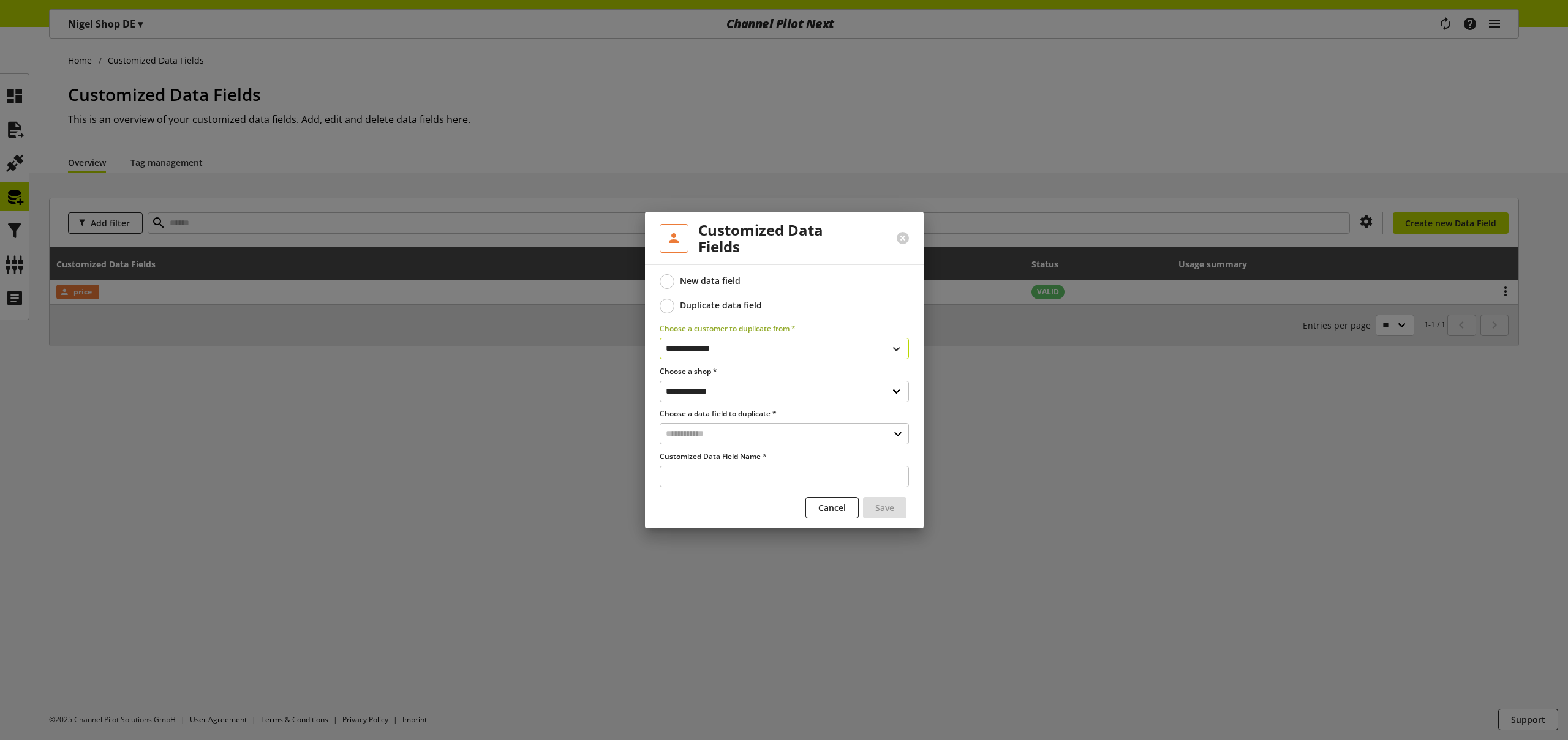
click at [730, 343] on select "**********" at bounding box center [784, 348] width 250 height 22
click at [720, 393] on select "**********" at bounding box center [784, 391] width 250 height 22
click at [706, 431] on input "text" at bounding box center [784, 434] width 250 height 22
click at [708, 413] on label "Choose a data field to duplicate *" at bounding box center [784, 414] width 250 height 11
click at [721, 386] on select "**********" at bounding box center [784, 391] width 250 height 22
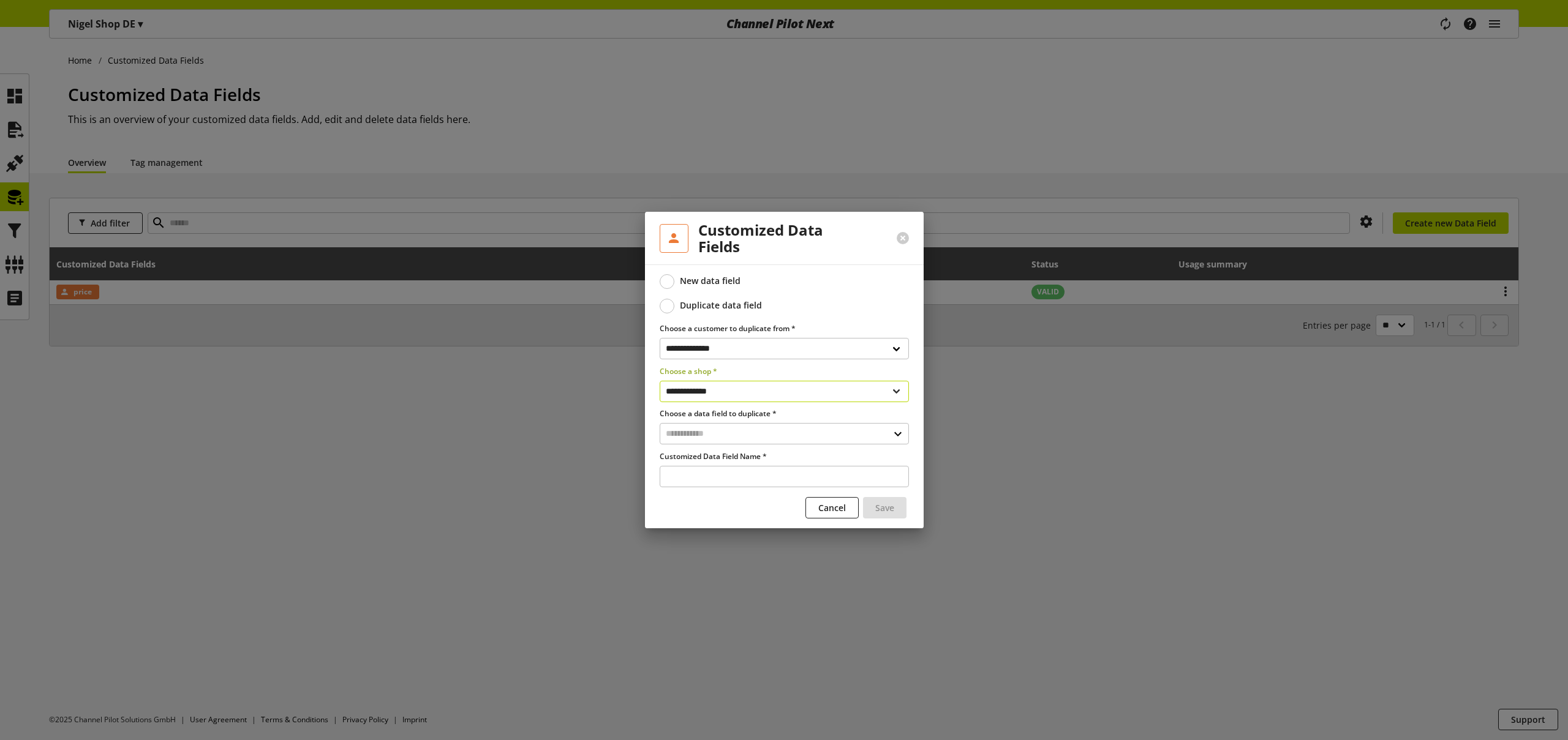
select select "**********"
click at [660, 381] on select "**********" at bounding box center [784, 391] width 250 height 22
click at [728, 434] on input "text" at bounding box center [784, 434] width 250 height 22
click at [719, 493] on div "Customized Data Fields 1" at bounding box center [784, 486] width 248 height 18
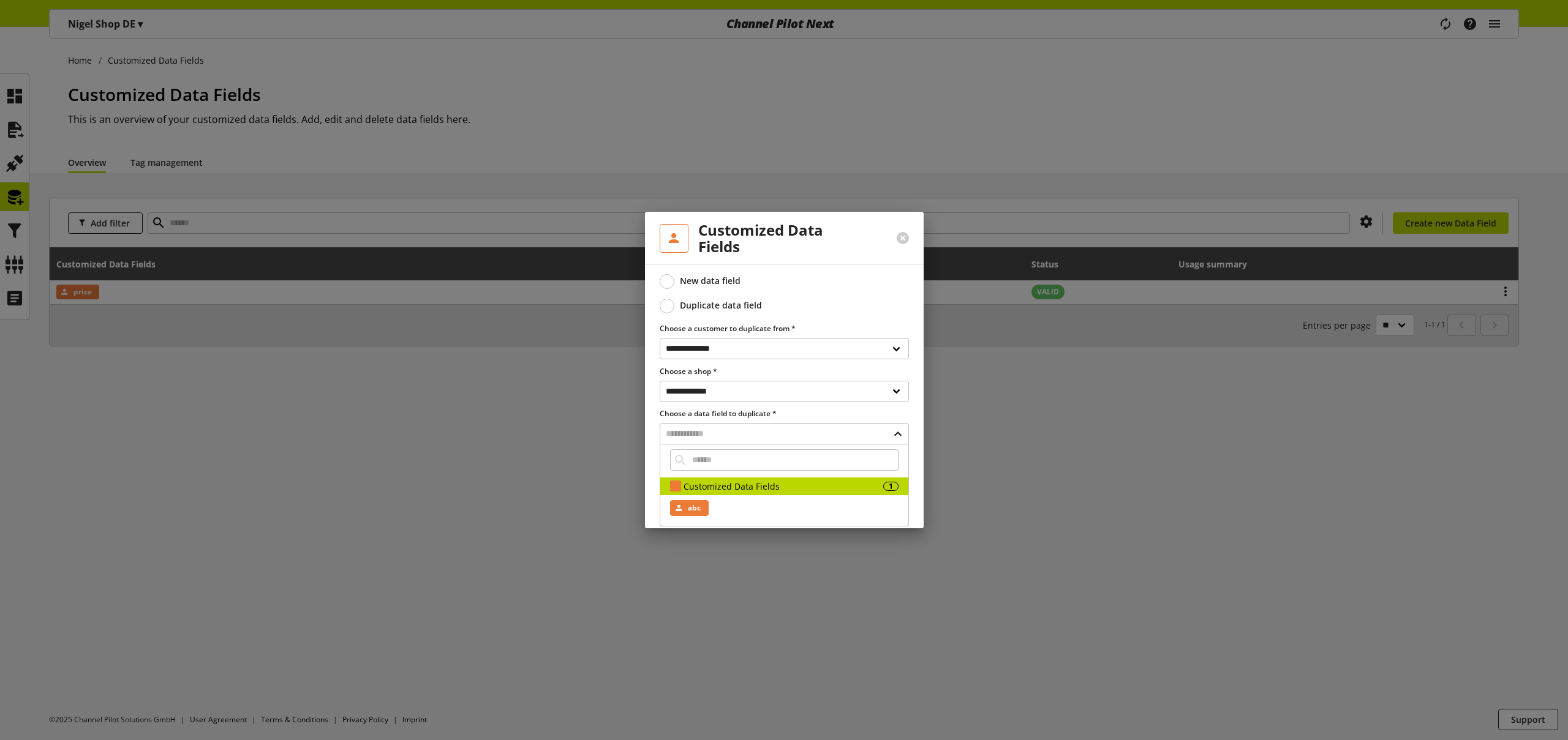
click at [704, 506] on div "abc" at bounding box center [689, 508] width 39 height 16
type input "***"
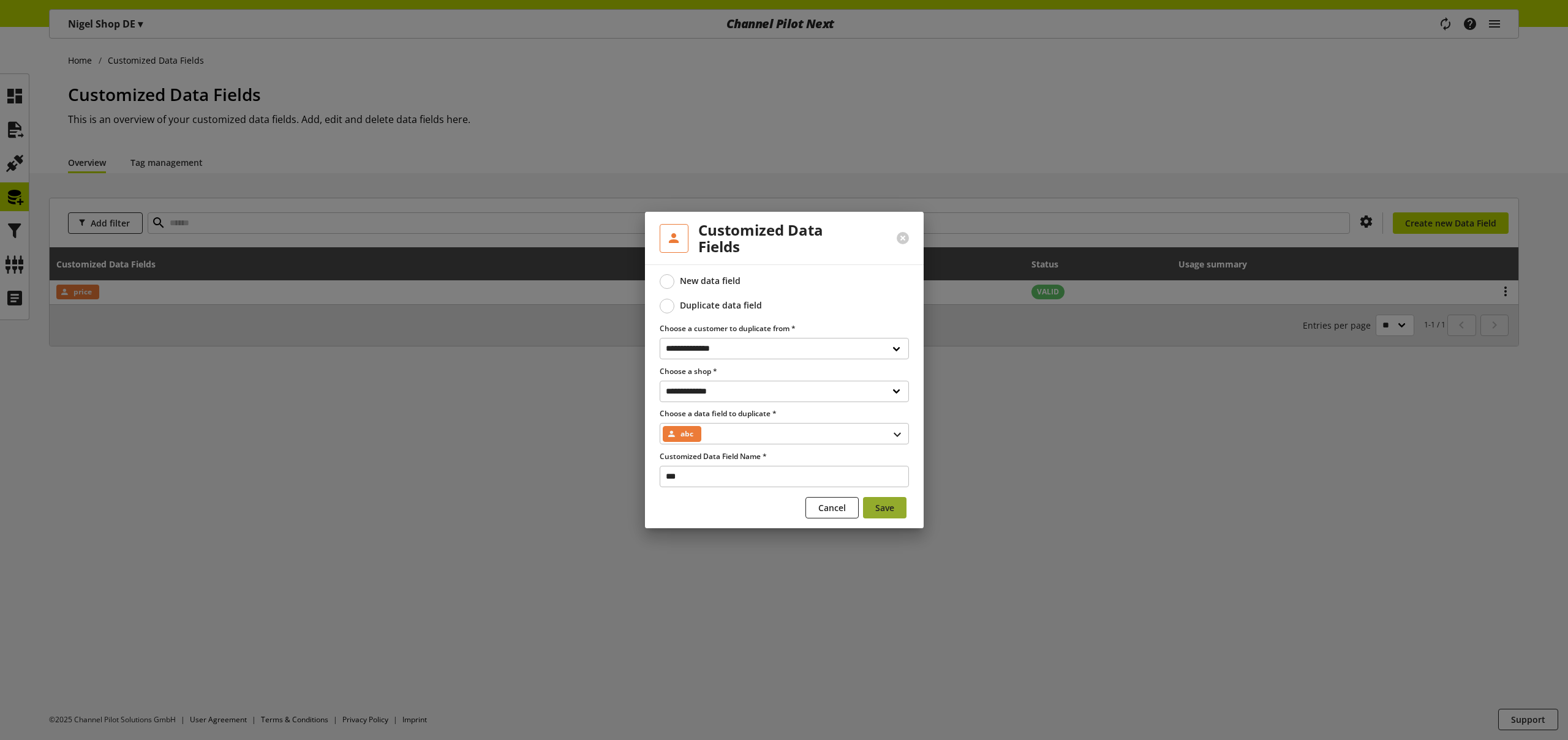
click at [893, 507] on span "Save" at bounding box center [885, 508] width 19 height 13
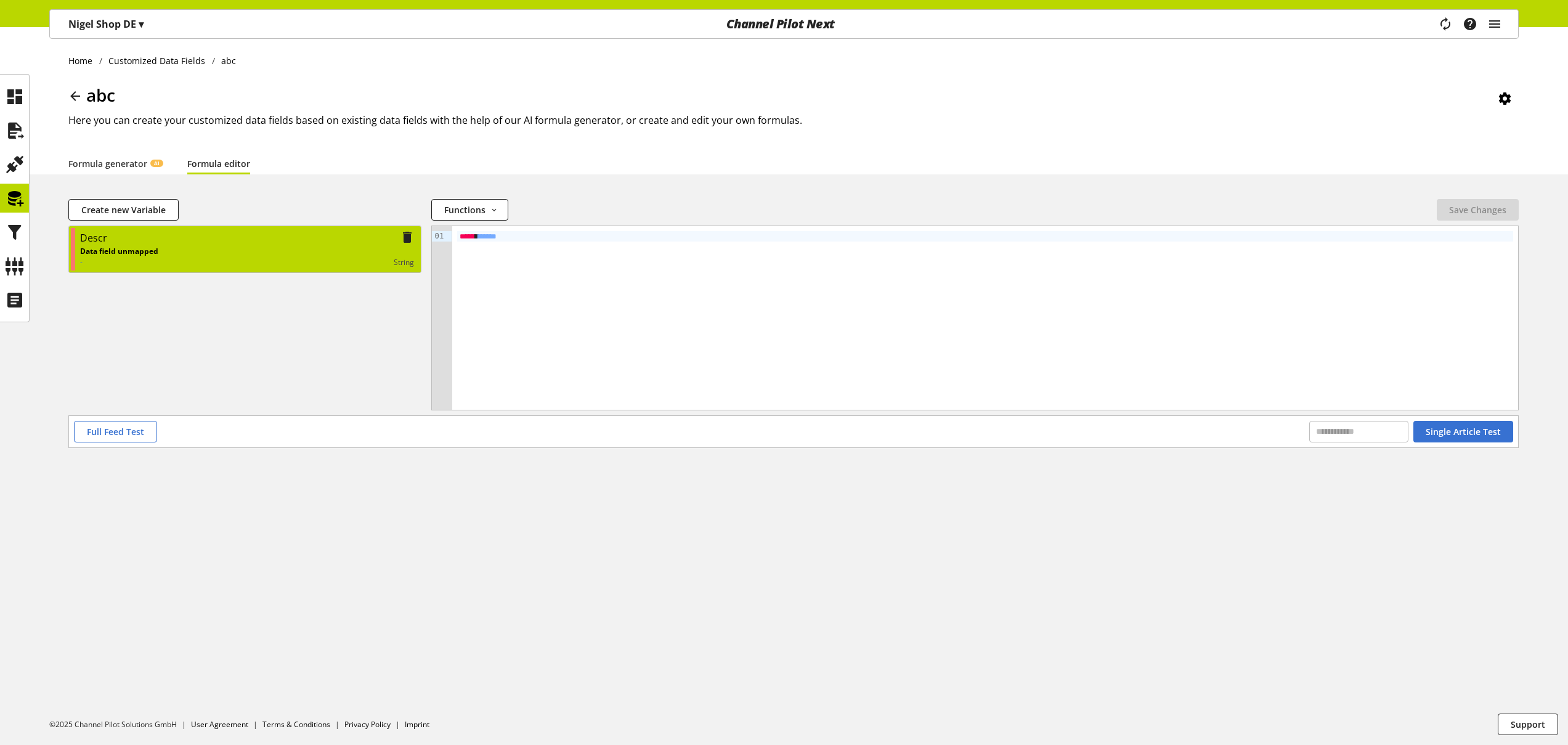
click at [190, 244] on div "Descr" at bounding box center [247, 238] width 334 height 16
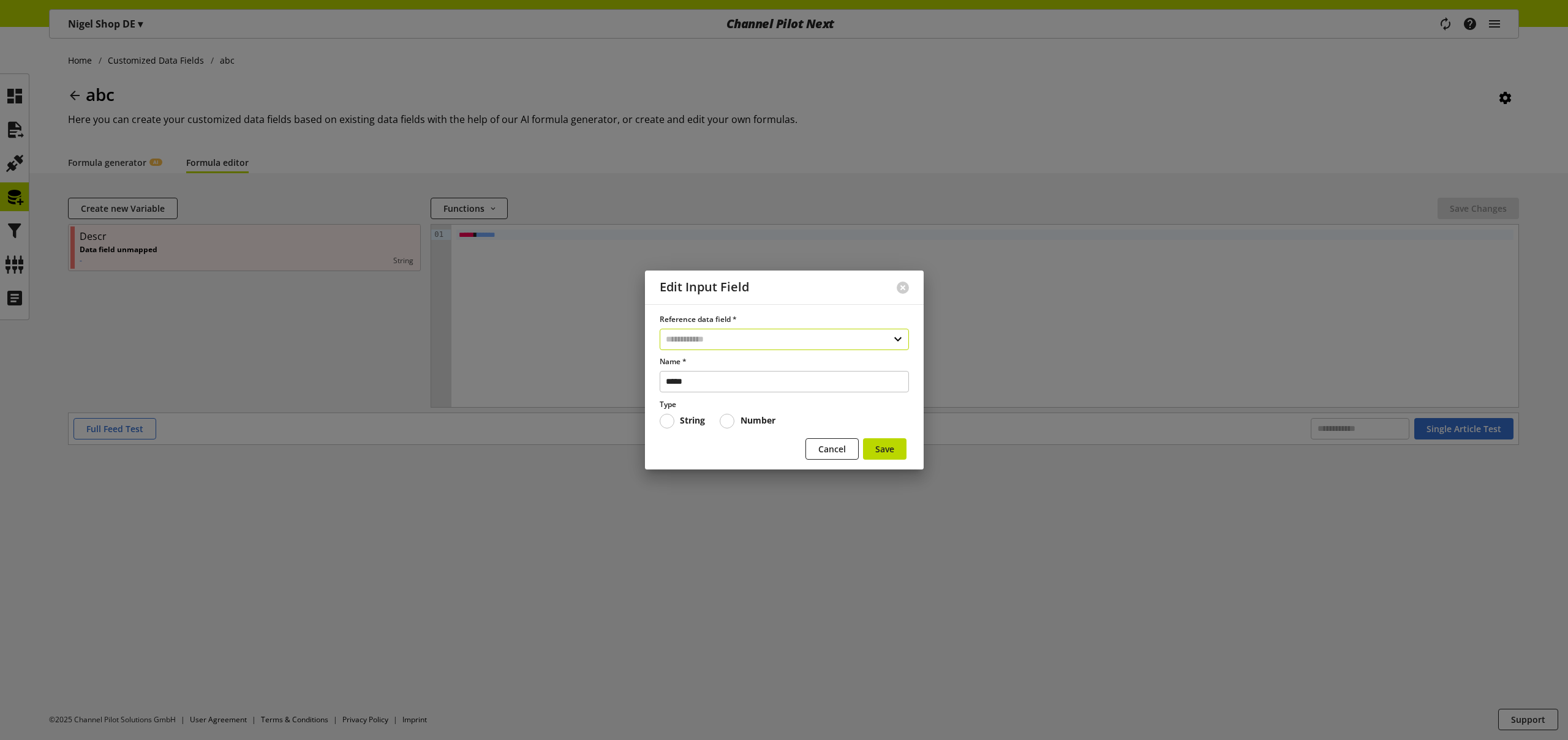
click at [713, 337] on input "text" at bounding box center [784, 339] width 250 height 22
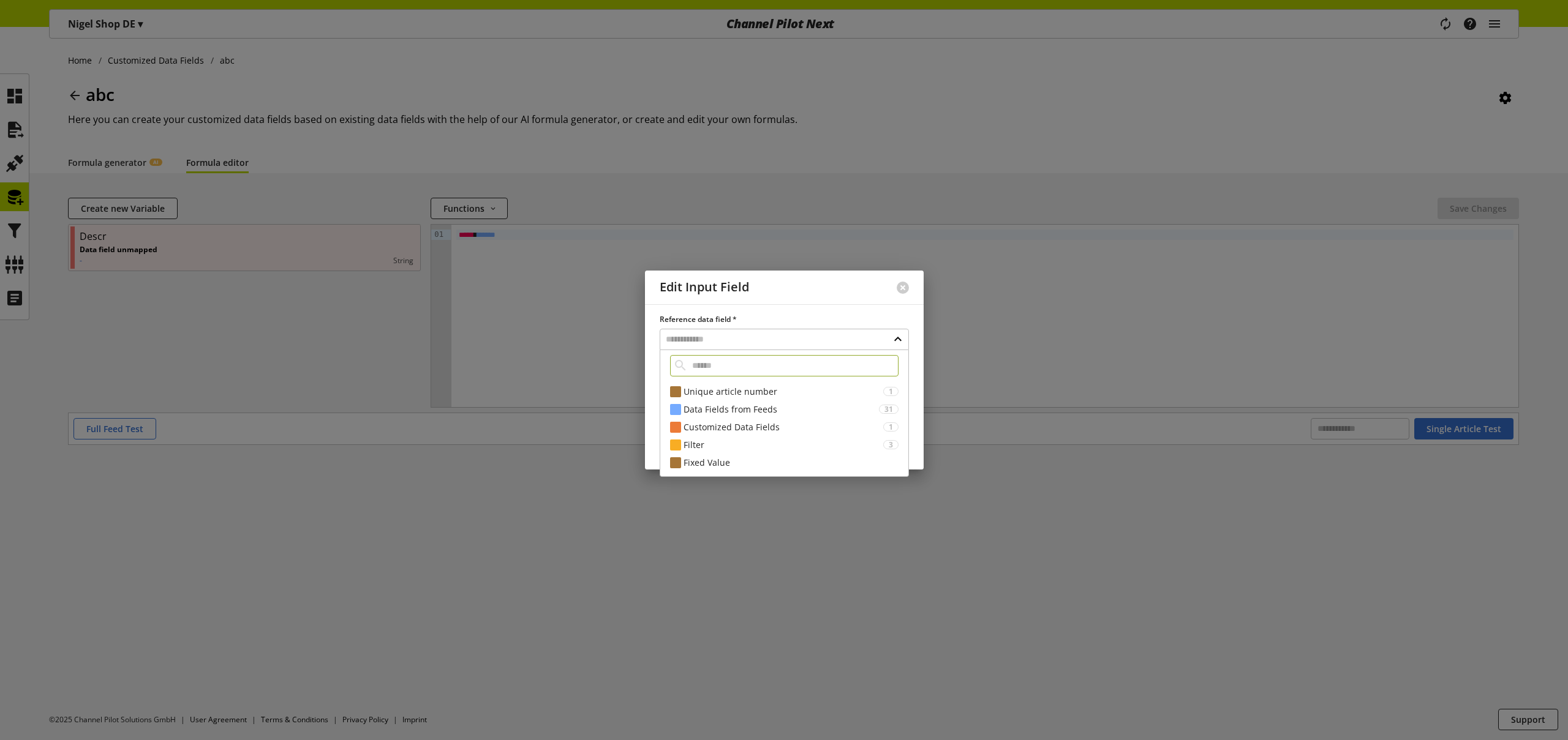
click at [519, 366] on div at bounding box center [784, 370] width 1568 height 740
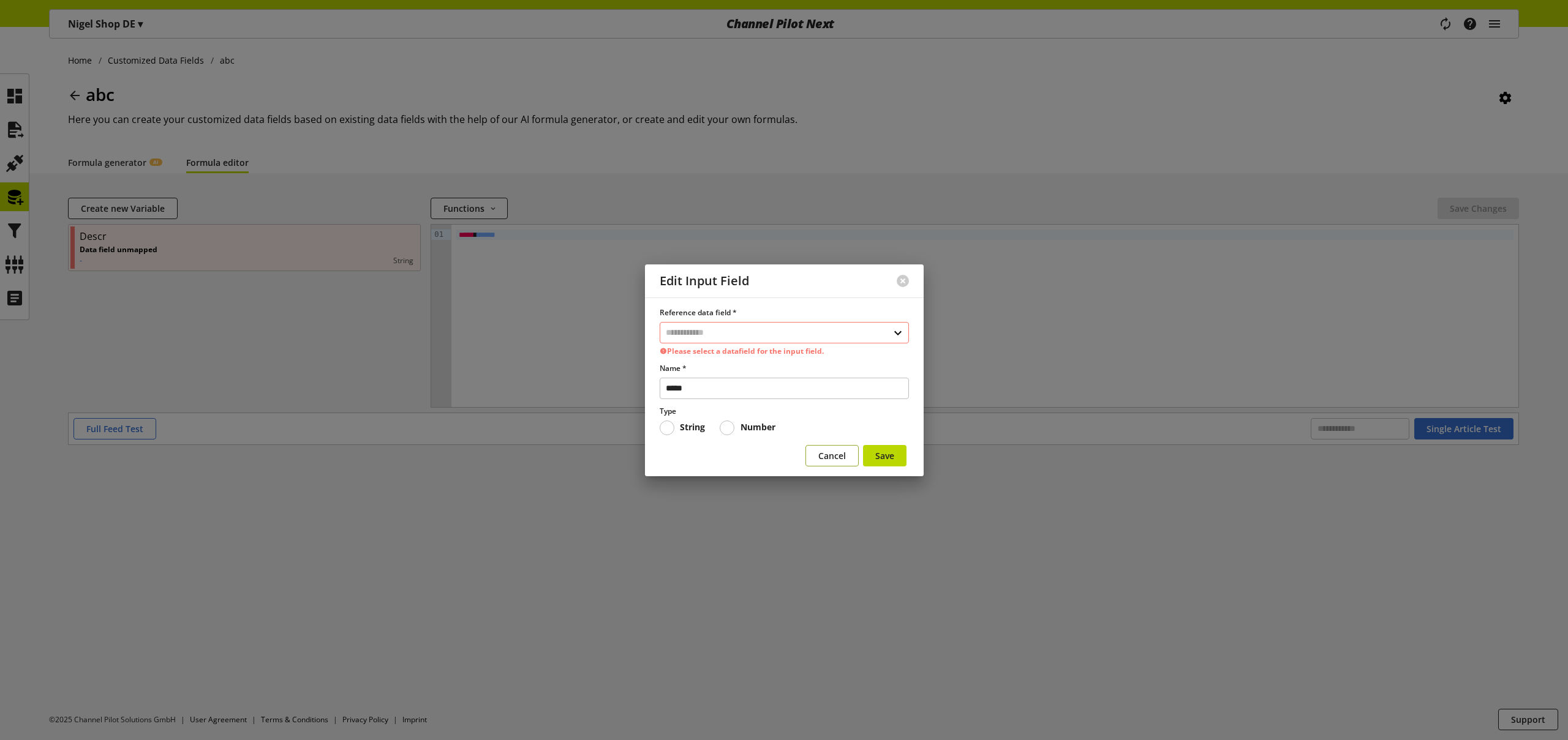
click at [826, 457] on span "Cancel" at bounding box center [831, 455] width 27 height 13
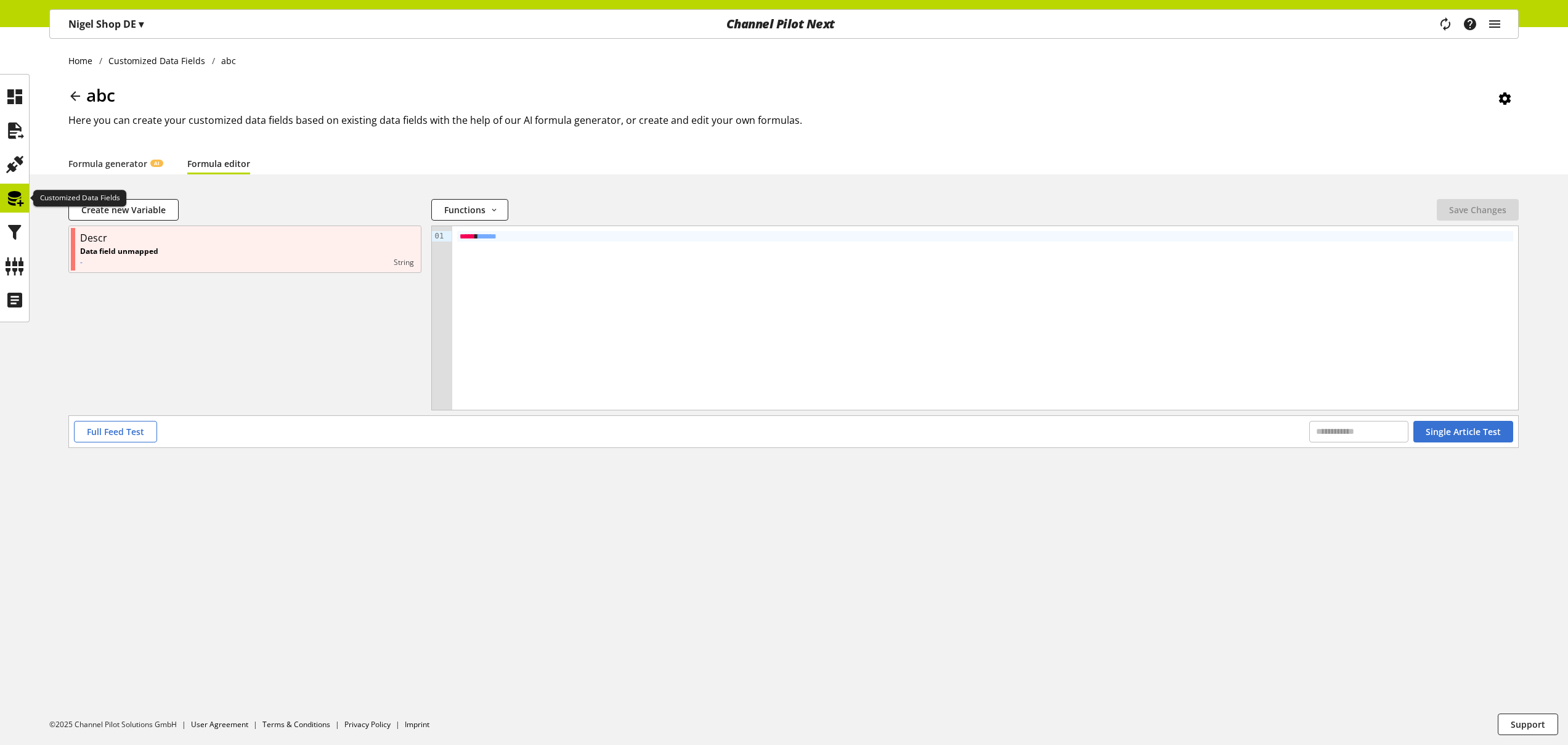
click at [16, 200] on icon at bounding box center [15, 198] width 20 height 25
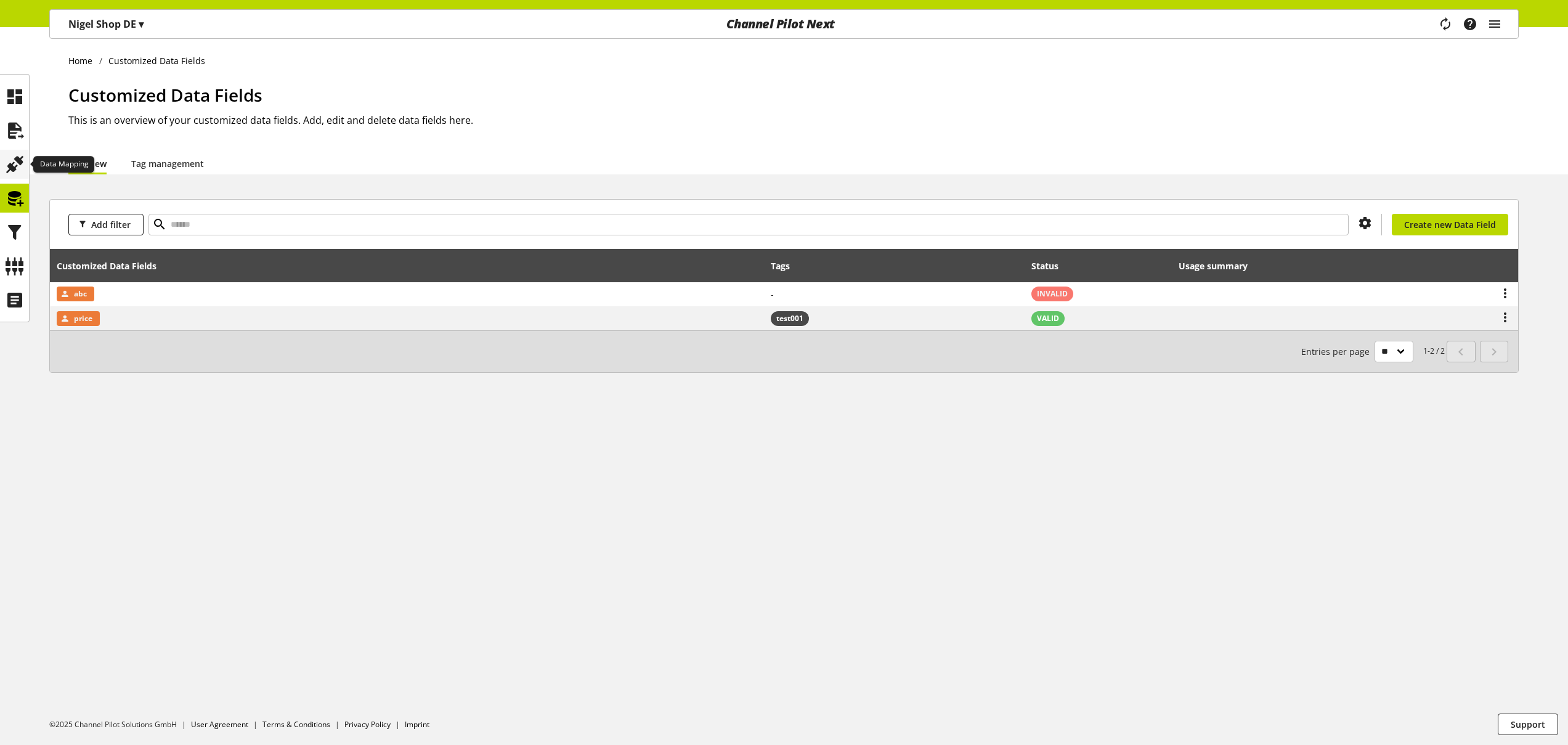
click at [11, 155] on icon at bounding box center [15, 164] width 20 height 25
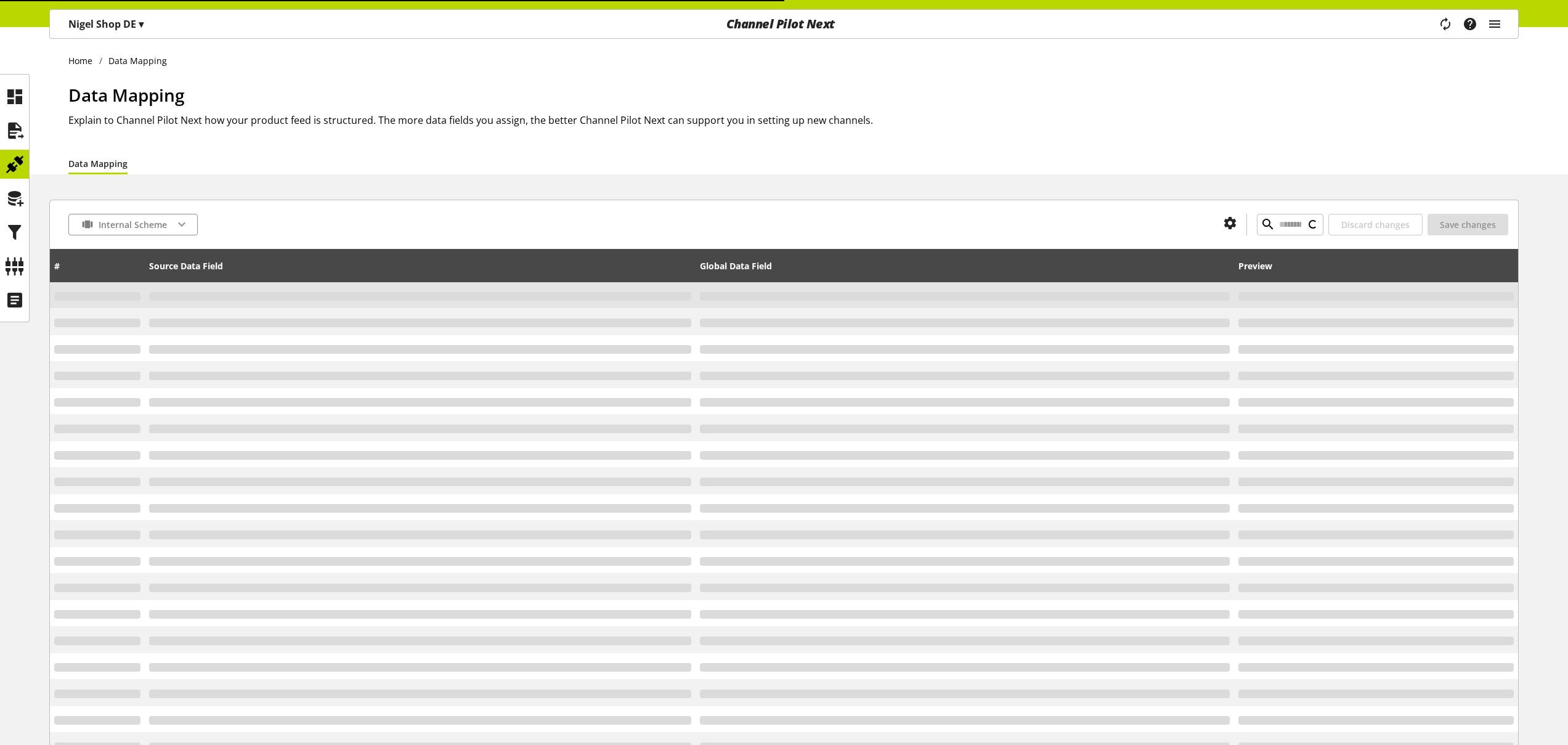
type input "*"
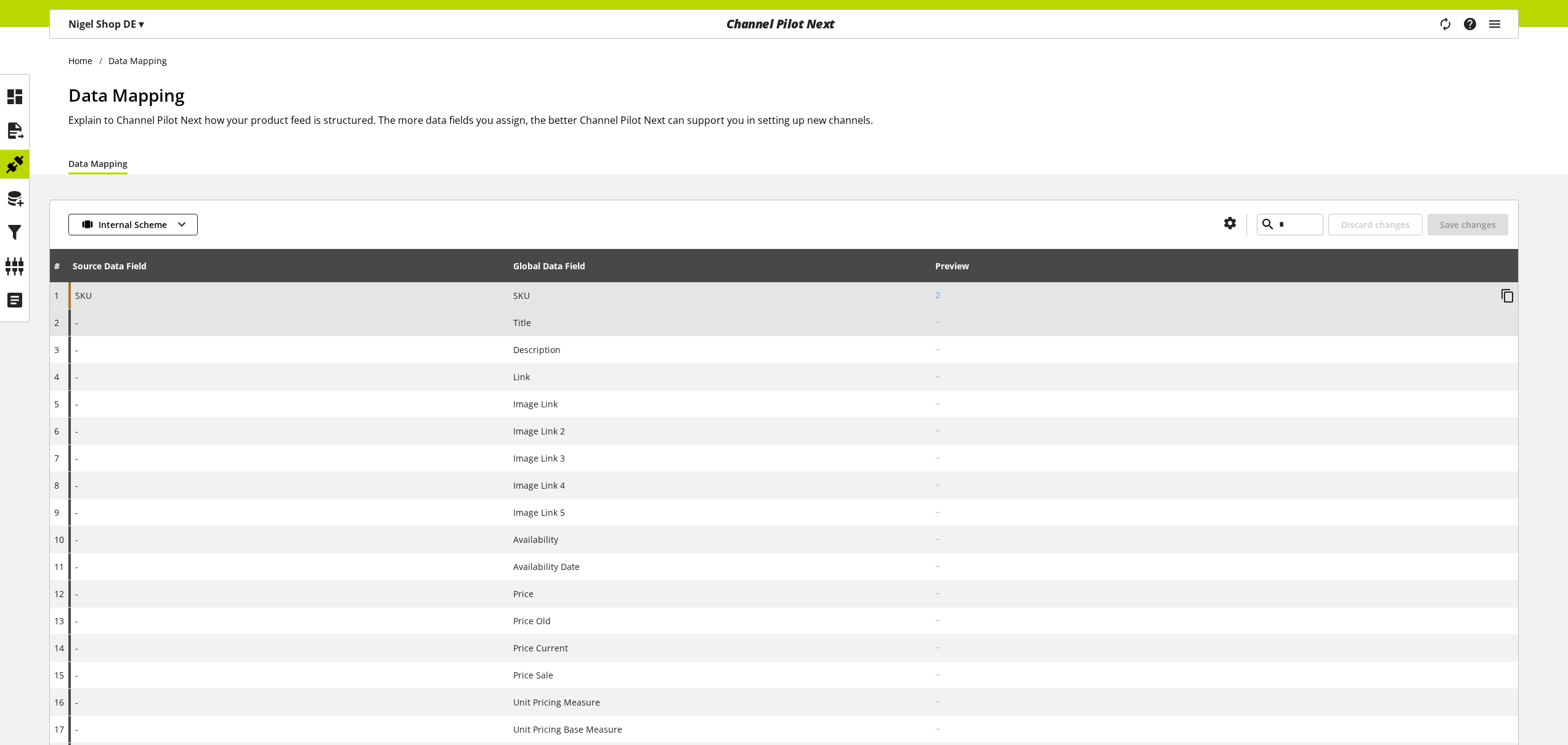
click at [194, 314] on div "-" at bounding box center [288, 323] width 441 height 27
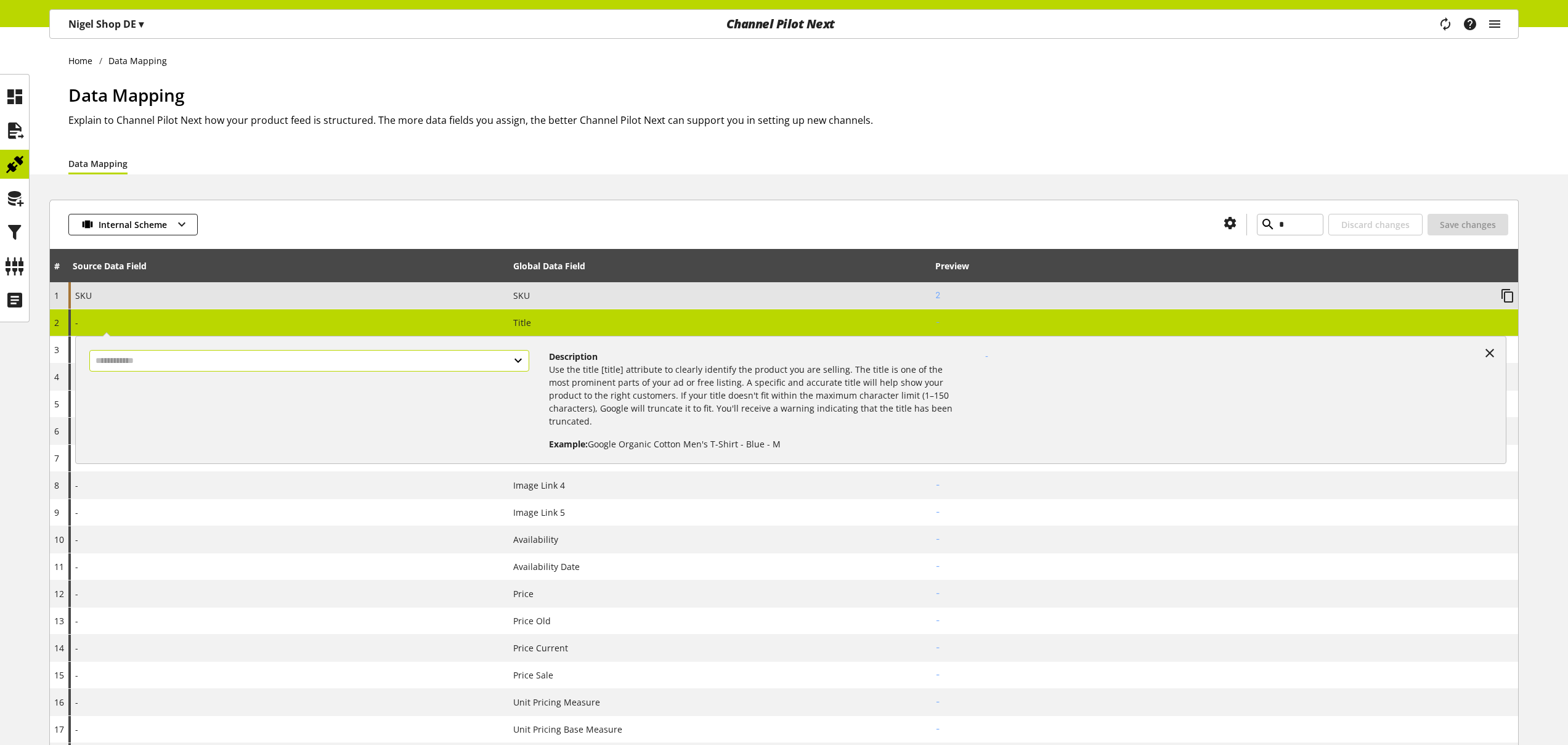
click at [161, 358] on input "text" at bounding box center [310, 361] width 440 height 22
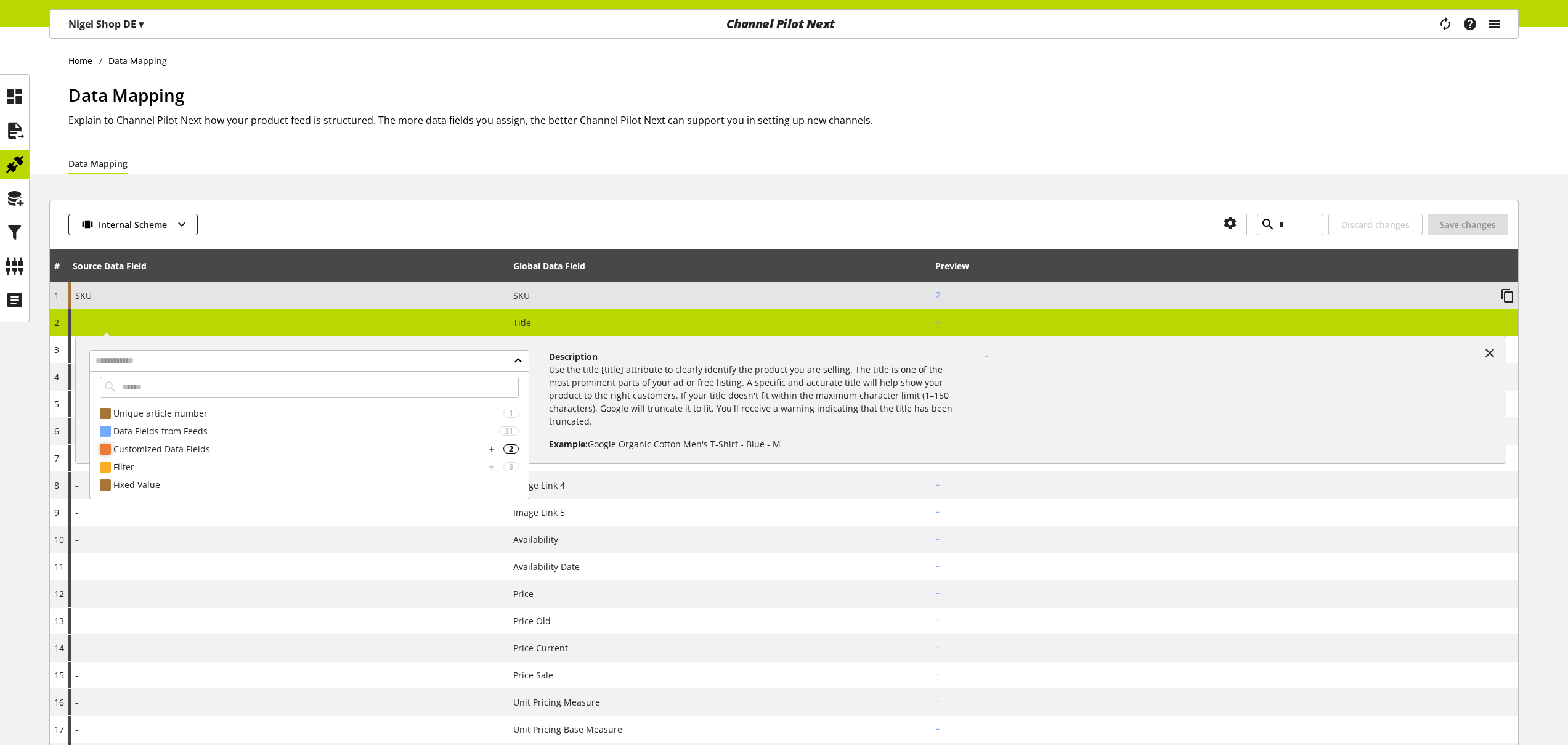
click at [151, 448] on div "Customized Data Fields" at bounding box center [299, 449] width 372 height 13
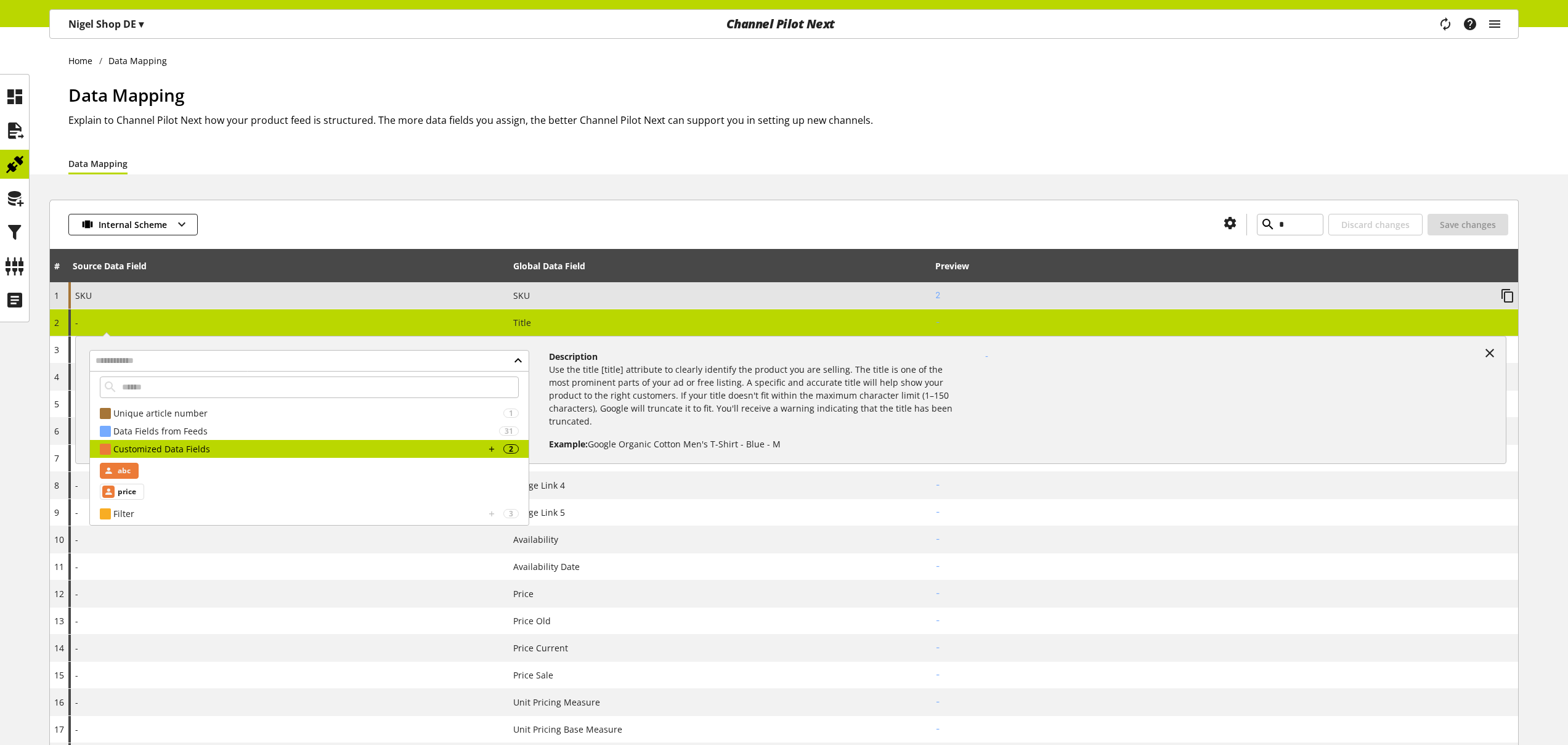
click at [131, 474] on div "abc" at bounding box center [119, 471] width 39 height 16
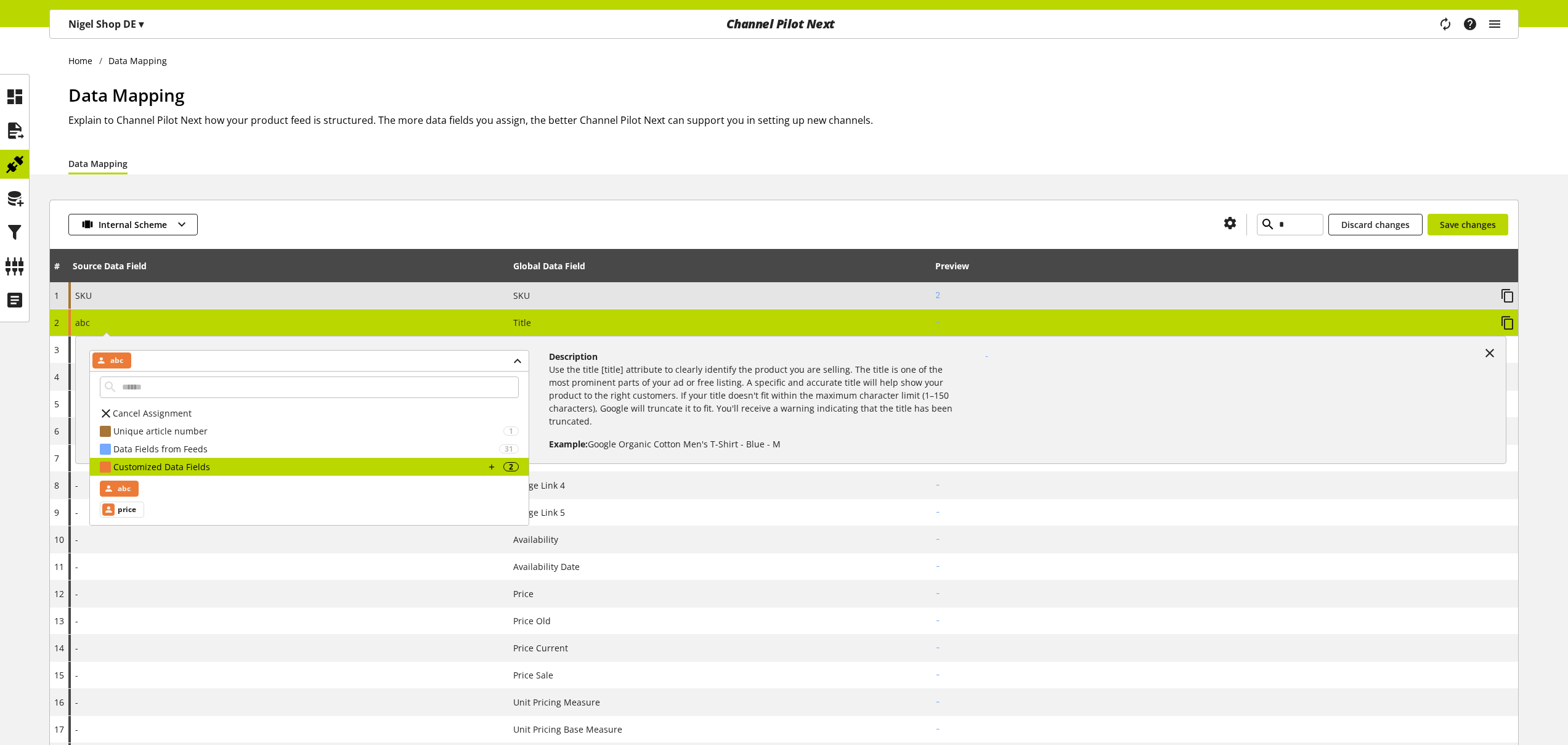
click at [461, 324] on div "abc abc Cancel Assignment Unique article number 1 SKU 2 Data Fields from Feeds …" at bounding box center [288, 323] width 441 height 27
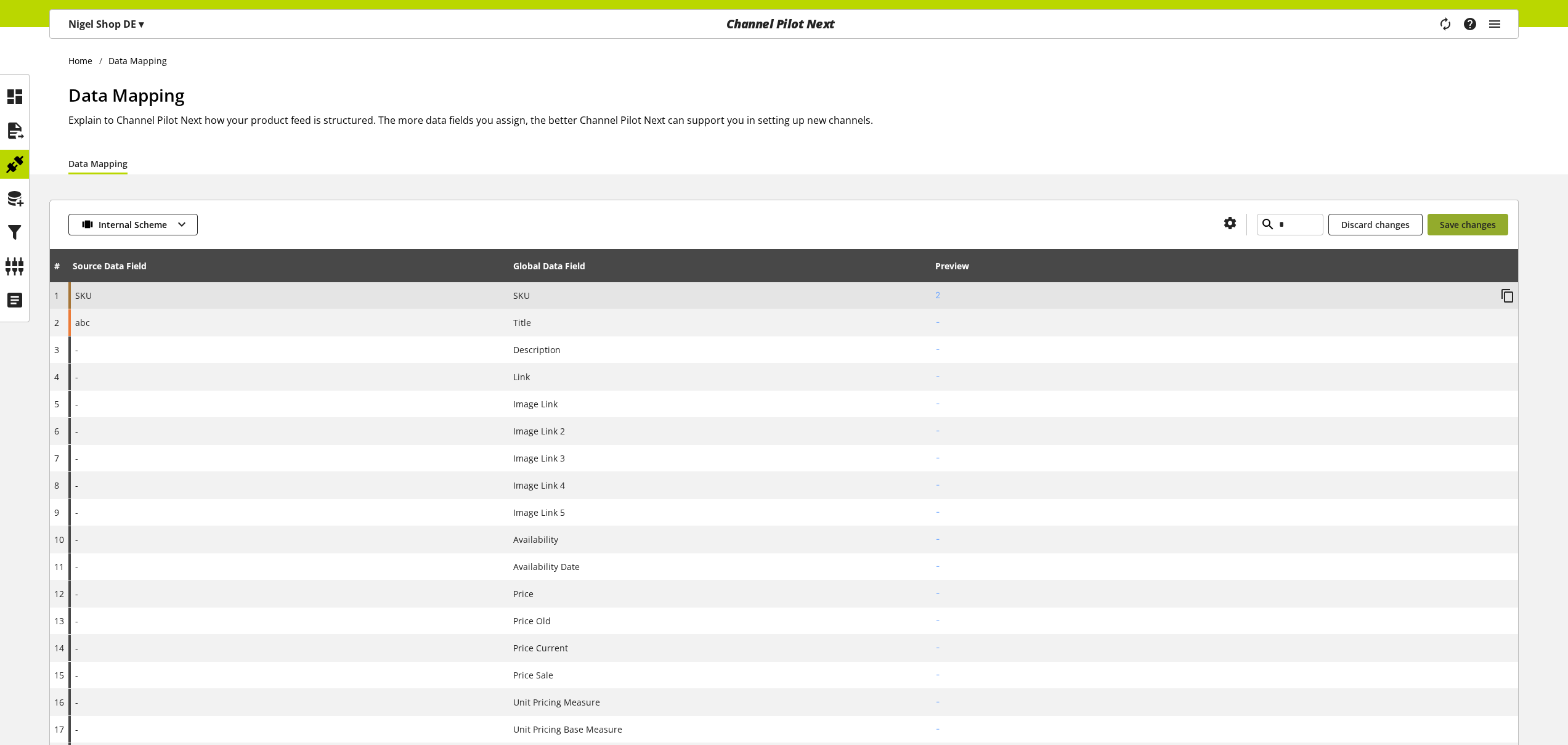
click at [1459, 229] on span "Save changes" at bounding box center [1468, 224] width 56 height 13
click at [19, 196] on icon at bounding box center [15, 198] width 20 height 25
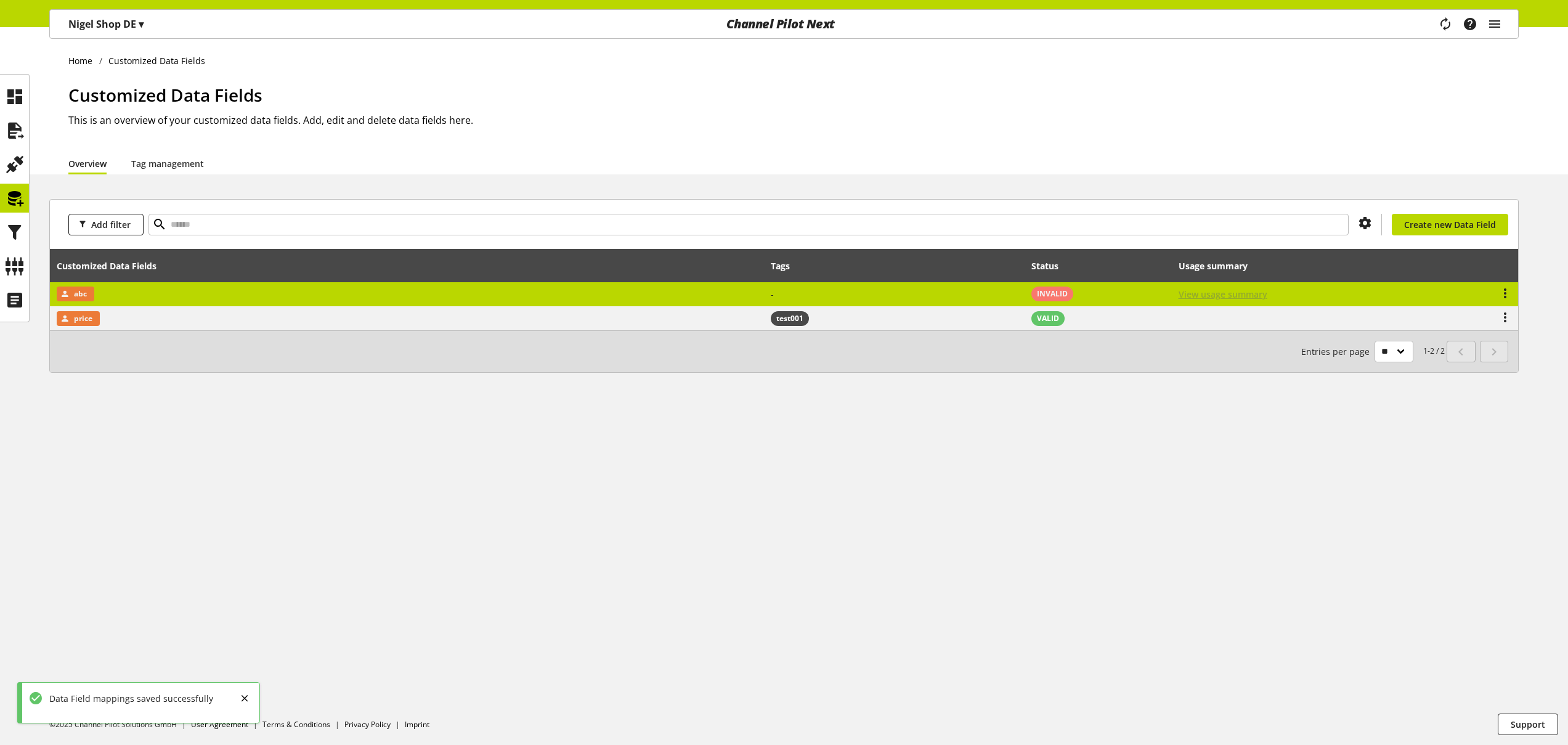
click at [1213, 295] on span "View usage summary" at bounding box center [1223, 294] width 89 height 13
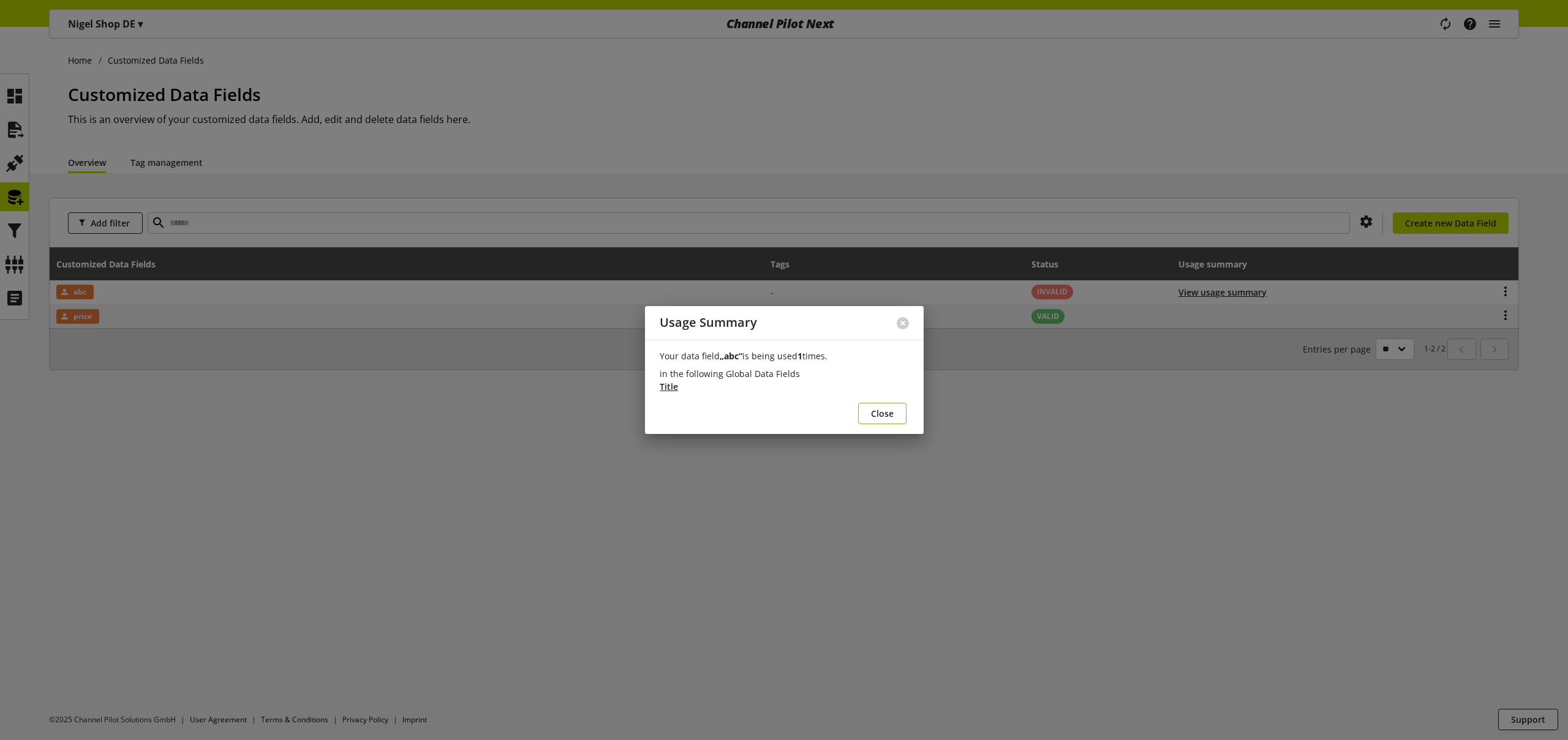
click at [875, 409] on span "Close" at bounding box center [882, 413] width 22 height 13
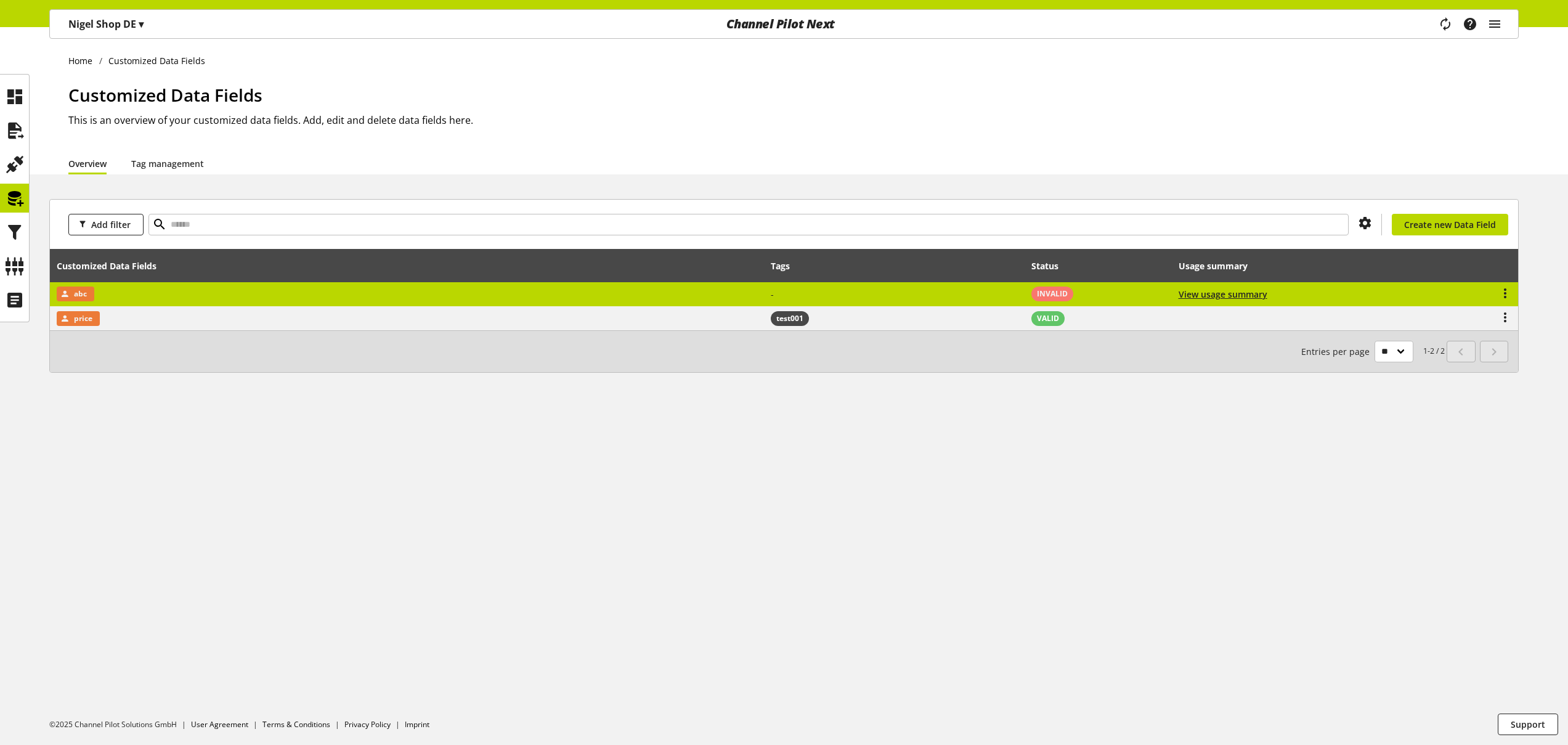
click at [989, 289] on td "-" at bounding box center [894, 294] width 261 height 25
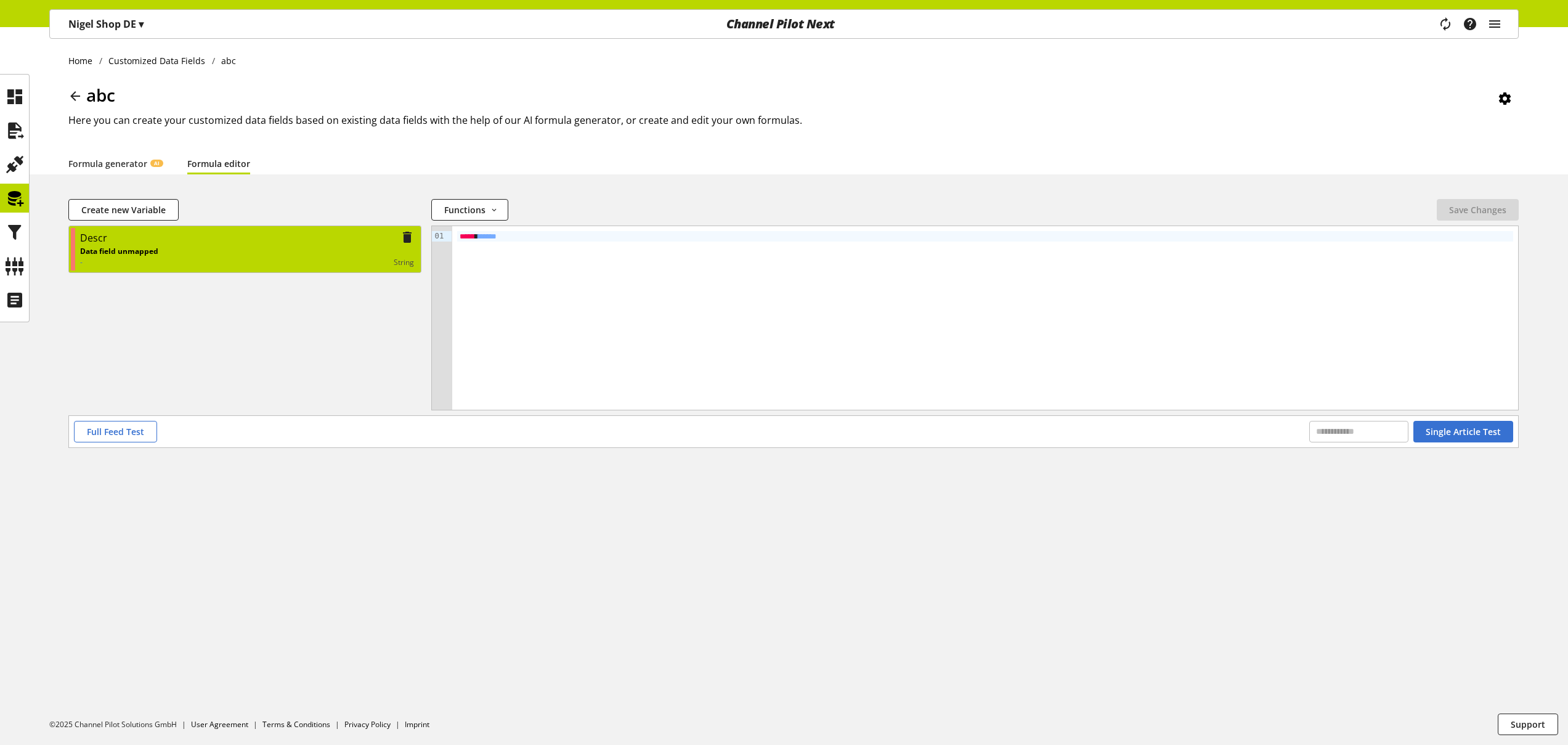
click at [230, 243] on div "Descr" at bounding box center [247, 238] width 334 height 16
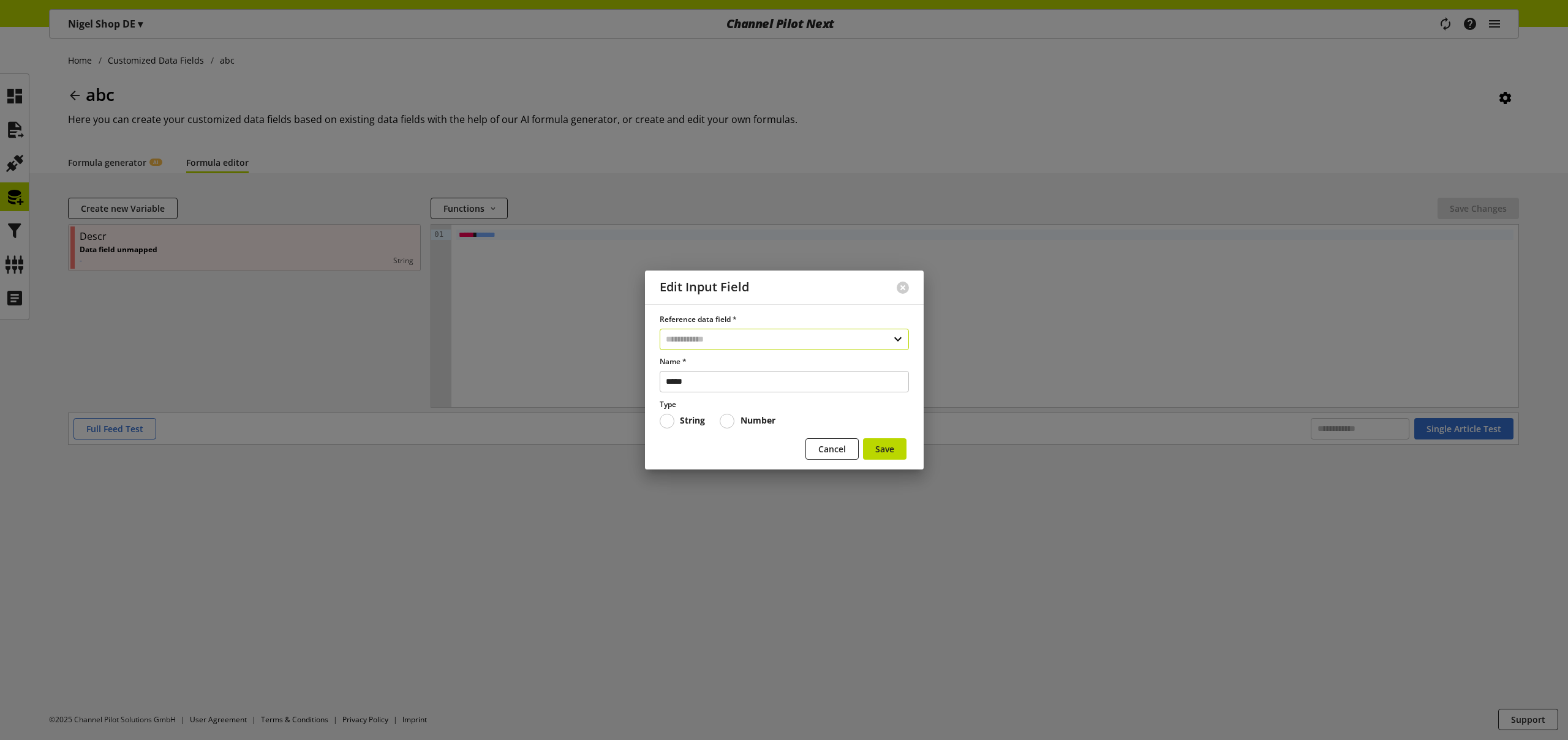
click at [711, 335] on input "text" at bounding box center [784, 339] width 250 height 22
select select "***"
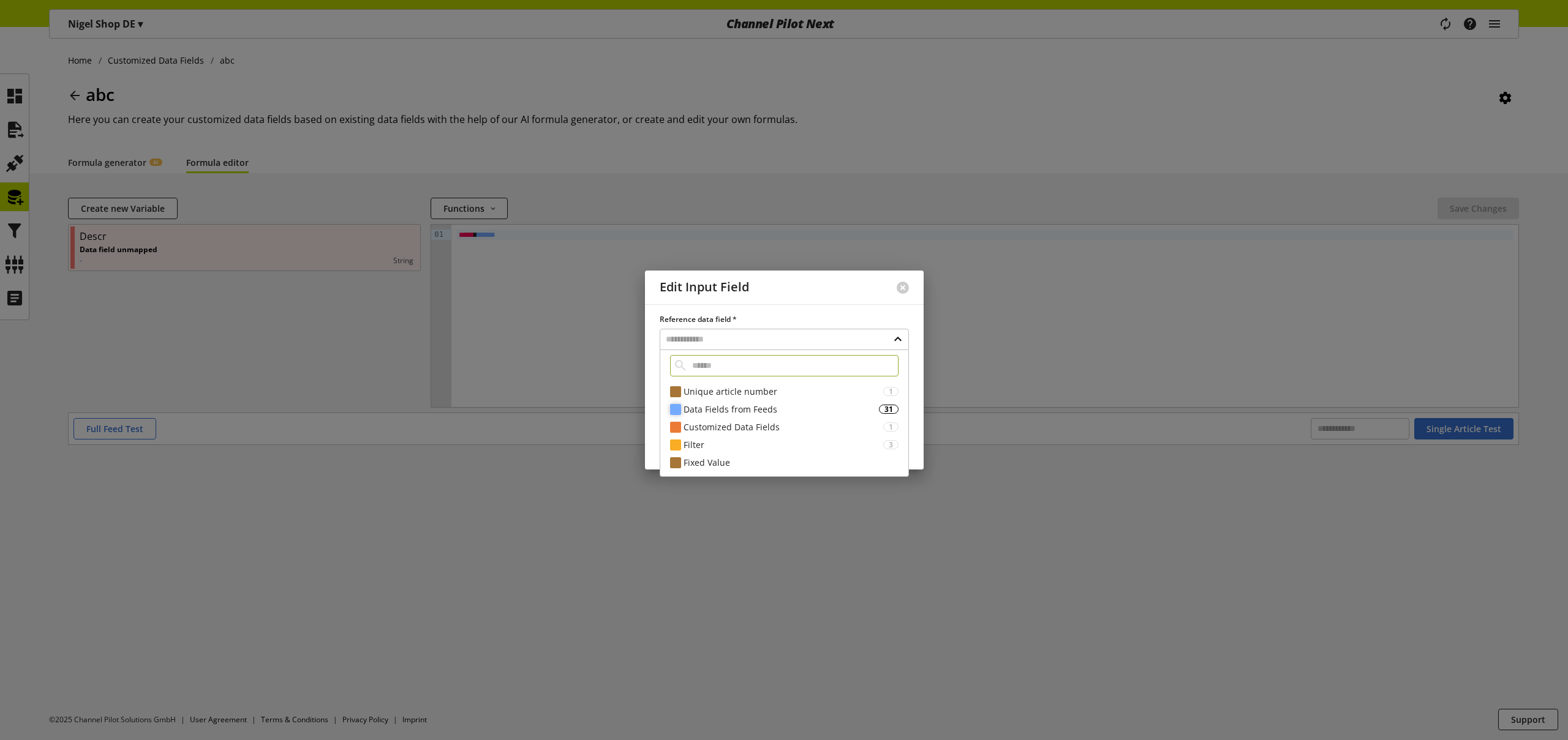
click at [724, 412] on div "Data Fields from Feeds" at bounding box center [781, 409] width 196 height 13
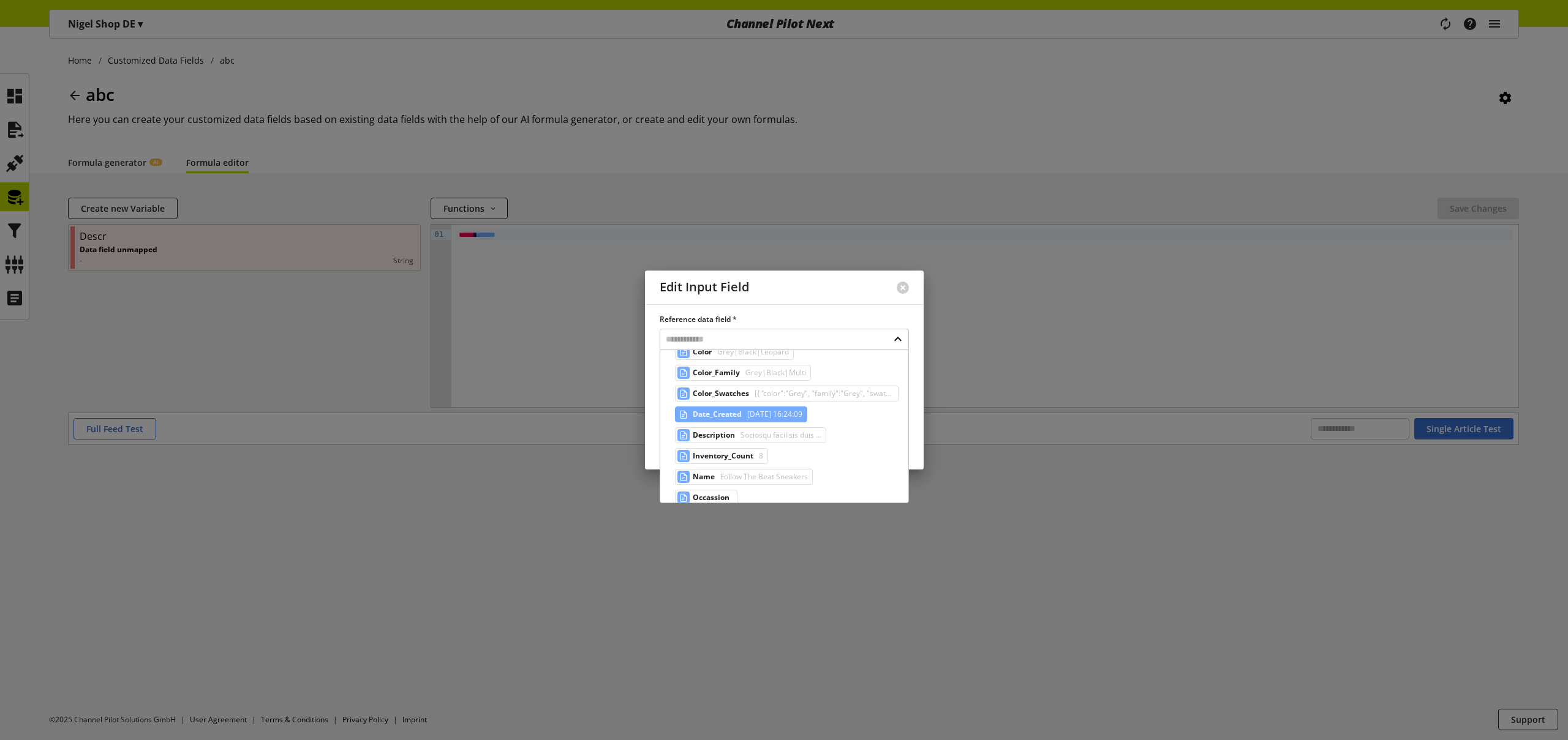
scroll to position [238, 0]
click at [722, 427] on span "Description" at bounding box center [714, 430] width 42 height 15
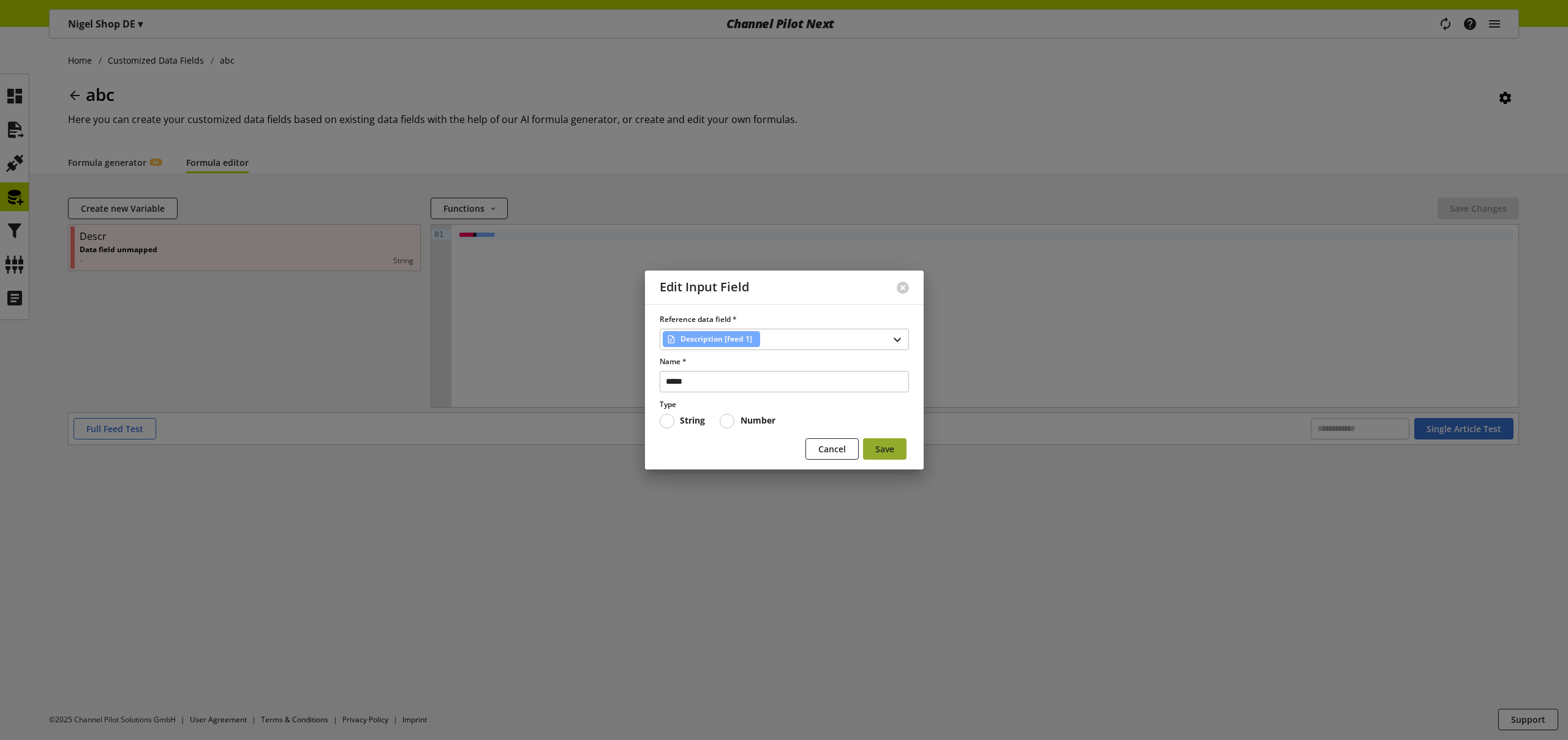
click at [894, 449] on span "Save" at bounding box center [885, 449] width 19 height 13
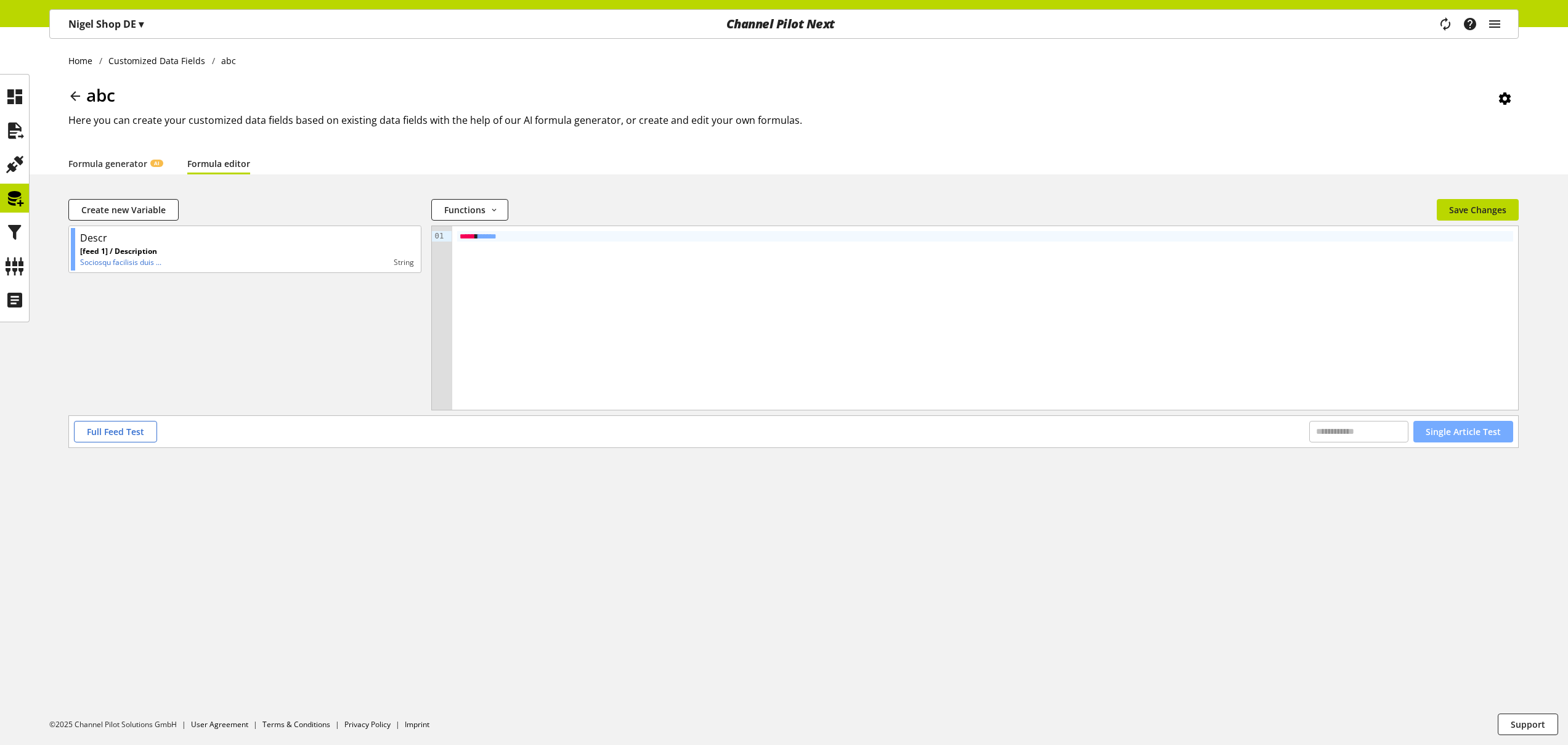
click at [1464, 437] on span "Single Article Test" at bounding box center [1463, 432] width 75 height 13
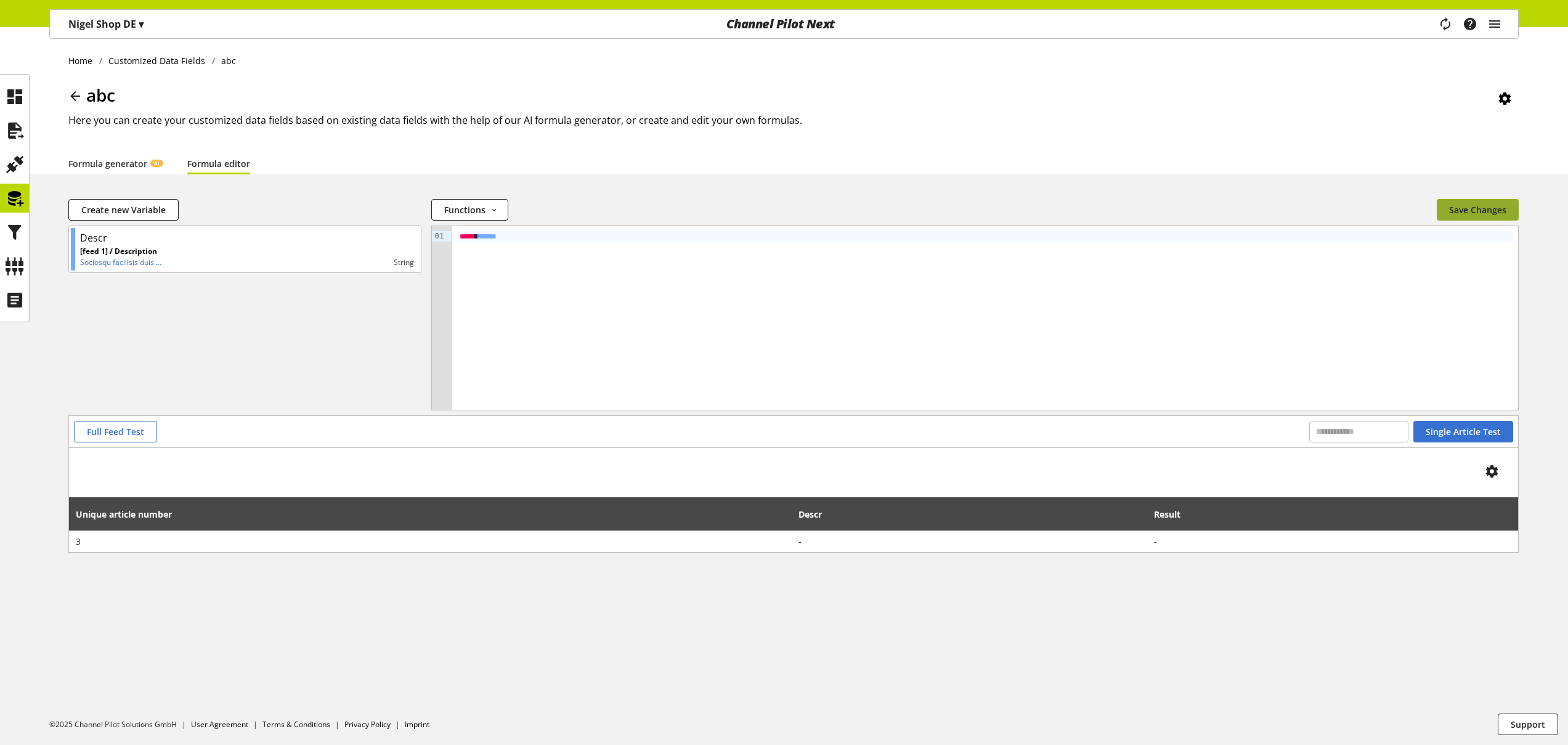
click at [1482, 212] on span "Save Changes" at bounding box center [1477, 210] width 57 height 13
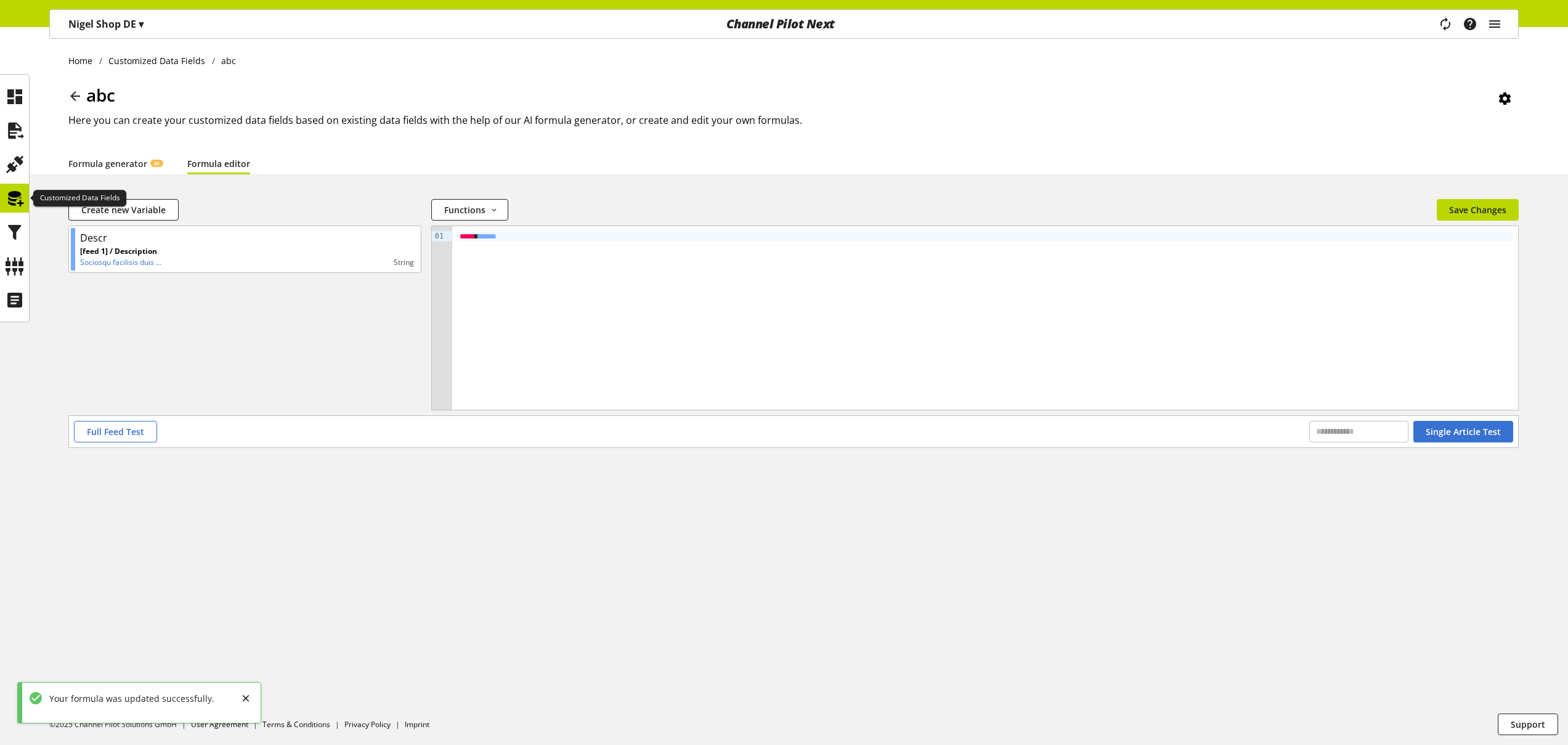
click at [21, 197] on icon at bounding box center [15, 198] width 20 height 25
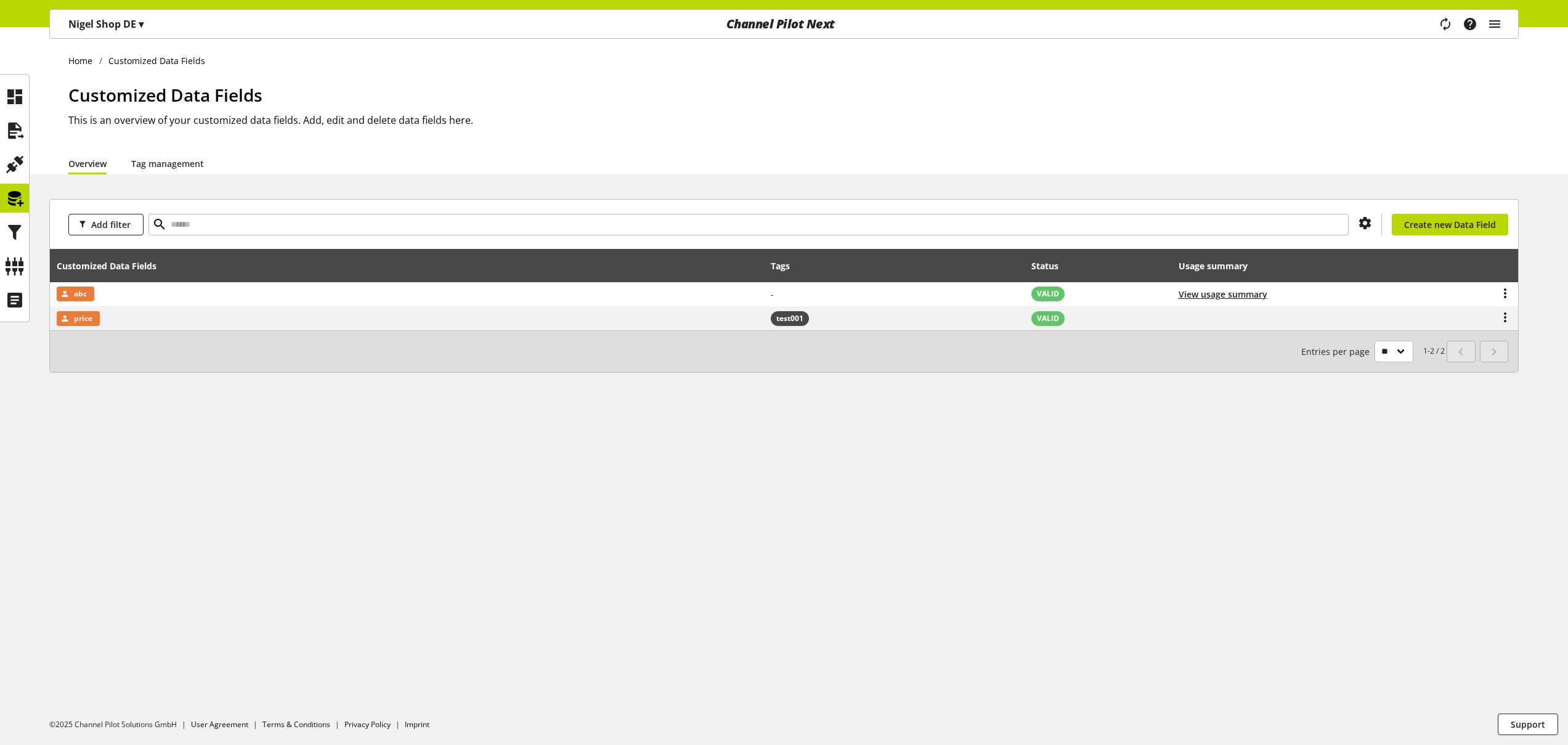
click at [137, 25] on p "[PERSON_NAME] Shop DE ▾" at bounding box center [106, 24] width 75 height 15
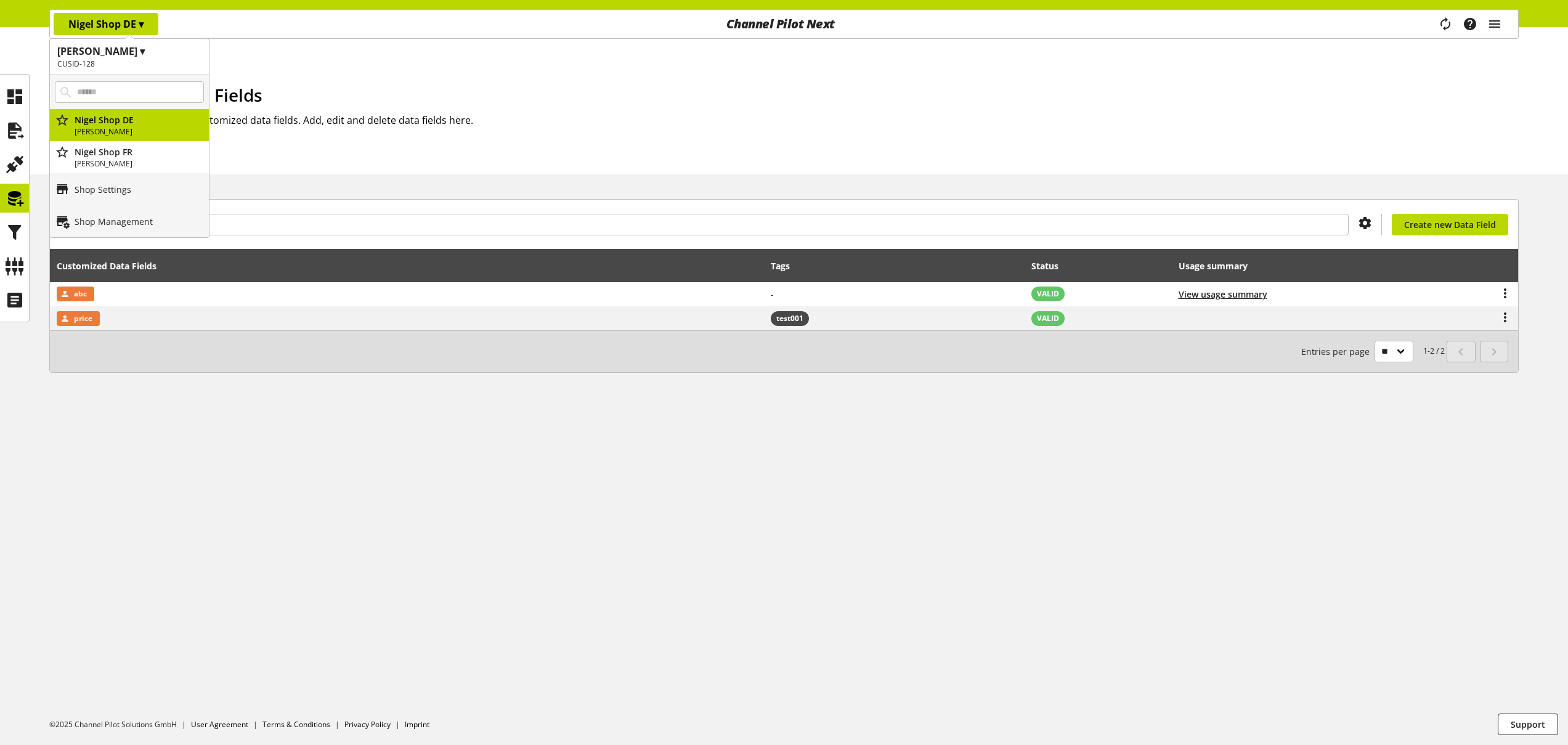
click at [128, 61] on h2 "CUSID-128" at bounding box center [129, 64] width 144 height 11
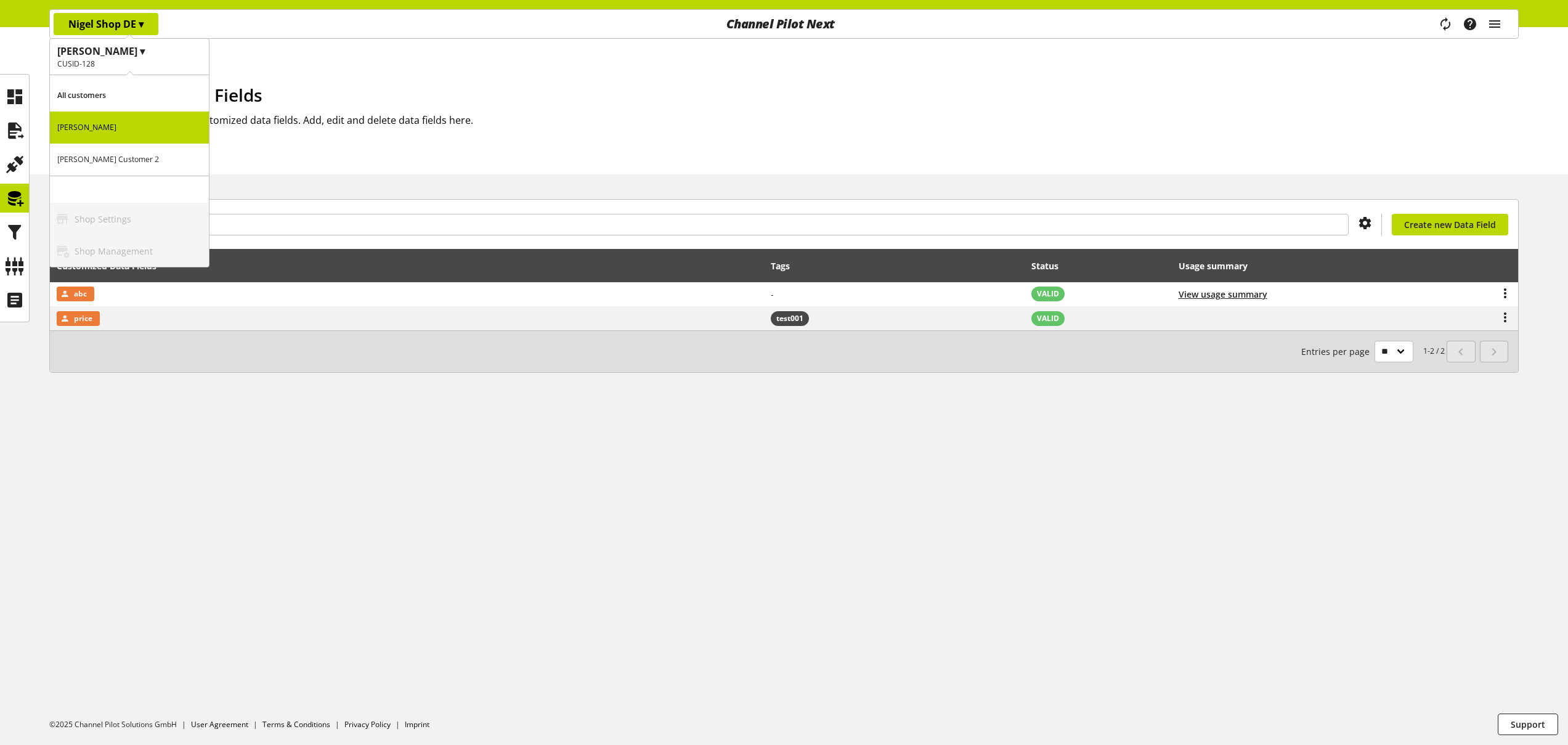
click at [108, 159] on p "[PERSON_NAME] Customer 2" at bounding box center [129, 159] width 159 height 32
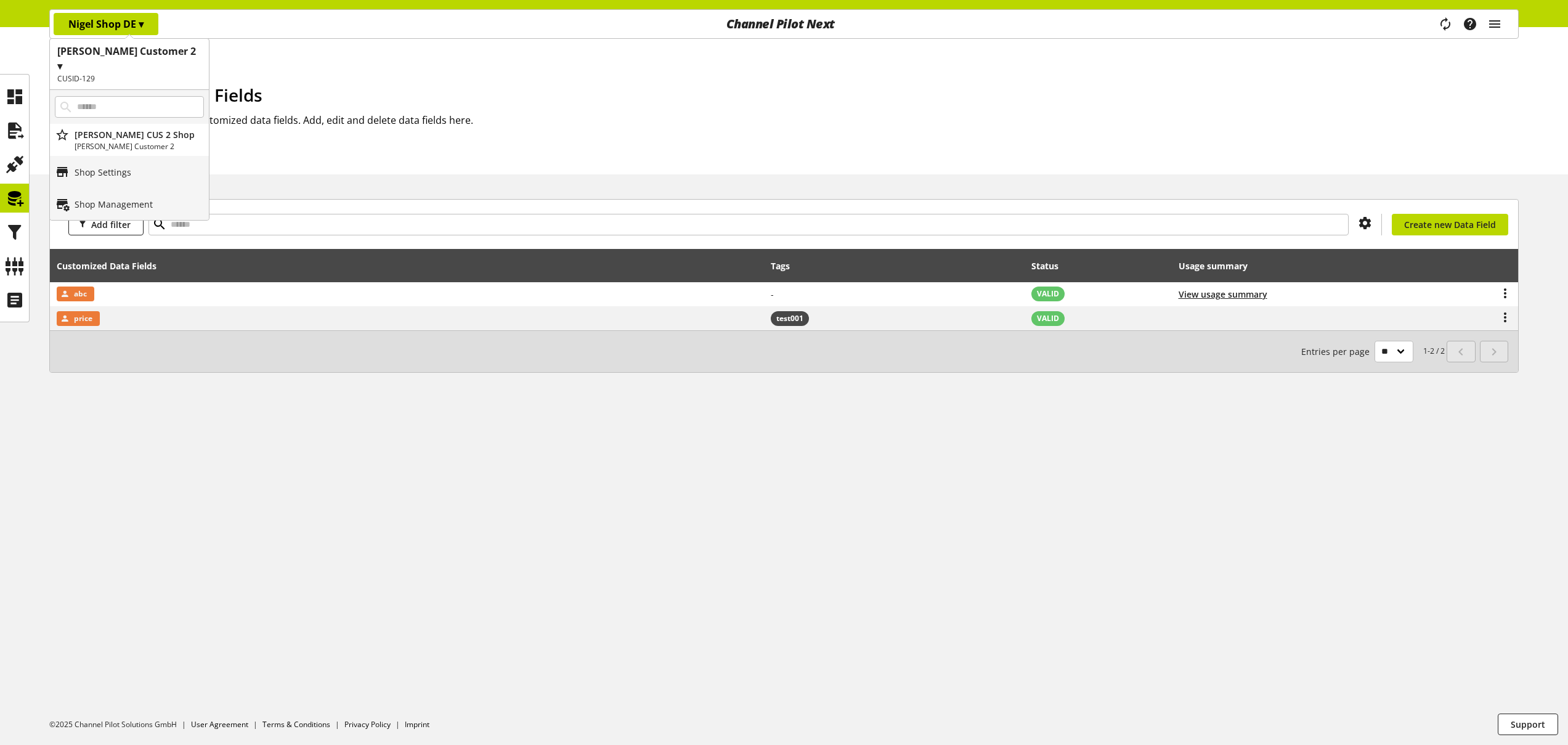
click at [128, 408] on div "Home Customized Data Fields Customized Data Fields This is an overview of your …" at bounding box center [784, 386] width 1568 height 718
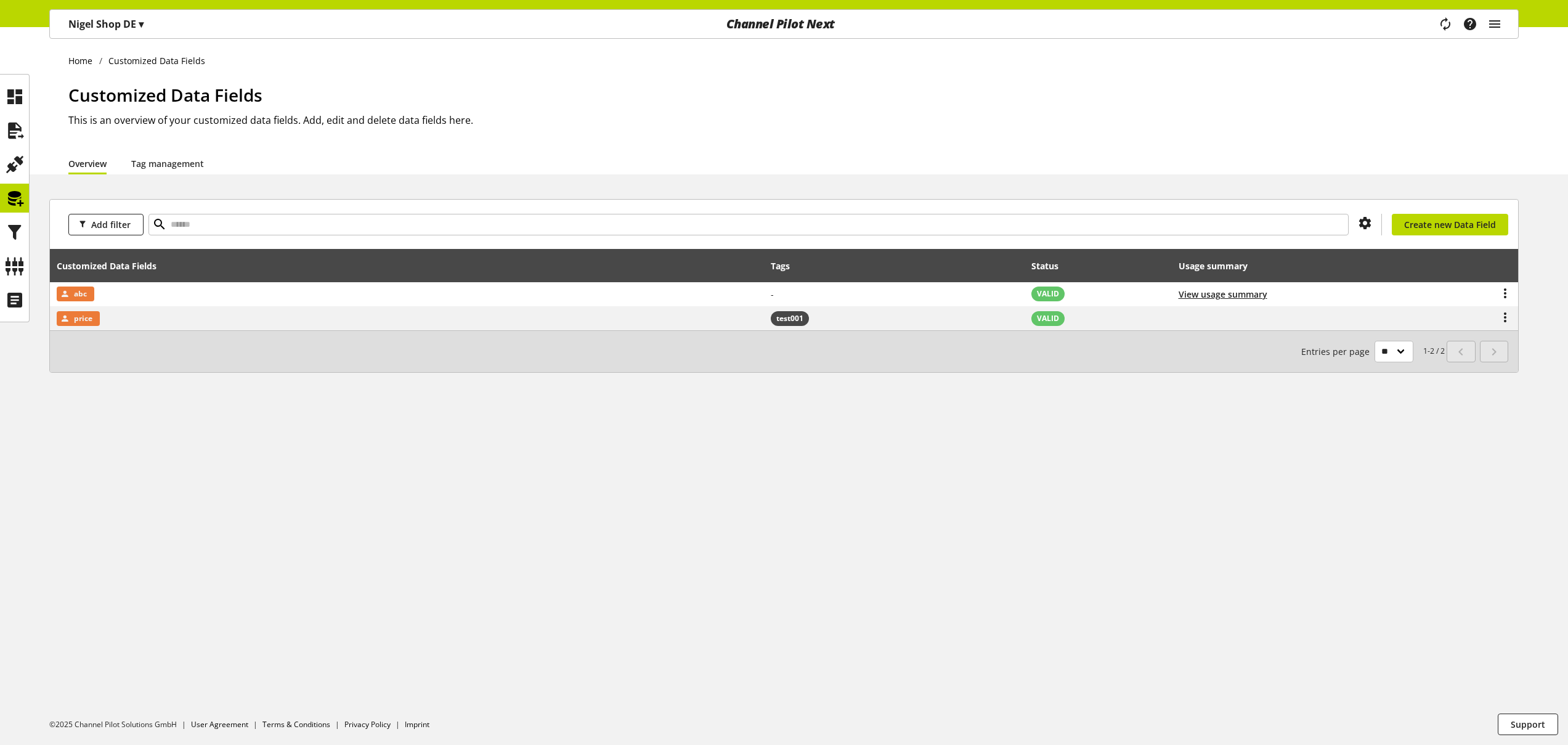
click at [137, 27] on p "Nigel Shop DE ▾" at bounding box center [106, 24] width 75 height 15
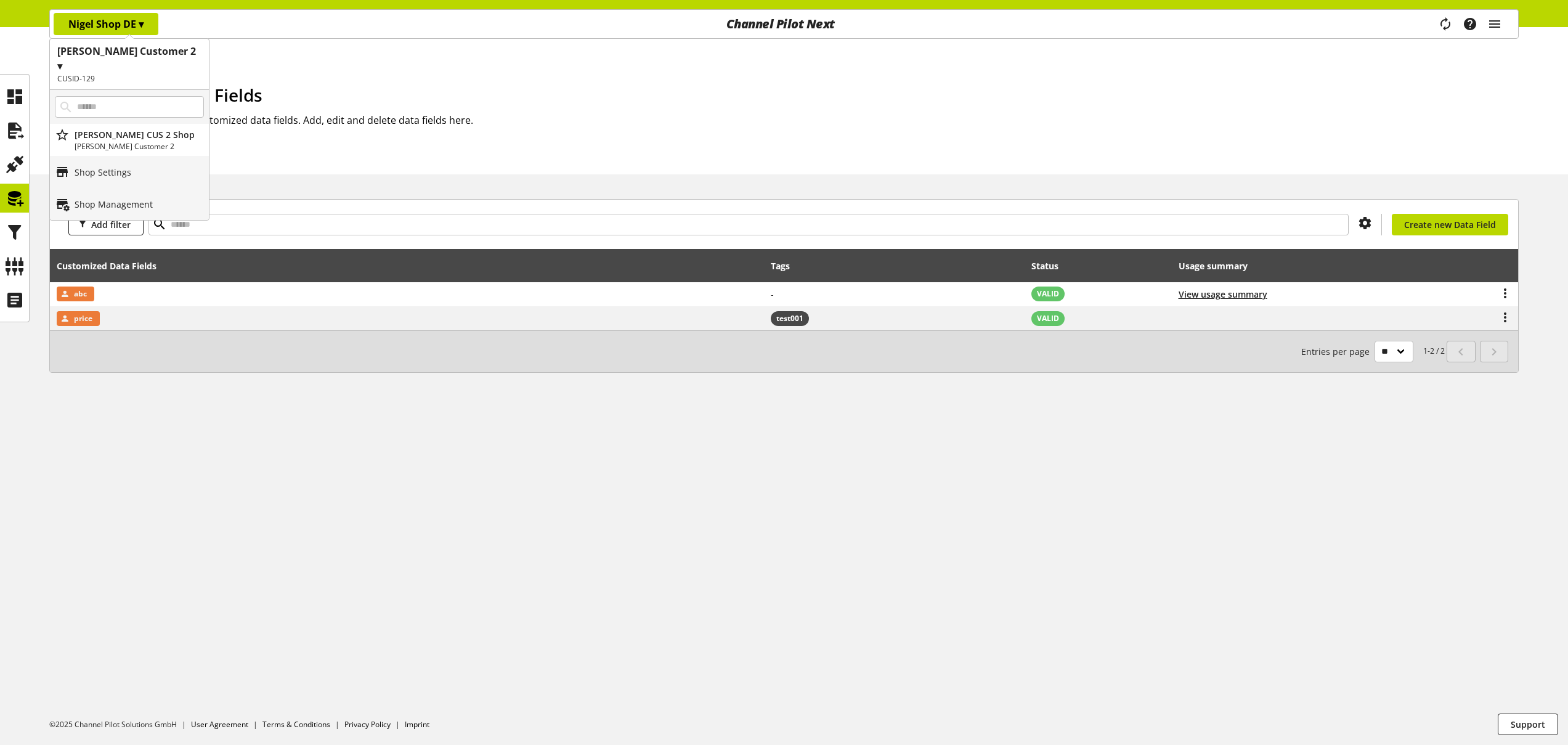
click at [140, 73] on h2 "CUSID-129" at bounding box center [129, 79] width 144 height 11
click at [123, 159] on p "[PERSON_NAME] Customer 2" at bounding box center [129, 174] width 159 height 32
click at [135, 128] on p "Nigel CUS 2 Shop" at bounding box center [139, 135] width 129 height 13
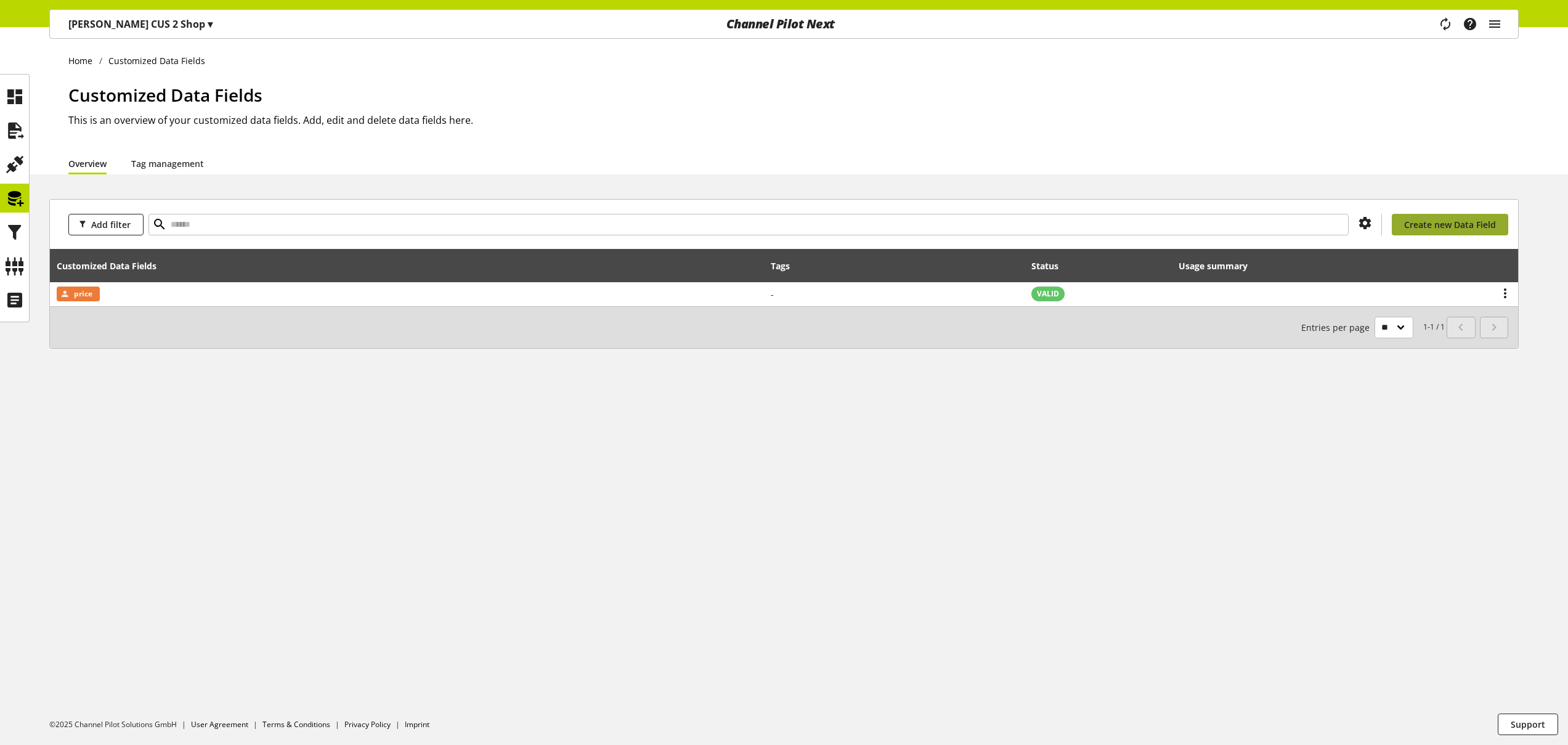
click at [1453, 219] on span "Create new Data Field" at bounding box center [1450, 224] width 92 height 13
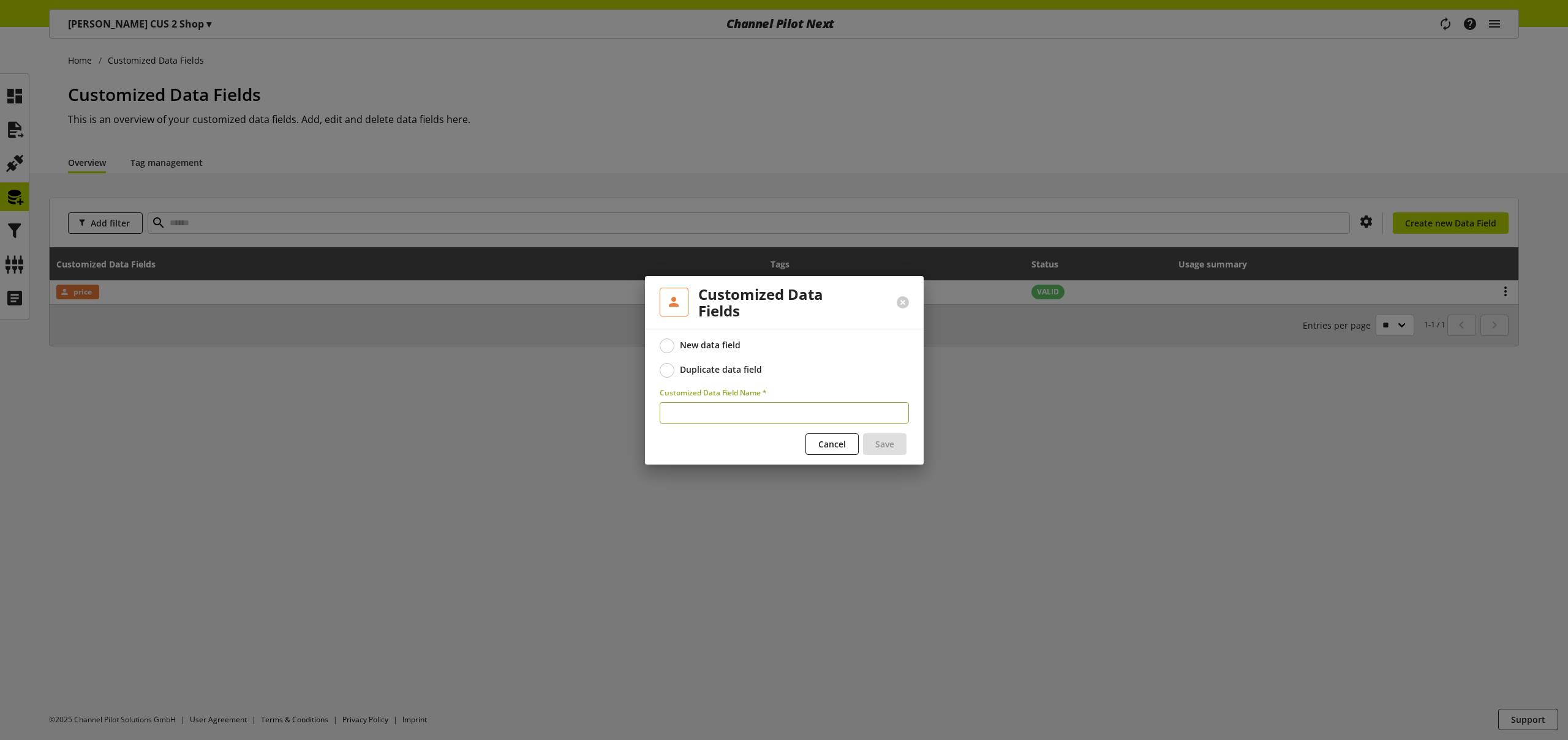
click at [716, 372] on div "Duplicate data field" at bounding box center [721, 370] width 82 height 11
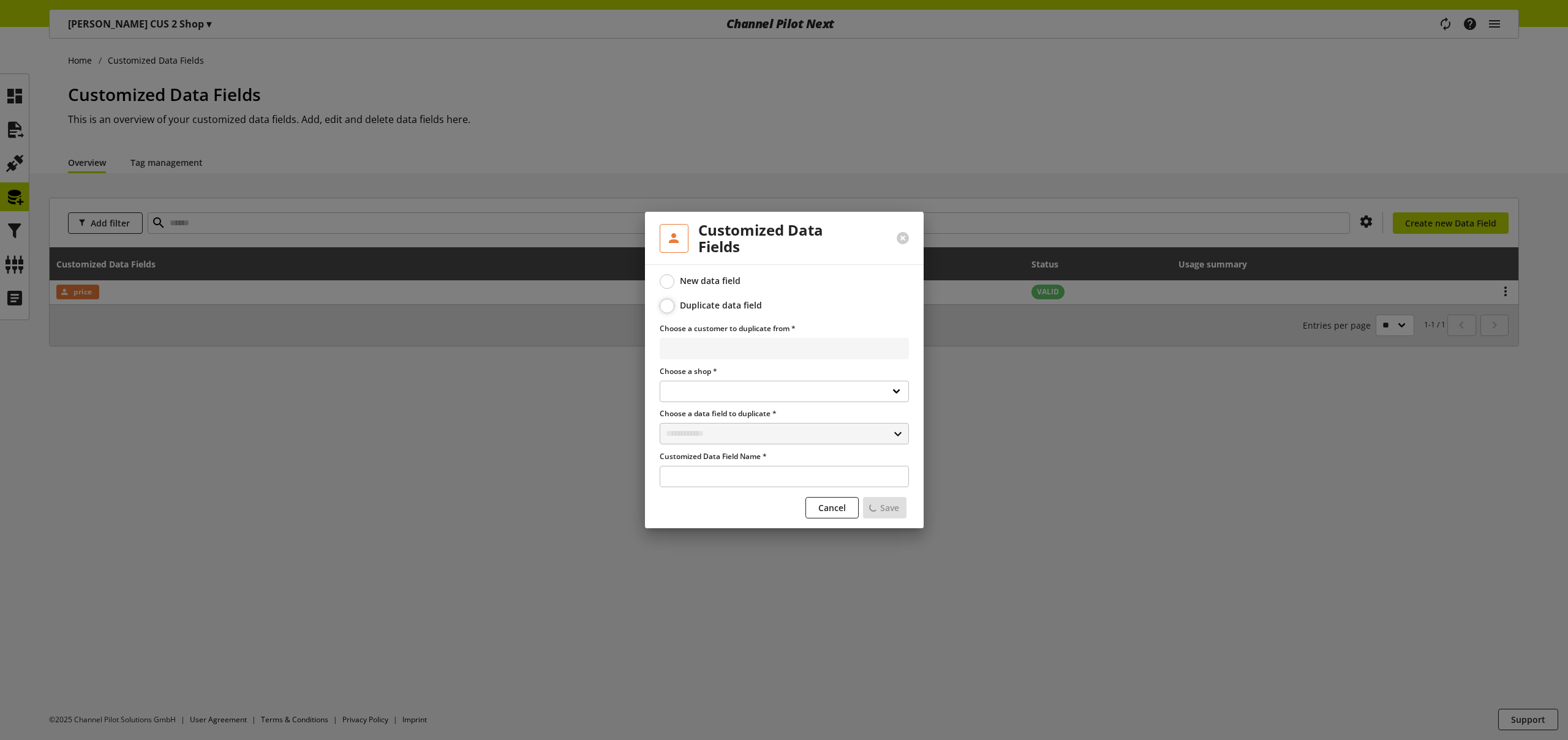
select select
click at [728, 347] on select "**********" at bounding box center [784, 348] width 250 height 22
select select "**********"
click at [660, 338] on select "**********" at bounding box center [784, 348] width 250 height 22
click at [725, 393] on select "**********" at bounding box center [784, 391] width 250 height 22
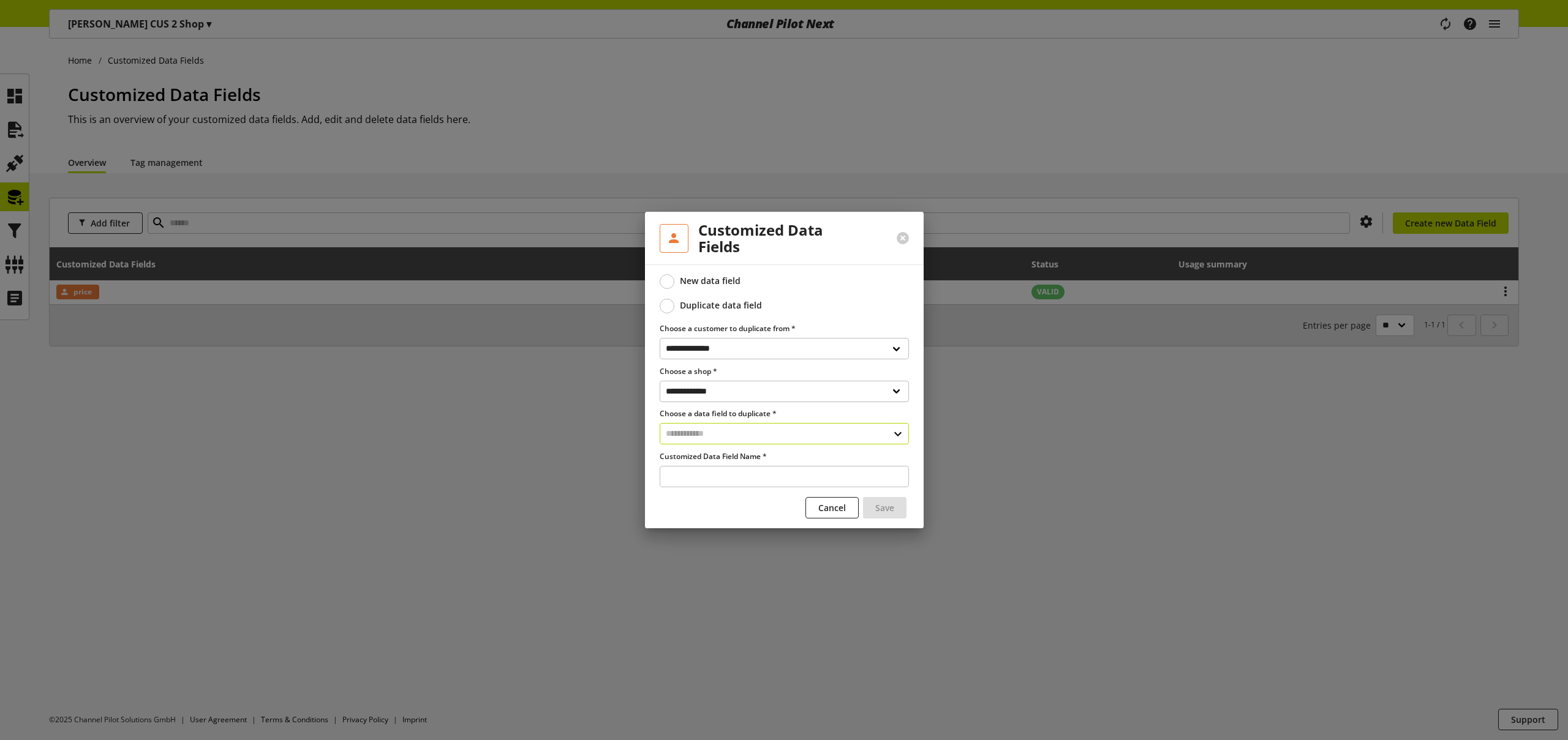
click at [711, 432] on input "text" at bounding box center [784, 434] width 250 height 22
click at [710, 491] on div "Customized Data Fields" at bounding box center [783, 486] width 200 height 13
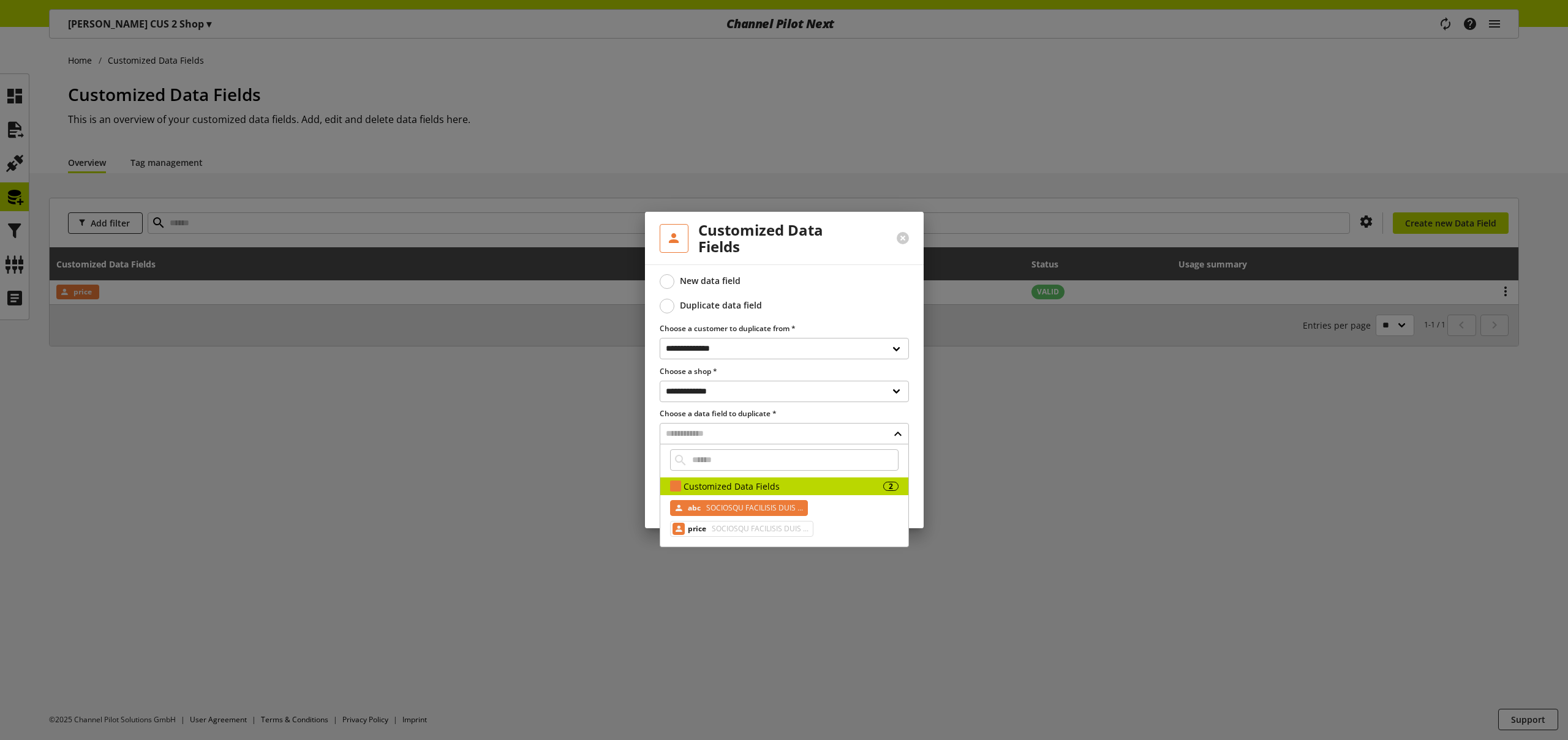
click at [721, 512] on span "SOCIOSQU FACILISIS DUIS ..." at bounding box center [754, 508] width 100 height 15
type input "***"
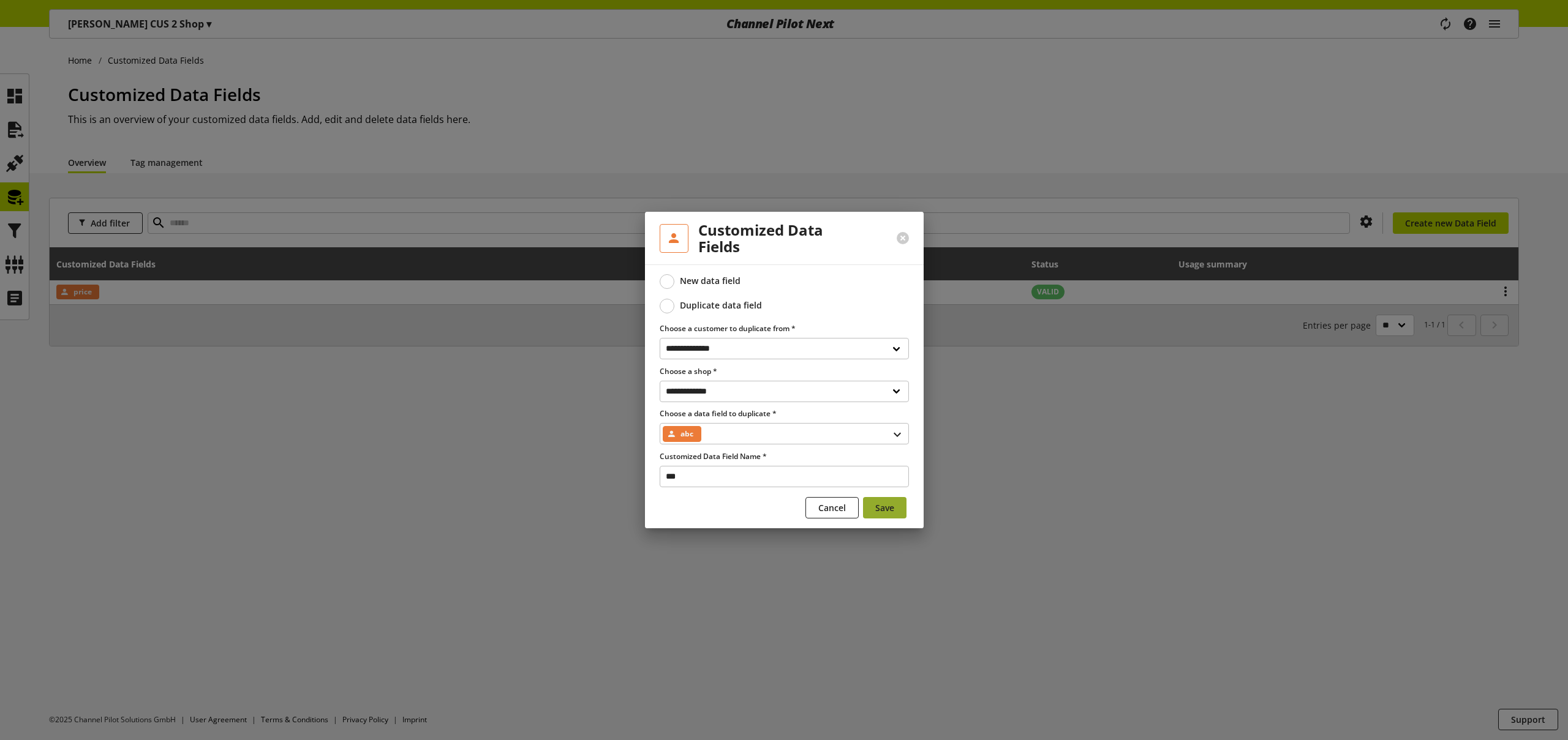
click at [882, 508] on span "Save" at bounding box center [885, 508] width 19 height 13
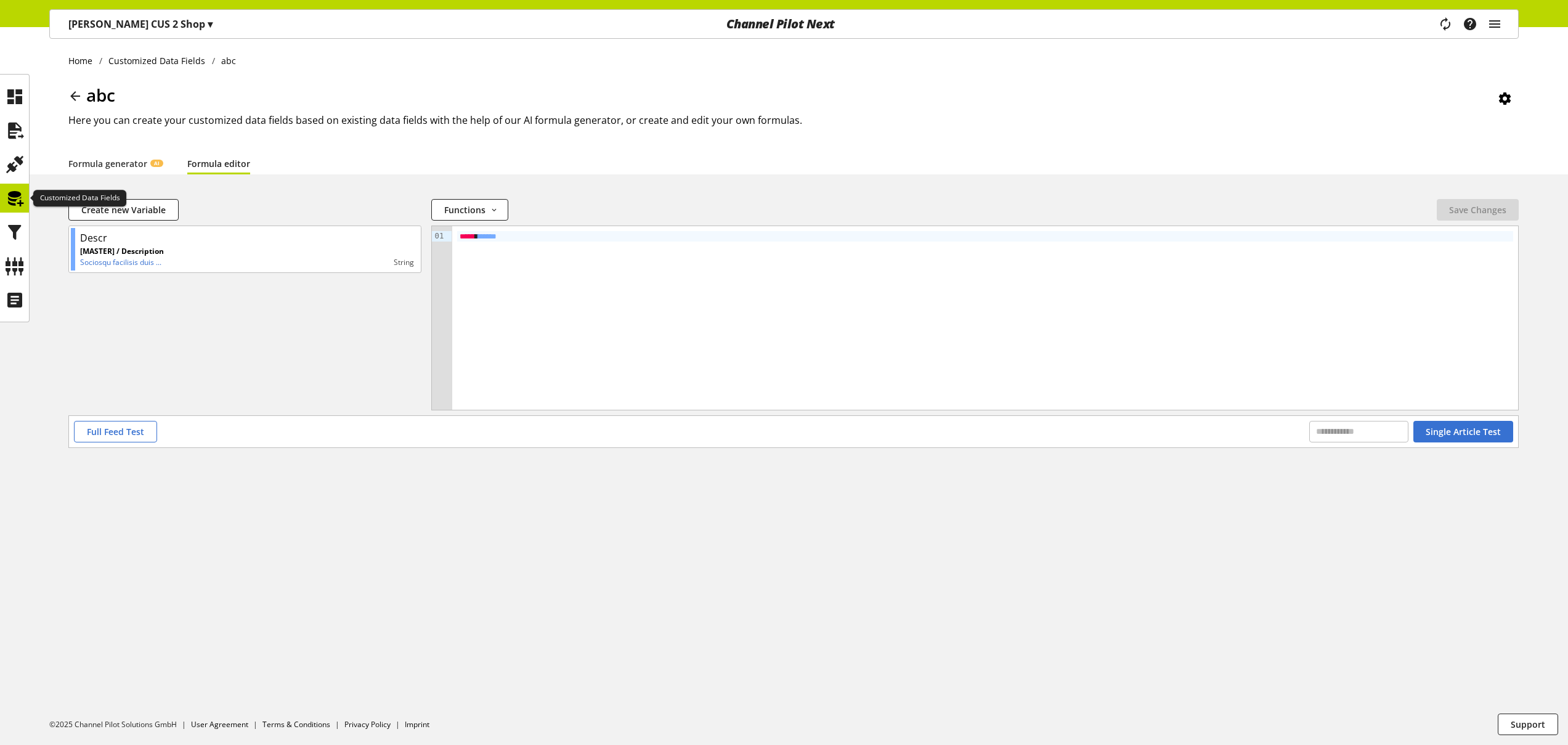
click at [16, 201] on icon at bounding box center [15, 198] width 20 height 25
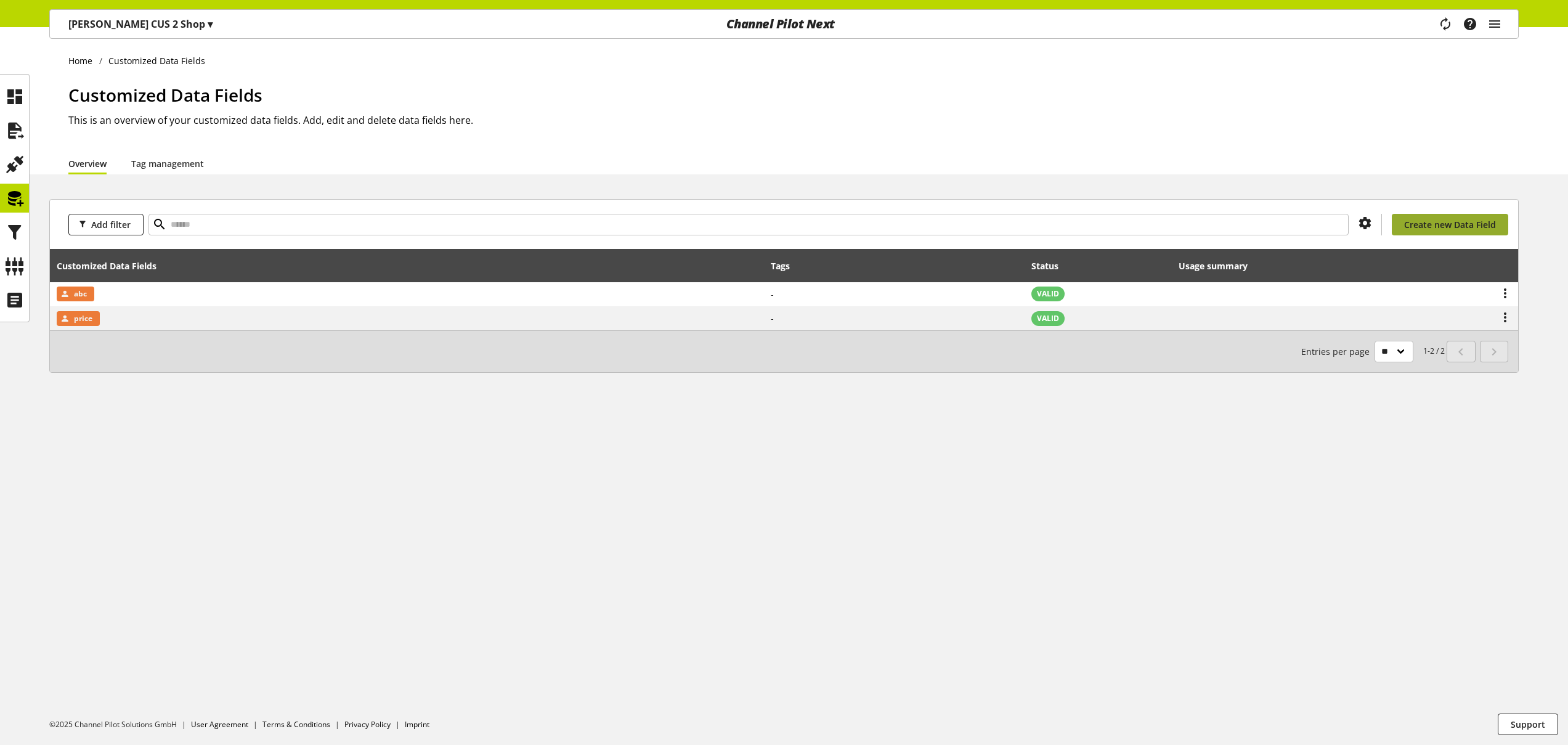
click at [1462, 222] on span "Create new Data Field" at bounding box center [1450, 224] width 92 height 13
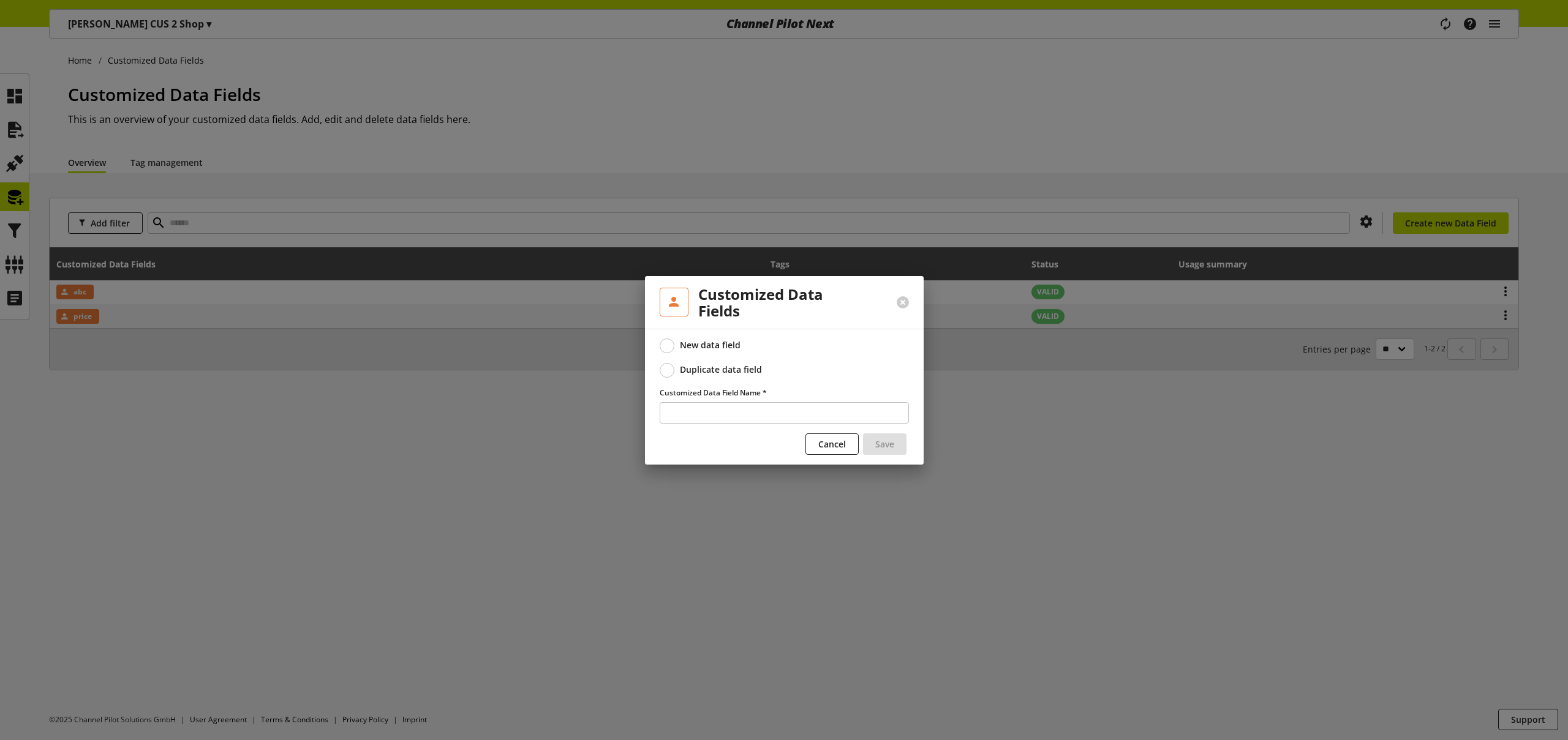
click at [694, 363] on label "Duplicate data field" at bounding box center [784, 370] width 250 height 15
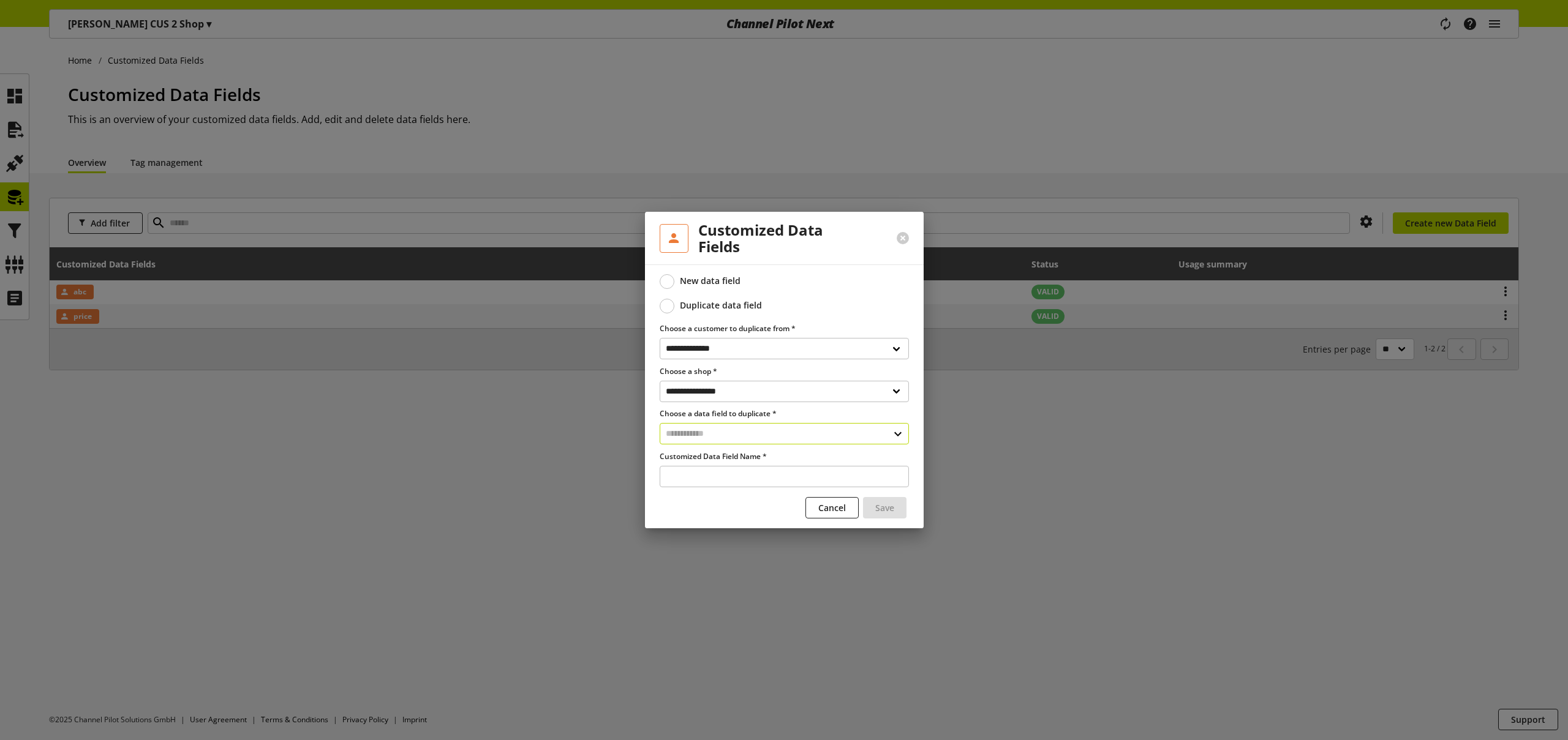
click at [704, 431] on input "text" at bounding box center [784, 434] width 250 height 22
click at [705, 488] on div "Customized Data Fields" at bounding box center [783, 486] width 200 height 13
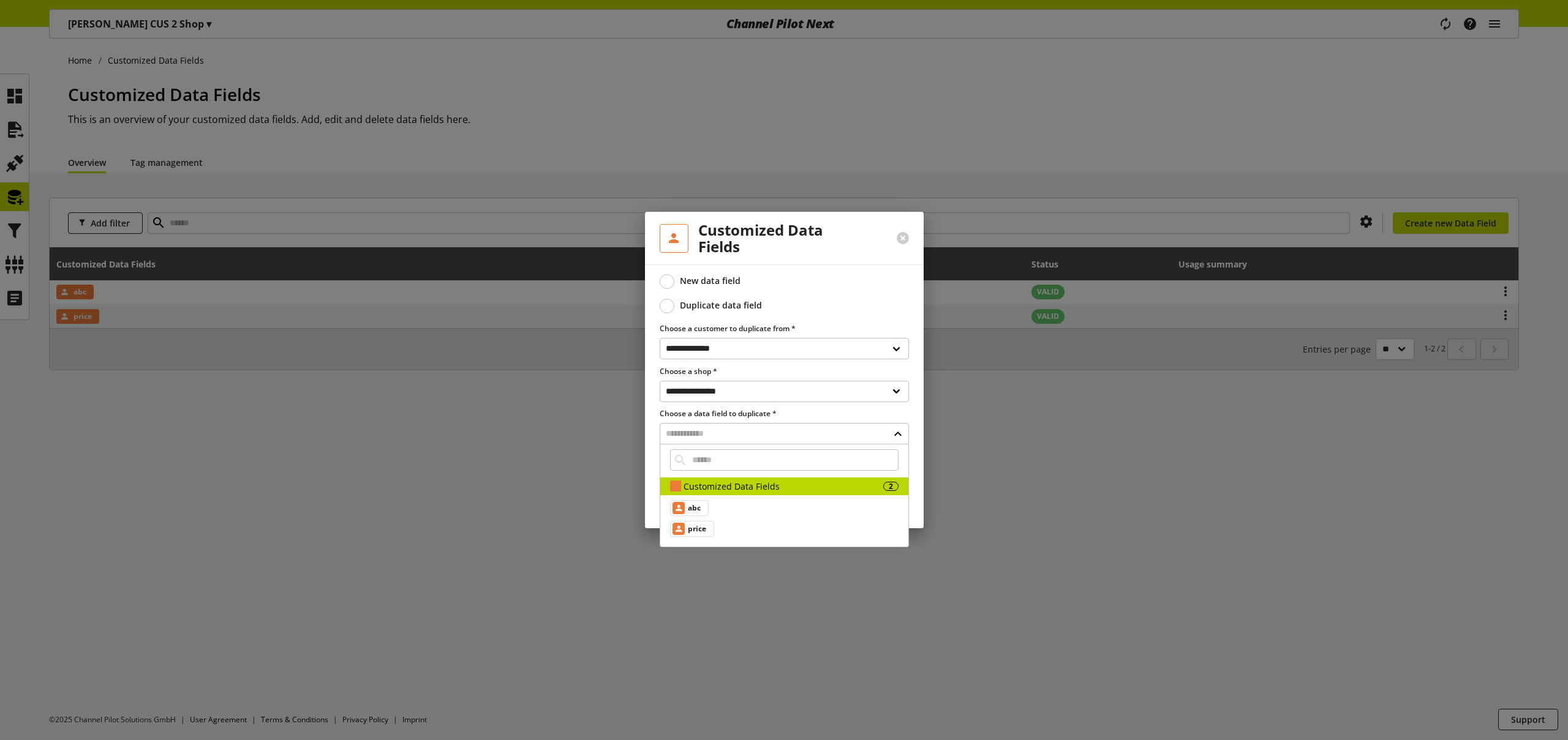
drag, startPoint x: 620, startPoint y: 461, endPoint x: 626, endPoint y: 463, distance: 6.3
click at [620, 461] on div at bounding box center [784, 370] width 1568 height 740
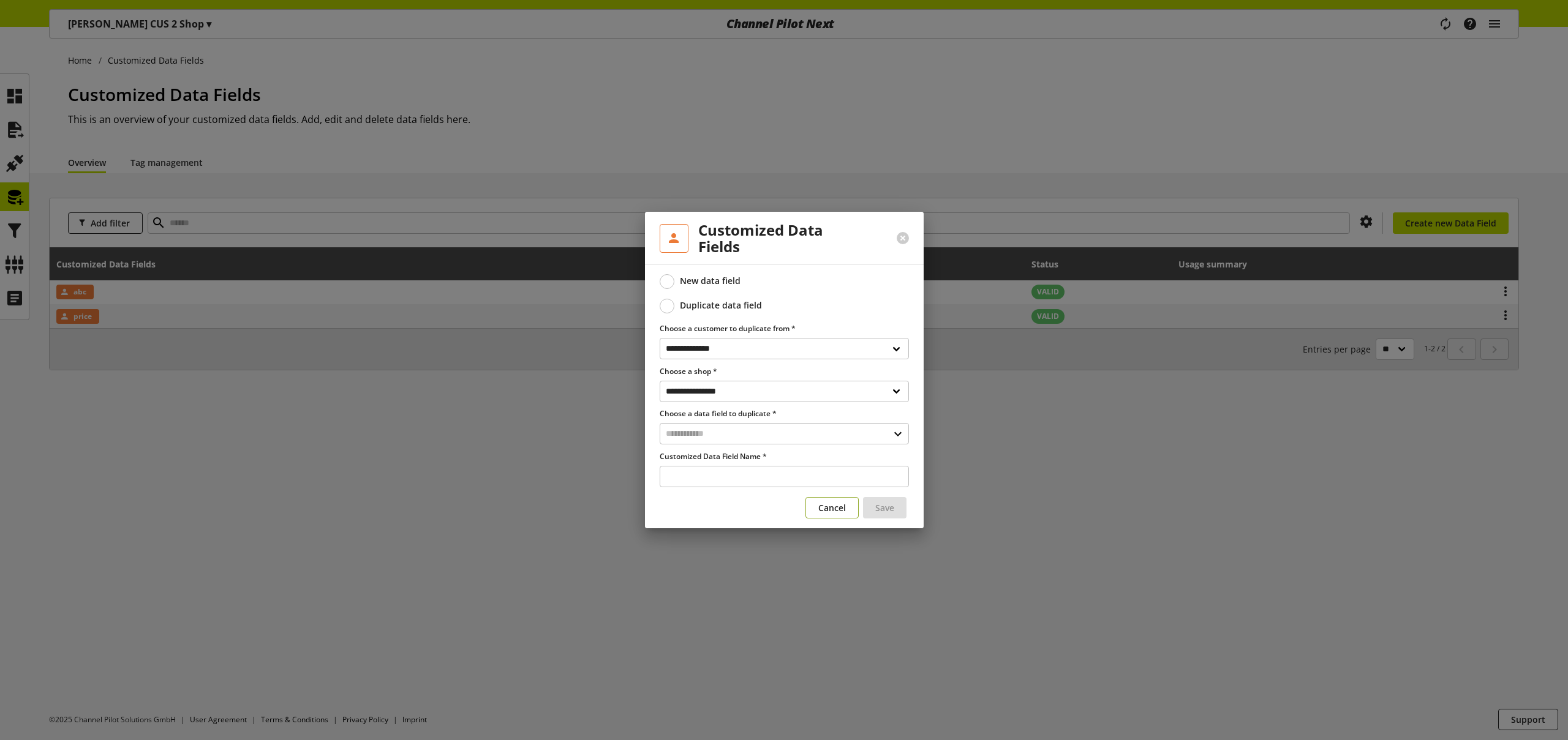
click at [840, 508] on span "Cancel" at bounding box center [831, 508] width 27 height 13
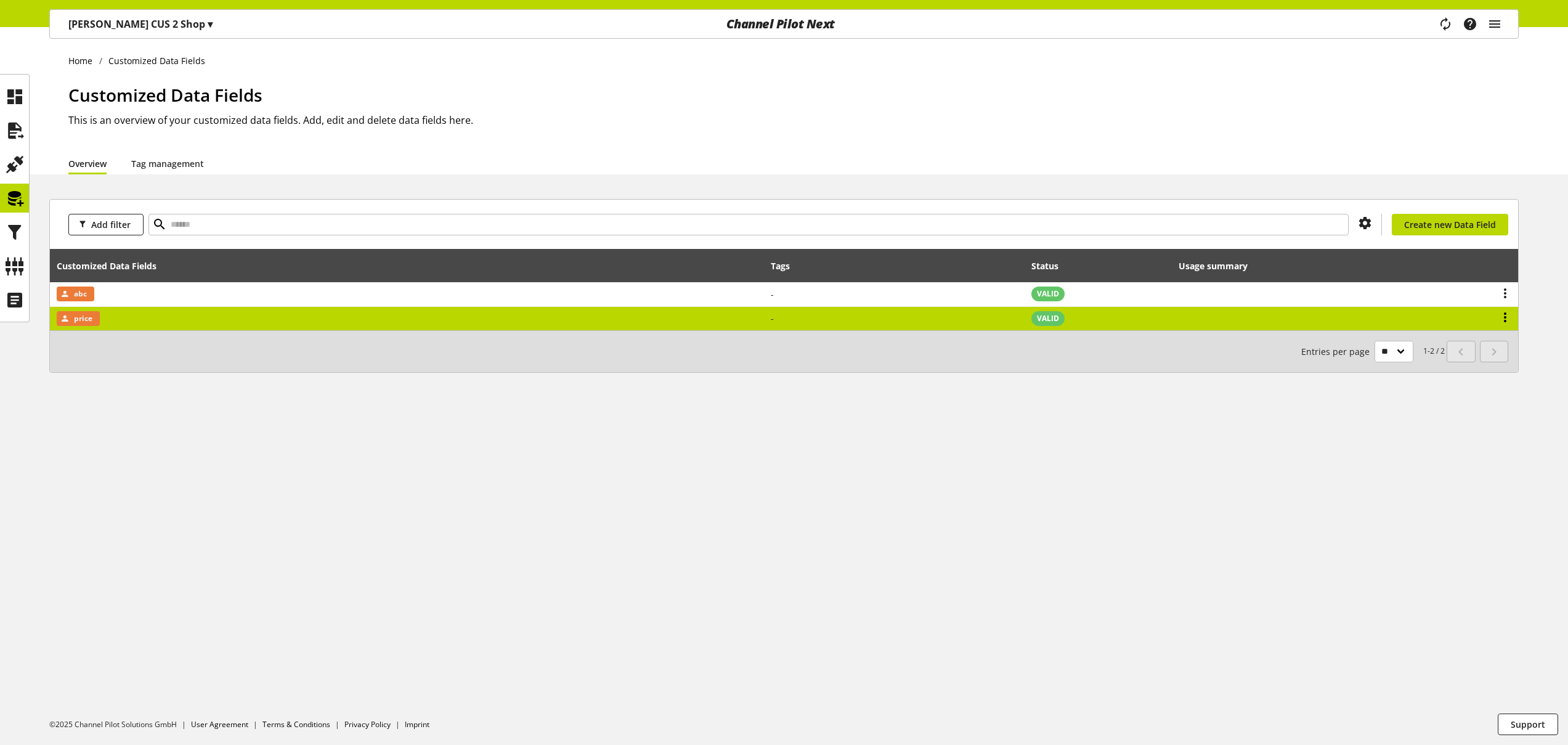
click at [1502, 315] on icon at bounding box center [1505, 317] width 15 height 22
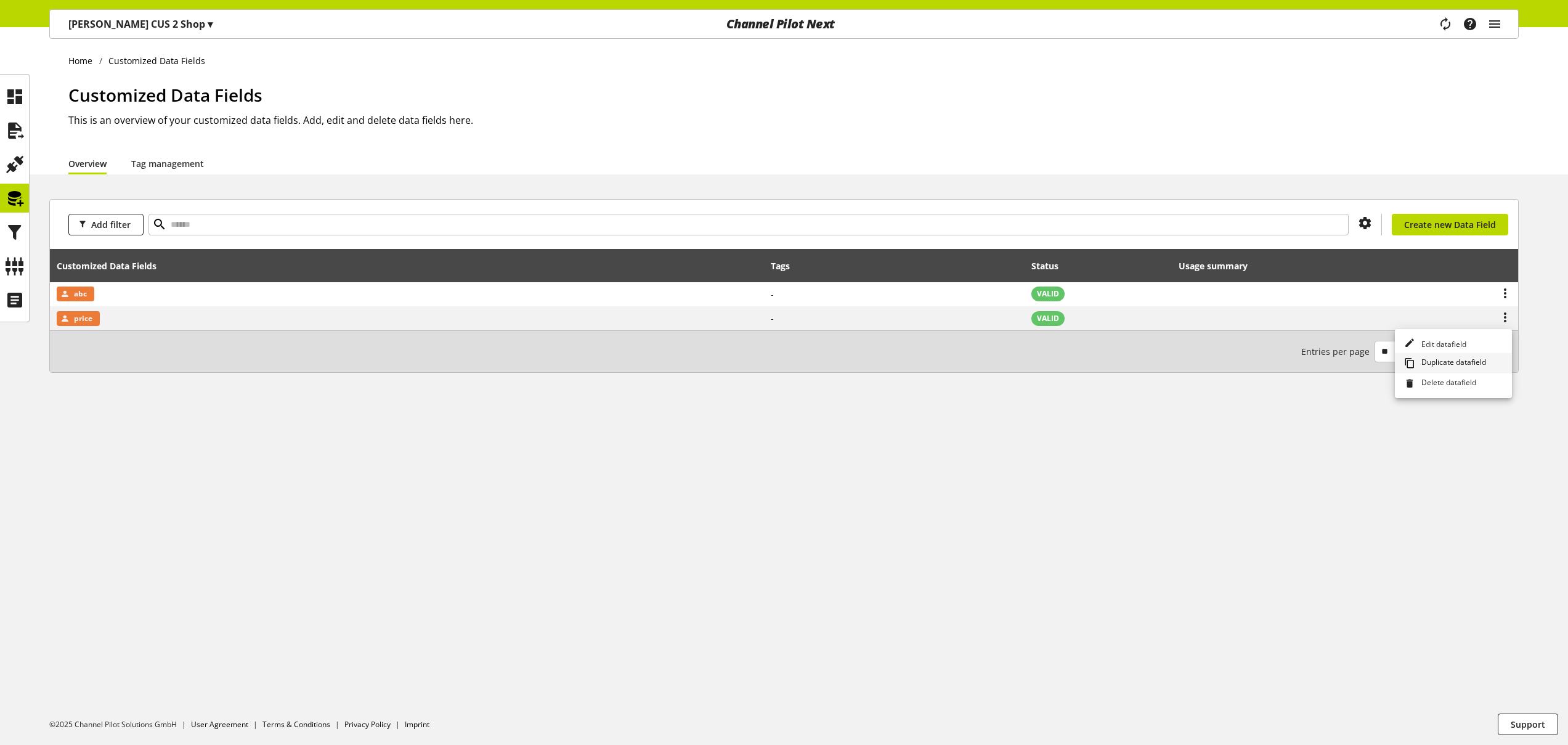
click at [1448, 363] on span "Duplicate datafield" at bounding box center [1451, 363] width 70 height 13
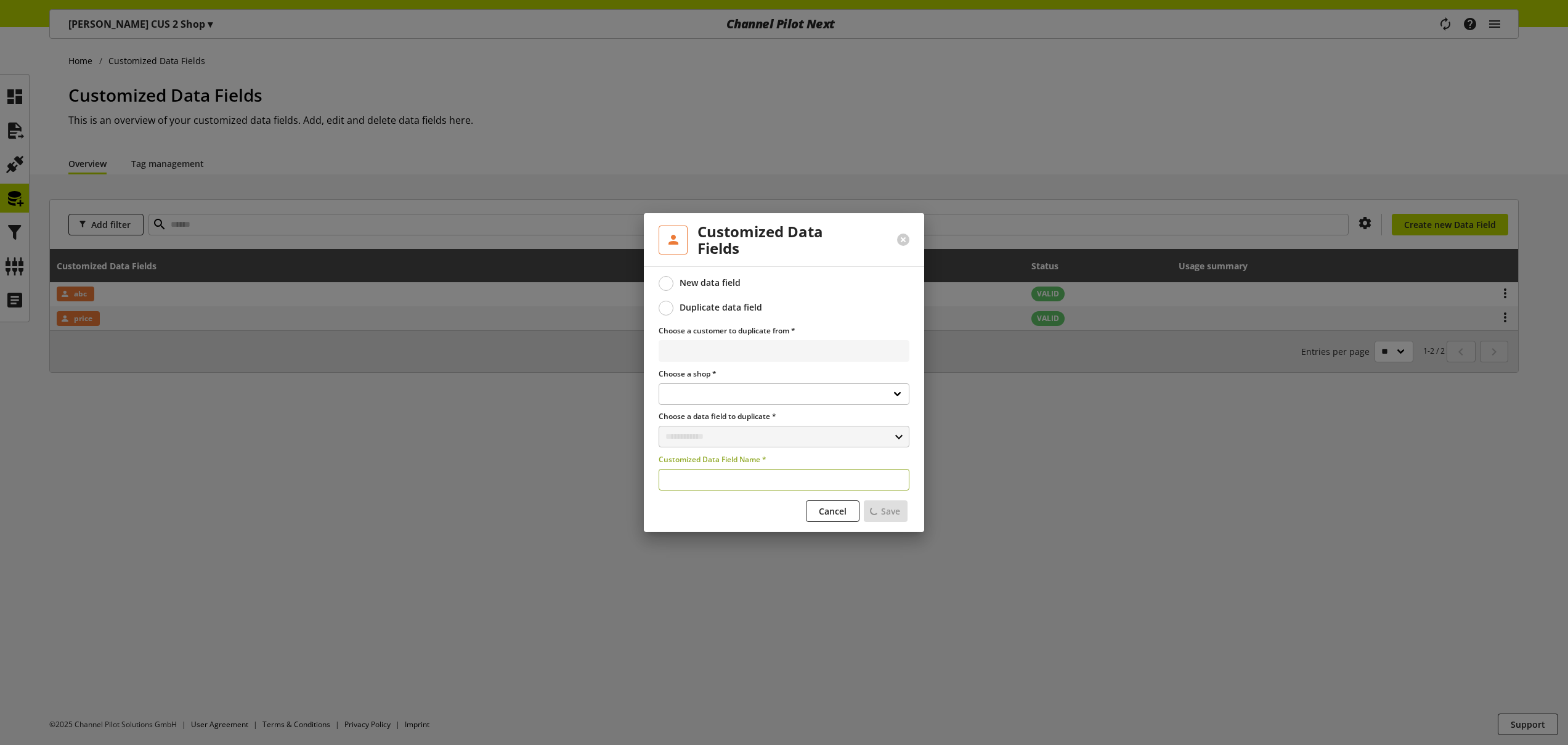
select select "**********"
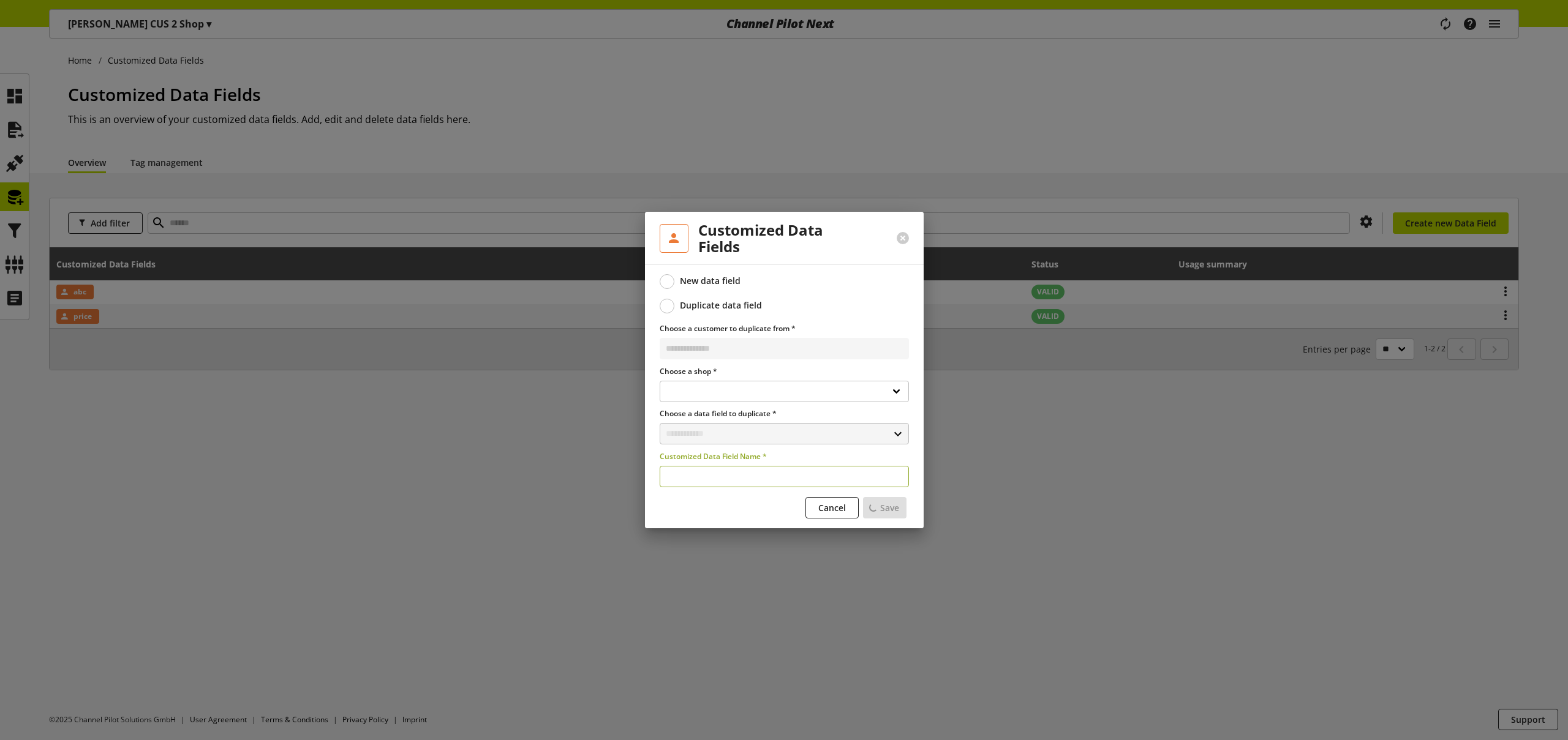
select select "**********"
type input "**********"
click at [887, 510] on span "Save" at bounding box center [885, 508] width 19 height 13
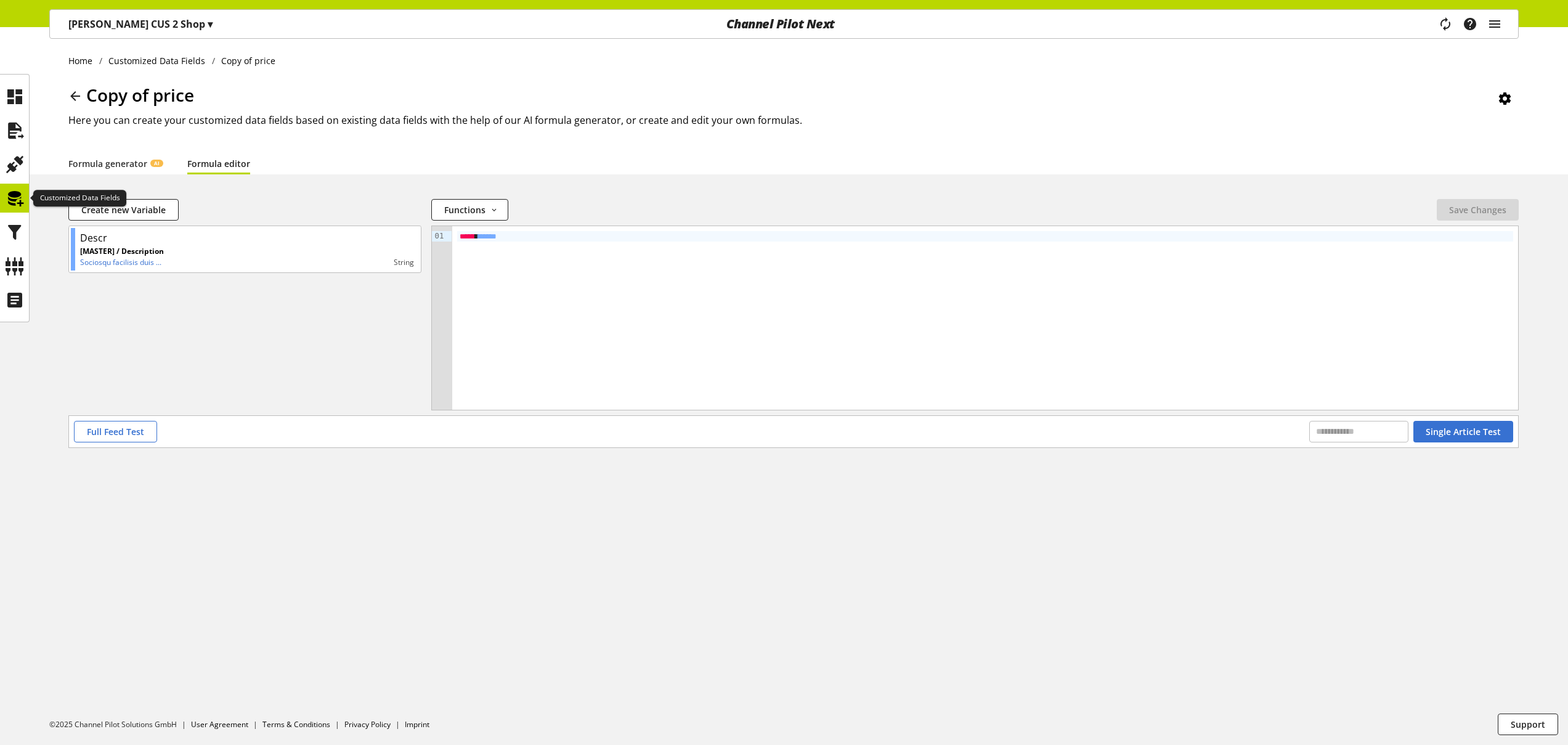
click at [12, 193] on icon at bounding box center [15, 198] width 20 height 25
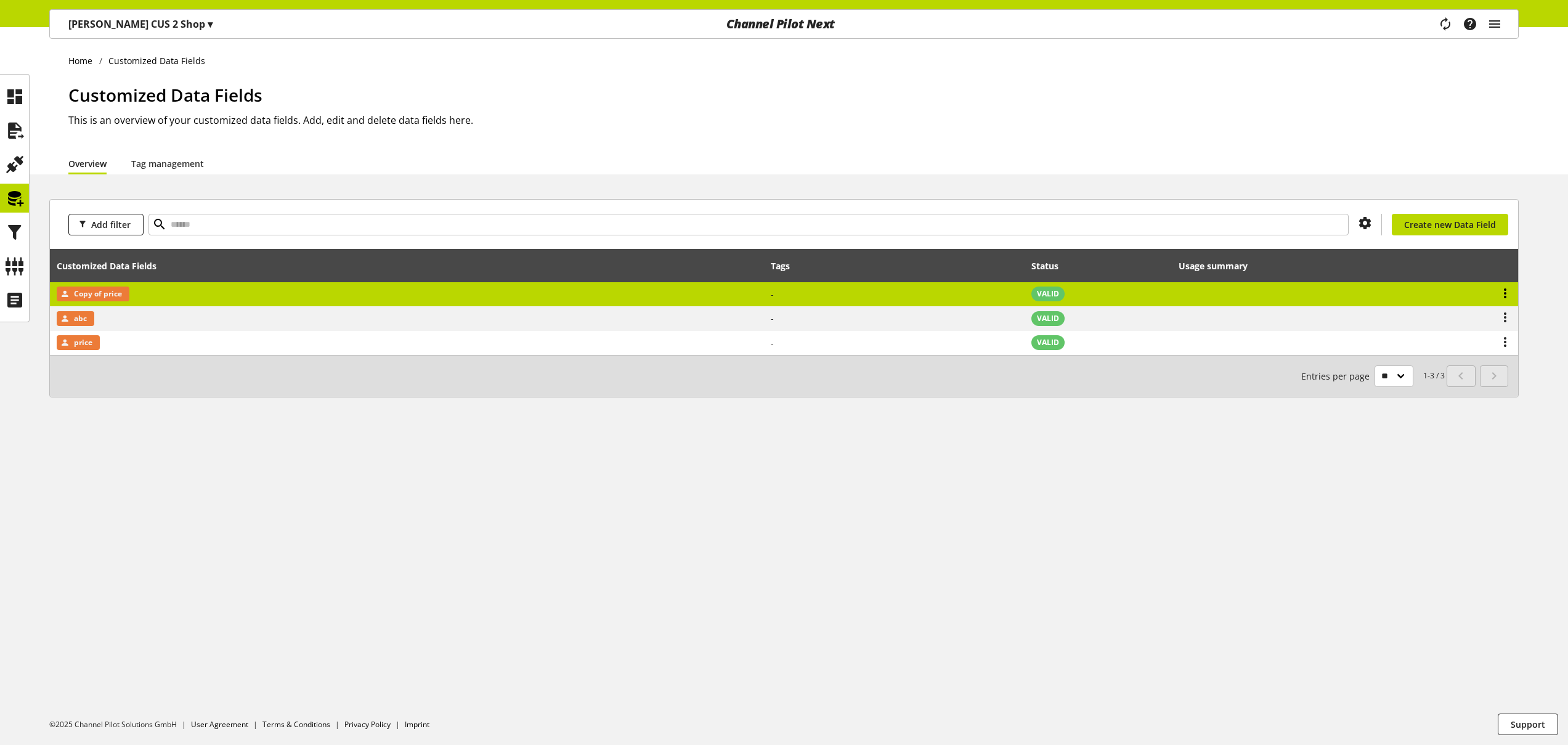
drag, startPoint x: 1506, startPoint y: 296, endPoint x: 1490, endPoint y: 307, distance: 19.4
click at [1506, 296] on icon at bounding box center [1505, 293] width 15 height 22
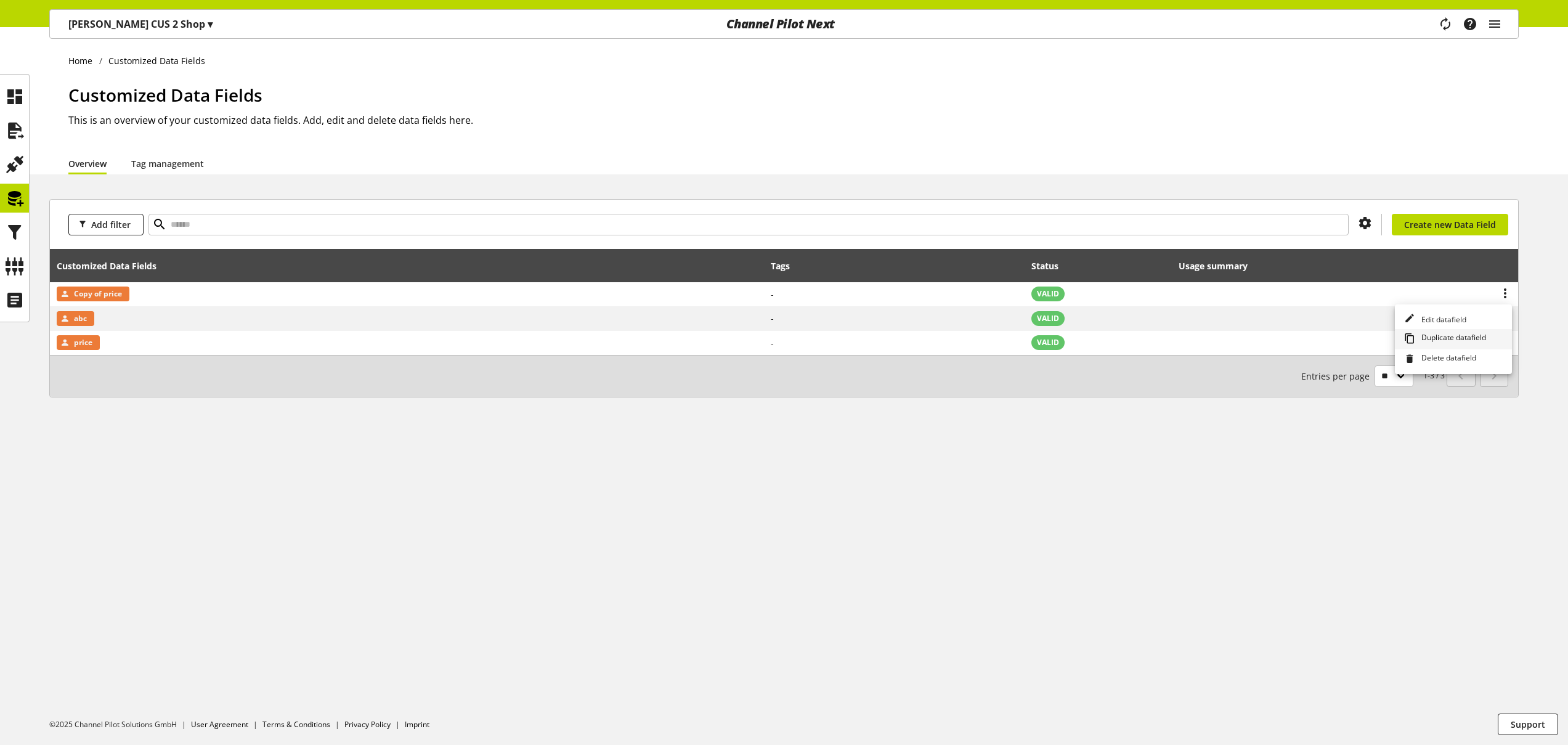
click at [1451, 335] on span "Duplicate datafield" at bounding box center [1451, 339] width 70 height 13
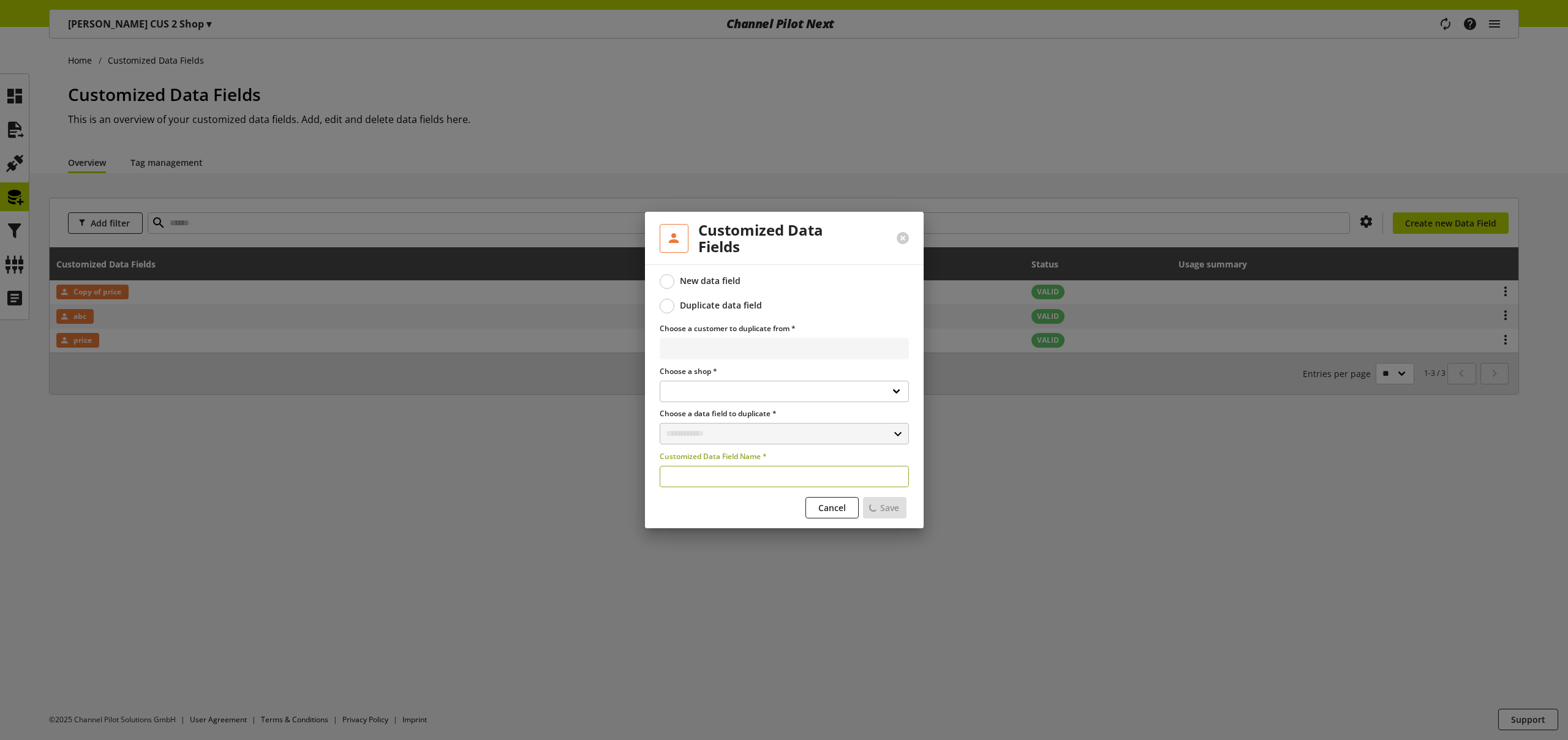
select select
select select "**********"
drag, startPoint x: 660, startPoint y: 444, endPoint x: 470, endPoint y: 426, distance: 190.9
click at [568, 428] on div "**********" at bounding box center [784, 370] width 1568 height 740
type input "***"
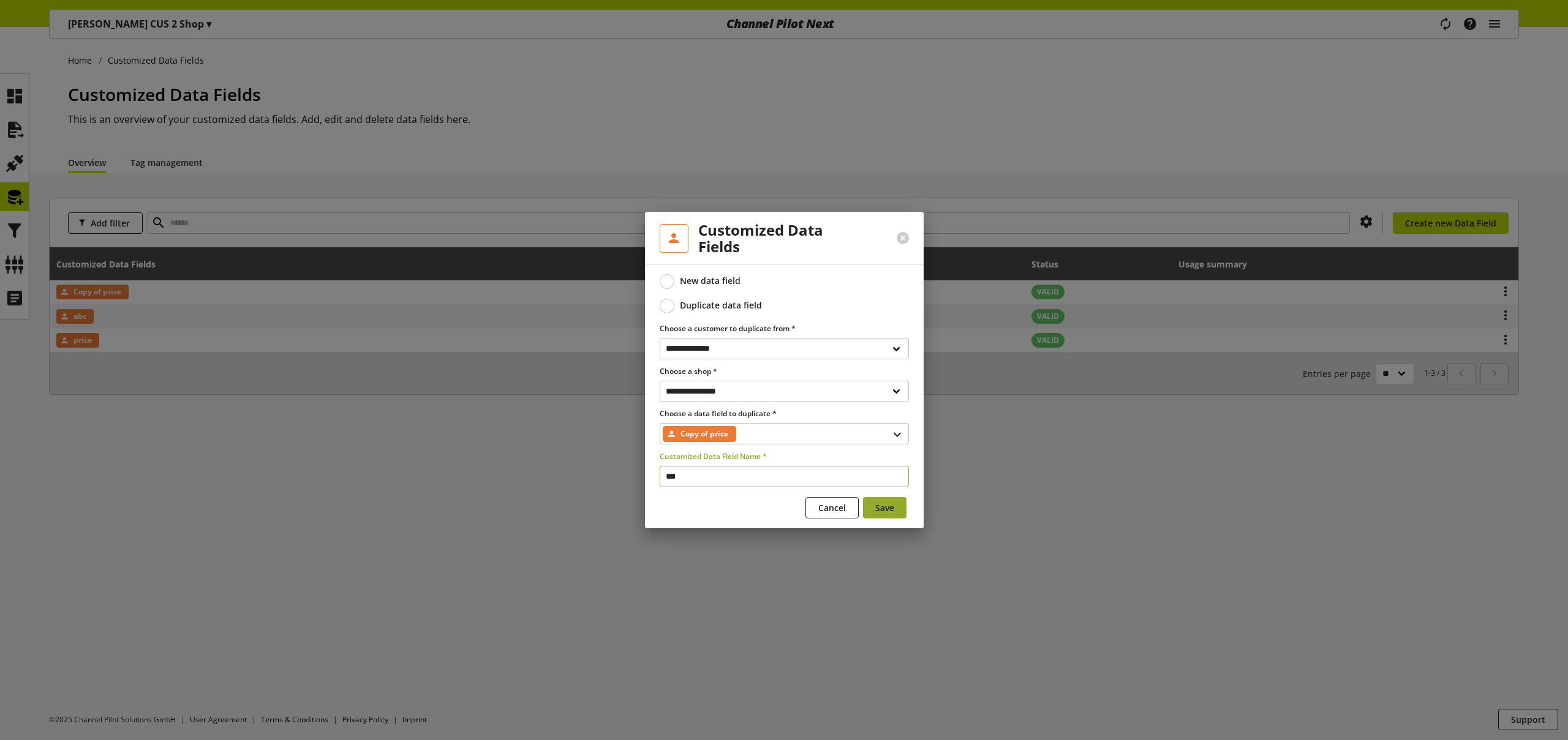
click at [881, 502] on span "Save" at bounding box center [885, 508] width 19 height 13
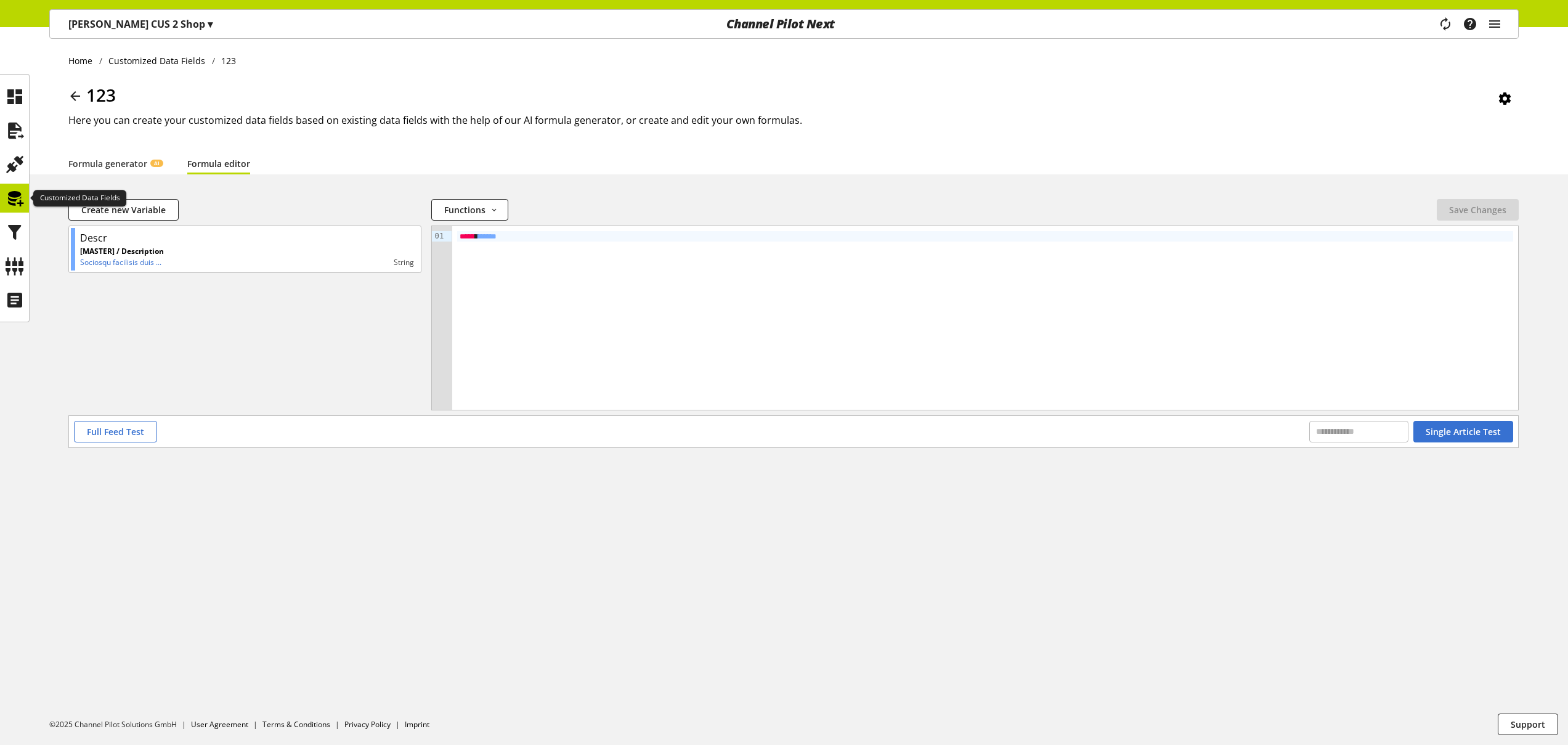
click at [17, 199] on icon at bounding box center [15, 198] width 20 height 25
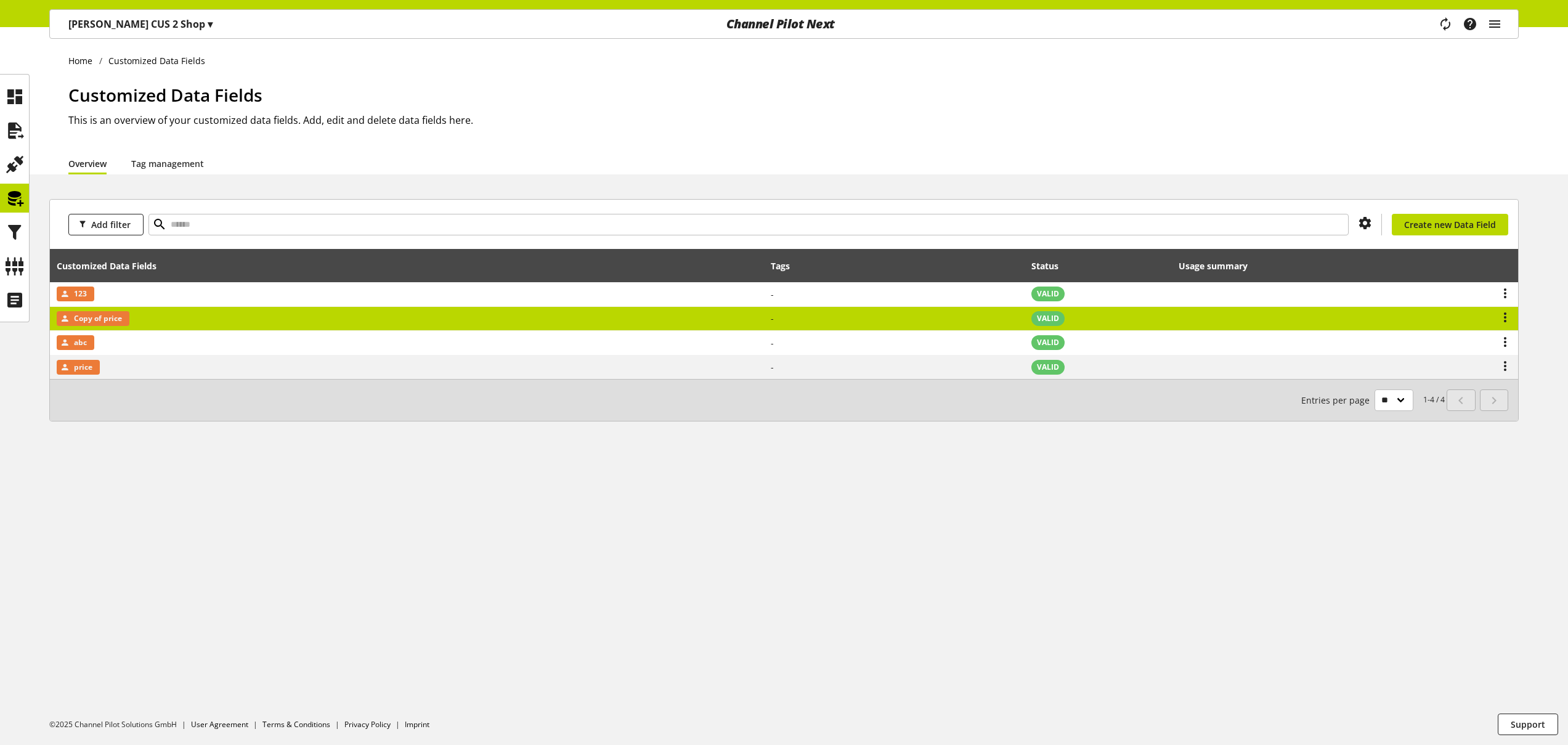
click at [144, 318] on td "Copy of price" at bounding box center [407, 319] width 714 height 25
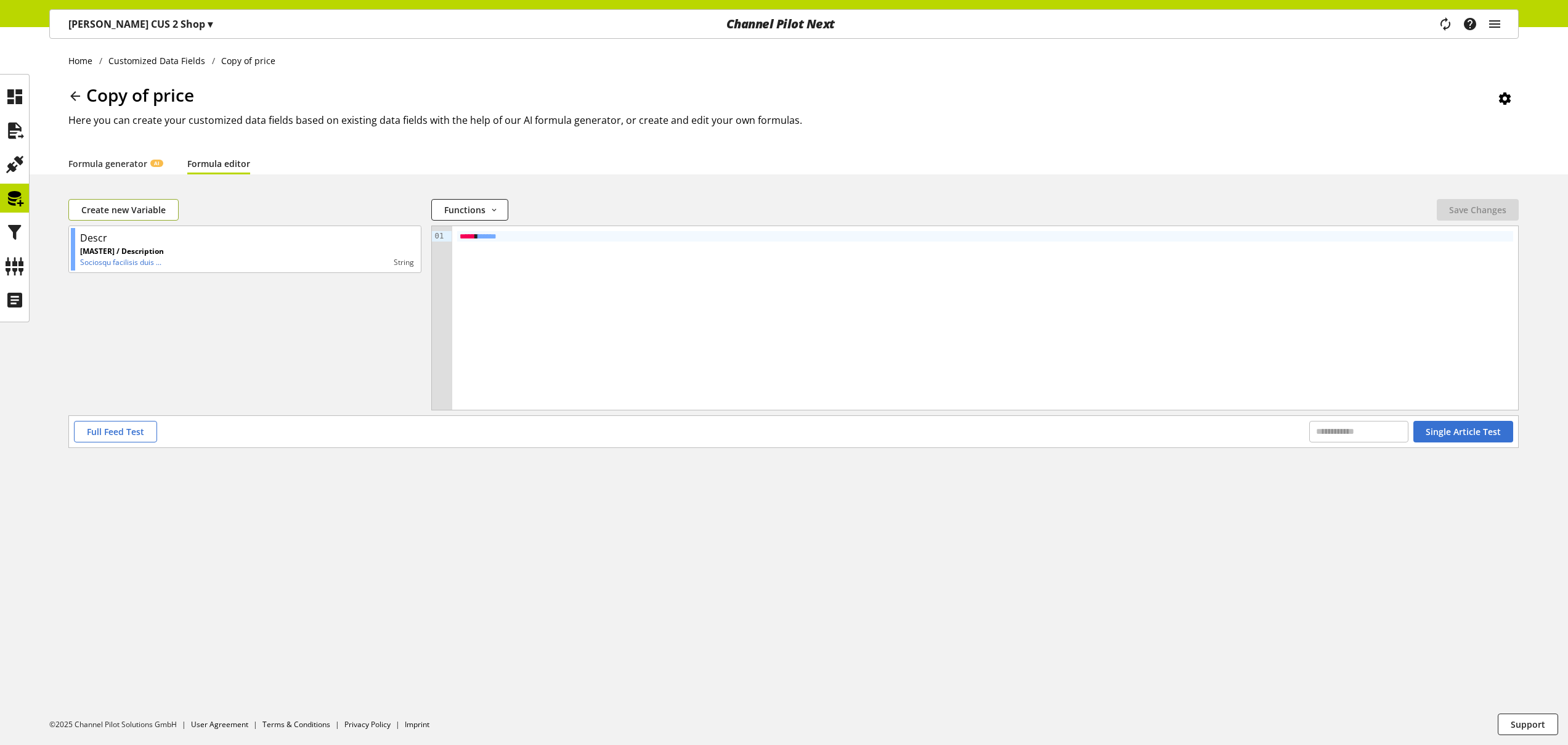
click at [152, 208] on span "Create new Variable" at bounding box center [123, 210] width 85 height 13
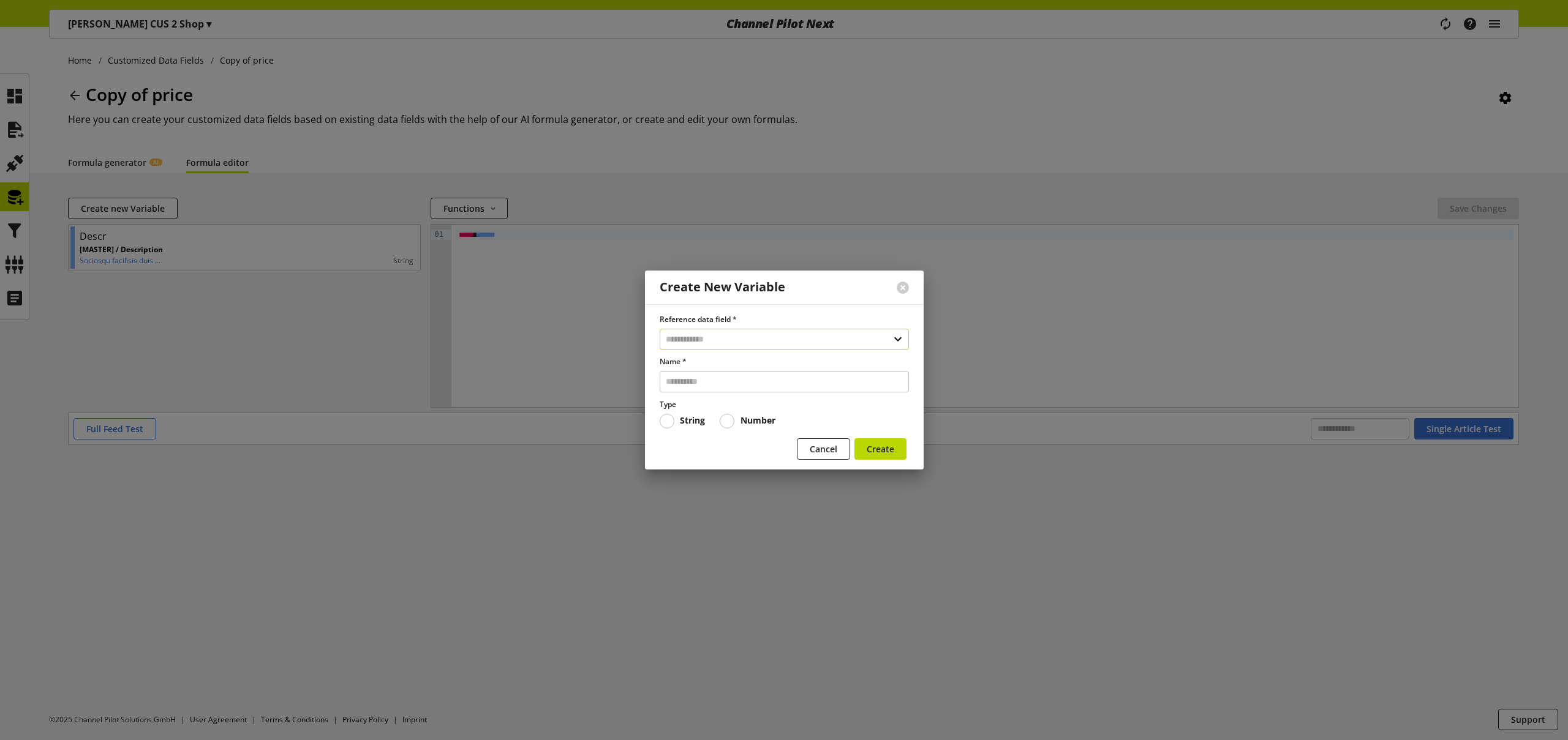
click at [748, 329] on input "text" at bounding box center [784, 339] width 250 height 22
click at [739, 424] on div "Customized Data Fields" at bounding box center [783, 427] width 200 height 13
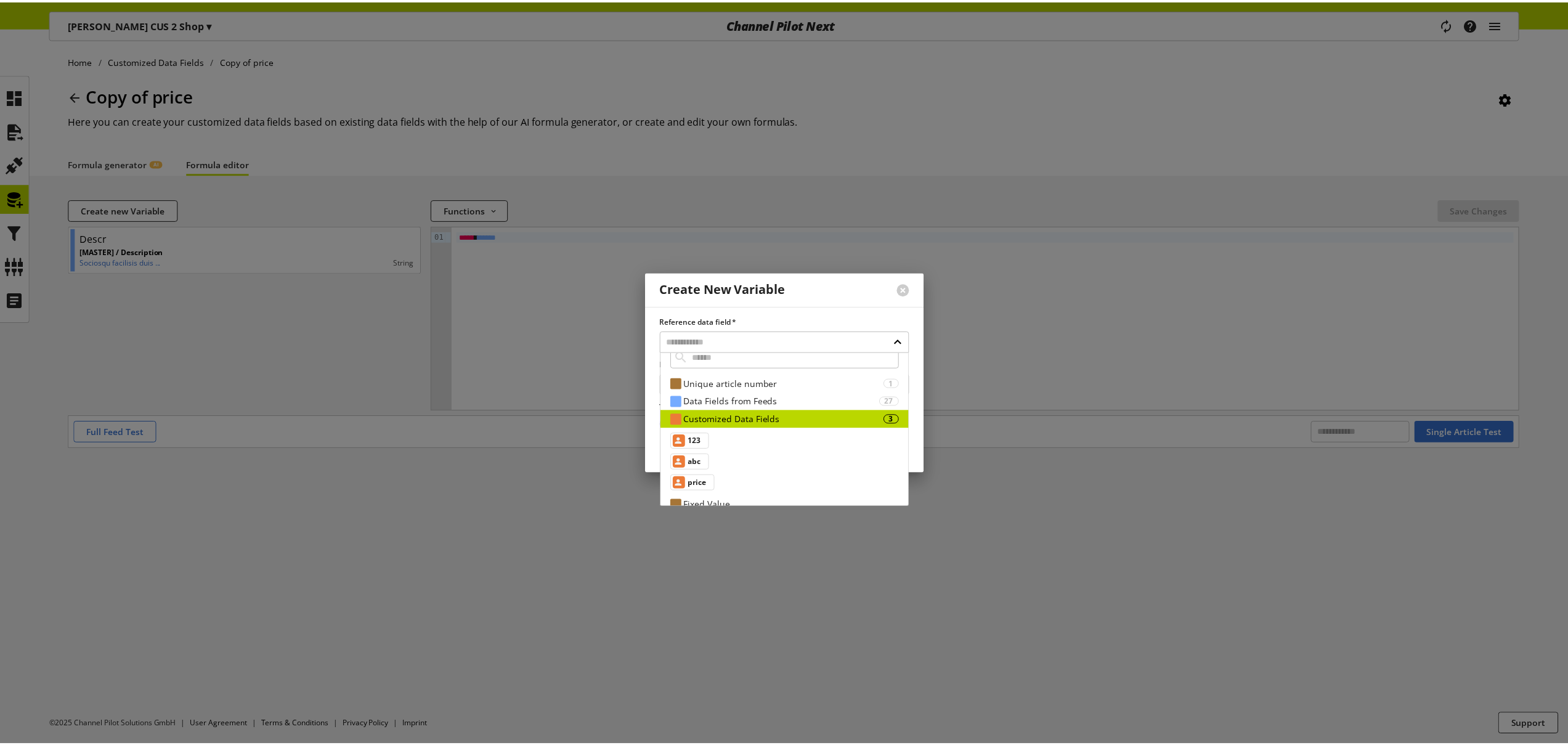
scroll to position [23, 0]
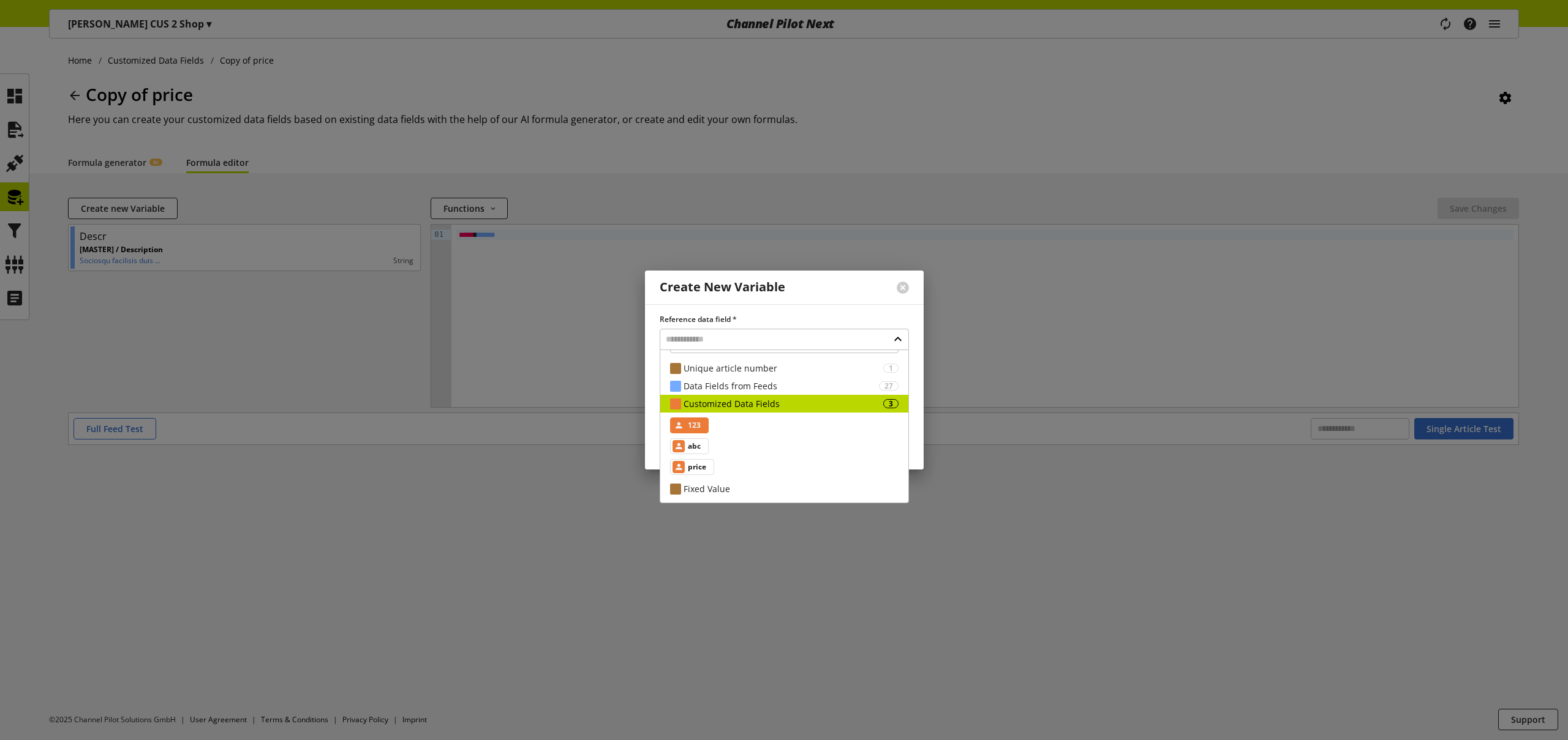
click at [699, 425] on span "123" at bounding box center [694, 425] width 13 height 15
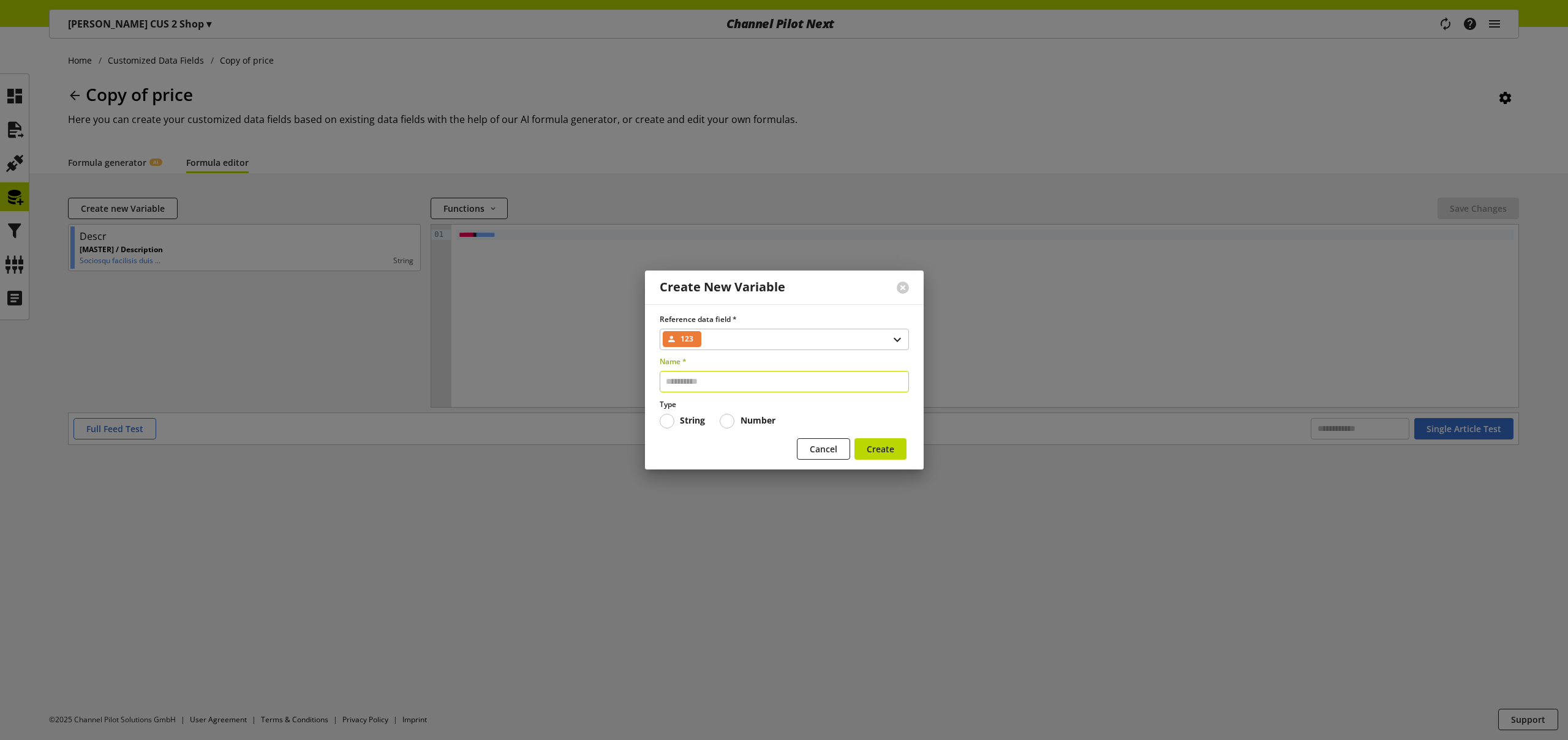
click at [728, 387] on input "text" at bounding box center [784, 381] width 250 height 22
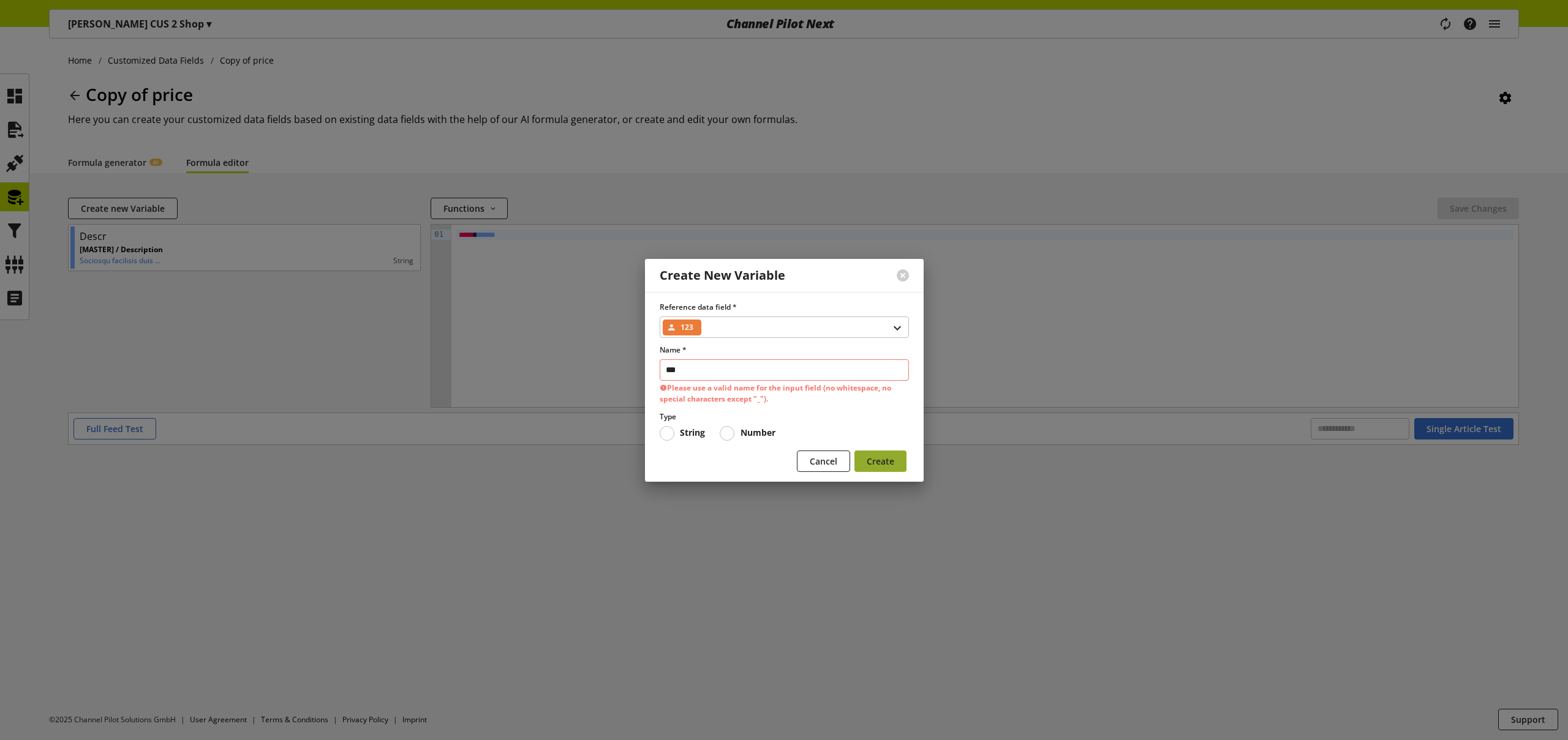
click at [887, 448] on form "Reference data field * 123 Name * *** Please use a valid name for the input fie…" at bounding box center [784, 389] width 250 height 174
click at [721, 373] on input "***" at bounding box center [784, 370] width 250 height 22
type input "****"
click at [880, 458] on span "Create" at bounding box center [880, 461] width 27 height 13
click at [693, 362] on input "****" at bounding box center [784, 370] width 250 height 22
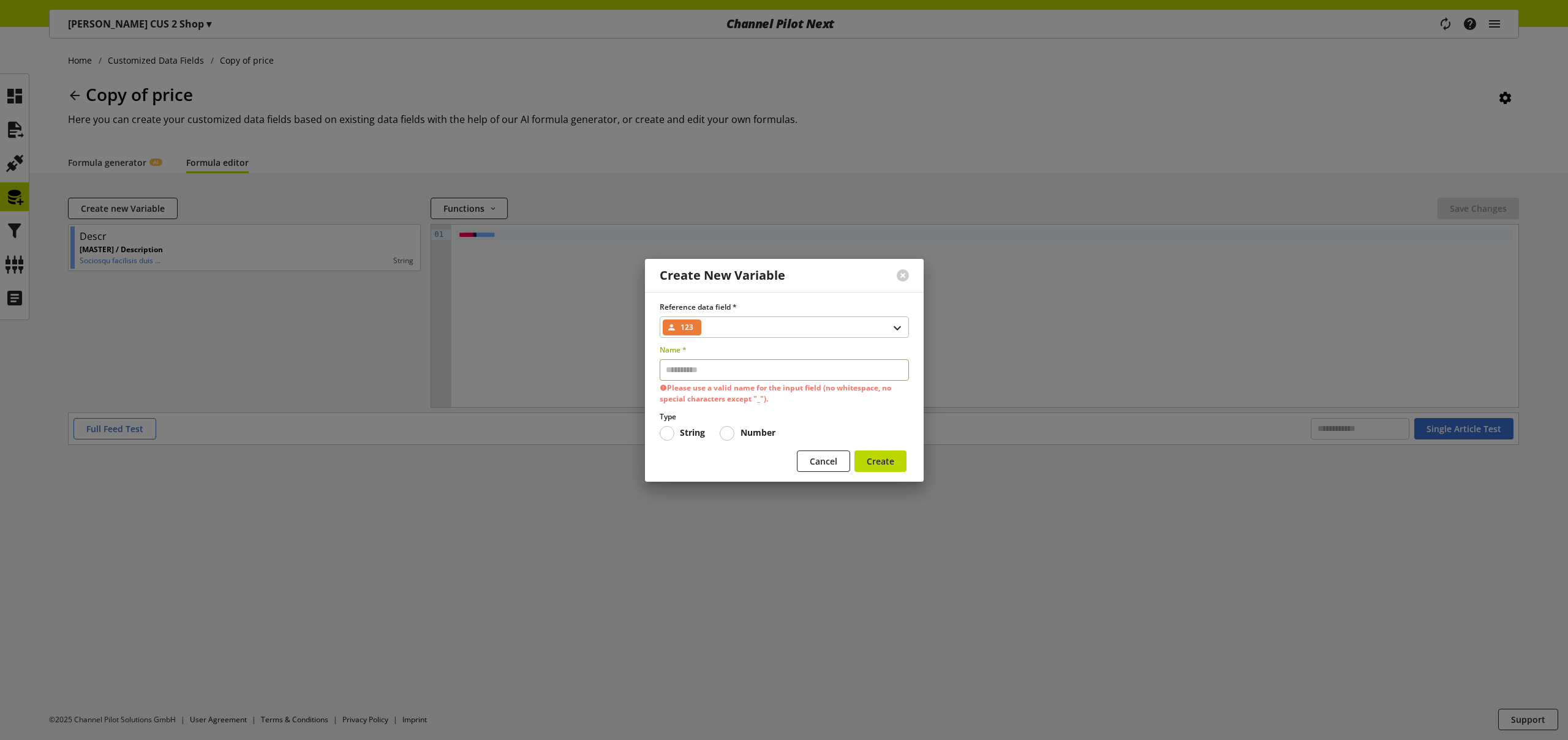
click at [881, 398] on p "Please use a valid name for the input field (no whitespace, no special characte…" at bounding box center [784, 393] width 250 height 22
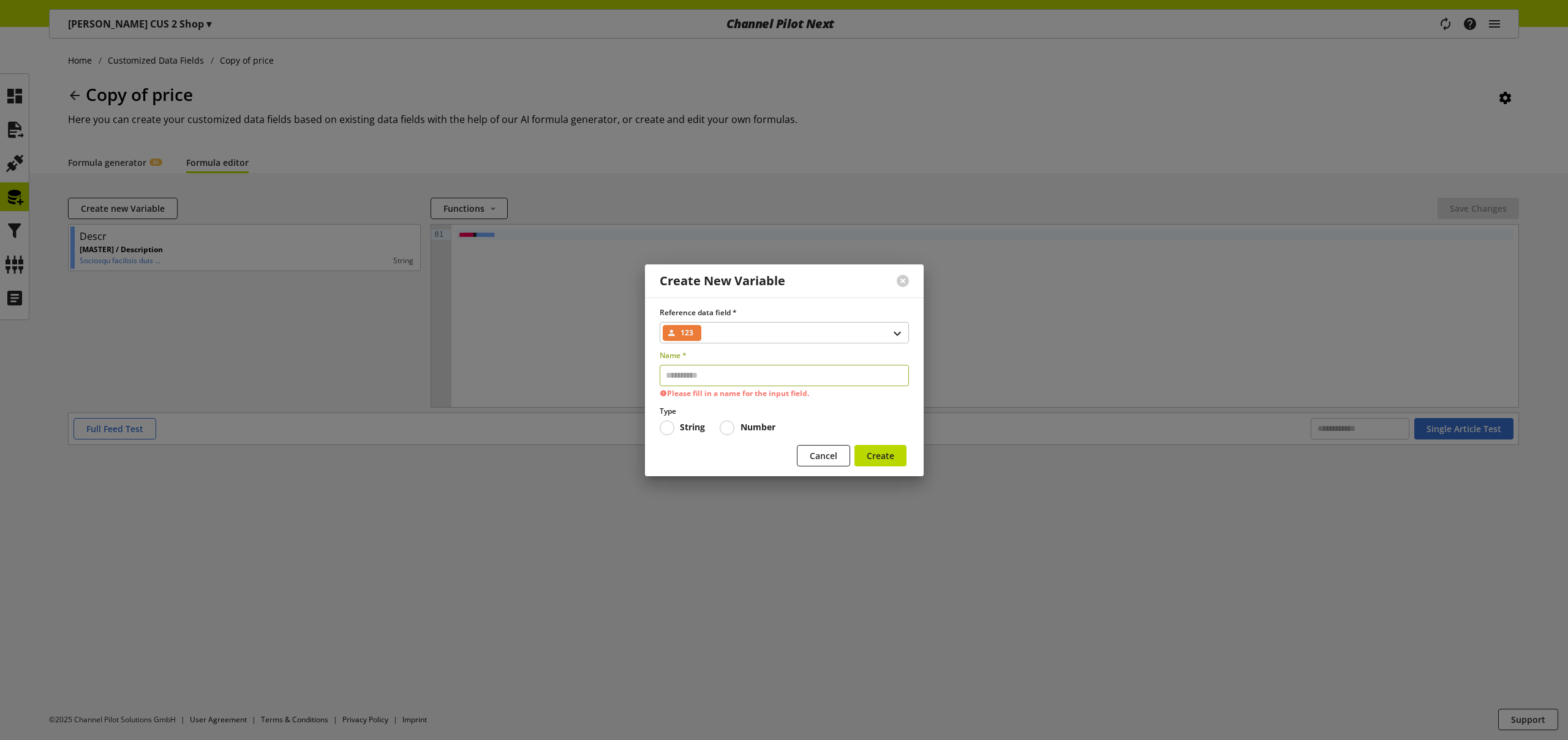
click at [795, 378] on input "text" at bounding box center [784, 376] width 250 height 22
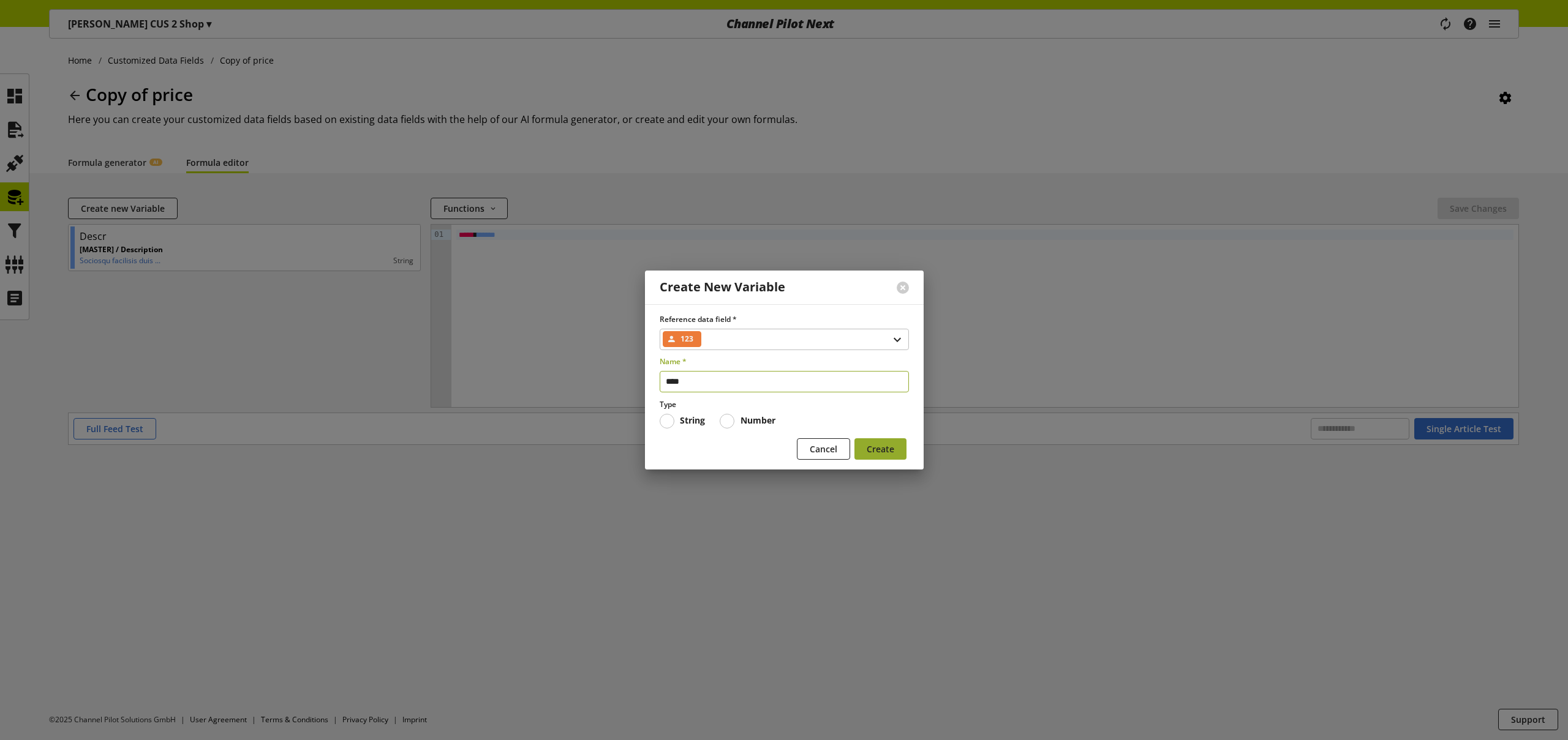
type input "****"
click at [891, 446] on span "Create" at bounding box center [880, 449] width 27 height 13
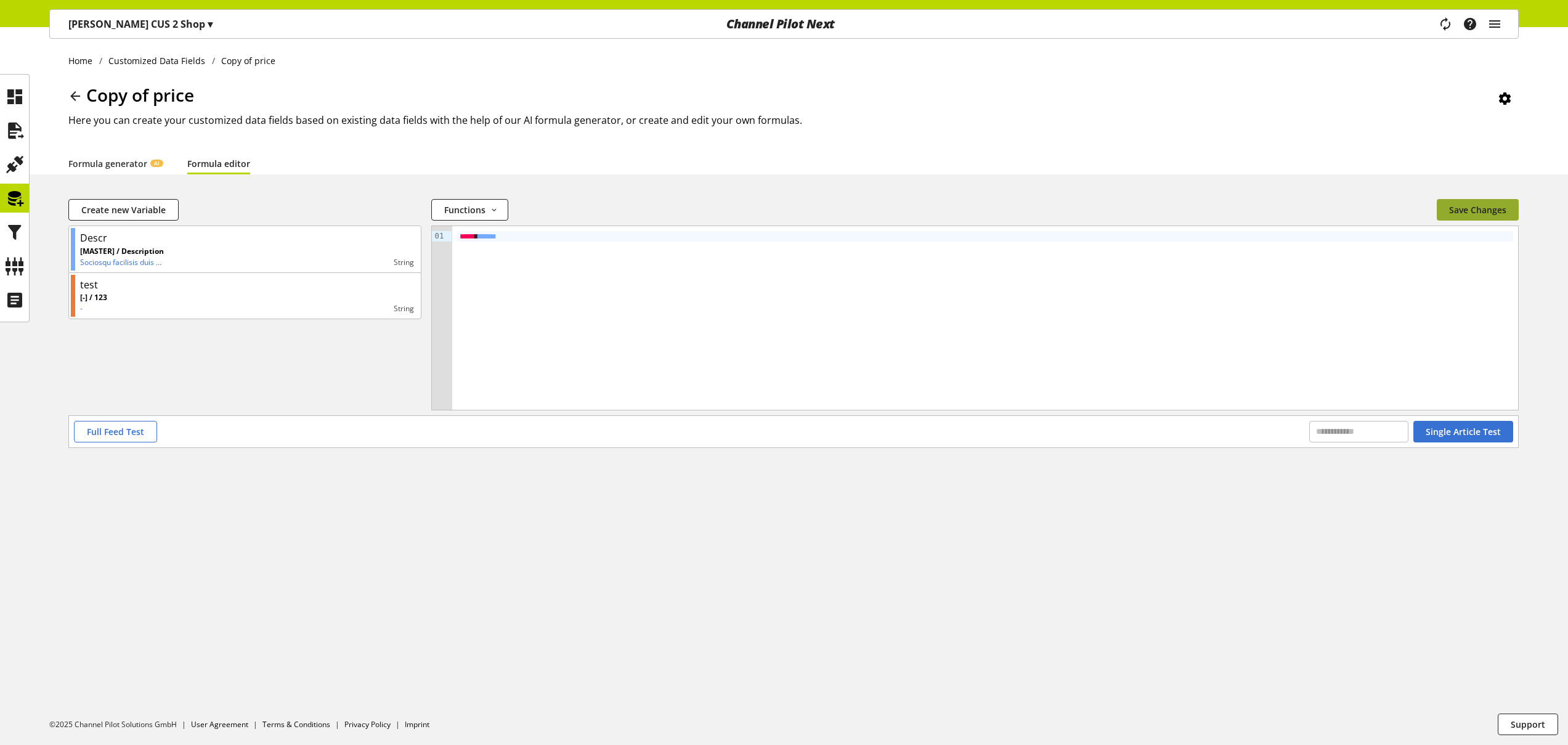
click at [1483, 210] on span "Save Changes" at bounding box center [1477, 210] width 57 height 13
click at [19, 202] on icon at bounding box center [15, 198] width 20 height 25
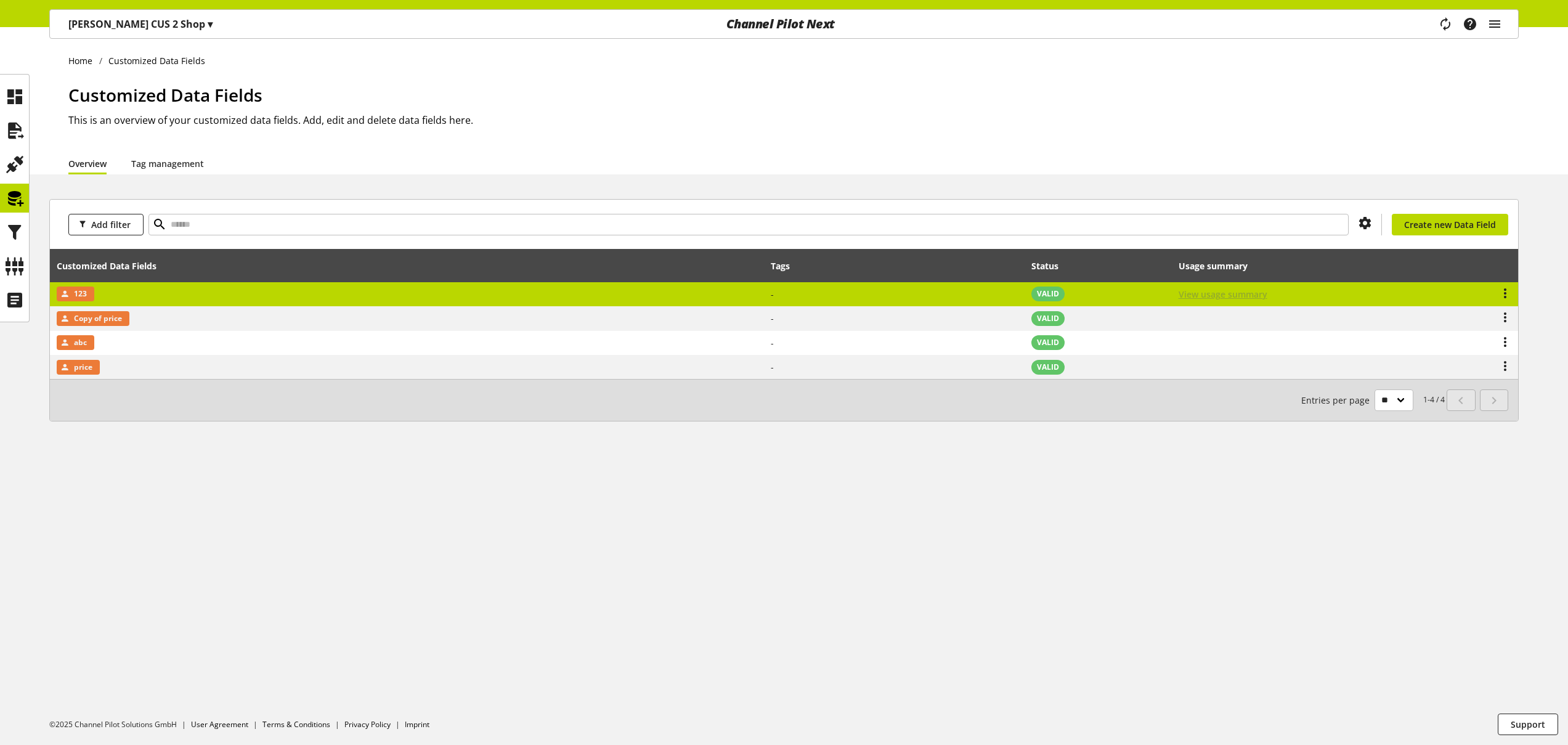
click at [1223, 293] on span "View usage summary" at bounding box center [1223, 294] width 89 height 13
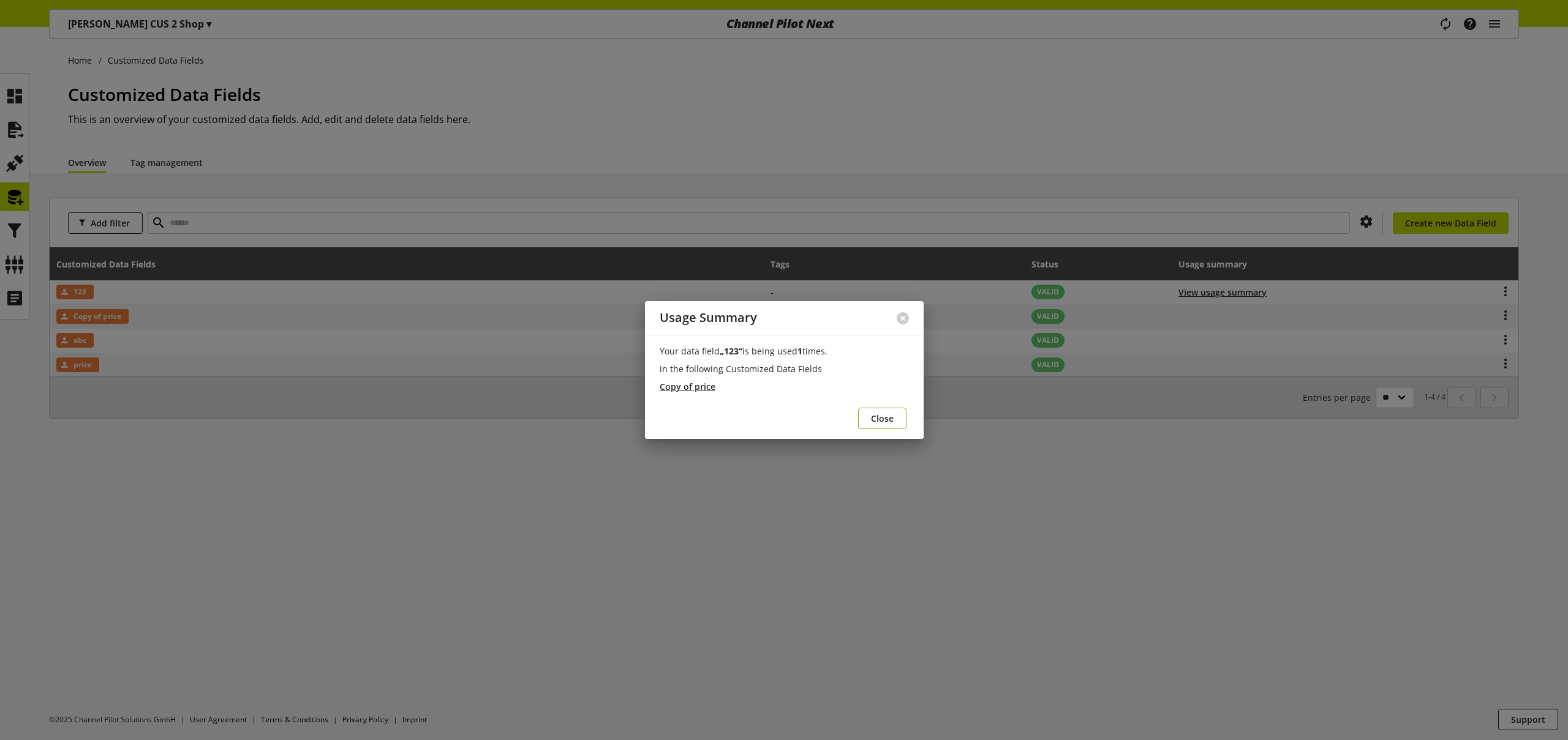
click at [889, 424] on span "Close" at bounding box center [882, 418] width 22 height 13
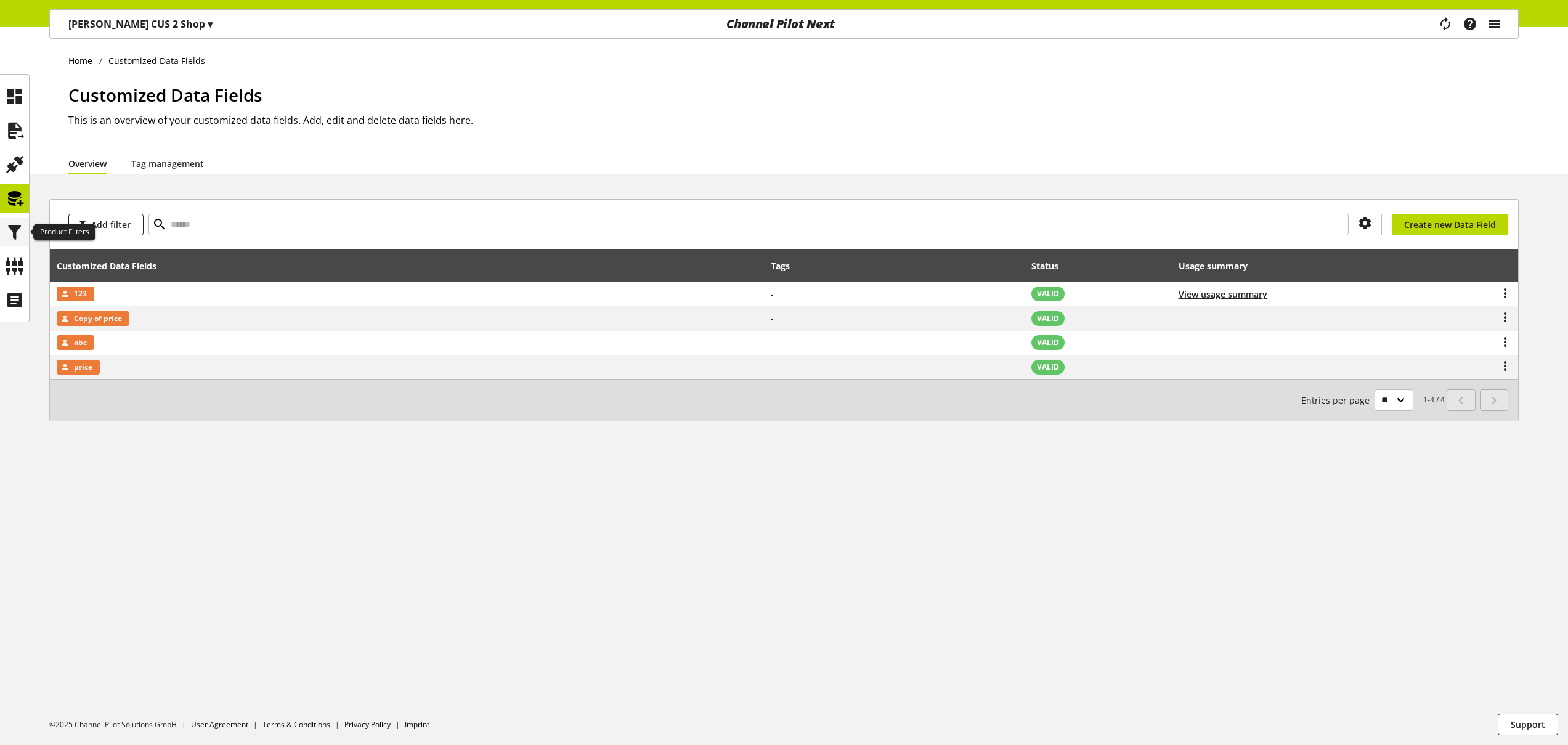
click at [13, 232] on icon at bounding box center [15, 232] width 20 height 25
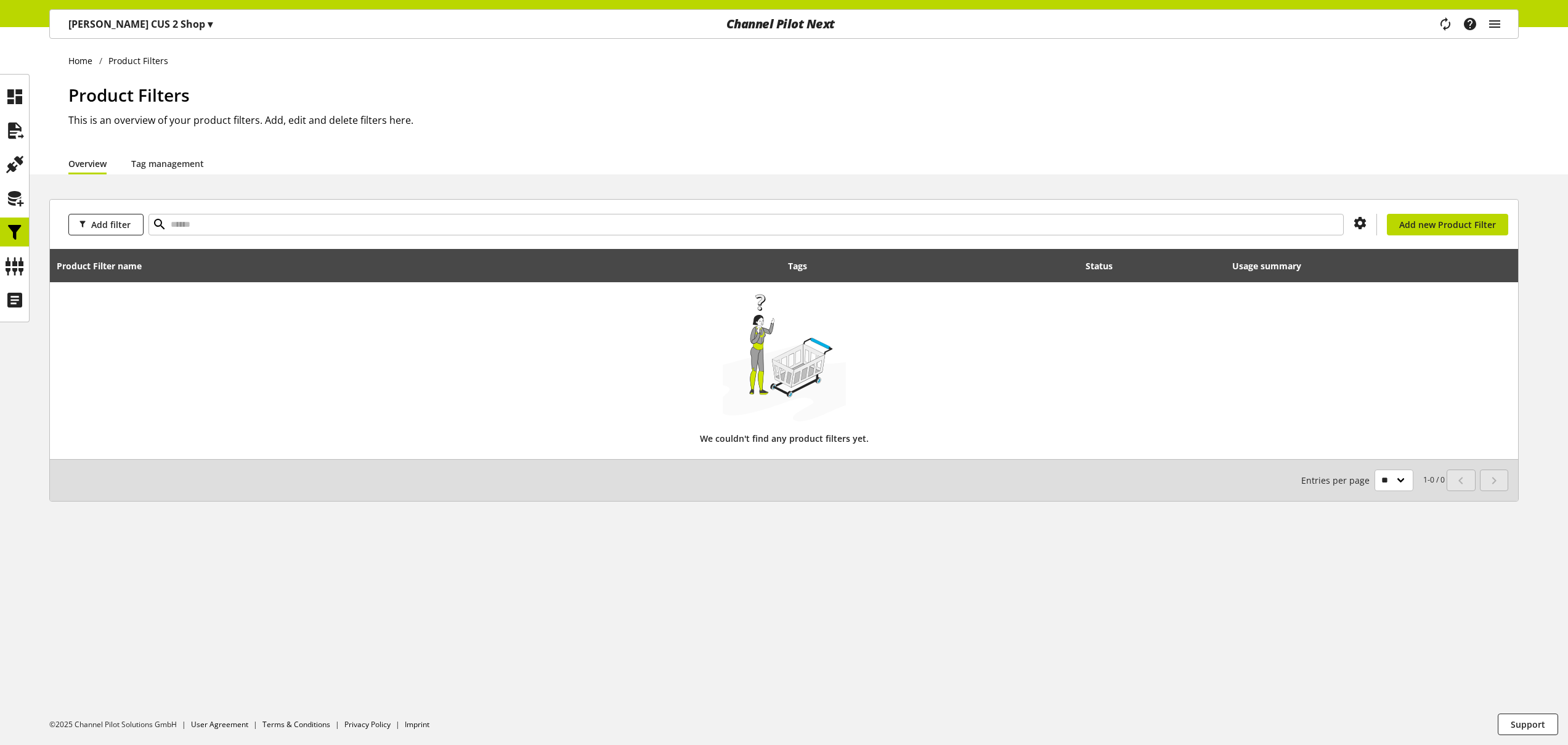
click at [139, 27] on p "Nigel CUS 2 Shop ▾" at bounding box center [140, 24] width 144 height 15
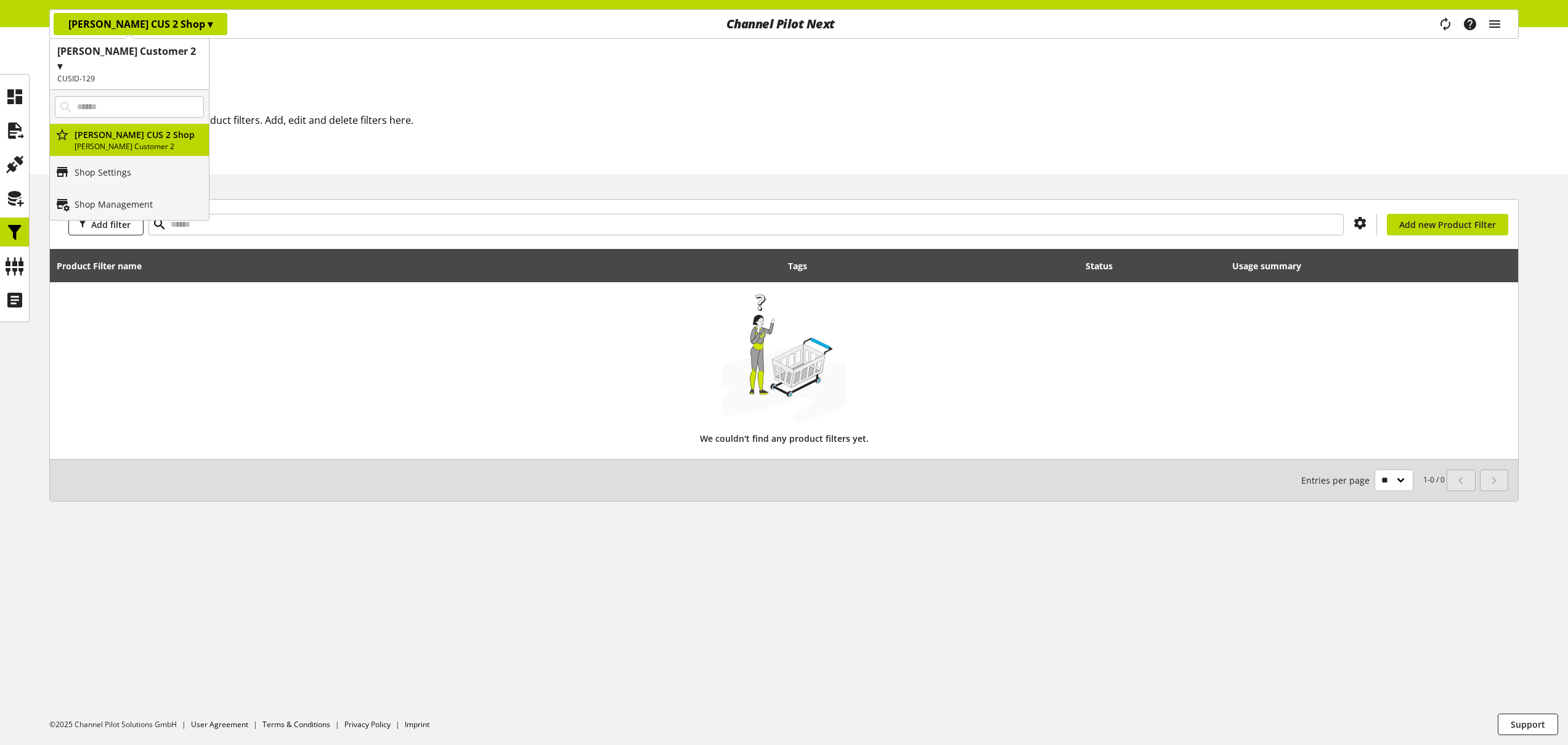
click at [119, 54] on h1 "Nigel Customer 2 ▾" at bounding box center [129, 59] width 144 height 30
click at [122, 126] on p "[PERSON_NAME]" at bounding box center [129, 142] width 159 height 32
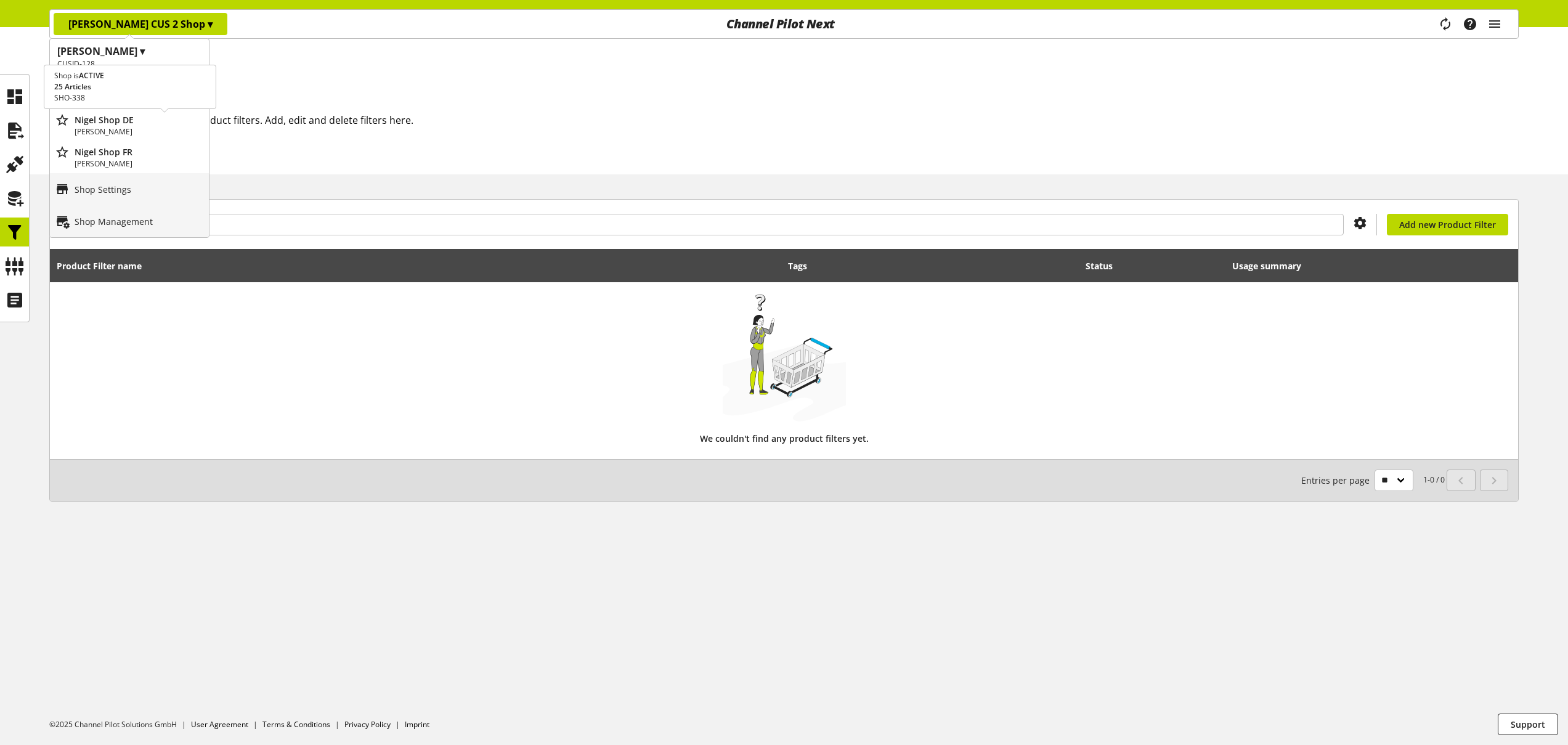
drag, startPoint x: 131, startPoint y: 123, endPoint x: 142, endPoint y: 128, distance: 12.1
click at [131, 123] on p "Nigel Shop DE" at bounding box center [139, 120] width 129 height 13
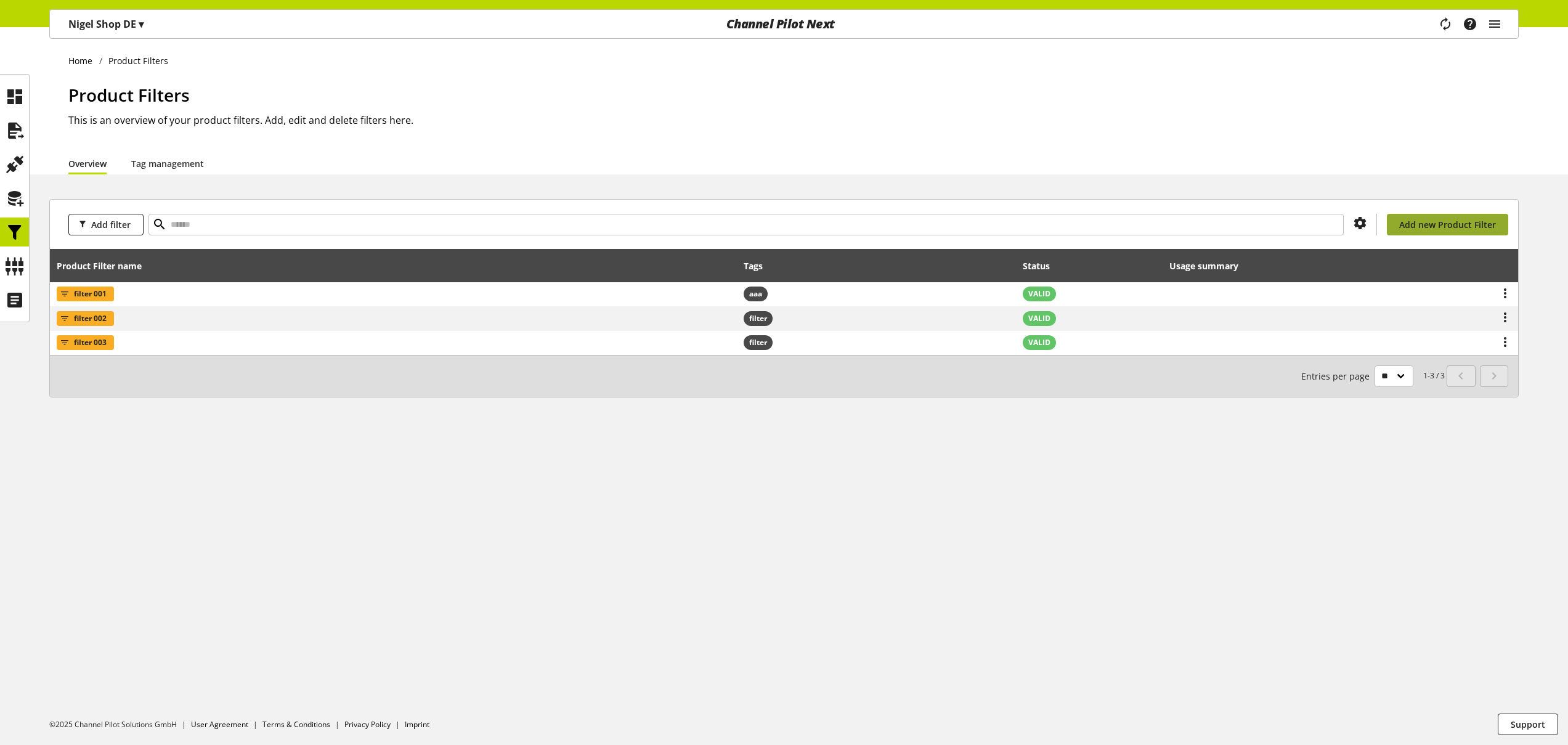
click at [1436, 223] on span "Add new Product Filter" at bounding box center [1447, 224] width 97 height 13
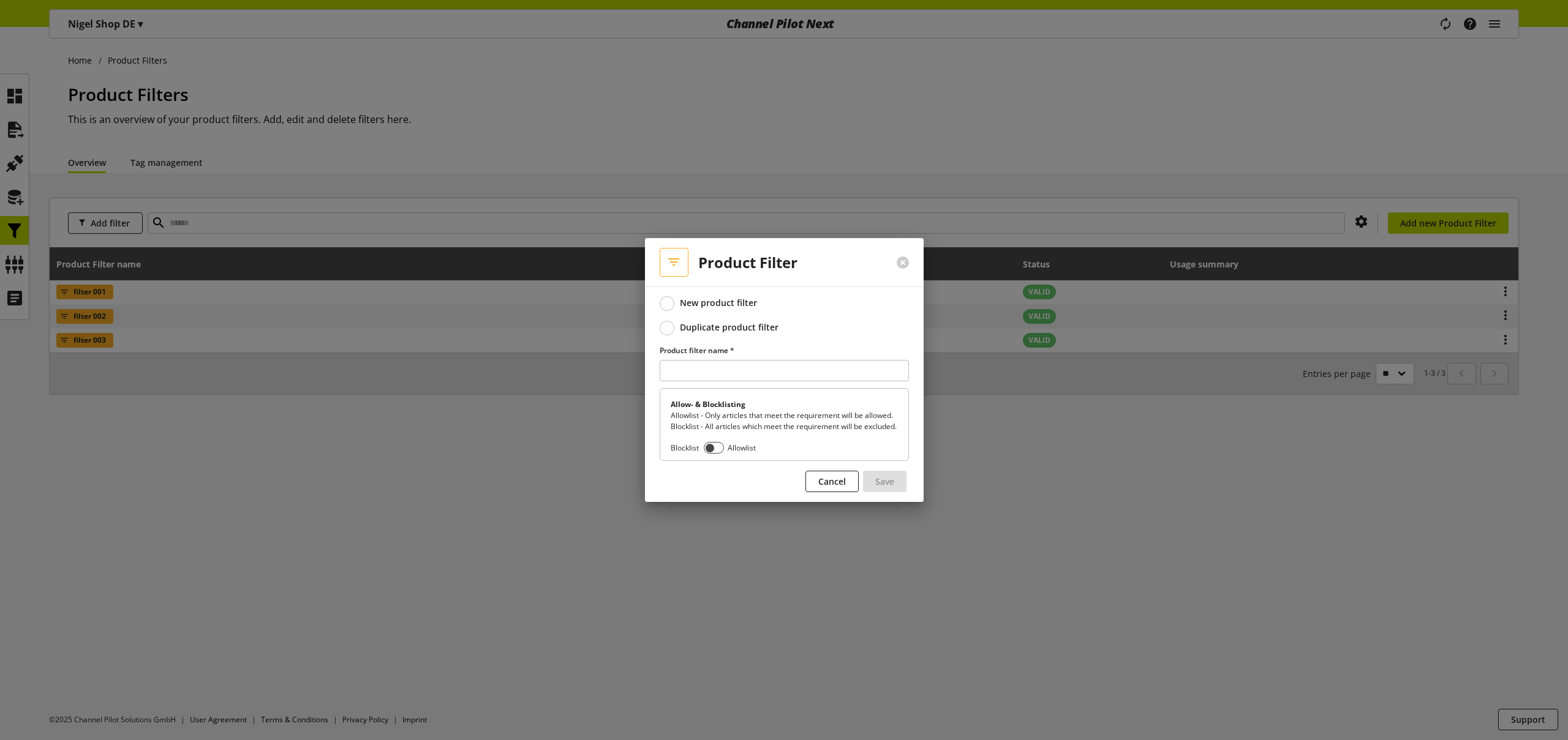
click at [711, 322] on div "Duplicate product filter" at bounding box center [729, 328] width 99 height 11
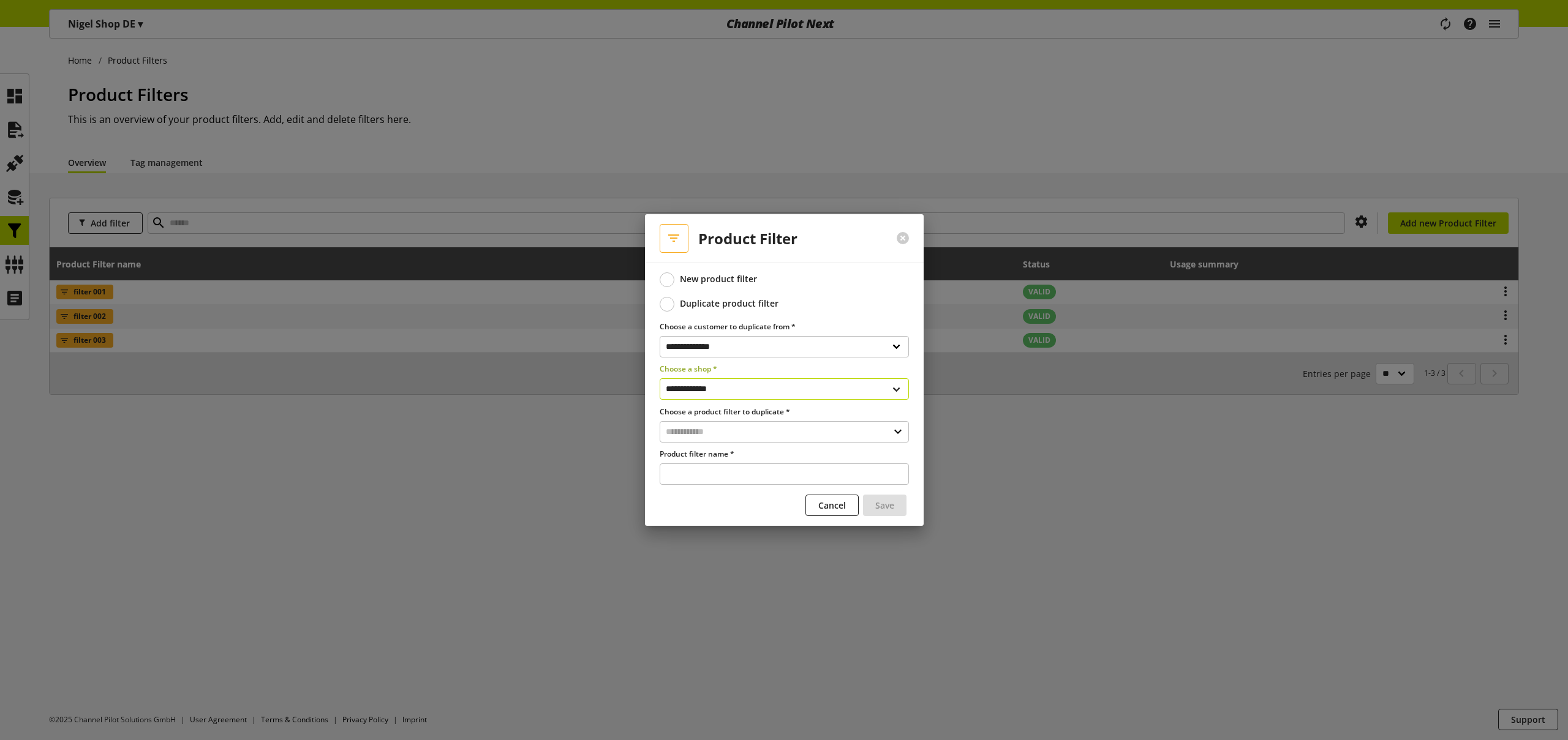
click at [725, 384] on select "**********" at bounding box center [784, 389] width 250 height 22
select select "**********"
click at [660, 378] on select "**********" at bounding box center [784, 389] width 250 height 22
click at [722, 433] on input "text" at bounding box center [784, 432] width 250 height 22
click at [709, 479] on div "Filter" at bounding box center [783, 484] width 200 height 13
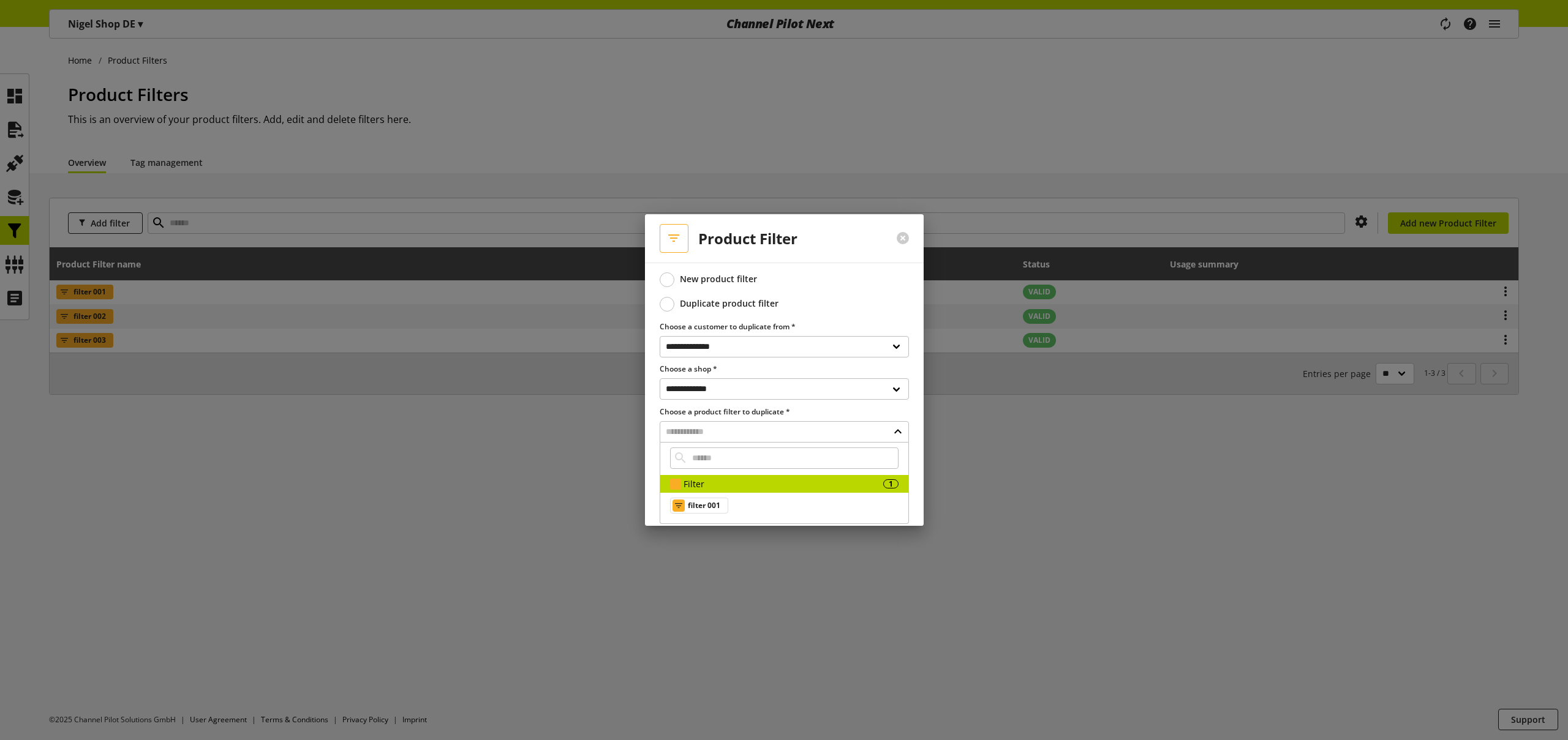
click at [716, 505] on span "filter 001" at bounding box center [704, 505] width 32 height 15
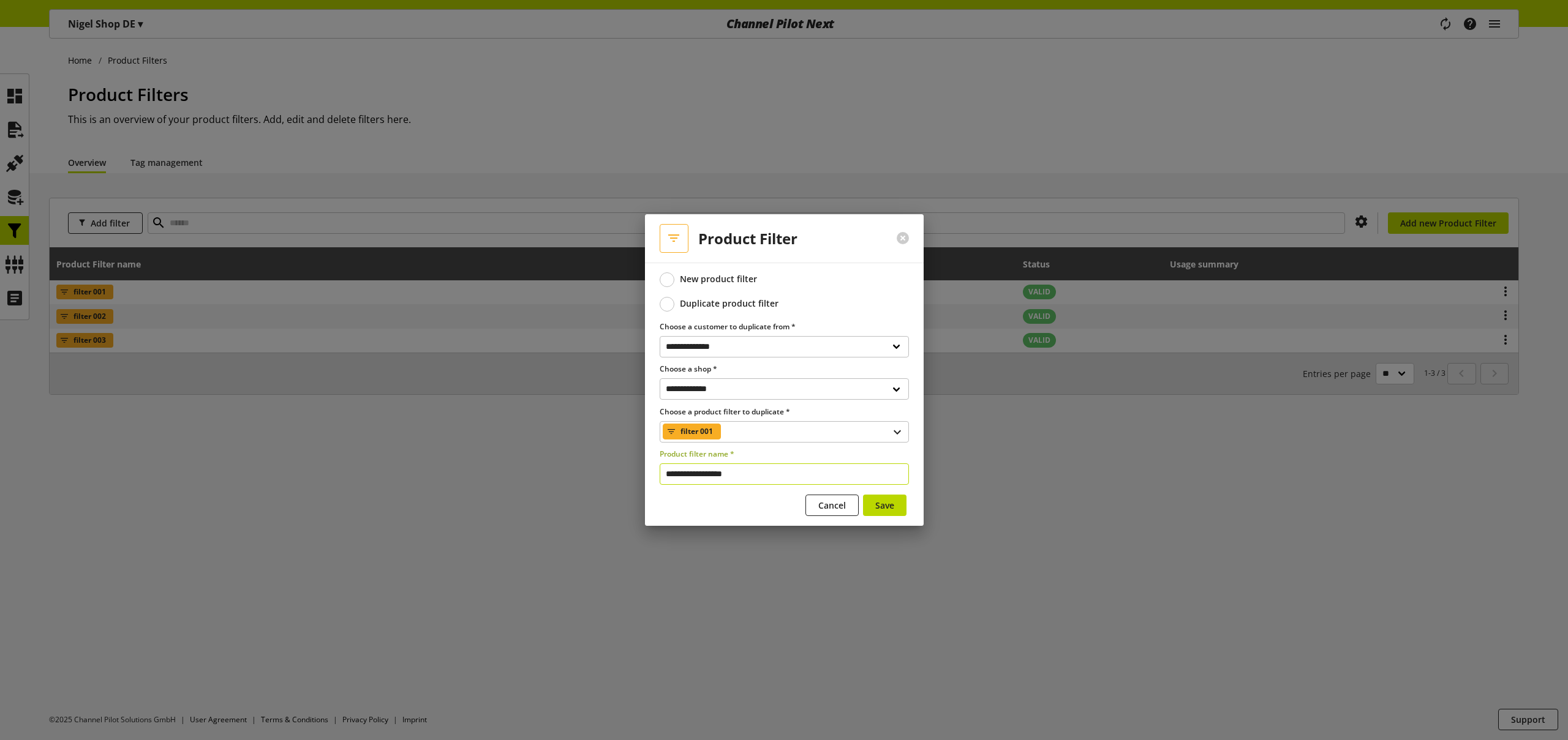
click at [753, 473] on input "**********" at bounding box center [784, 474] width 250 height 22
drag, startPoint x: 698, startPoint y: 474, endPoint x: 632, endPoint y: 458, distance: 67.9
click at [657, 463] on div "**********" at bounding box center [784, 395] width 279 height 264
type input "**********"
click at [894, 507] on span "Save" at bounding box center [885, 505] width 19 height 13
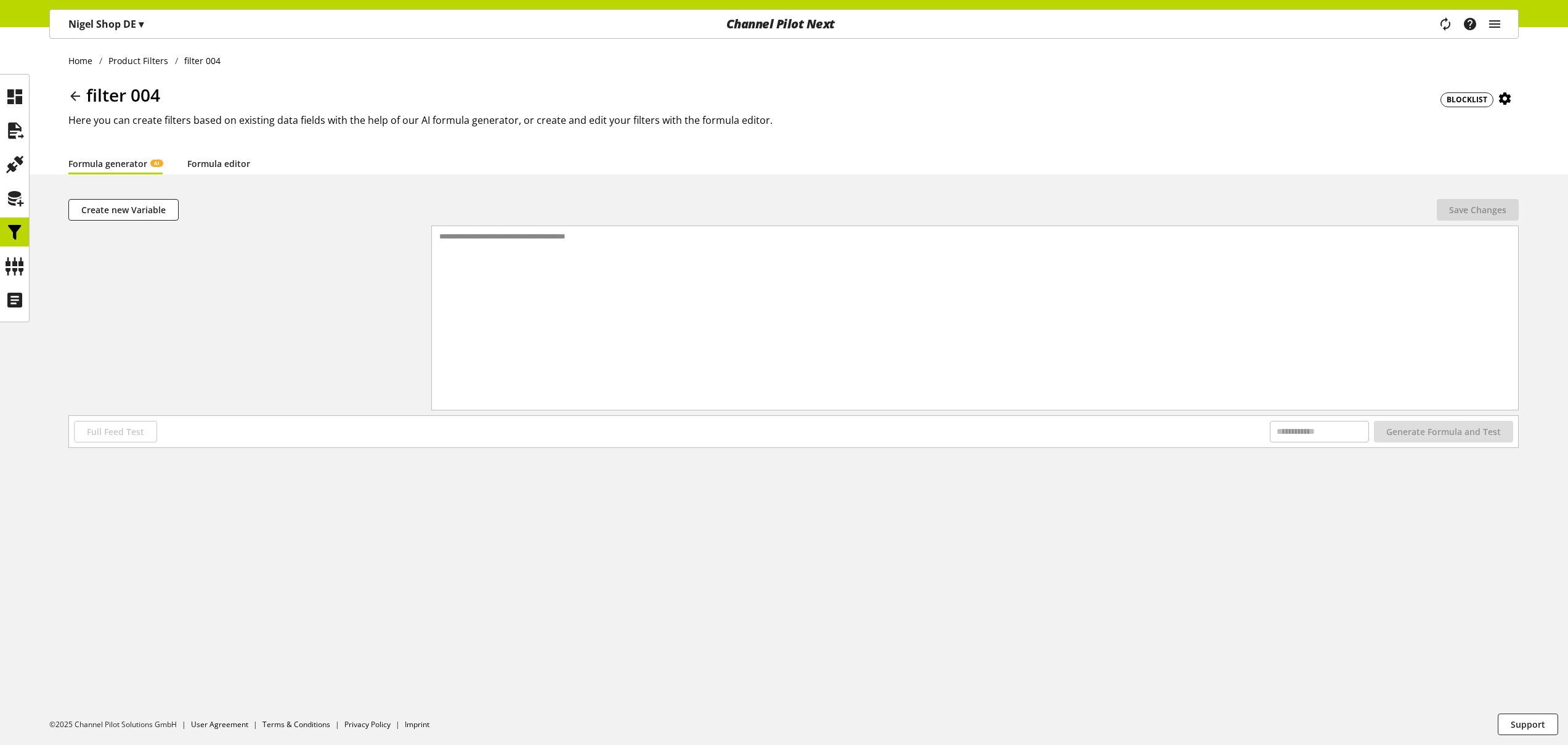
click at [232, 160] on link "Formula editor" at bounding box center [219, 164] width 63 height 13
click at [549, 249] on div at bounding box center [985, 318] width 1066 height 183
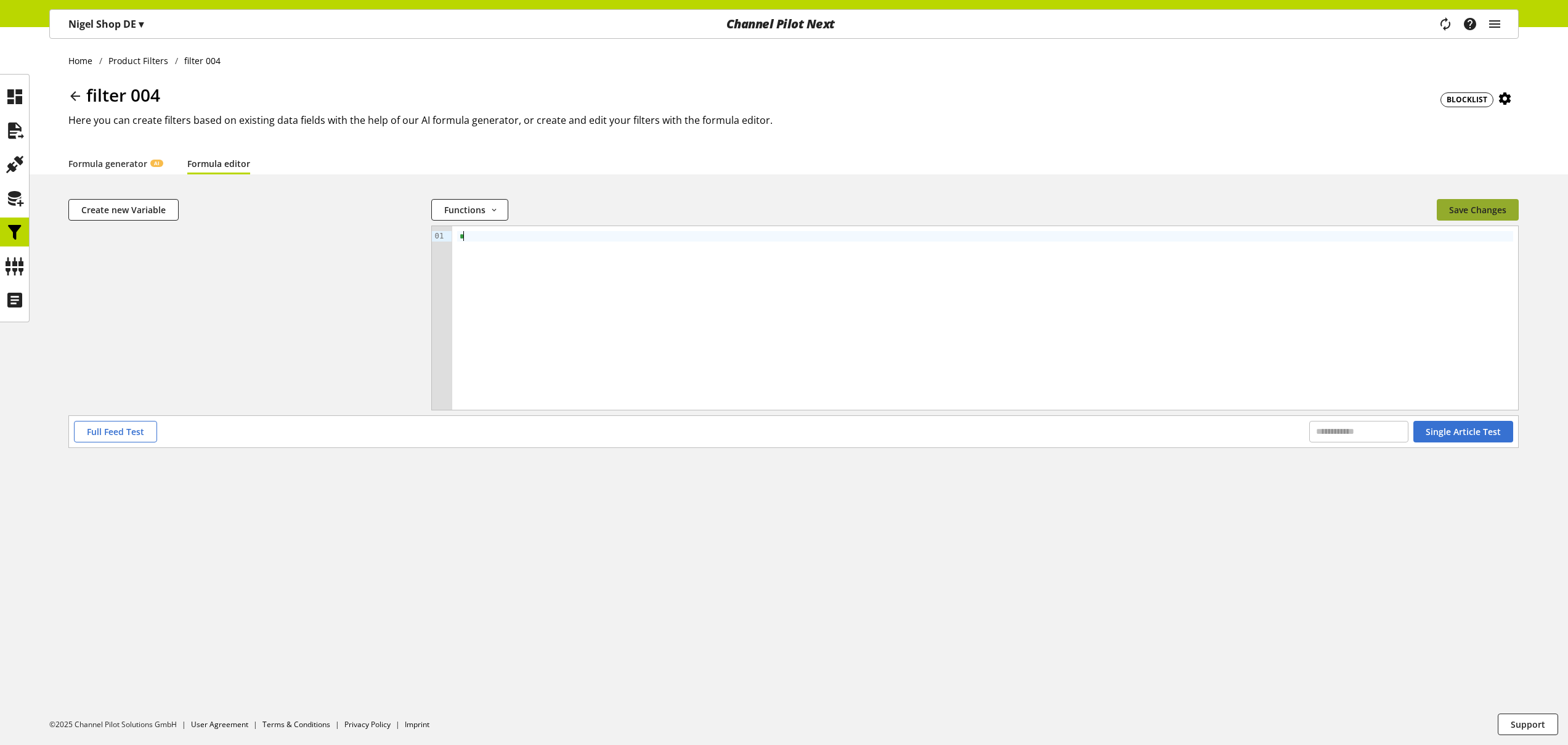
click at [1459, 203] on span "Save Changes" at bounding box center [1477, 210] width 57 height 13
click at [13, 229] on icon at bounding box center [15, 232] width 20 height 25
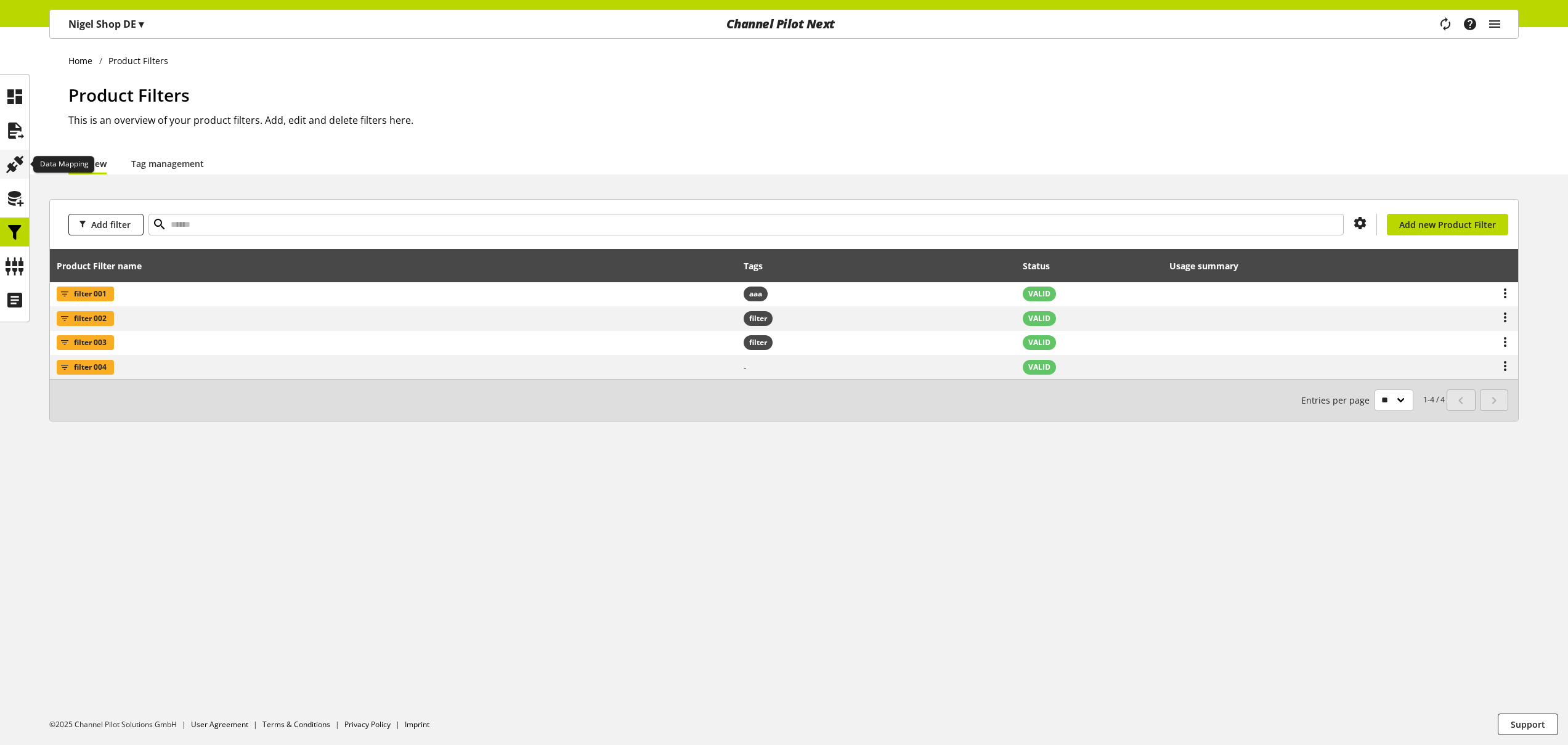
click at [13, 157] on icon at bounding box center [15, 164] width 20 height 25
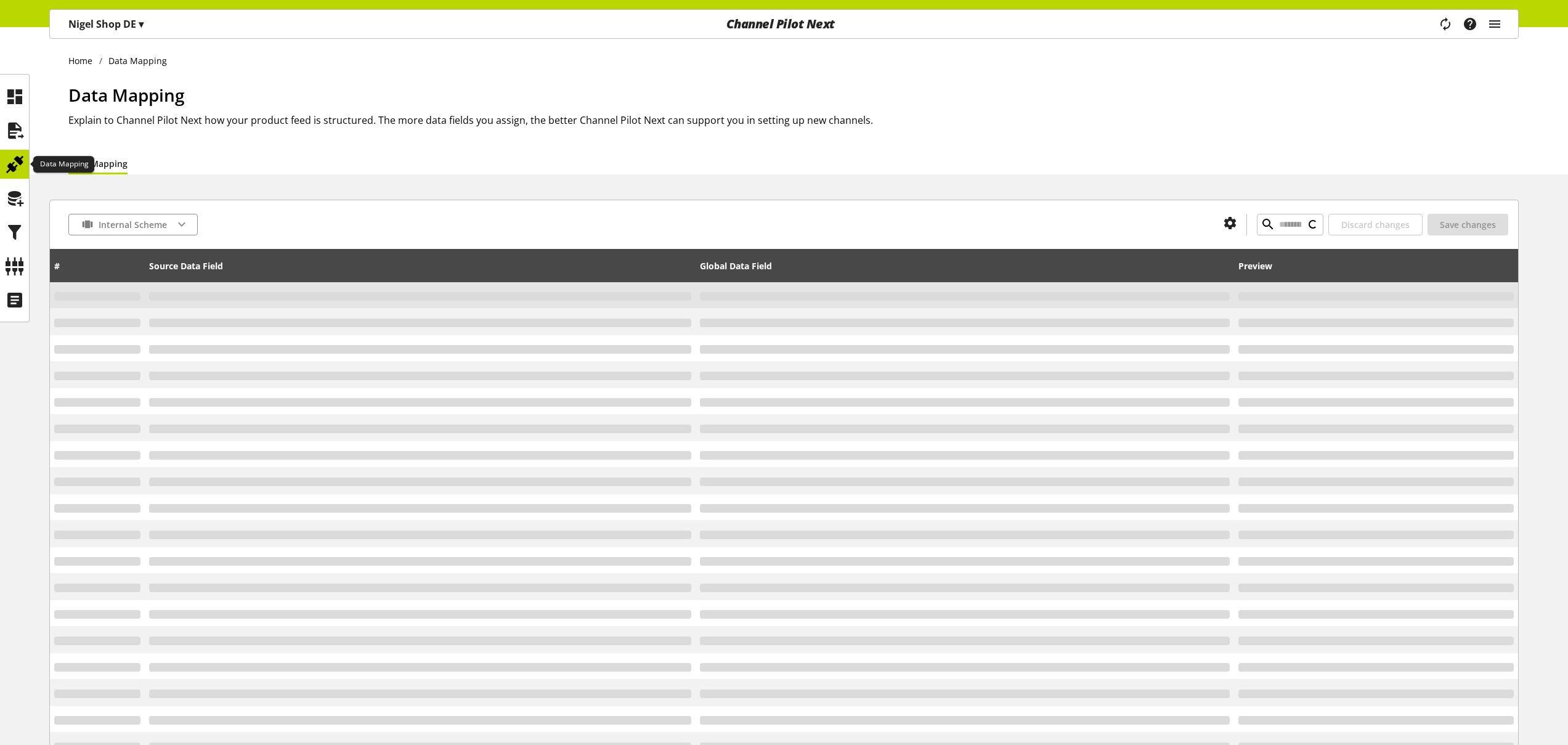
type input "********"
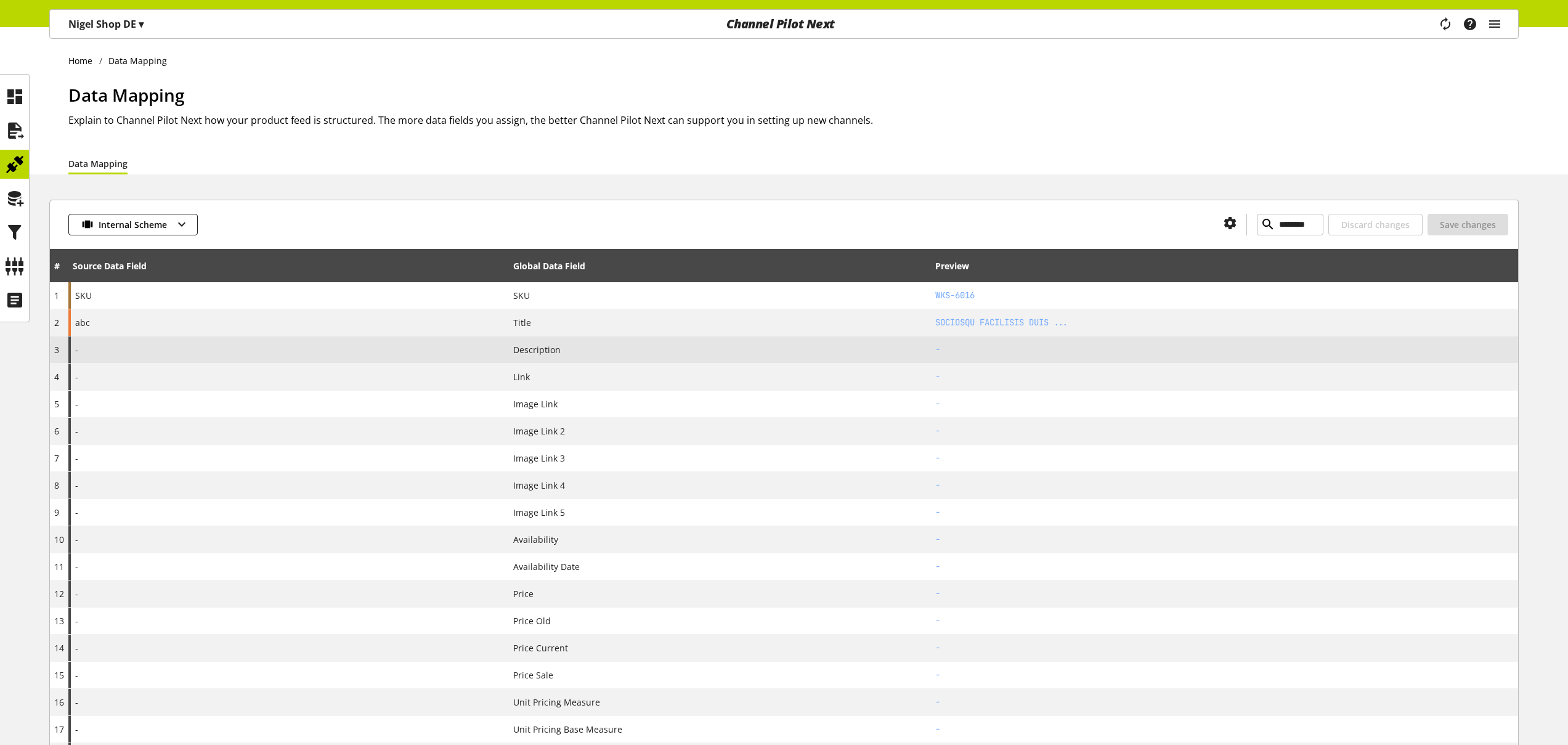
click at [157, 351] on div "-" at bounding box center [288, 350] width 441 height 27
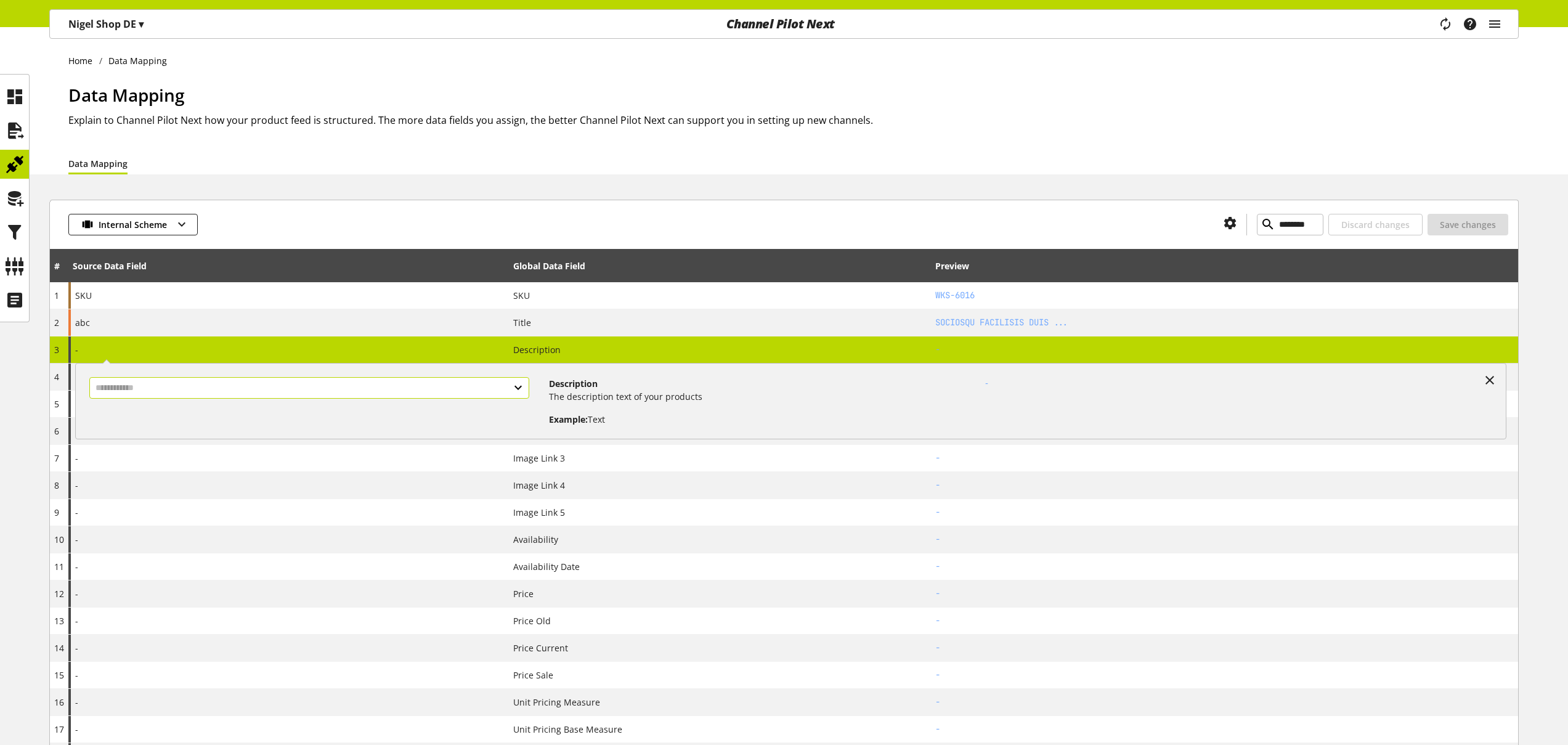
click at [165, 387] on input "text" at bounding box center [310, 388] width 440 height 22
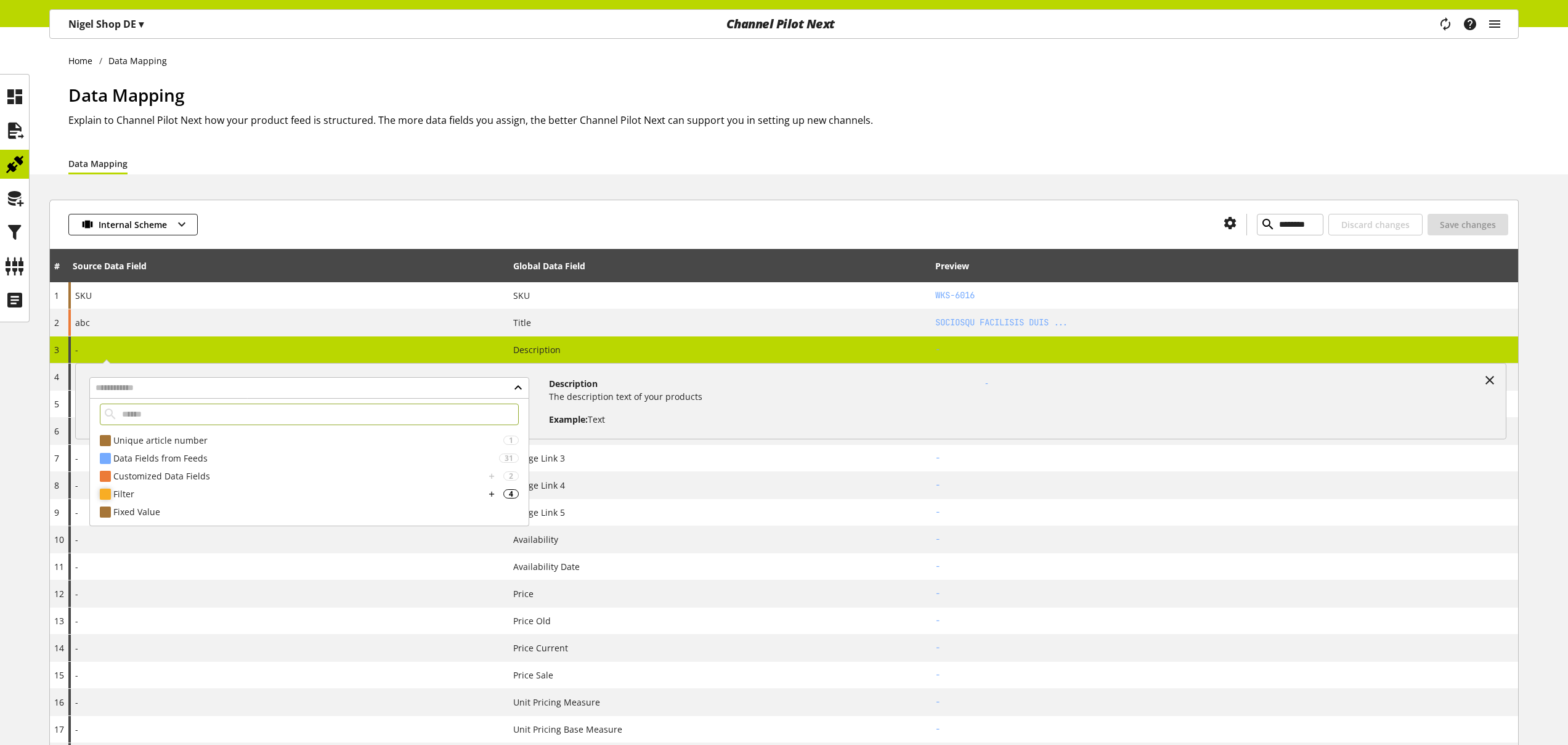
click at [173, 489] on div "Filter" at bounding box center [299, 494] width 372 height 13
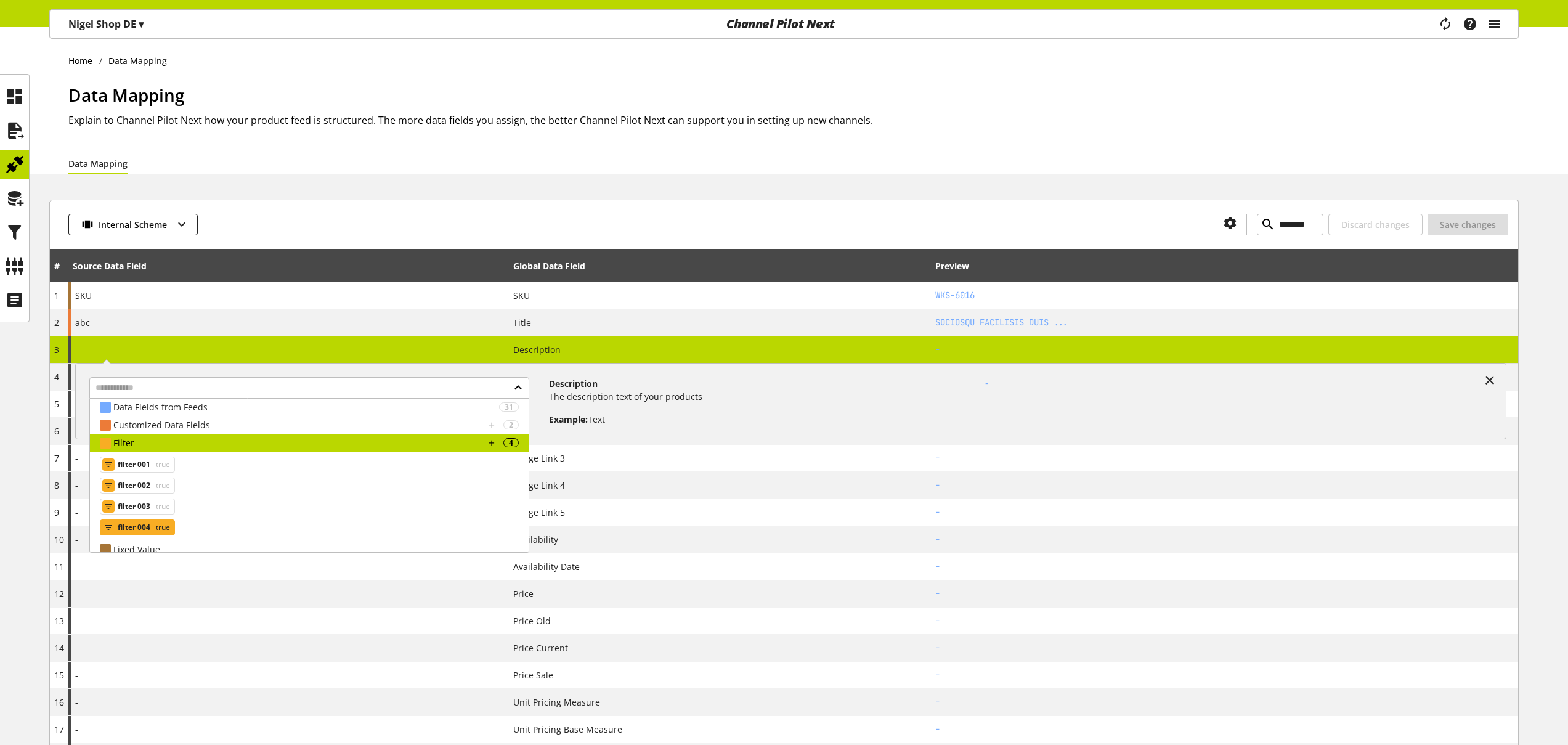
click at [151, 530] on div "filter 004 true" at bounding box center [137, 528] width 75 height 16
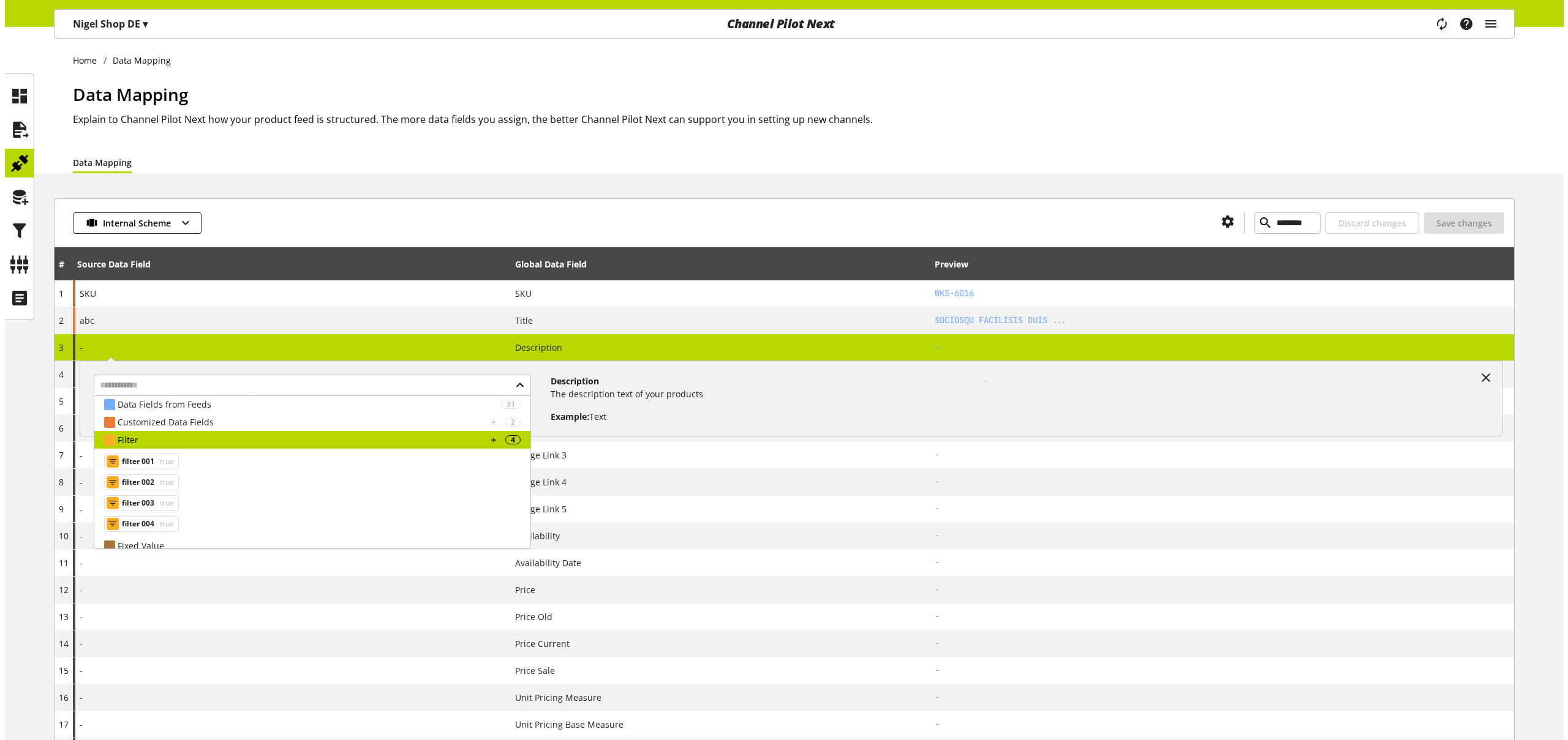
scroll to position [69, 0]
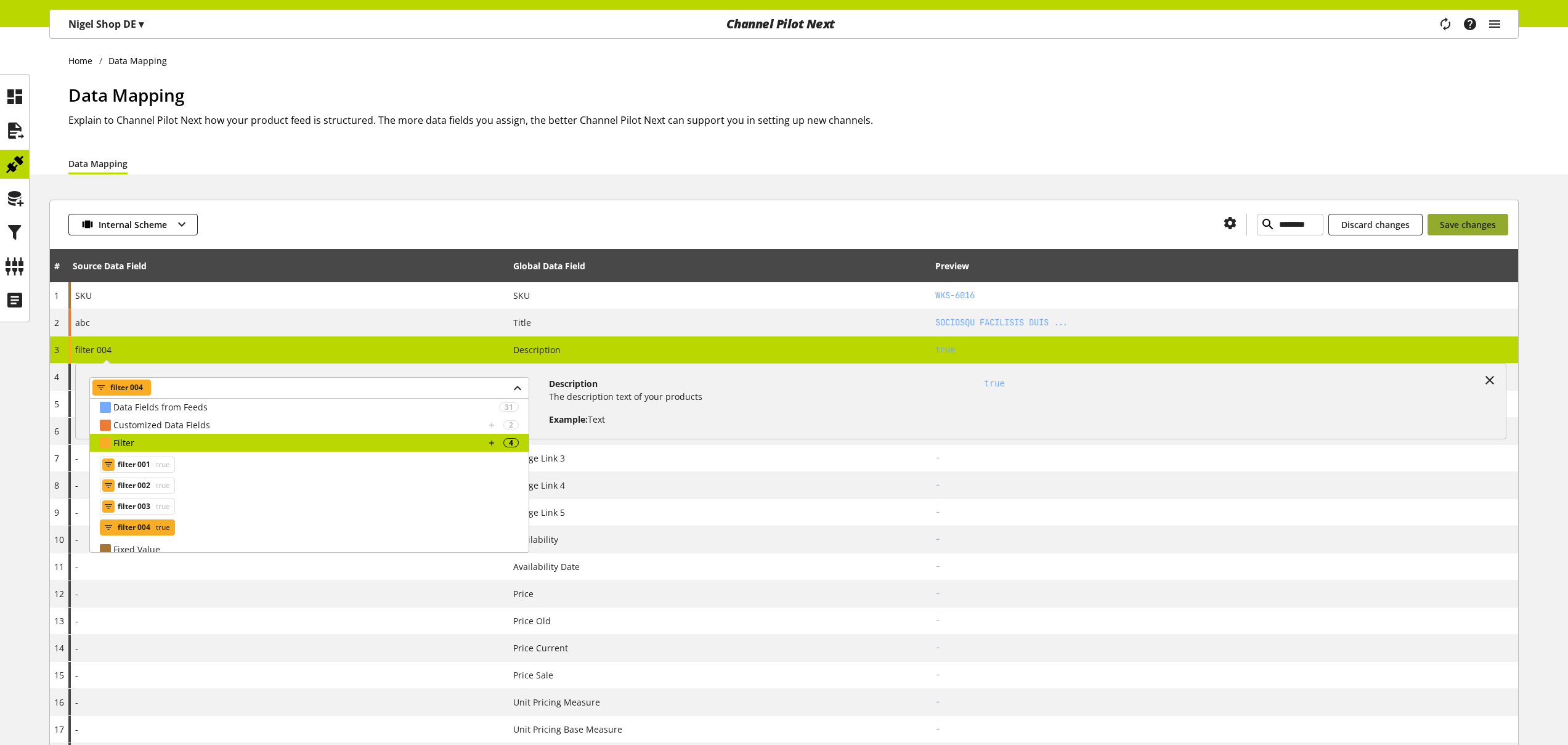
click at [1464, 227] on span "Save changes" at bounding box center [1468, 224] width 56 height 13
click at [687, 403] on p "Example: Text" at bounding box center [754, 414] width 410 height 23
click at [159, 531] on span "true" at bounding box center [162, 527] width 17 height 15
click at [671, 404] on p "Example: Text" at bounding box center [754, 414] width 410 height 23
click at [1487, 378] on icon at bounding box center [1489, 380] width 15 height 22
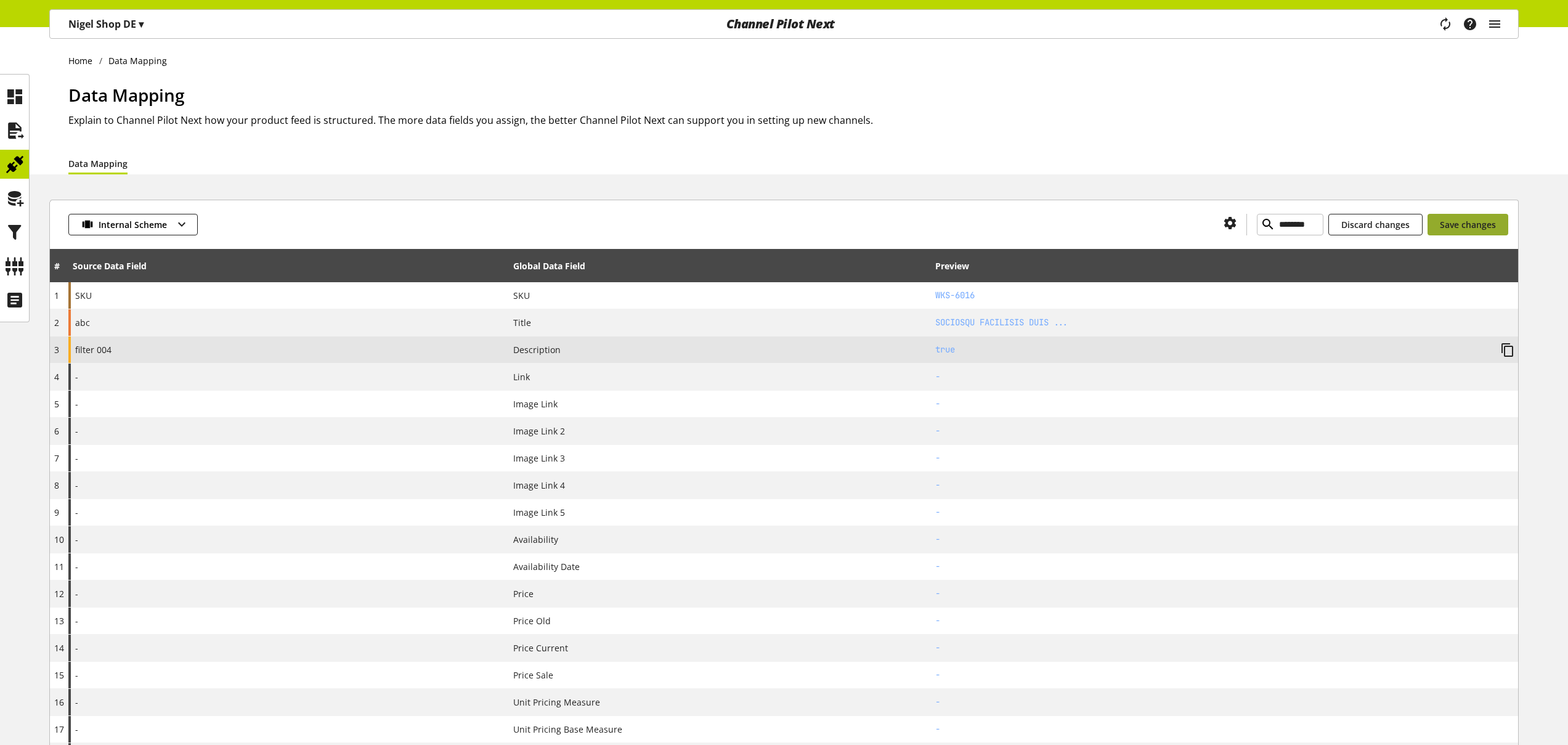
click at [1490, 222] on span "Save changes" at bounding box center [1468, 224] width 56 height 13
click at [16, 235] on icon at bounding box center [15, 232] width 20 height 25
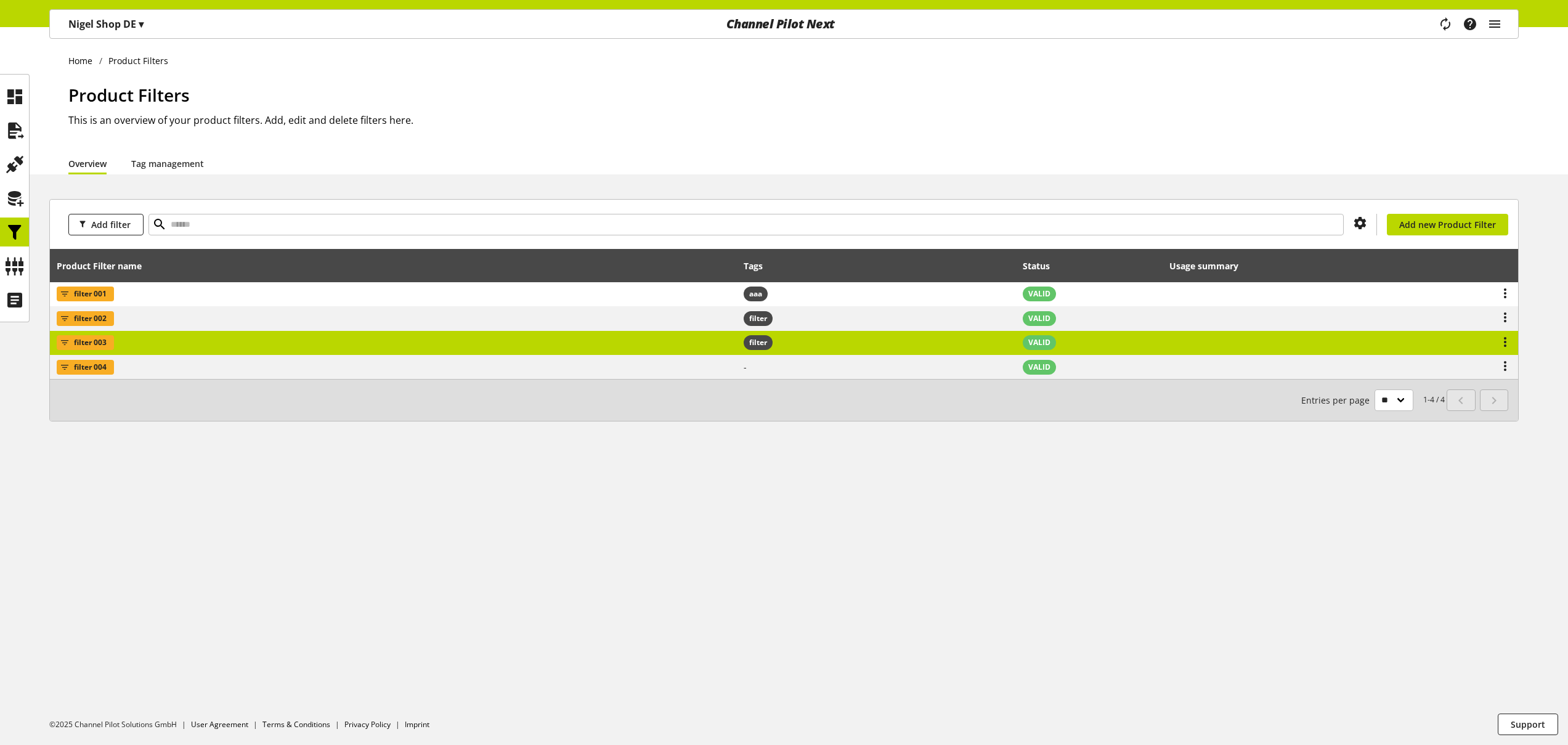
click at [153, 341] on td "filter 003" at bounding box center [393, 343] width 687 height 25
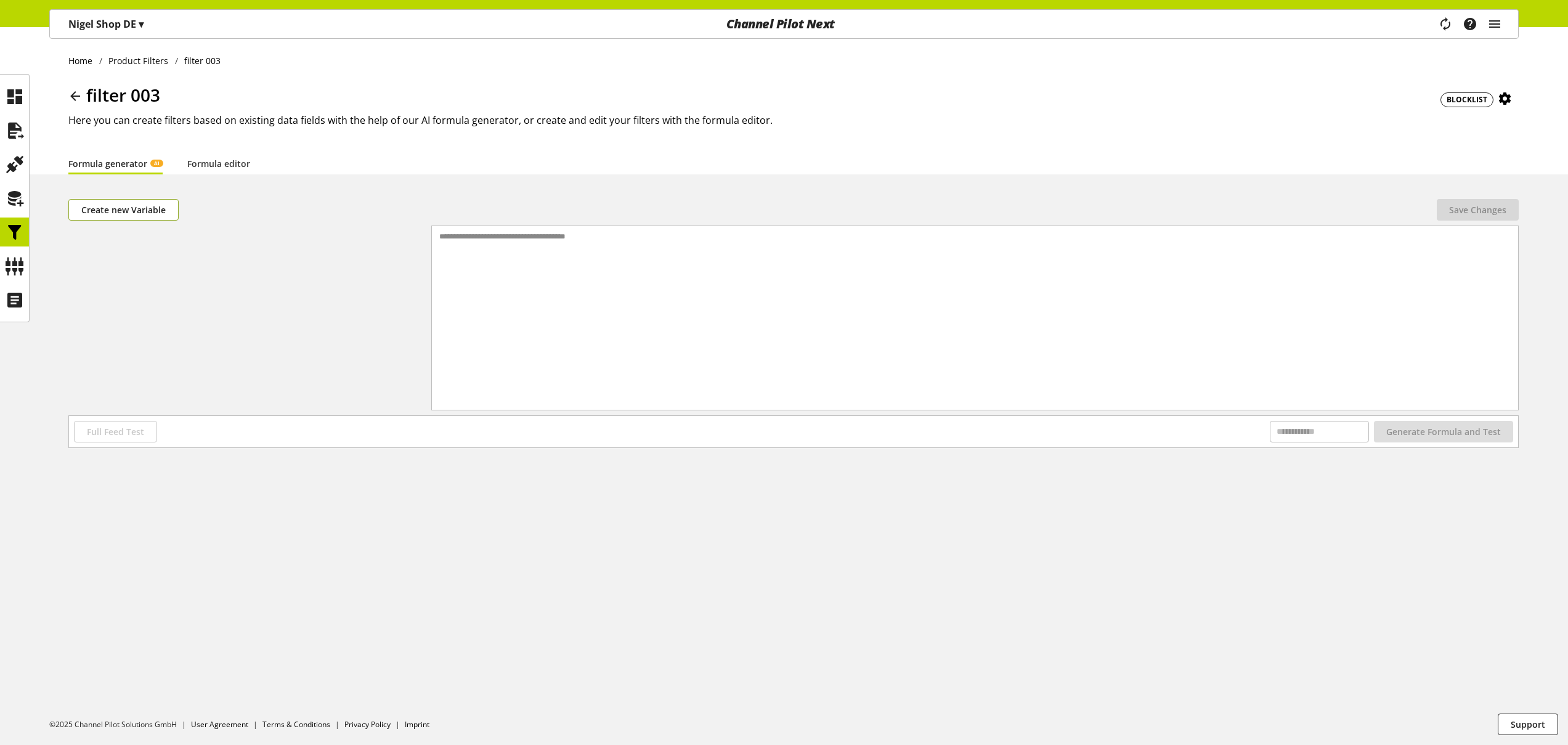
click at [140, 206] on span "Create new Variable" at bounding box center [123, 210] width 85 height 13
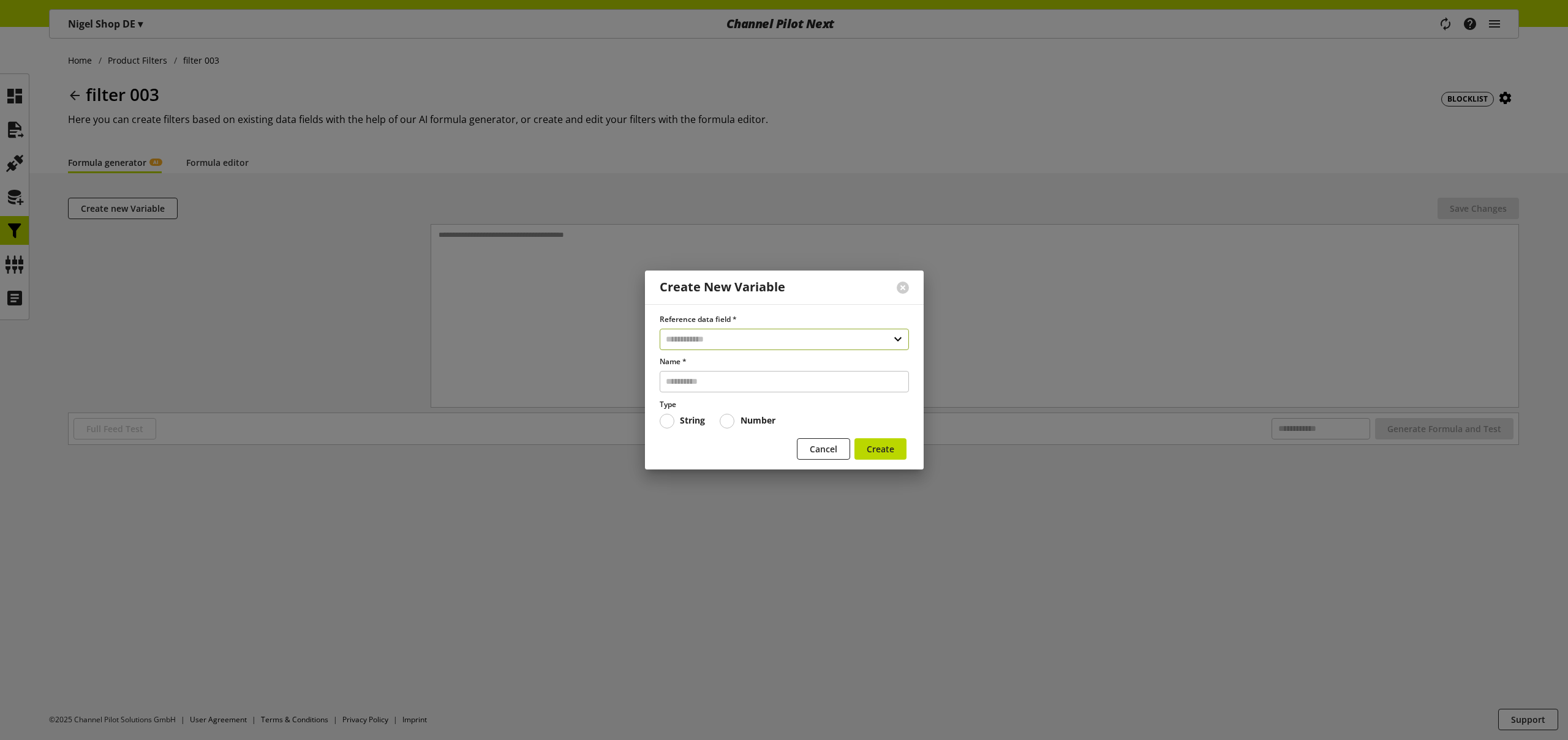
click at [712, 337] on input "text" at bounding box center [784, 339] width 250 height 22
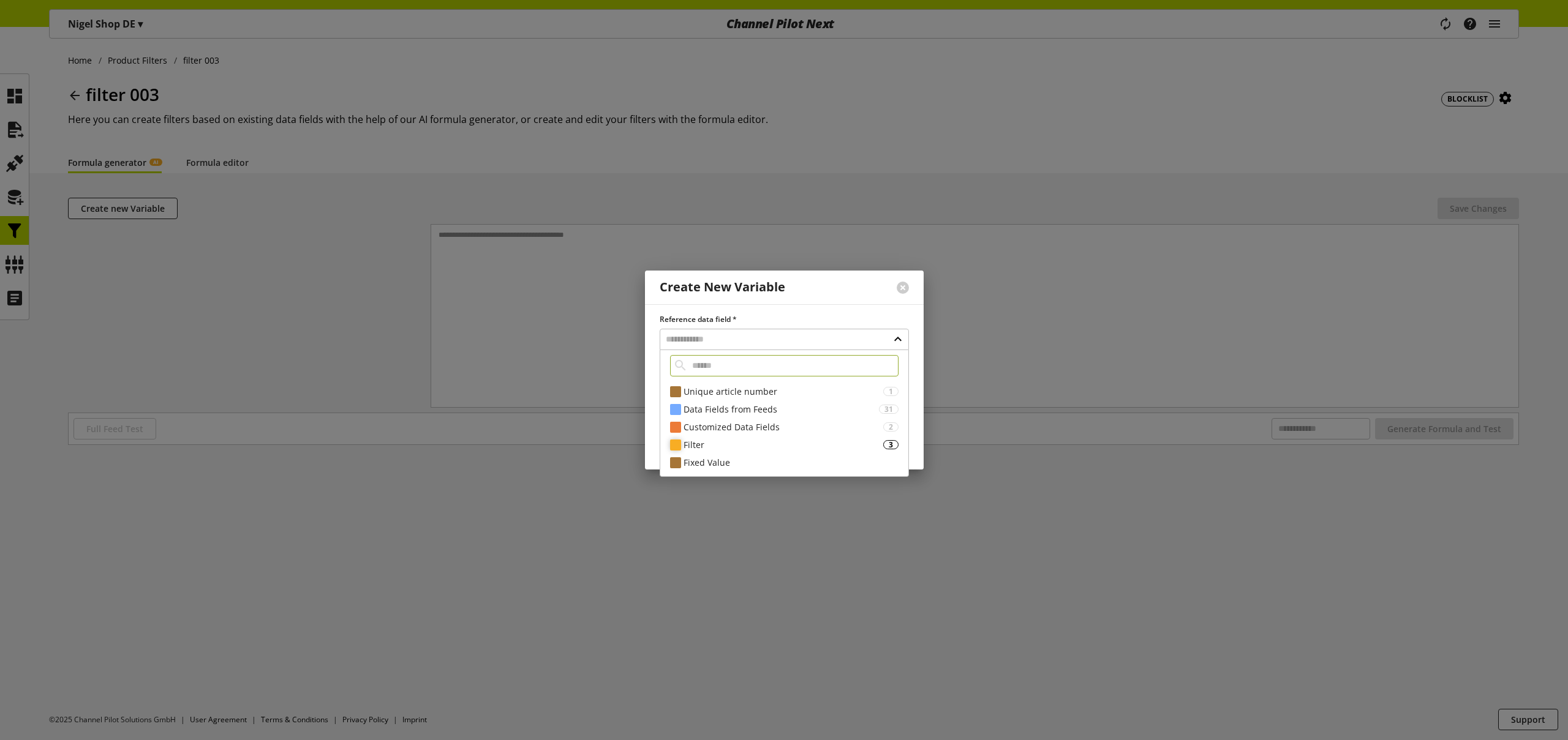
click at [706, 439] on div "Filter" at bounding box center [783, 445] width 200 height 13
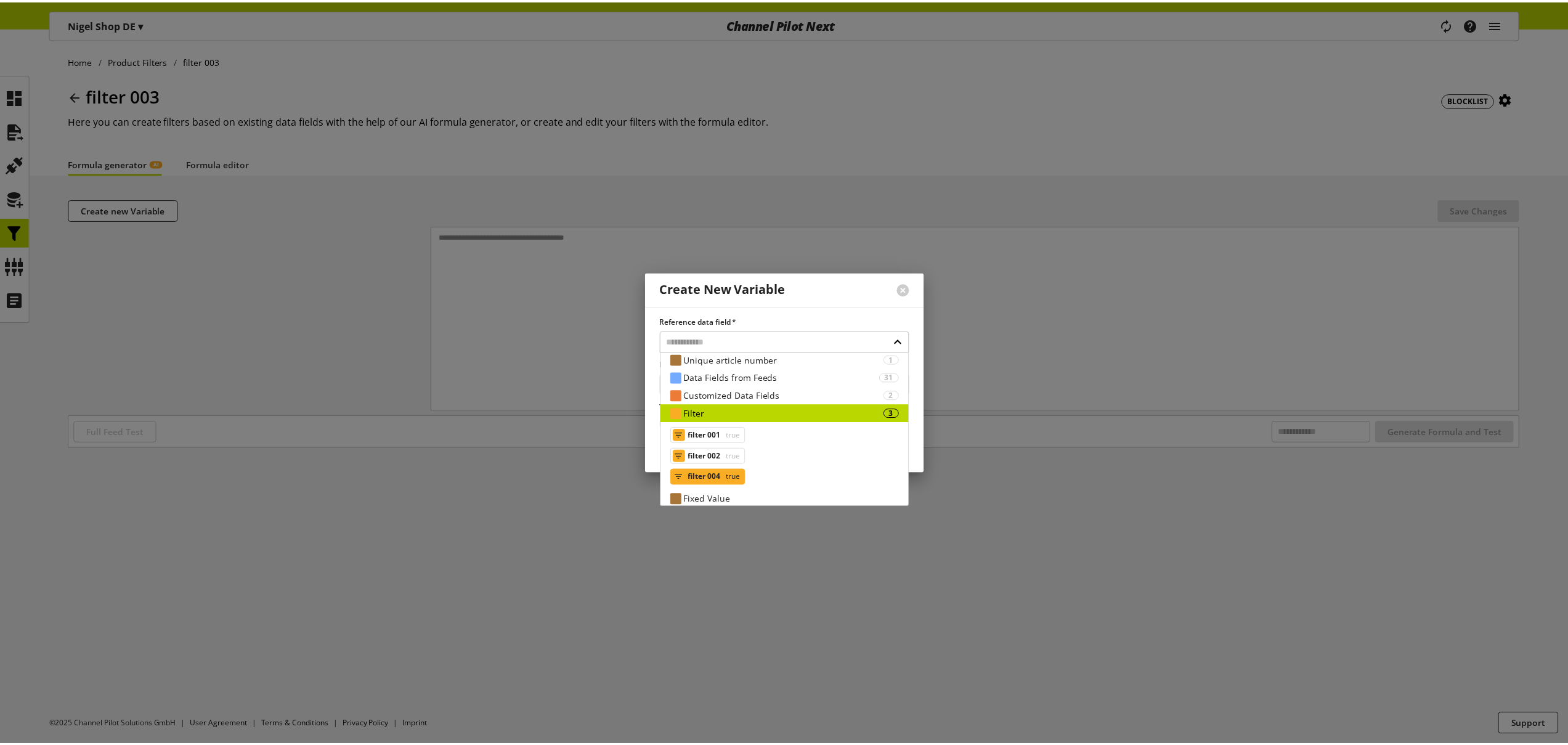
scroll to position [35, 0]
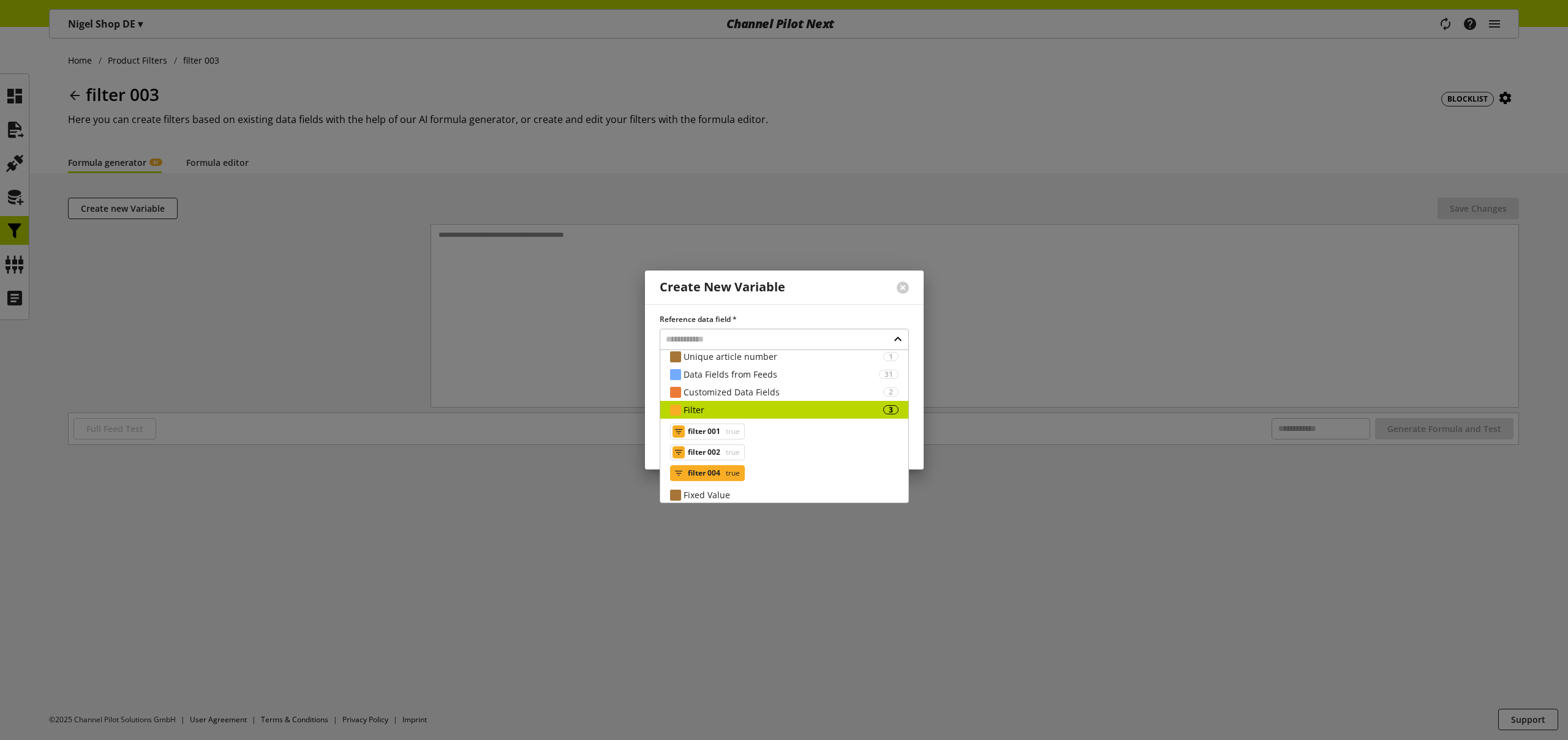
click at [735, 474] on span "true" at bounding box center [732, 473] width 17 height 15
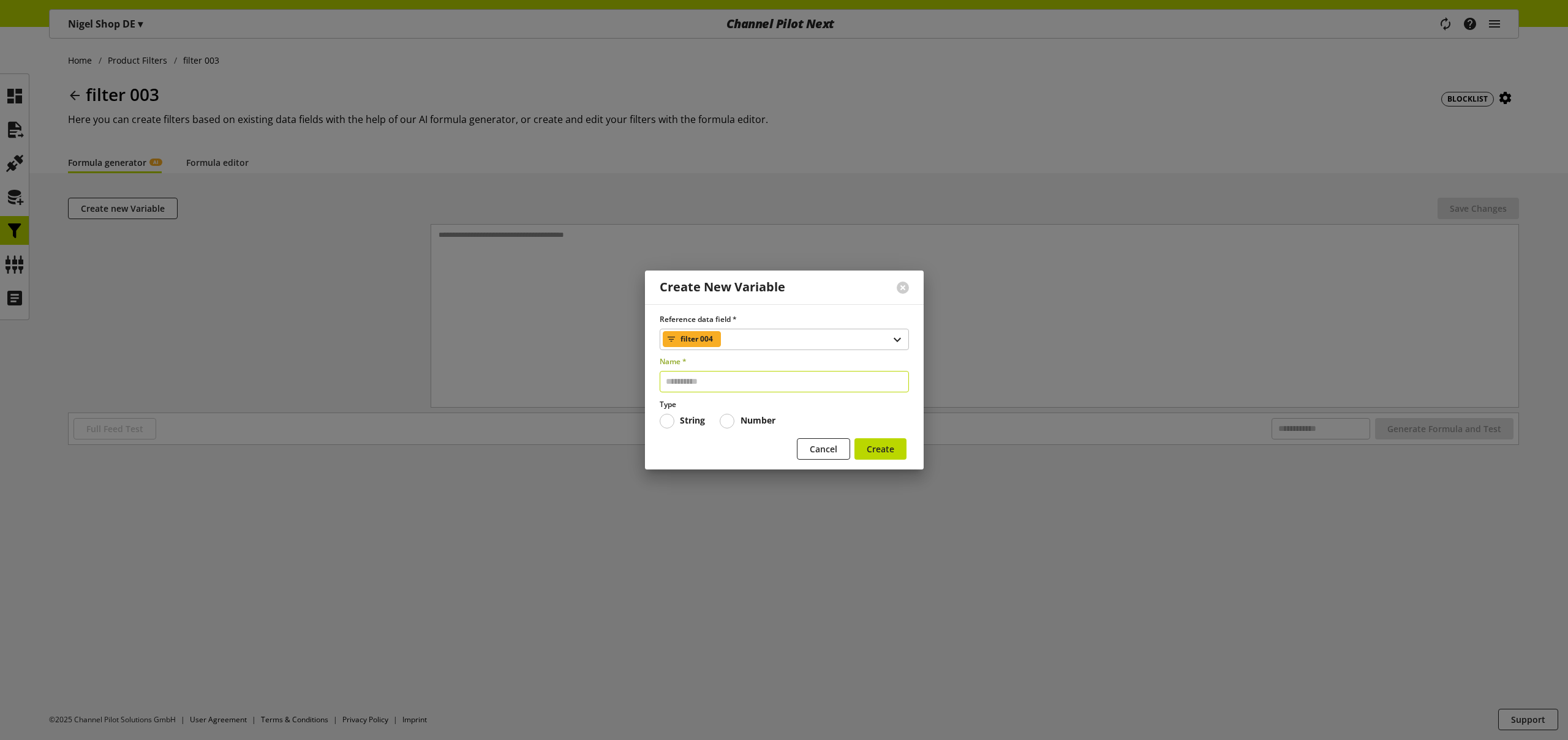
click at [721, 379] on input "text" at bounding box center [784, 381] width 250 height 22
type input "*****"
click at [892, 453] on span "Create" at bounding box center [880, 449] width 27 height 13
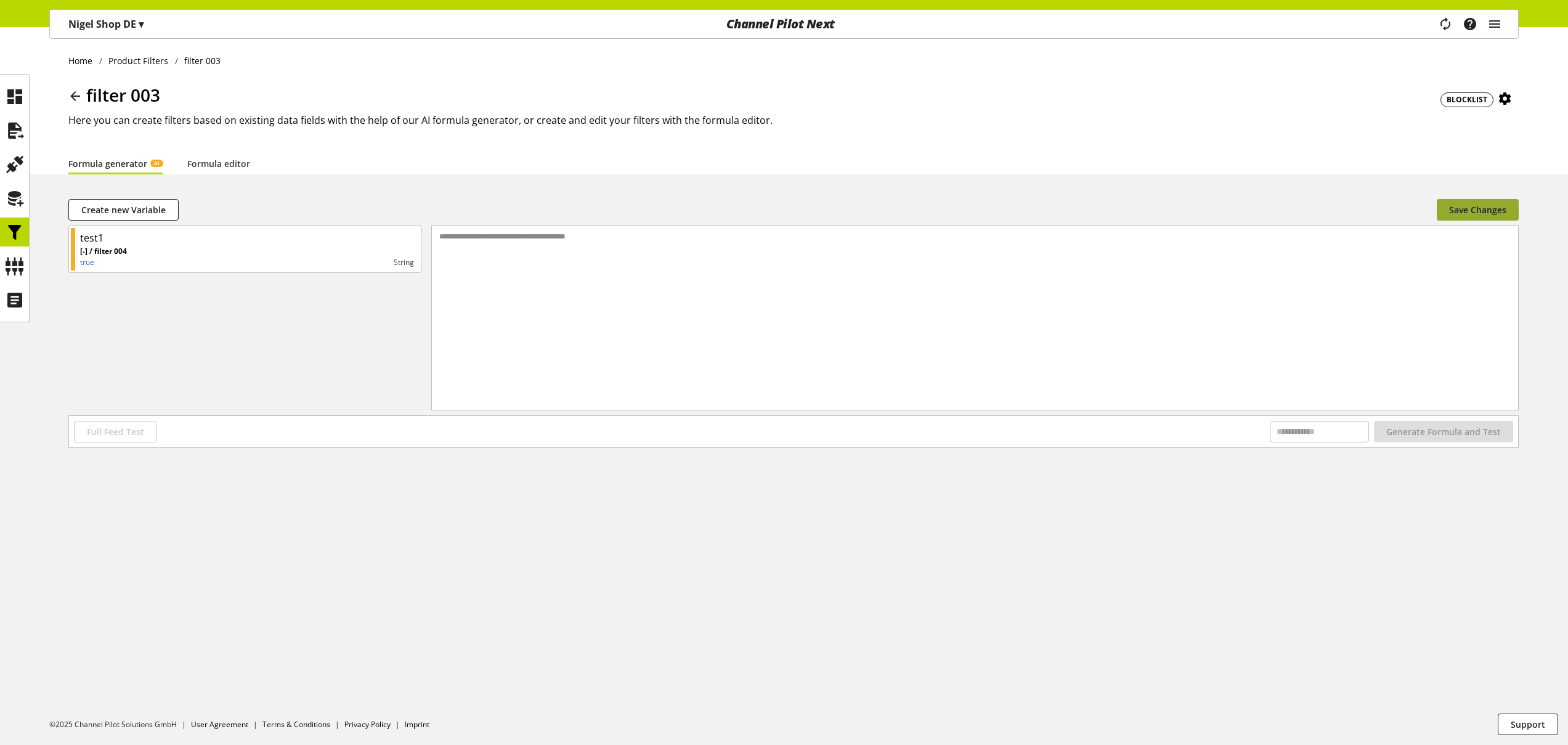
click at [1457, 204] on span "Save Changes" at bounding box center [1477, 210] width 57 height 13
click at [21, 230] on icon at bounding box center [15, 232] width 20 height 25
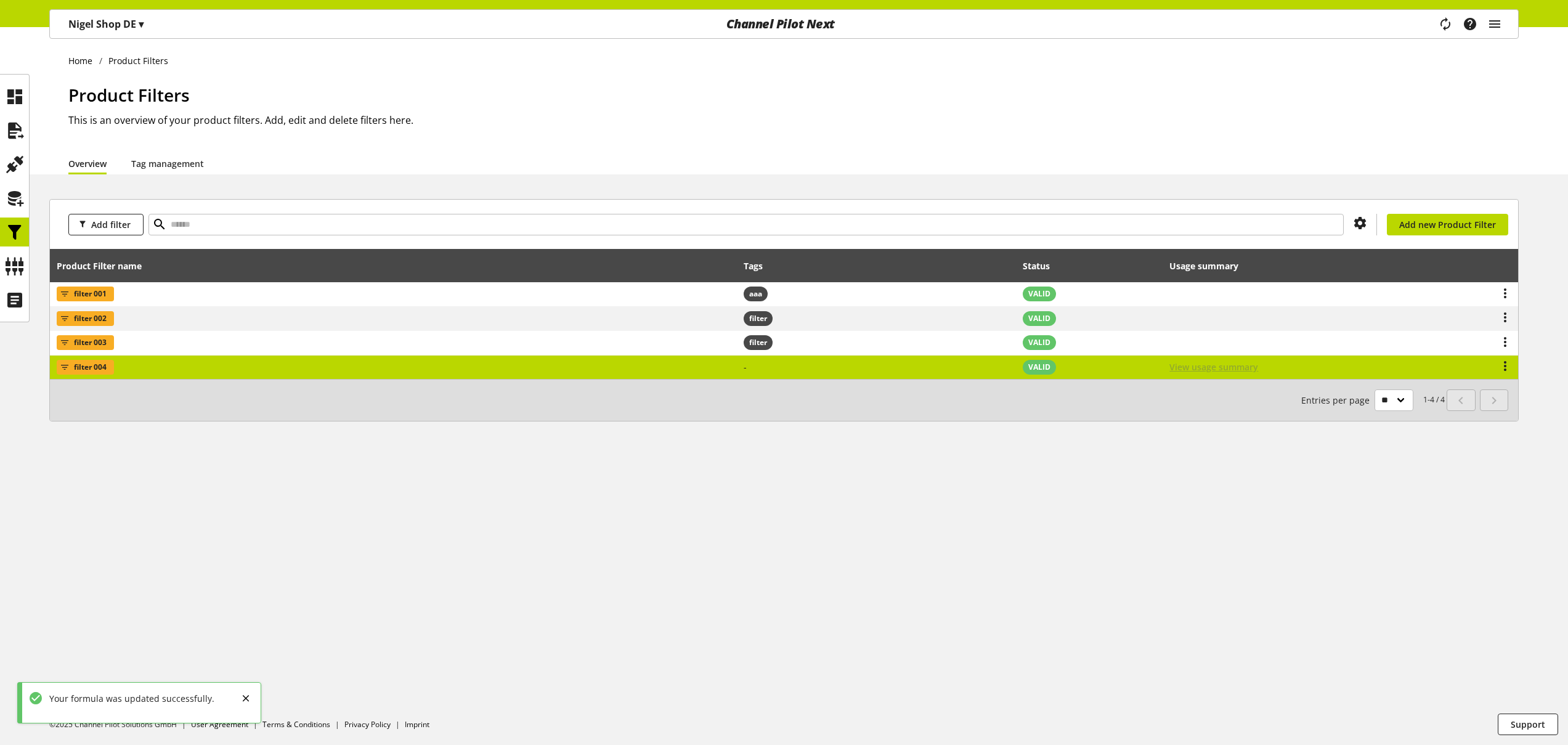
click at [1208, 368] on span "View usage summary" at bounding box center [1213, 367] width 89 height 13
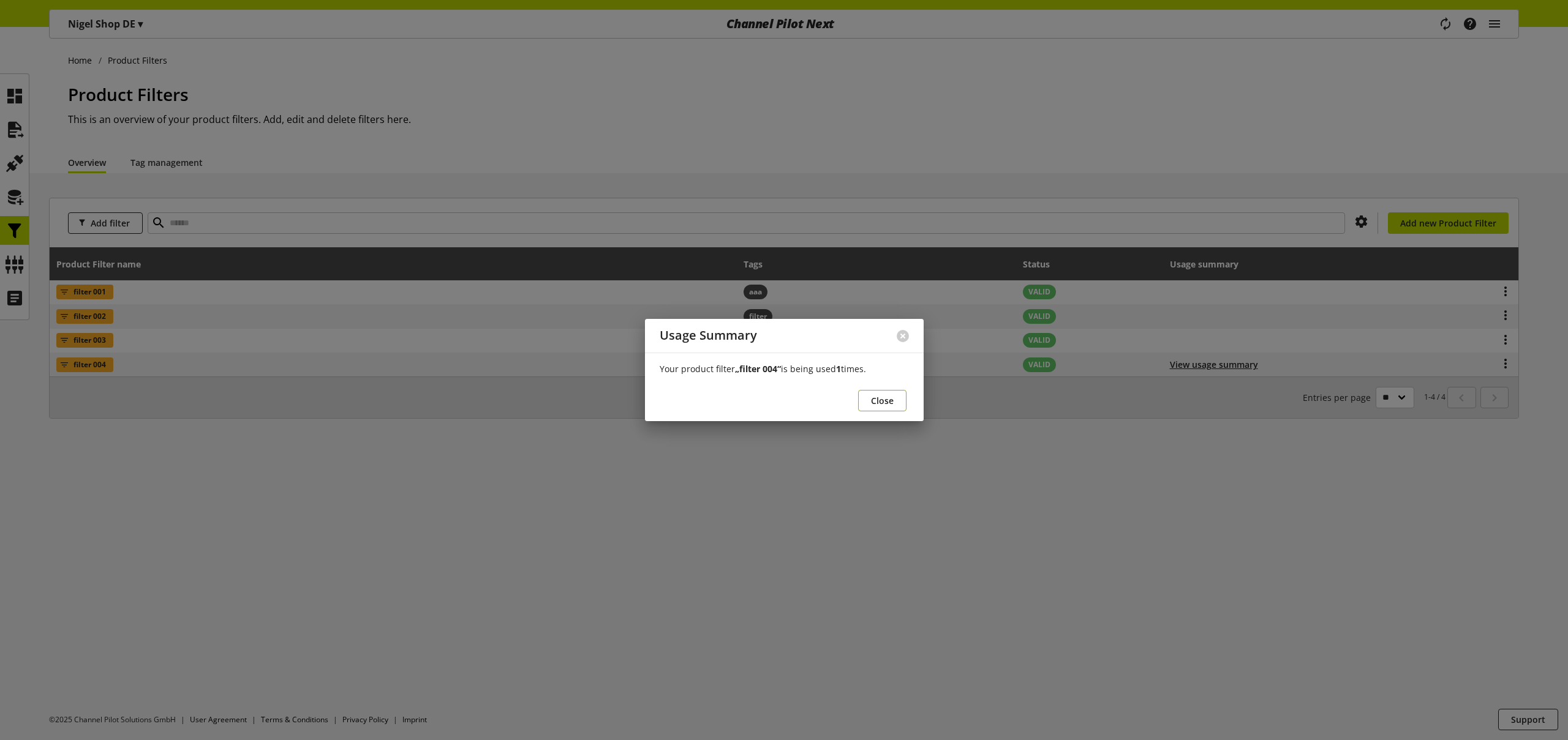
click at [879, 403] on span "Close" at bounding box center [882, 401] width 22 height 13
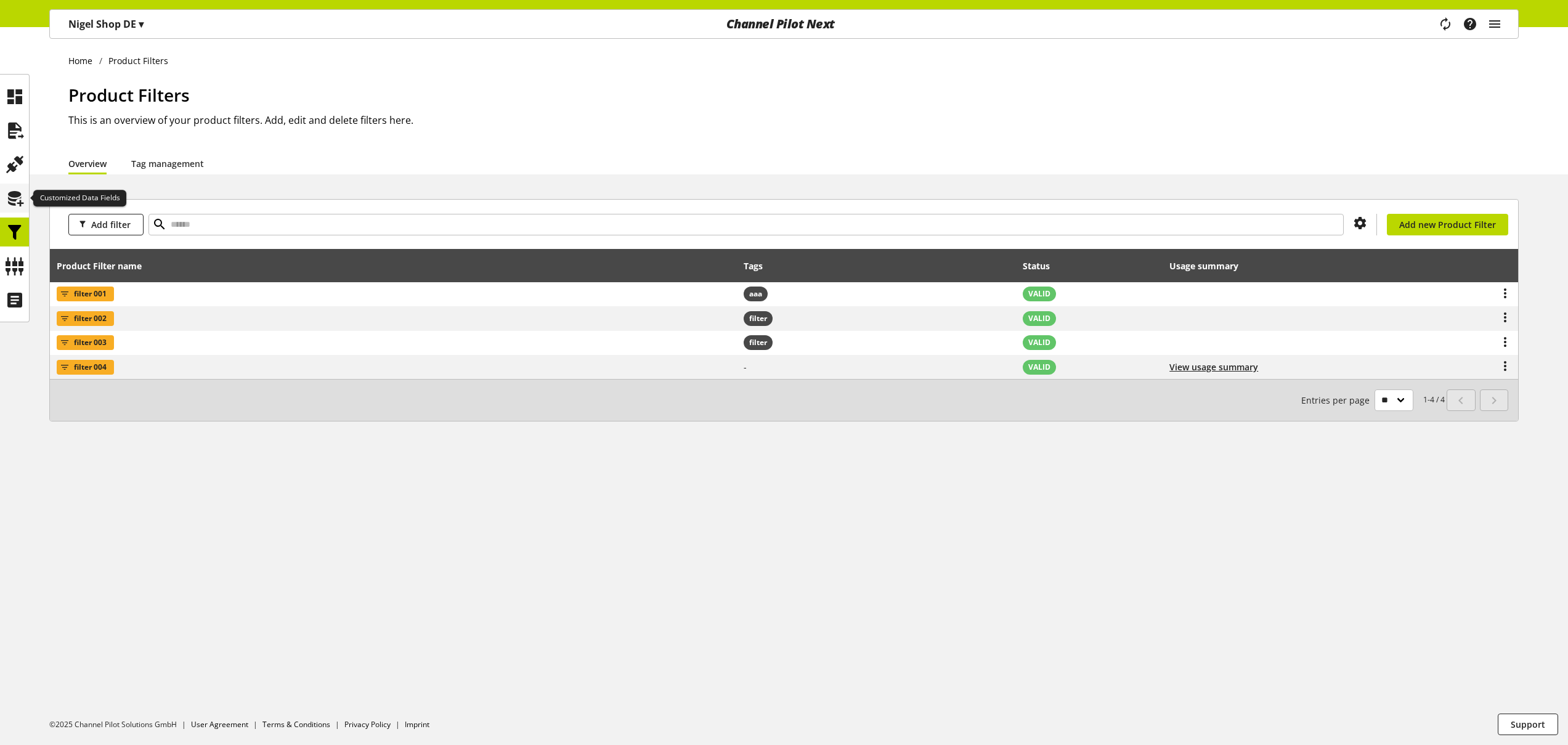
click at [18, 200] on icon at bounding box center [15, 198] width 20 height 25
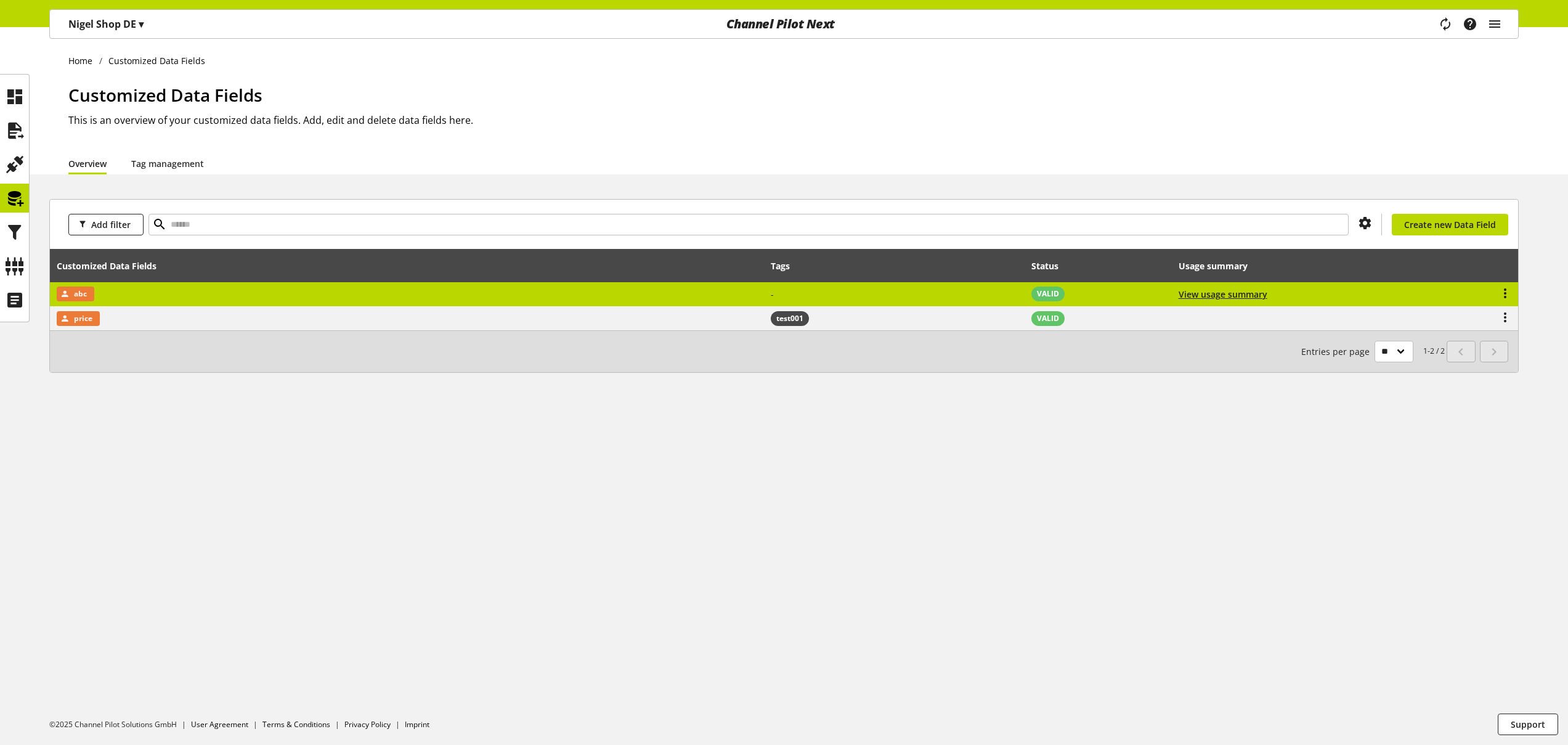
click at [314, 295] on td "abc" at bounding box center [407, 294] width 714 height 25
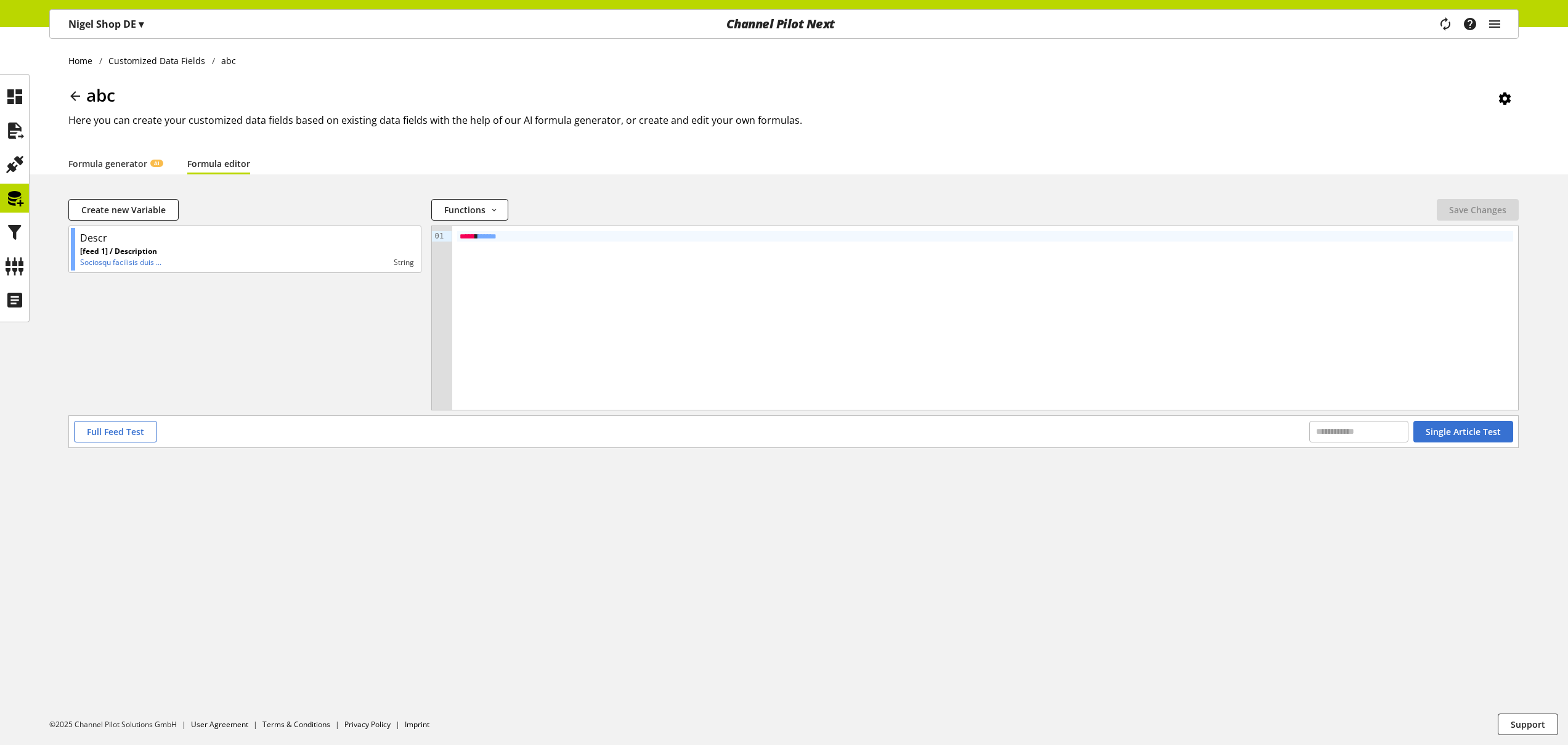
click at [552, 233] on div "***** * ***** *" at bounding box center [985, 236] width 1056 height 11
click at [1485, 210] on span "Save Changes" at bounding box center [1477, 210] width 57 height 13
click at [20, 198] on icon at bounding box center [15, 198] width 20 height 25
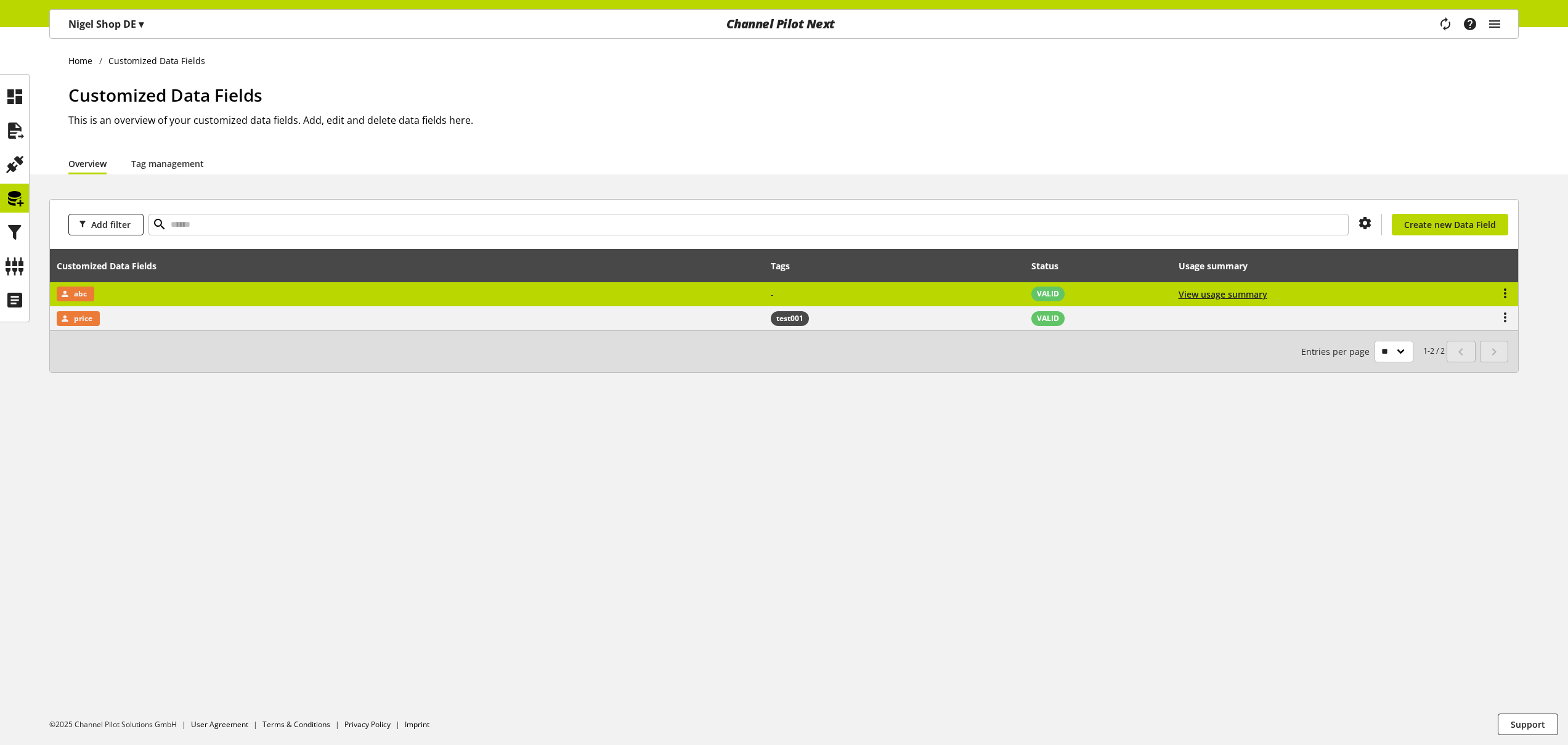
click at [347, 286] on td "abc" at bounding box center [407, 294] width 714 height 25
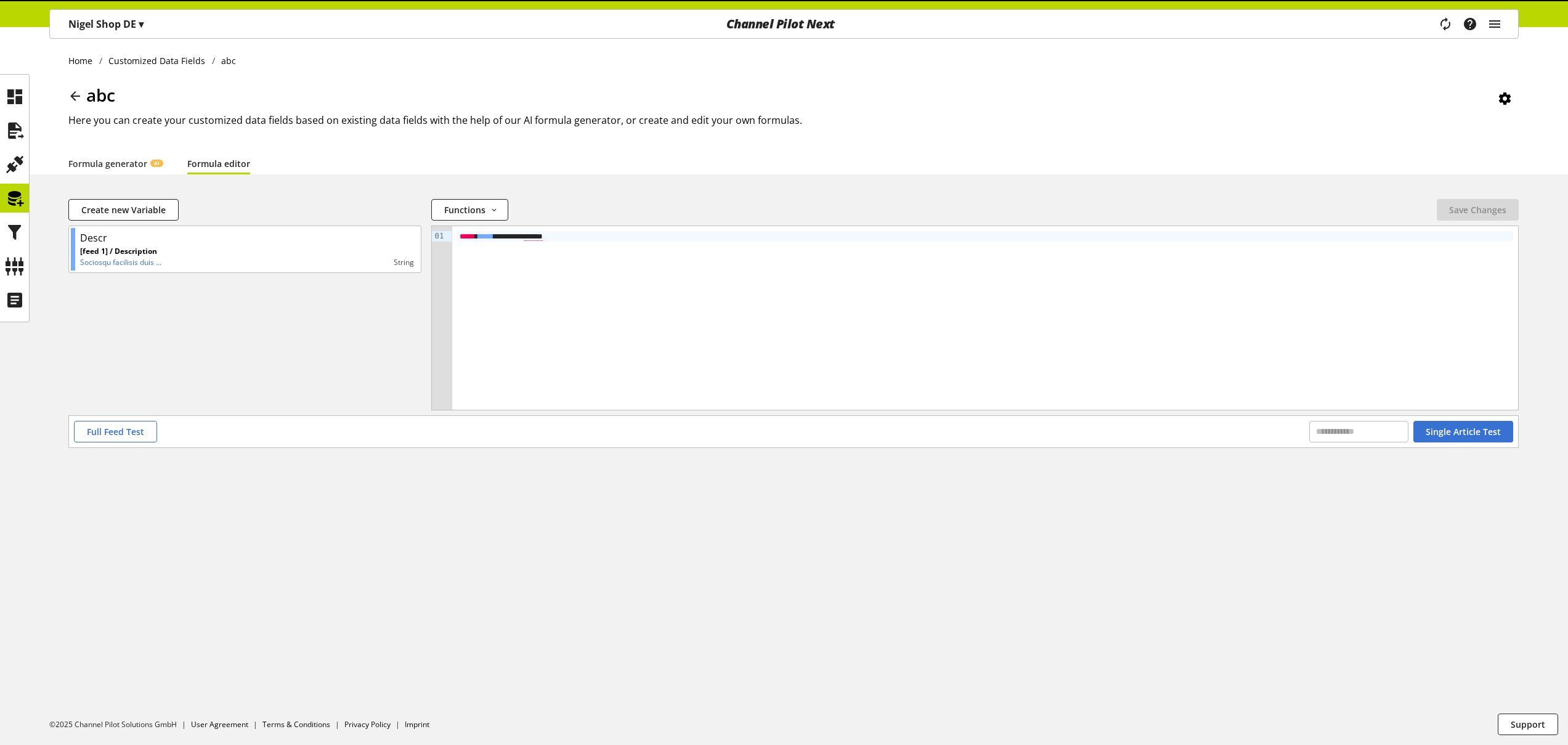
click at [216, 164] on link "Formula editor" at bounding box center [219, 164] width 63 height 13
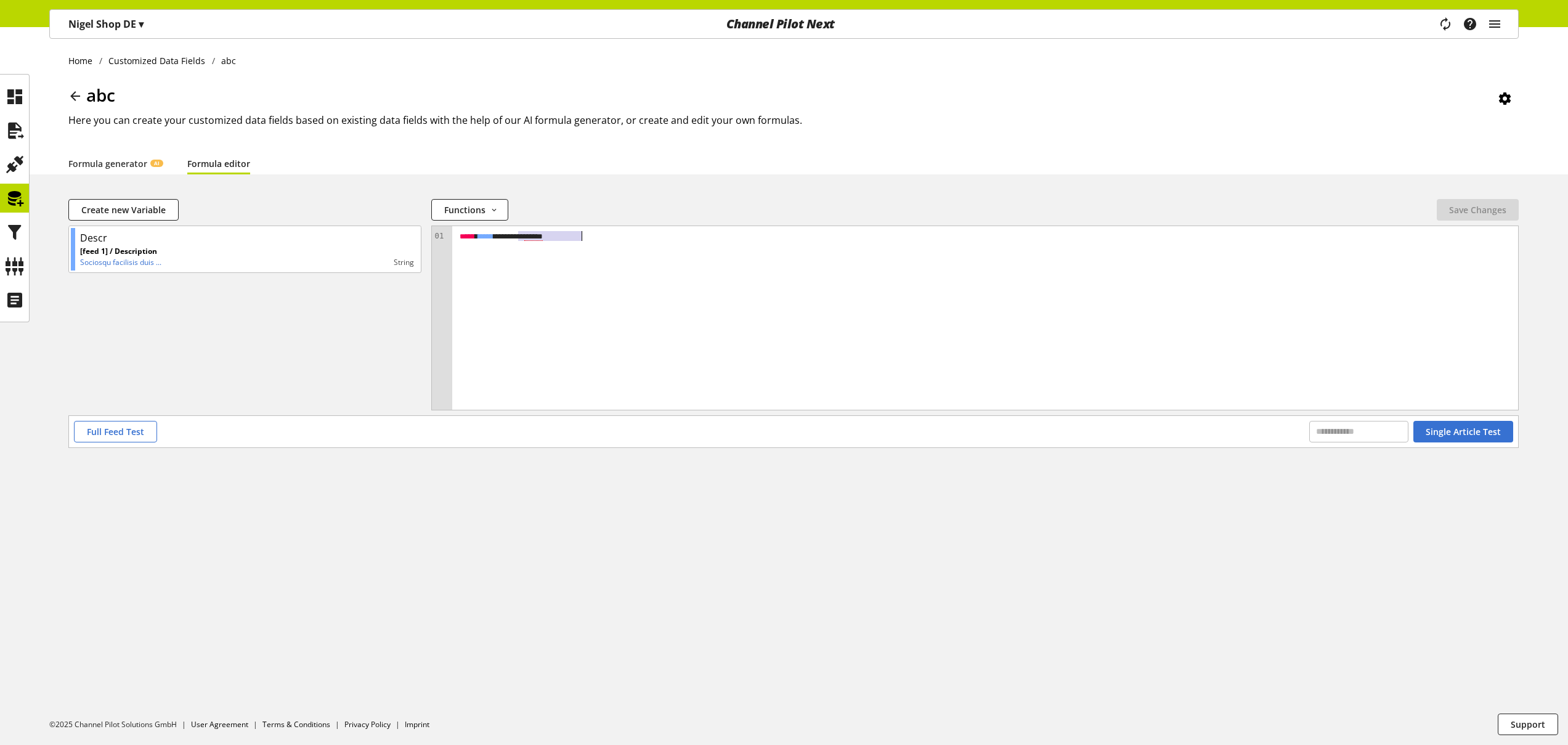
drag, startPoint x: 518, startPoint y: 237, endPoint x: 632, endPoint y: 248, distance: 114.5
click at [632, 248] on div "**********" at bounding box center [985, 318] width 1066 height 183
click at [1461, 208] on span "Save Changes" at bounding box center [1477, 210] width 57 height 13
click at [22, 195] on icon at bounding box center [15, 198] width 20 height 25
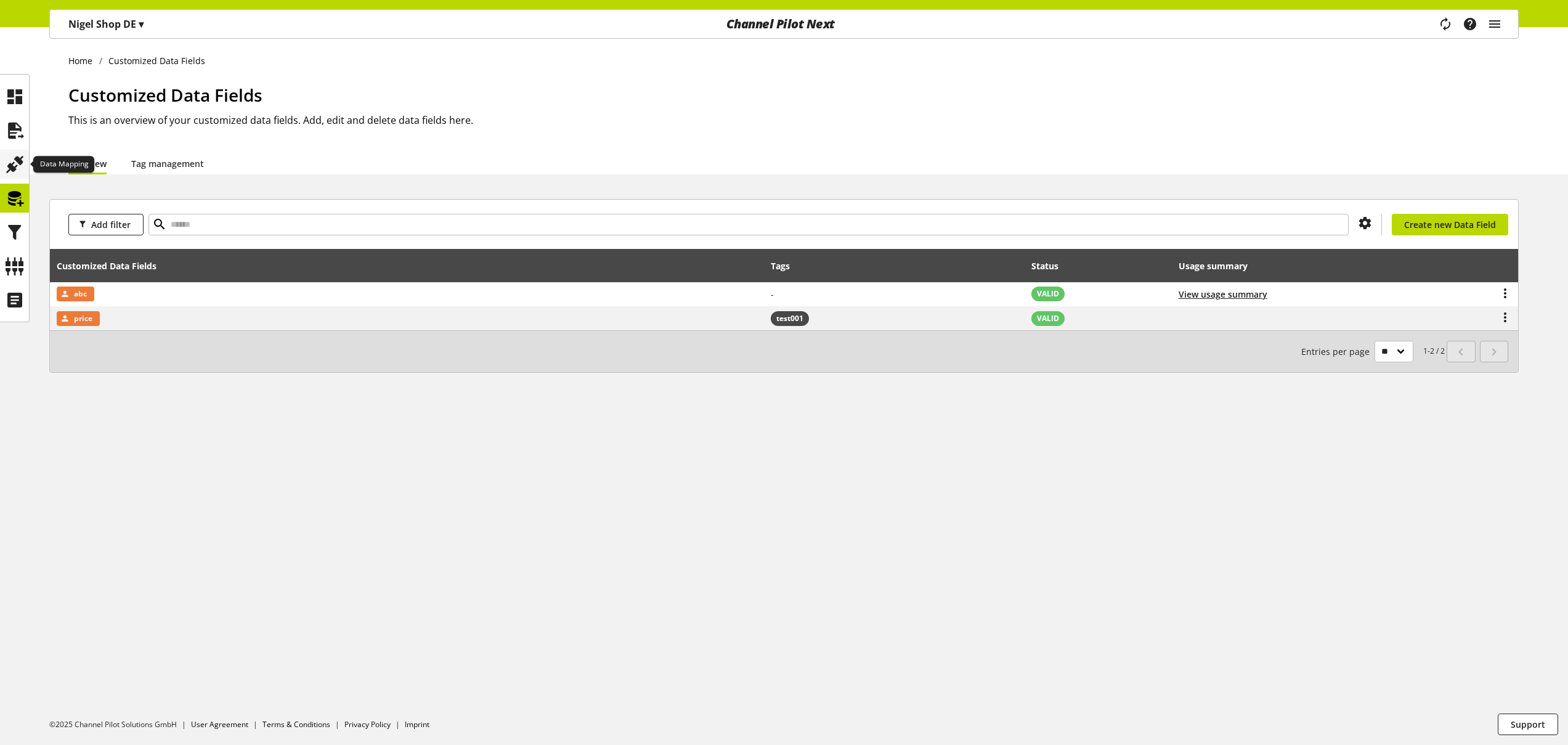
click at [17, 164] on icon at bounding box center [15, 164] width 20 height 25
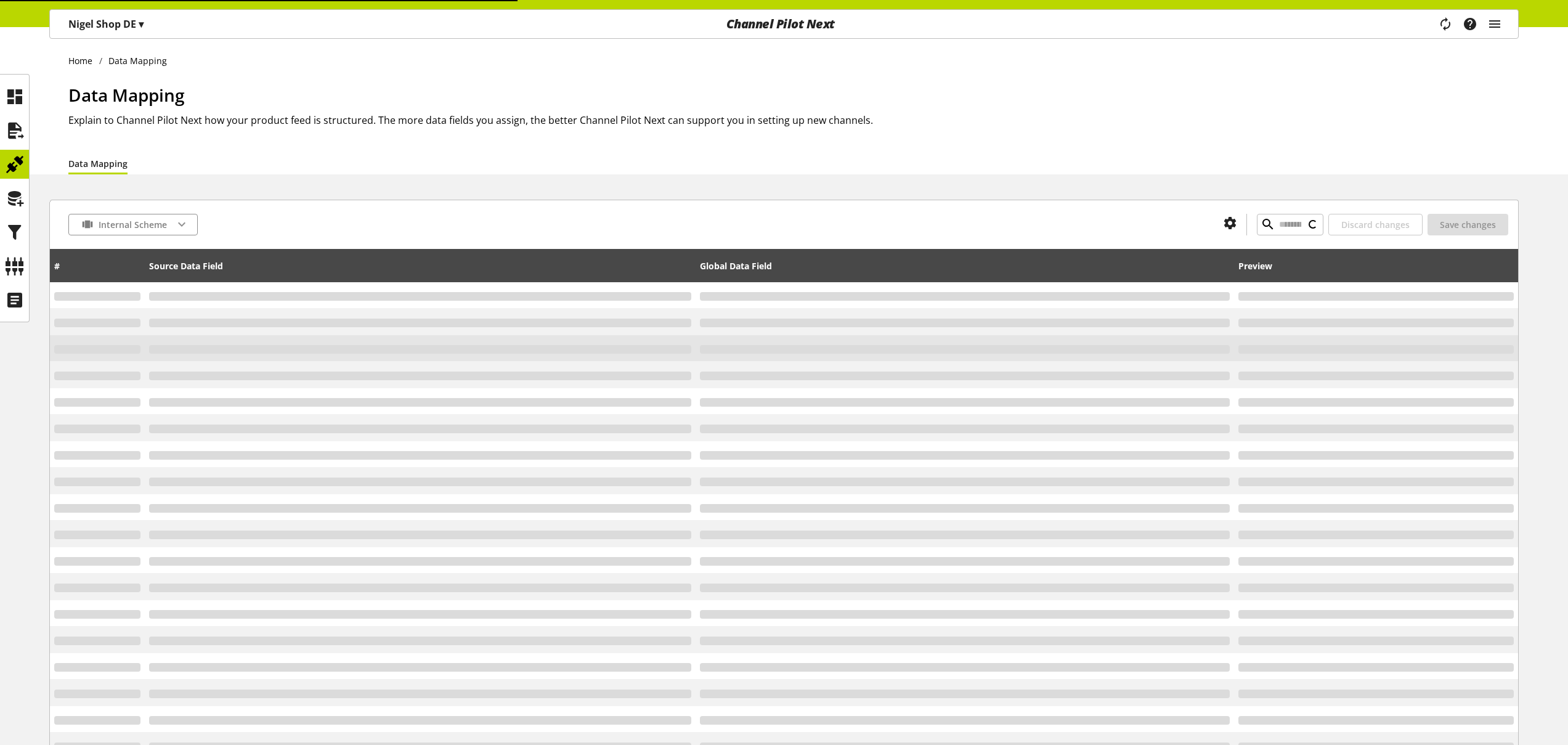
type input "*"
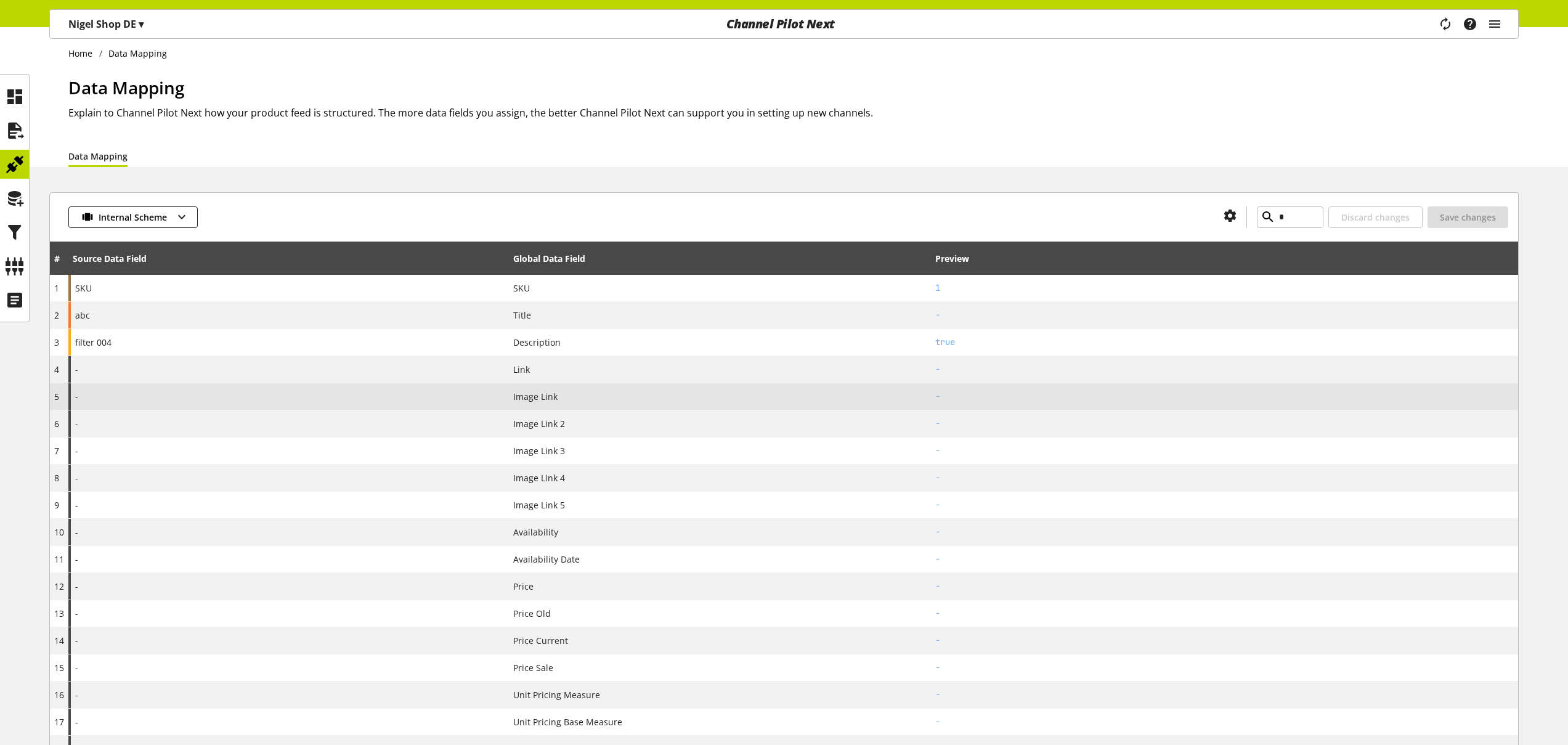
scroll to position [11, 0]
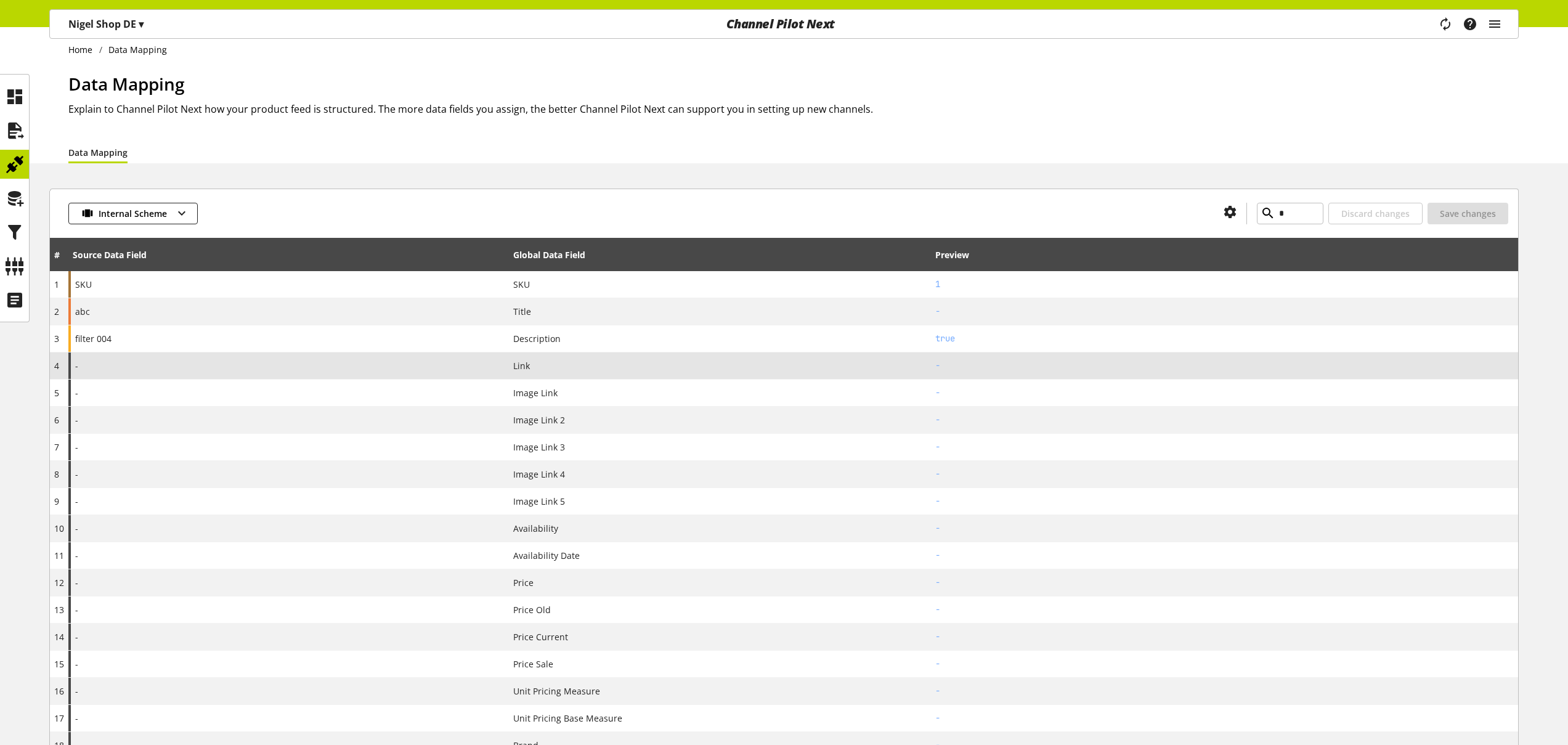
click at [190, 366] on div "-" at bounding box center [288, 366] width 441 height 27
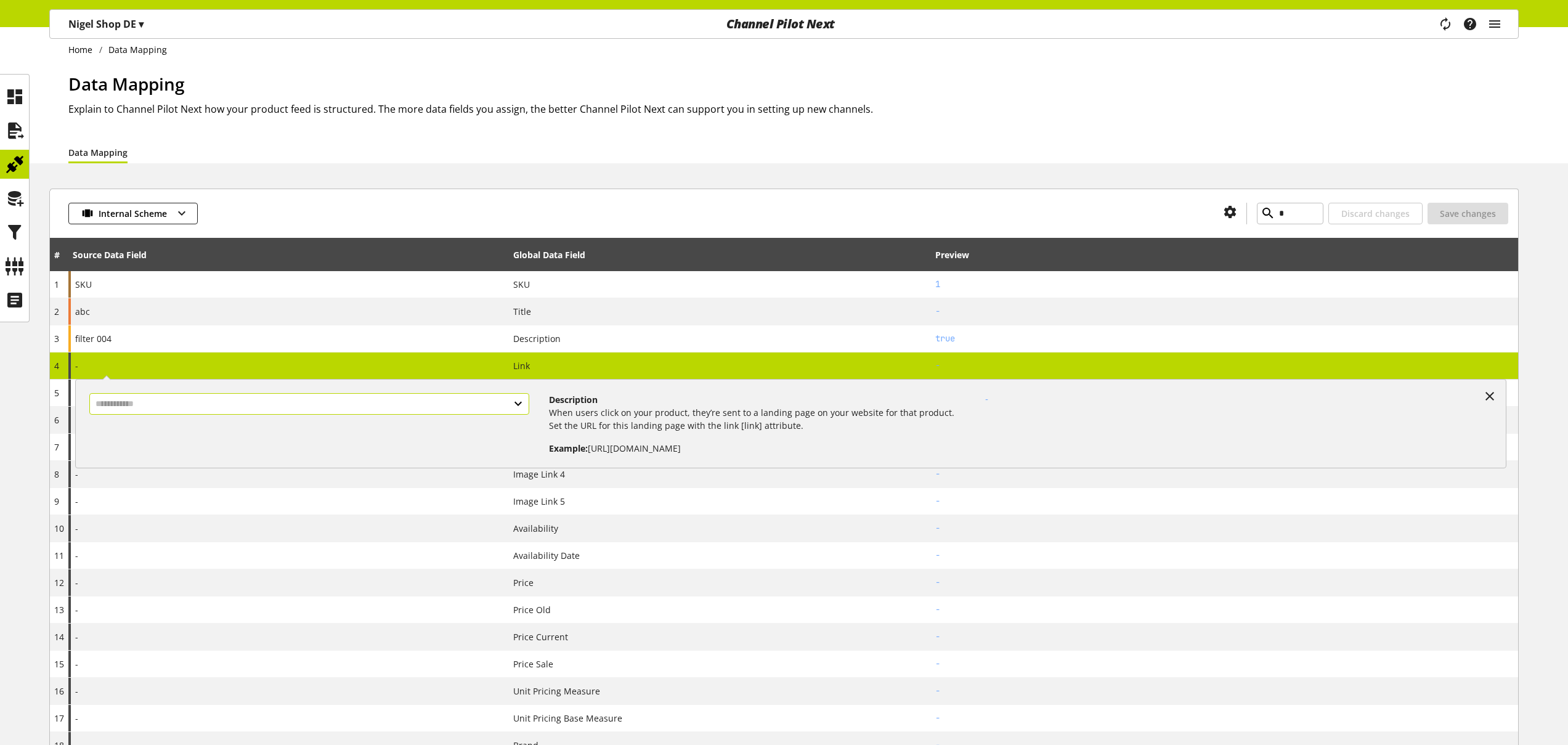
click at [511, 403] on input "text" at bounding box center [310, 404] width 440 height 22
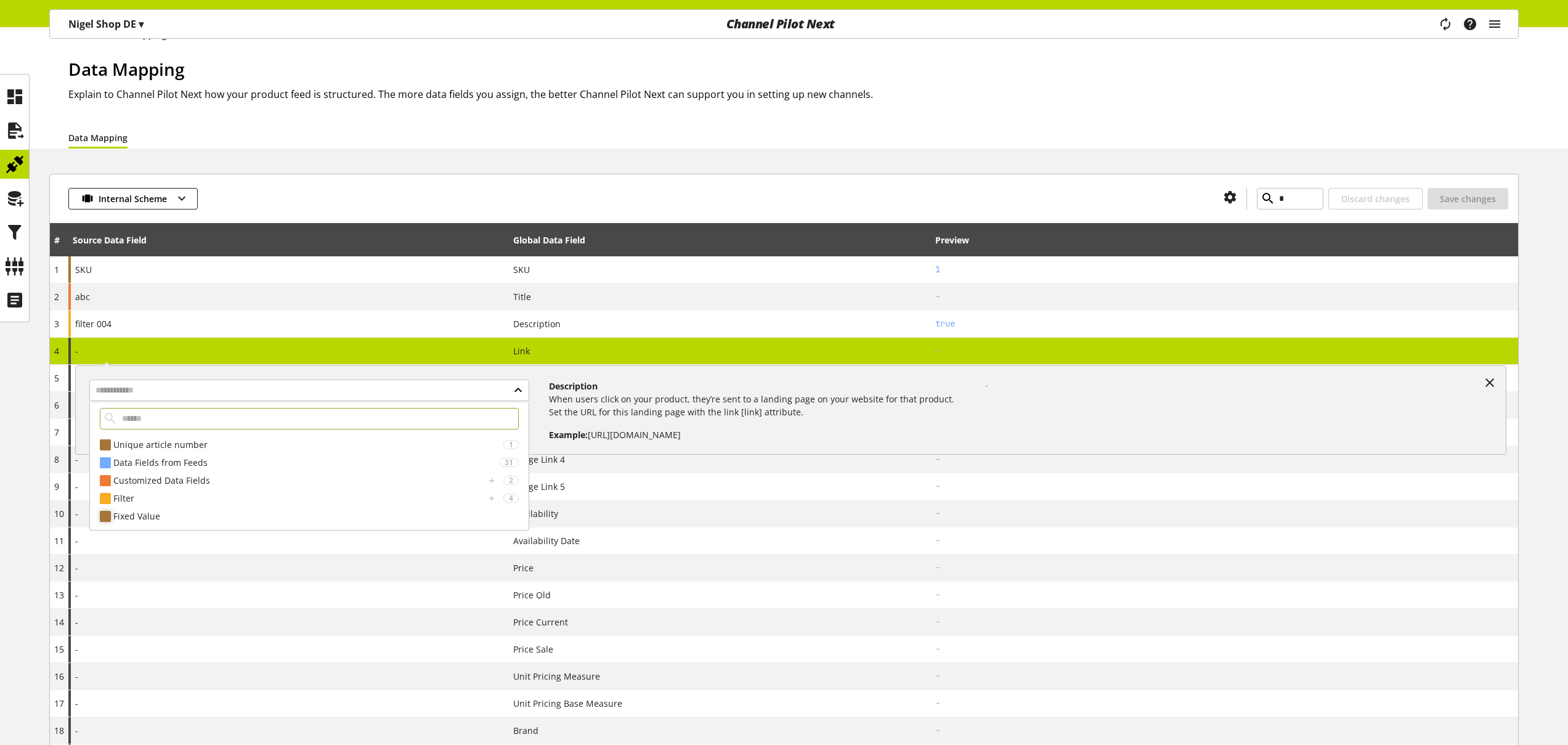
scroll to position [28, 0]
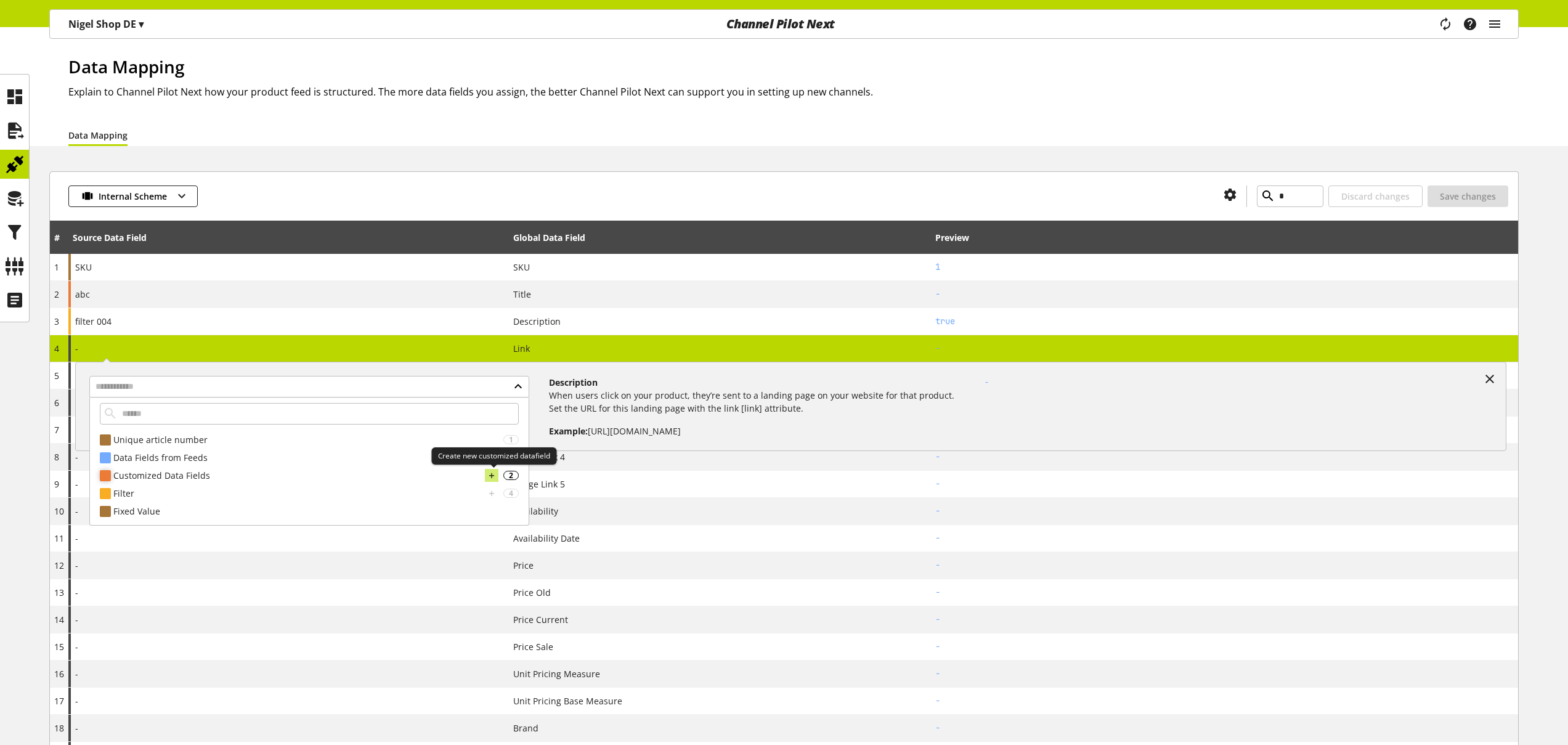
click at [492, 476] on icon at bounding box center [491, 476] width 8 height 13
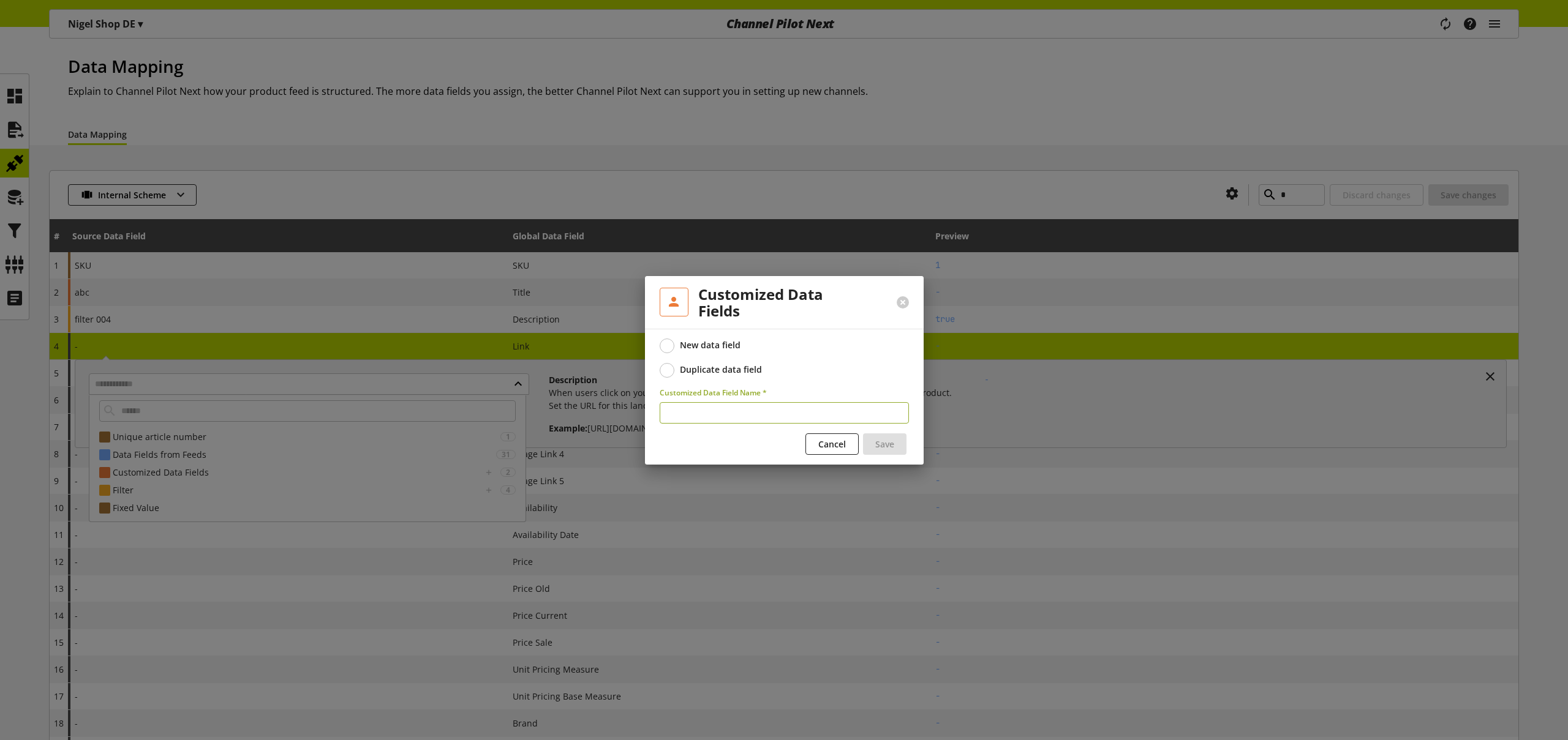
click at [667, 374] on span at bounding box center [667, 370] width 15 height 15
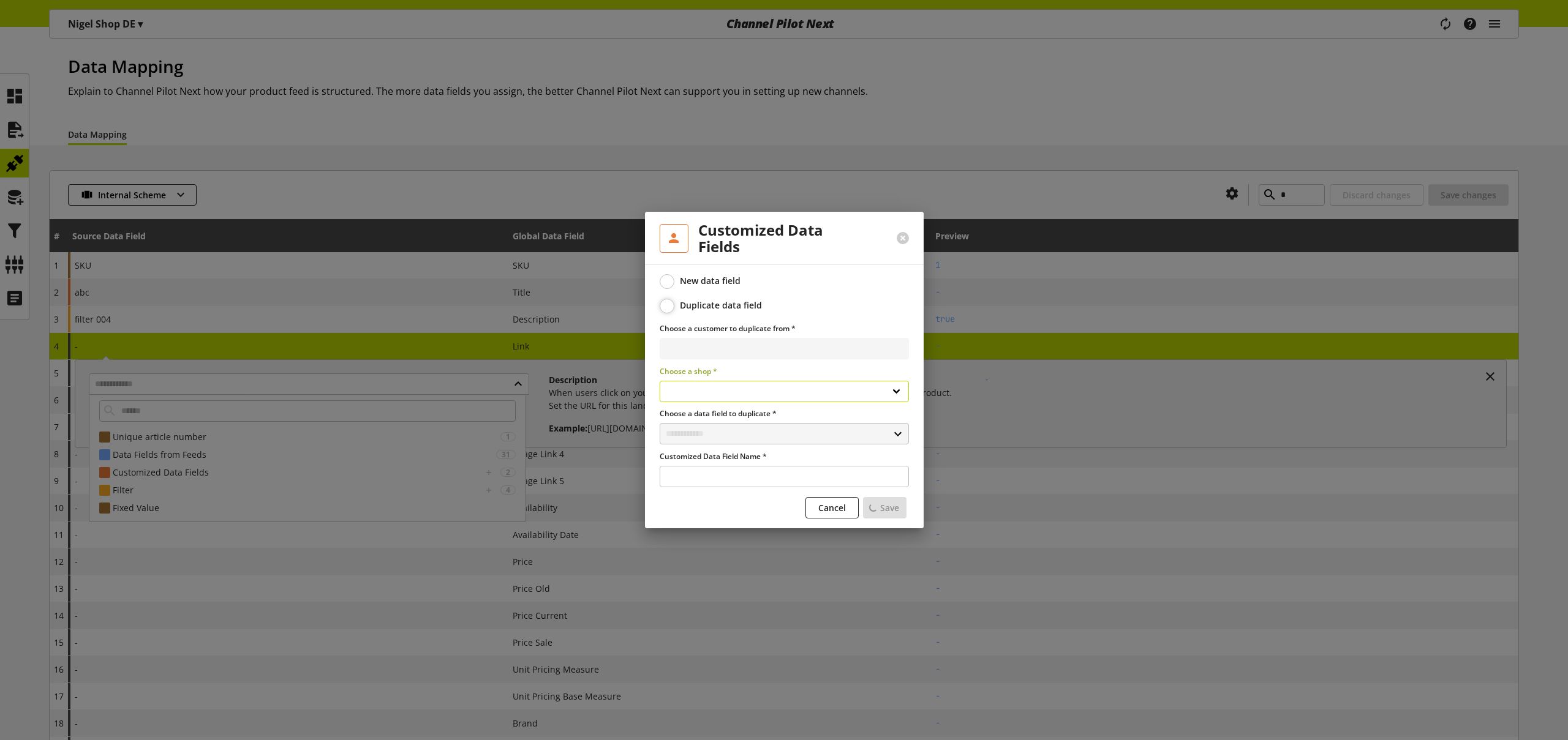
select select
click at [669, 280] on span at bounding box center [667, 281] width 15 height 15
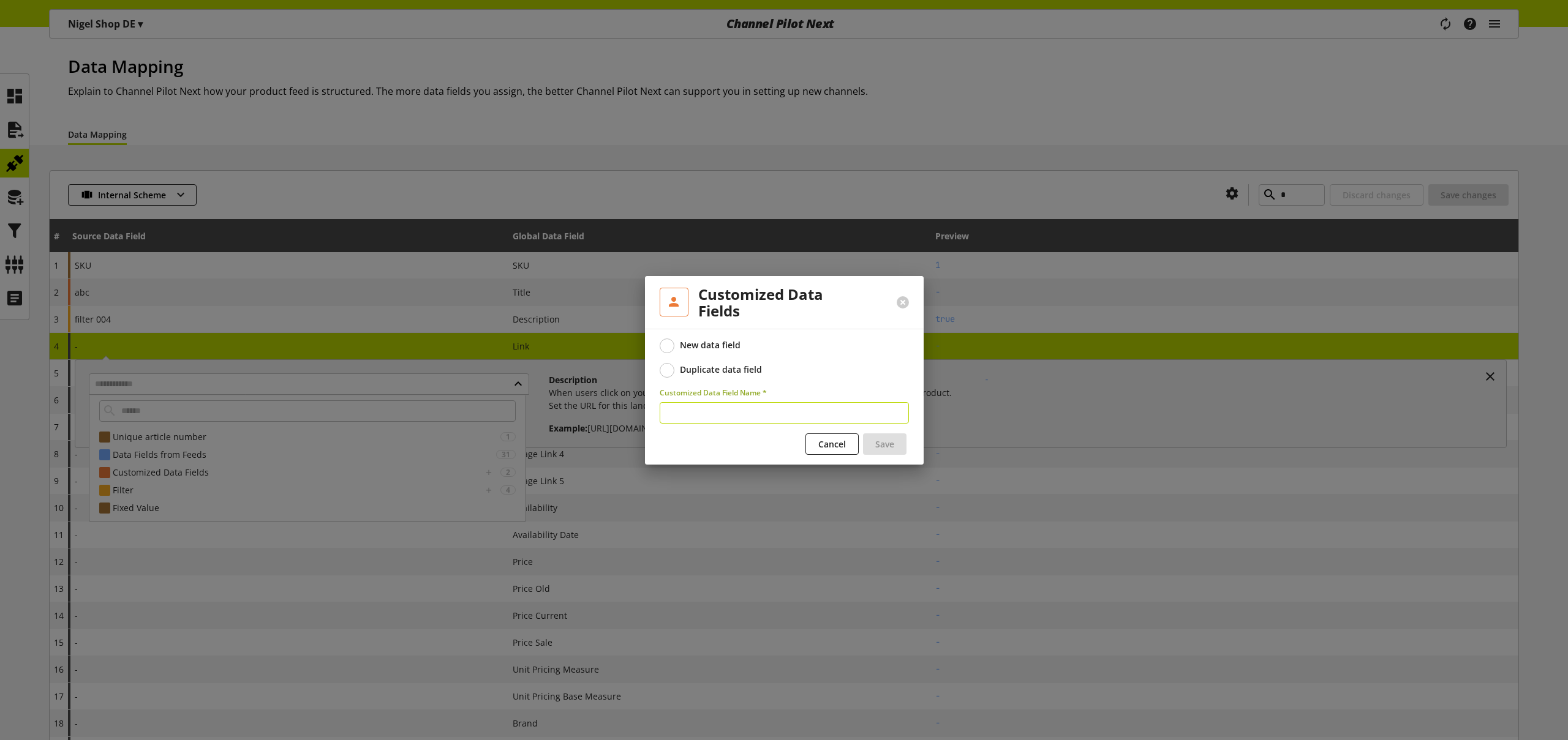
click at [698, 410] on input "text" at bounding box center [784, 413] width 250 height 22
type input "*"
type input "***"
click at [882, 445] on span "Save" at bounding box center [885, 444] width 19 height 13
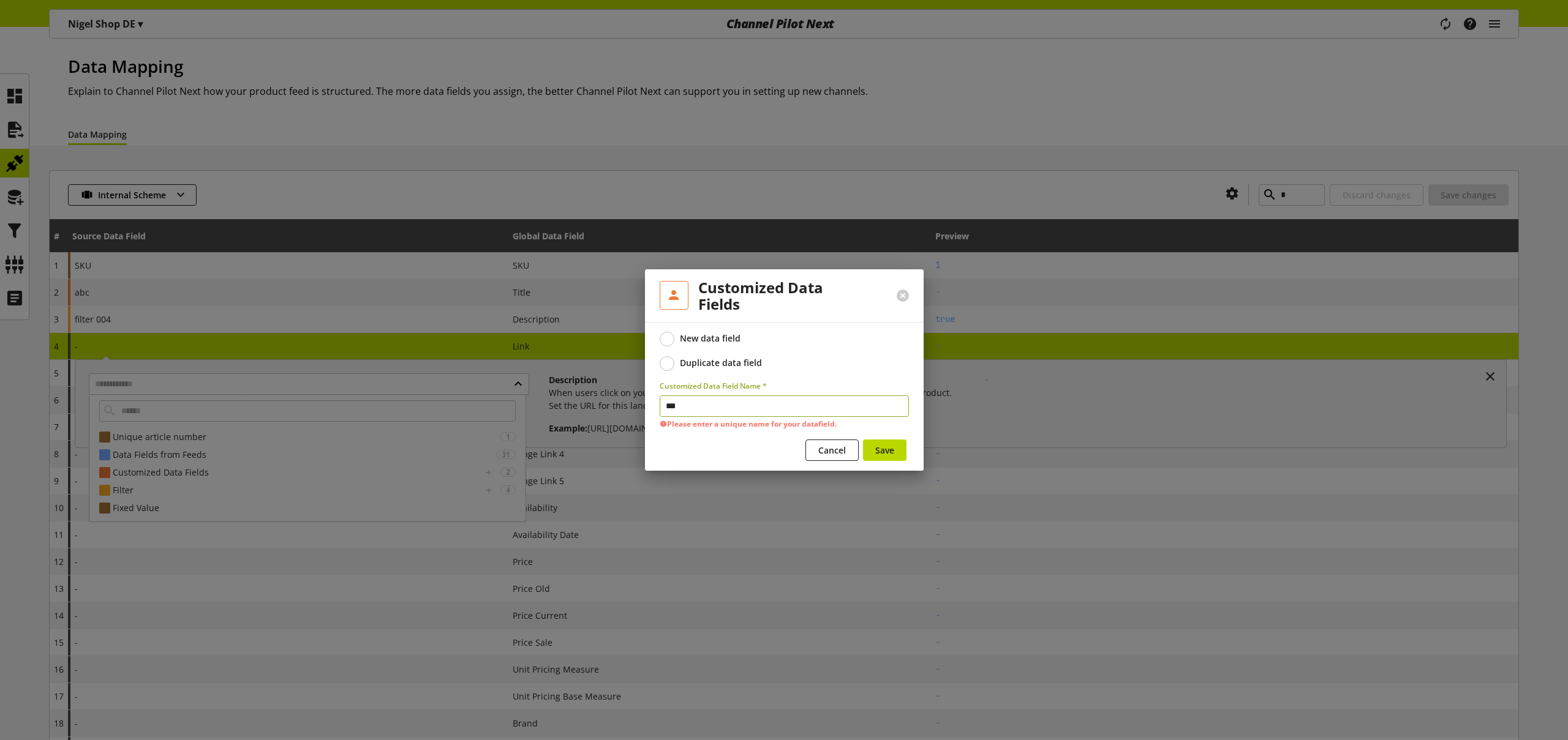
drag, startPoint x: 700, startPoint y: 404, endPoint x: 631, endPoint y: 402, distance: 69.0
click at [676, 403] on input "***" at bounding box center [784, 406] width 250 height 22
click at [819, 448] on span "Cancel" at bounding box center [831, 450] width 27 height 13
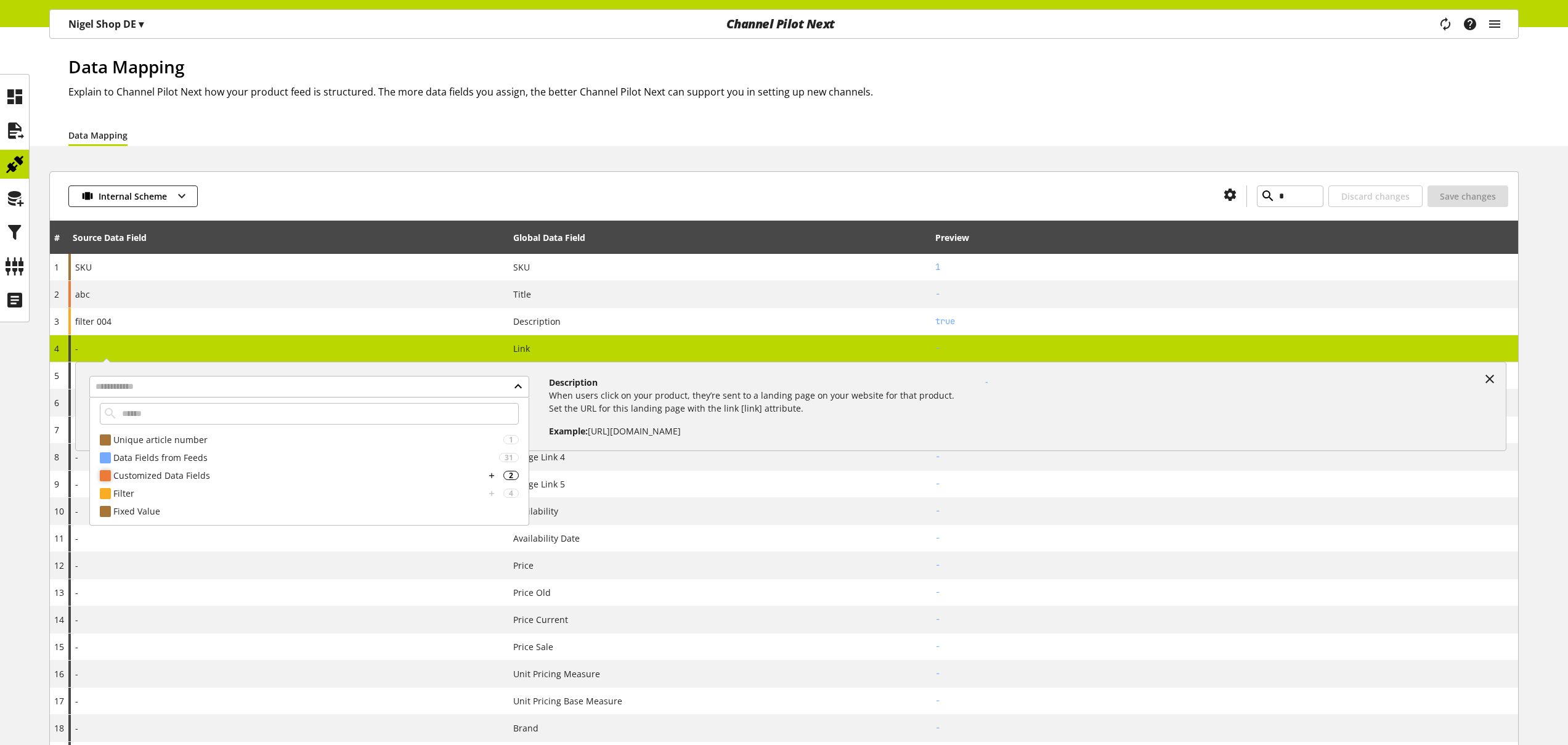
click at [144, 476] on div "Customized Data Fields" at bounding box center [299, 476] width 372 height 13
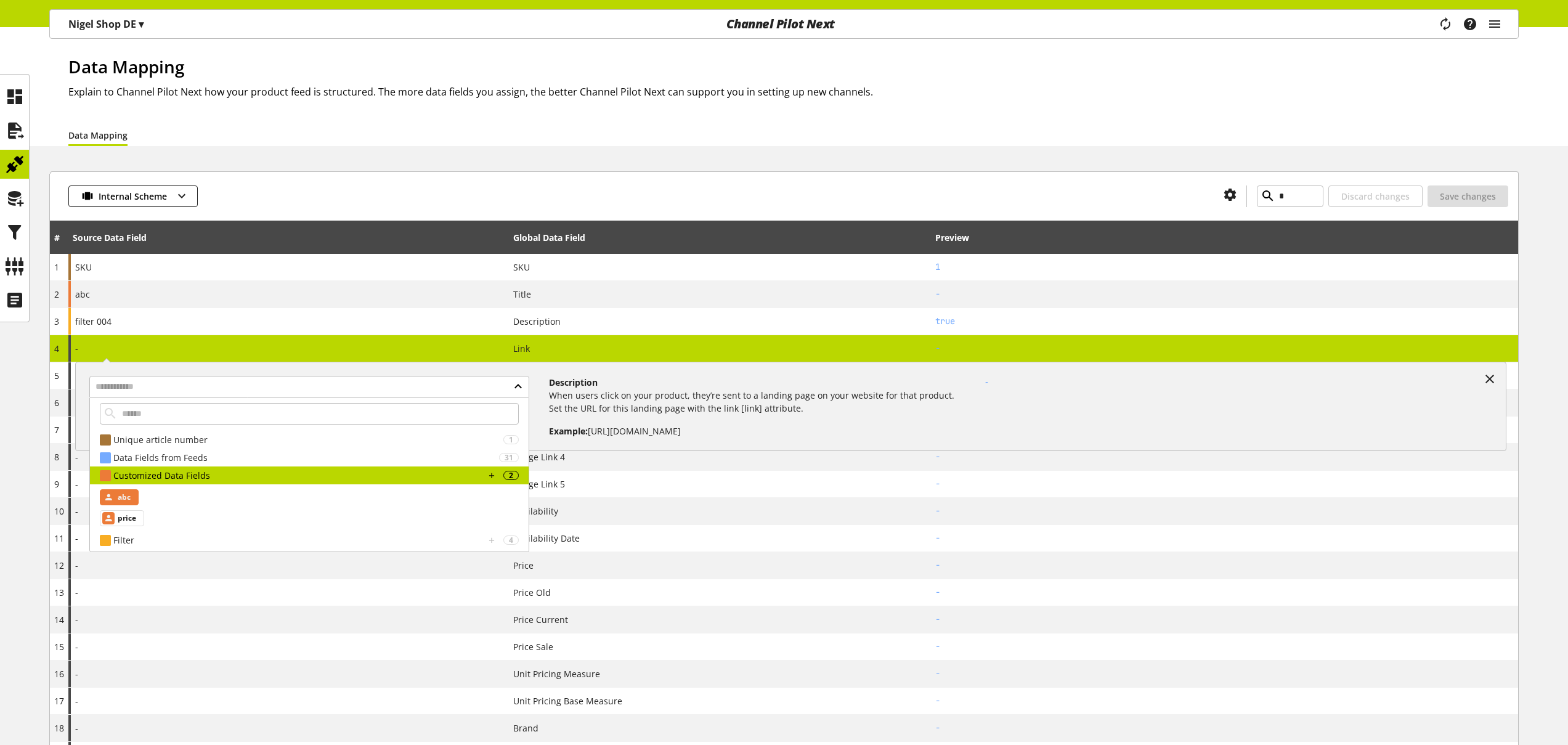
click at [128, 497] on span "abc" at bounding box center [124, 497] width 13 height 15
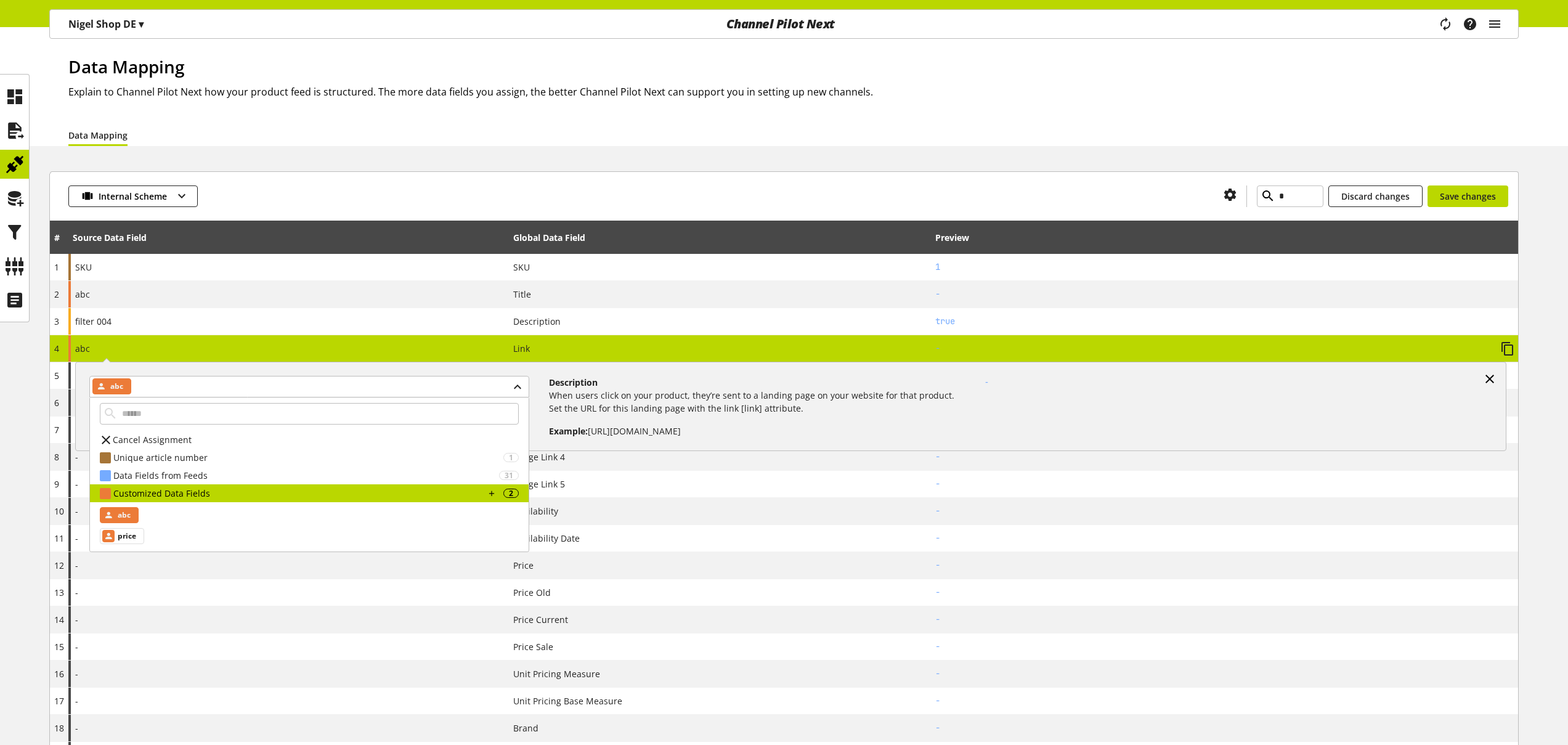
click at [1488, 375] on icon at bounding box center [1489, 379] width 15 height 22
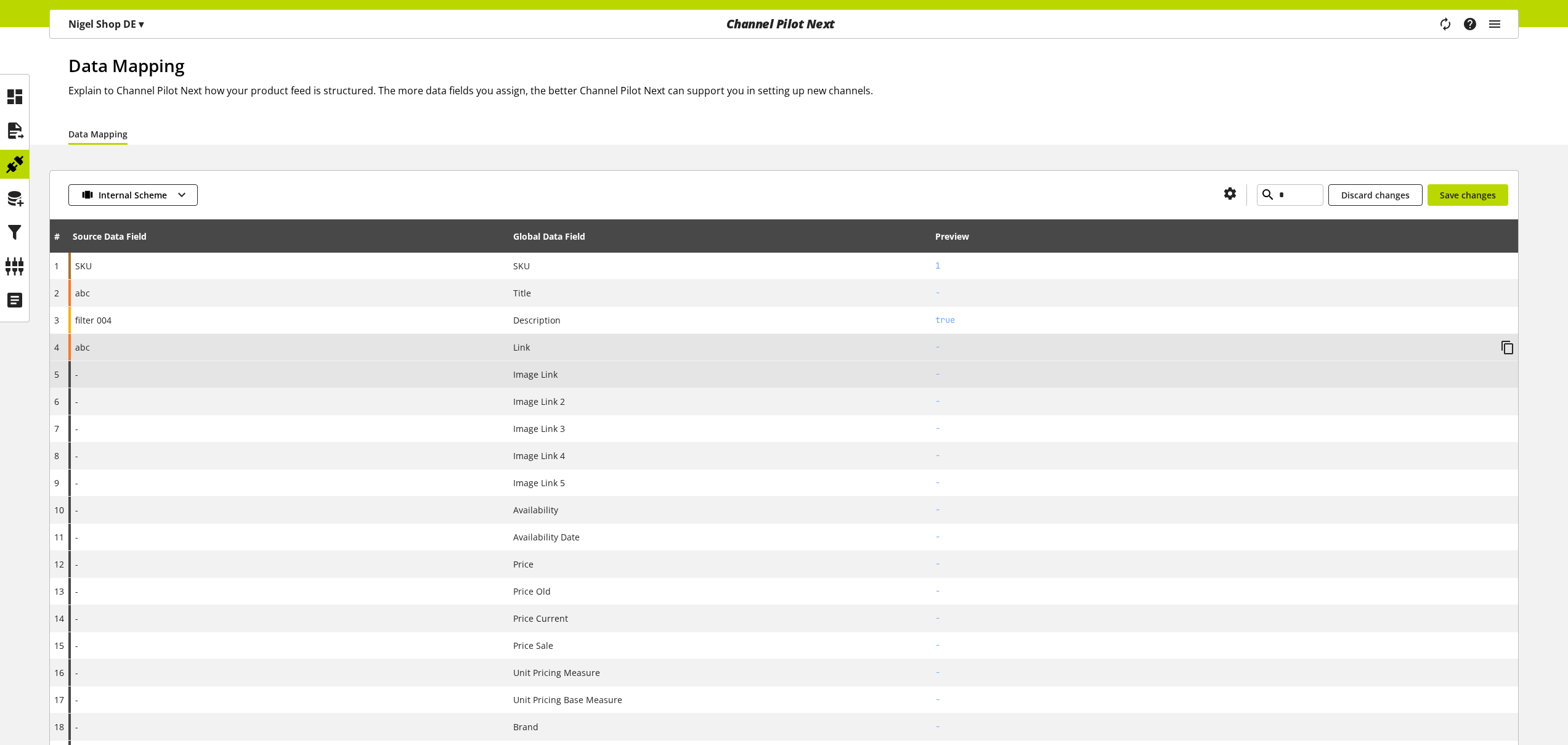
scroll to position [31, 0]
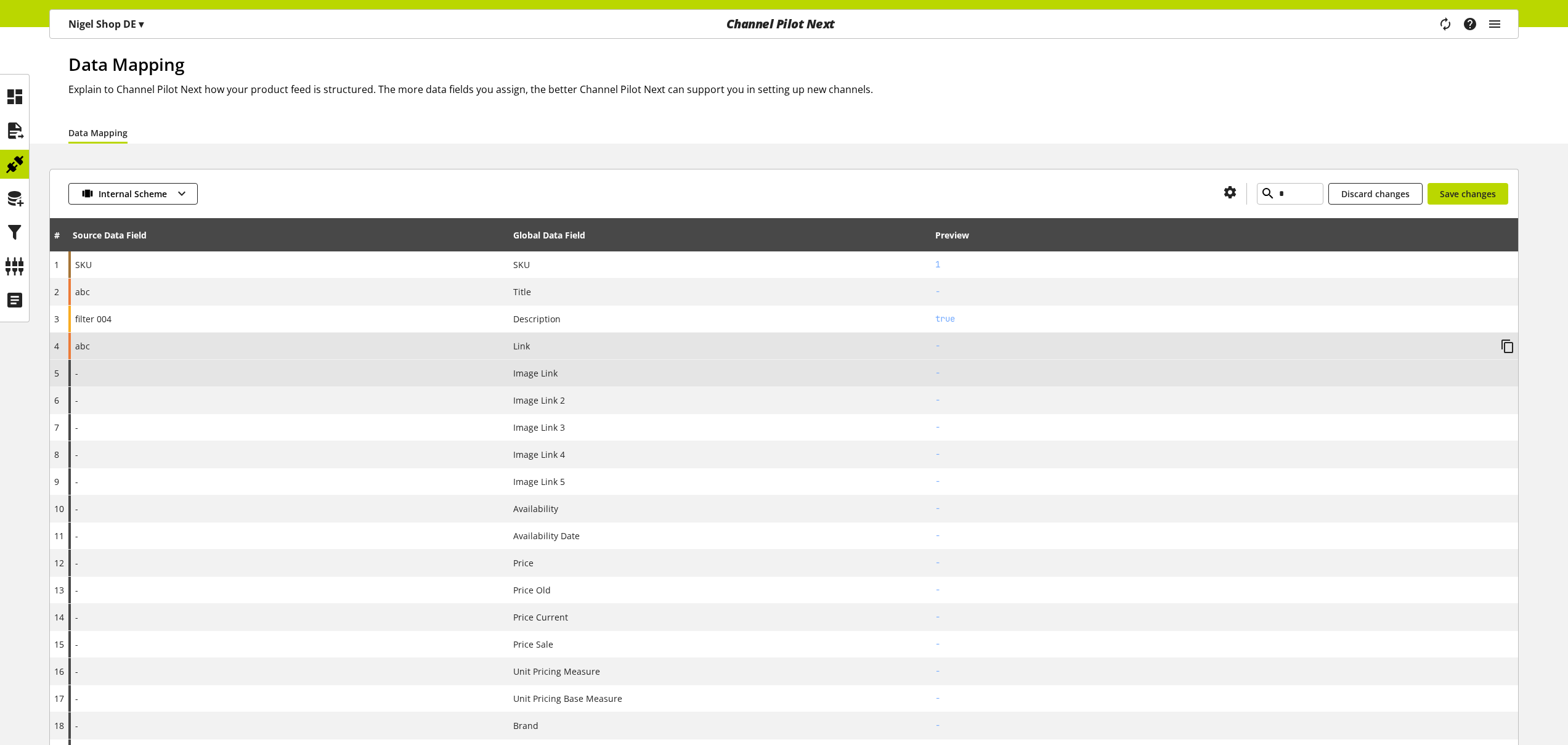
click at [118, 372] on div "-" at bounding box center [288, 373] width 441 height 27
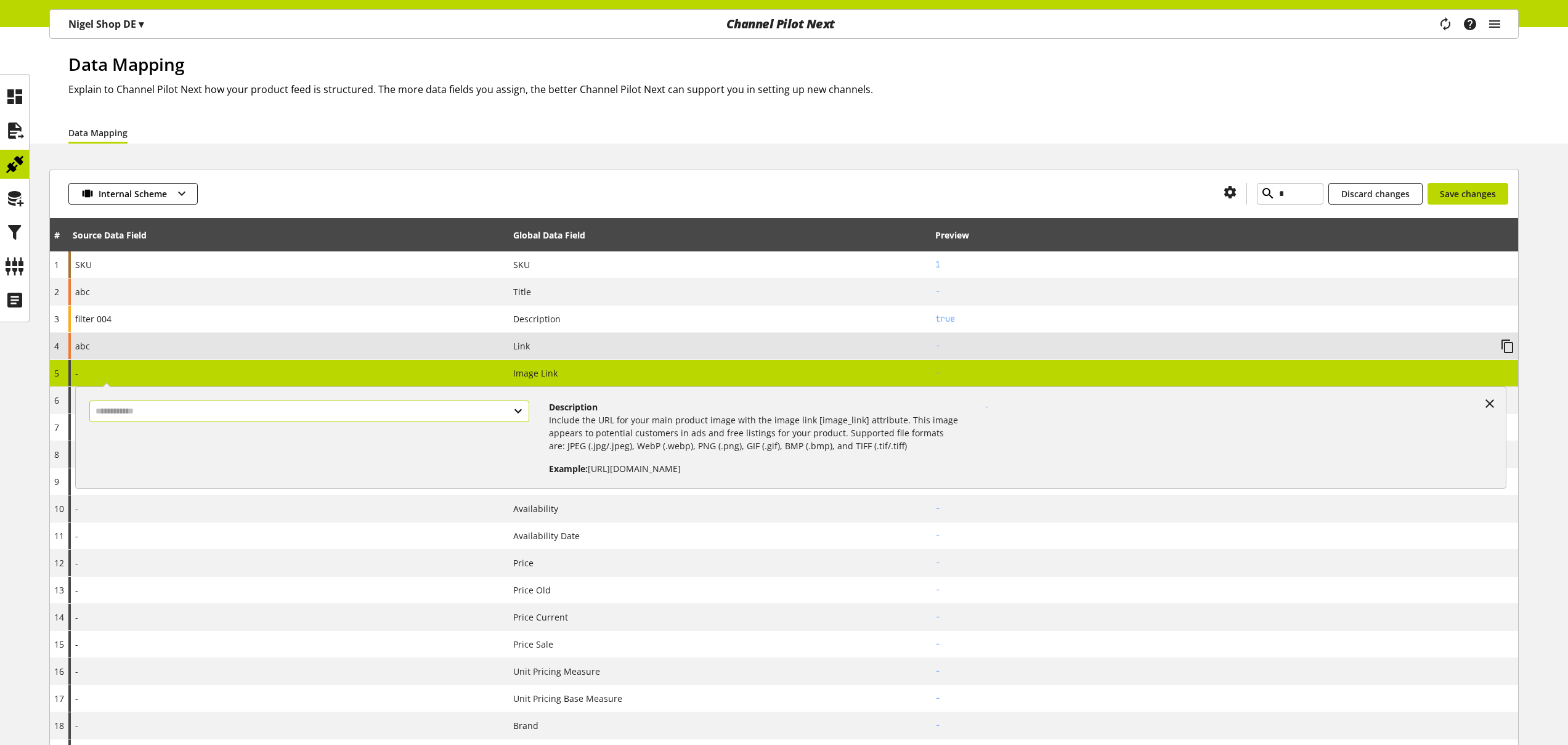
click at [388, 413] on input "text" at bounding box center [310, 411] width 440 height 22
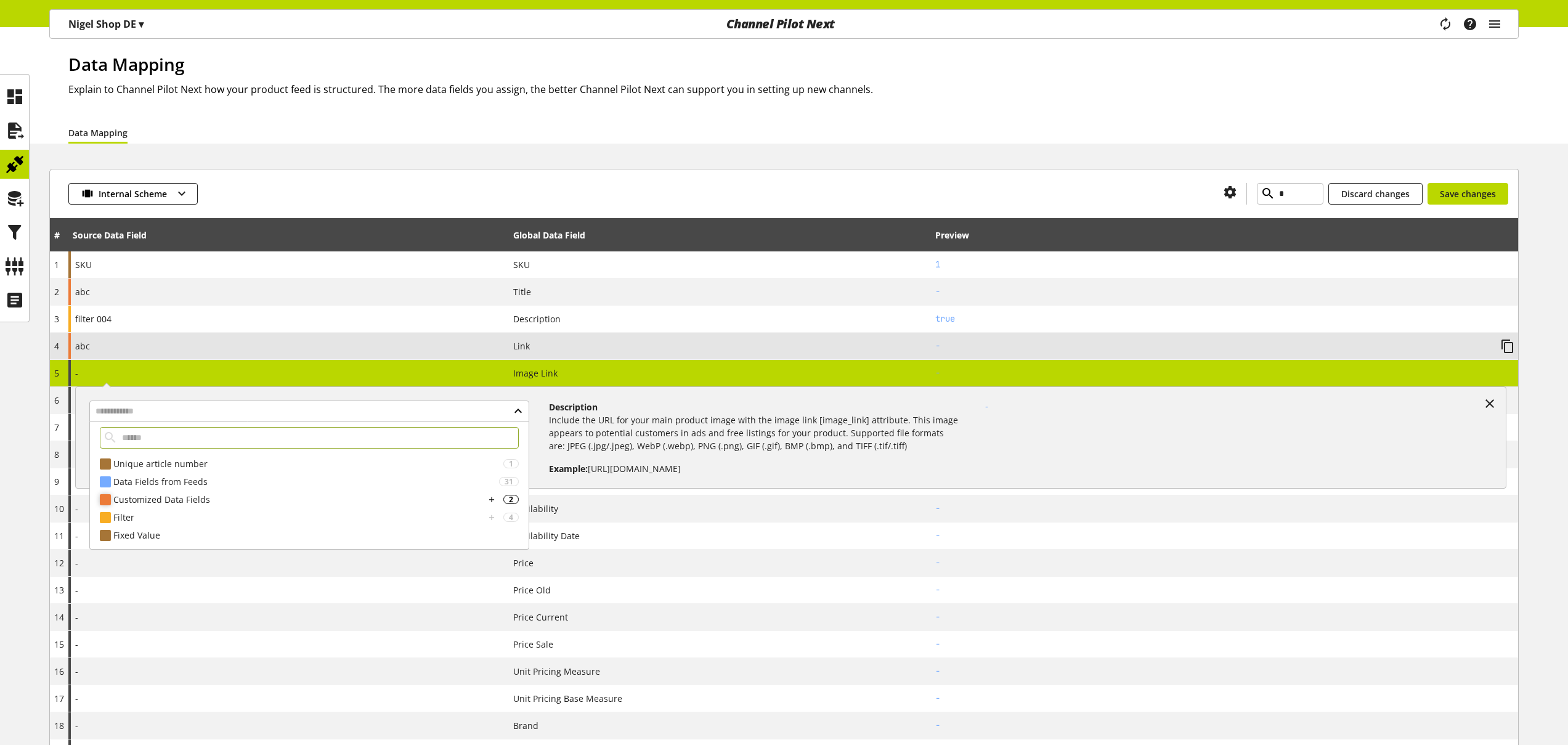
click at [200, 495] on div "Customized Data Fields" at bounding box center [299, 499] width 372 height 13
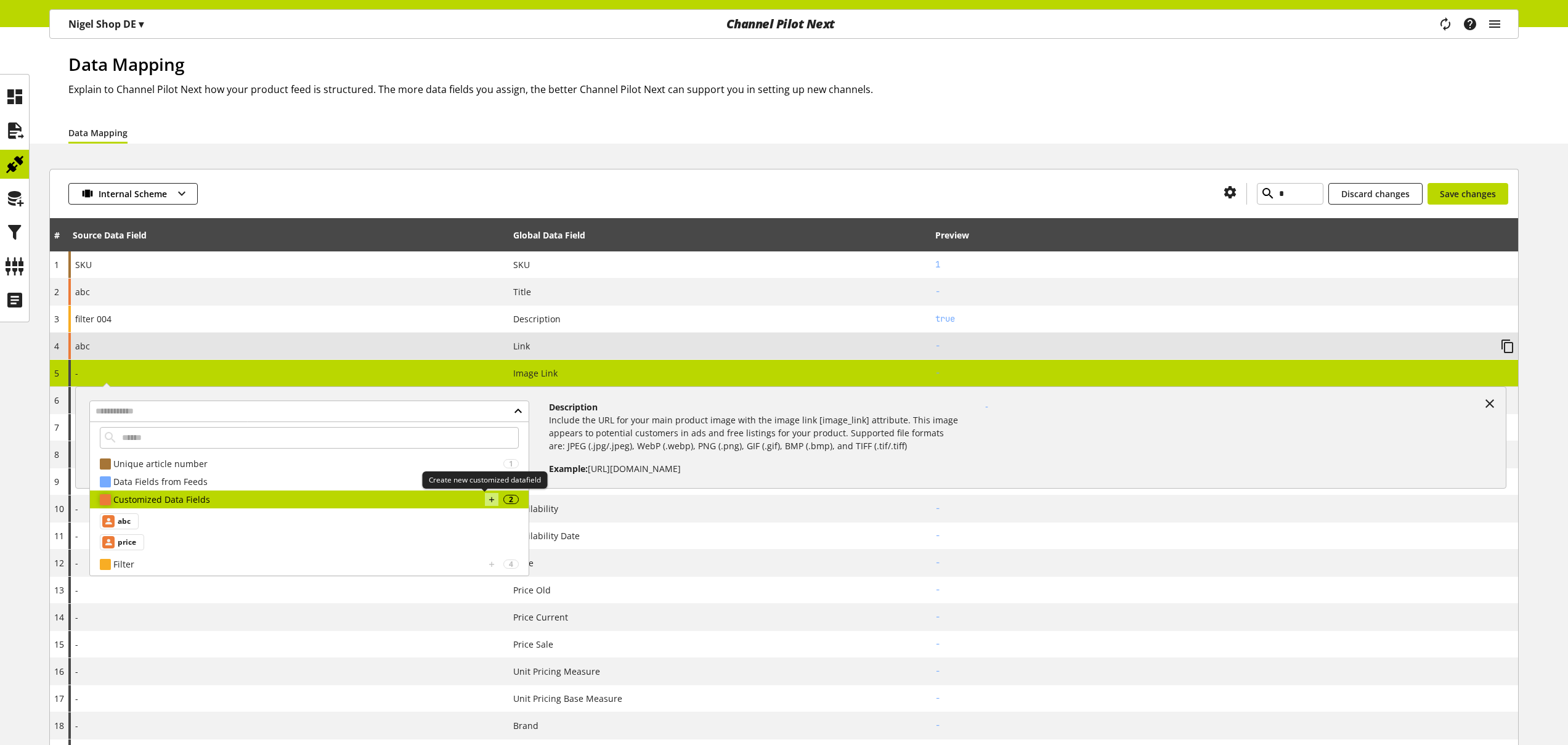
click at [487, 497] on icon at bounding box center [491, 499] width 8 height 13
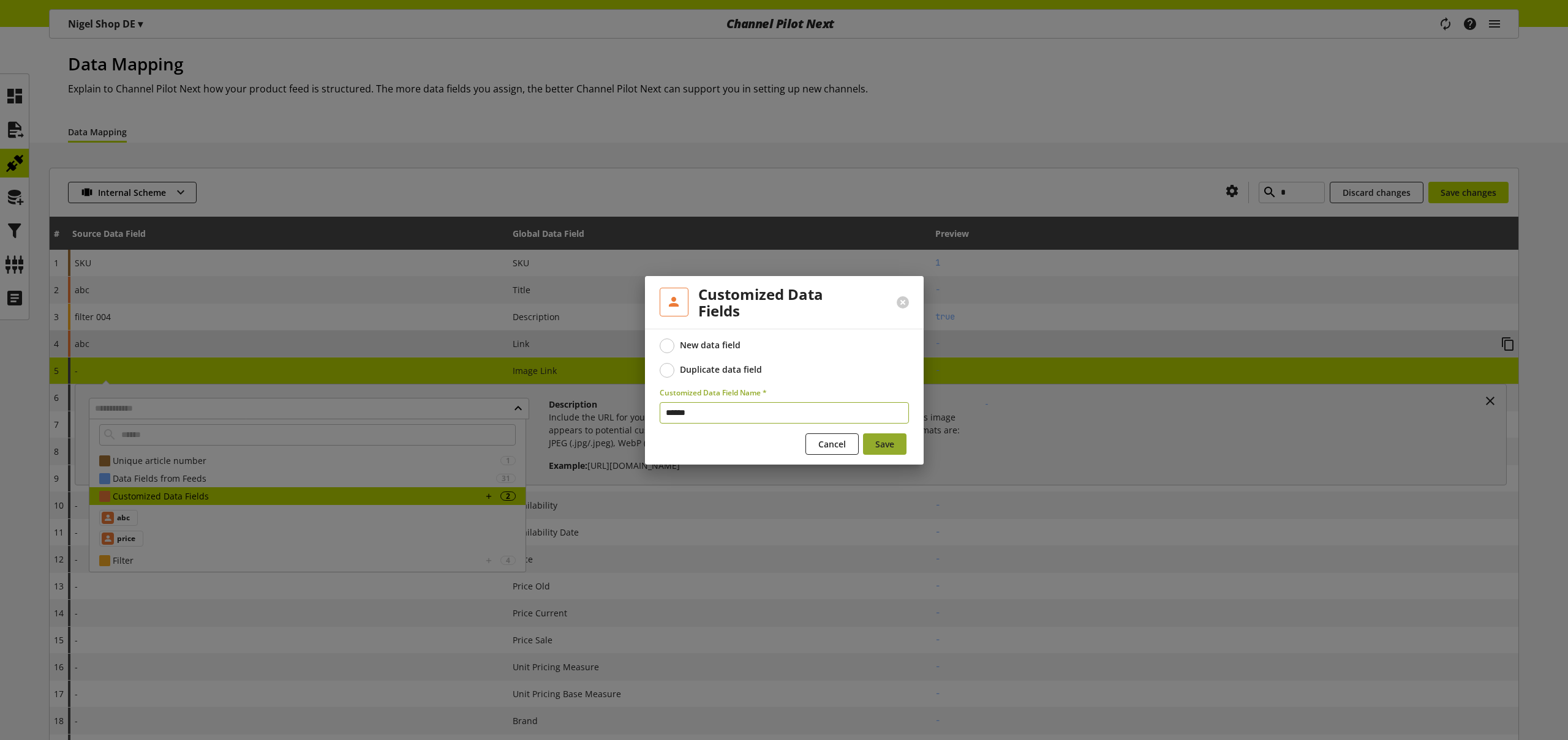
type input "******"
click at [891, 448] on span "Save" at bounding box center [885, 444] width 19 height 13
click at [814, 443] on button "Cancel" at bounding box center [832, 444] width 53 height 22
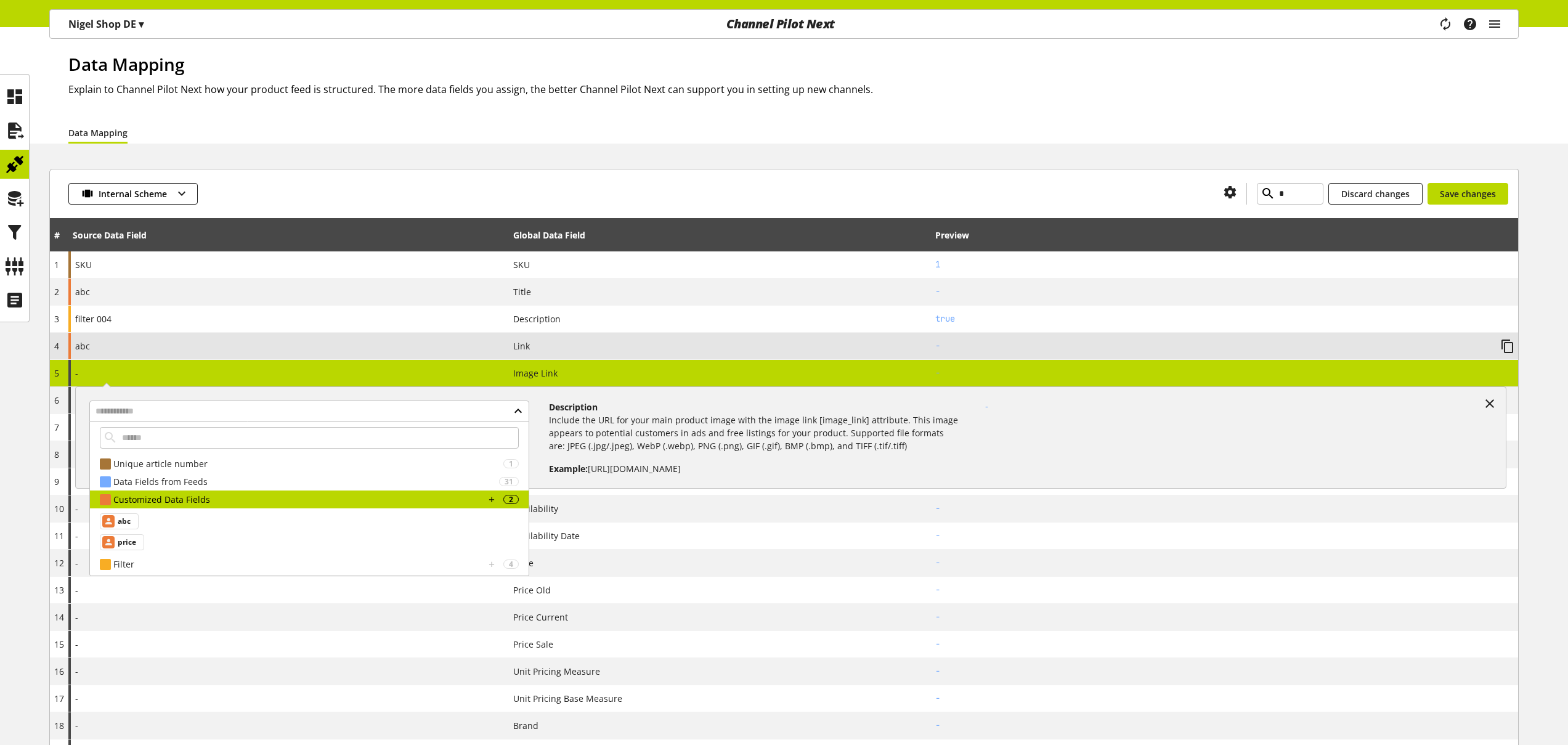
click at [427, 187] on div at bounding box center [705, 194] width 1016 height 22
click at [1493, 403] on icon at bounding box center [1489, 404] width 15 height 22
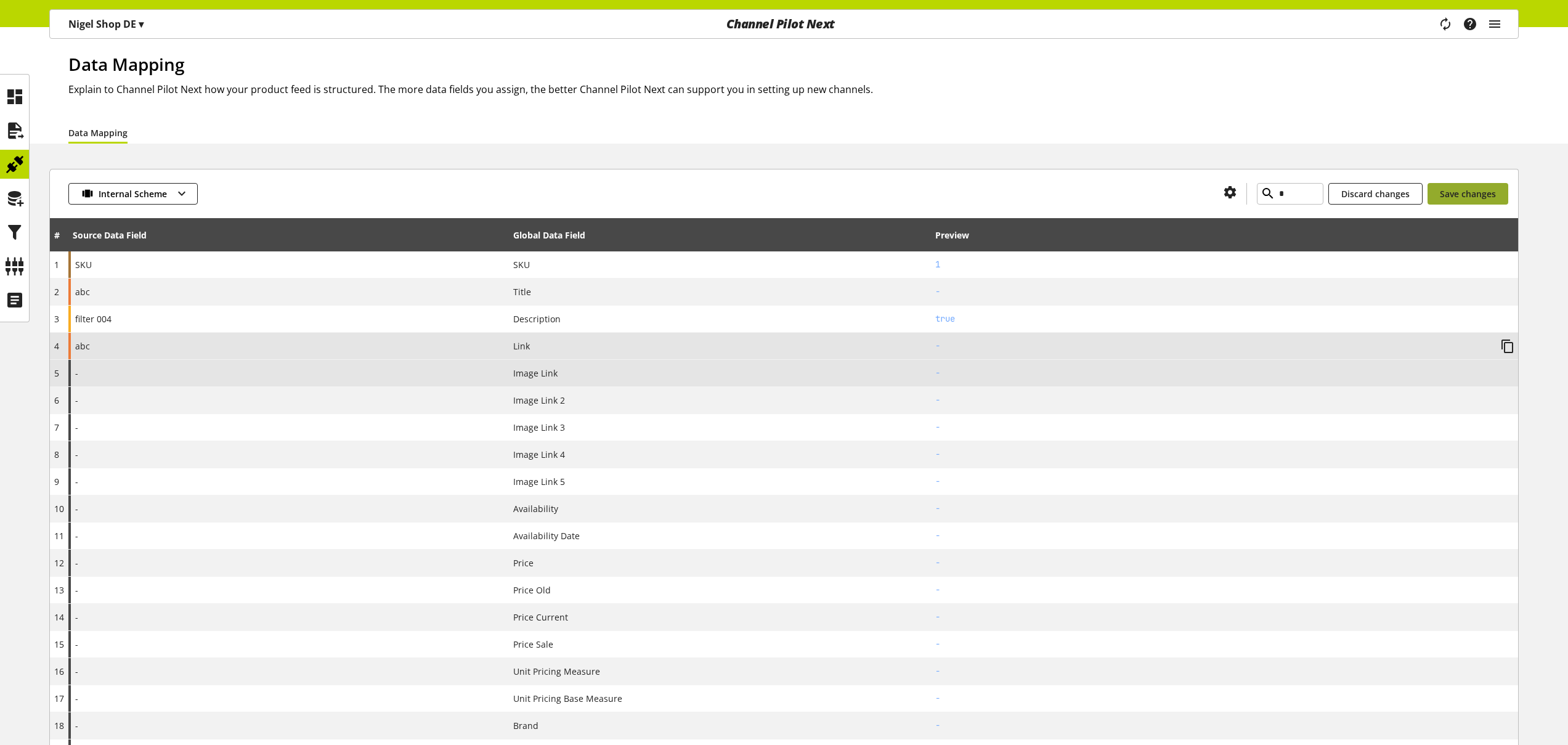
click at [1476, 193] on span "Save changes" at bounding box center [1468, 194] width 56 height 13
click at [125, 377] on div "-" at bounding box center [288, 373] width 441 height 27
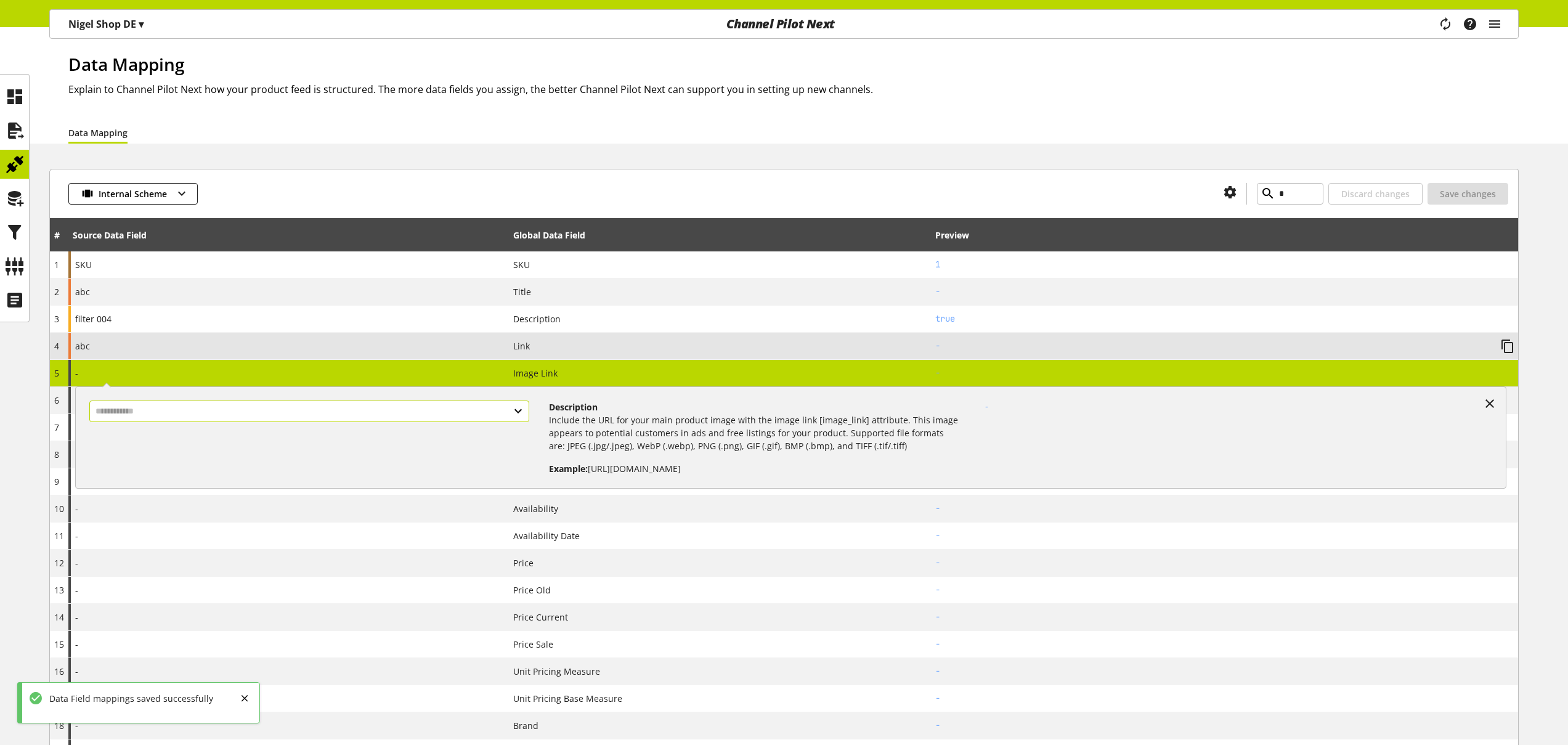
click at [474, 412] on input "text" at bounding box center [310, 411] width 440 height 22
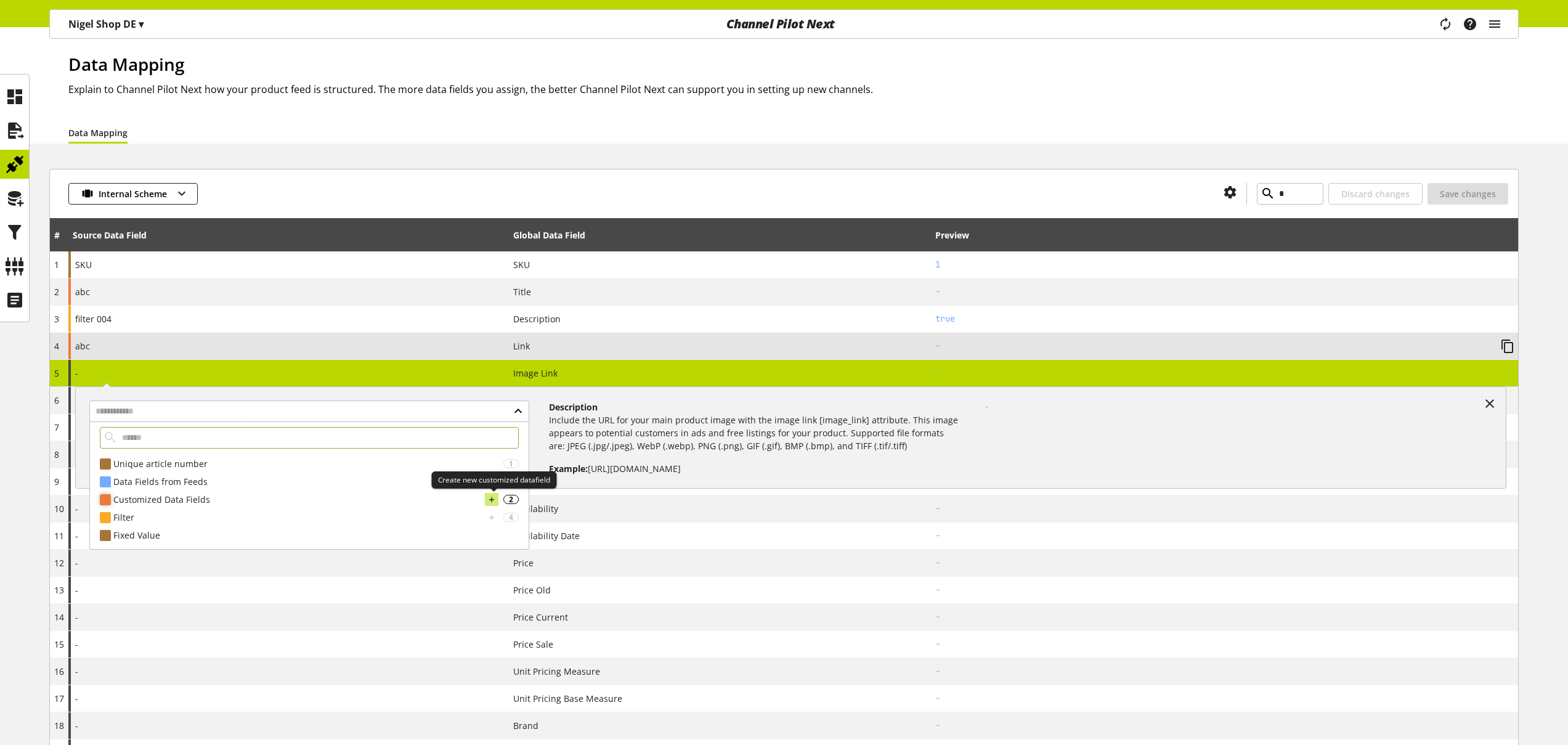
click at [493, 501] on icon at bounding box center [491, 499] width 8 height 13
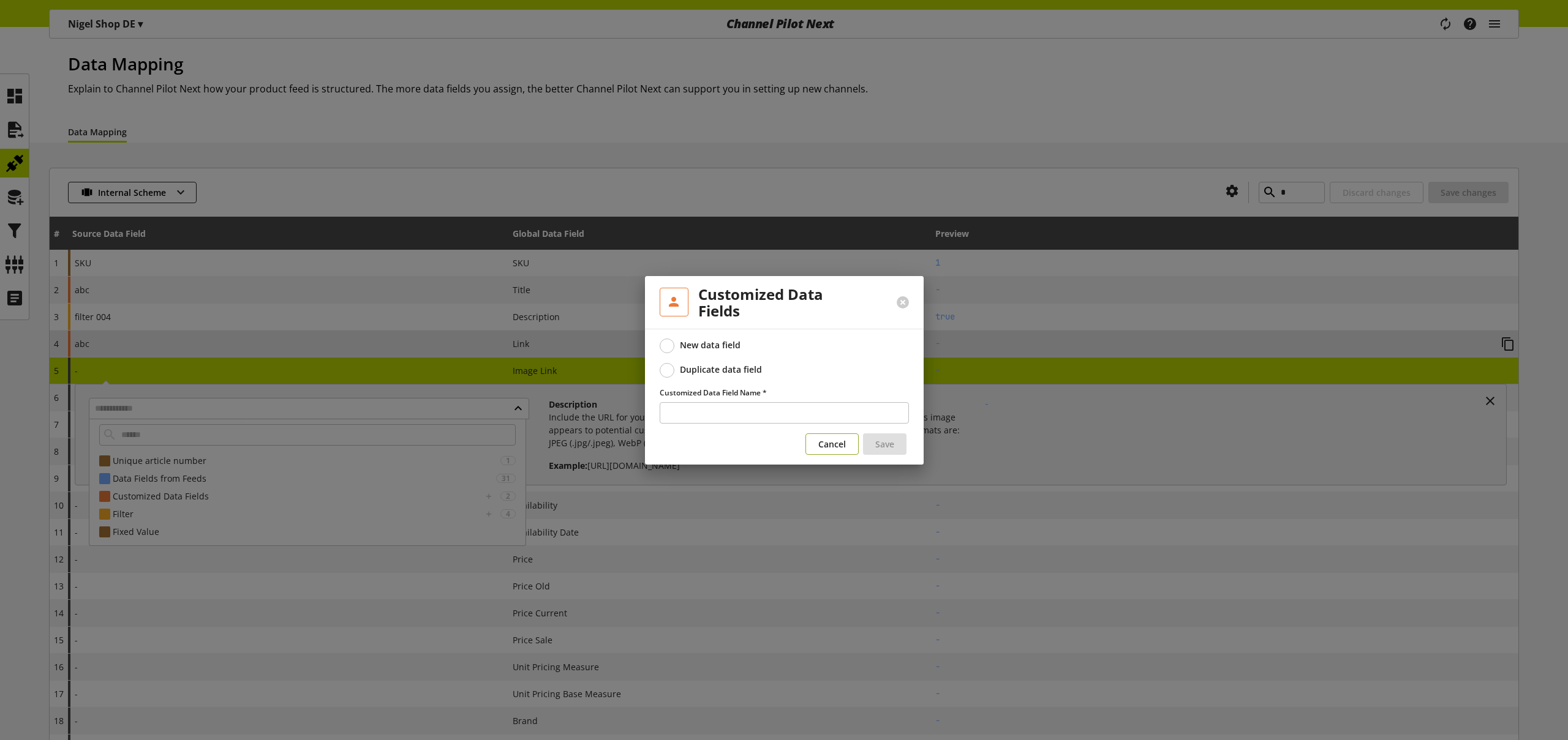
drag, startPoint x: 837, startPoint y: 442, endPoint x: 731, endPoint y: 431, distance: 106.6
click at [838, 442] on span "Cancel" at bounding box center [831, 444] width 27 height 13
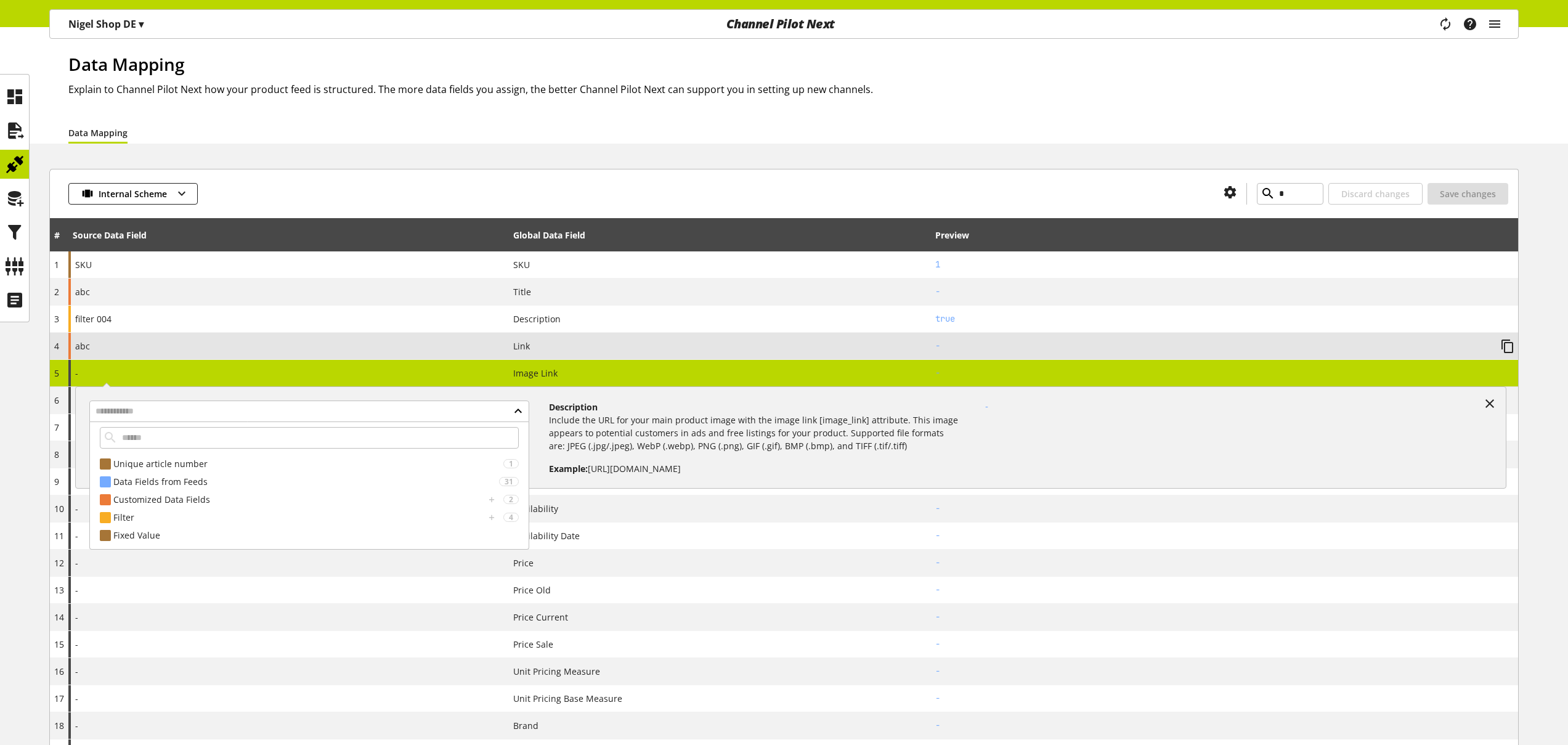
click at [203, 140] on div "Data Mapping" at bounding box center [793, 132] width 1450 height 22
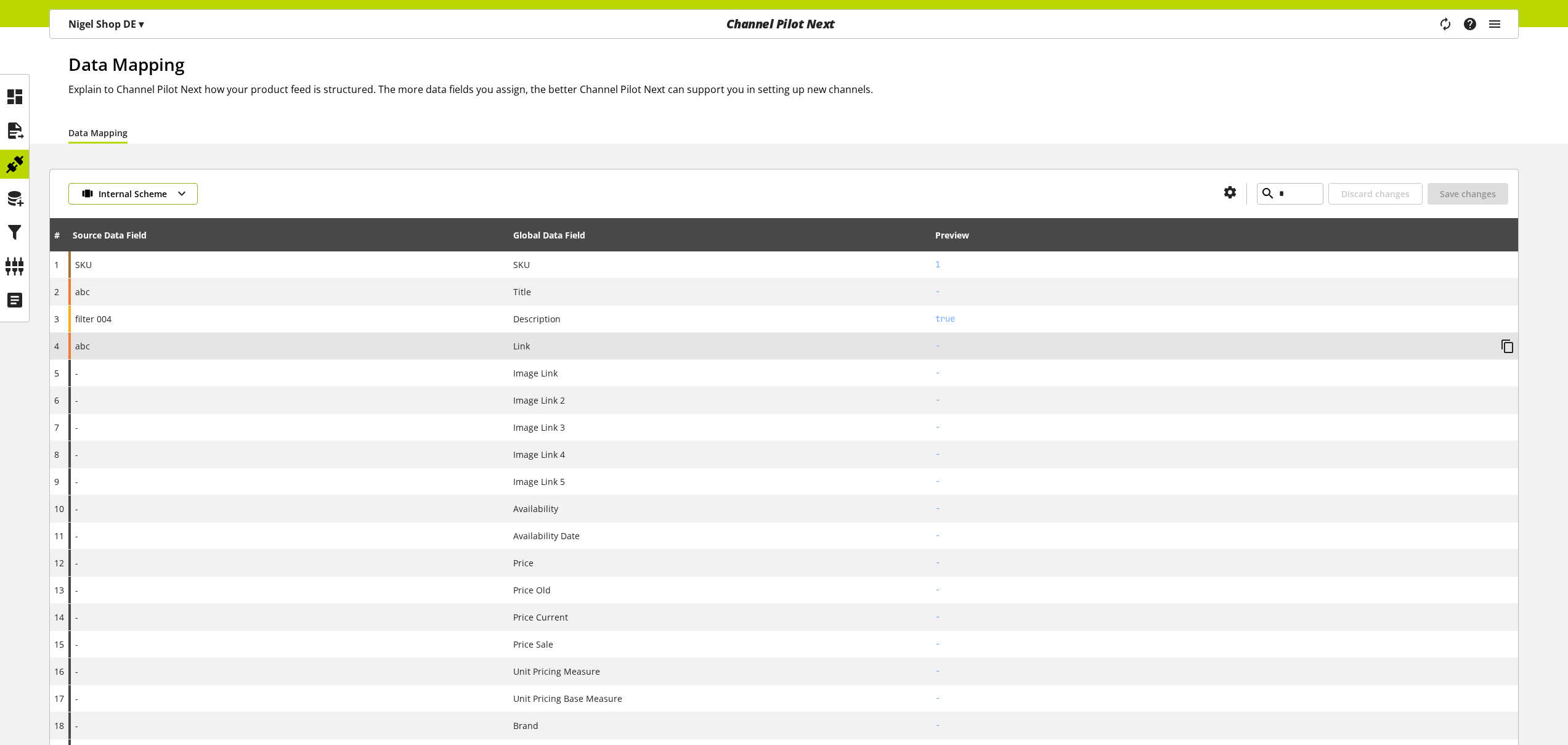
click at [153, 193] on span "Internal Scheme" at bounding box center [133, 194] width 68 height 13
click at [134, 294] on span "Google Shopping (DE)" at bounding box center [142, 296] width 90 height 16
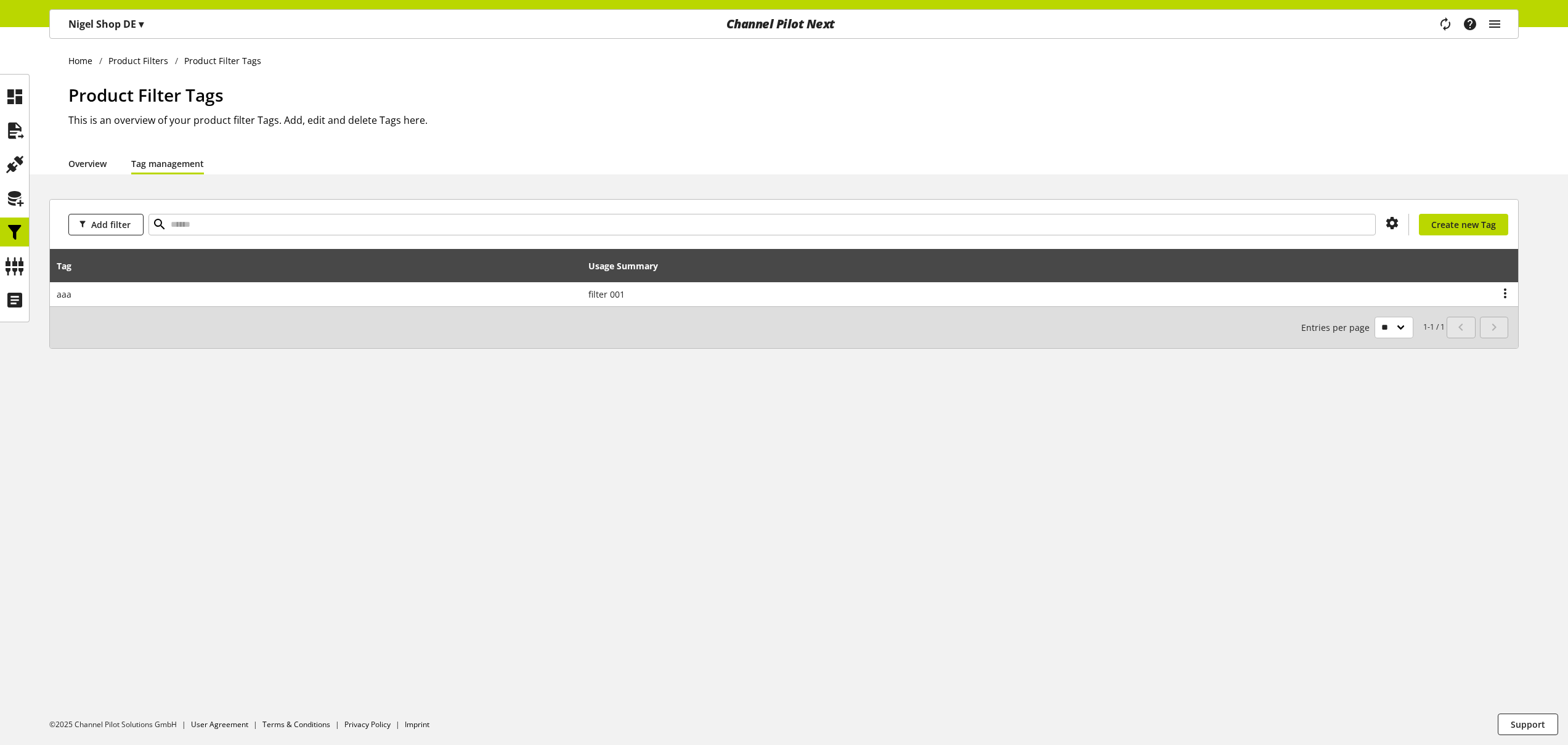
click at [80, 157] on link "Overview" at bounding box center [87, 164] width 38 height 13
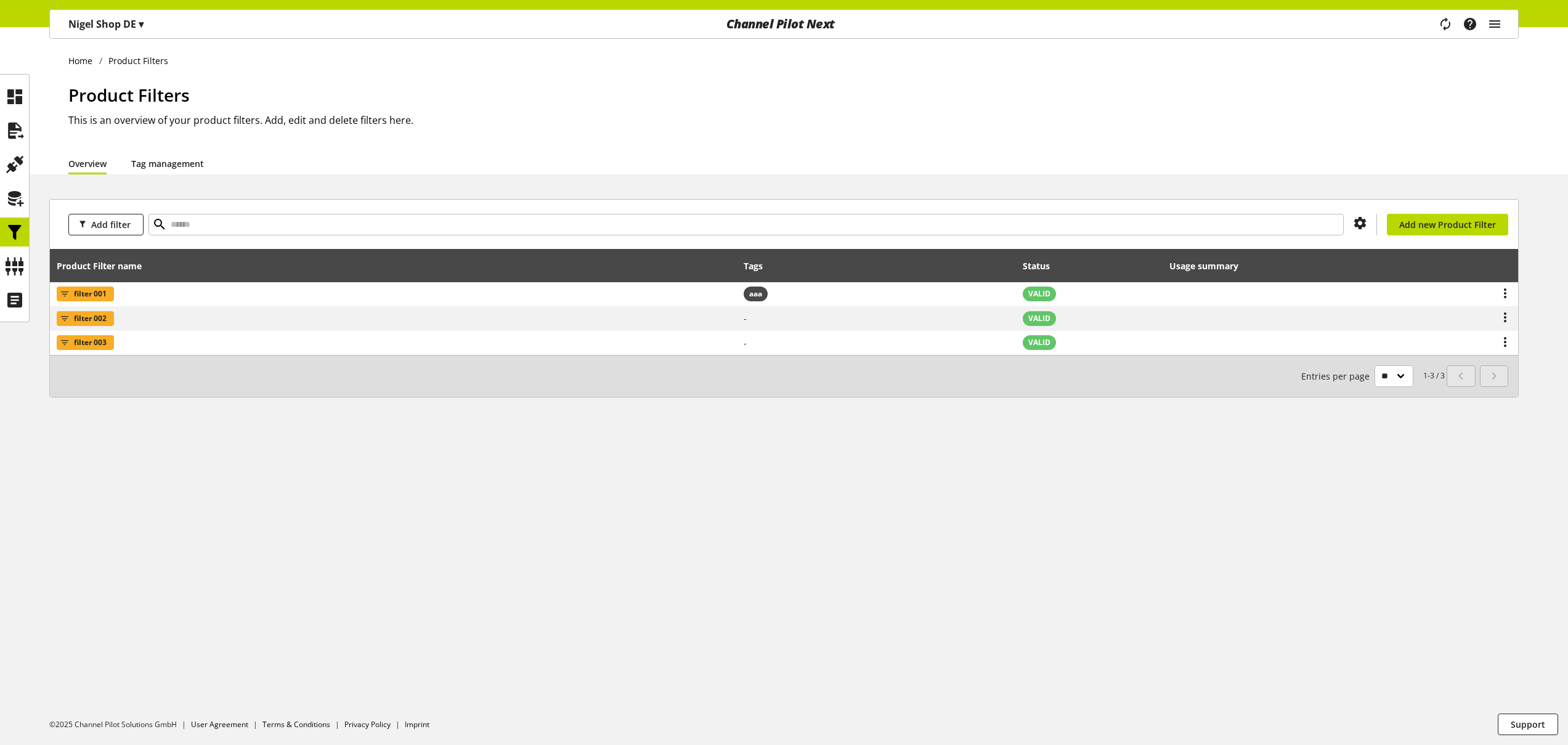
click at [196, 166] on link "Tag management" at bounding box center [167, 164] width 73 height 13
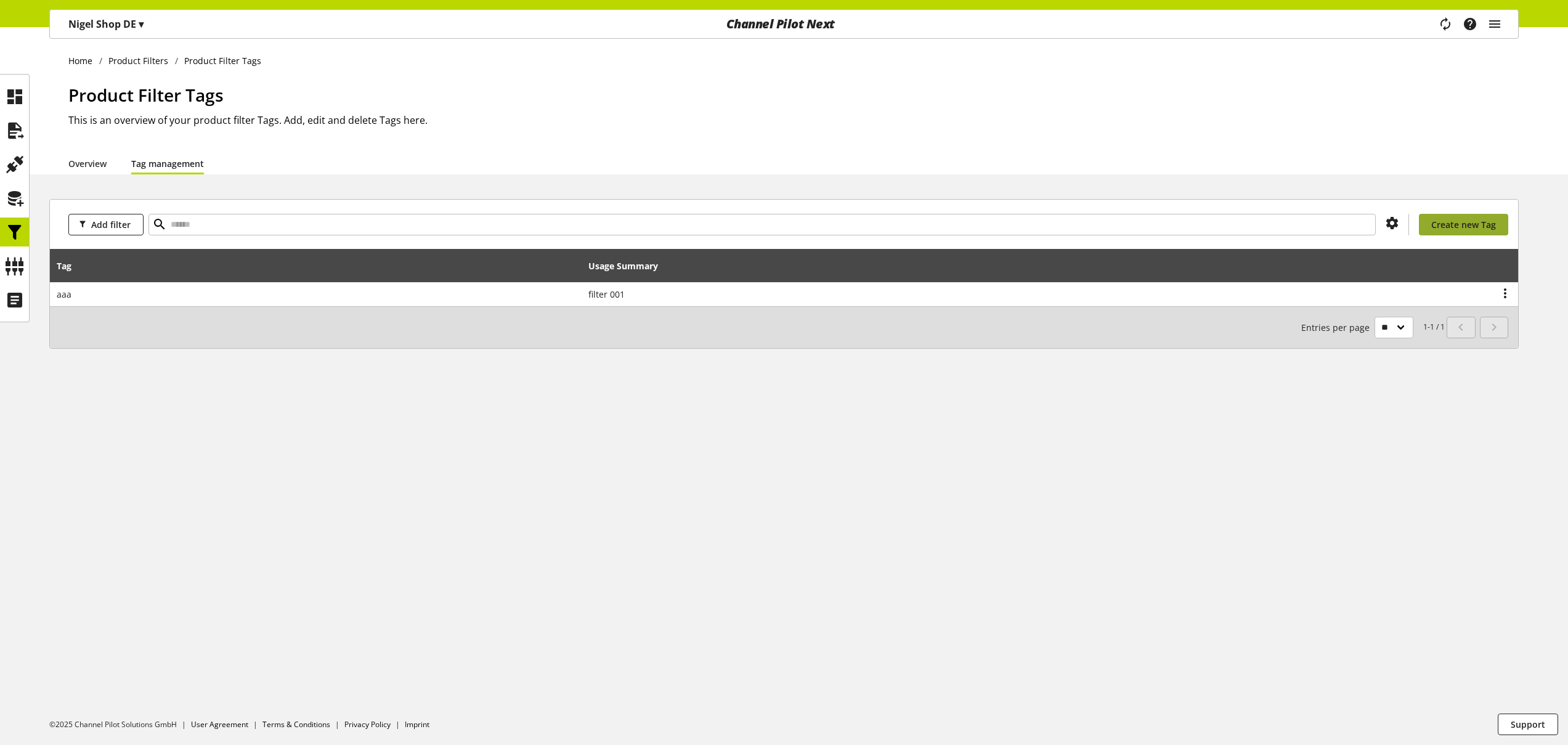
click at [1475, 224] on span "Create new Tag" at bounding box center [1464, 224] width 65 height 13
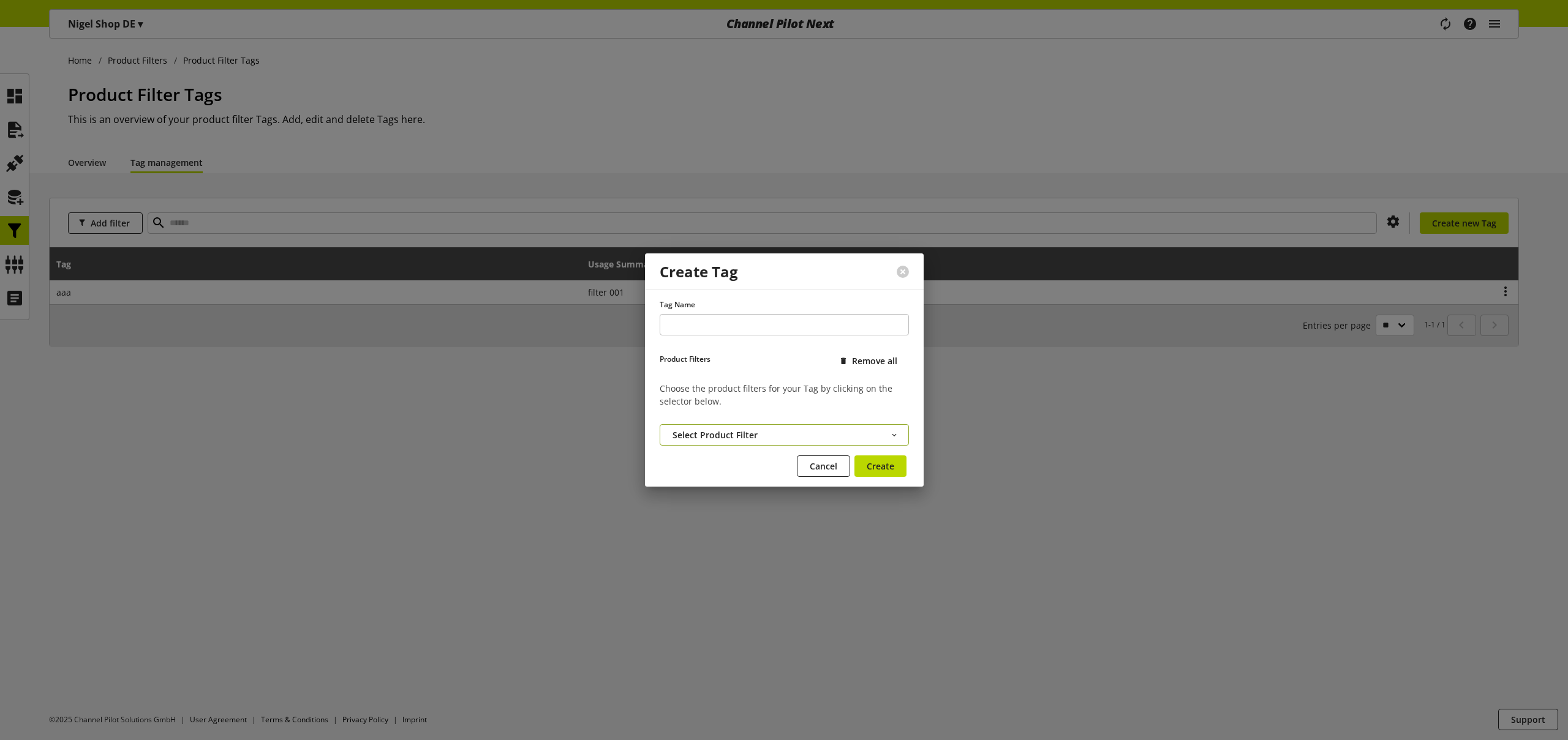
click at [719, 429] on span "Select Product Filter" at bounding box center [714, 435] width 85 height 13
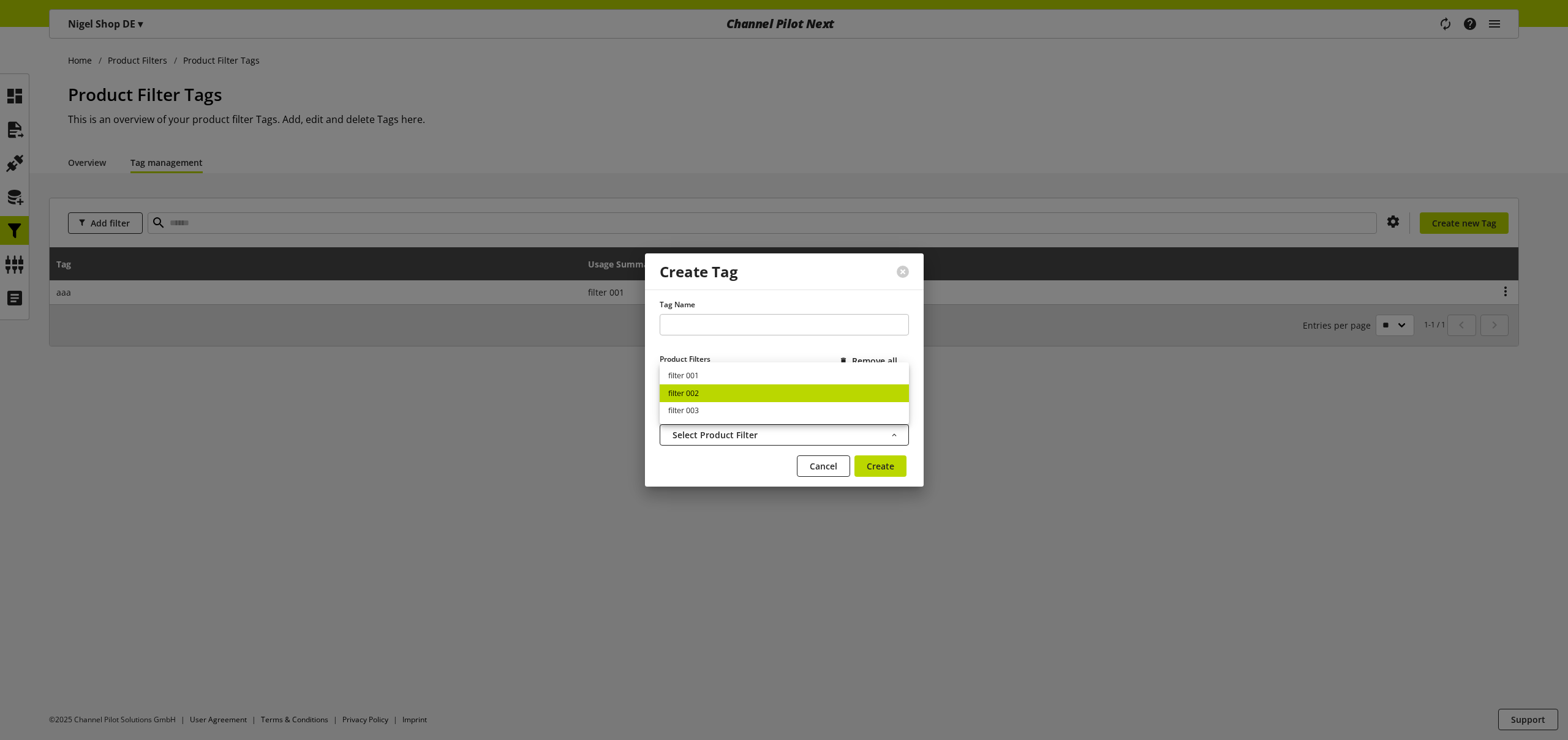
click at [711, 396] on link "filter 002" at bounding box center [784, 393] width 250 height 18
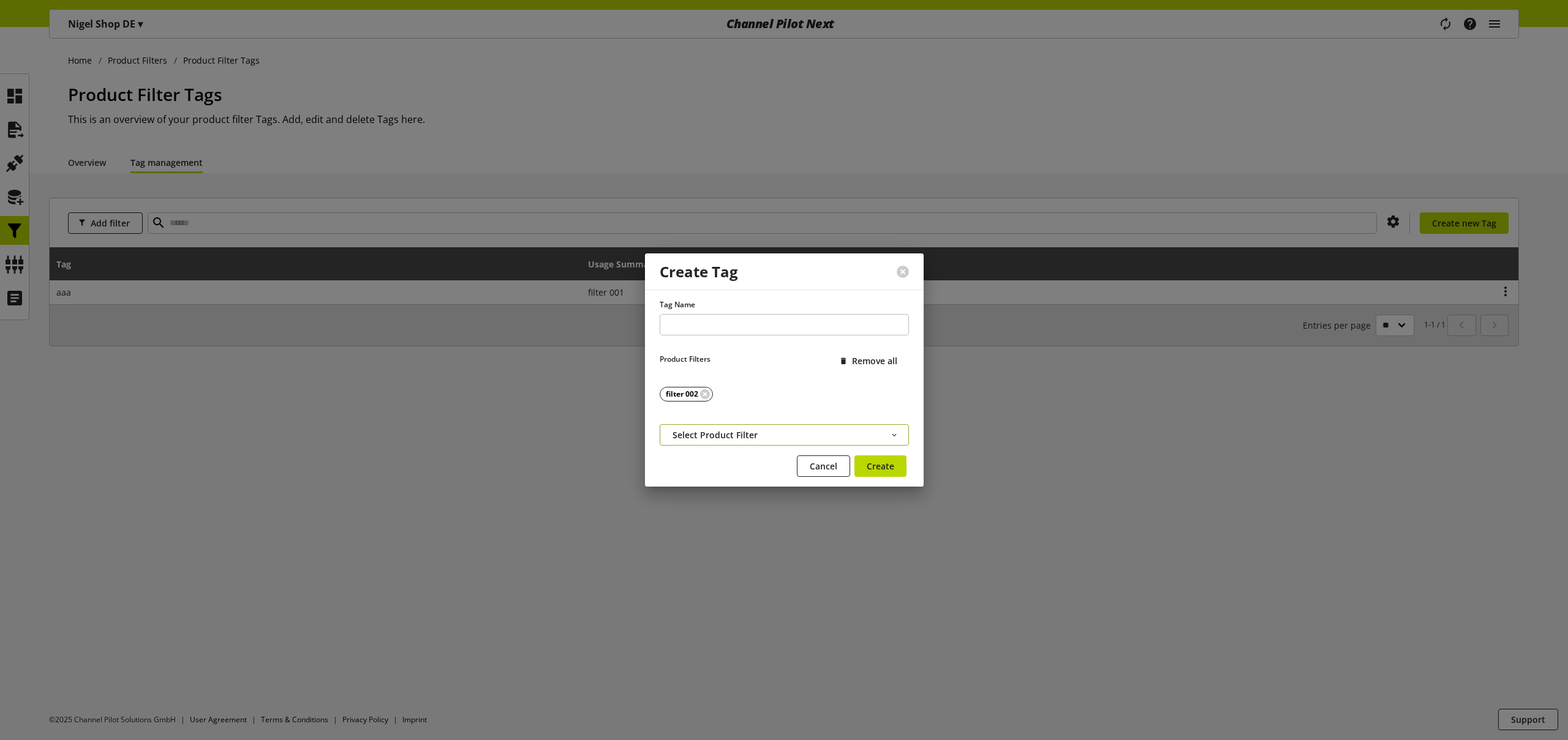
click at [706, 432] on span "Select Product Filter" at bounding box center [714, 435] width 85 height 13
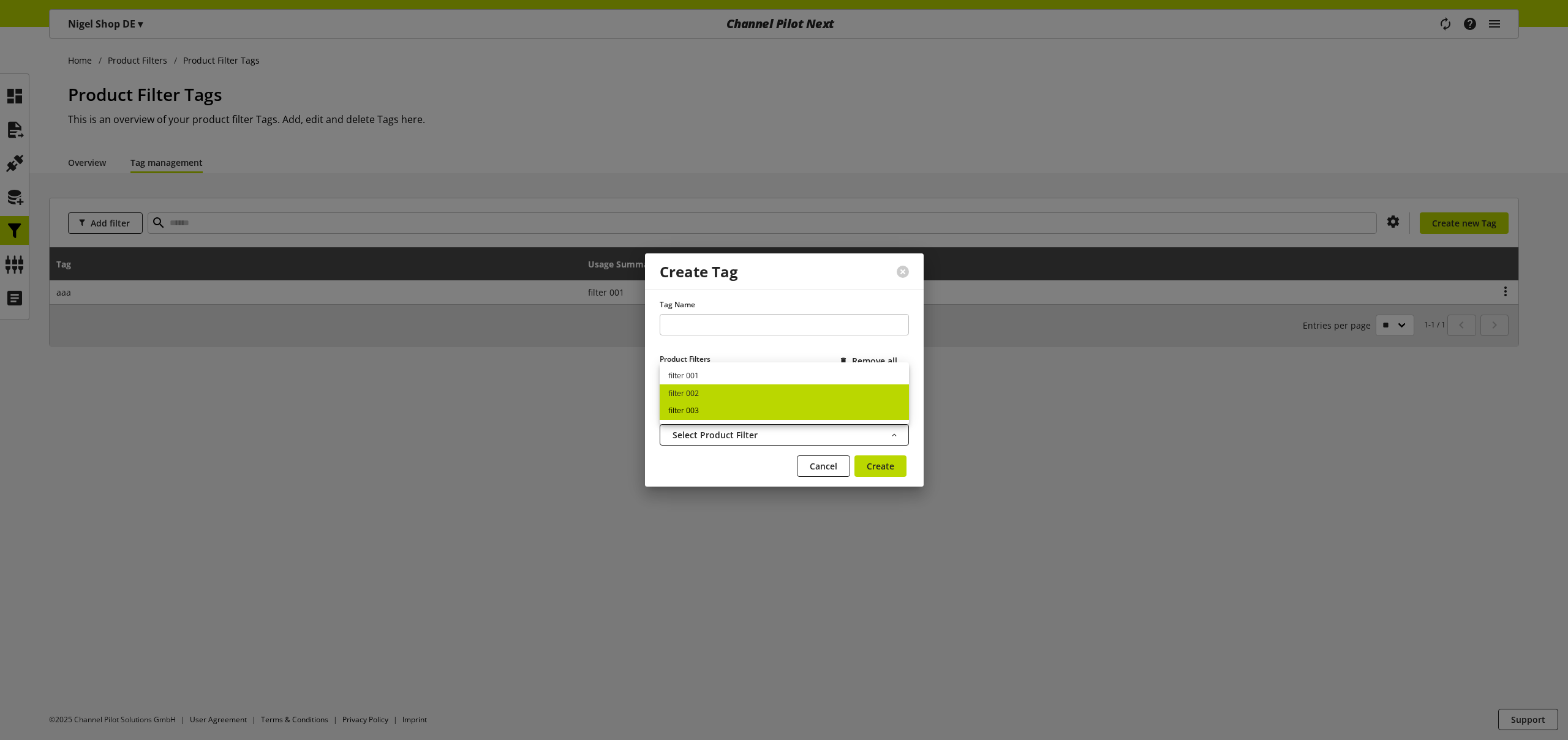
click at [705, 413] on link "filter 003" at bounding box center [784, 411] width 250 height 18
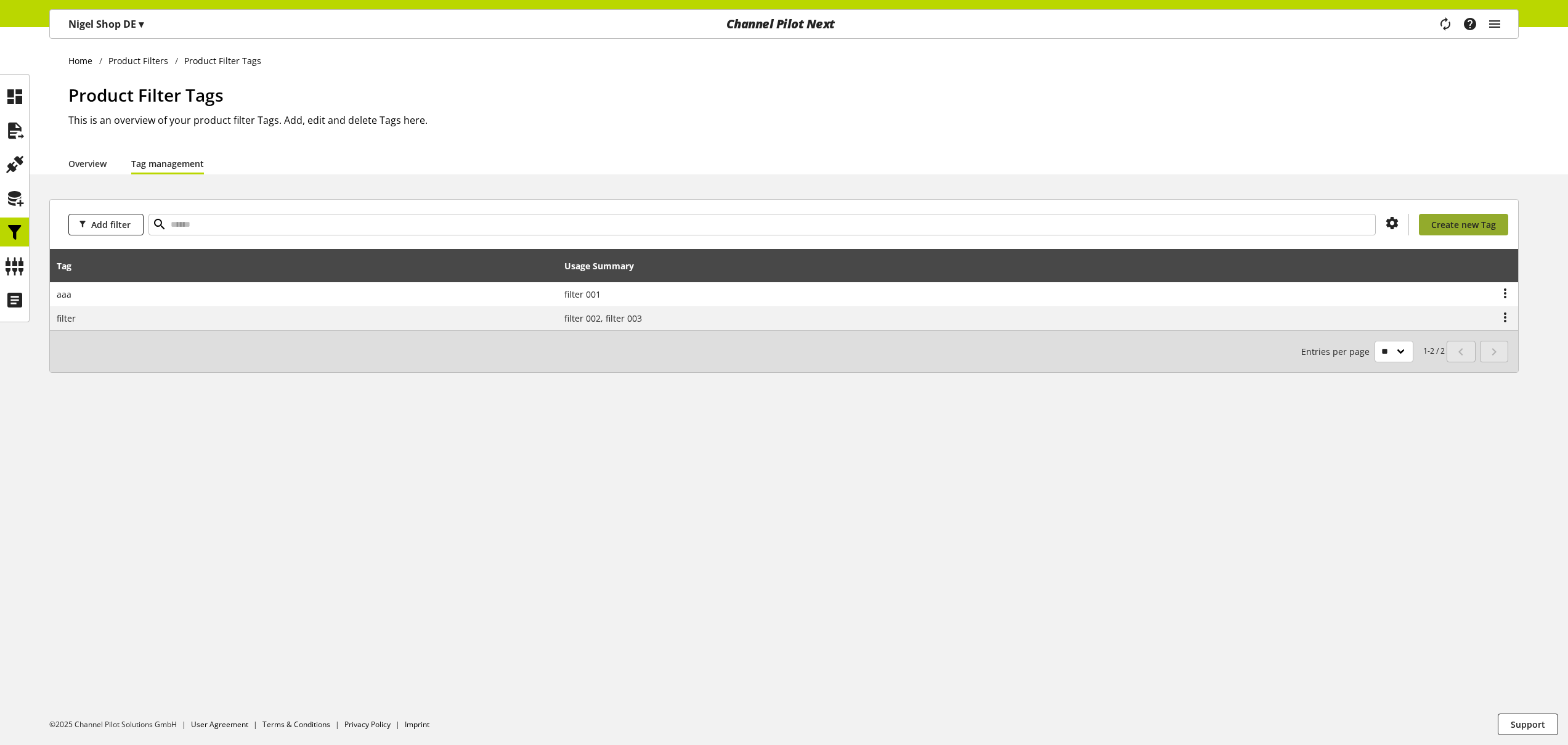
click at [1450, 228] on span "Create new Tag" at bounding box center [1464, 224] width 65 height 13
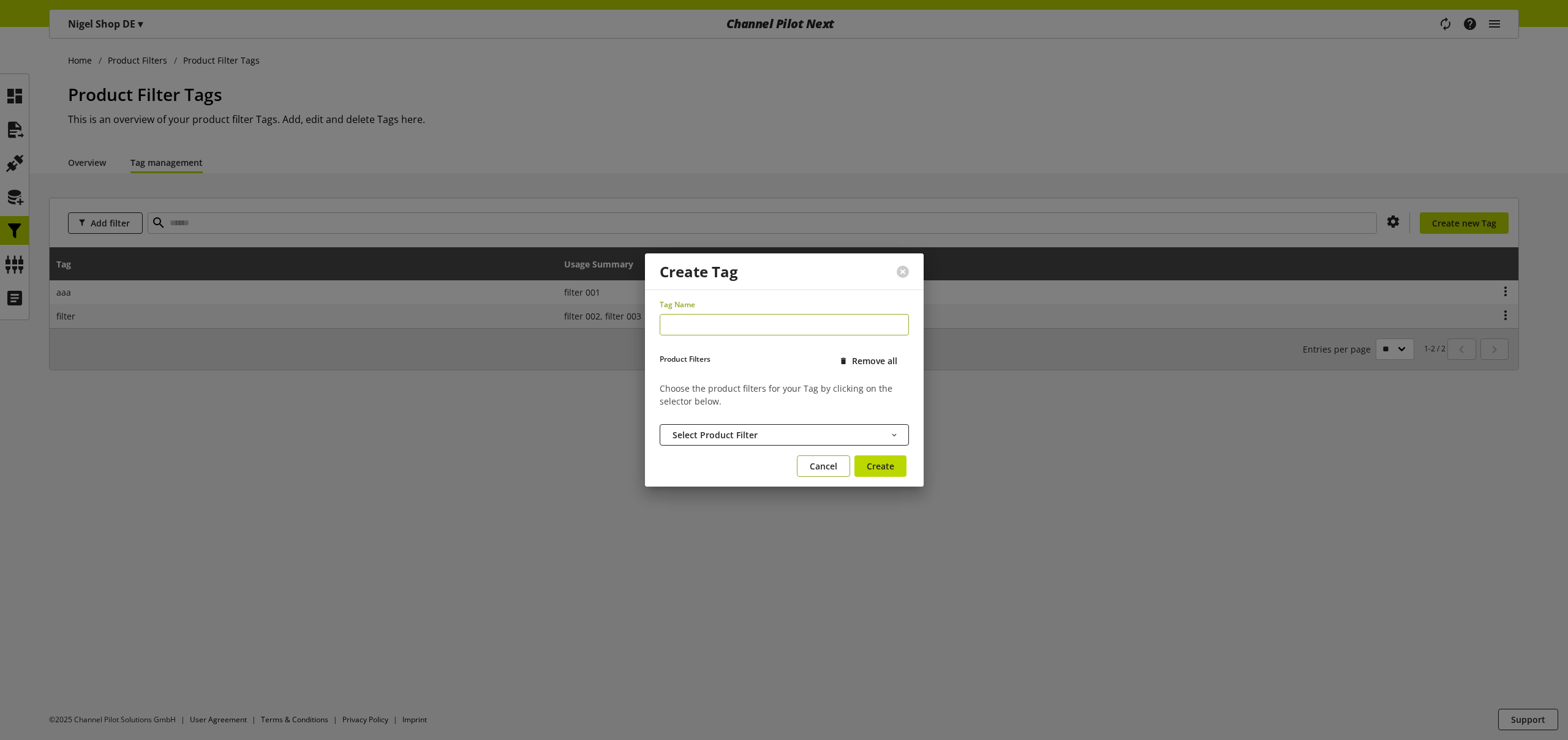
drag, startPoint x: 813, startPoint y: 464, endPoint x: 796, endPoint y: 434, distance: 34.5
click at [814, 464] on span "Cancel" at bounding box center [823, 466] width 27 height 13
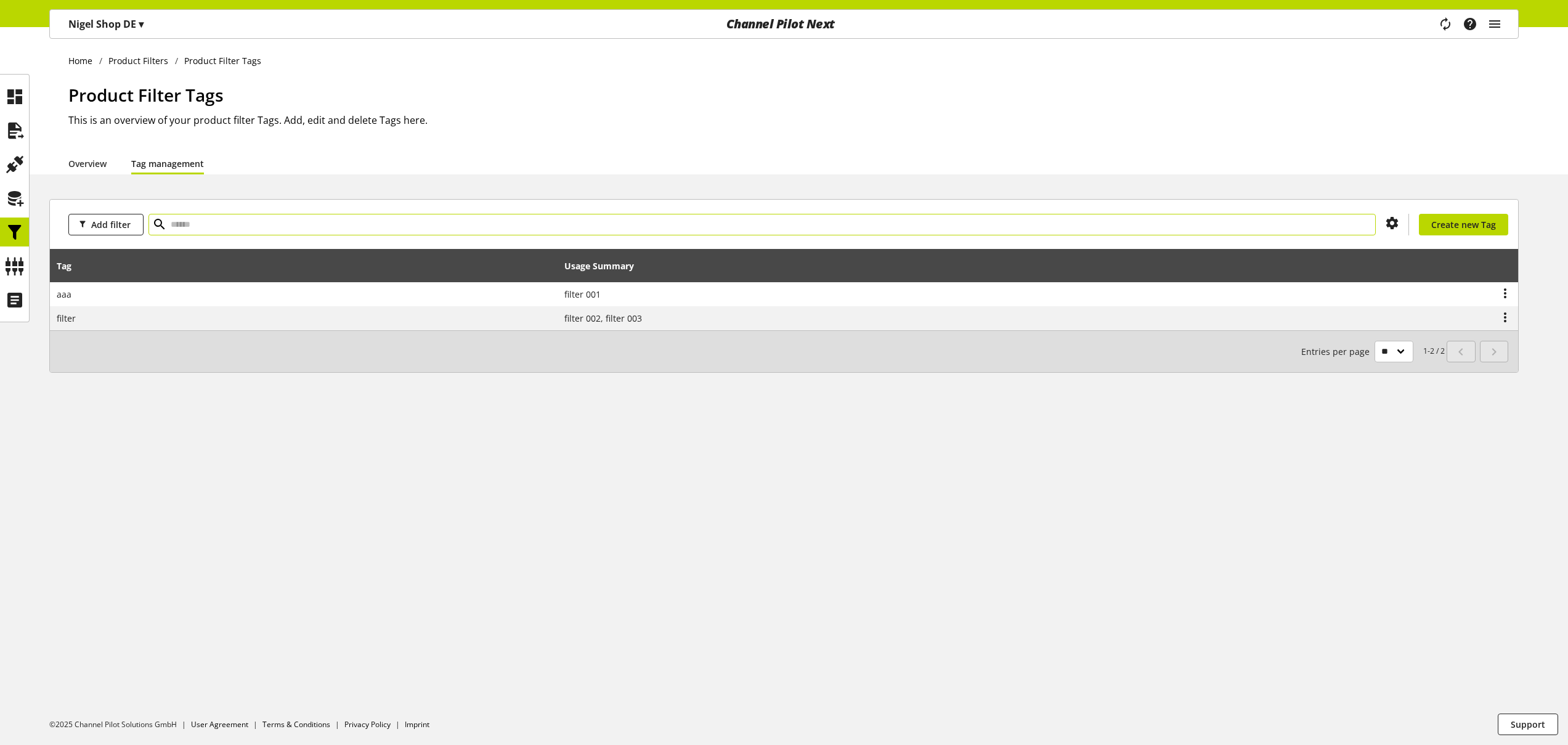
click at [190, 220] on input "text" at bounding box center [762, 224] width 1227 height 22
type input "***"
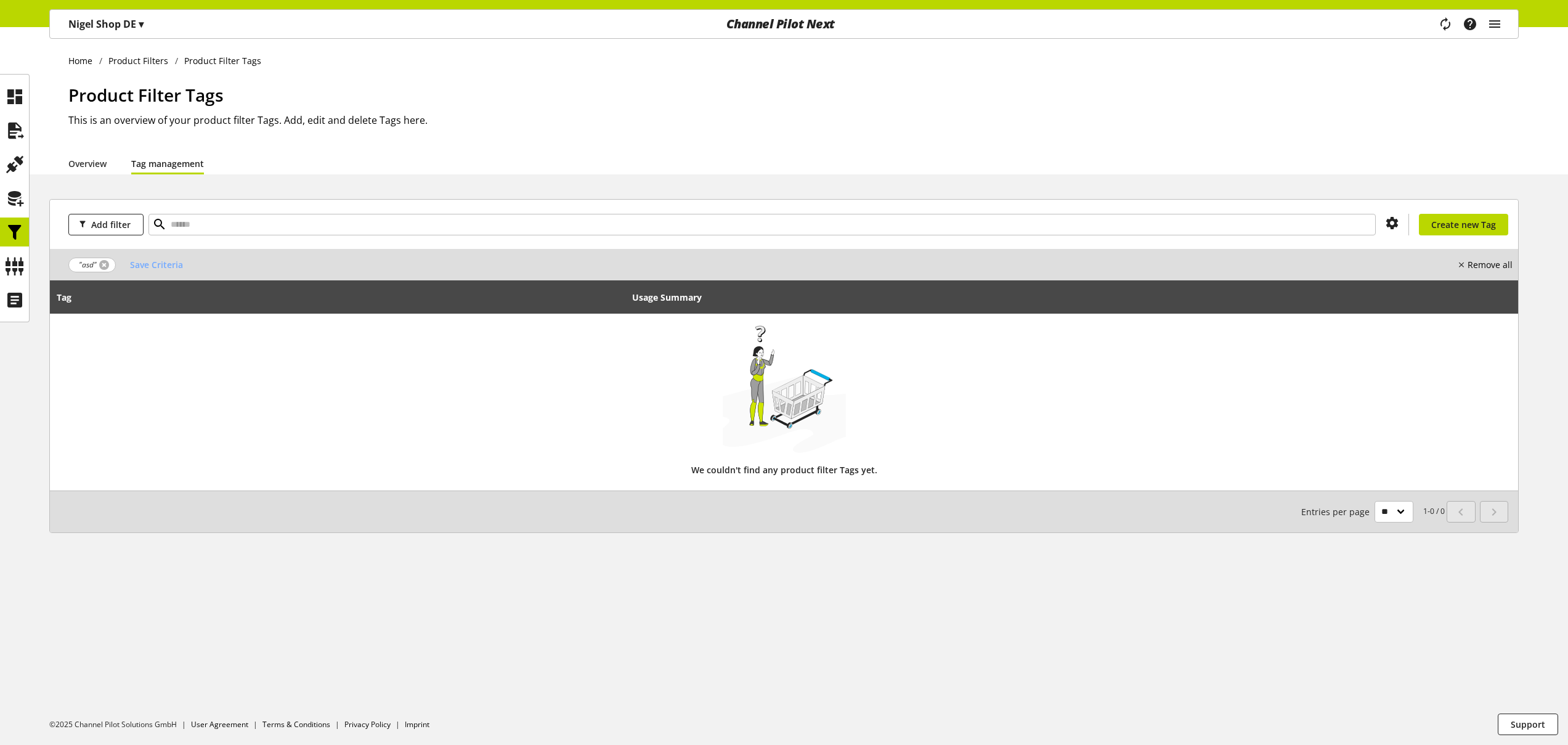
click at [105, 265] on link at bounding box center [104, 265] width 10 height 10
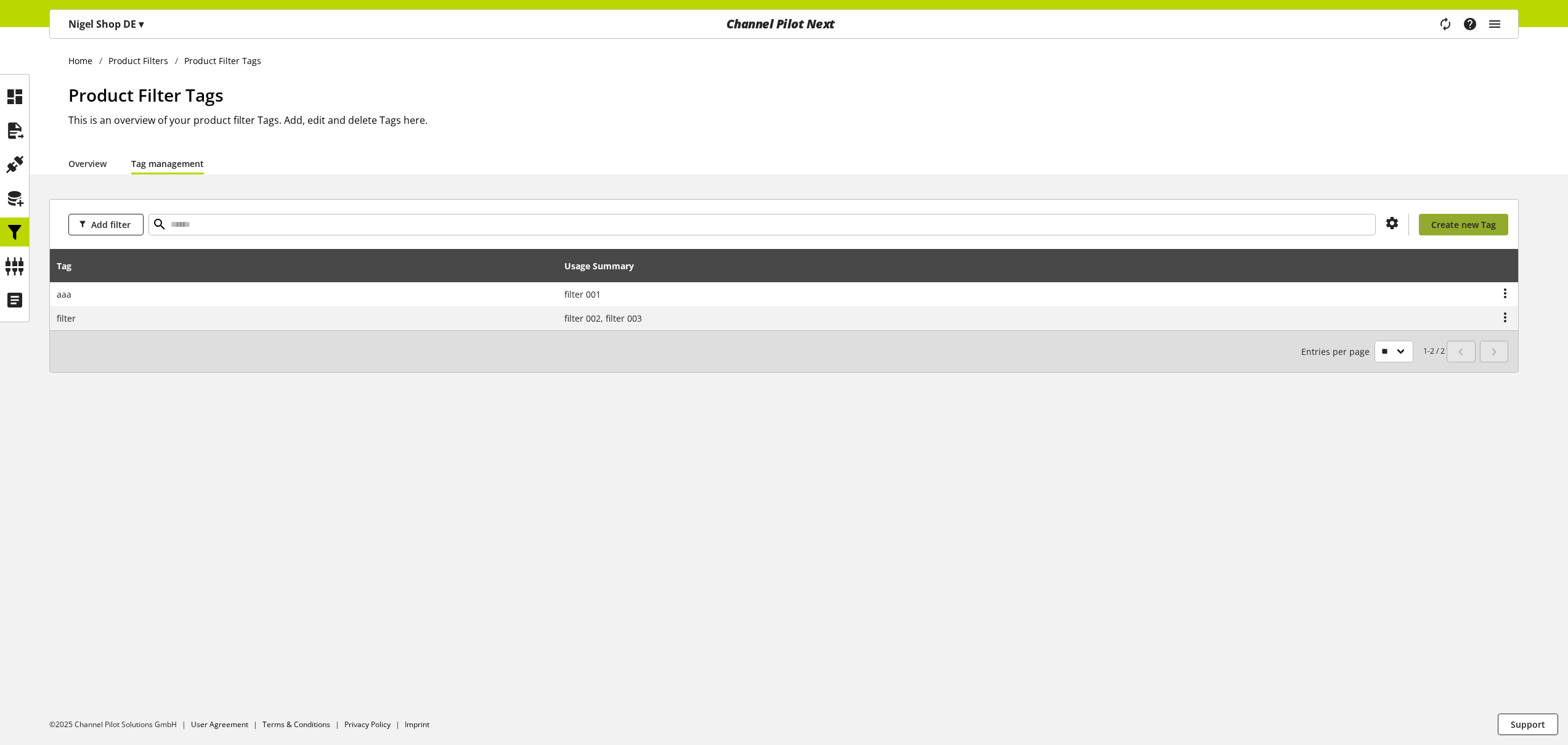
click at [1447, 225] on span "Create new Tag" at bounding box center [1464, 224] width 65 height 13
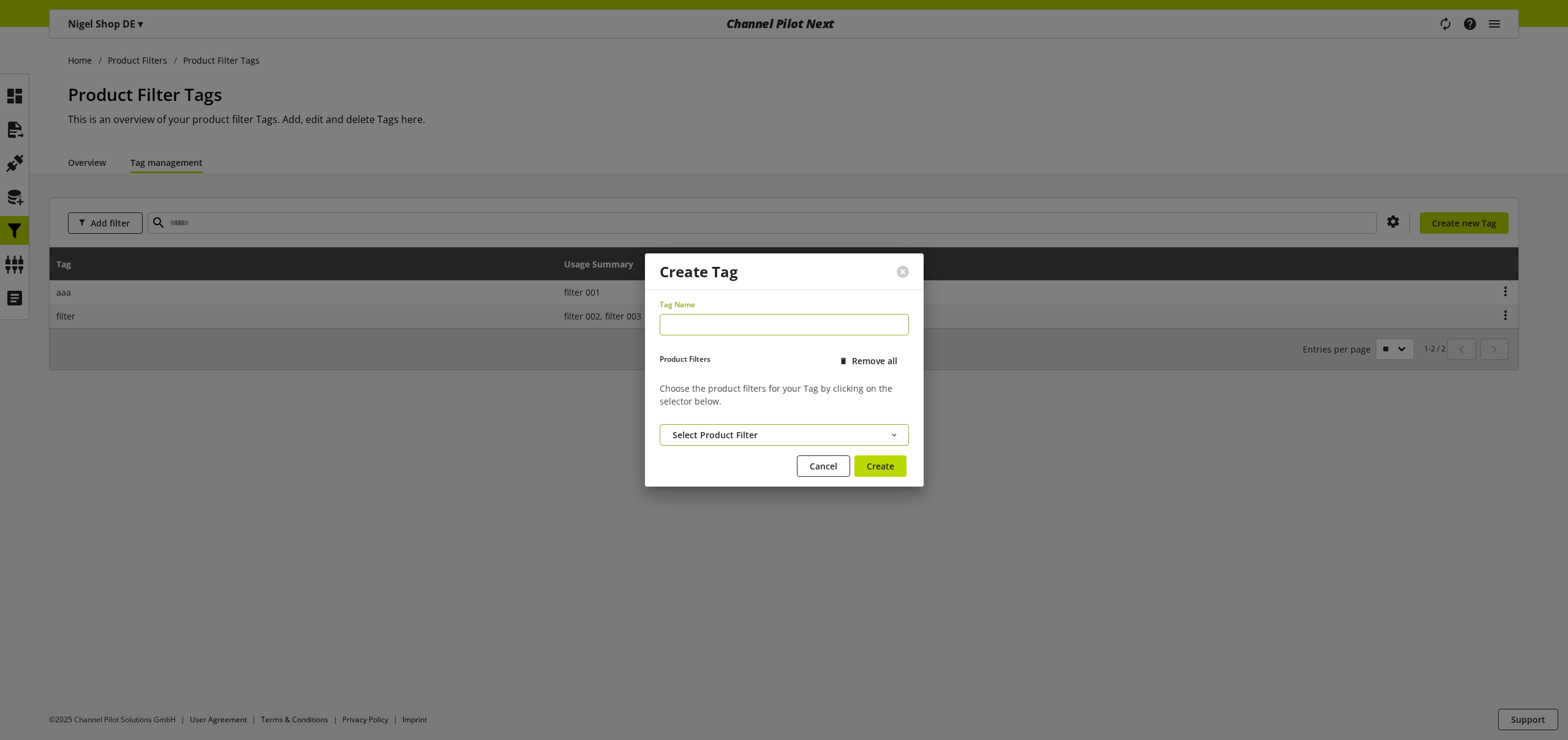
click at [707, 432] on span "Select Product Filter" at bounding box center [714, 435] width 85 height 13
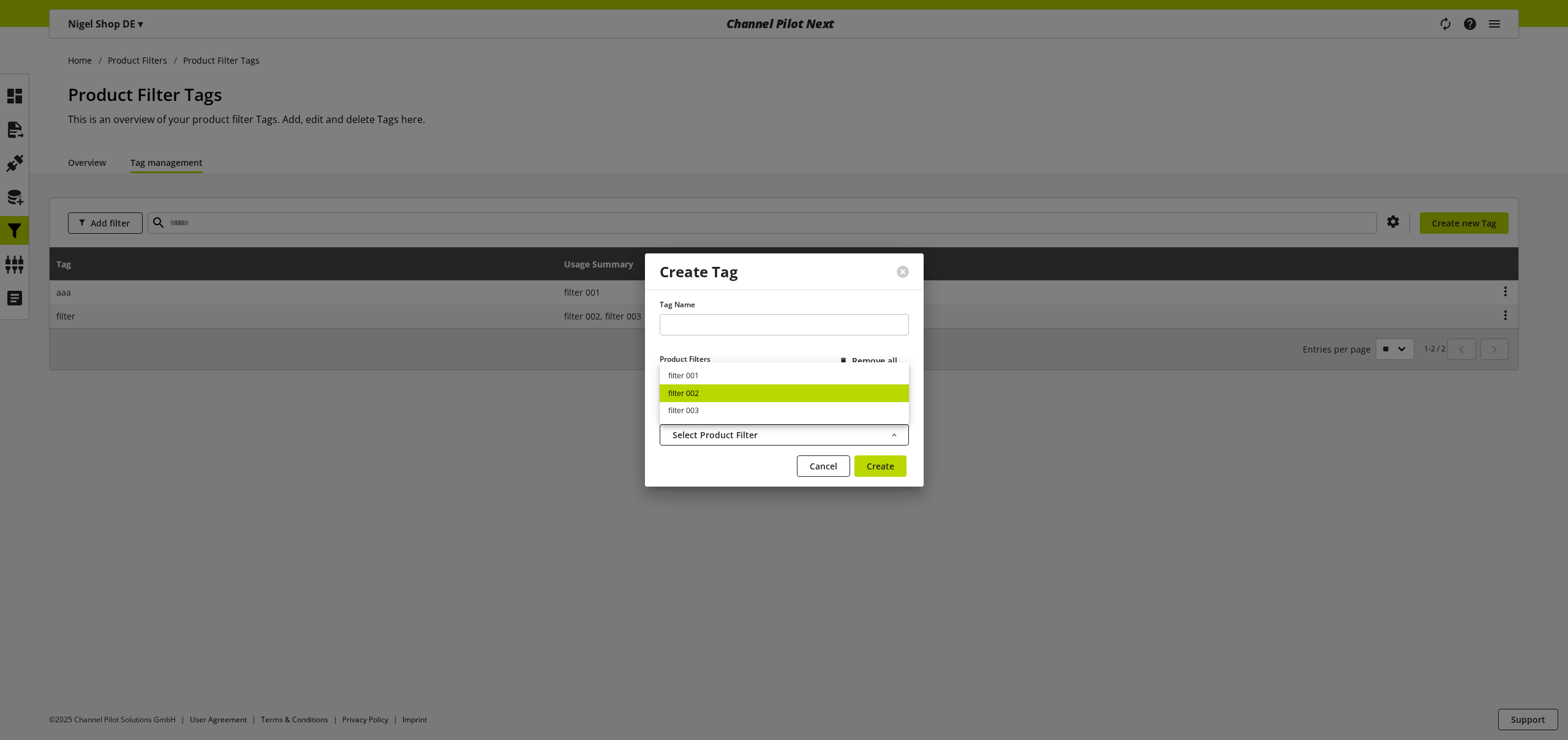
click at [697, 394] on link "filter 002" at bounding box center [784, 393] width 250 height 18
click at [812, 465] on span "Cancel" at bounding box center [823, 466] width 27 height 13
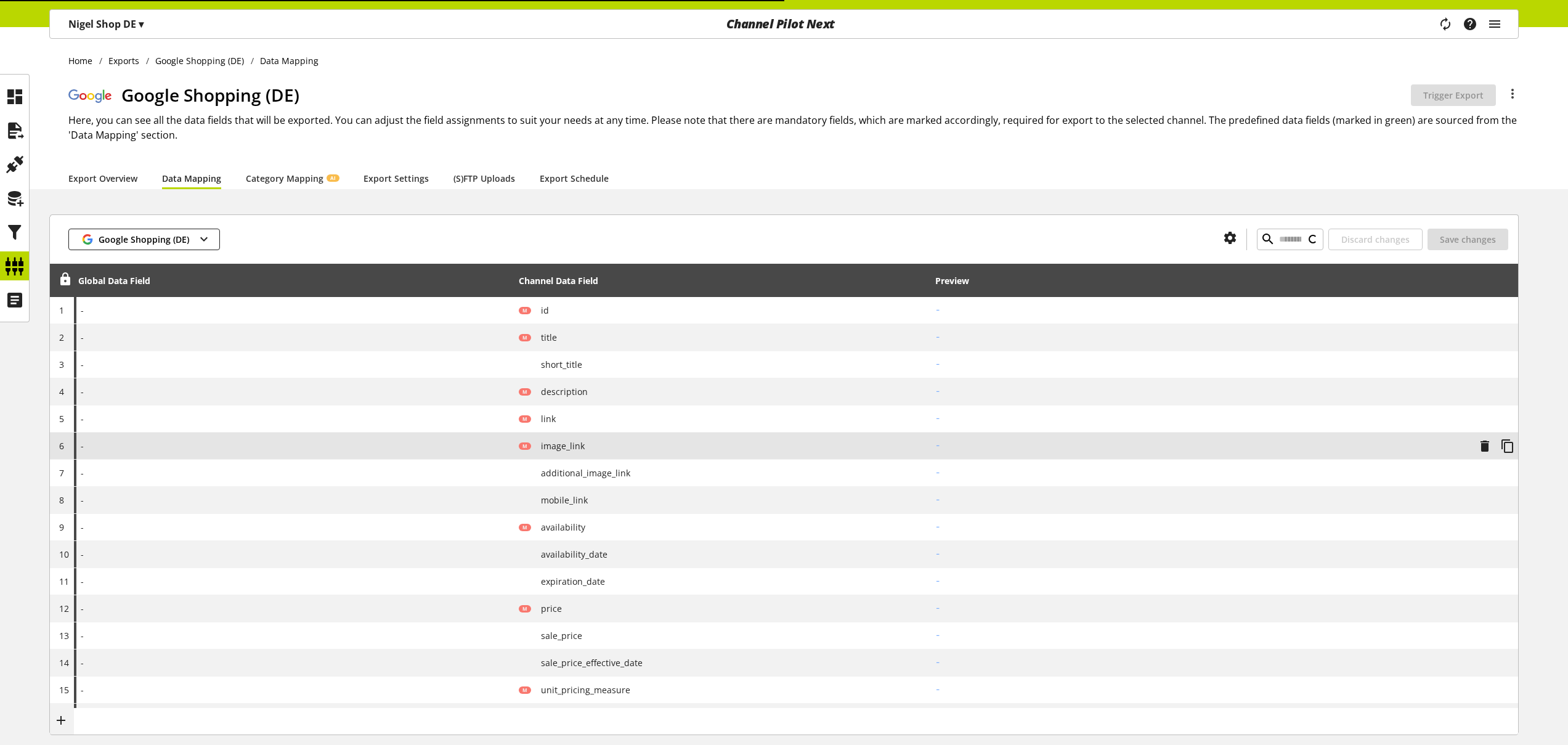
type input "*"
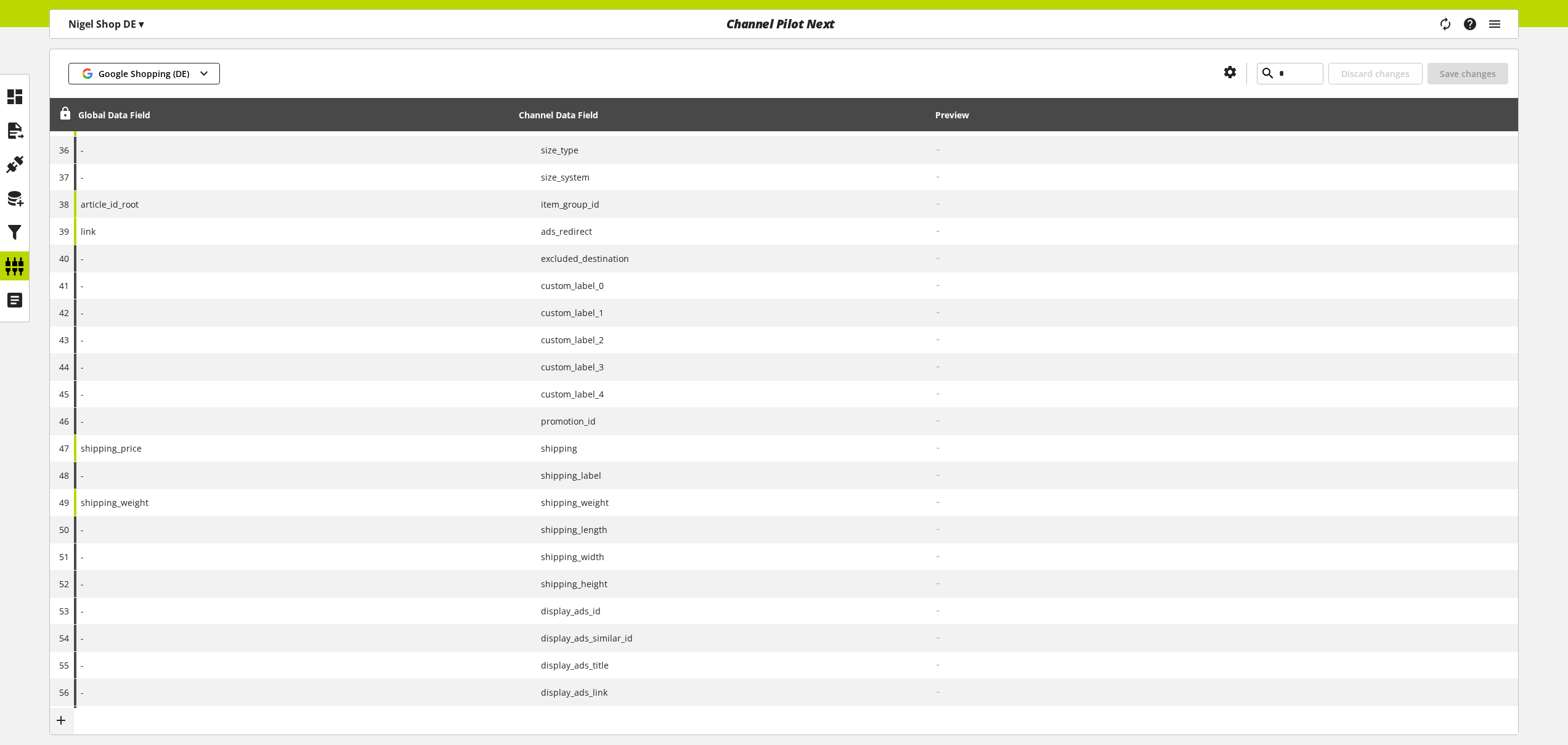
scroll to position [1724, 0]
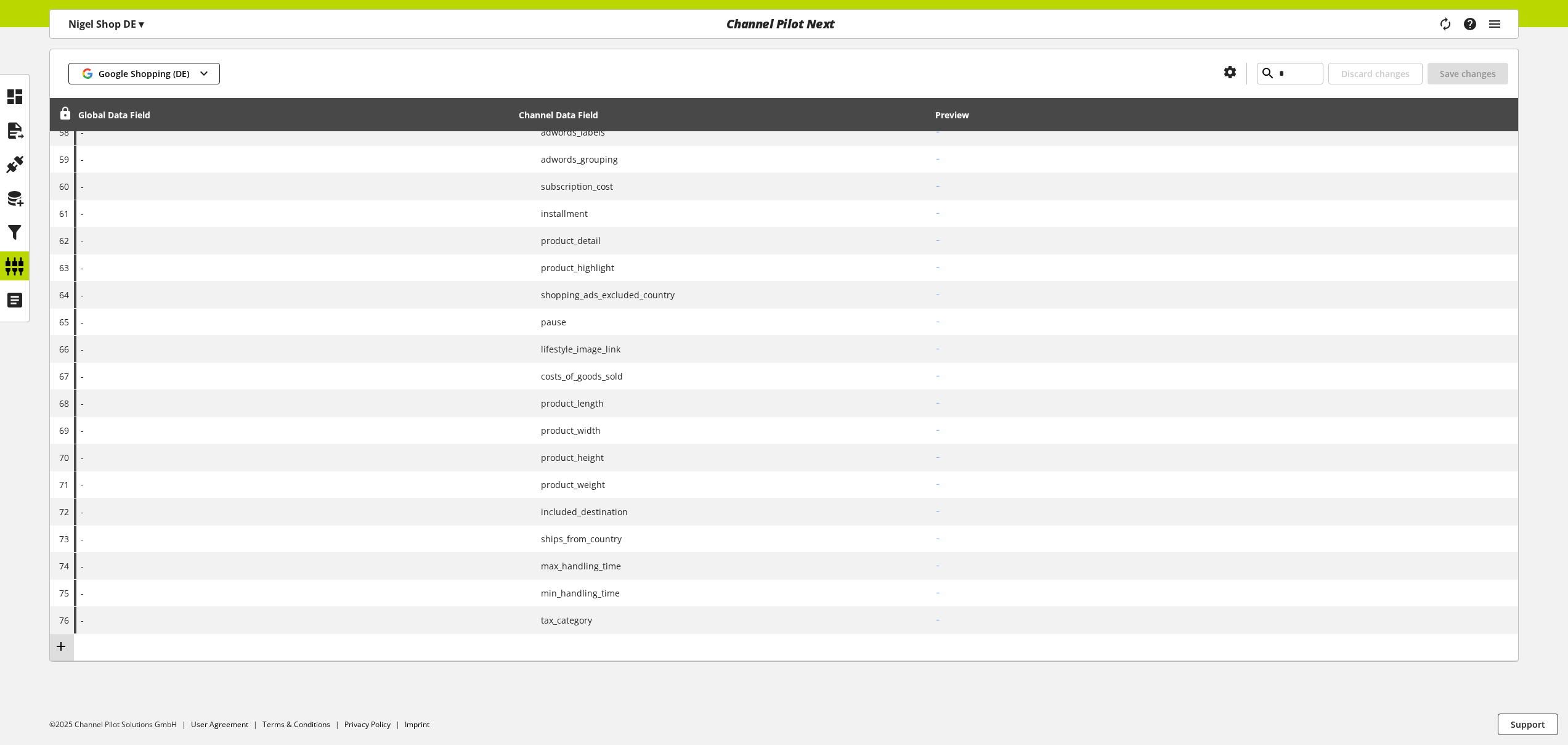
click at [62, 648] on icon at bounding box center [61, 646] width 15 height 22
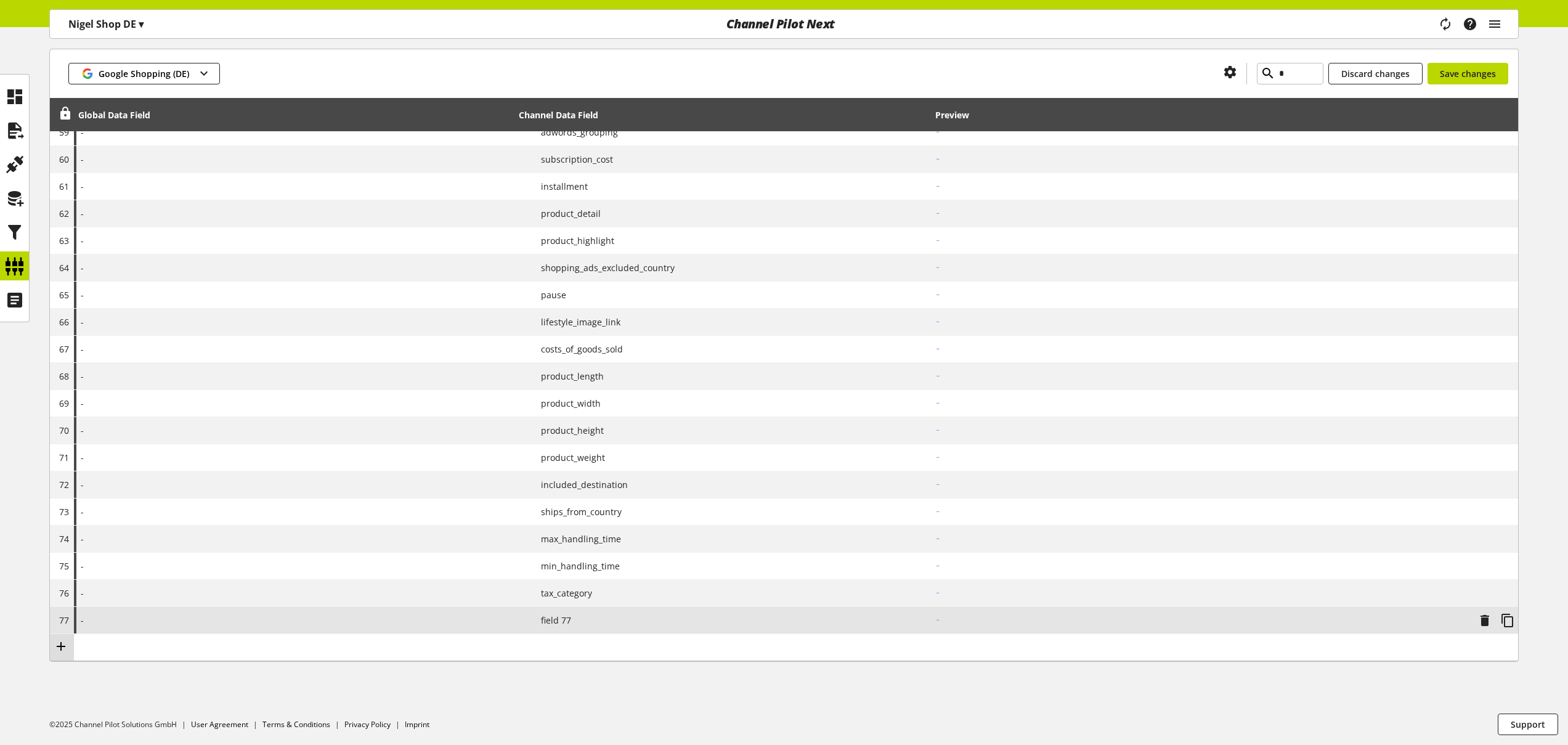
click at [61, 648] on icon at bounding box center [61, 646] width 15 height 22
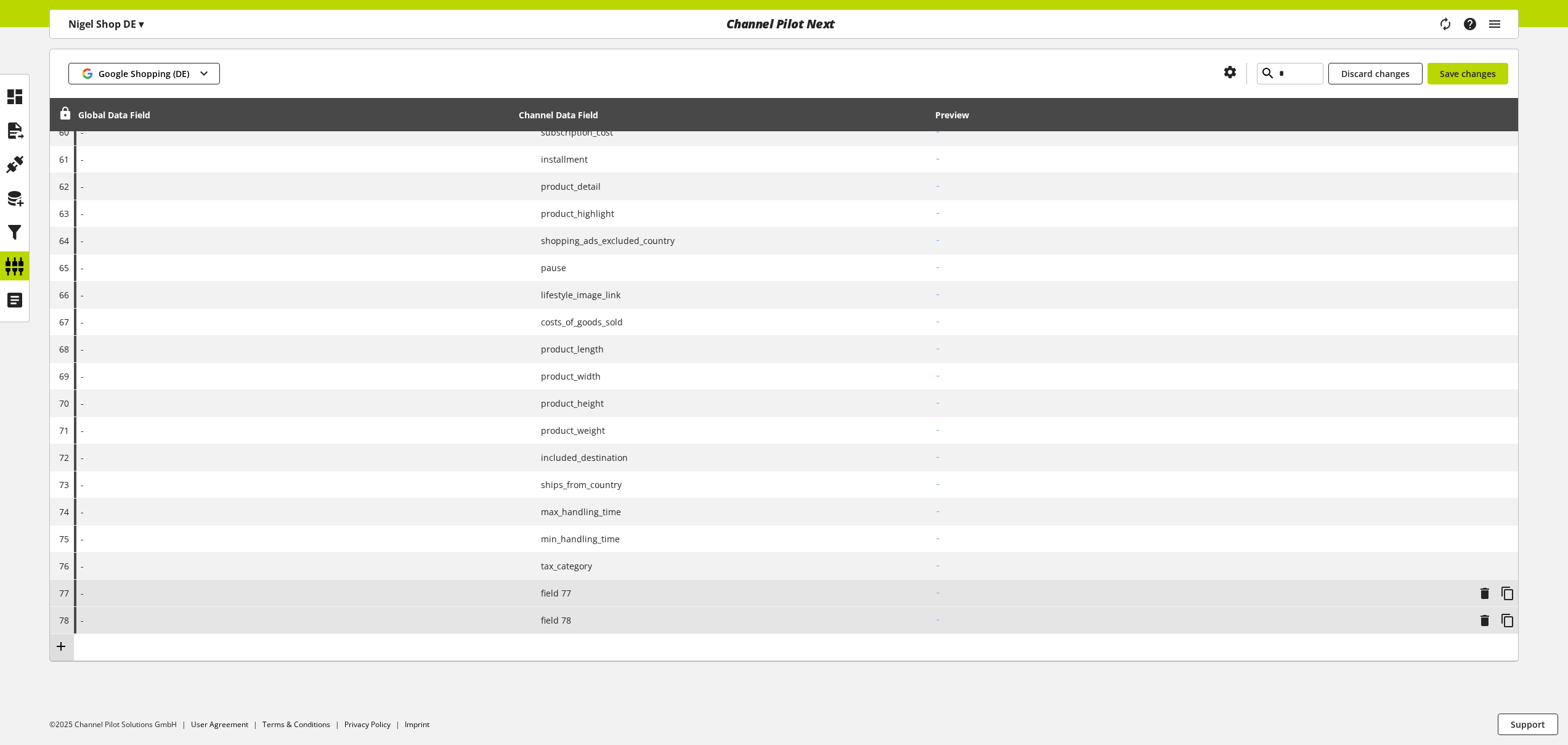
click at [61, 647] on icon at bounding box center [61, 646] width 15 height 22
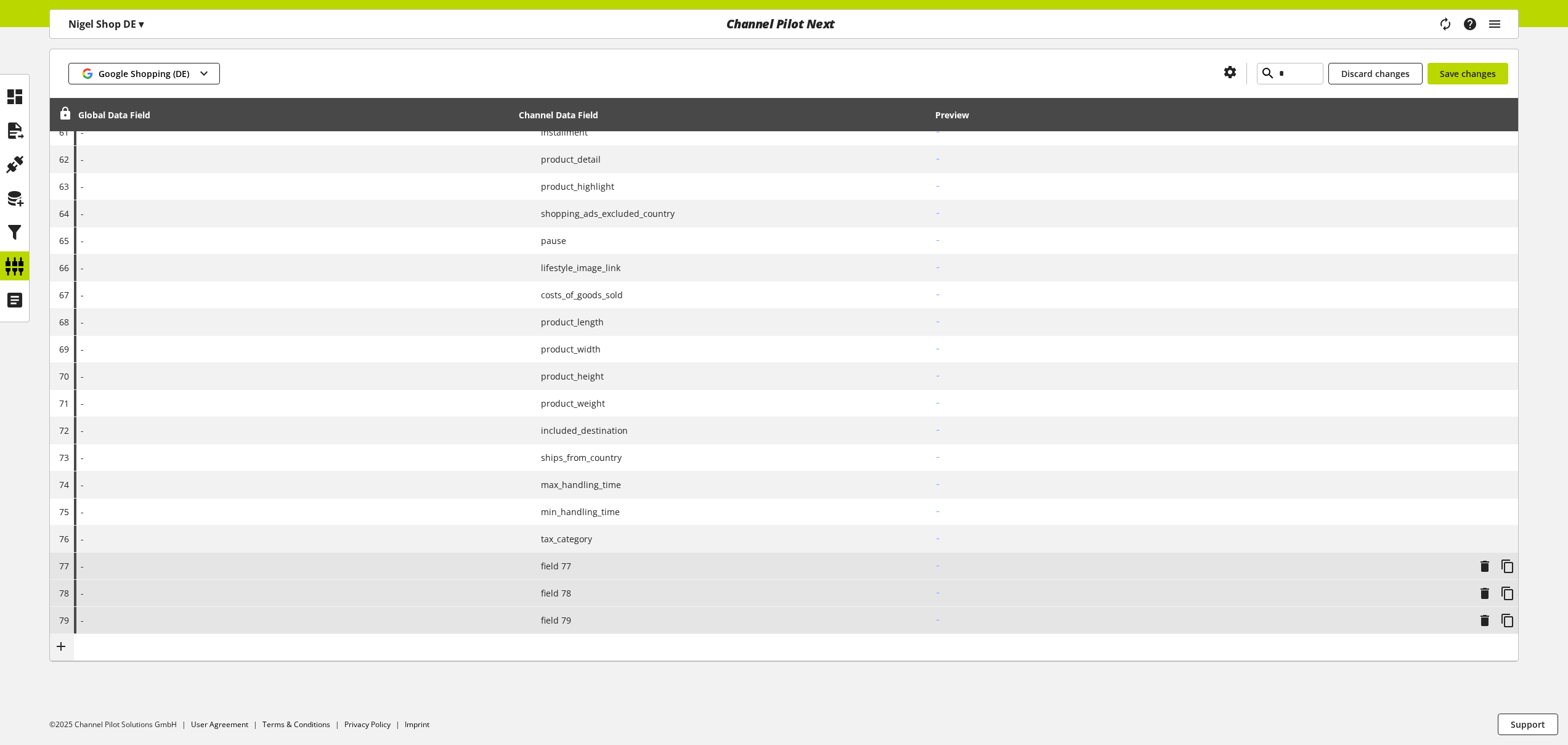
click at [61, 647] on icon at bounding box center [61, 646] width 15 height 22
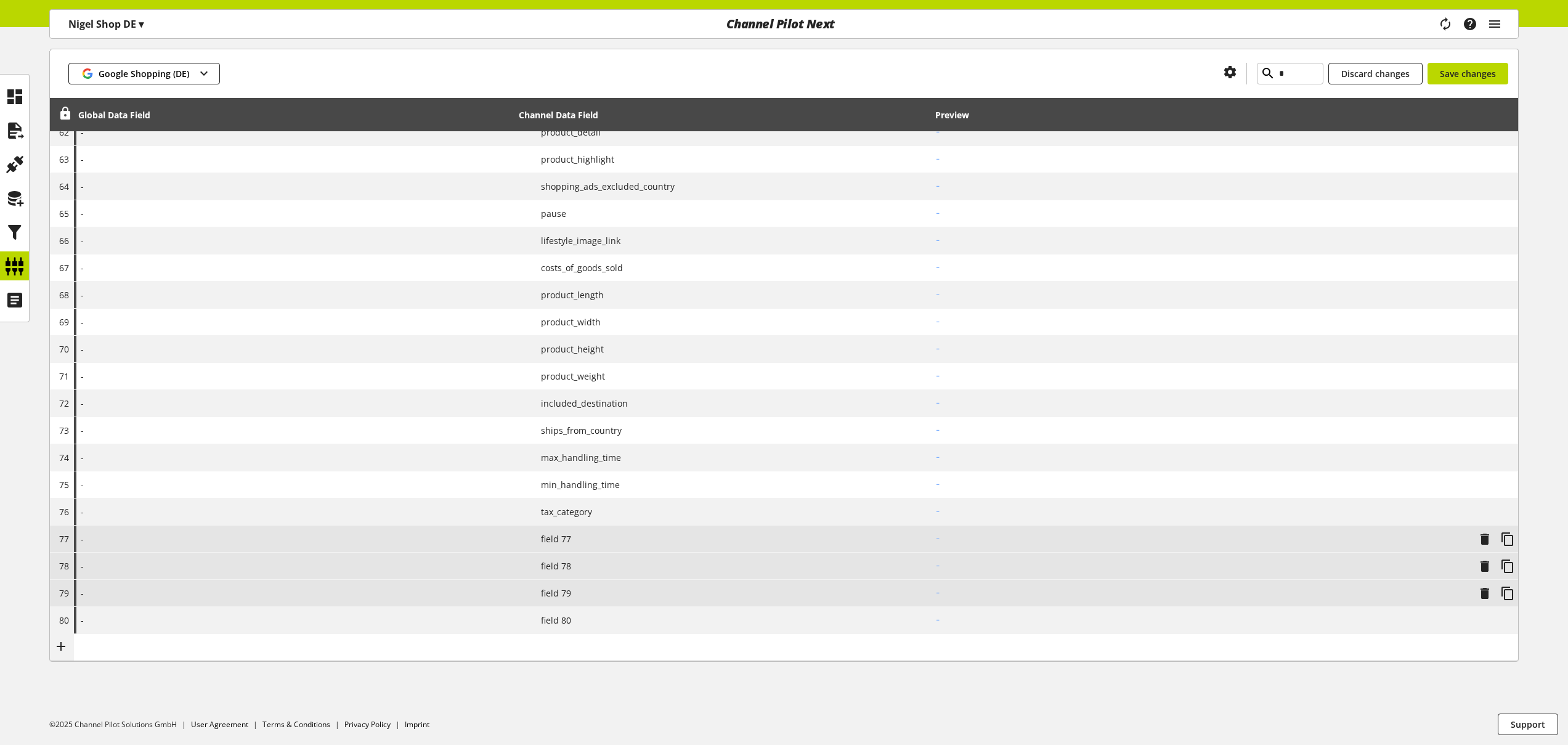
click at [61, 647] on icon at bounding box center [61, 646] width 15 height 22
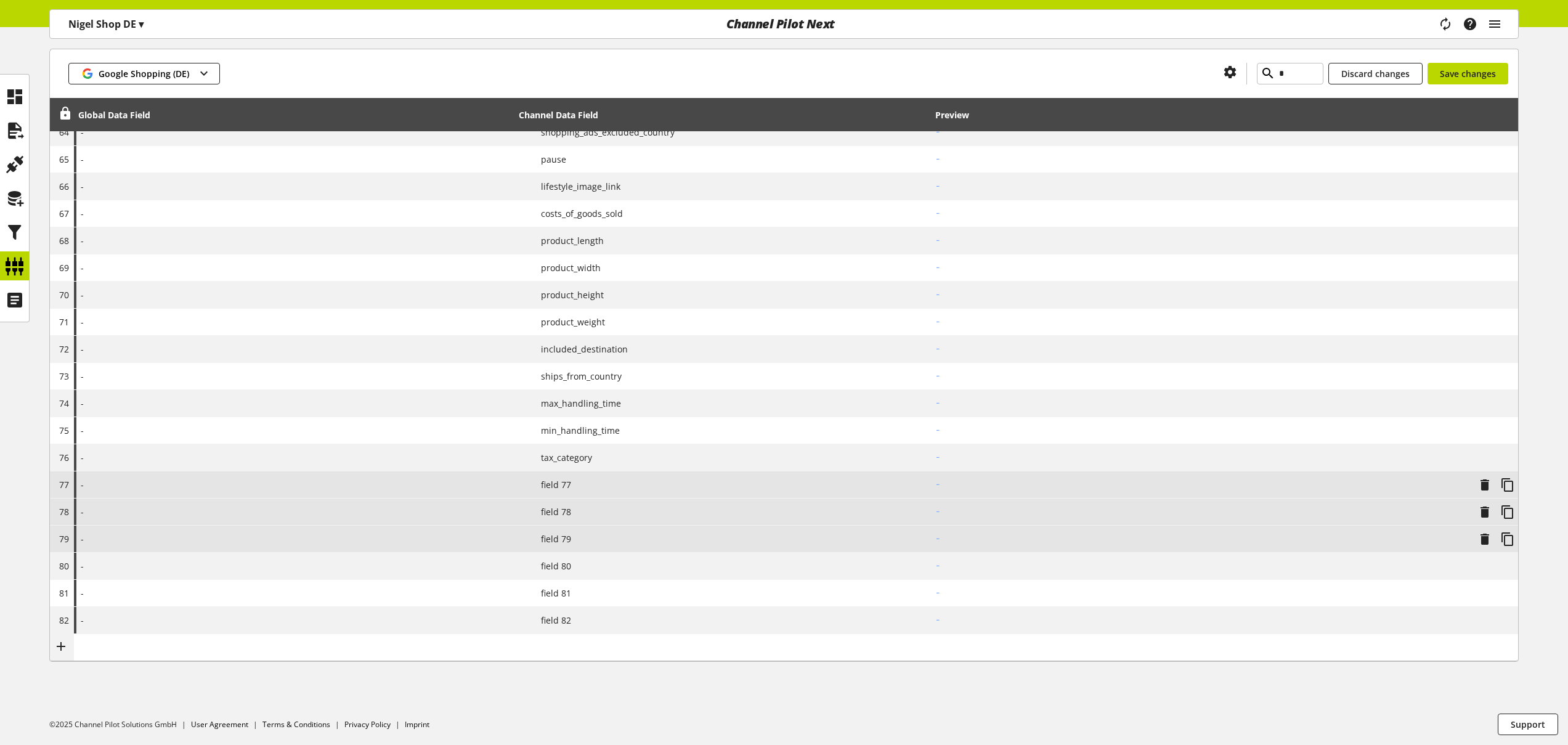
click at [61, 647] on icon at bounding box center [61, 646] width 15 height 22
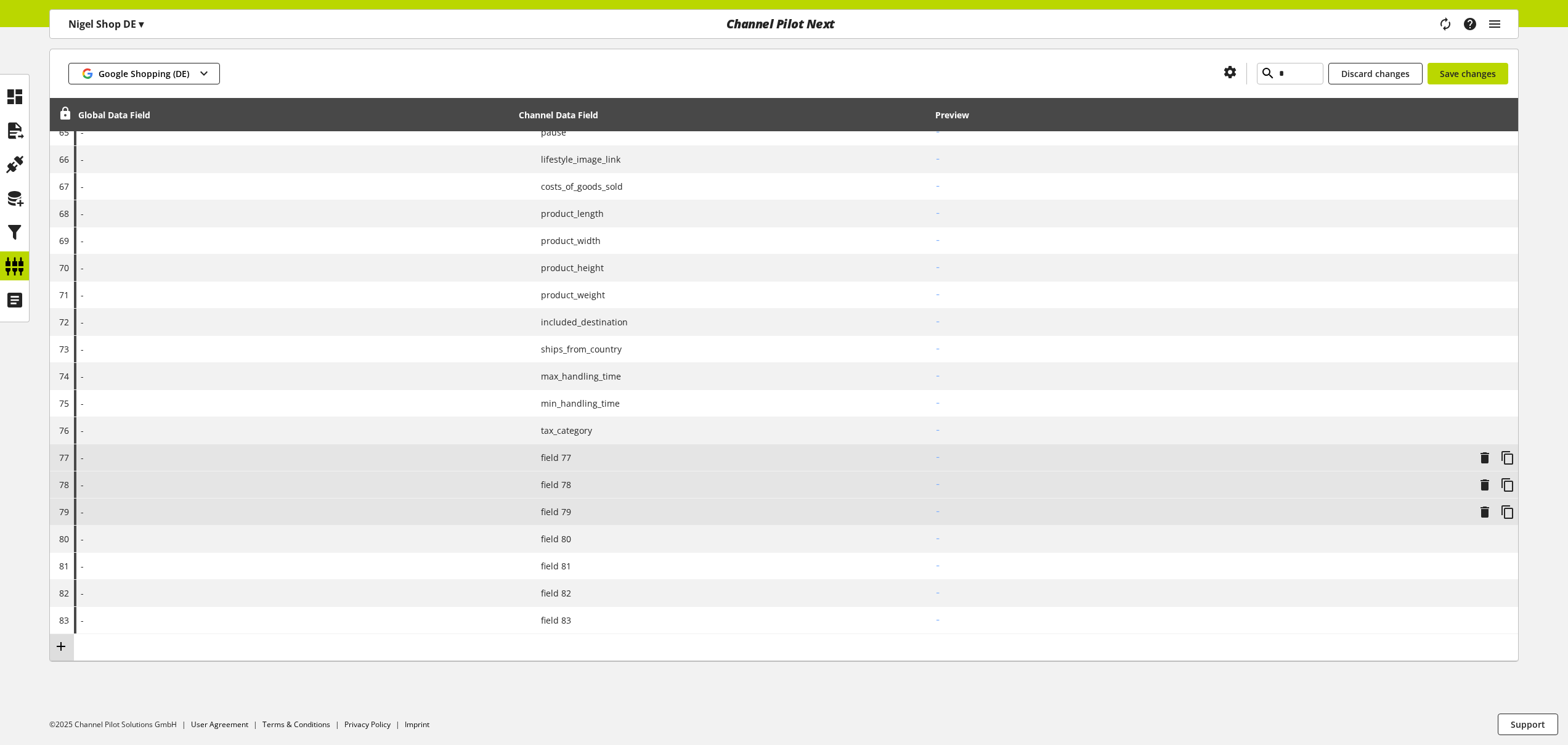
click at [61, 647] on icon at bounding box center [61, 646] width 15 height 22
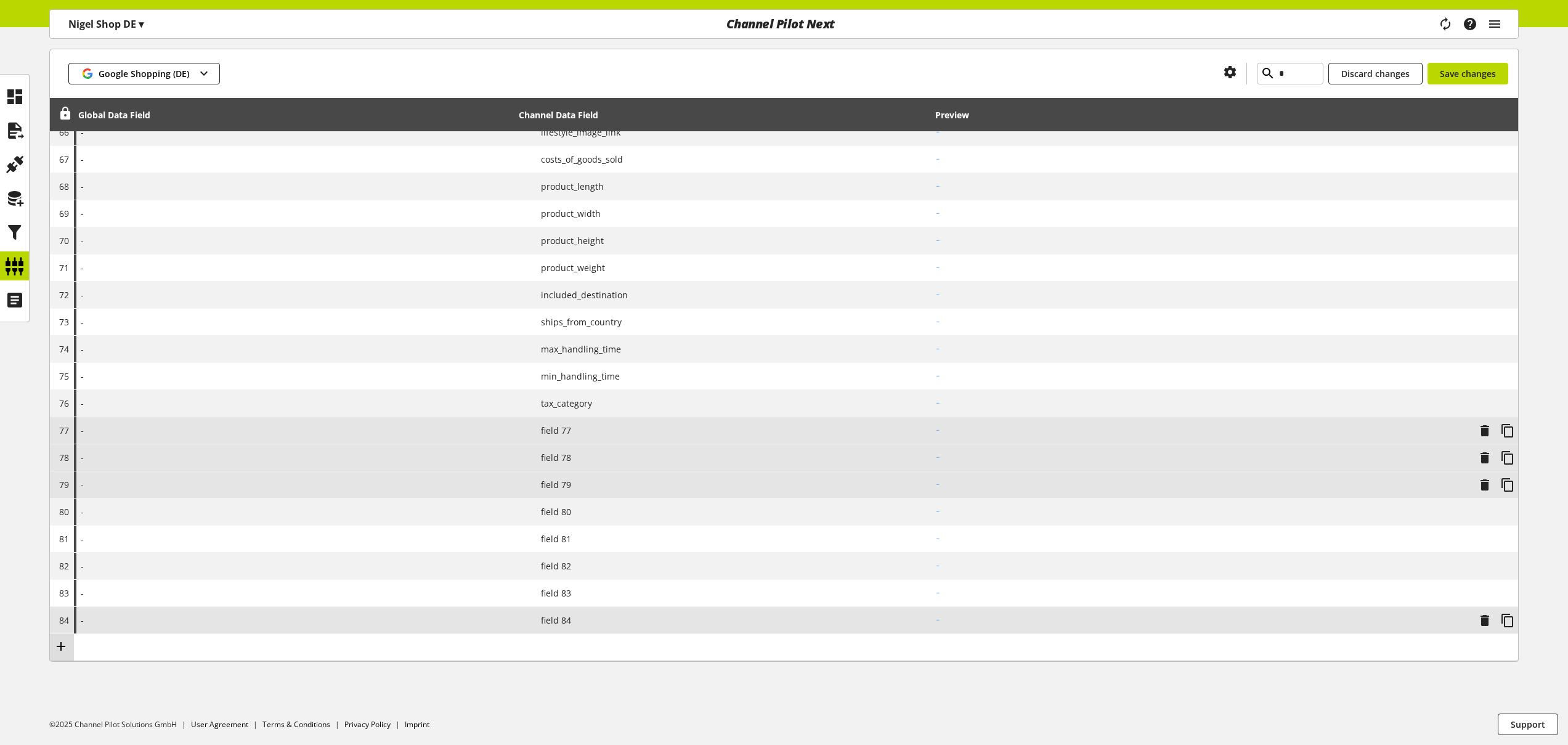
click at [62, 647] on icon at bounding box center [61, 646] width 15 height 22
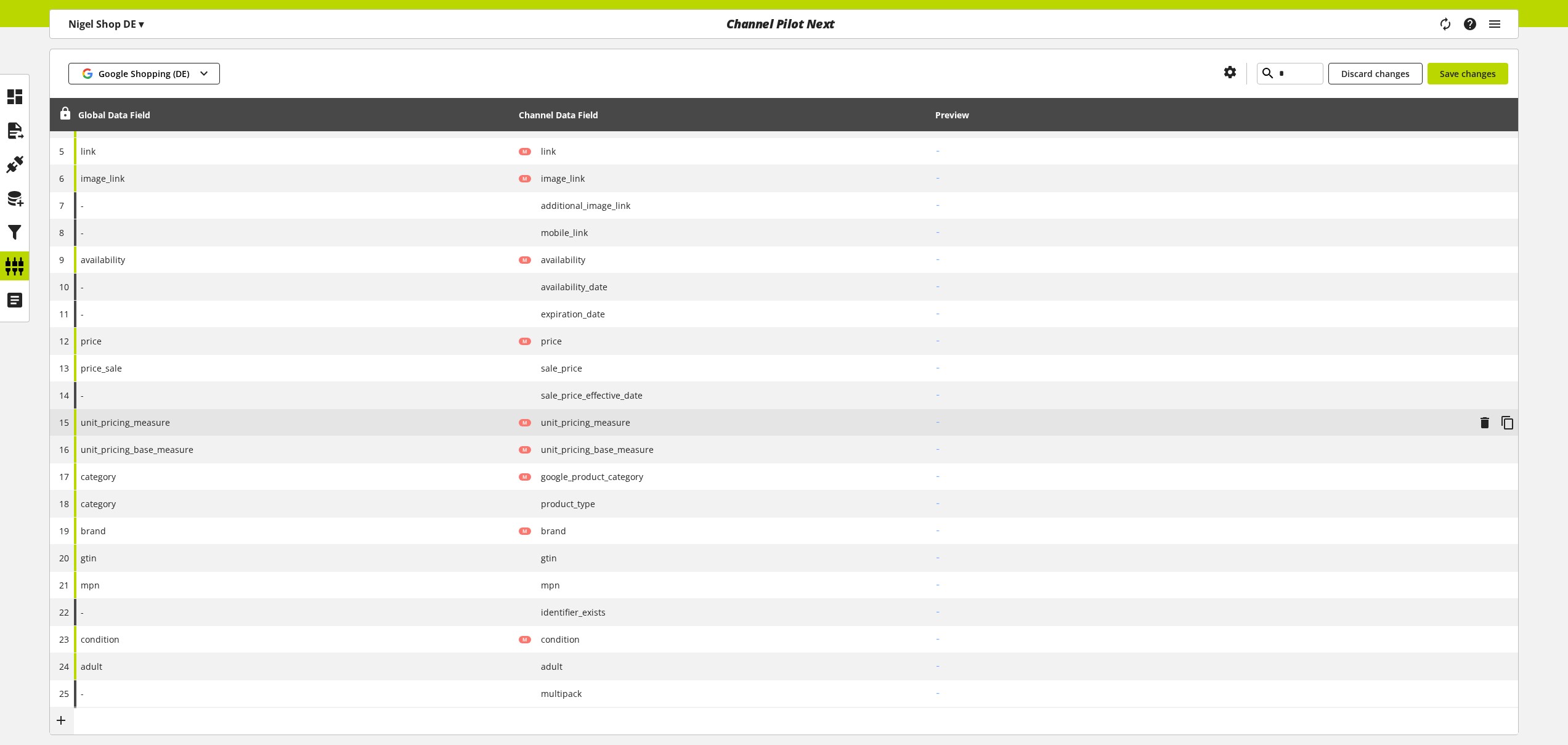
scroll to position [154, 0]
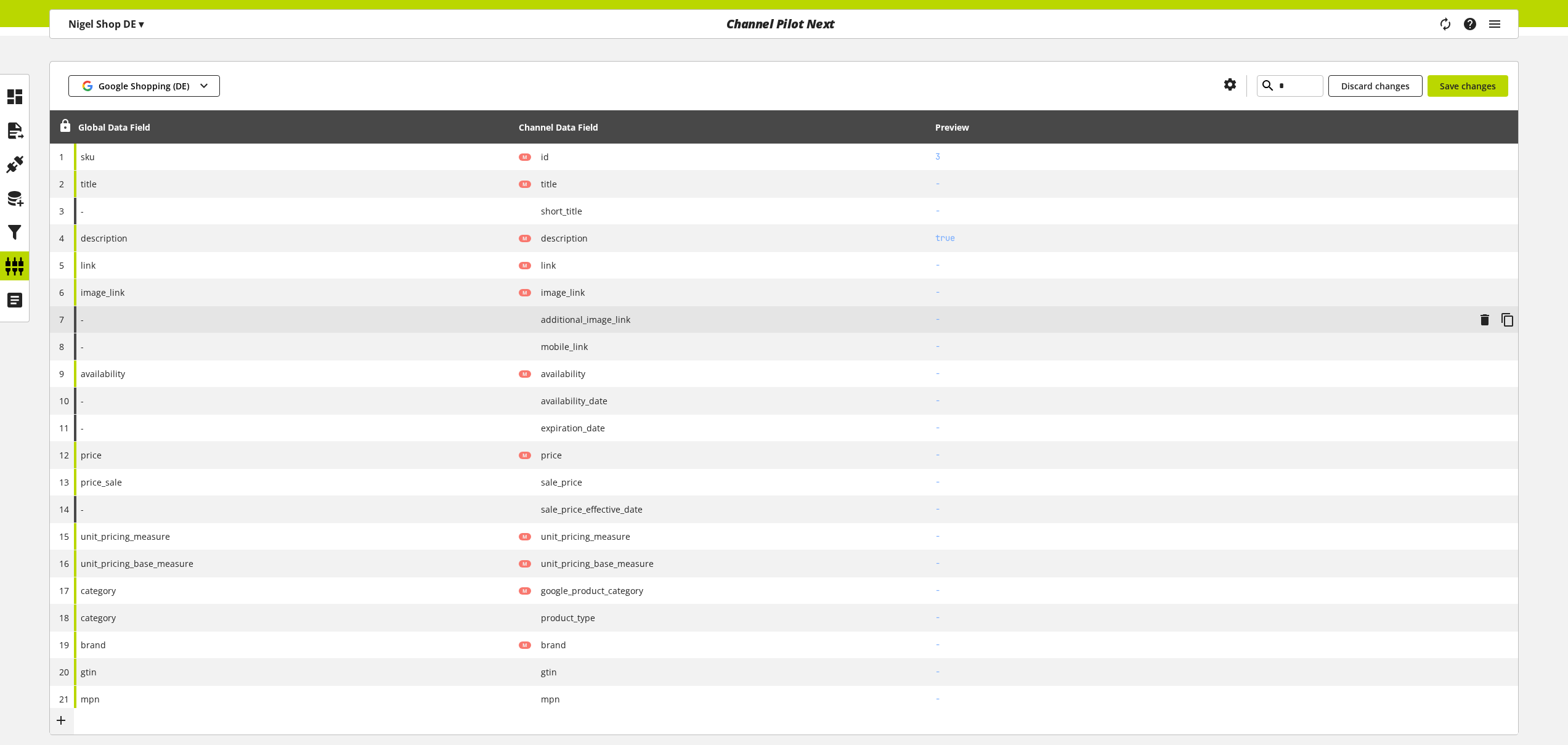
click at [195, 315] on div "-" at bounding box center [294, 320] width 441 height 27
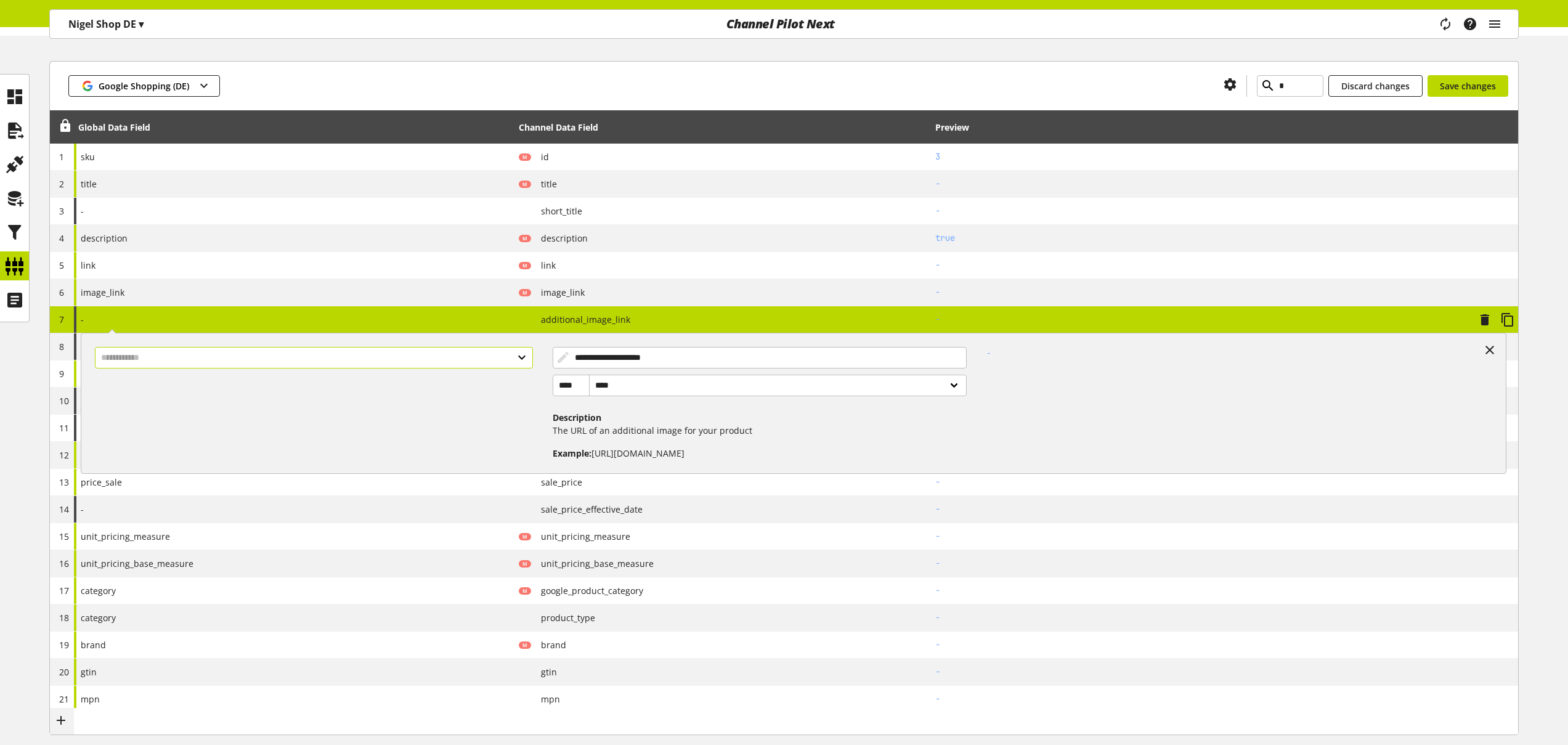
click at [520, 349] on input "text" at bounding box center [314, 358] width 438 height 22
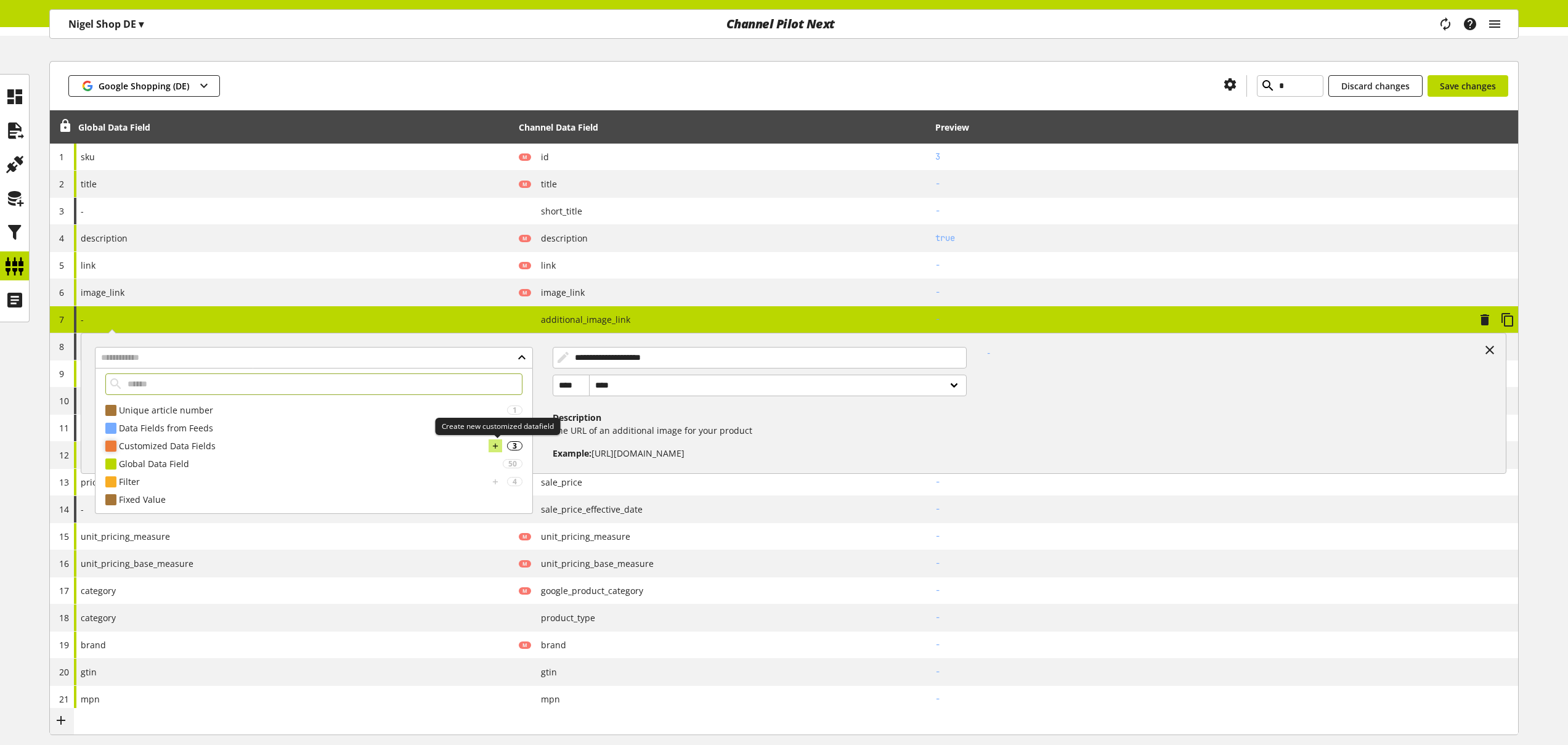
click at [498, 446] on icon at bounding box center [495, 446] width 8 height 13
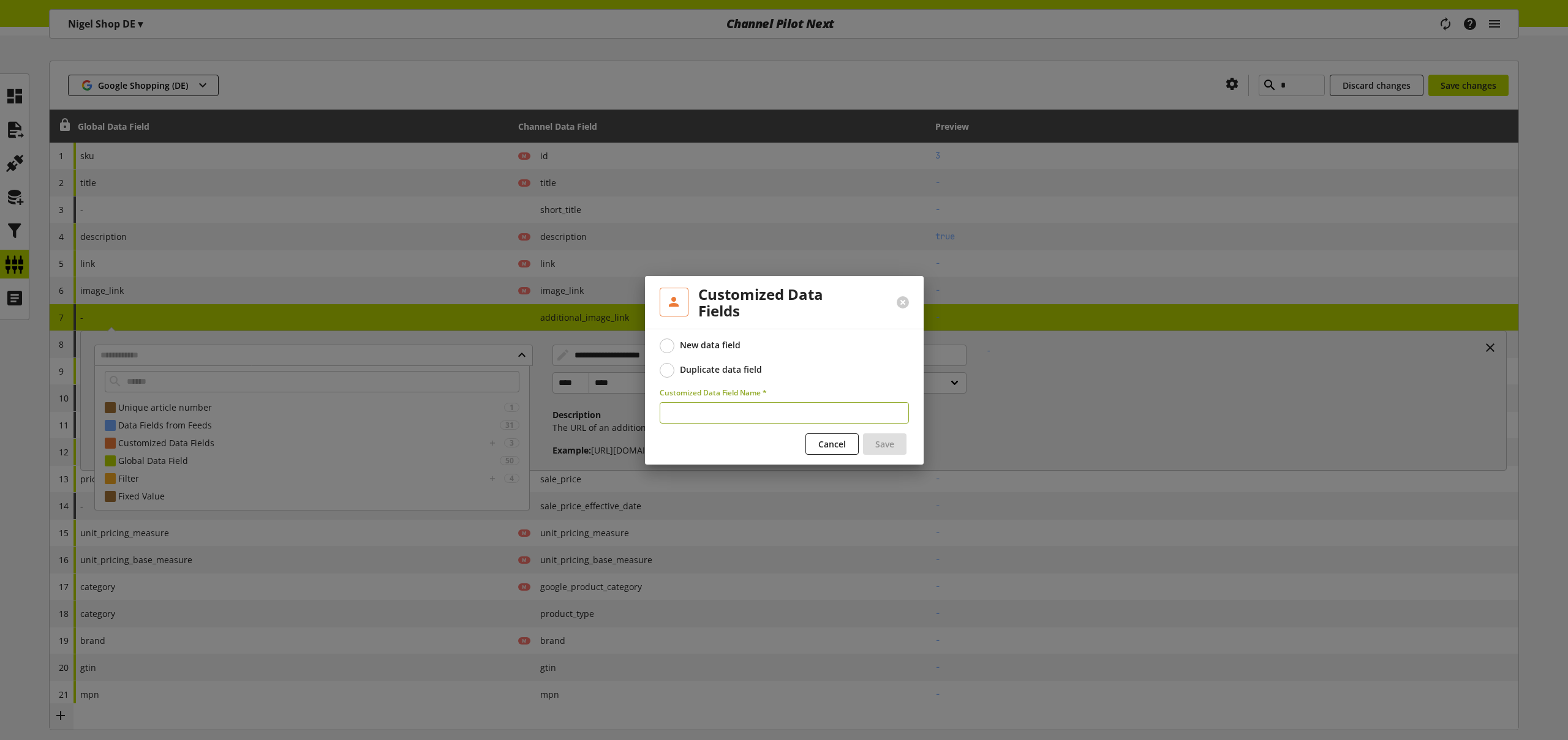
click at [692, 421] on input "text" at bounding box center [784, 413] width 250 height 22
click at [702, 414] on input "**" at bounding box center [784, 413] width 250 height 22
type input "********"
click at [878, 441] on span "Save" at bounding box center [885, 444] width 19 height 13
click at [829, 441] on span "Cancel" at bounding box center [831, 444] width 27 height 13
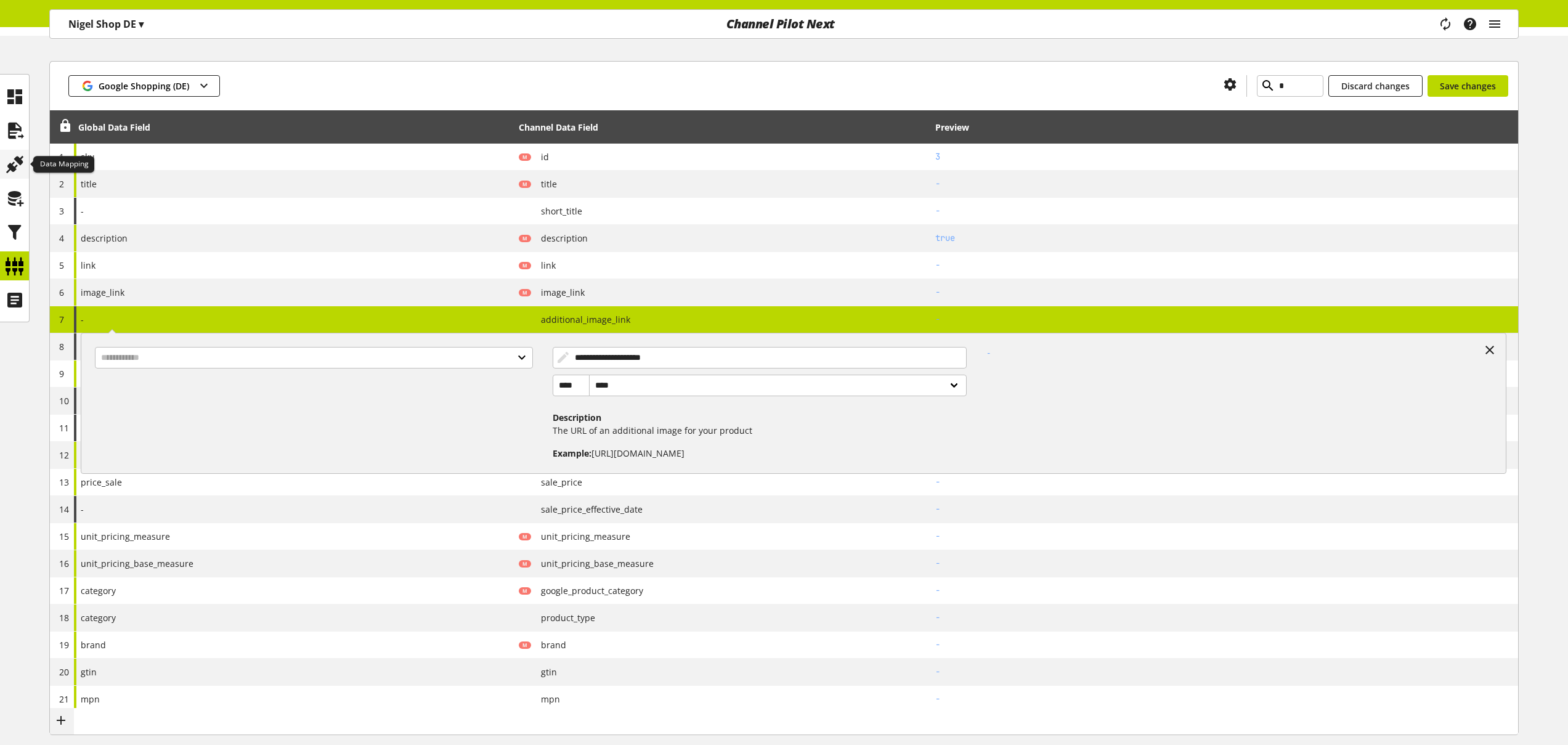
click at [23, 162] on icon at bounding box center [15, 164] width 20 height 25
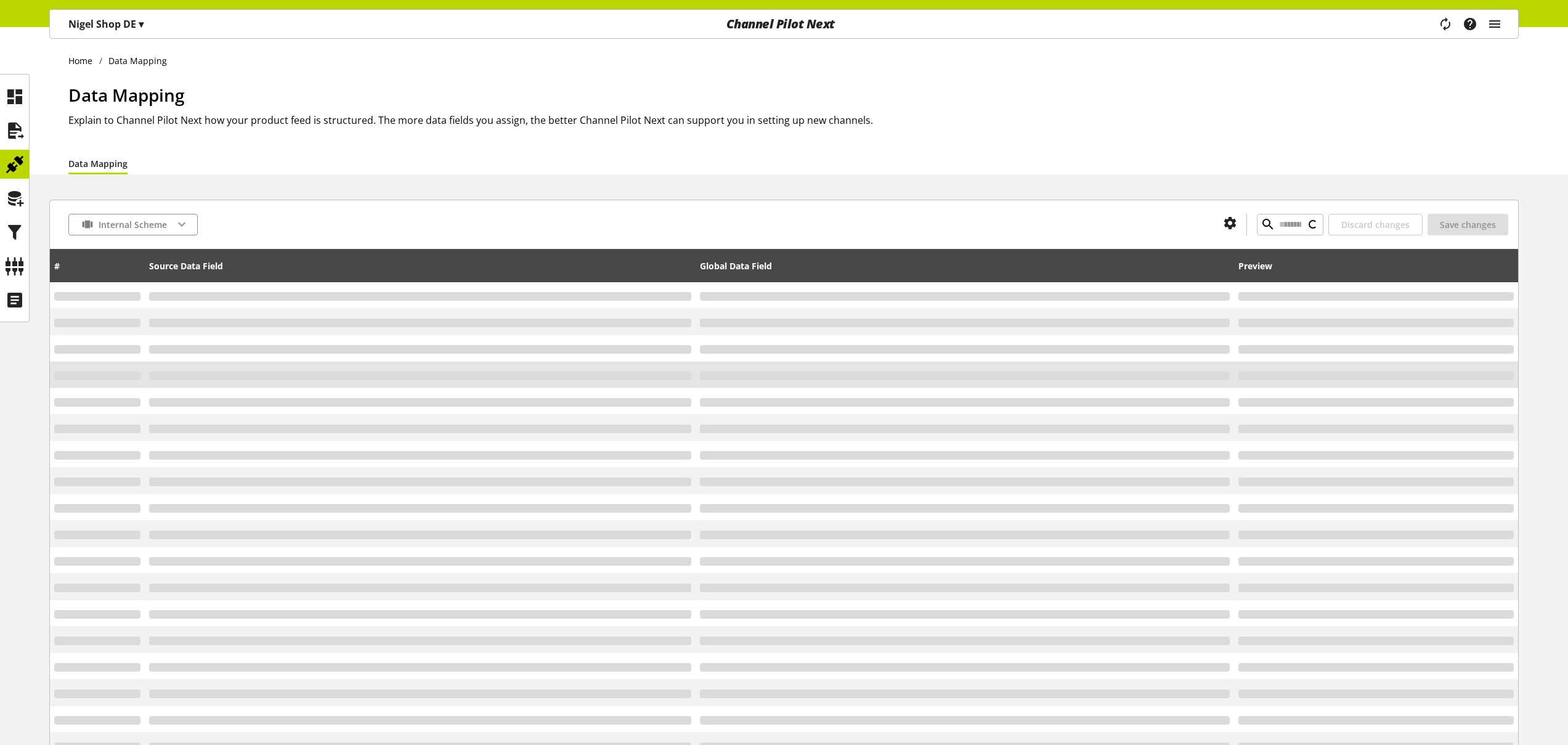
type input "********"
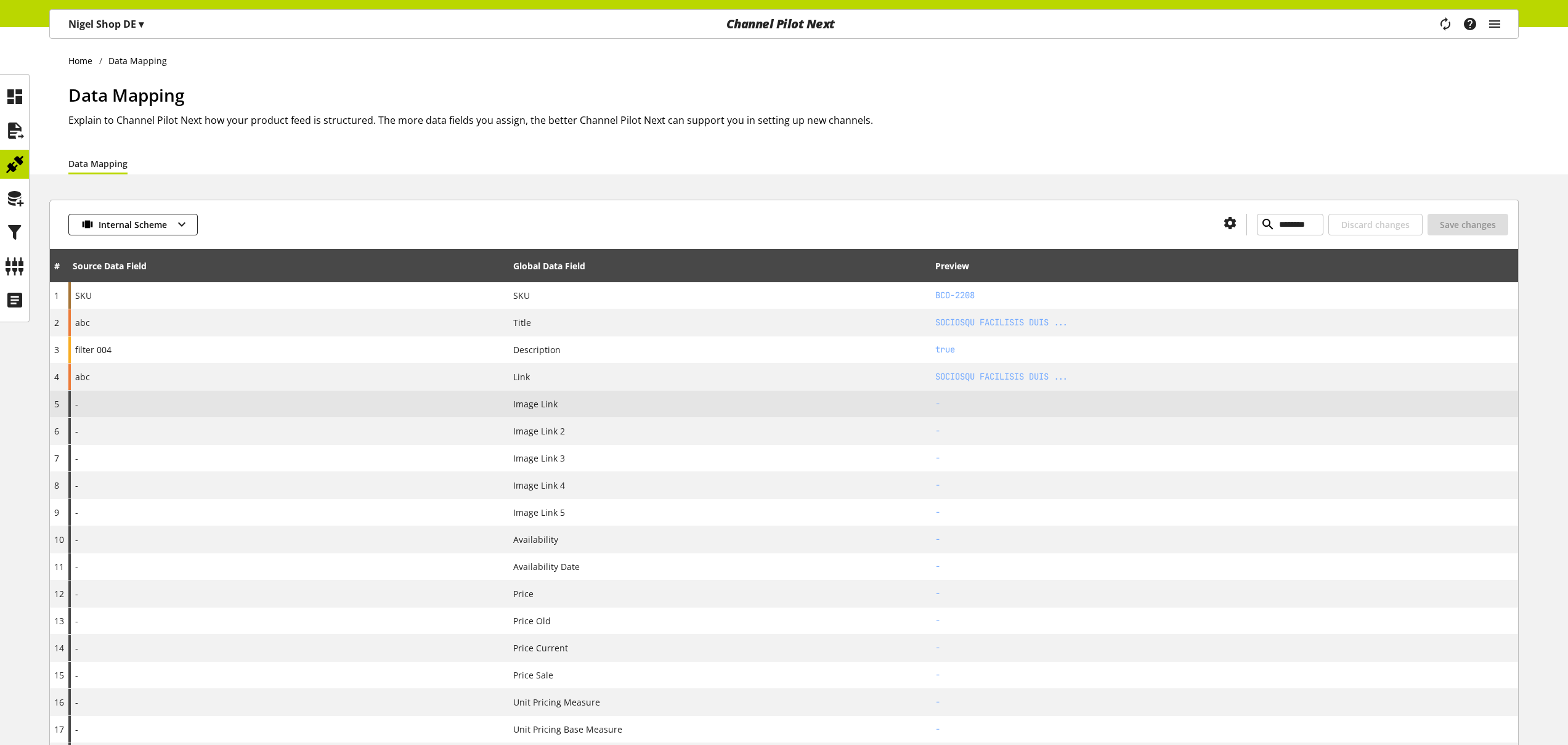
click at [304, 404] on div "-" at bounding box center [288, 404] width 441 height 27
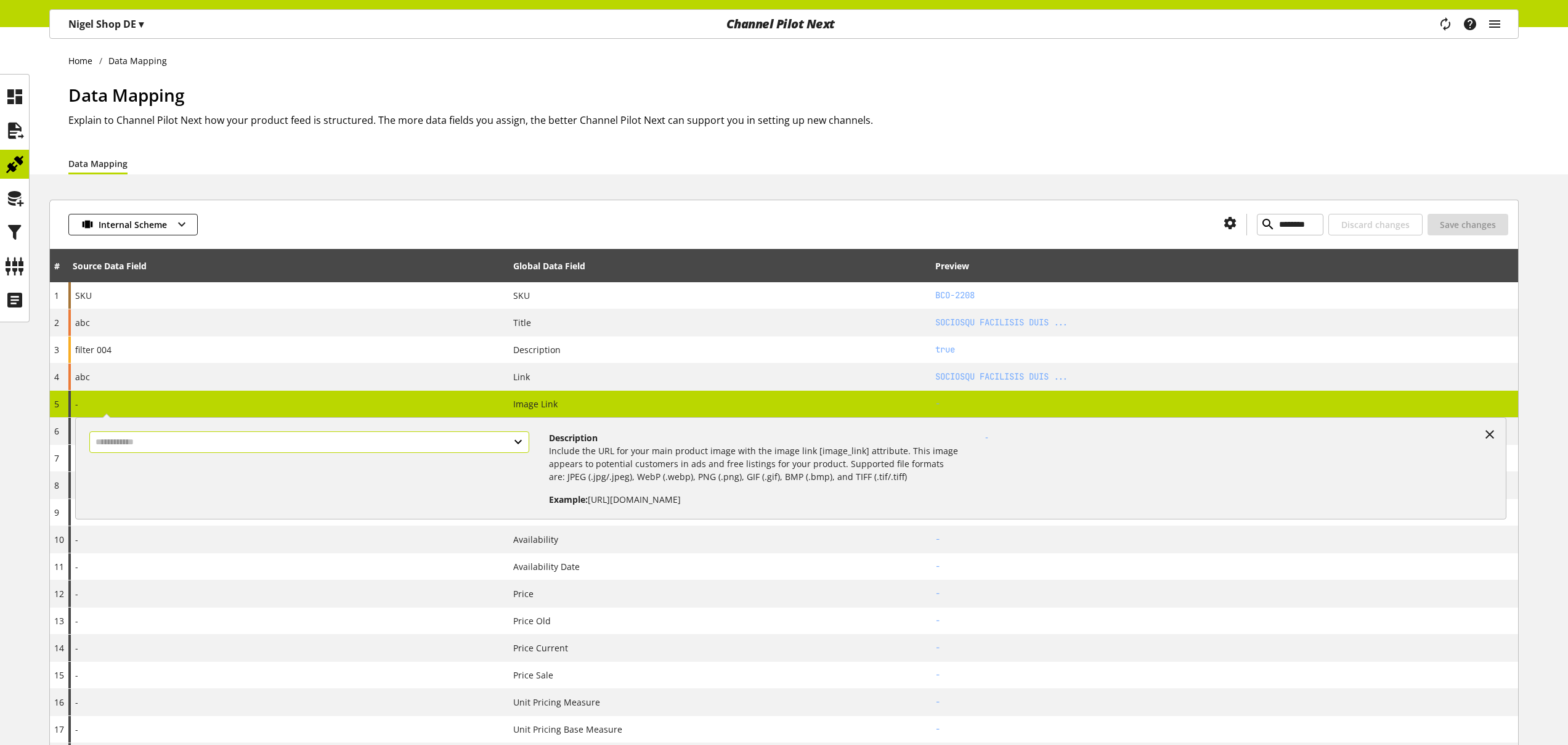
click at [512, 441] on input "text" at bounding box center [310, 442] width 440 height 22
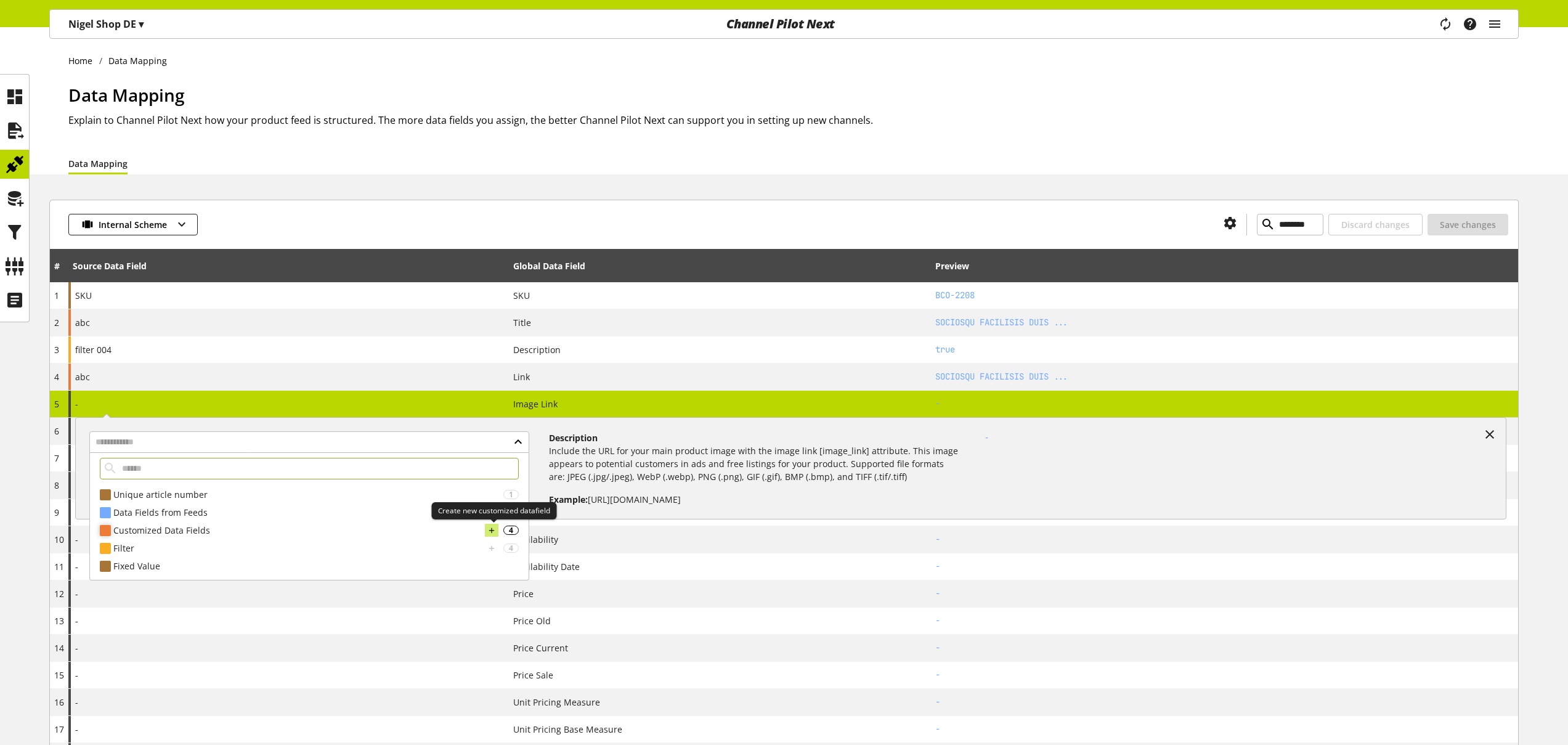
click at [491, 530] on icon at bounding box center [491, 531] width 8 height 13
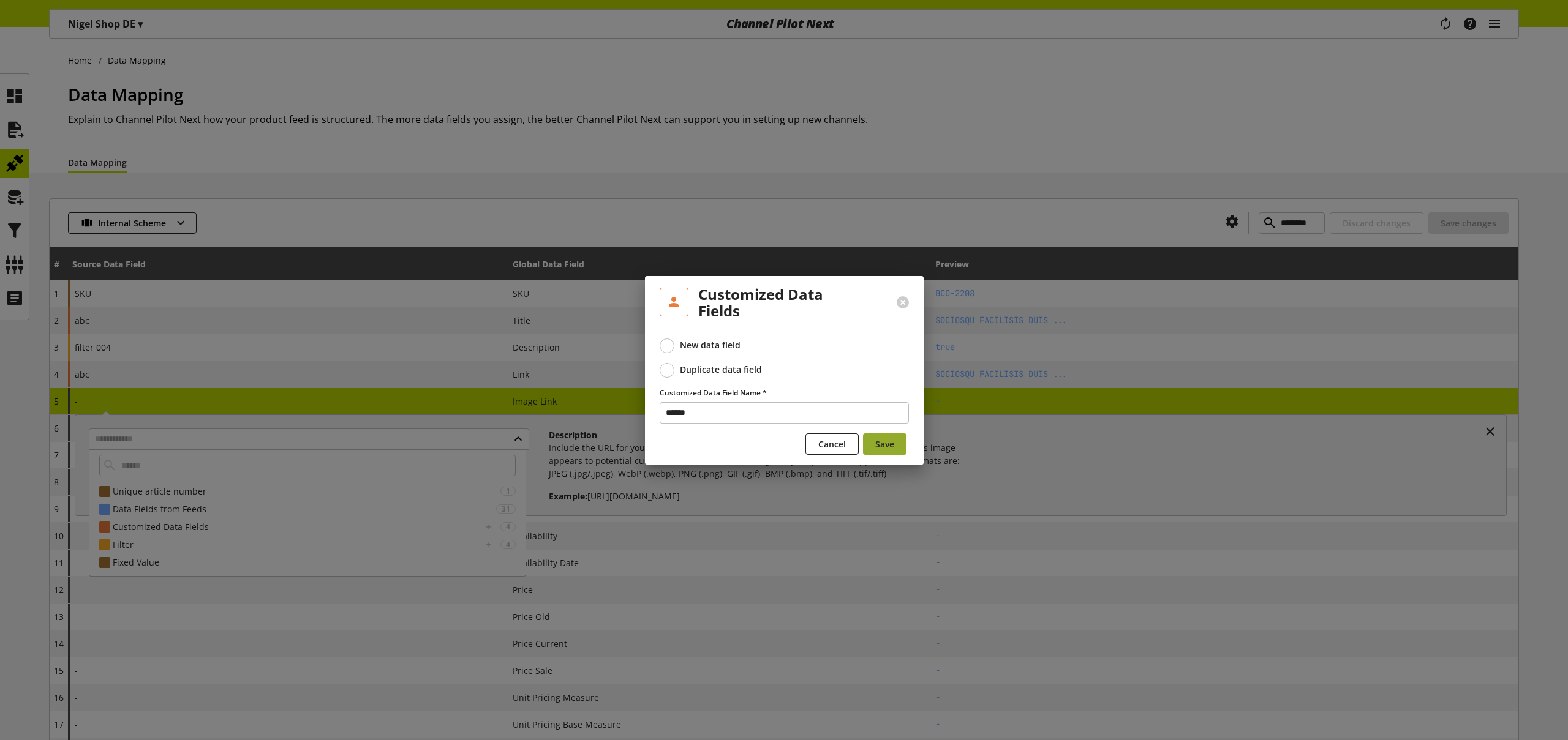
click at [886, 441] on span "Save" at bounding box center [885, 444] width 19 height 13
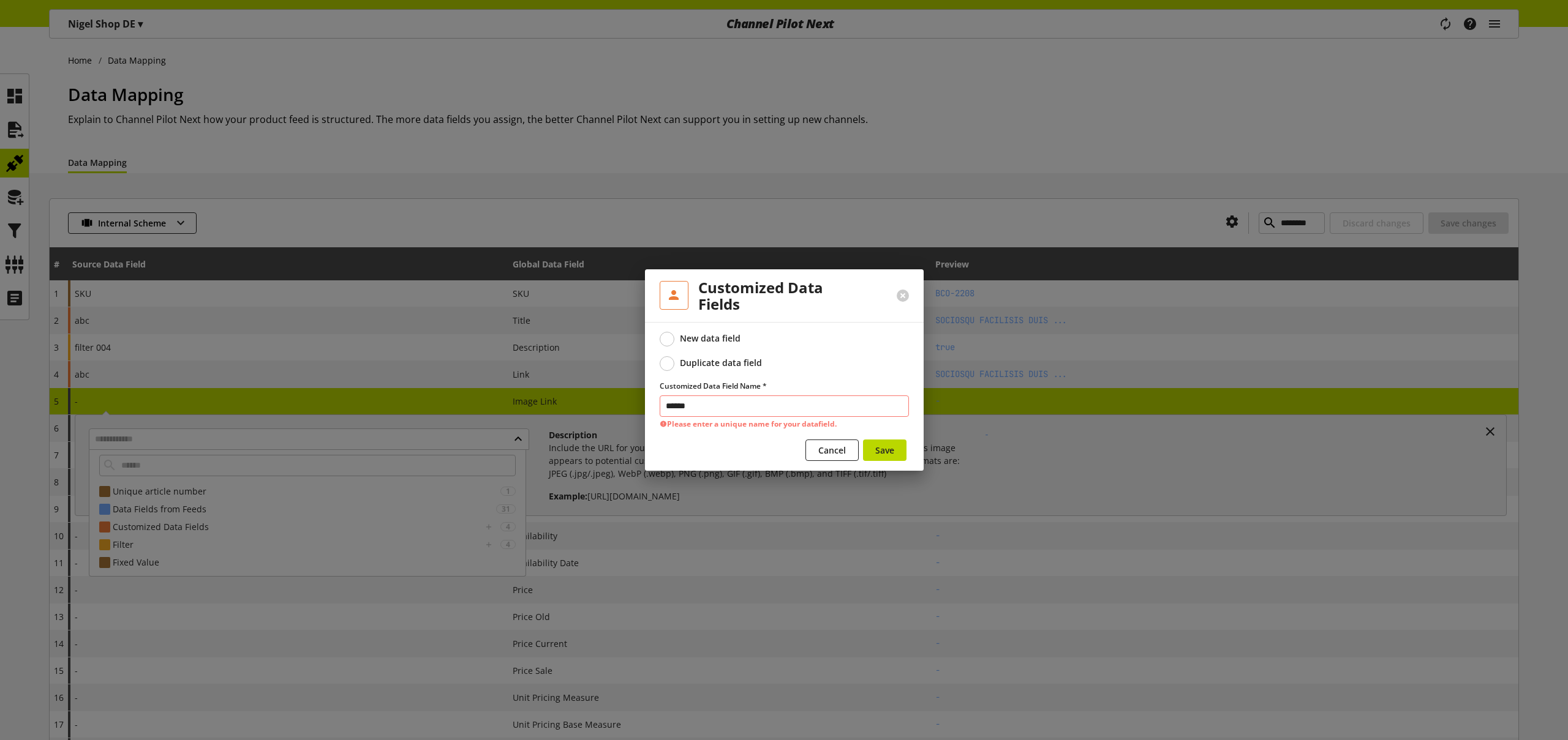
click at [776, 410] on input "******" at bounding box center [784, 406] width 250 height 22
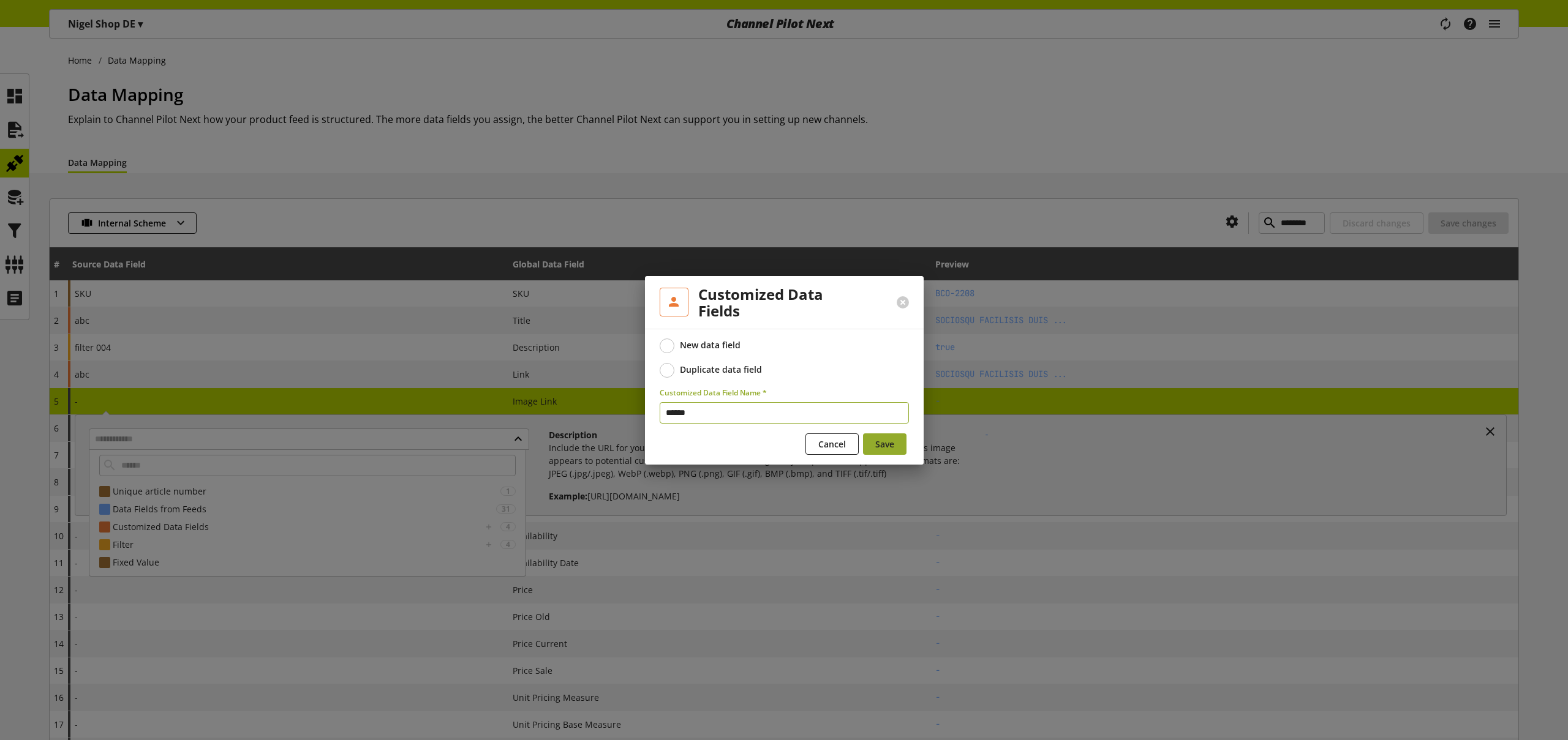
type input "******"
click at [885, 444] on span "Save" at bounding box center [885, 444] width 19 height 13
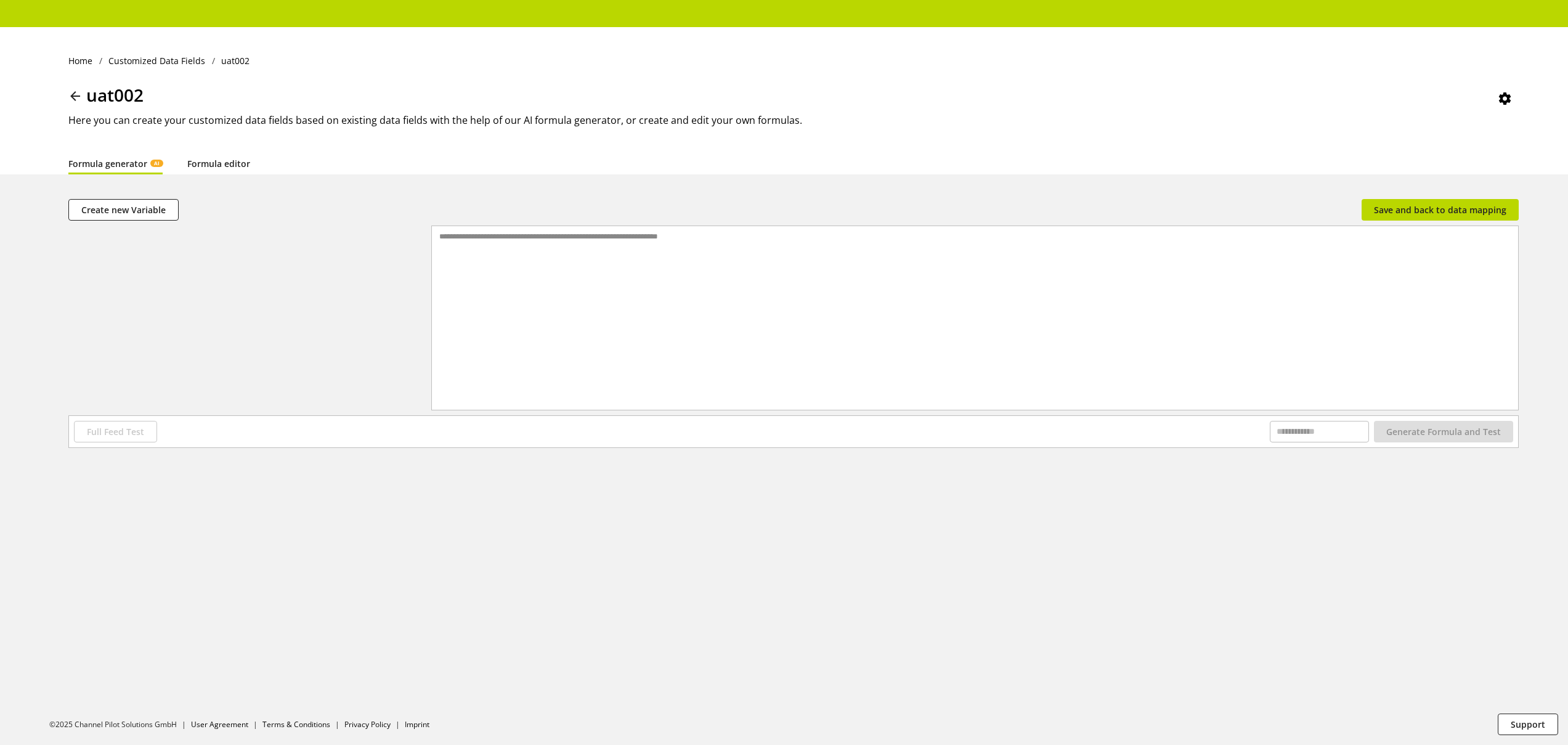
click at [213, 164] on link "Formula editor" at bounding box center [219, 164] width 63 height 13
click at [516, 260] on div at bounding box center [985, 318] width 1066 height 183
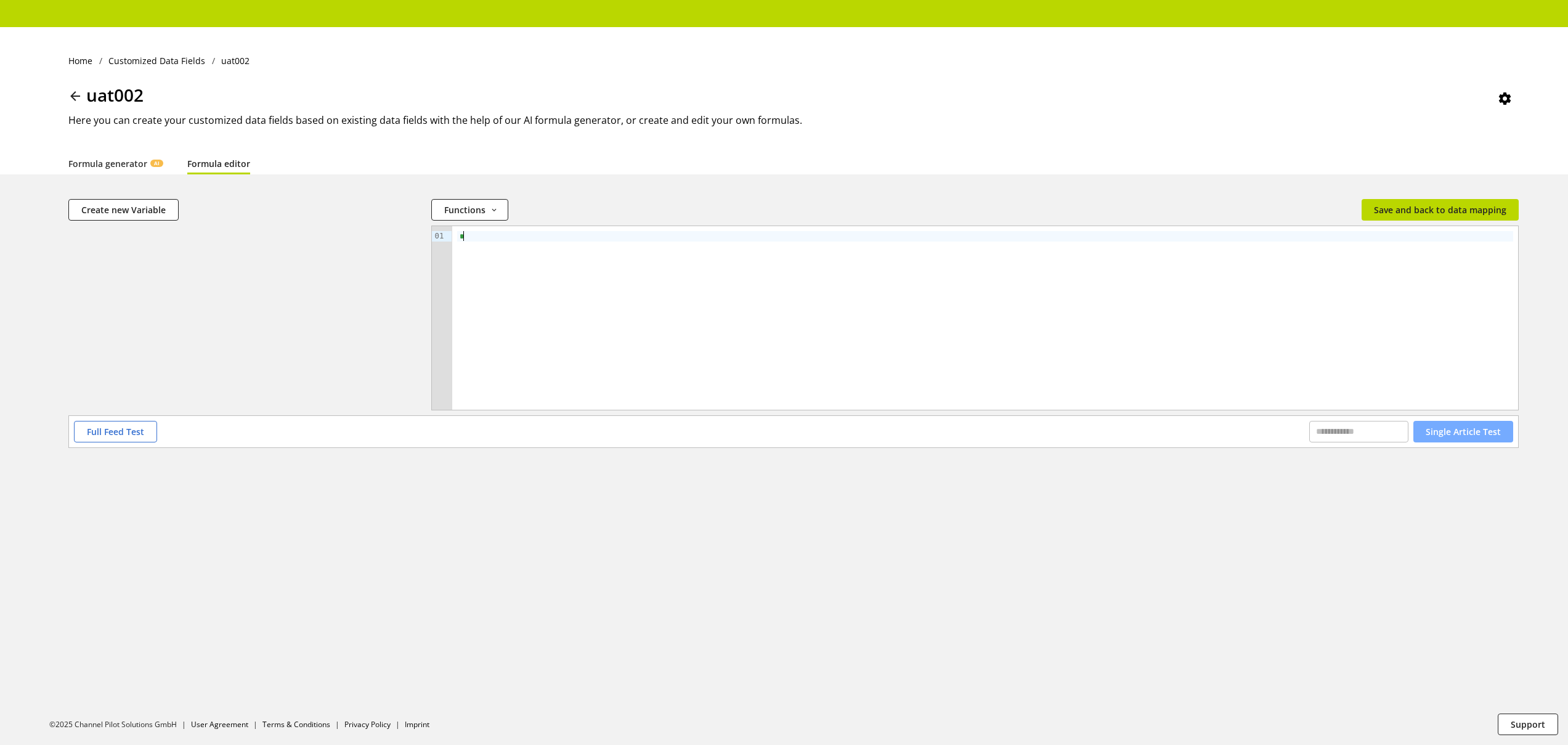
click at [1459, 434] on span "Single Article Test" at bounding box center [1463, 432] width 75 height 13
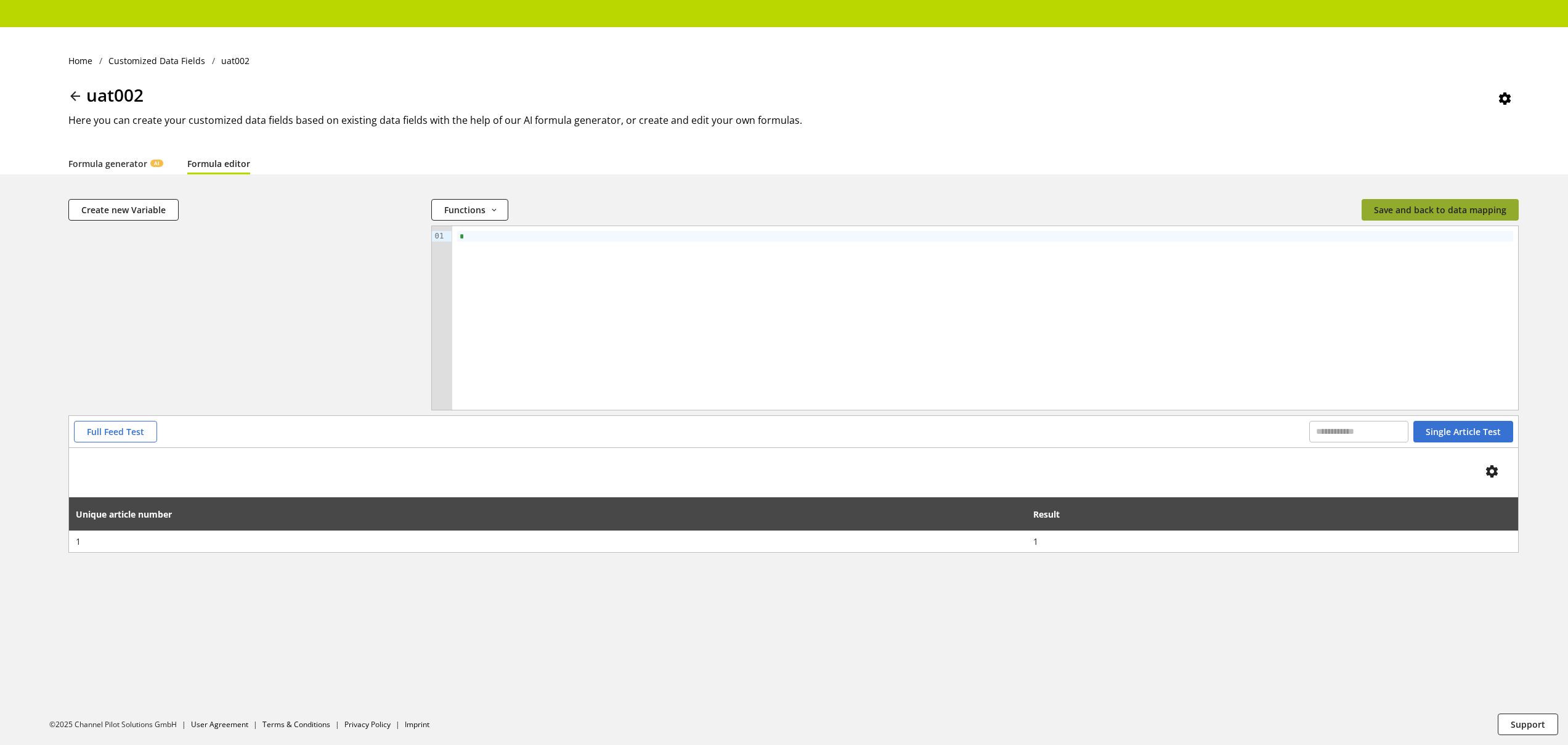
click at [1403, 207] on span "Save and back to data mapping" at bounding box center [1440, 210] width 133 height 13
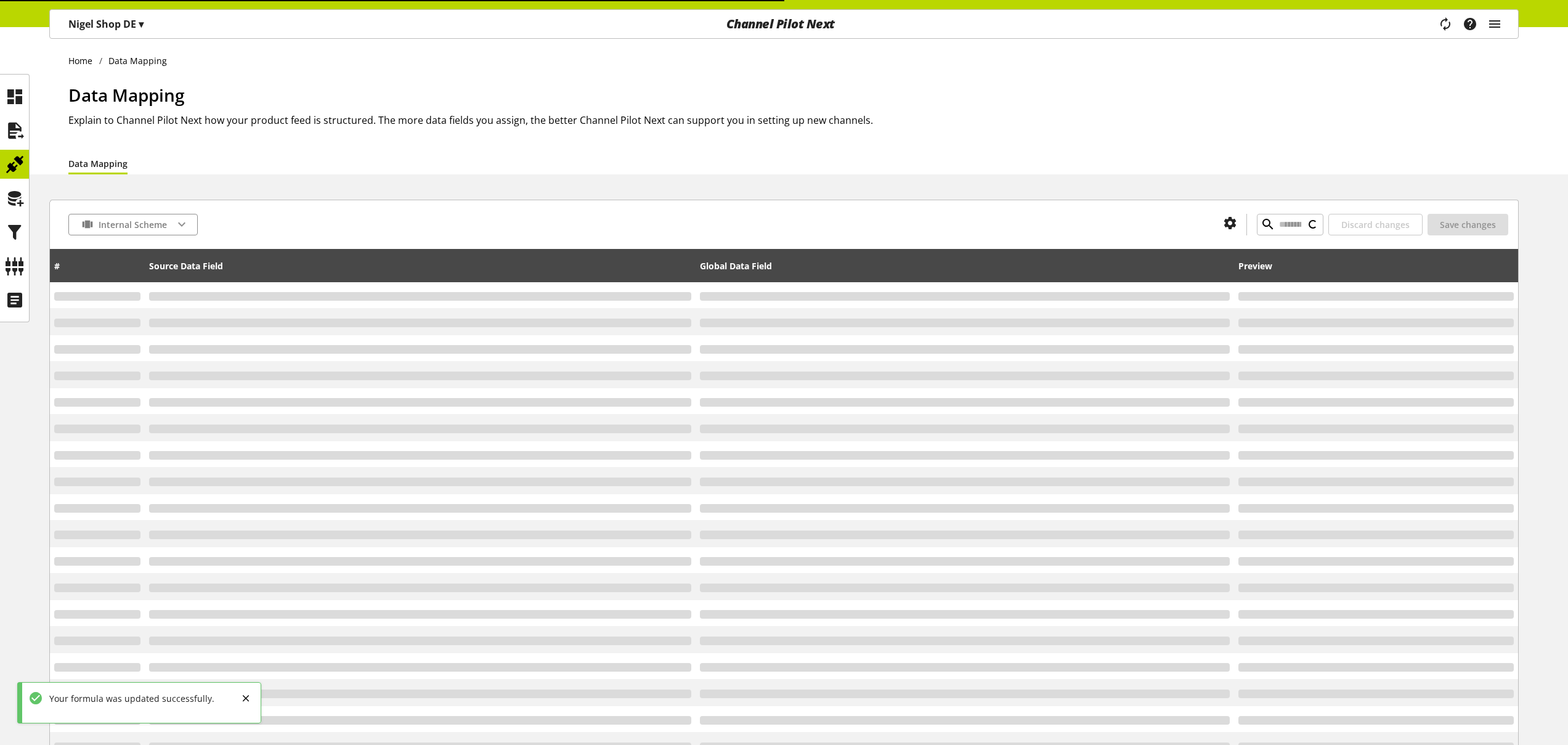
type input "********"
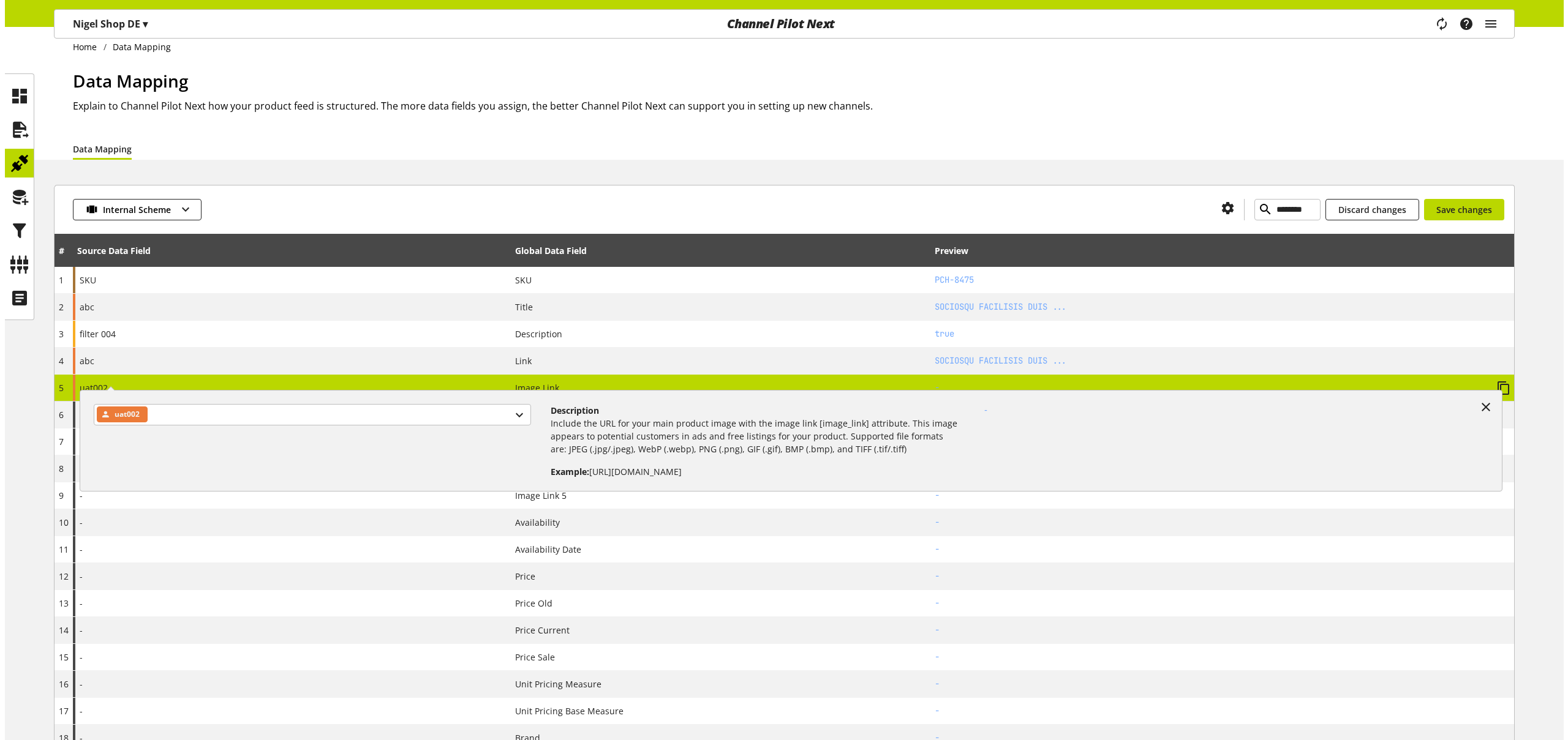
scroll to position [25, 0]
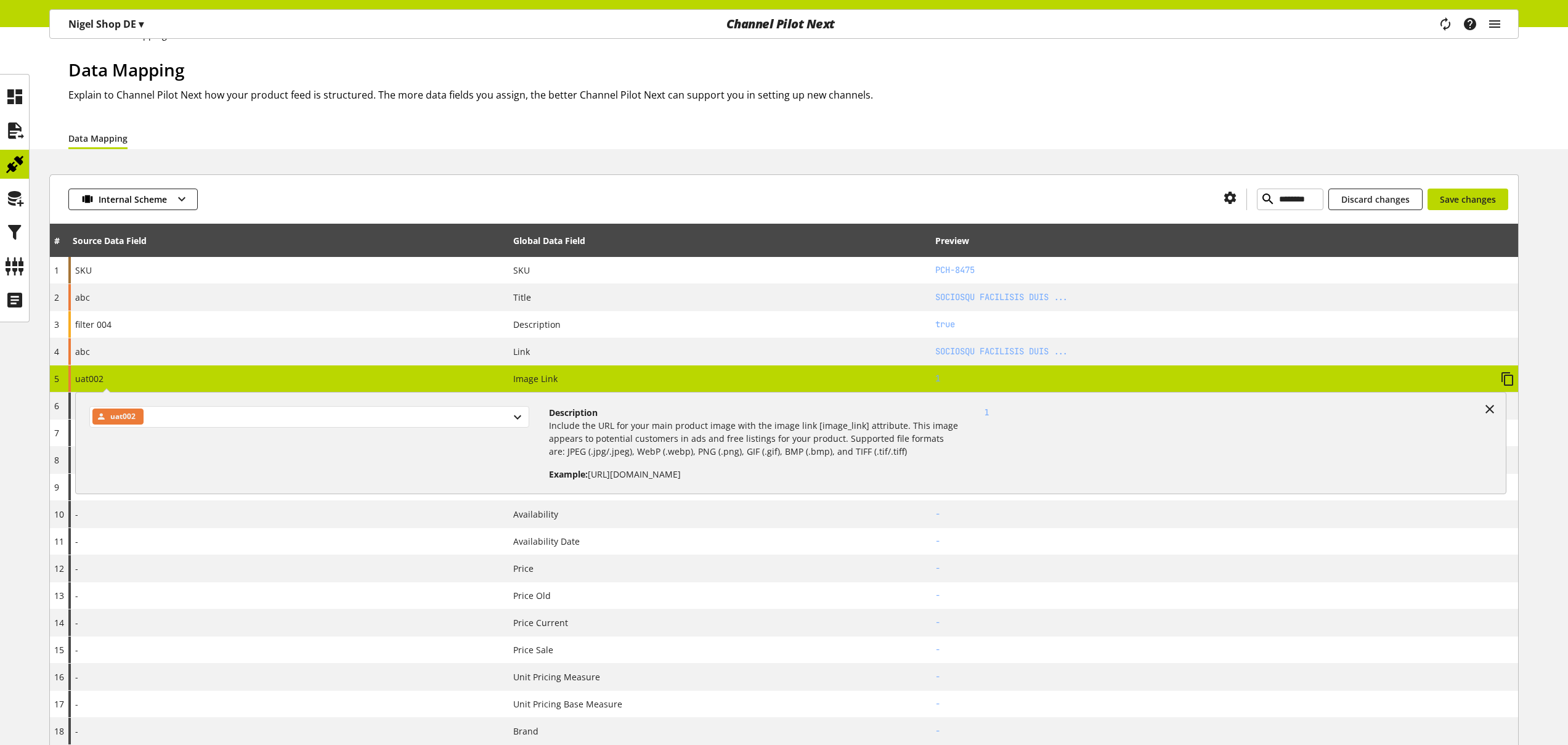
click at [325, 410] on div "uat002" at bounding box center [310, 417] width 440 height 22
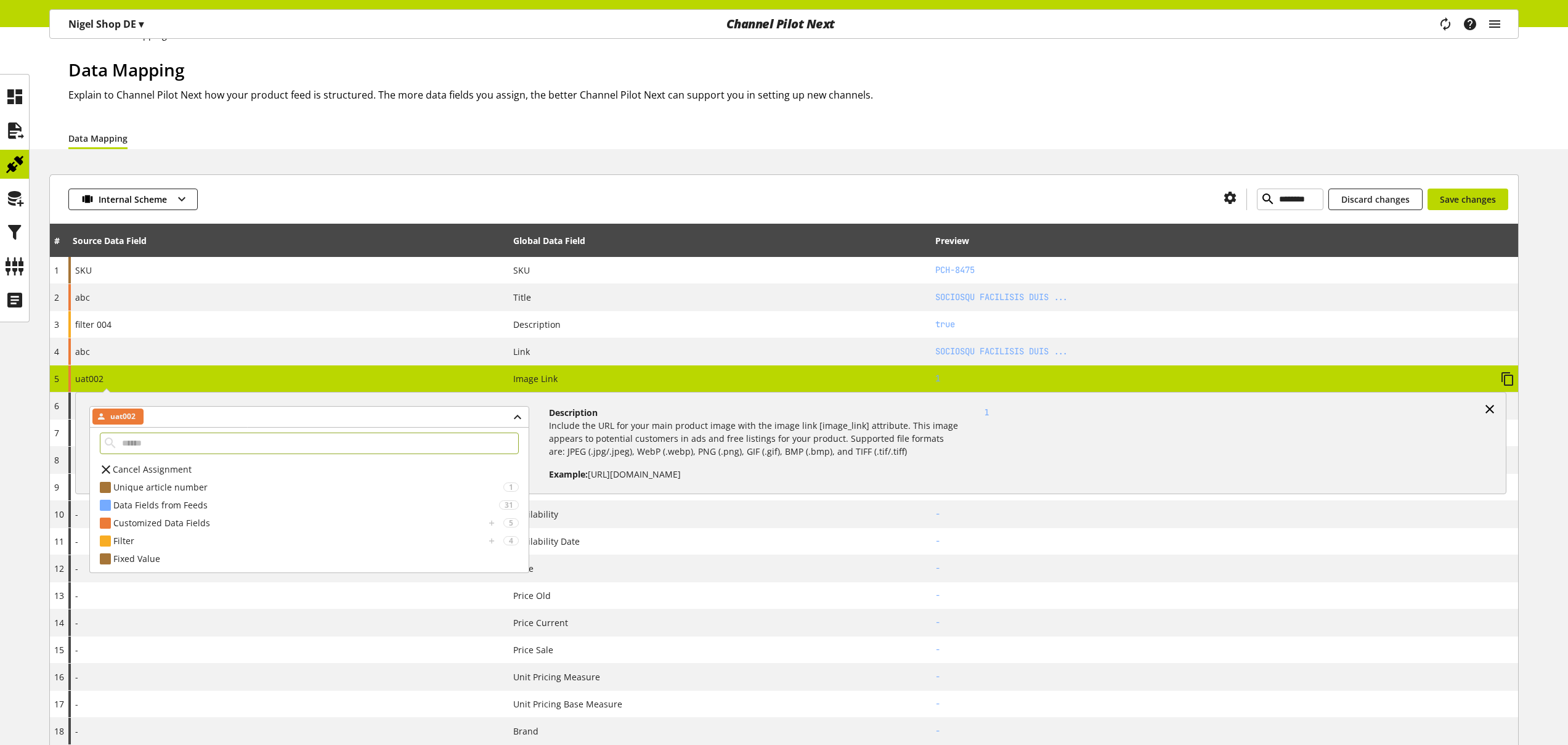
click at [1493, 408] on icon at bounding box center [1489, 408] width 15 height 22
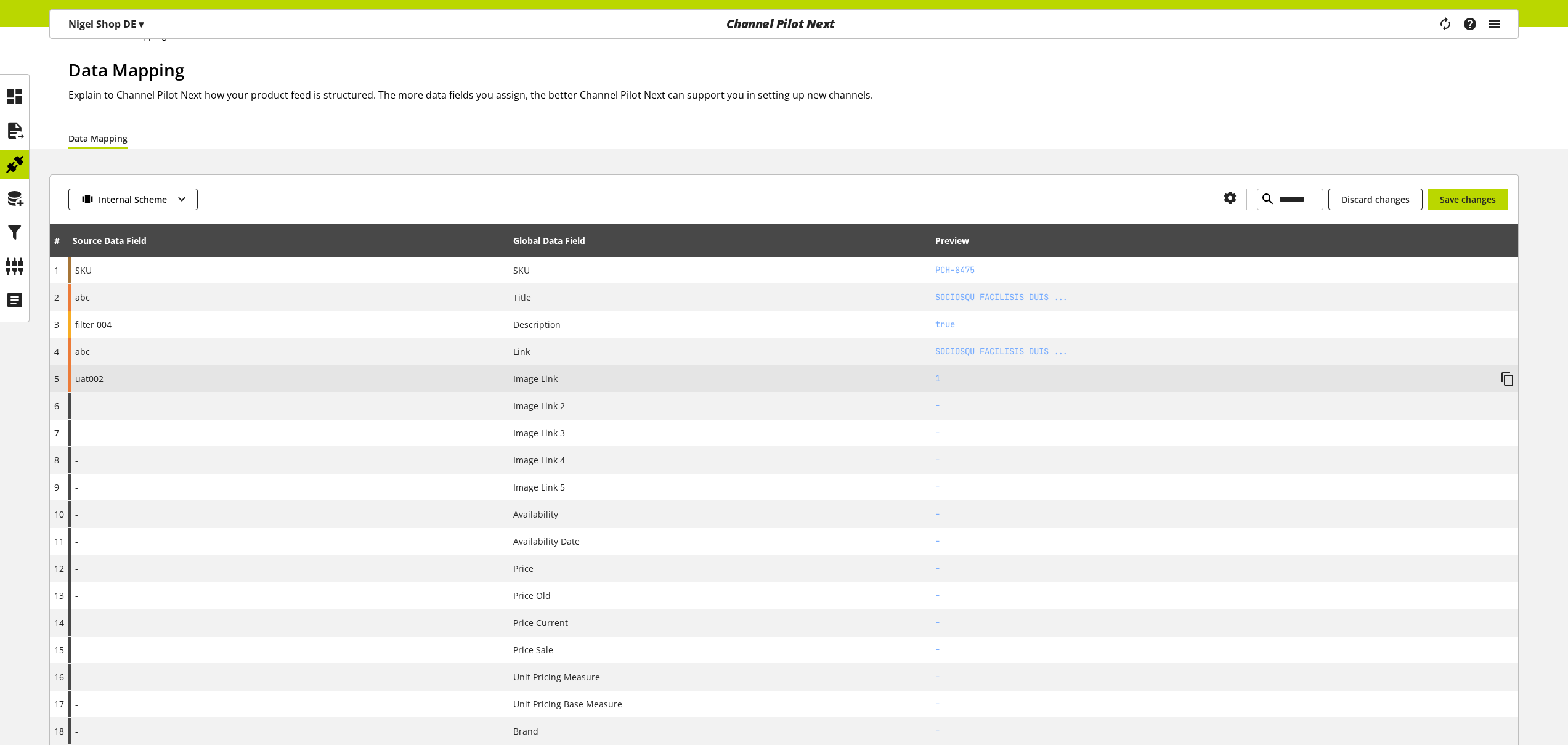
click at [385, 377] on div "uat002" at bounding box center [288, 379] width 441 height 27
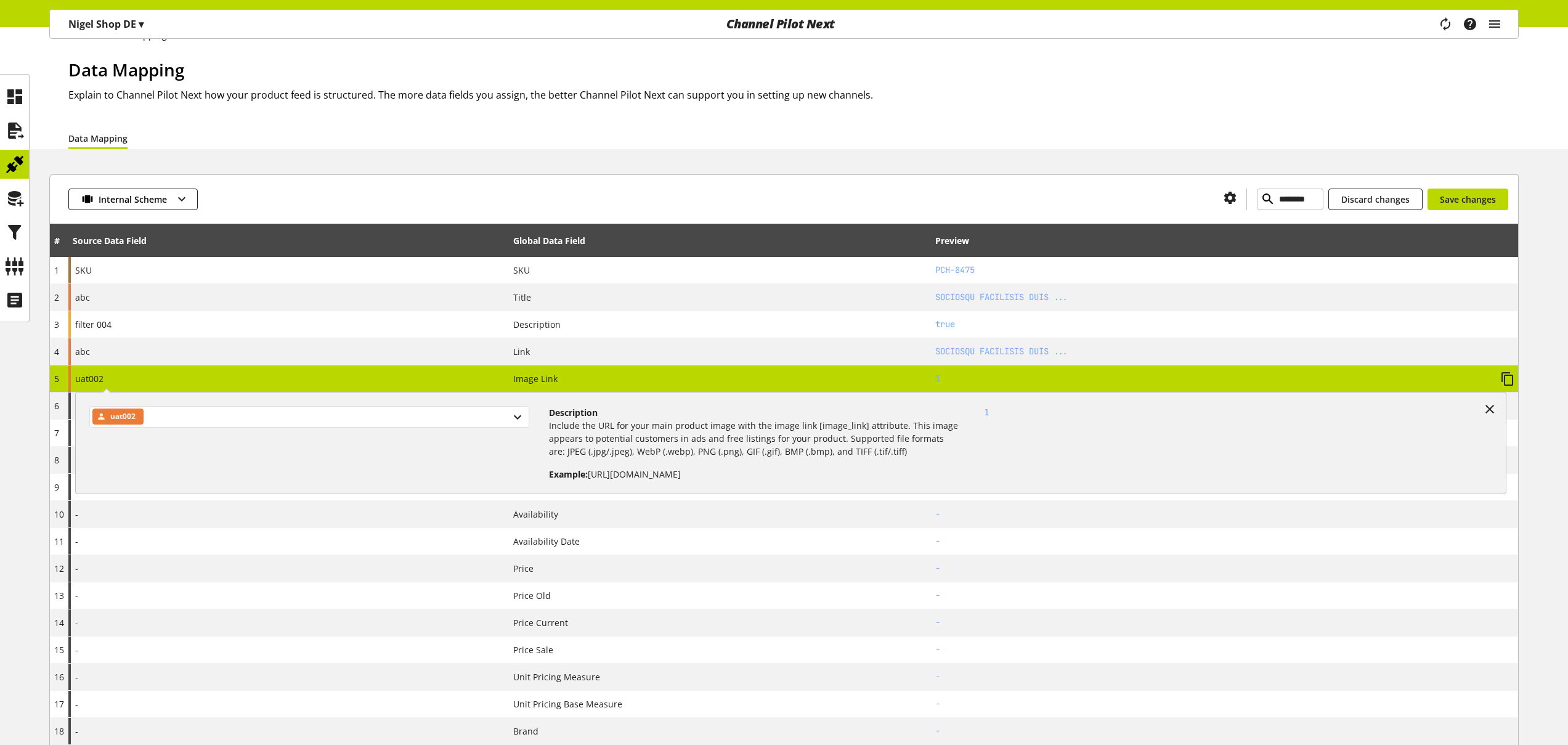
click at [481, 414] on div "uat002" at bounding box center [310, 417] width 440 height 22
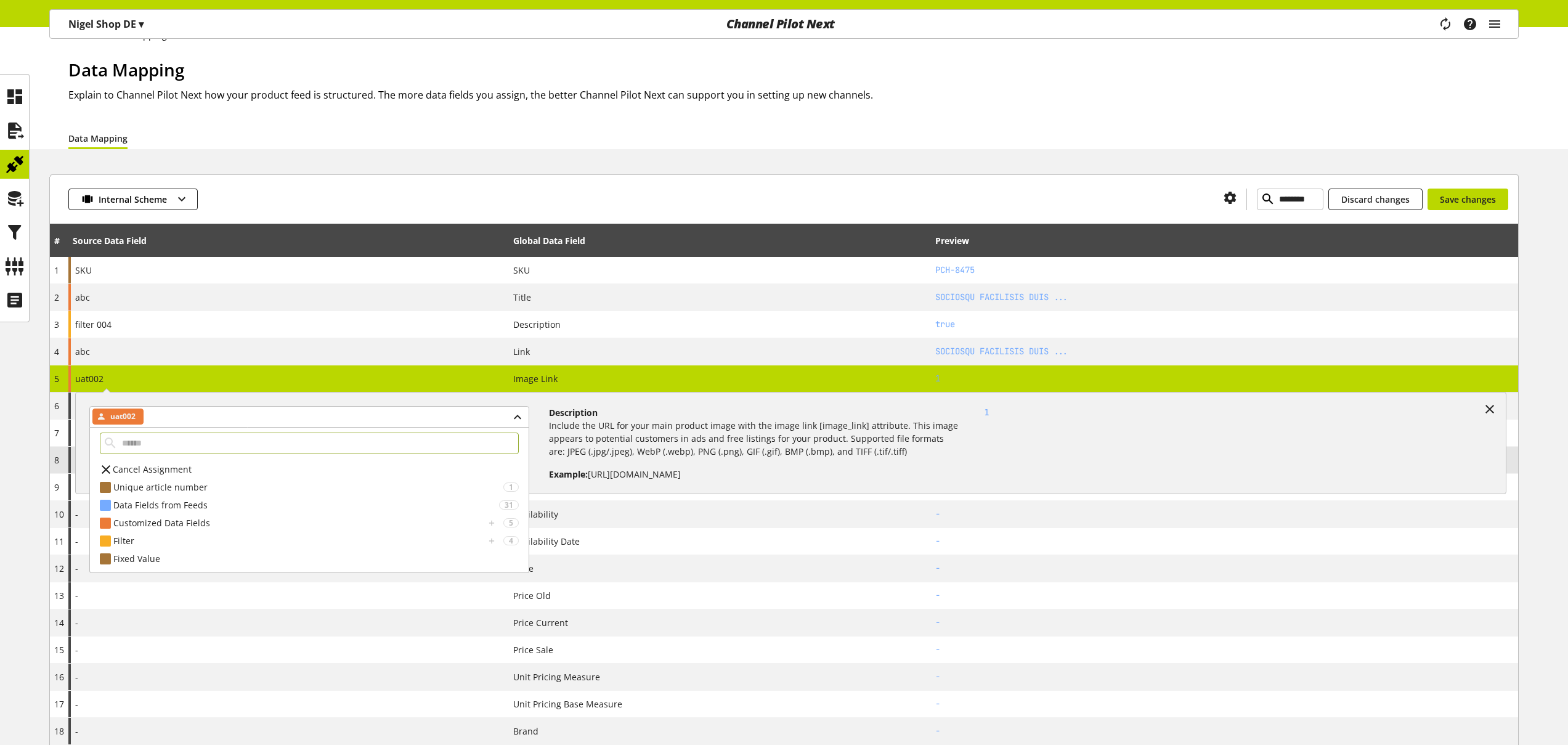
click at [216, 465] on div "Cancel Assignment" at bounding box center [310, 469] width 439 height 18
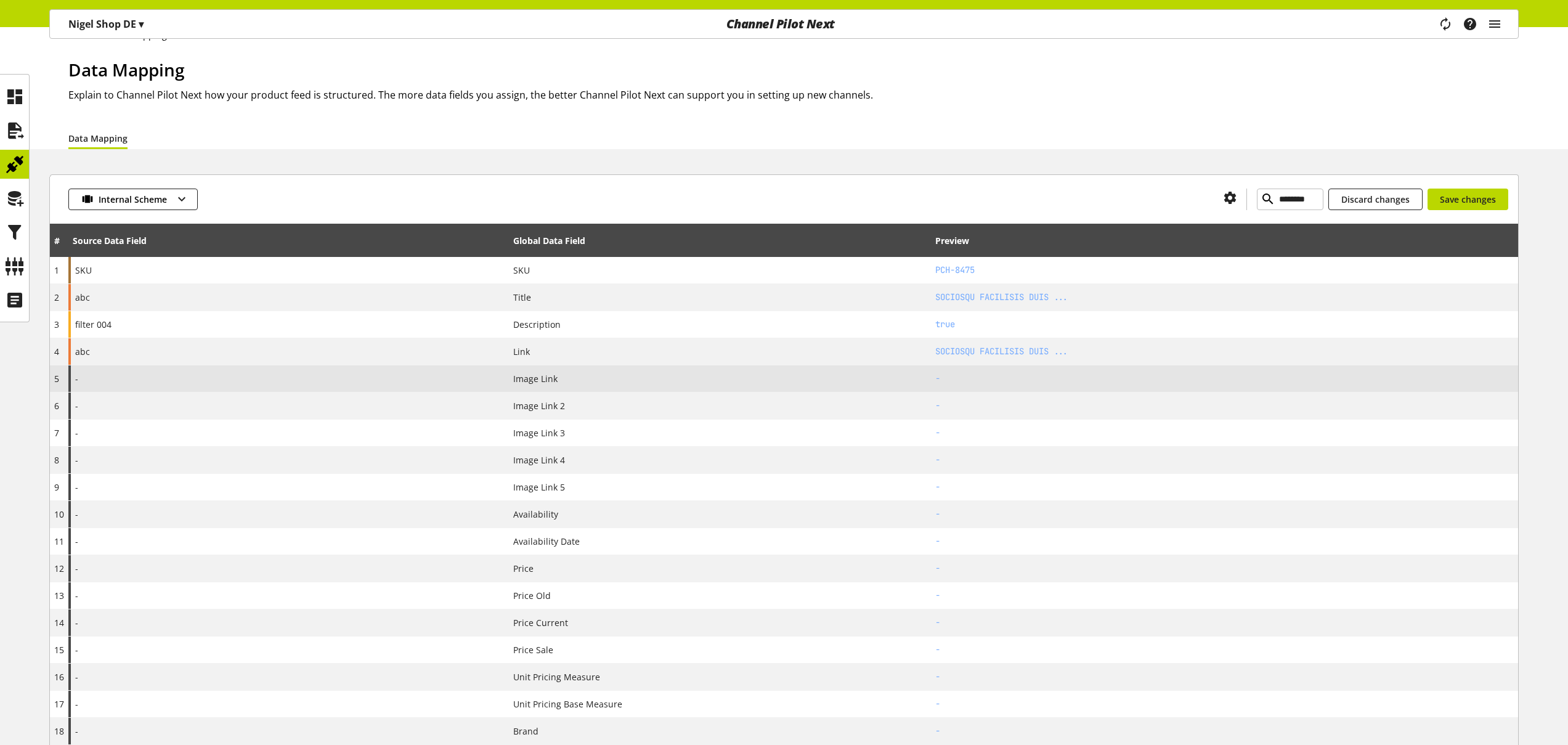
click at [206, 382] on div "-" at bounding box center [288, 379] width 441 height 27
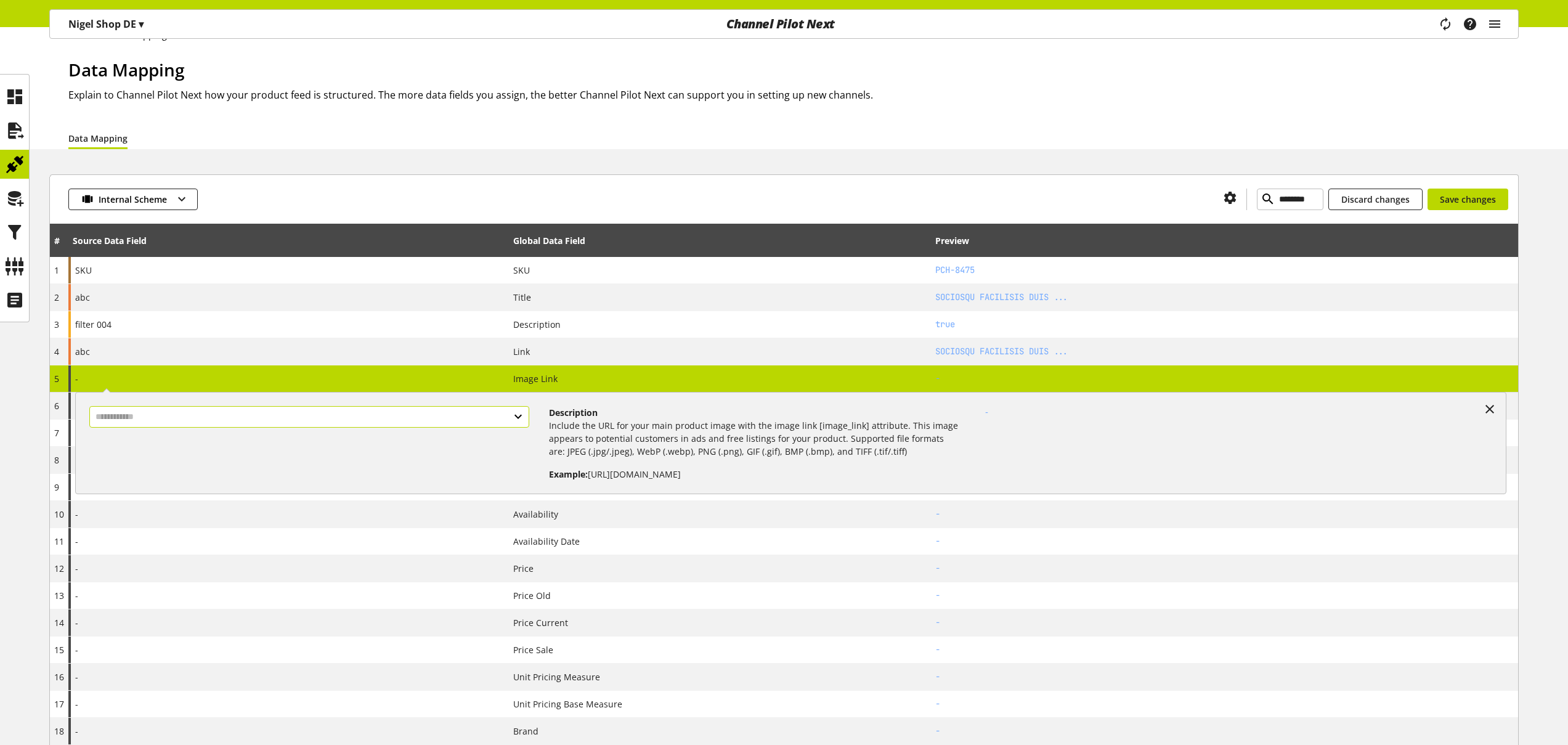
click at [369, 419] on input "text" at bounding box center [310, 417] width 440 height 22
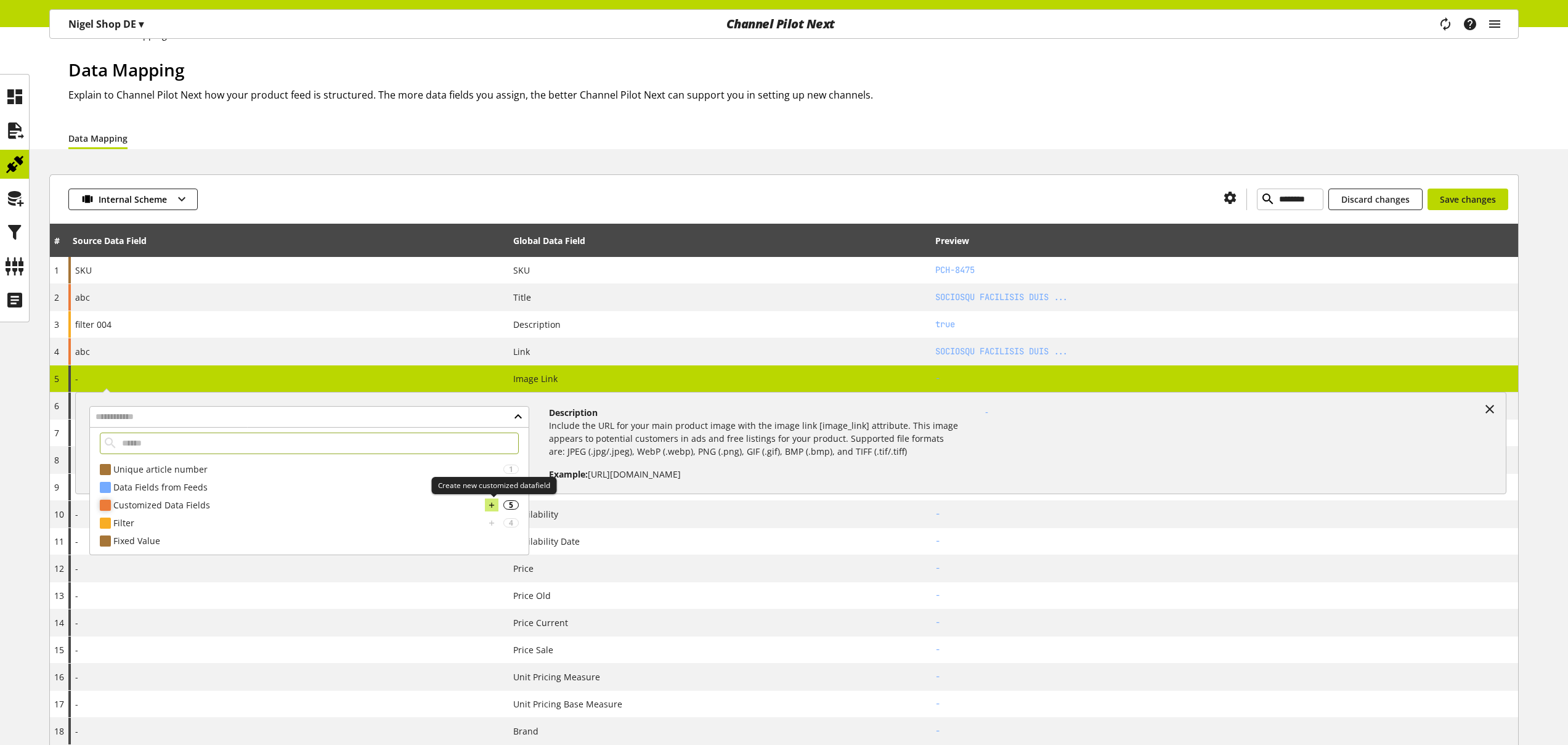
click at [492, 503] on icon at bounding box center [491, 505] width 8 height 13
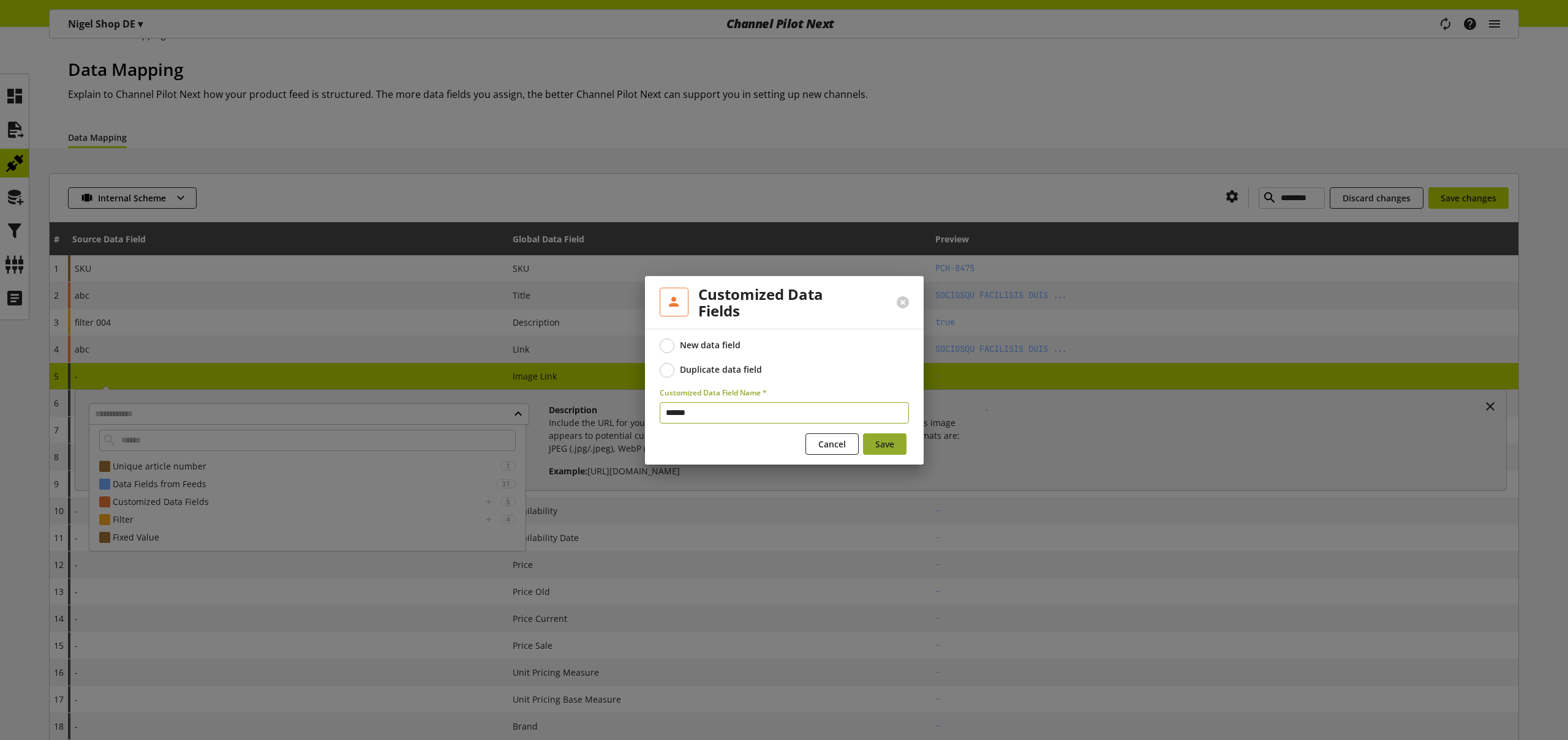
type input "******"
click at [887, 445] on span "Save" at bounding box center [885, 444] width 19 height 13
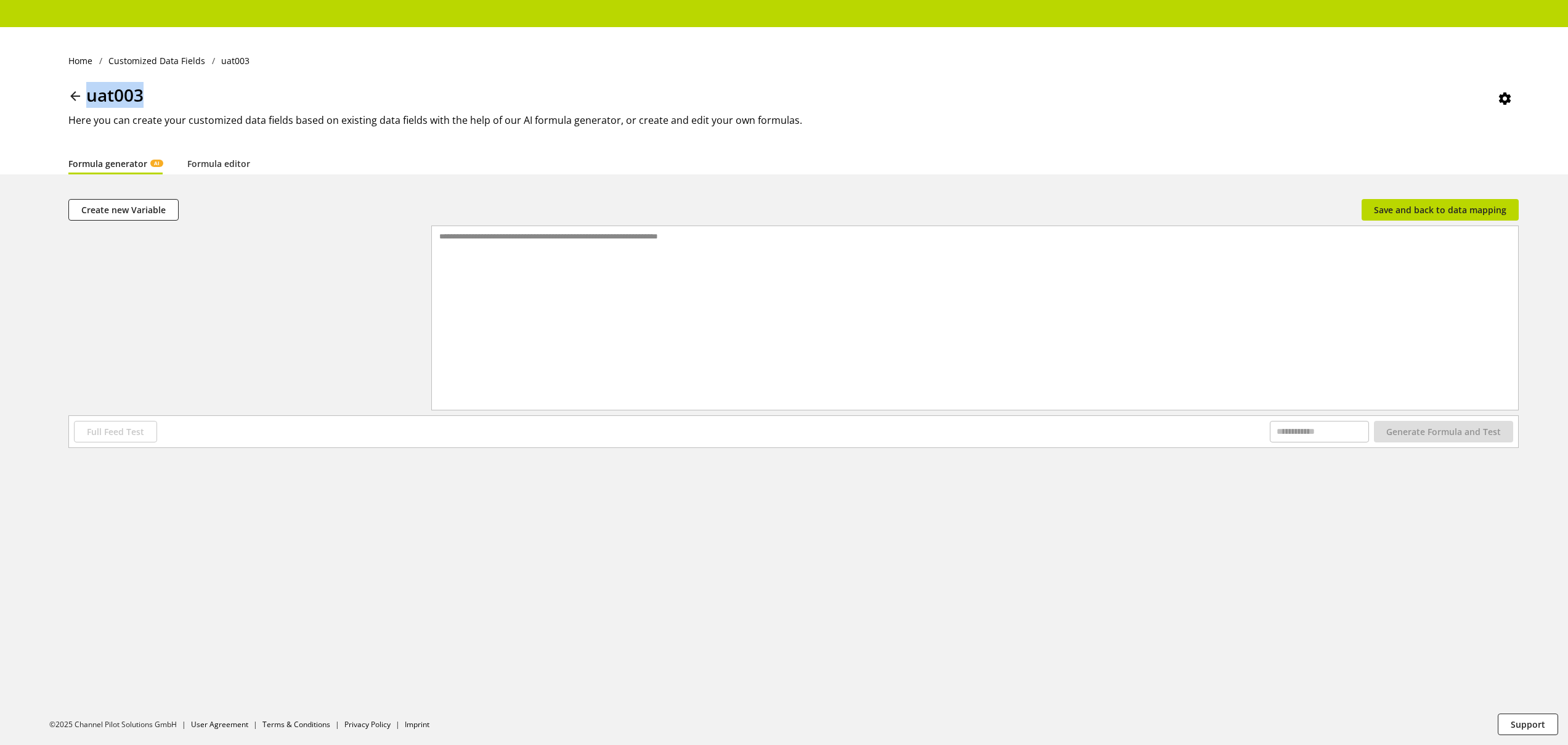
drag, startPoint x: 88, startPoint y: 95, endPoint x: 147, endPoint y: 95, distance: 59.0
click at [147, 95] on div "uat003" at bounding box center [793, 97] width 1450 height 31
click at [632, 280] on div "**********" at bounding box center [974, 303] width 1086 height 153
click at [71, 95] on icon at bounding box center [75, 96] width 15 height 22
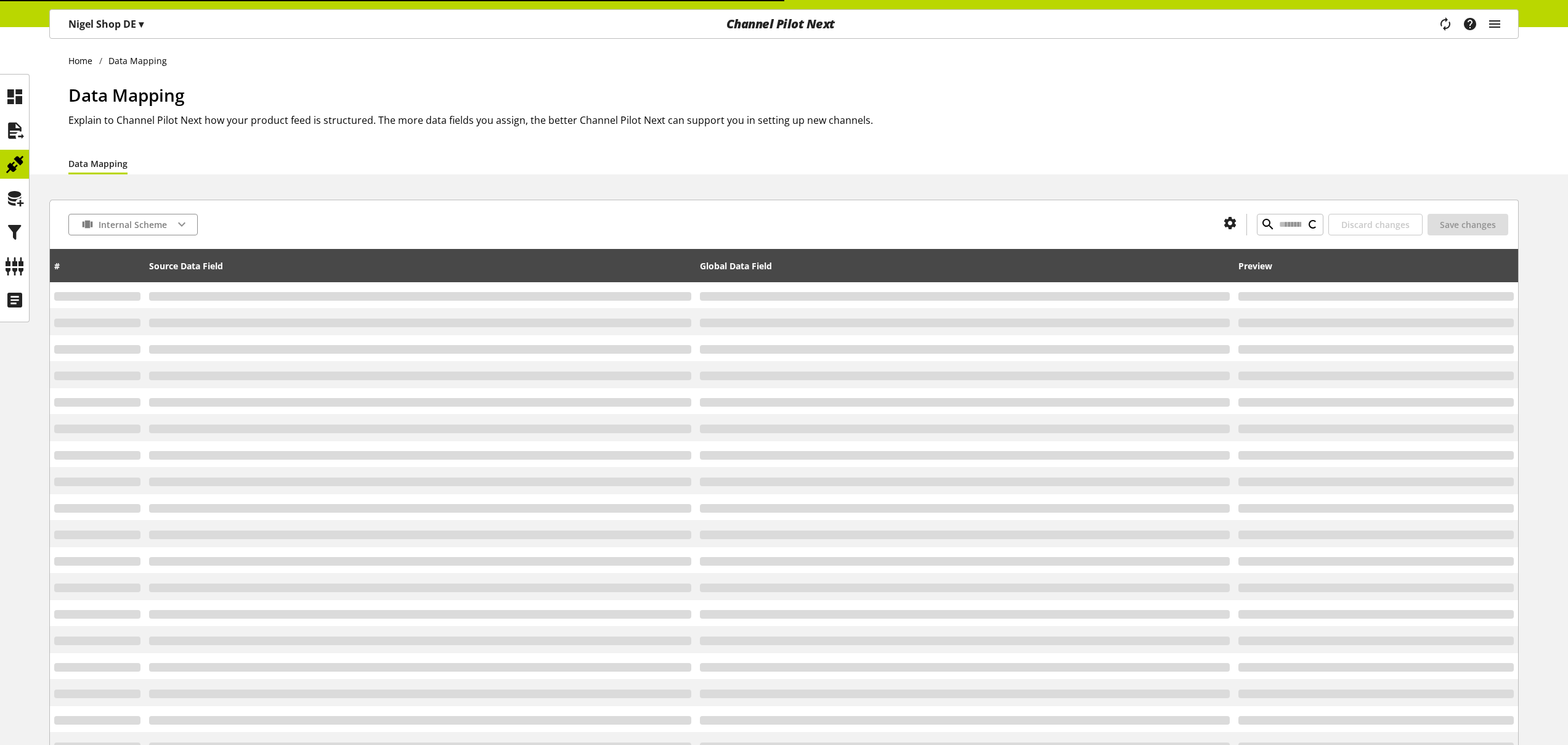
type input "********"
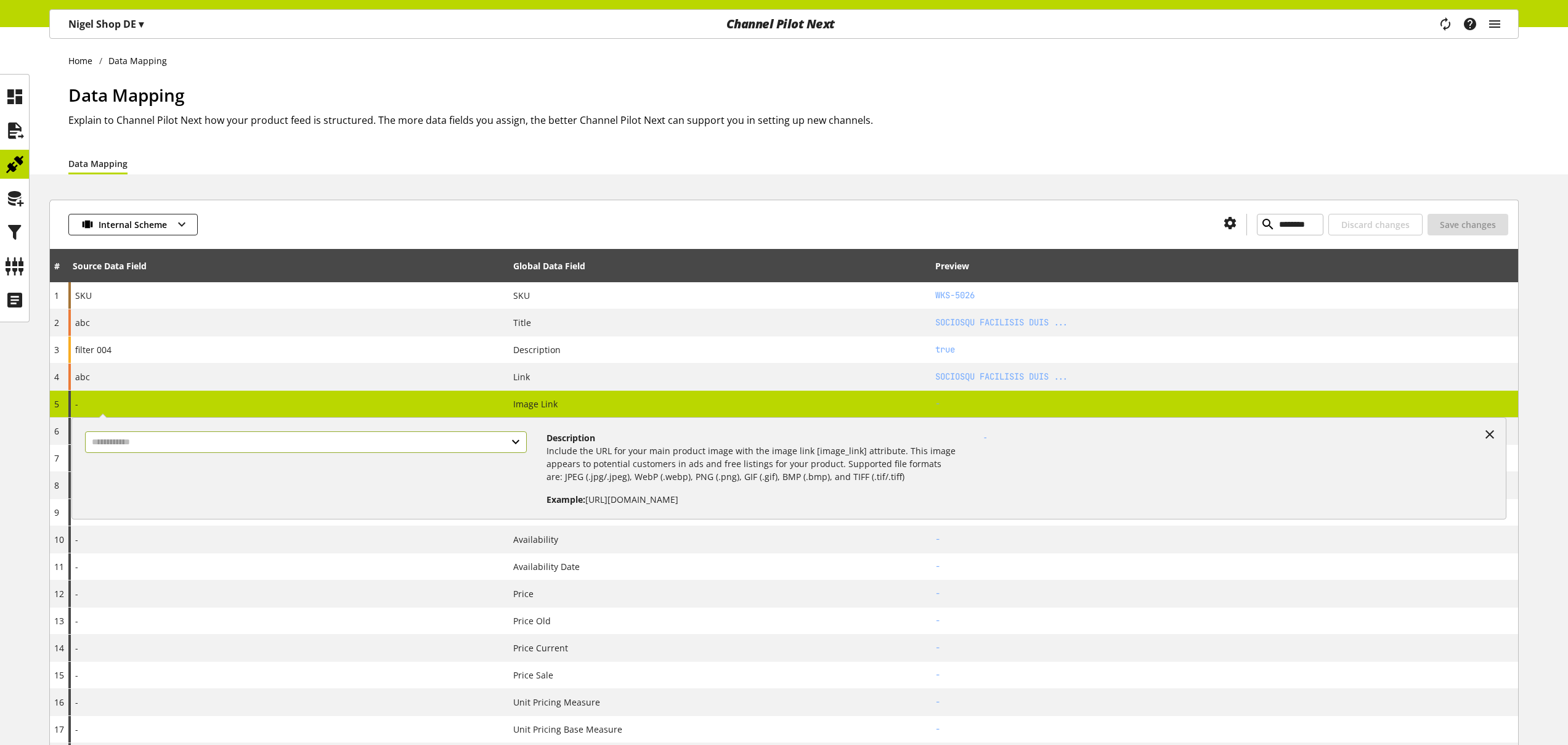
click at [221, 443] on input "text" at bounding box center [306, 442] width 441 height 22
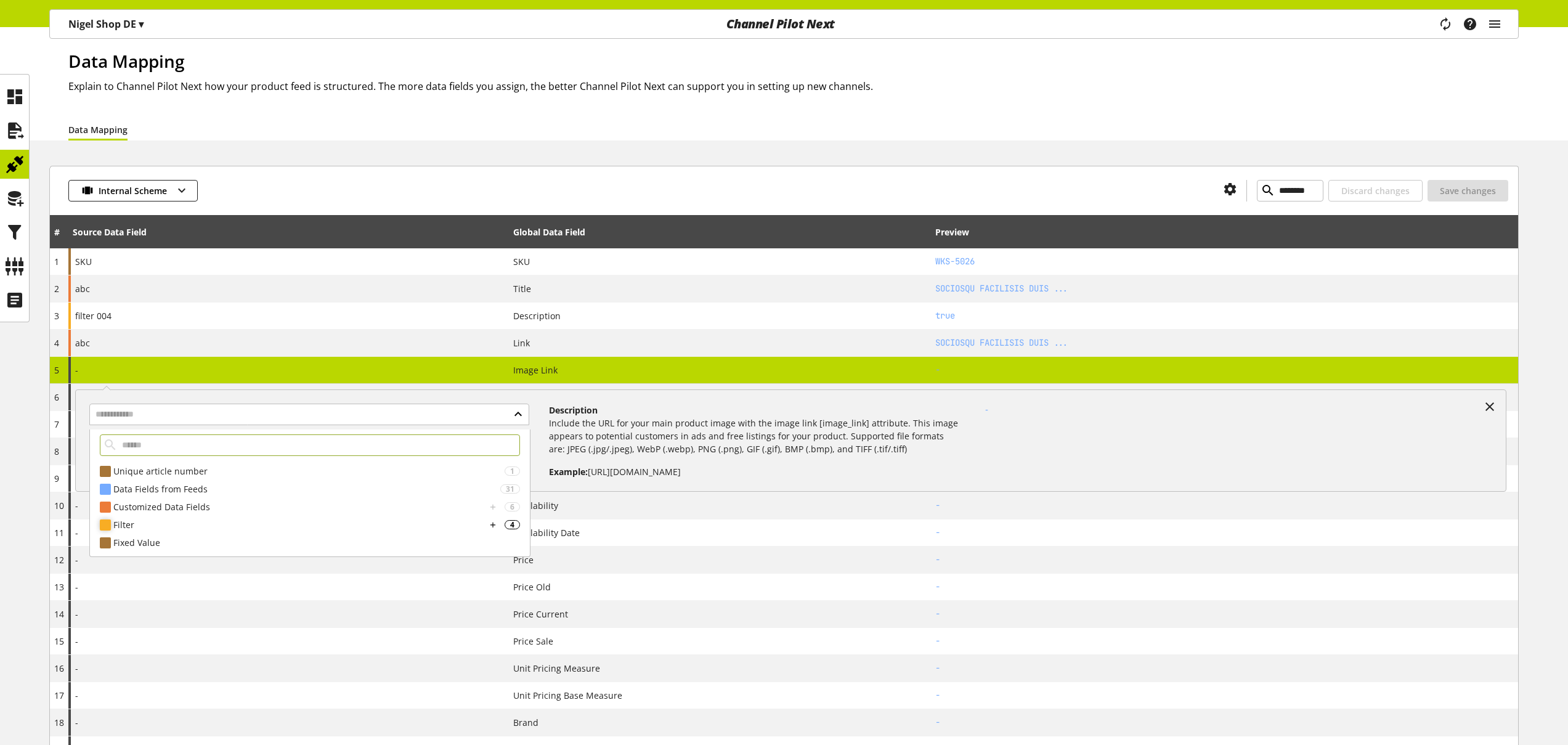
scroll to position [57, 0]
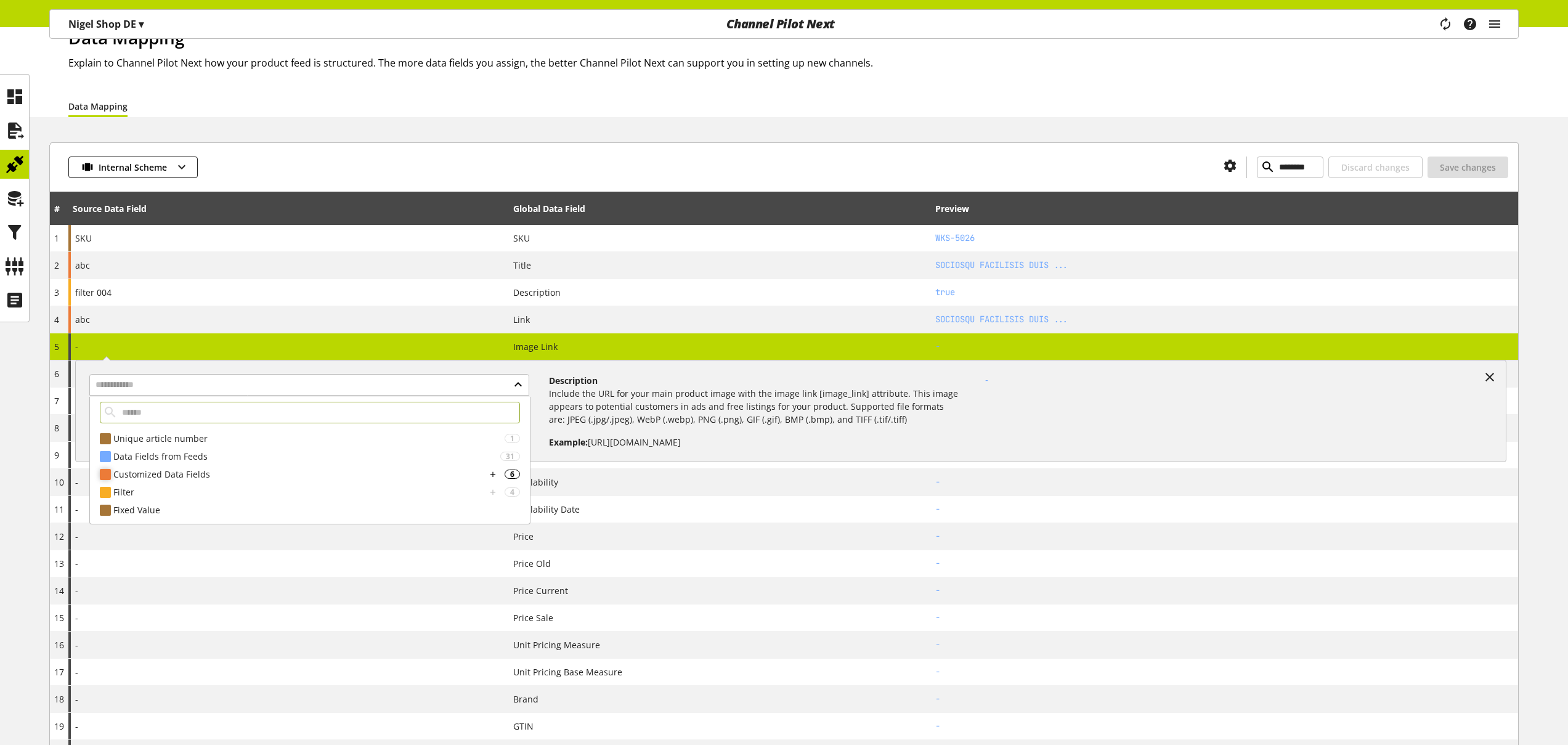
click at [278, 476] on div "Customized Data Fields" at bounding box center [300, 474] width 373 height 13
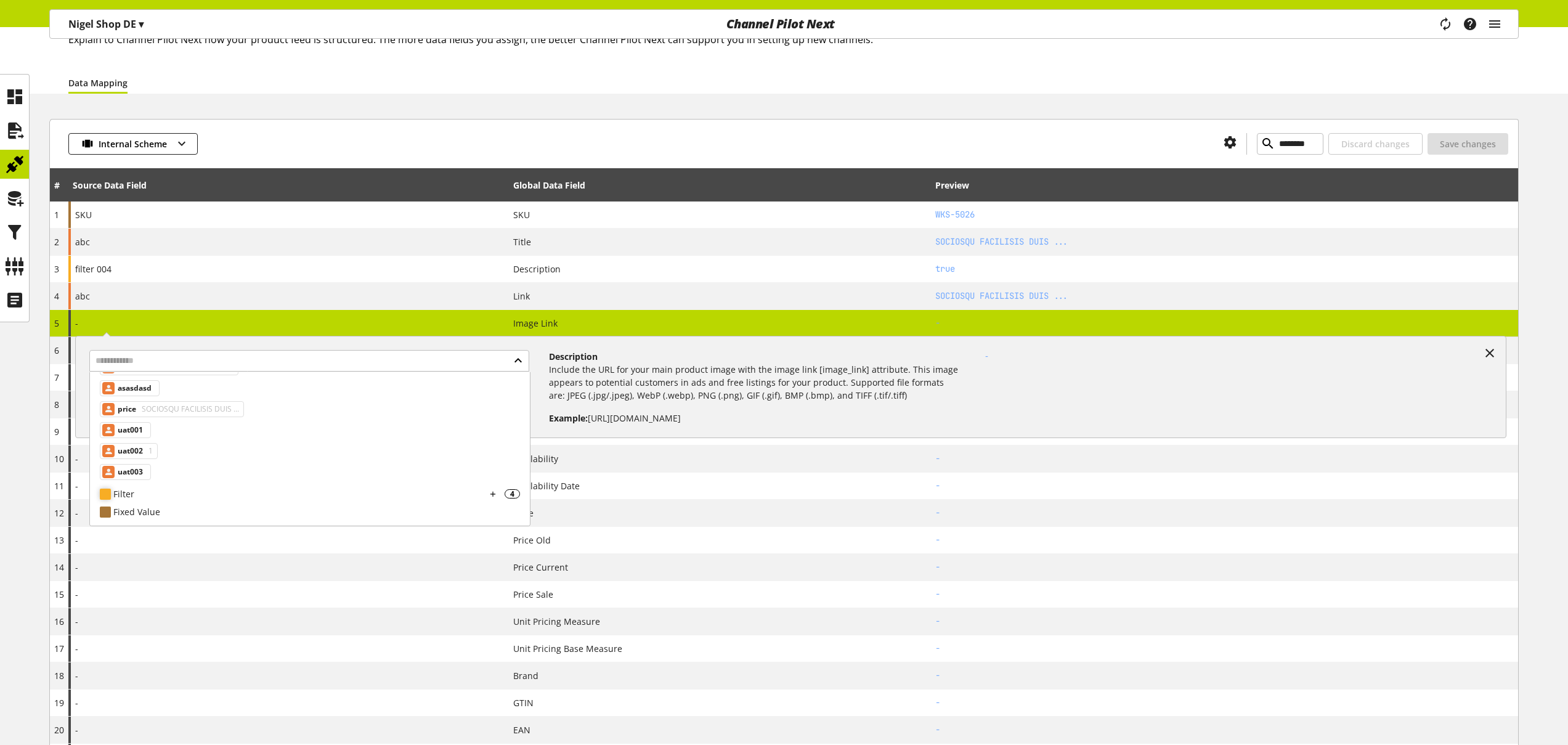
scroll to position [81, 0]
click at [1490, 355] on icon at bounding box center [1489, 353] width 15 height 22
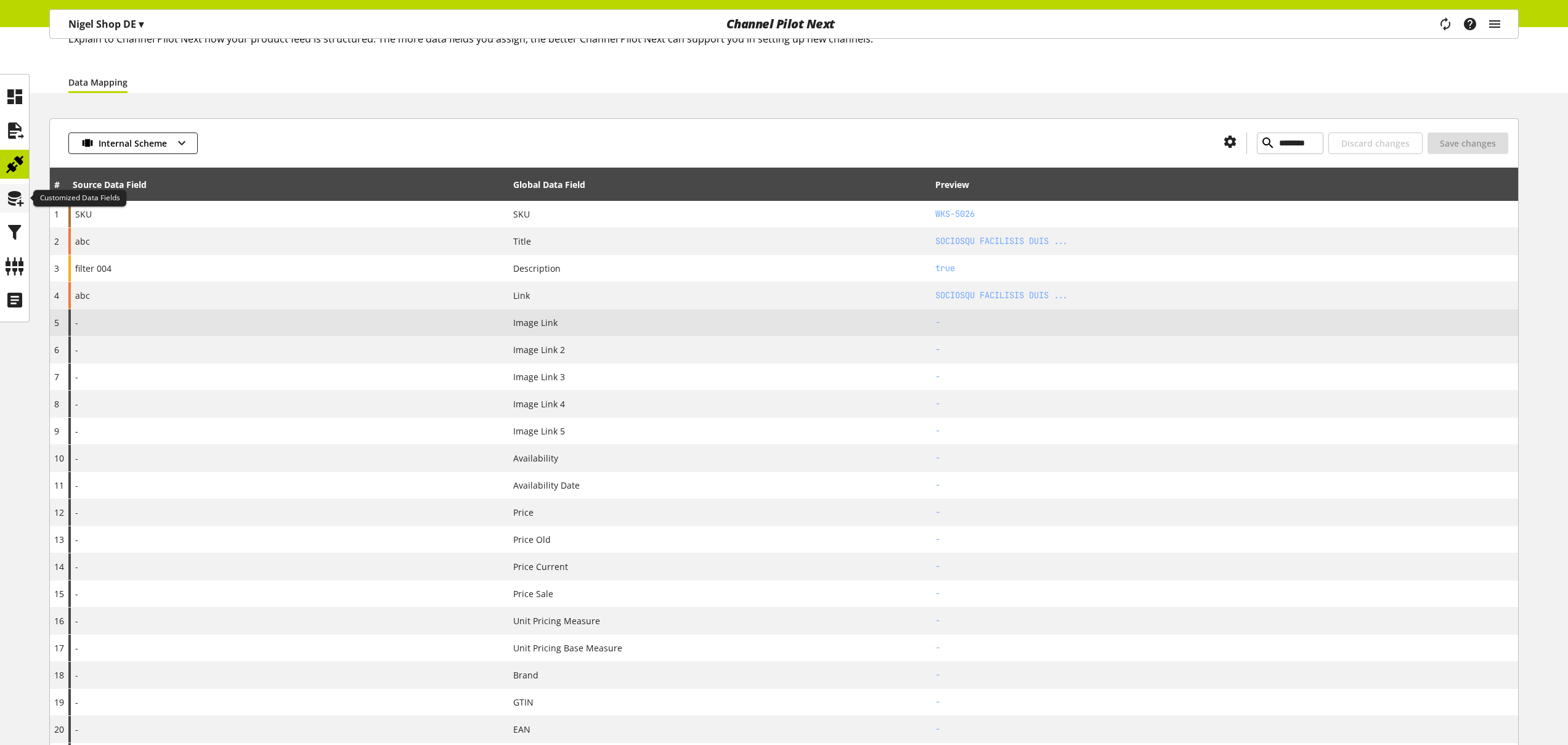
click at [17, 198] on icon at bounding box center [15, 198] width 20 height 25
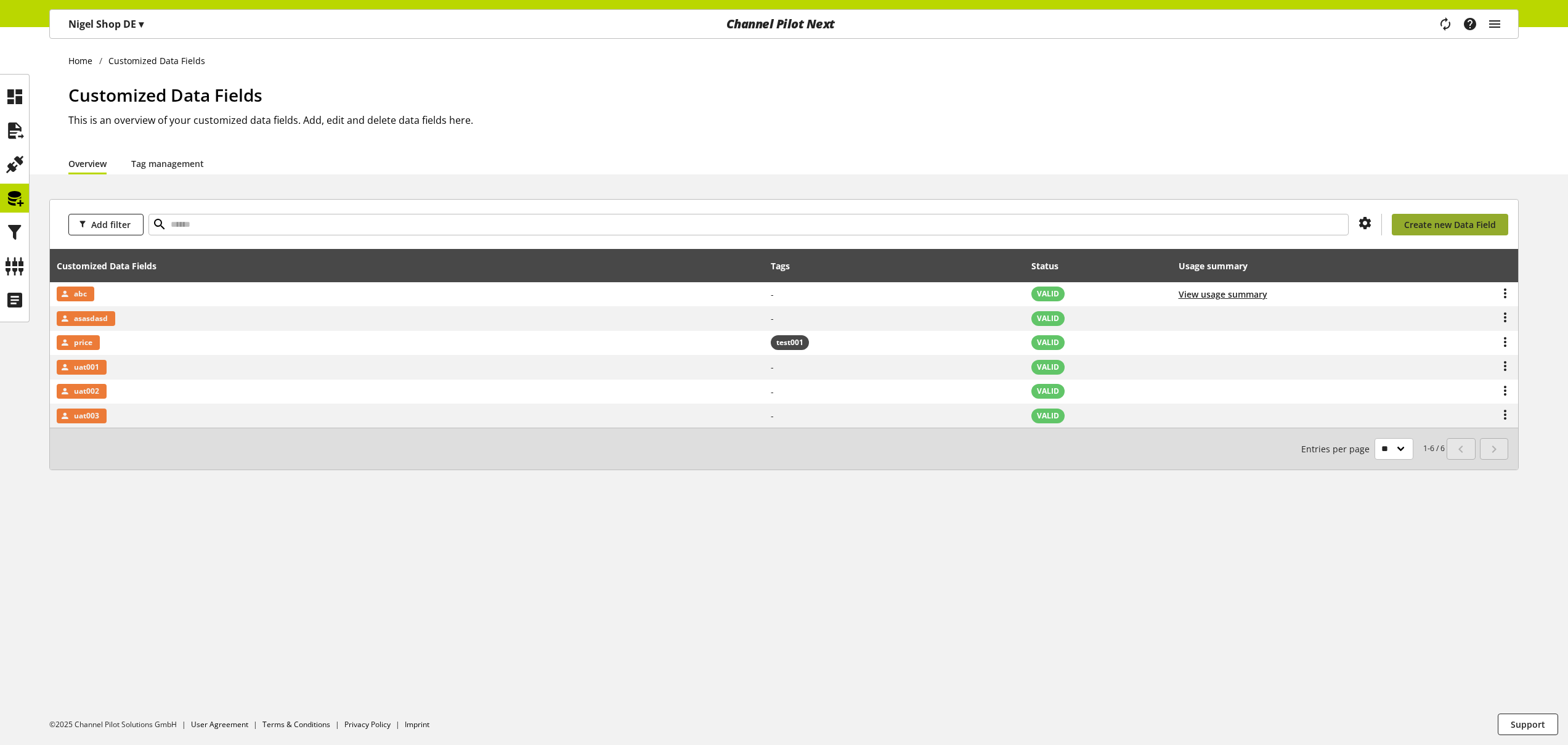
click at [1419, 222] on span "Create new Data Field" at bounding box center [1450, 224] width 92 height 13
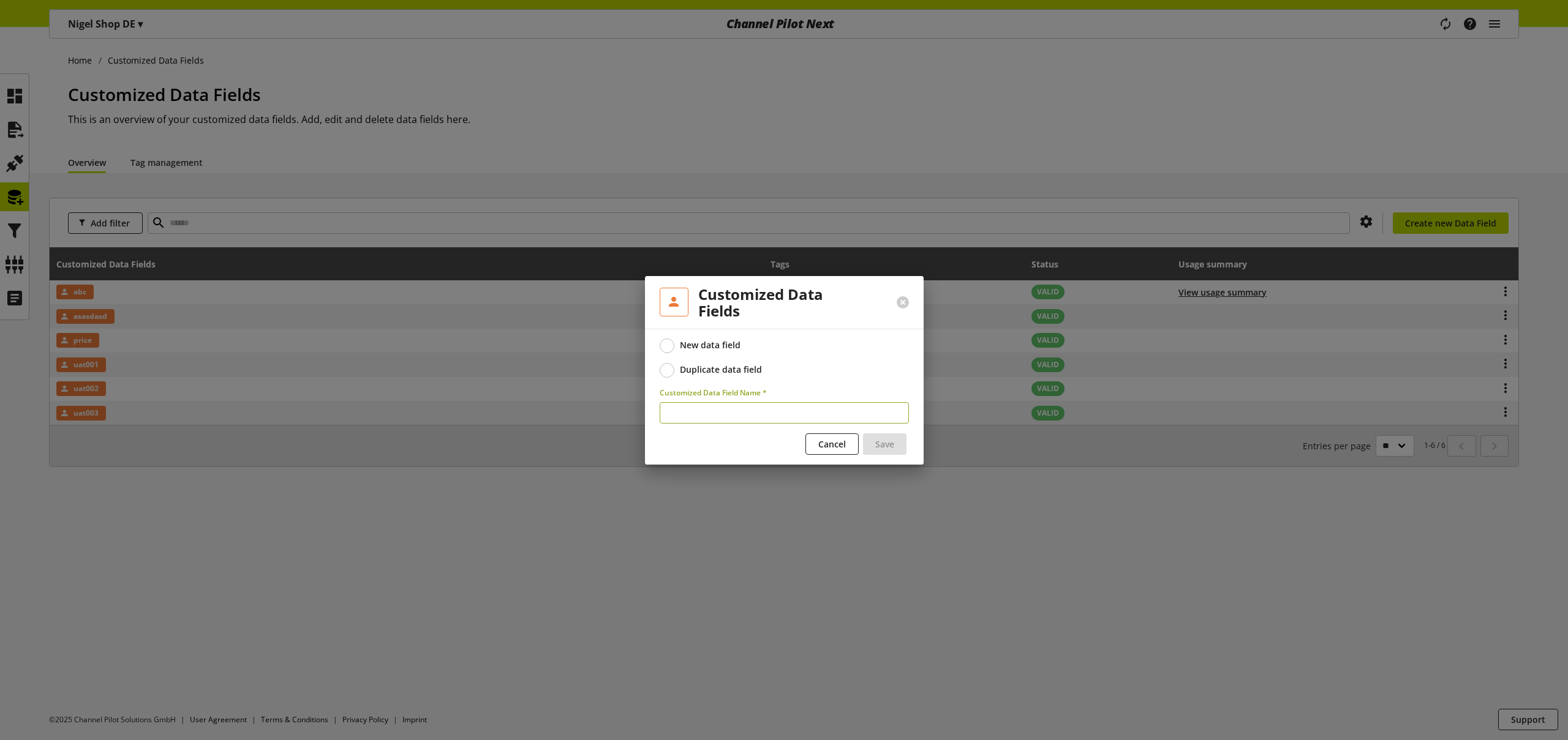
click at [669, 371] on span at bounding box center [667, 370] width 15 height 15
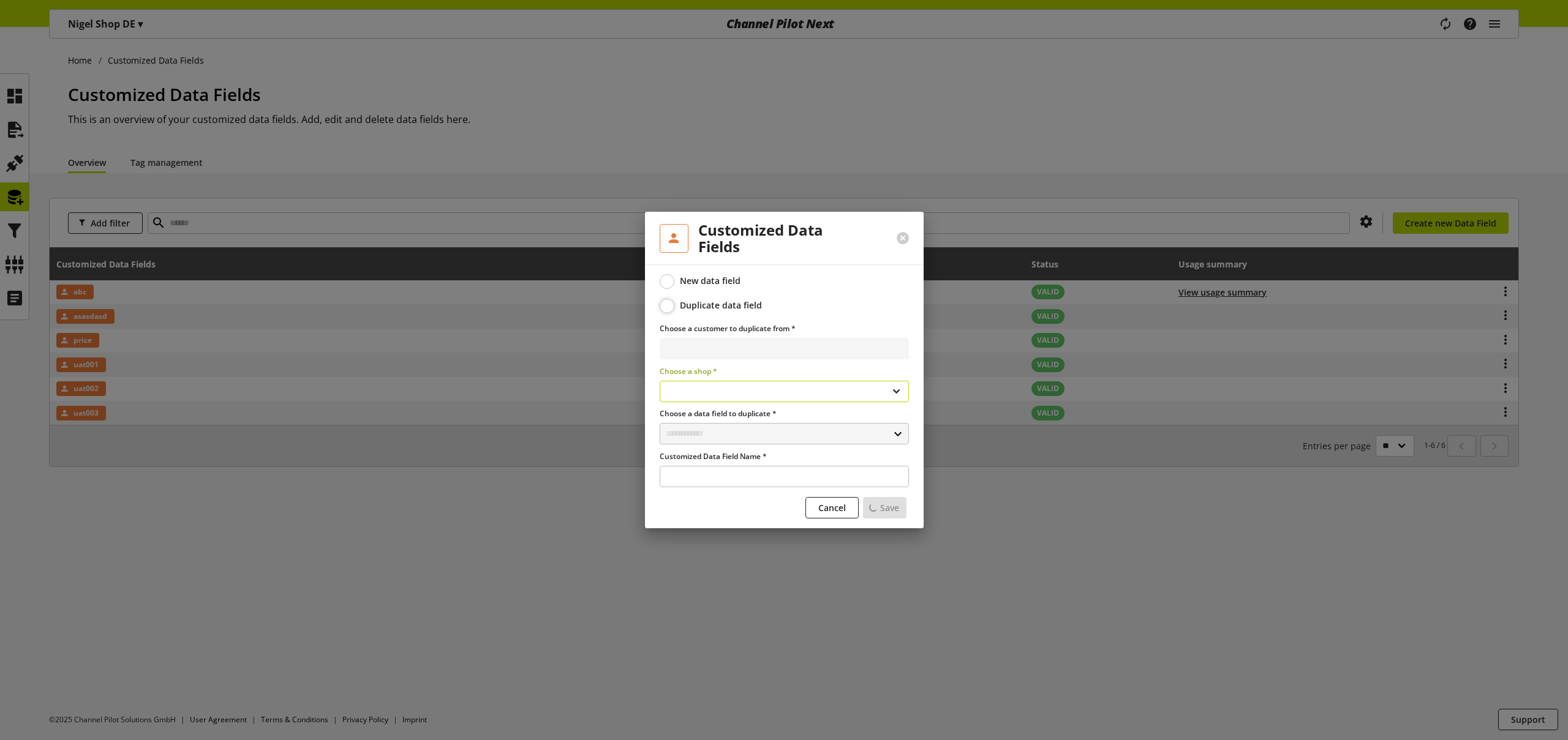
select select
click at [706, 475] on input "text" at bounding box center [784, 477] width 250 height 22
click at [669, 282] on span at bounding box center [667, 281] width 15 height 15
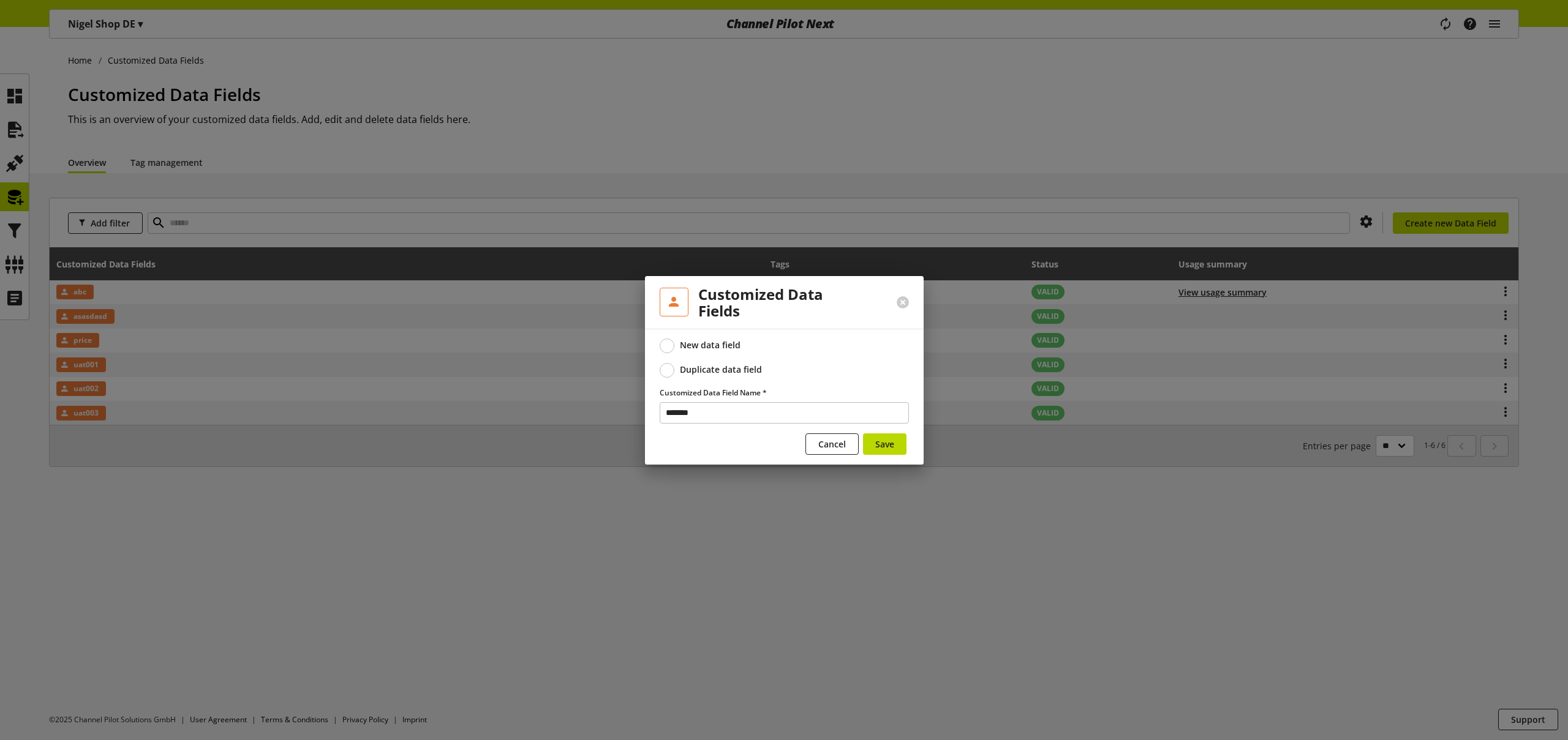
click at [671, 366] on span at bounding box center [667, 370] width 15 height 15
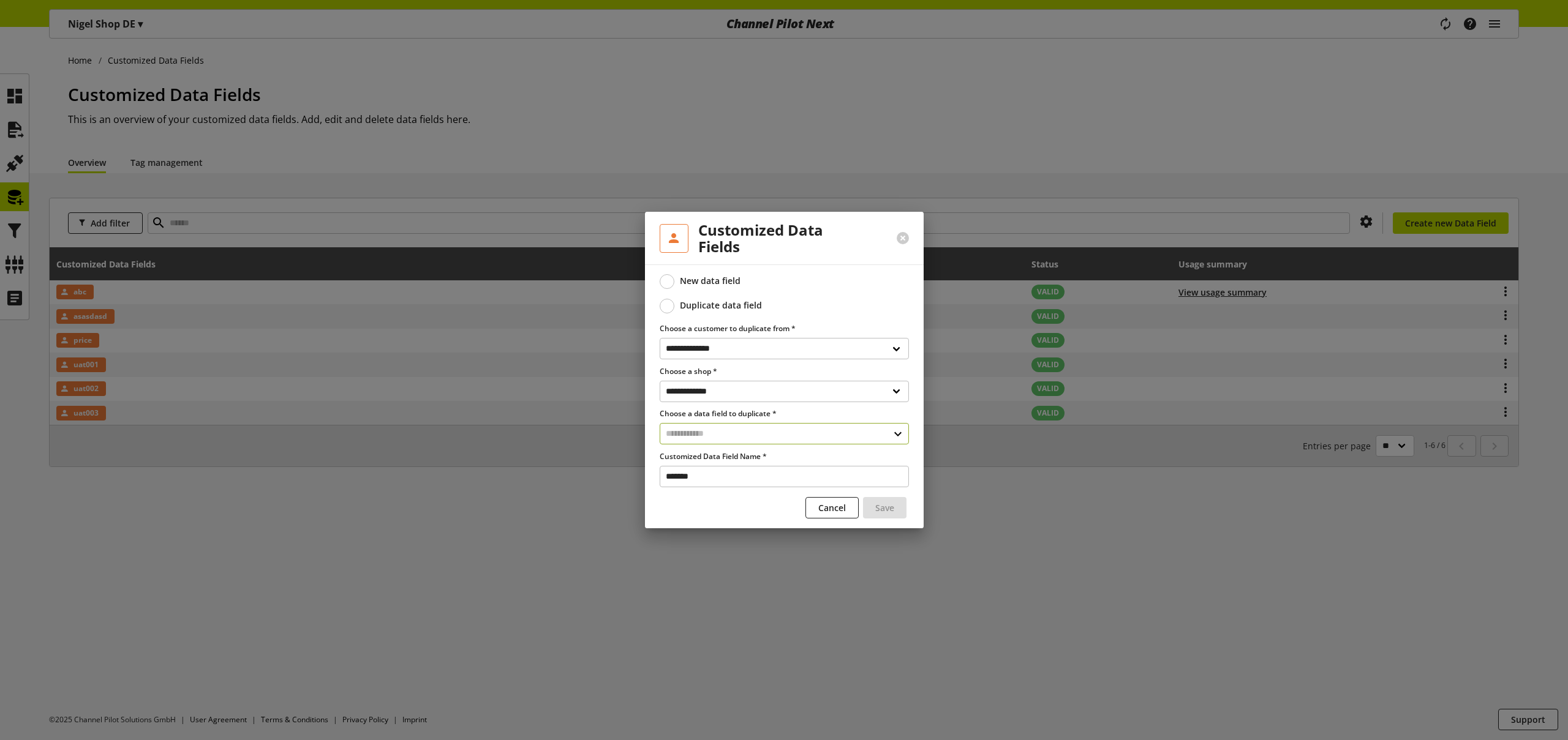
click at [688, 430] on input "text" at bounding box center [784, 434] width 250 height 22
click at [696, 482] on div "Customized Data Fields" at bounding box center [783, 486] width 200 height 13
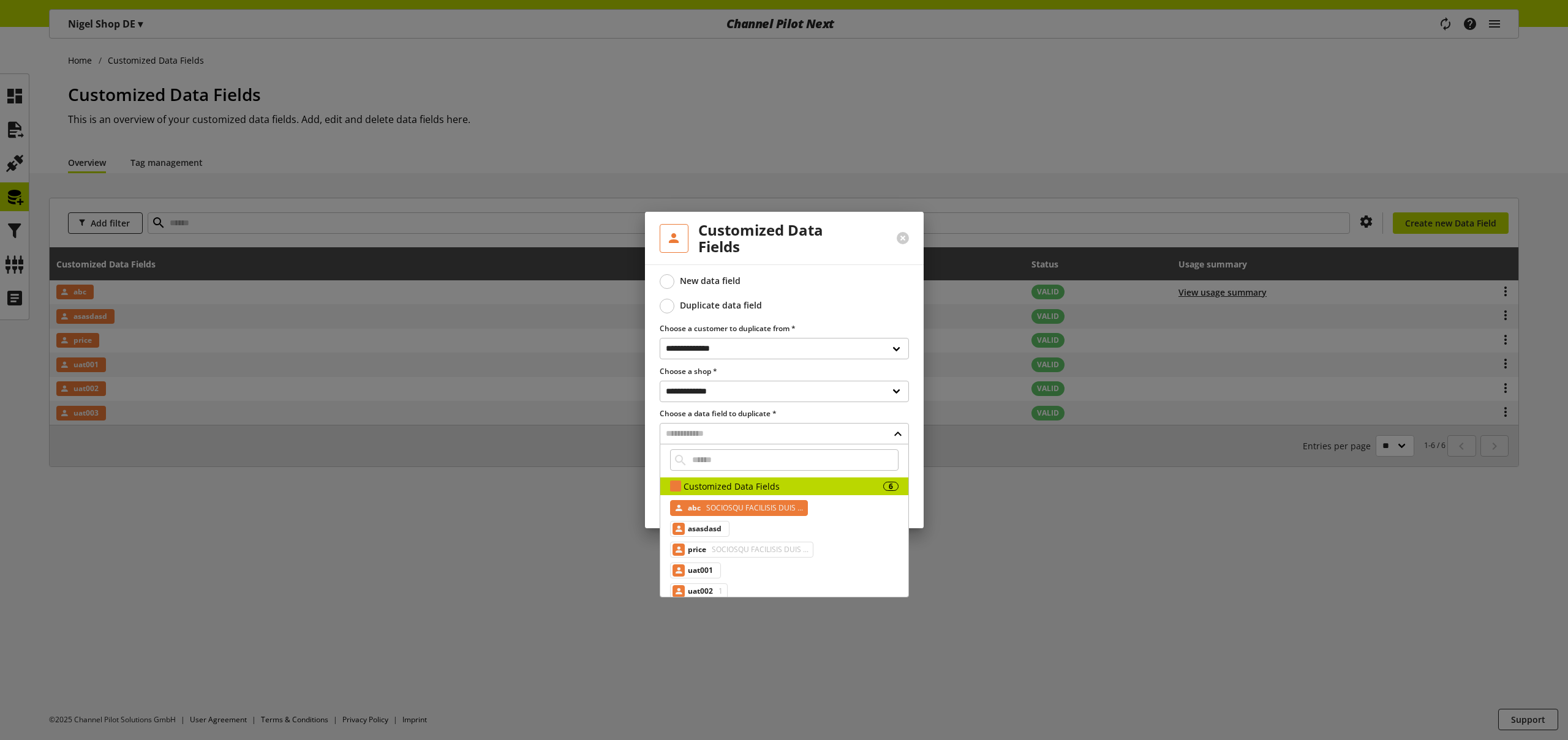
click at [704, 512] on span "SOCIOSQU FACILISIS DUIS ..." at bounding box center [754, 508] width 100 height 15
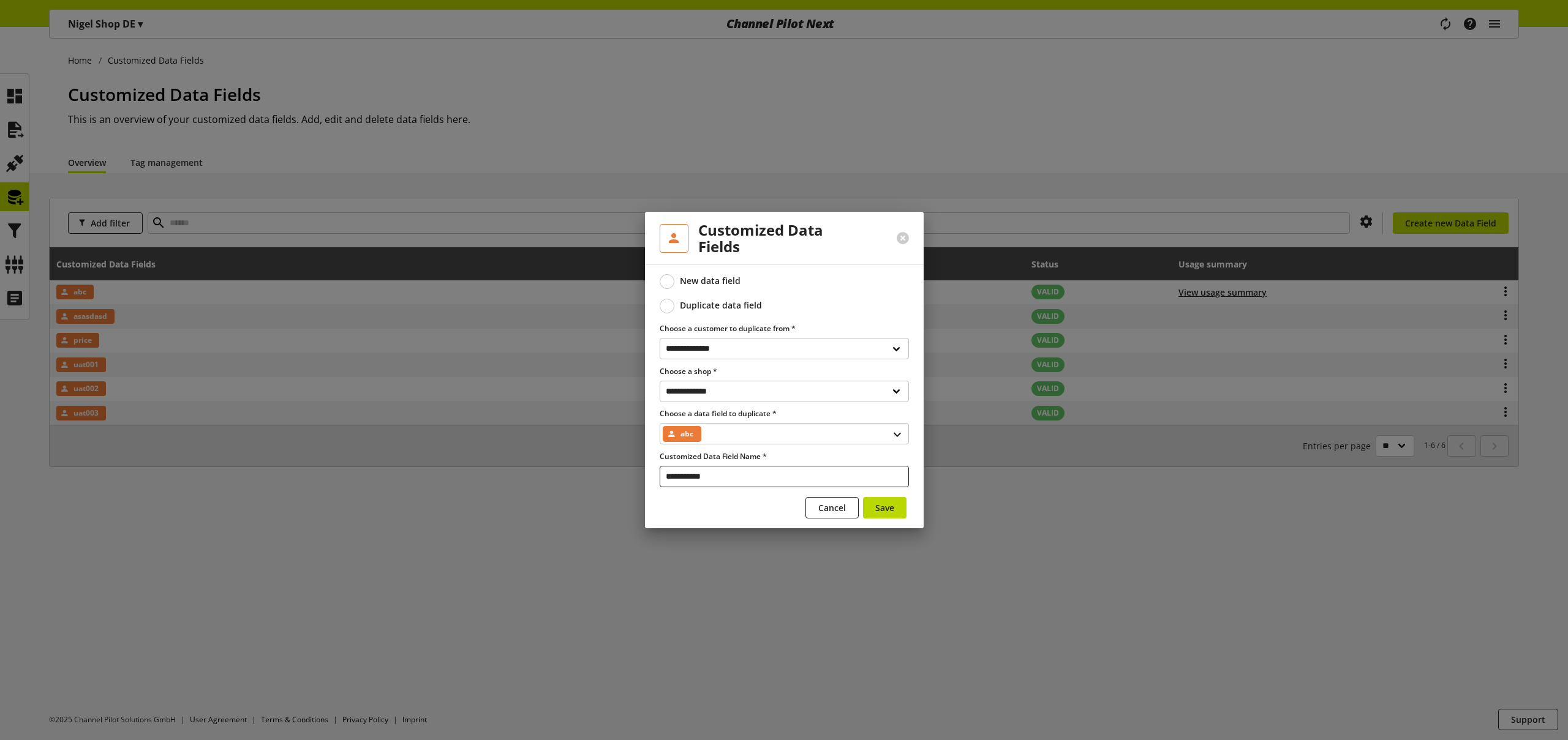
drag, startPoint x: 717, startPoint y: 479, endPoint x: 622, endPoint y: 465, distance: 96.0
click at [642, 466] on div "**********" at bounding box center [784, 370] width 1568 height 740
type input "******"
drag, startPoint x: 671, startPoint y: 280, endPoint x: 672, endPoint y: 296, distance: 16.0
click at [671, 280] on span at bounding box center [667, 281] width 15 height 15
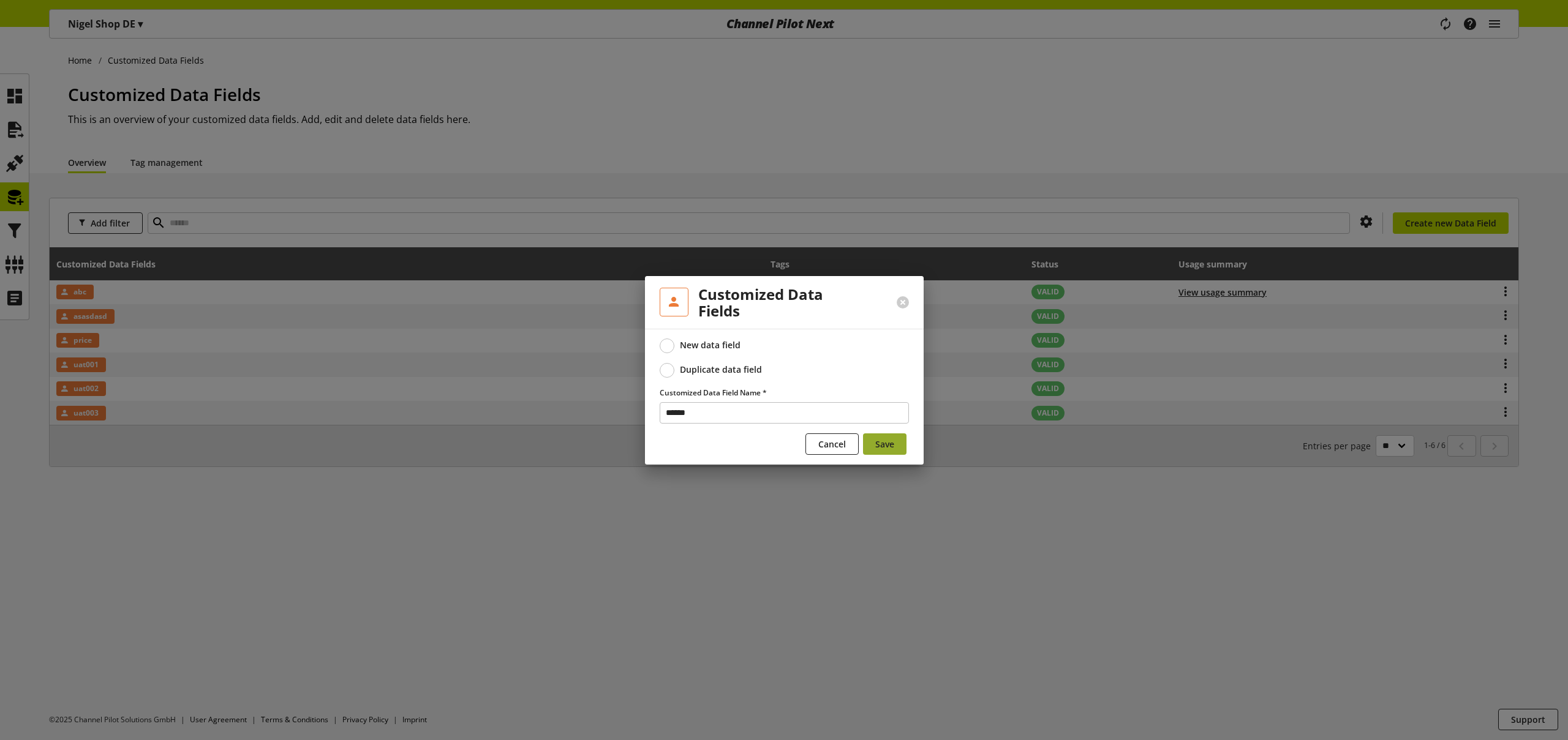
click at [872, 441] on button "Save" at bounding box center [885, 444] width 43 height 22
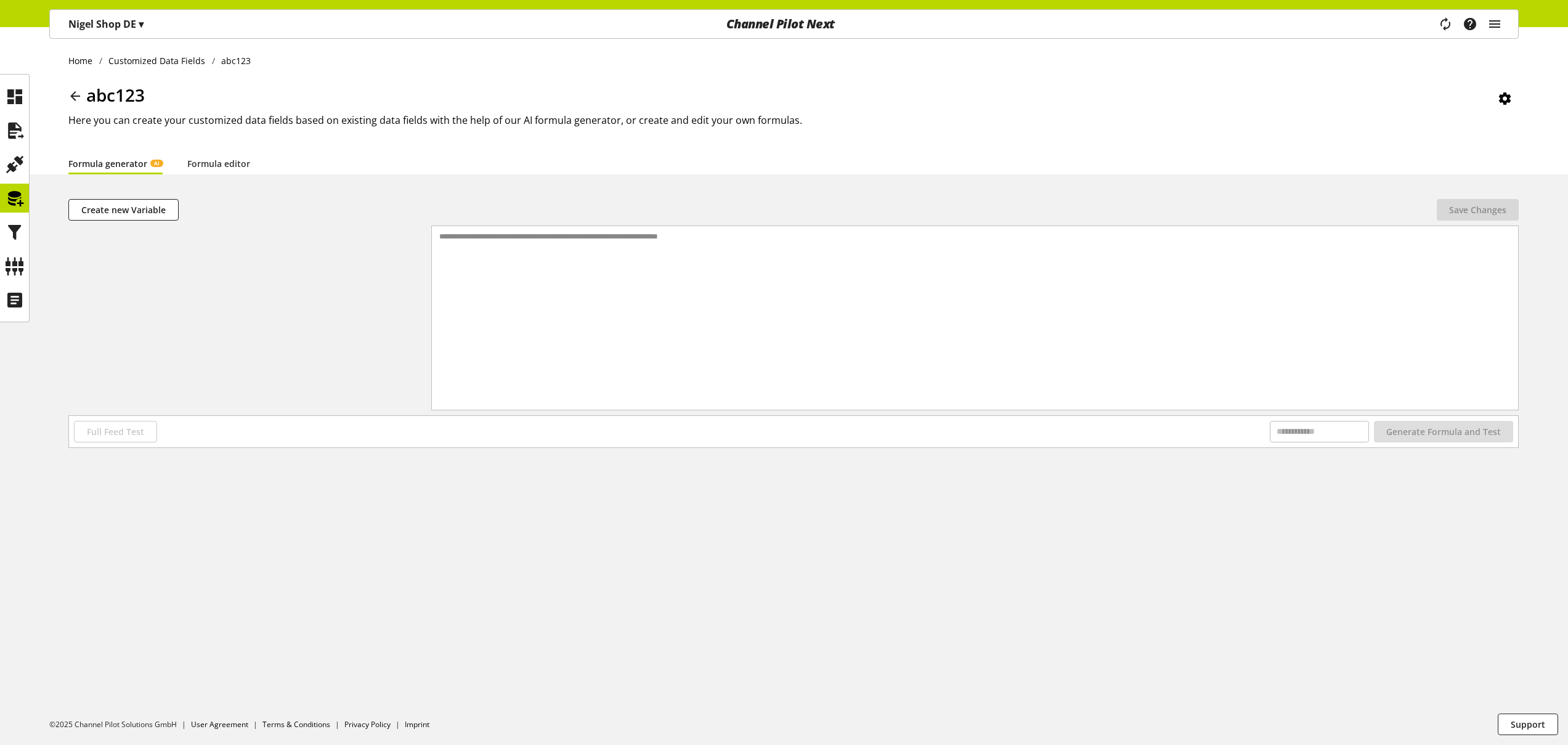
click at [352, 201] on div "Create new Variable" at bounding box center [250, 210] width 363 height 22
click at [22, 202] on icon at bounding box center [15, 198] width 20 height 25
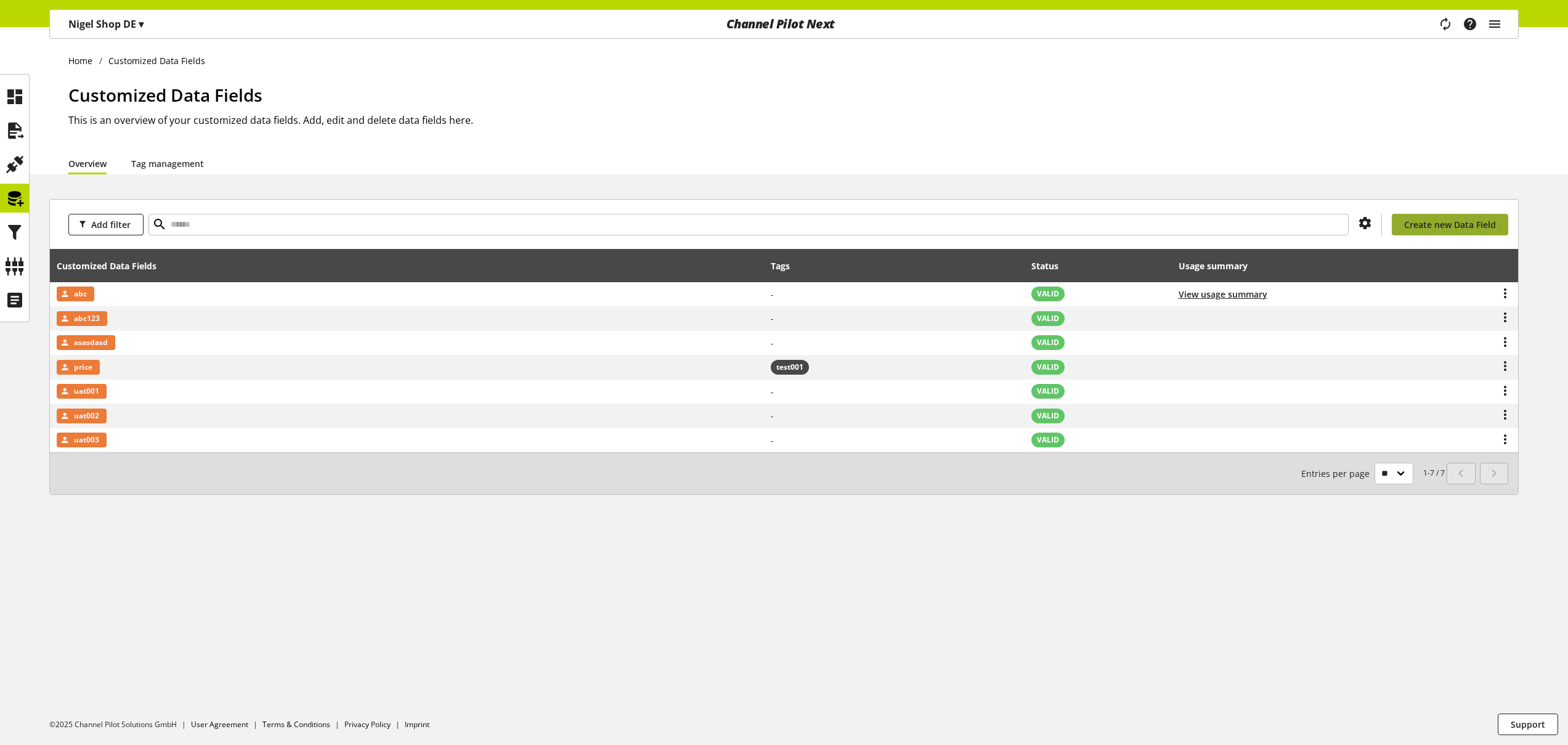
click at [1461, 220] on span "Create new Data Field" at bounding box center [1450, 224] width 92 height 13
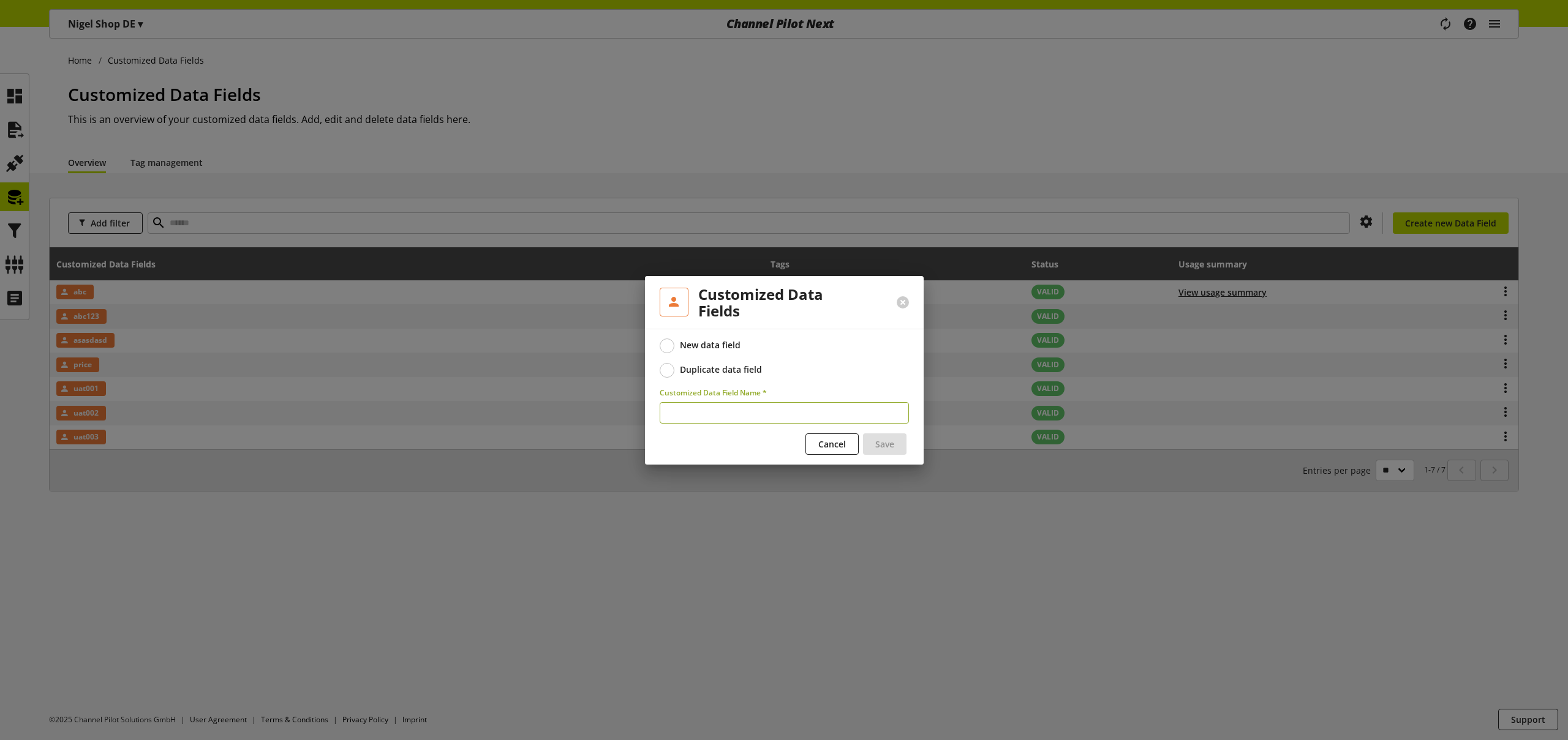
click at [723, 363] on label "Duplicate data field" at bounding box center [784, 370] width 250 height 15
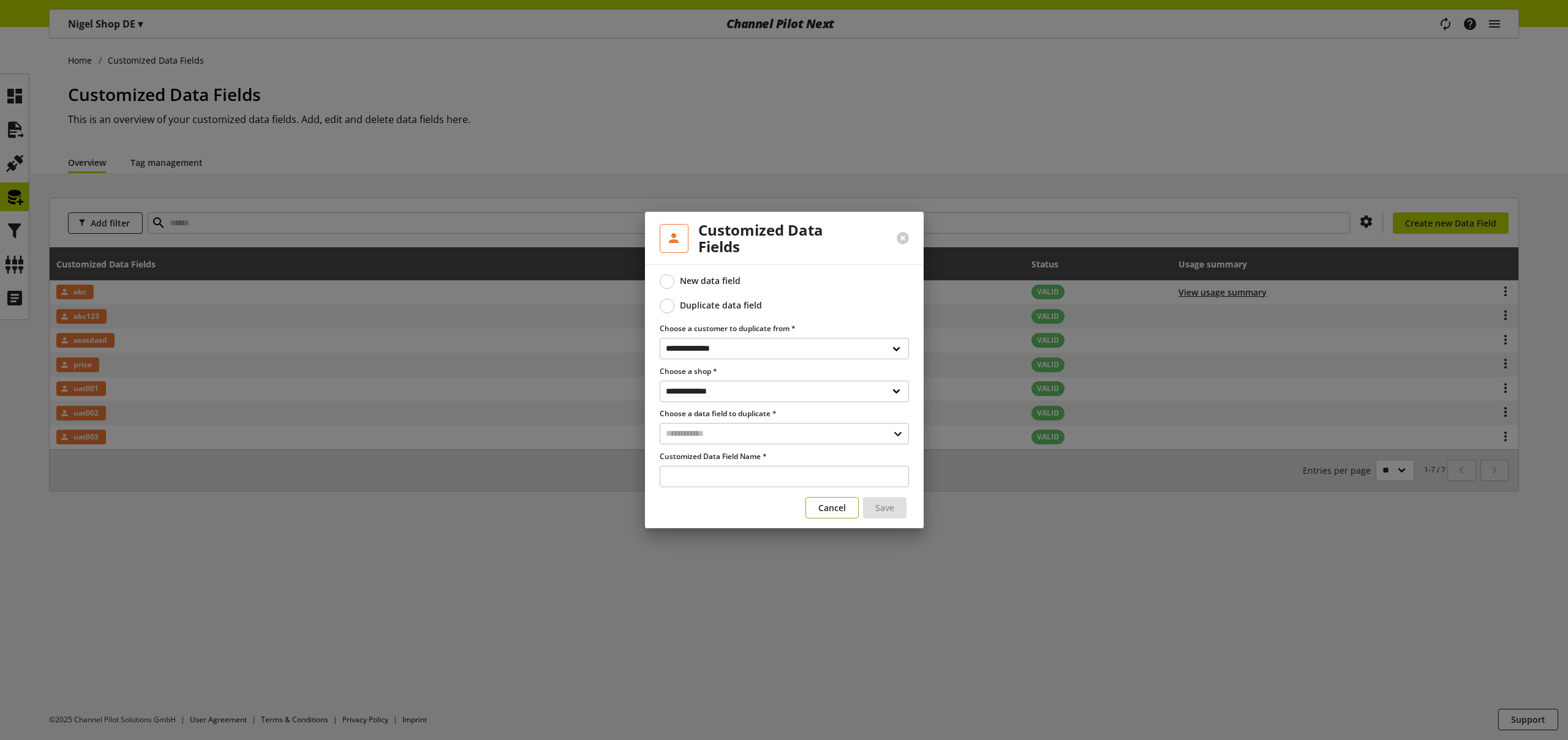
click at [827, 509] on span "Cancel" at bounding box center [831, 508] width 27 height 13
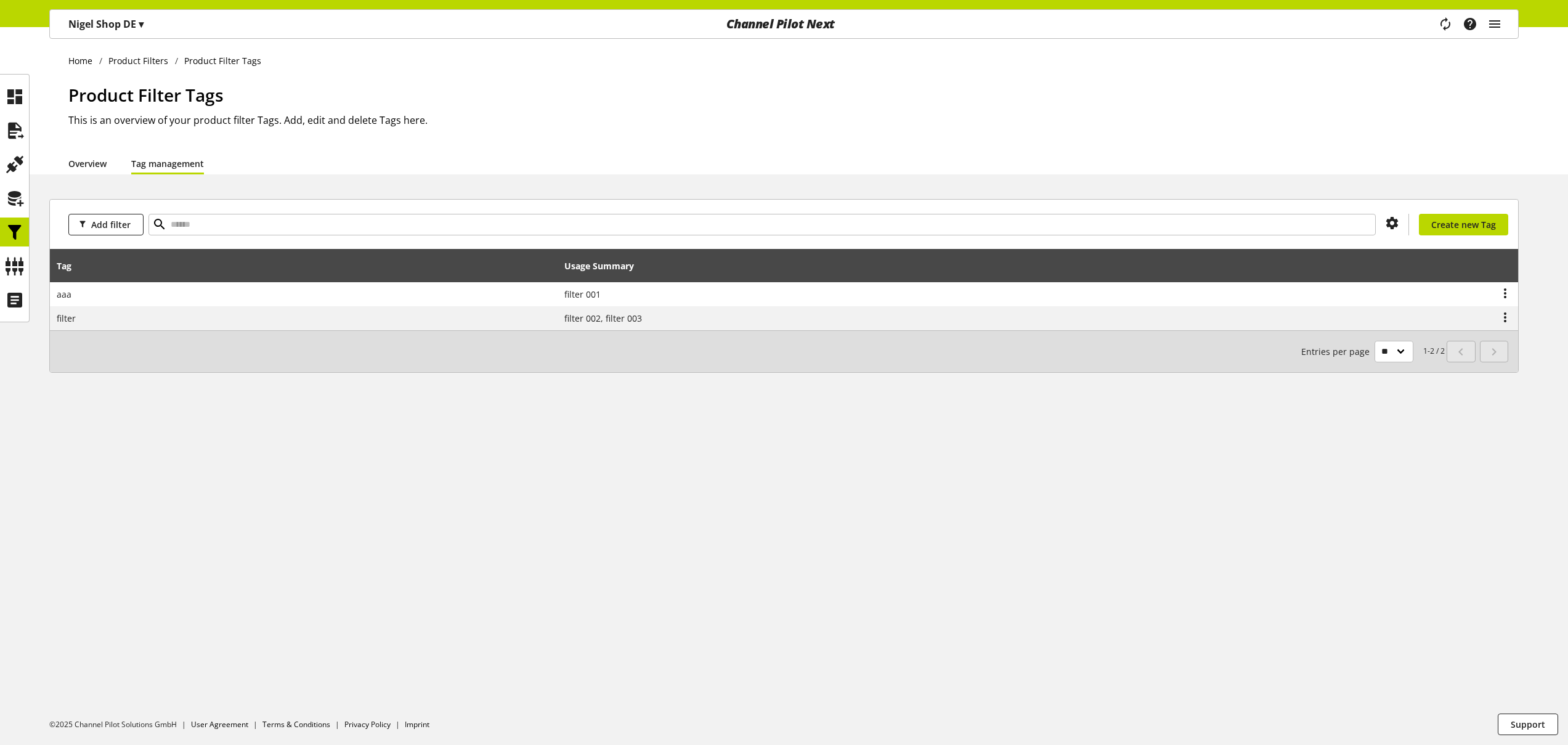
click at [96, 163] on link "Overview" at bounding box center [87, 164] width 38 height 13
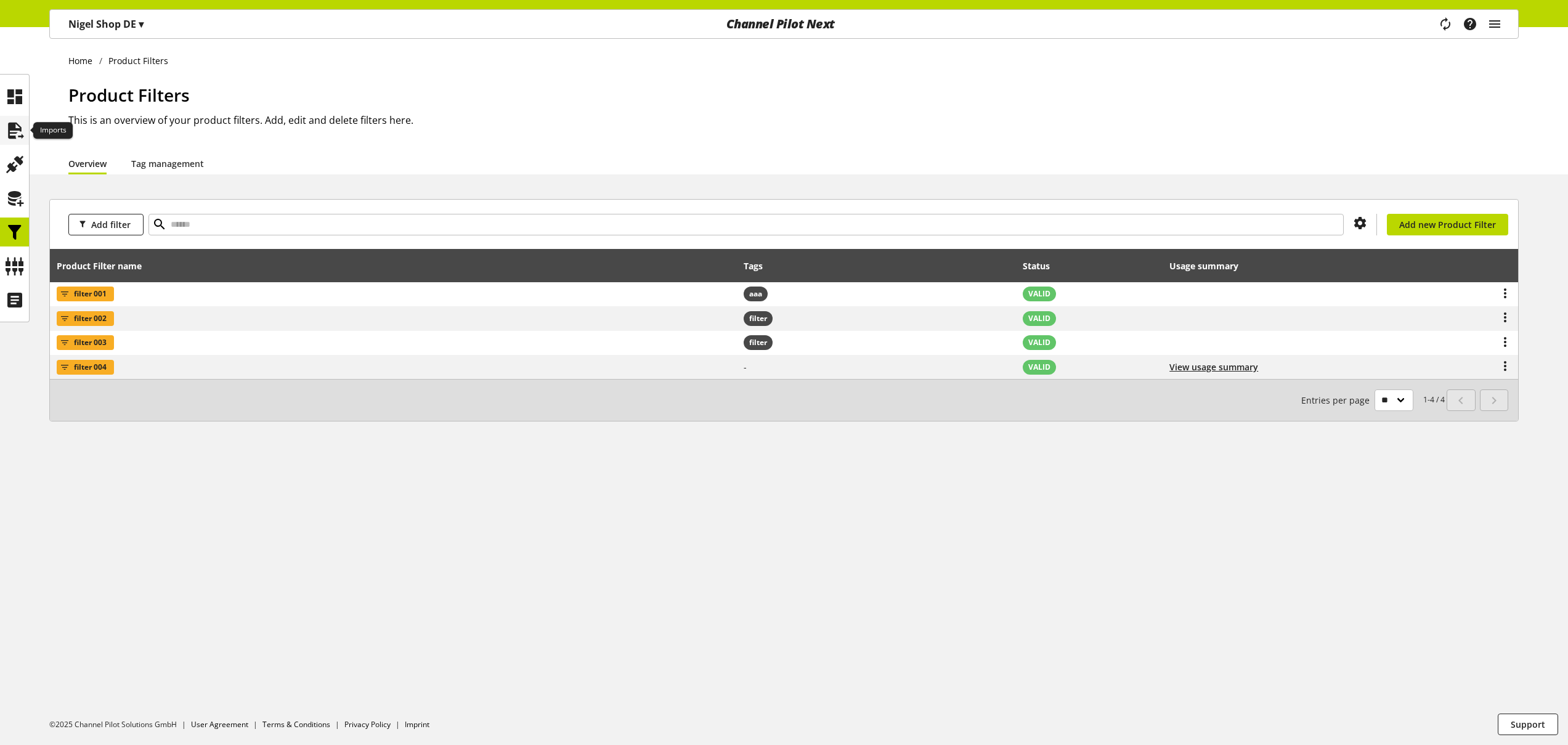
click at [16, 128] on icon at bounding box center [15, 131] width 20 height 25
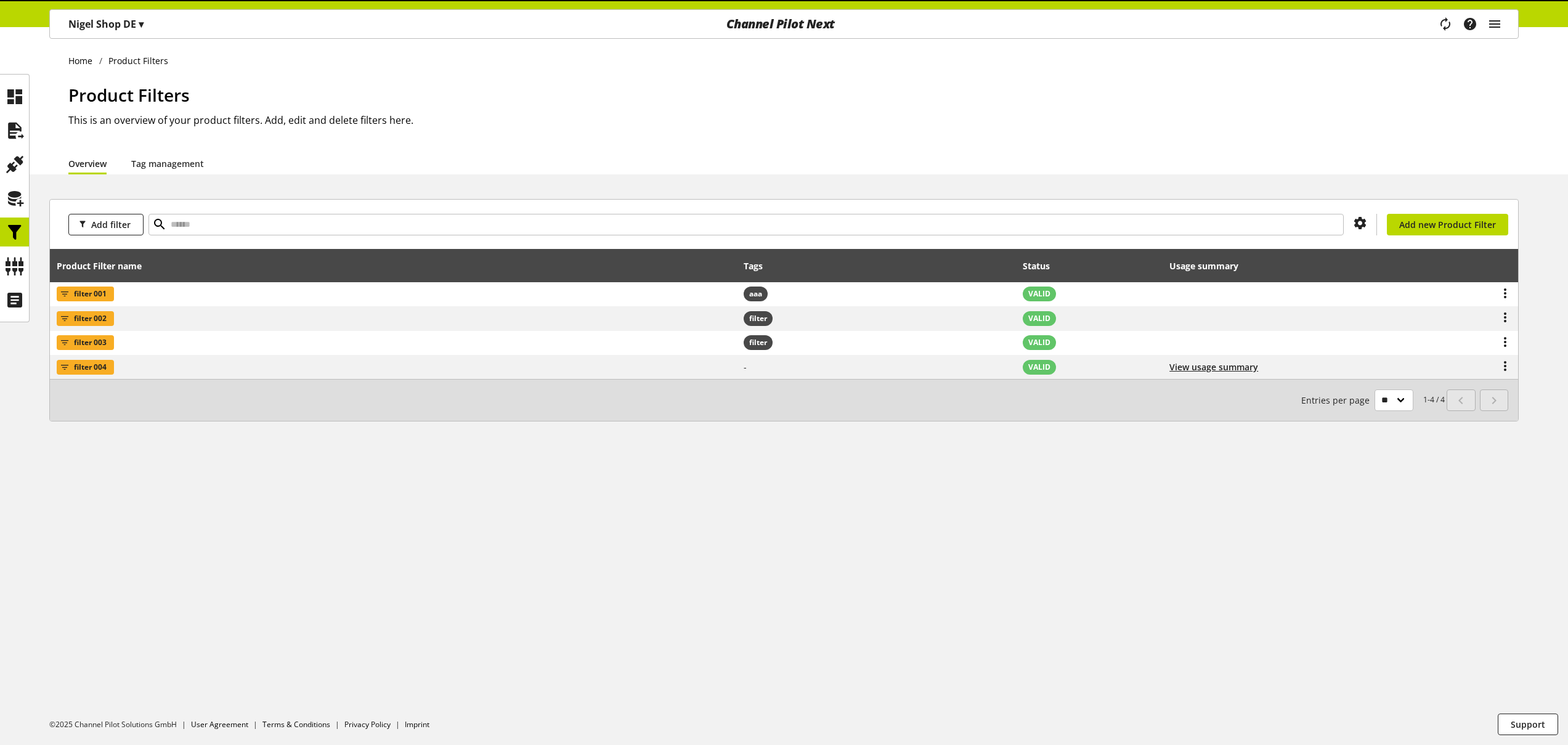
click at [142, 28] on span "▾" at bounding box center [141, 23] width 5 height 13
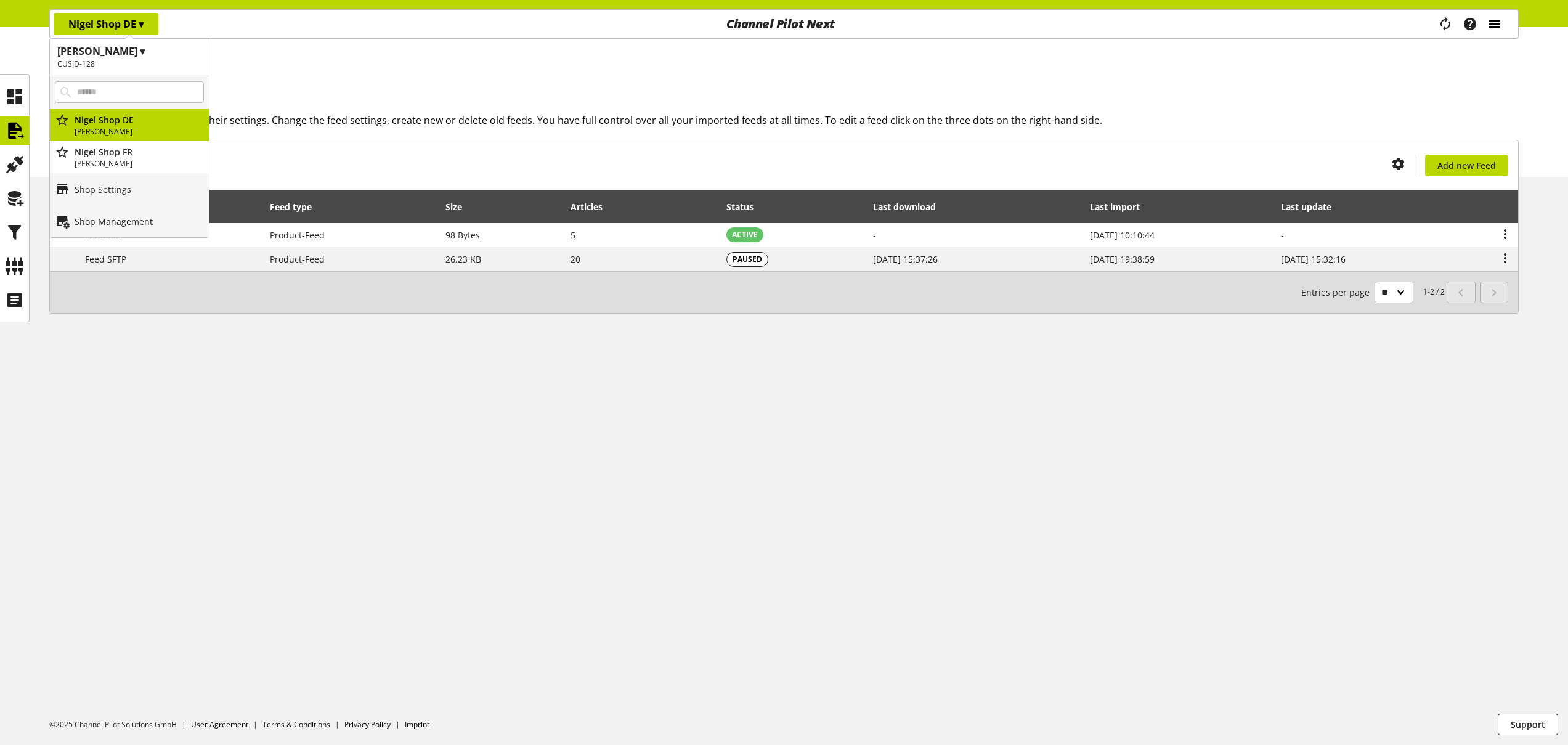
click at [1490, 24] on icon "main navigation" at bounding box center [1494, 23] width 15 height 22
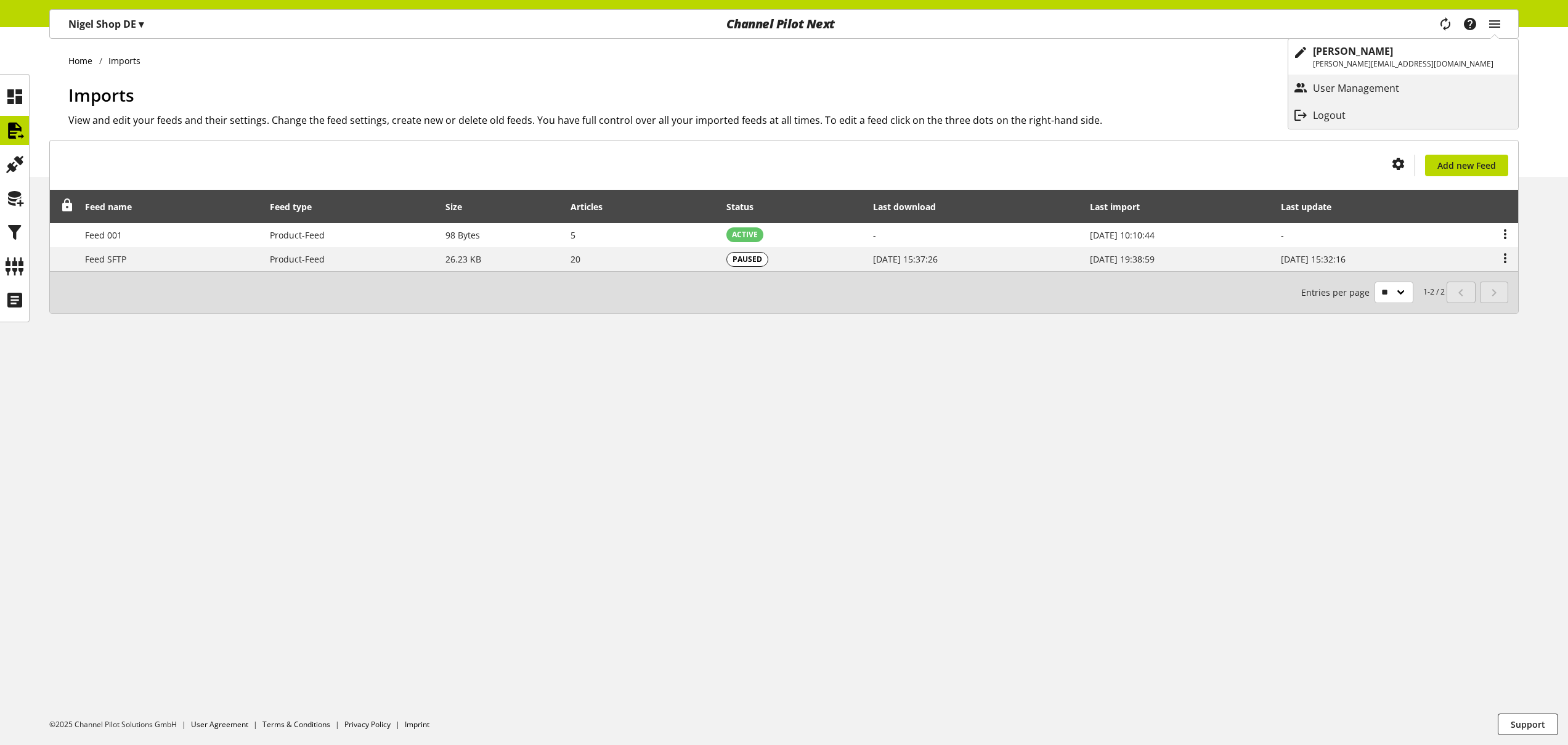
click at [1192, 63] on ul "Home Imports" at bounding box center [793, 61] width 1450 height 13
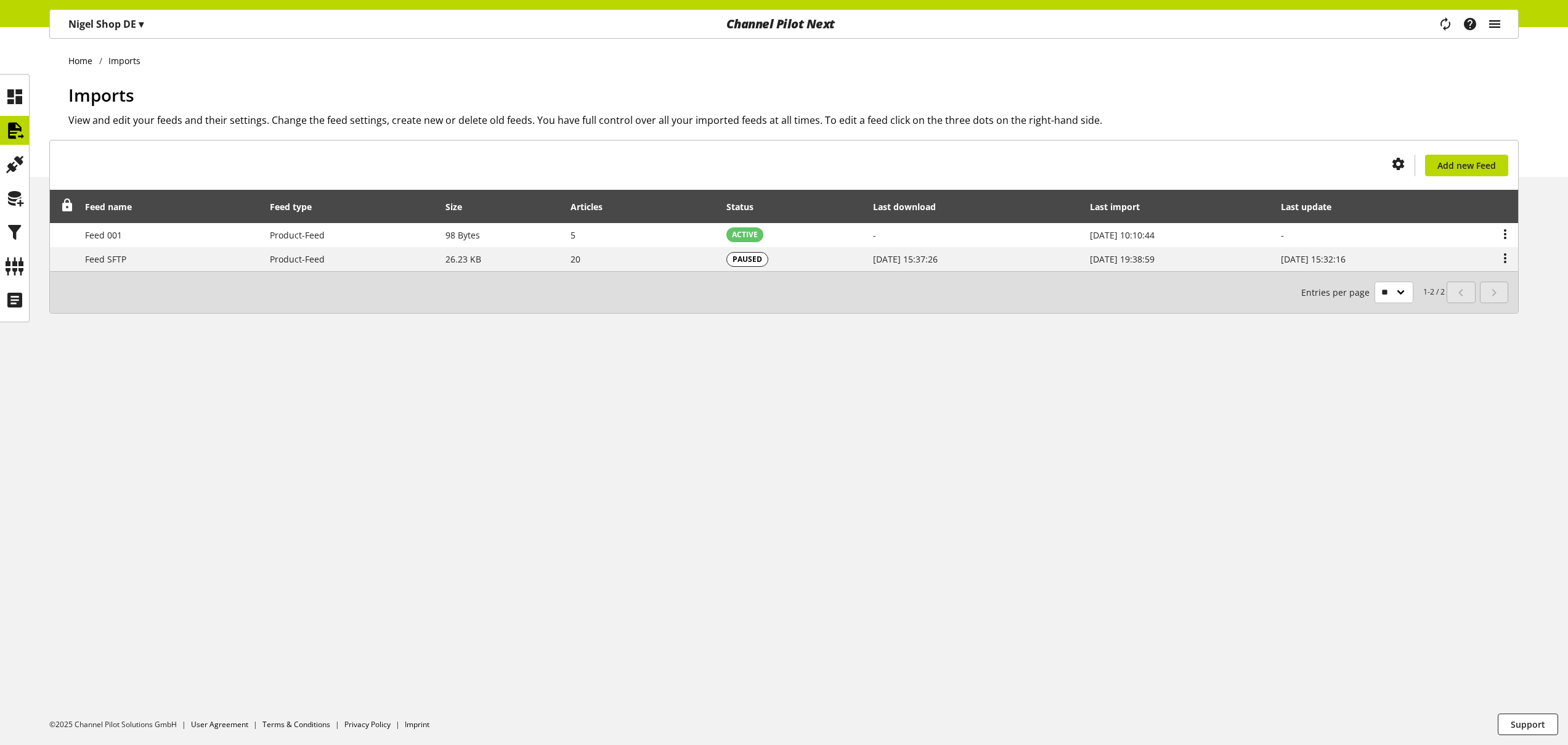
click at [1496, 26] on icon "main navigation" at bounding box center [1494, 23] width 15 height 22
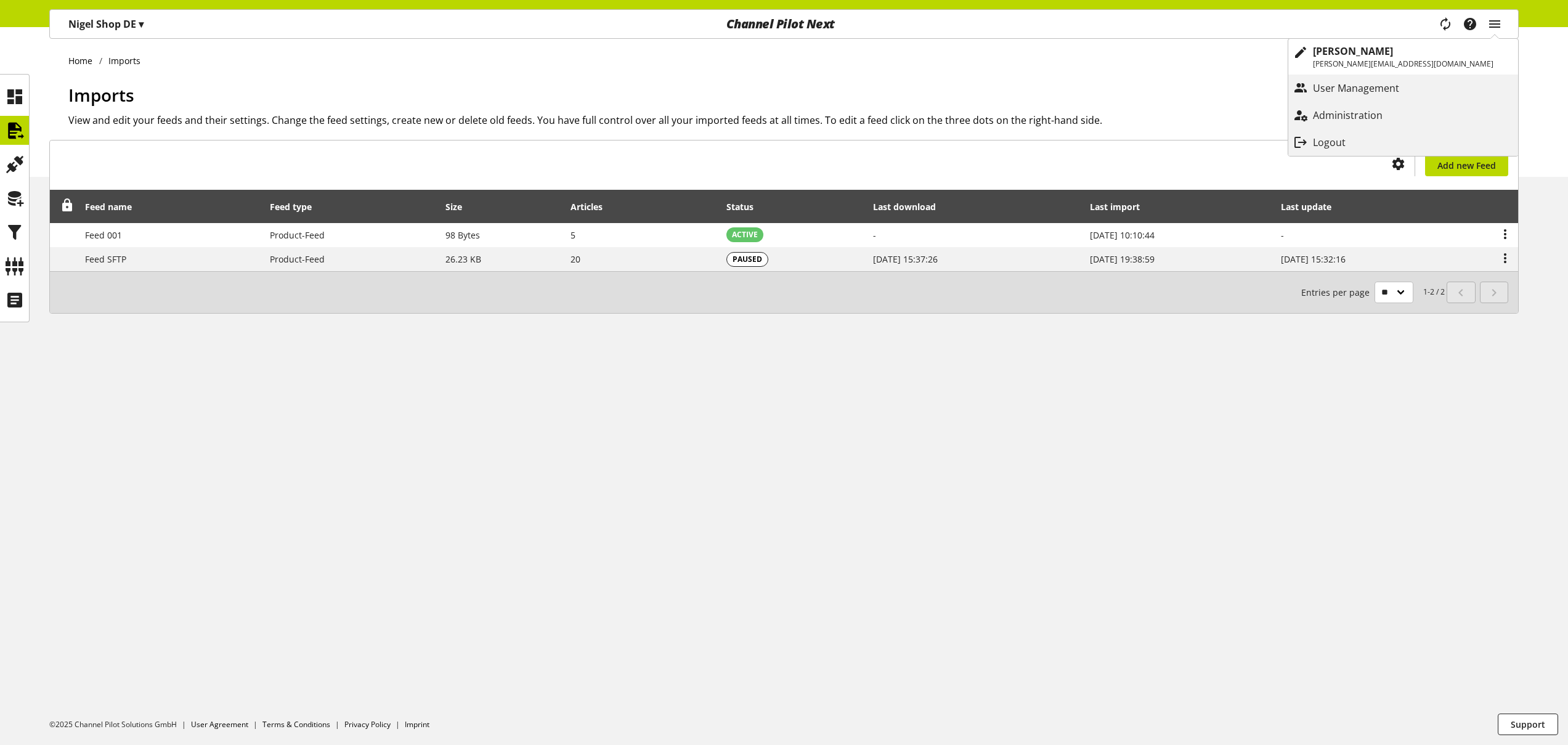
click at [1105, 47] on div "Home Imports Imports View and edit your feeds and their settings. Change the fe…" at bounding box center [784, 102] width 1568 height 150
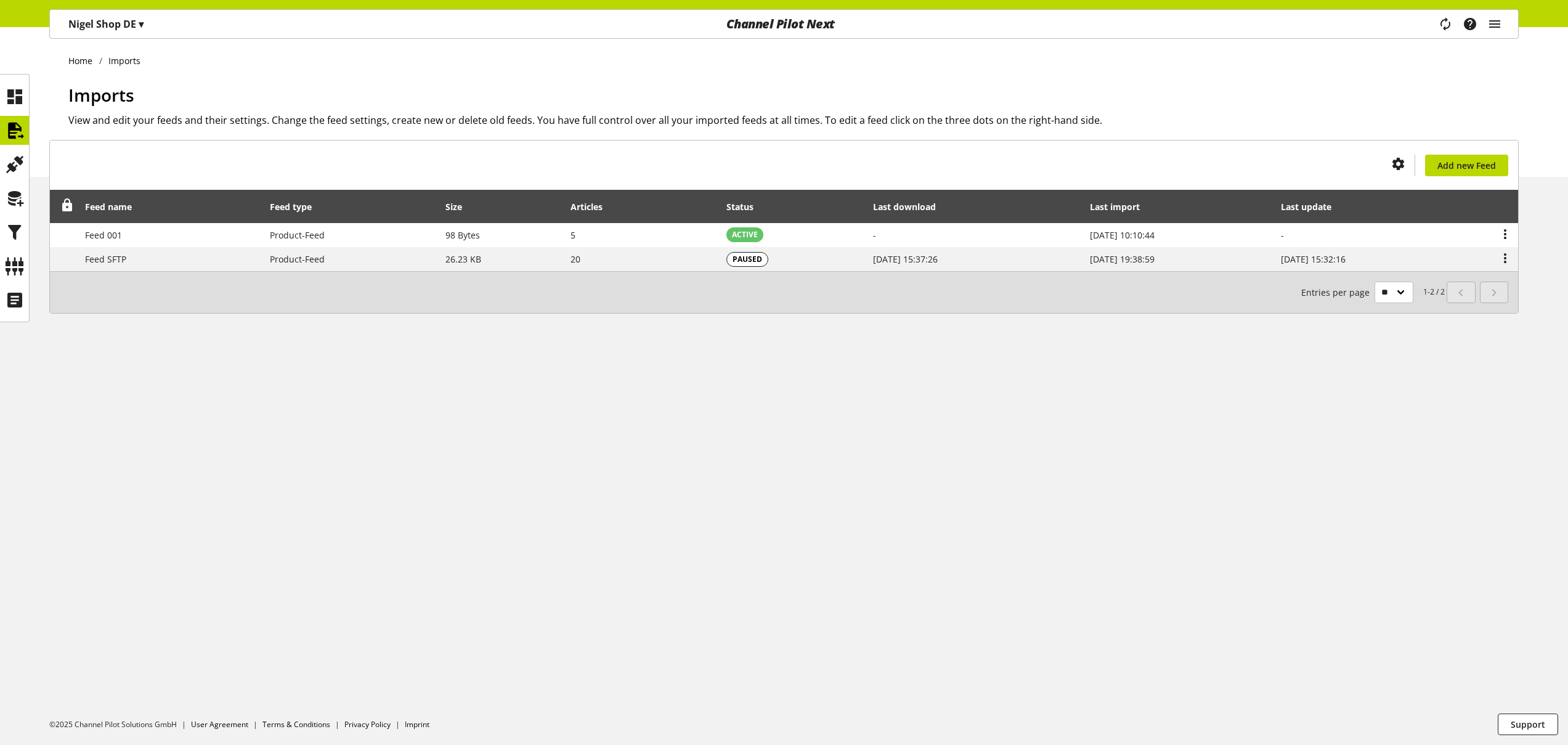
click at [393, 373] on div "Home Imports Imports View and edit your feeds and their settings. Change the fe…" at bounding box center [784, 386] width 1568 height 718
click at [1498, 27] on icon "main navigation" at bounding box center [1494, 23] width 15 height 22
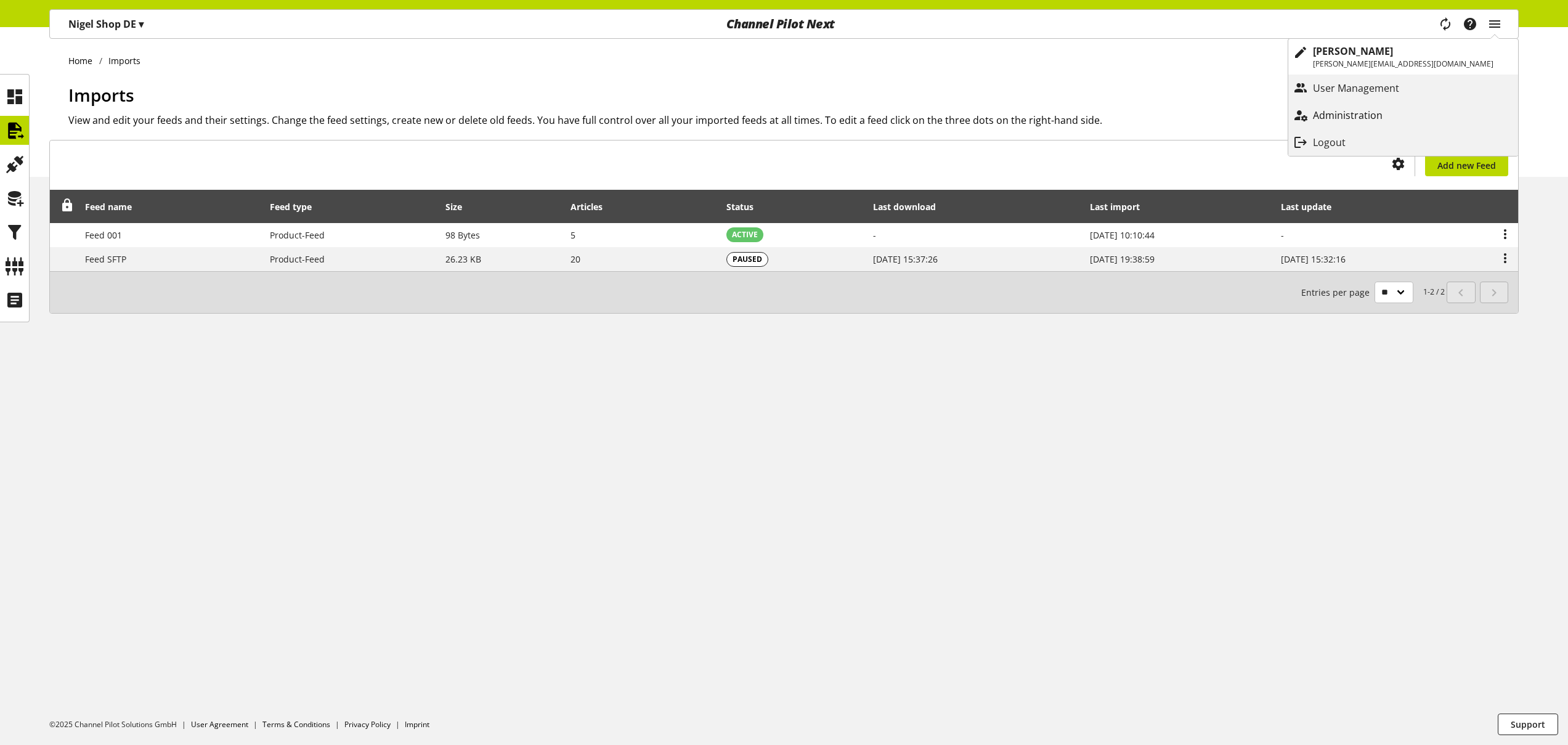
click at [1407, 111] on p "Administration" at bounding box center [1360, 115] width 94 height 15
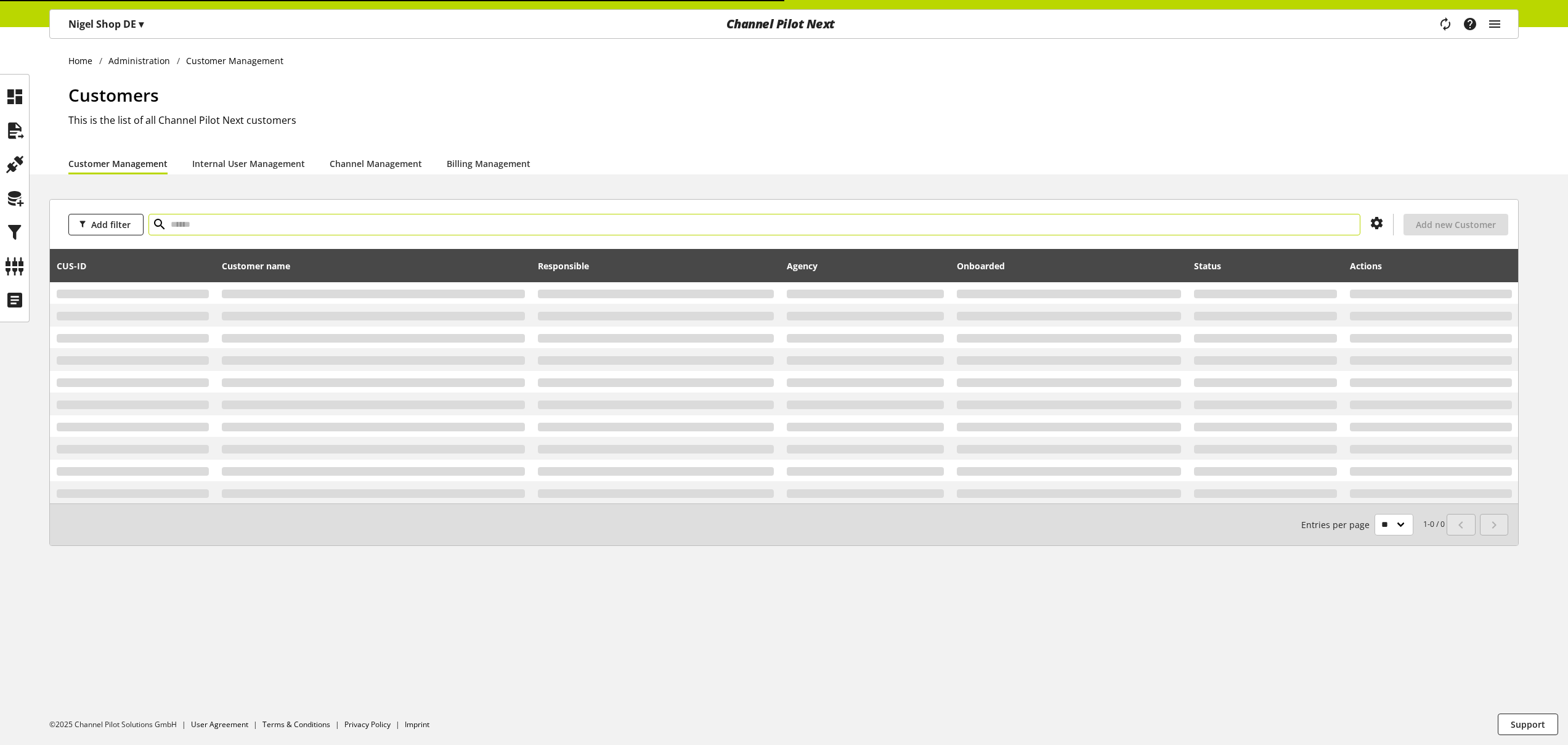
click at [601, 225] on input "text" at bounding box center [754, 224] width 1212 height 22
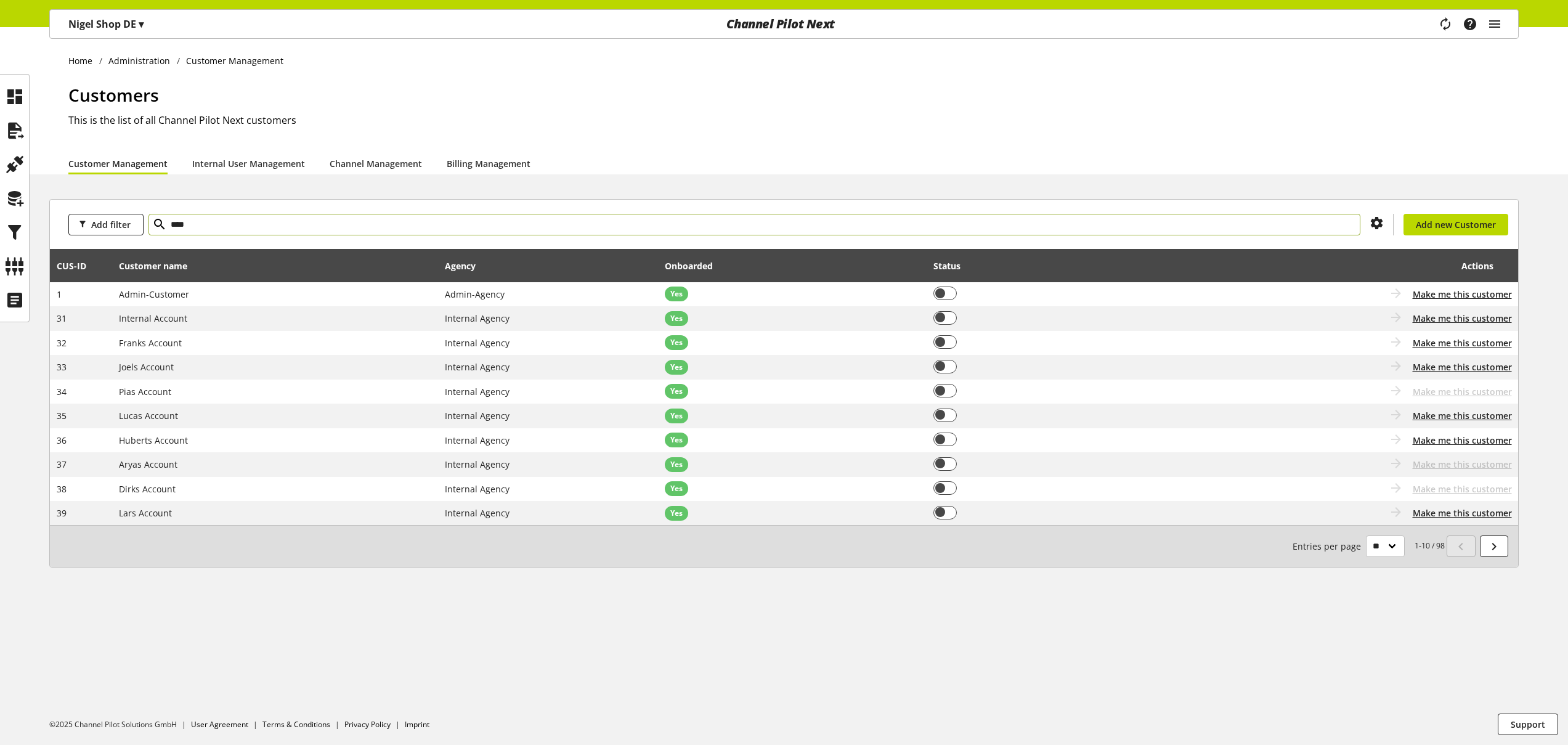
type input "****"
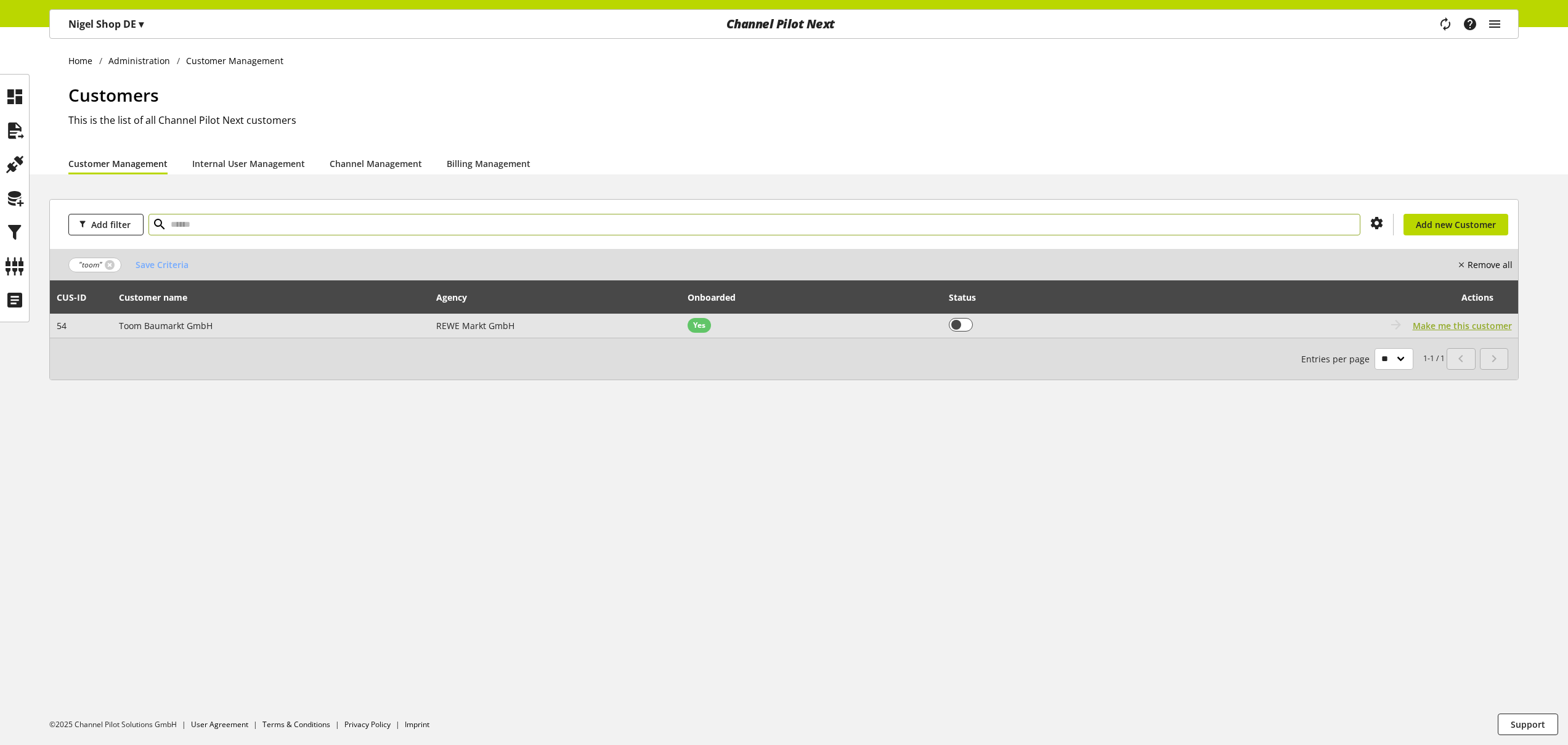
click at [1435, 324] on span "Make me this customer" at bounding box center [1462, 326] width 99 height 13
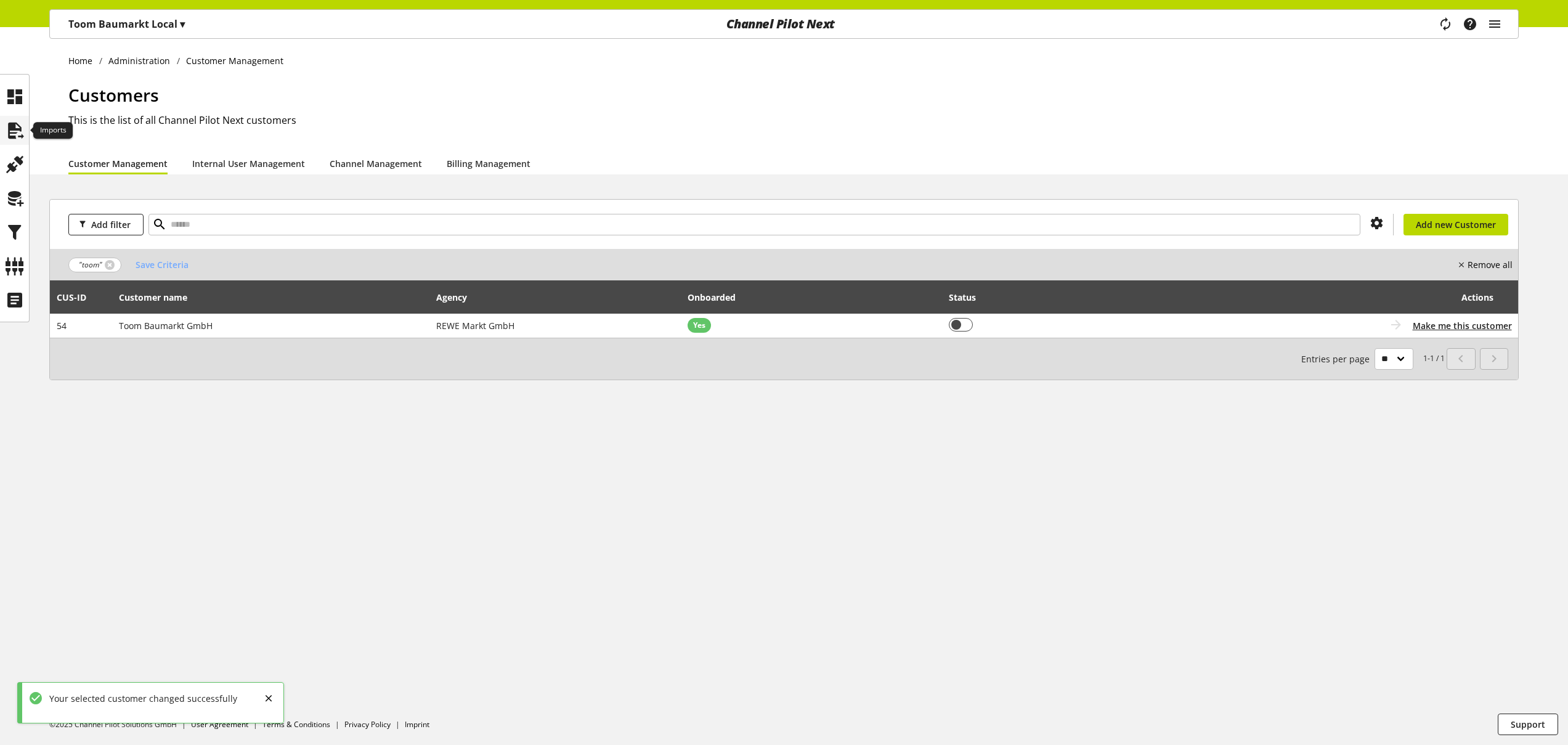
click at [16, 133] on icon at bounding box center [15, 131] width 20 height 25
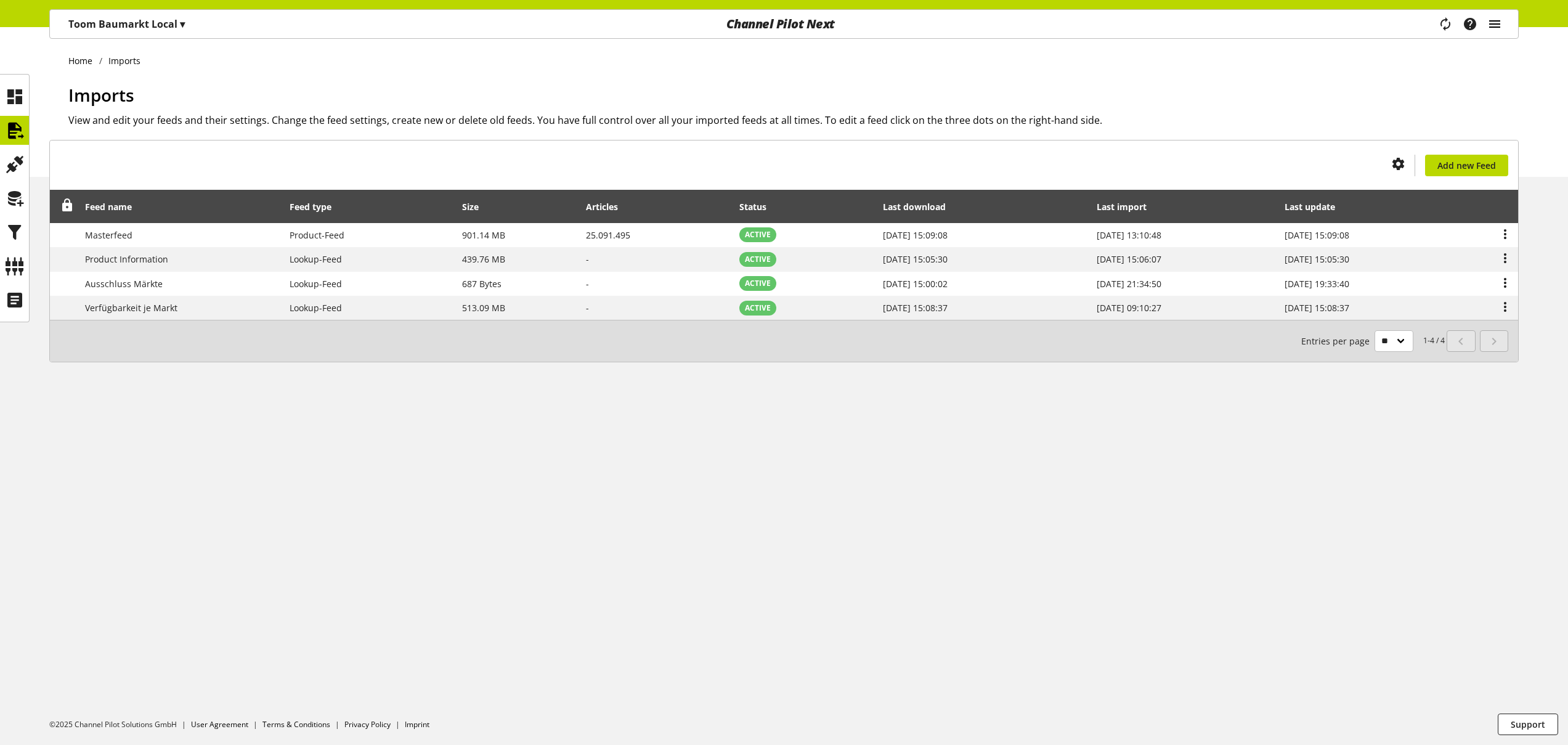
click at [1494, 23] on icon "main navigation" at bounding box center [1494, 23] width 15 height 22
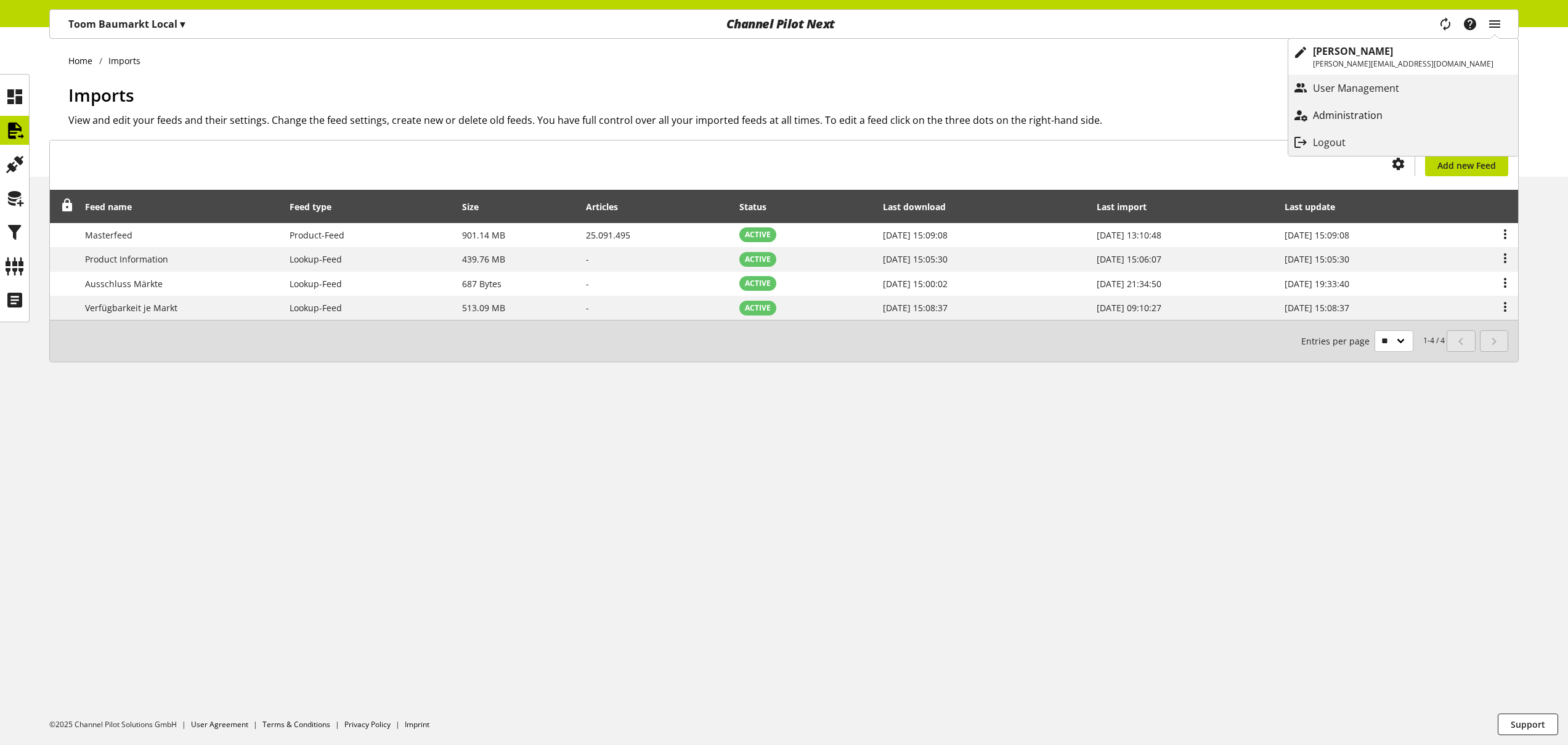
click at [1407, 119] on p "Administration" at bounding box center [1360, 115] width 94 height 15
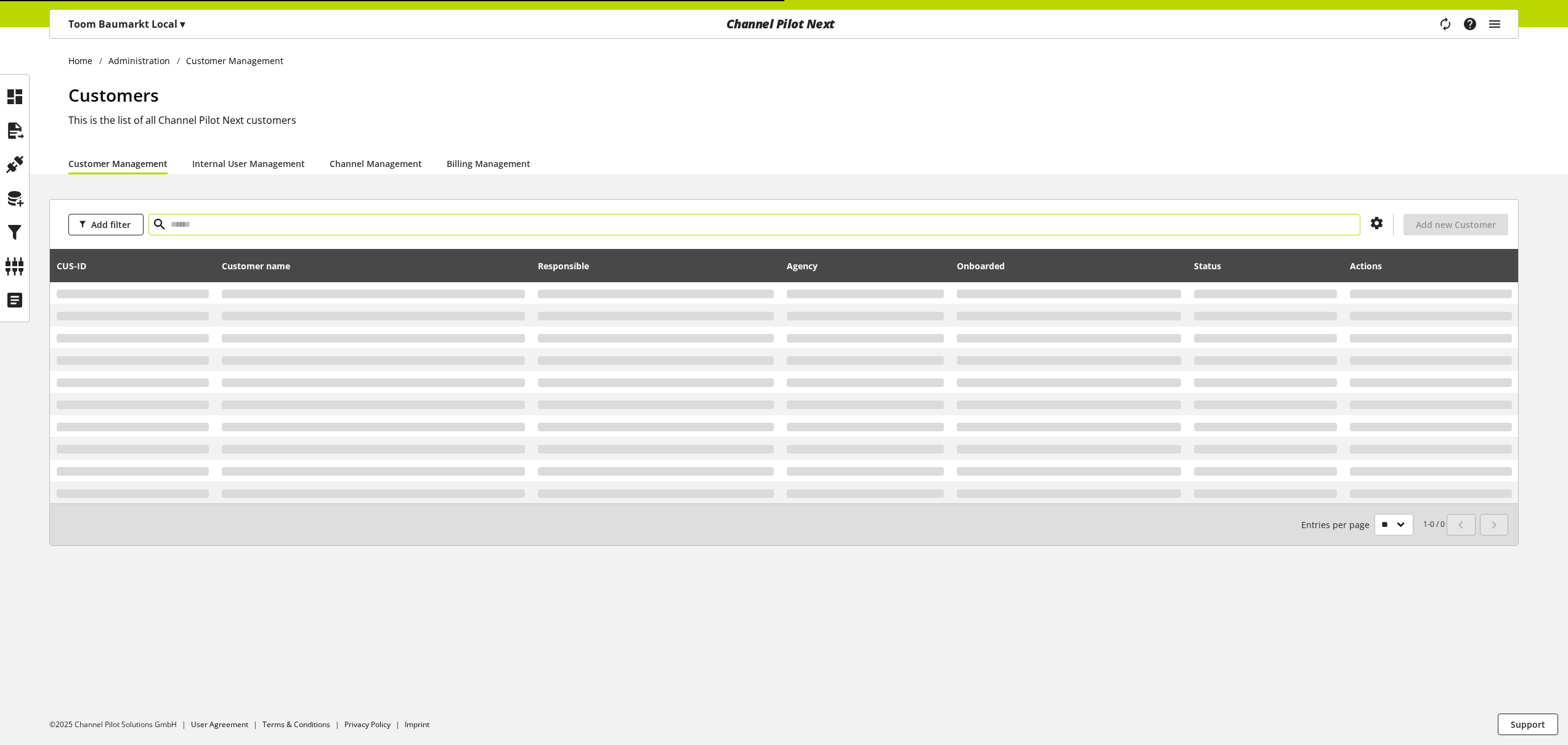
click at [384, 225] on input "text" at bounding box center [754, 224] width 1212 height 22
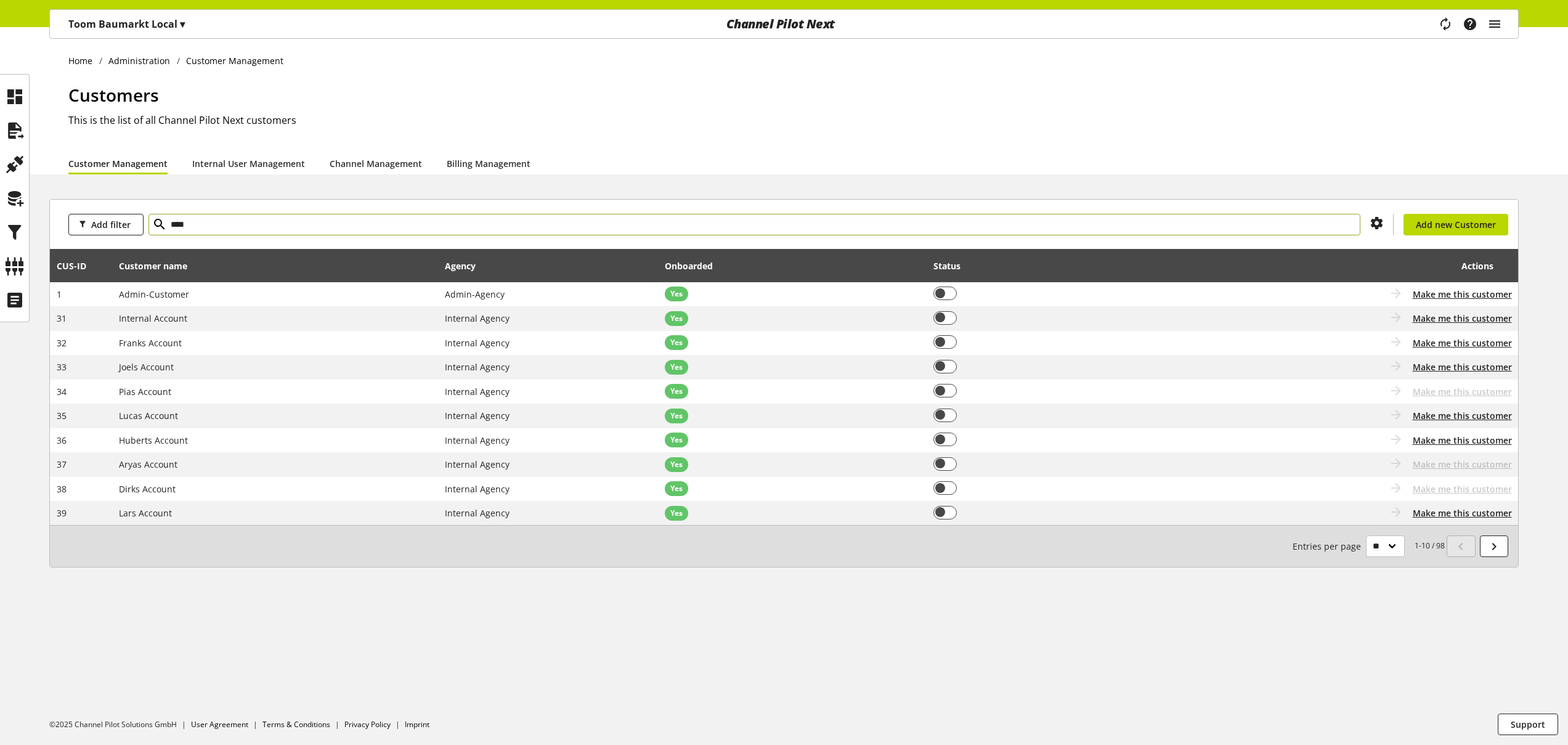
type input "****"
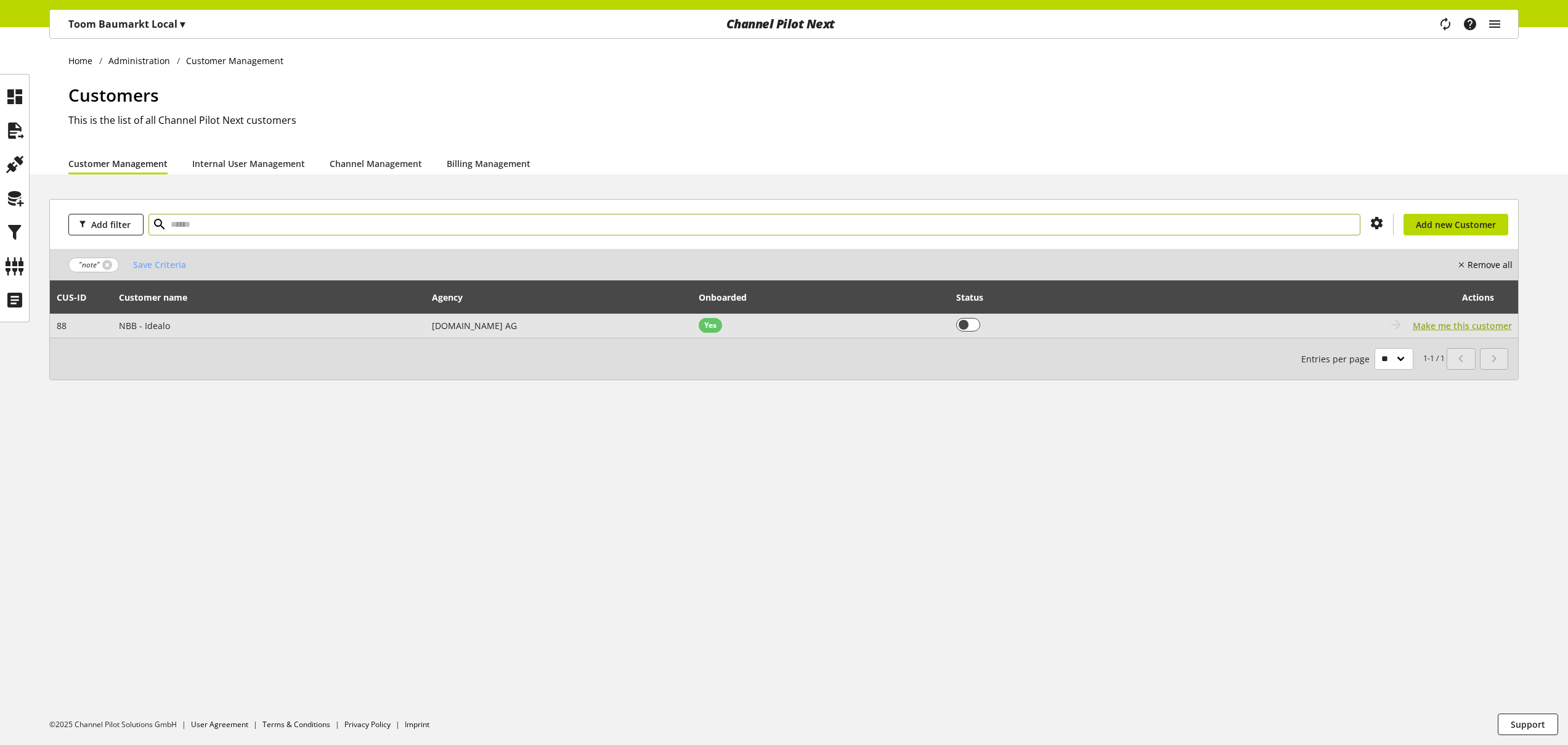
click at [1464, 329] on span "Make me this customer" at bounding box center [1462, 326] width 99 height 13
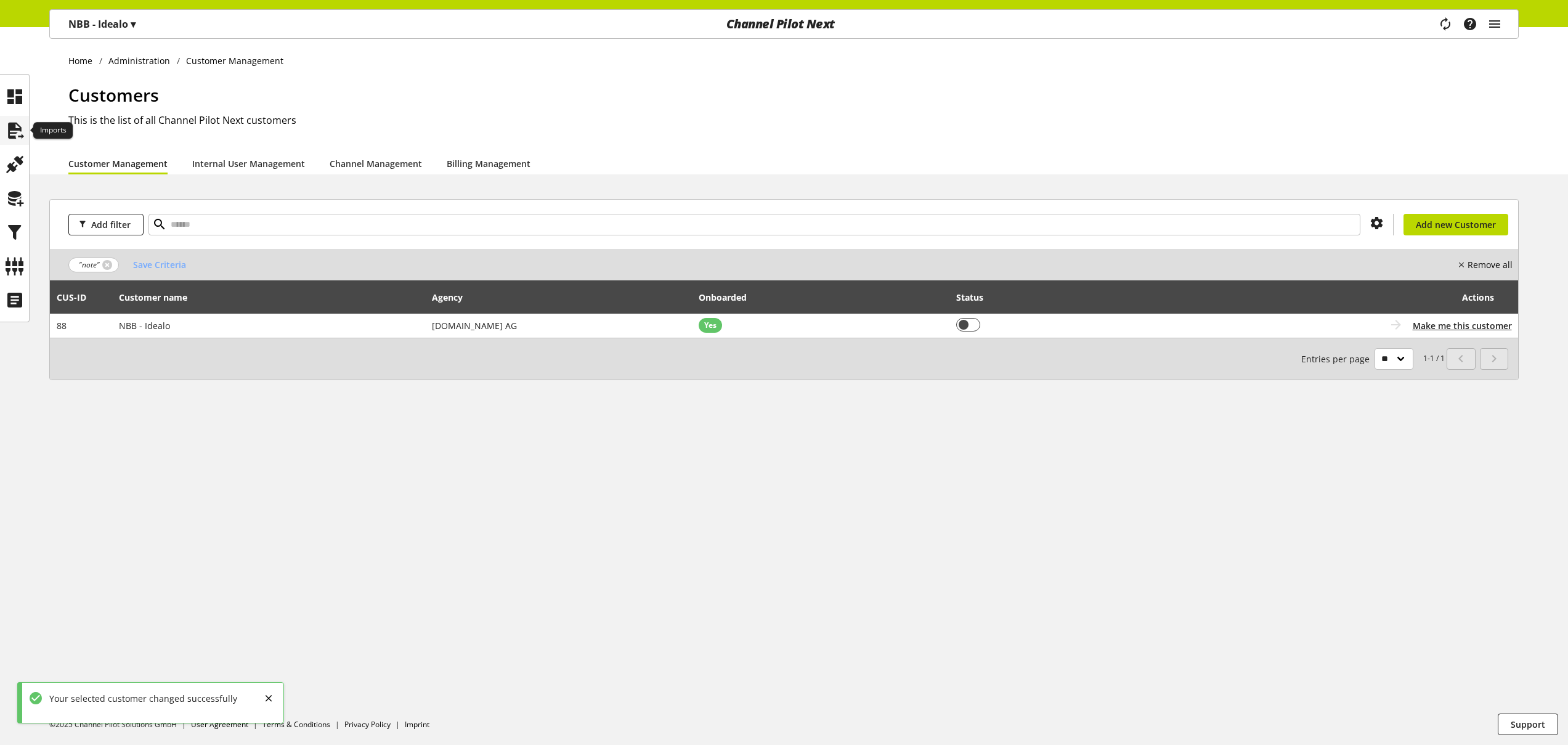
click at [24, 132] on icon at bounding box center [15, 131] width 20 height 25
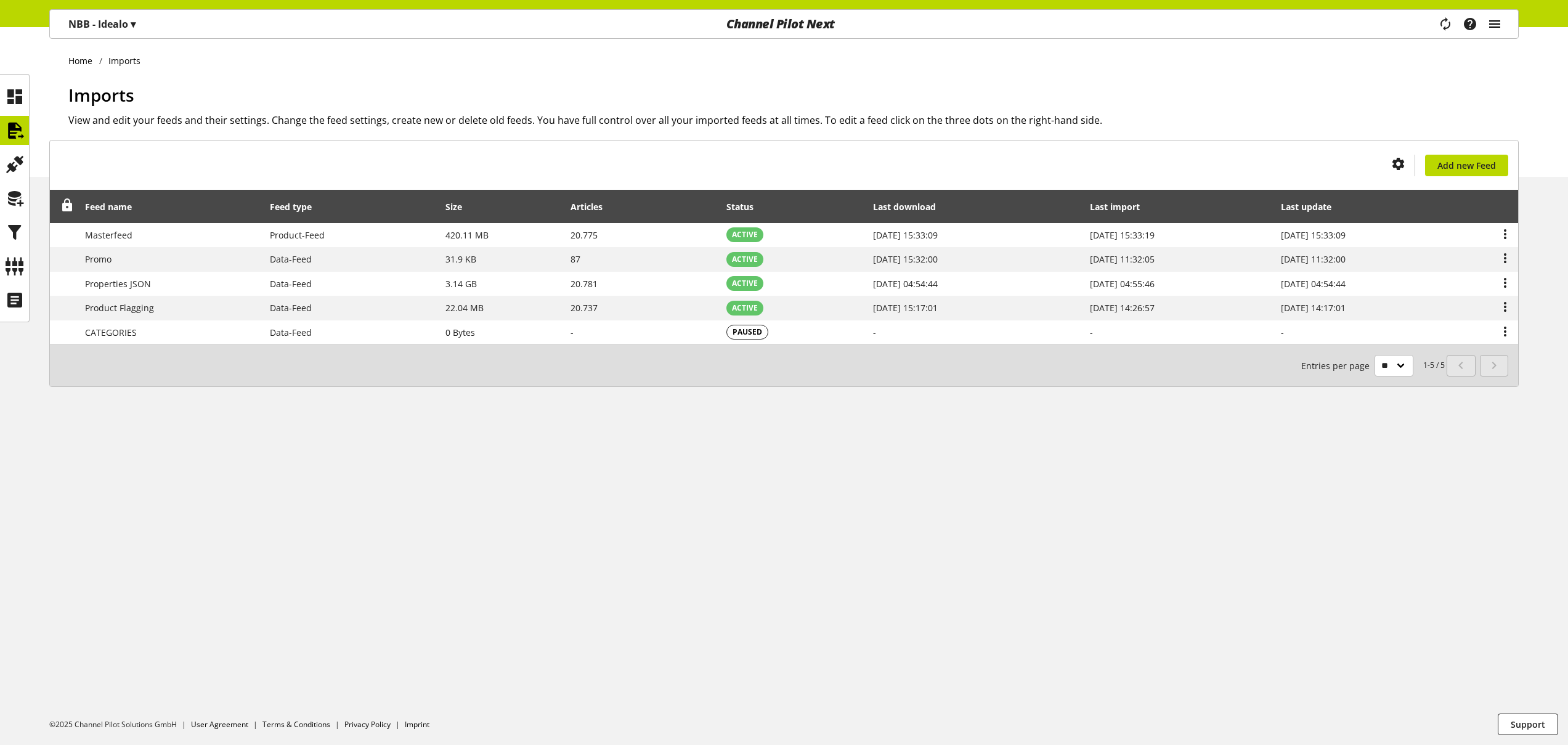
click at [1494, 18] on icon "main navigation" at bounding box center [1494, 23] width 15 height 22
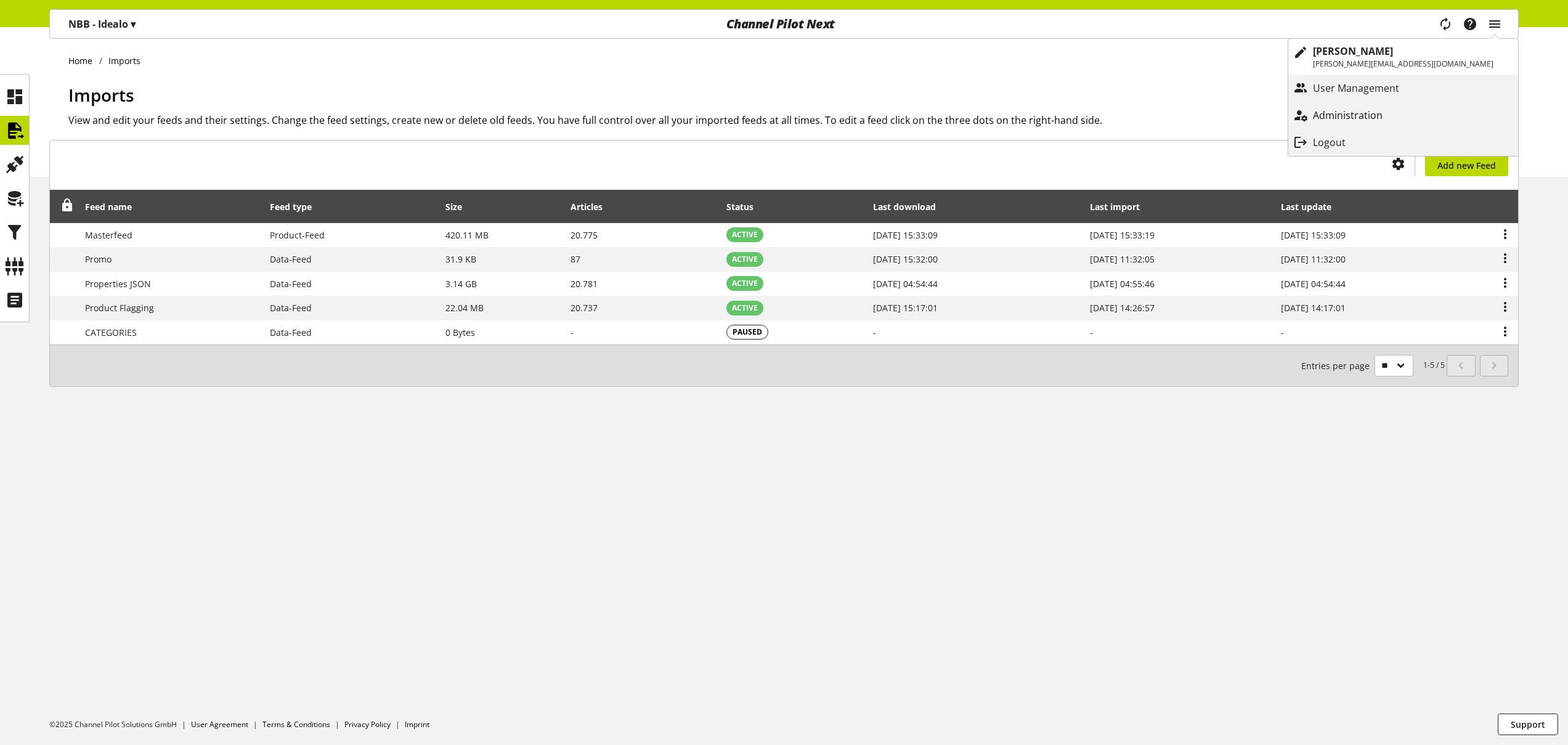
click at [1407, 109] on p "Administration" at bounding box center [1360, 115] width 94 height 15
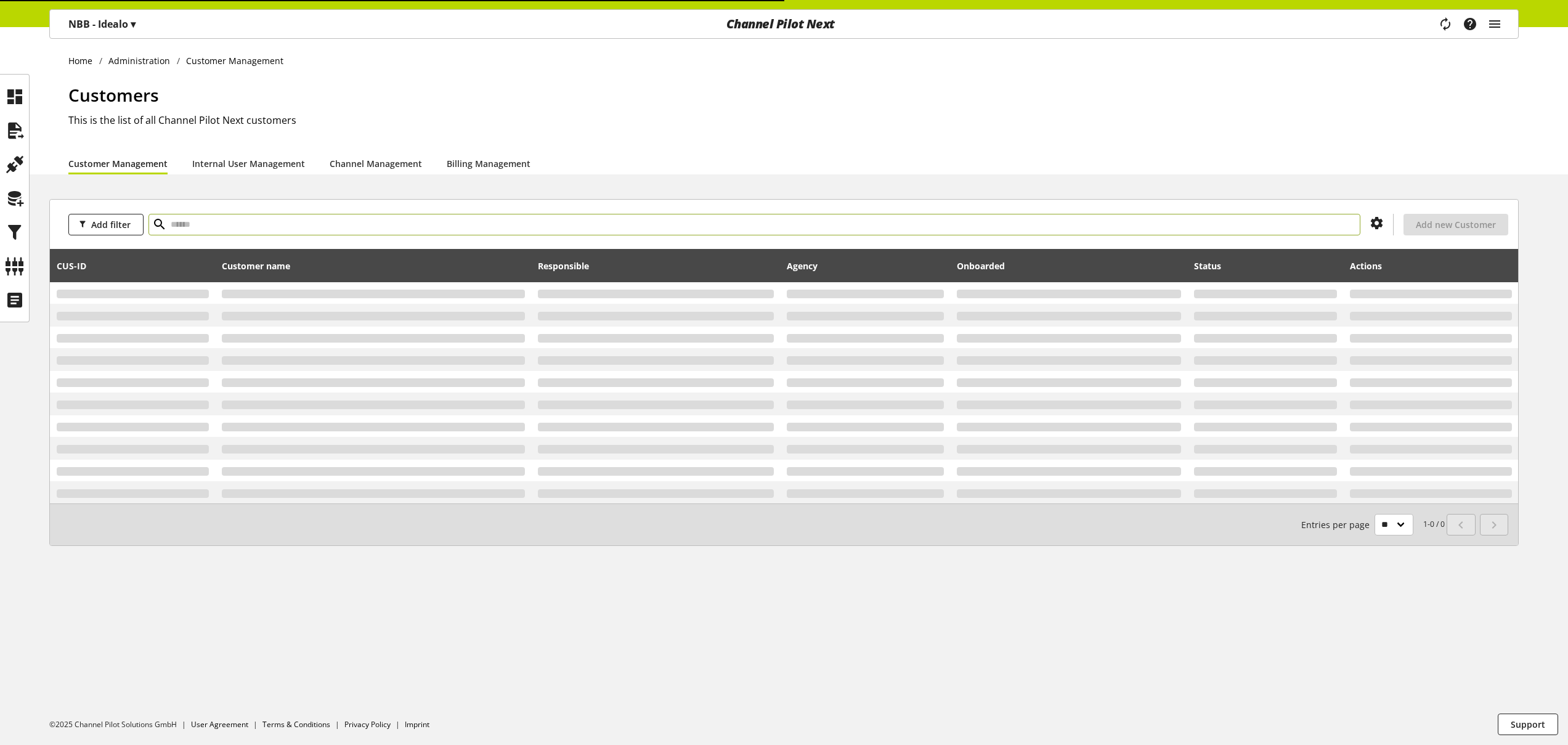
click at [532, 222] on input "text" at bounding box center [754, 224] width 1212 height 22
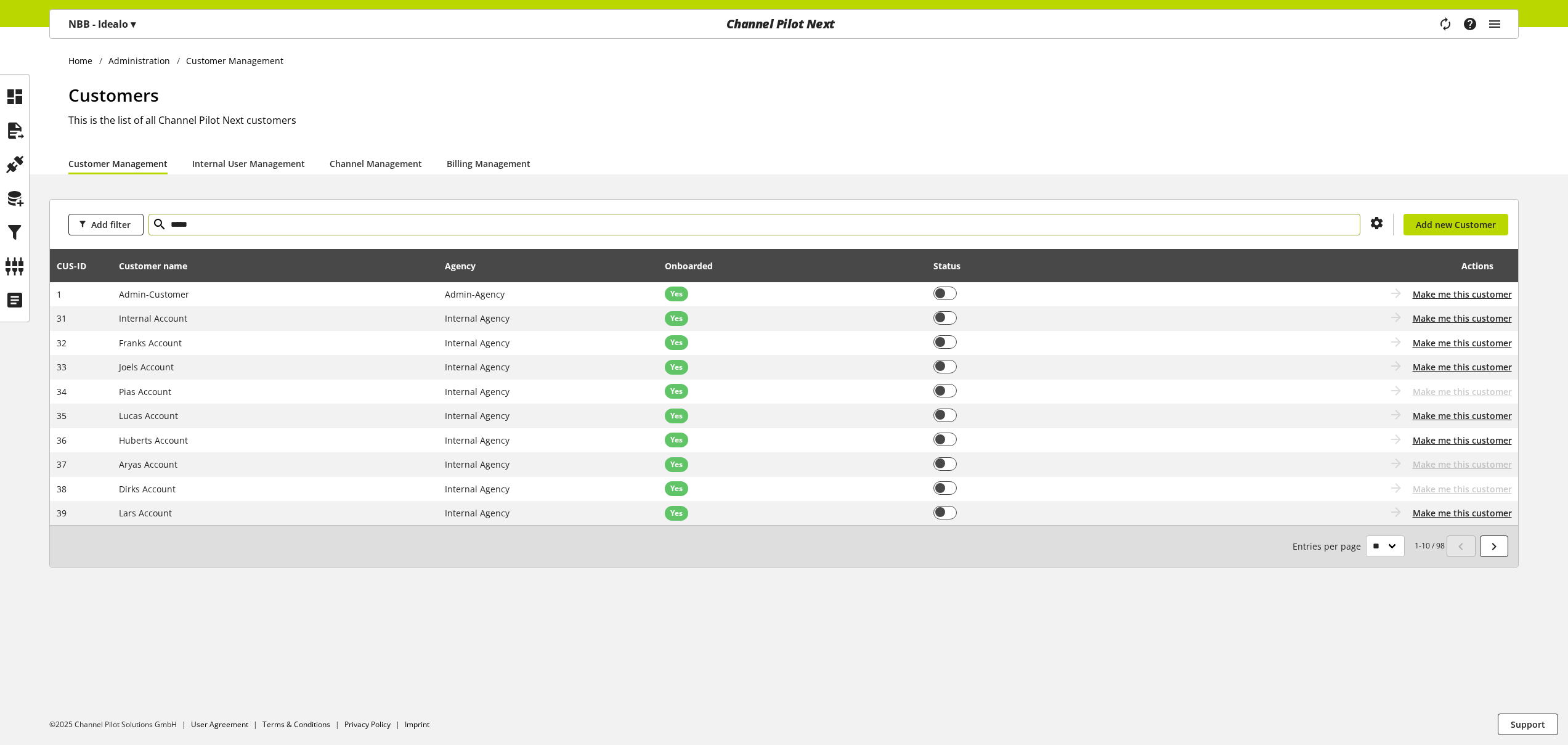
type input "*****"
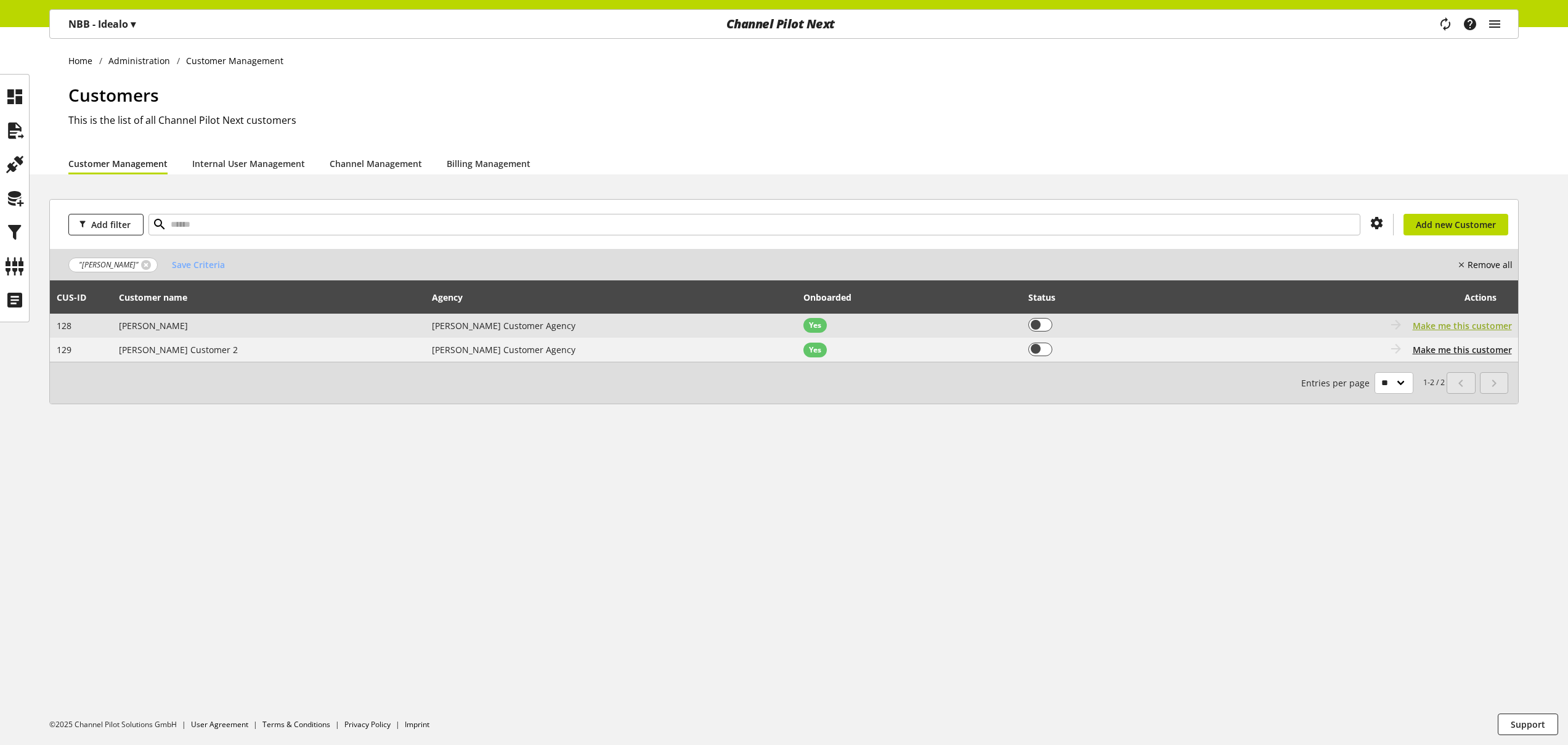
click at [1470, 328] on span "Make me this customer" at bounding box center [1462, 326] width 99 height 13
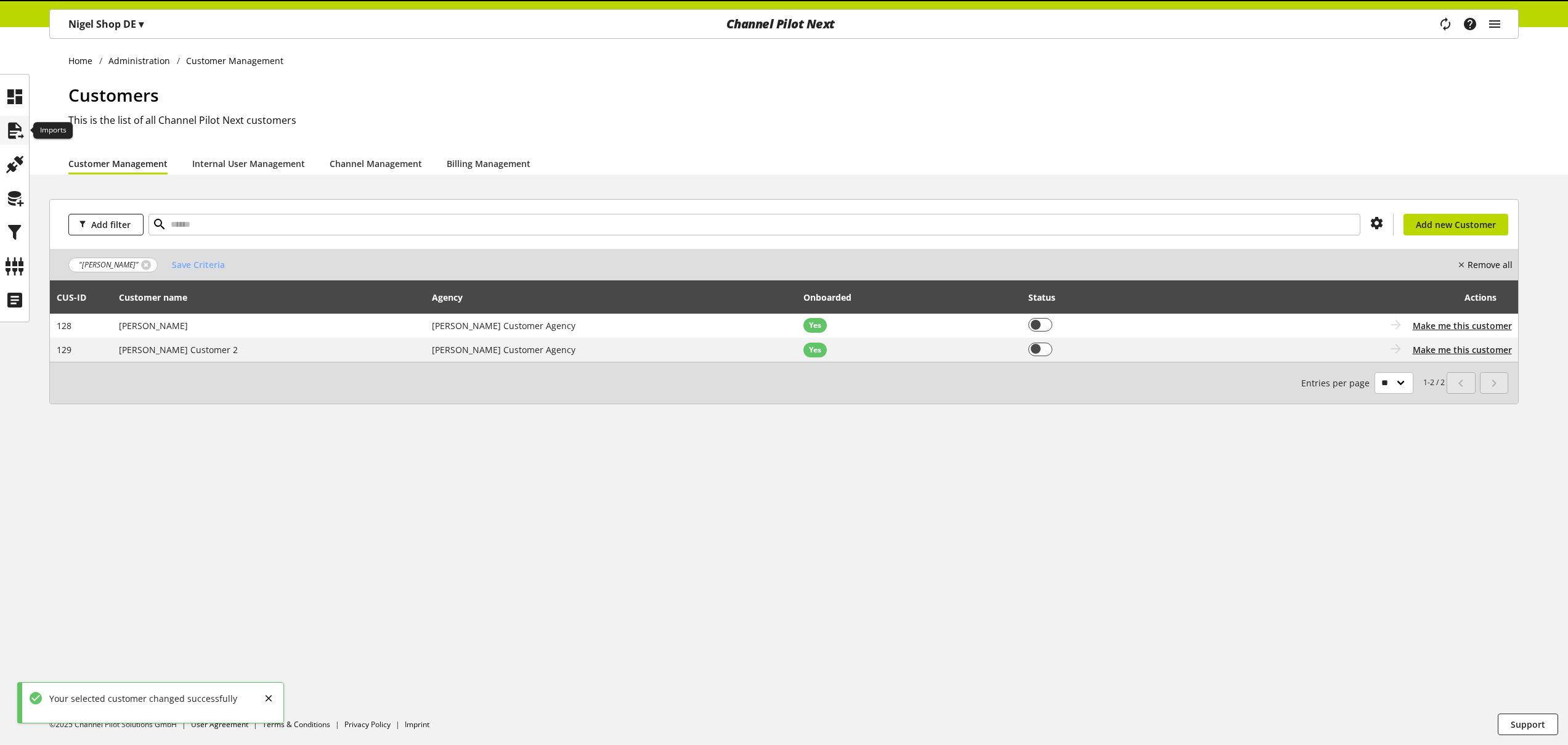
click at [18, 122] on icon at bounding box center [15, 131] width 20 height 25
